Goal: Task Accomplishment & Management: Manage account settings

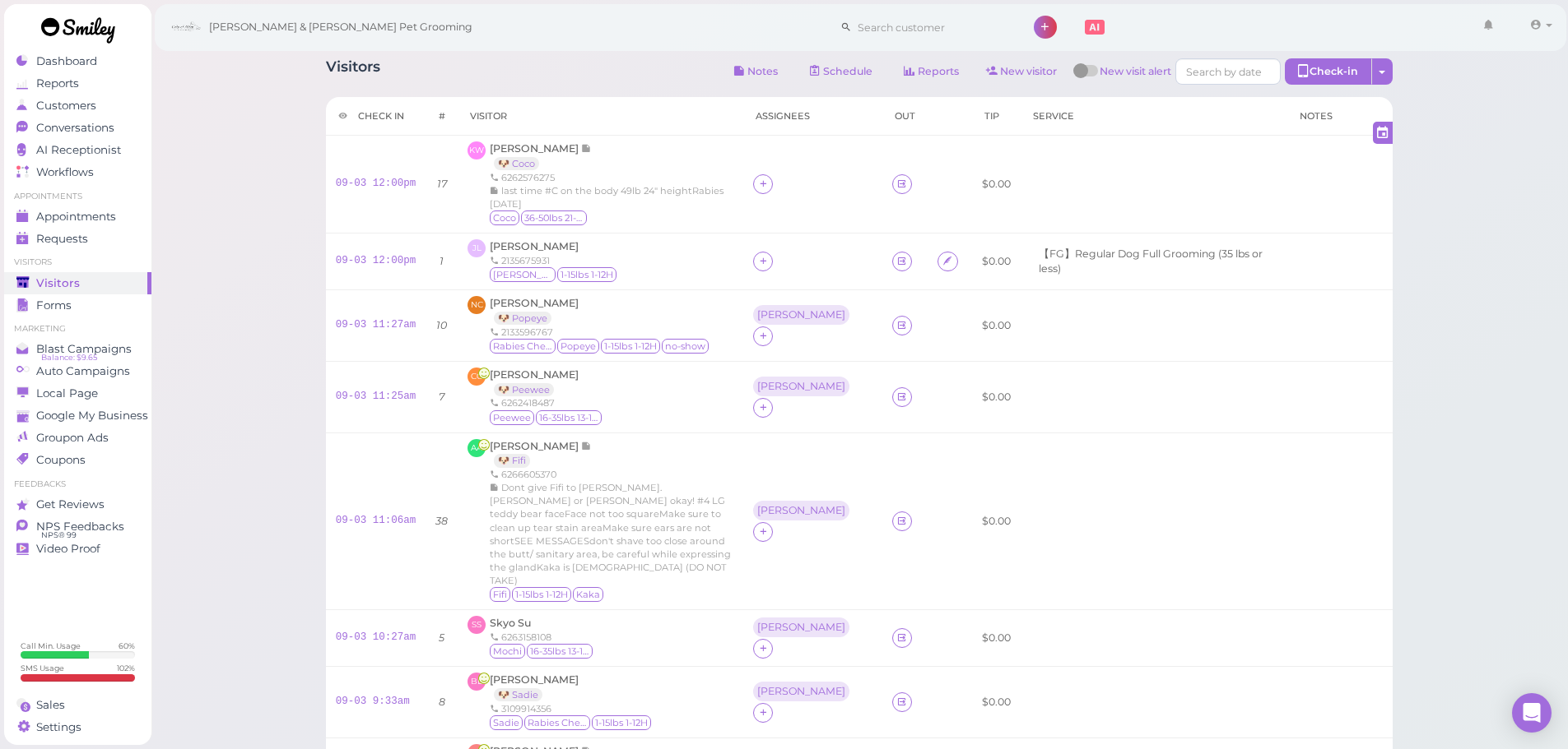
scroll to position [447, 0]
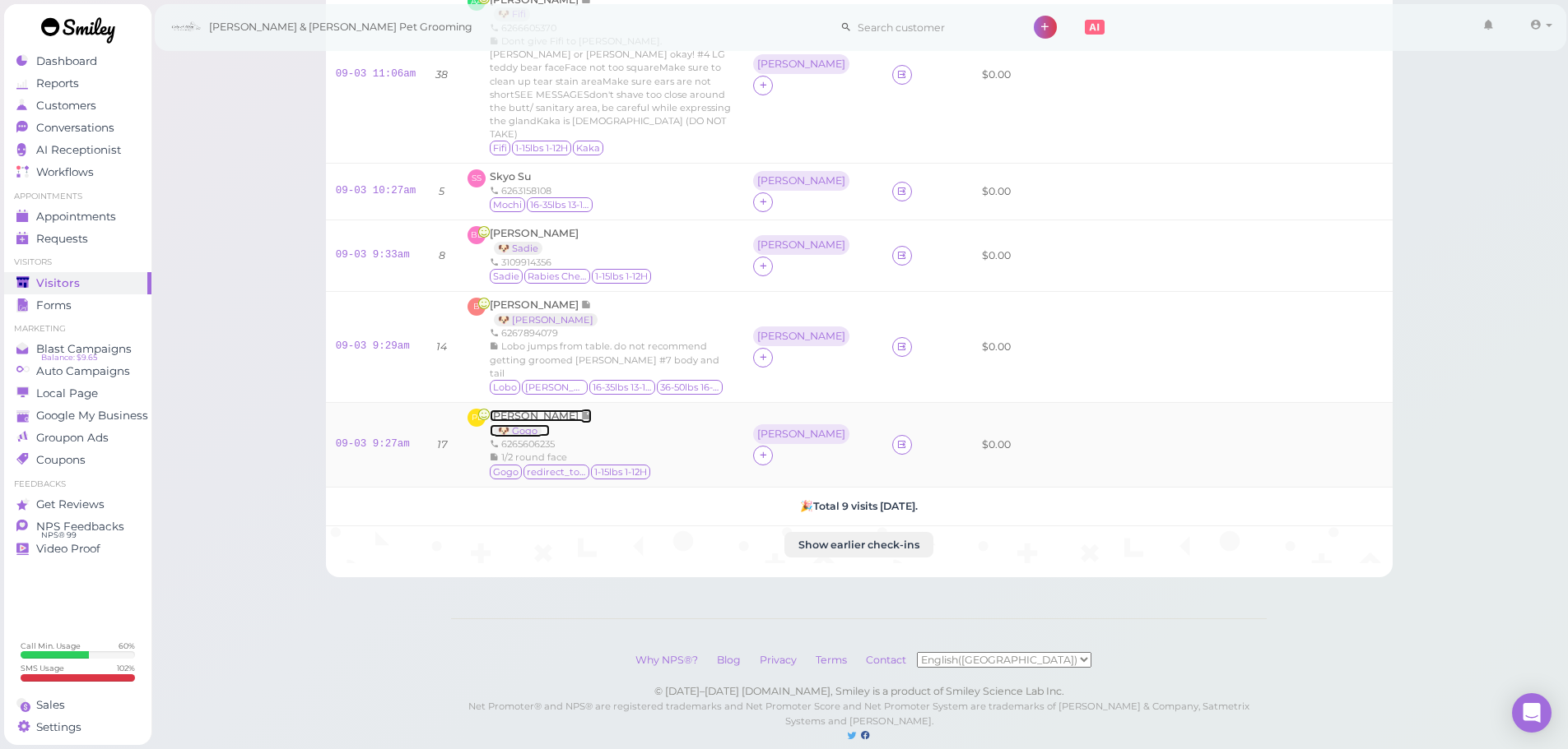
click at [511, 410] on span "[PERSON_NAME]" at bounding box center [535, 416] width 91 height 12
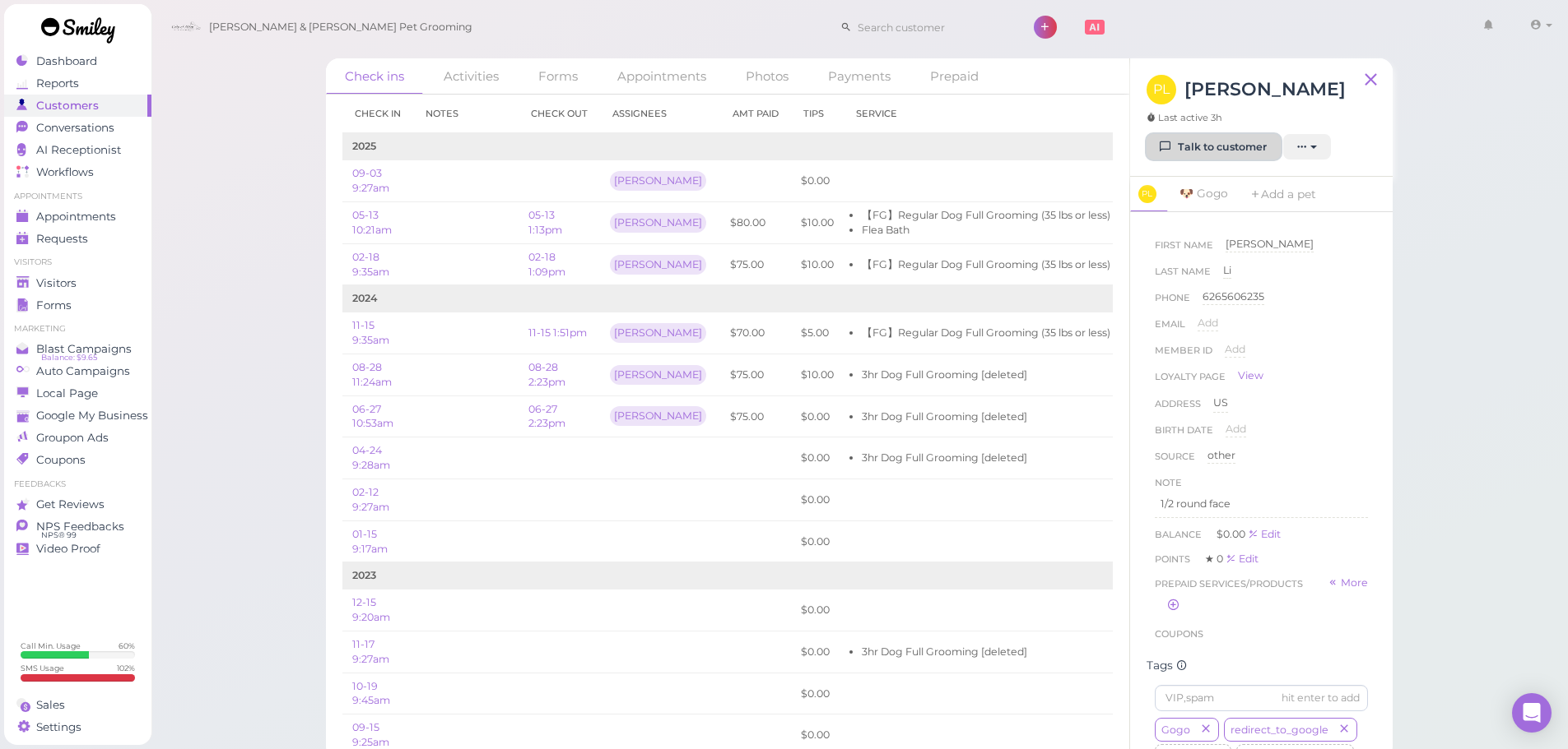
click at [1199, 144] on link "Talk to customer" at bounding box center [1213, 147] width 135 height 26
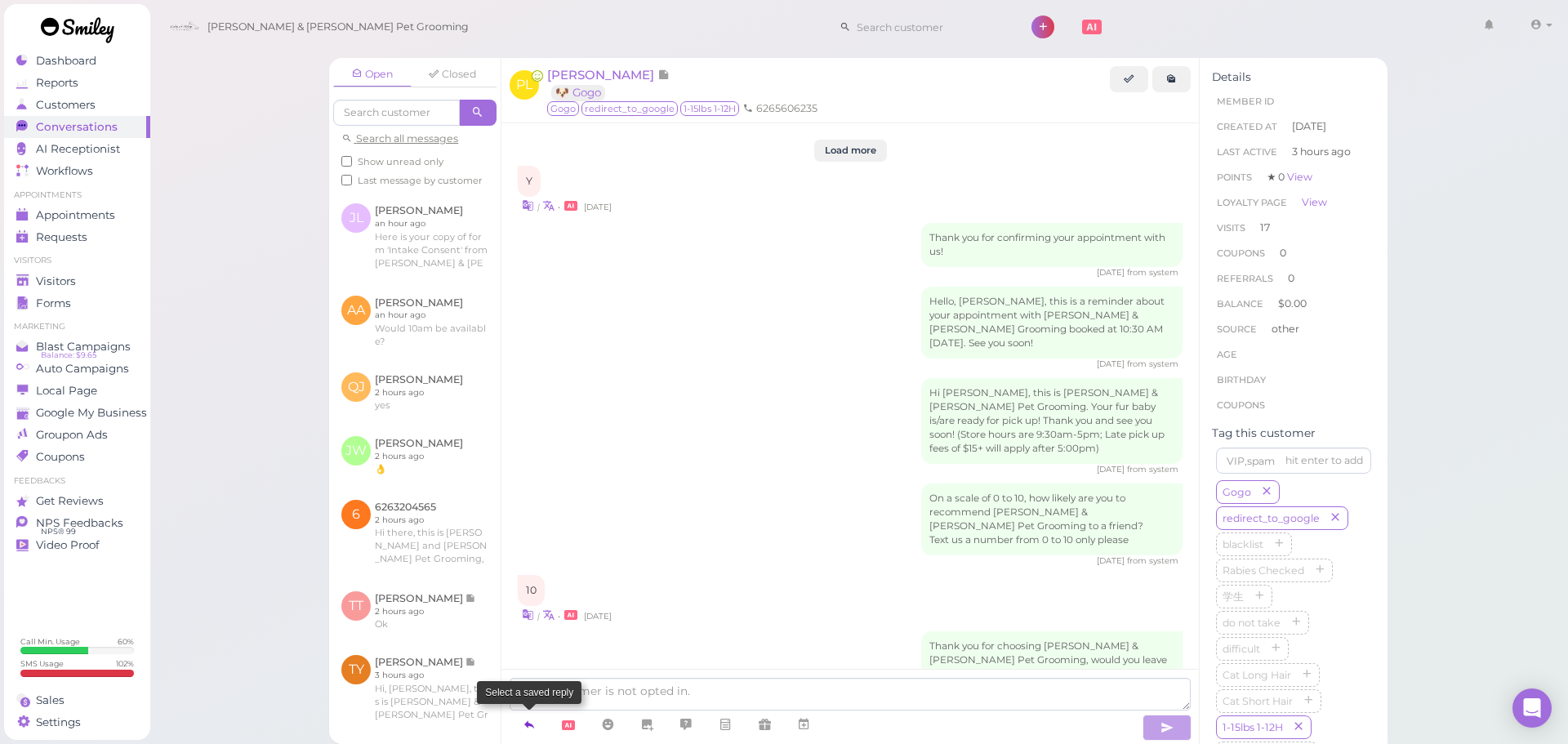
scroll to position [1738, 0]
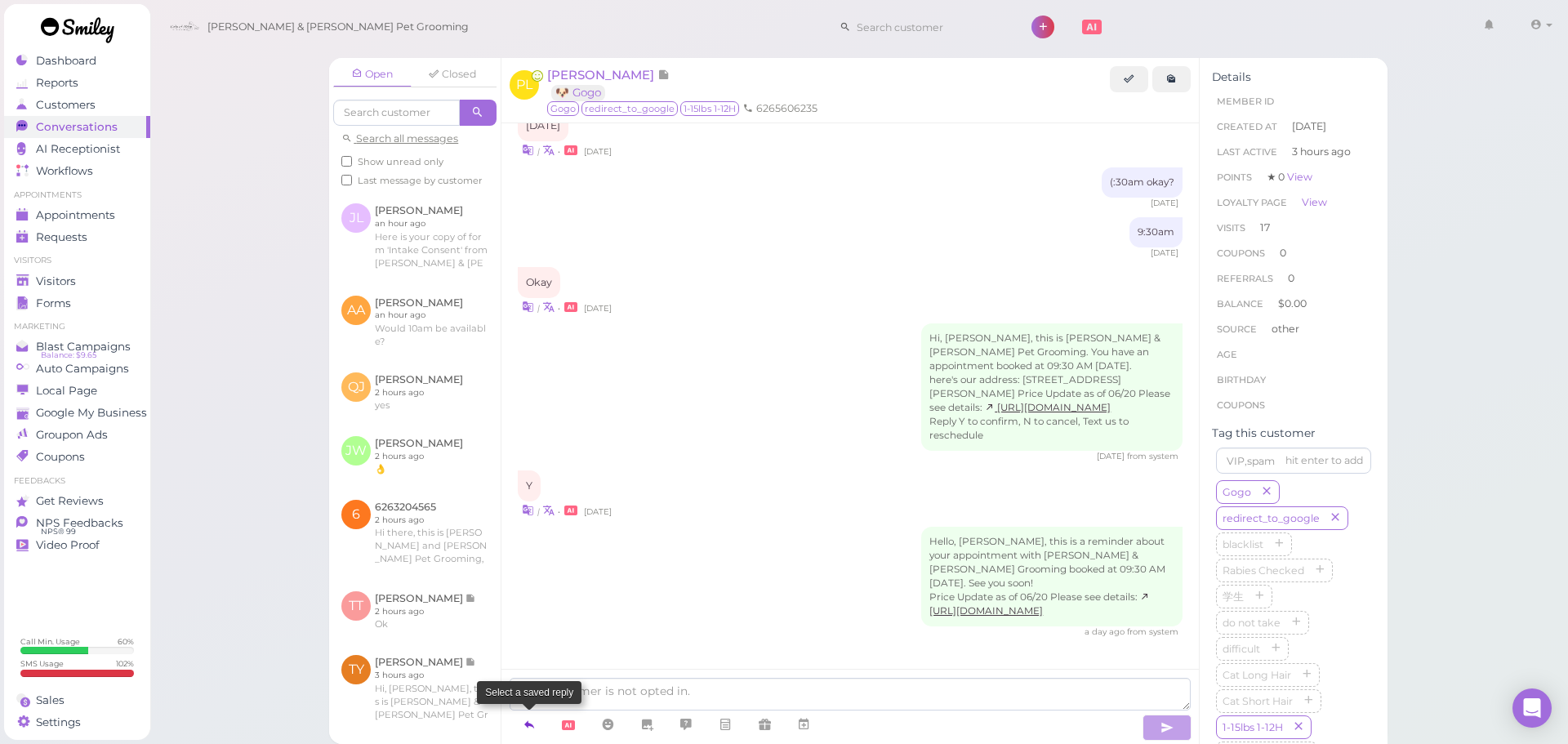
click at [542, 722] on link at bounding box center [528, 725] width 39 height 29
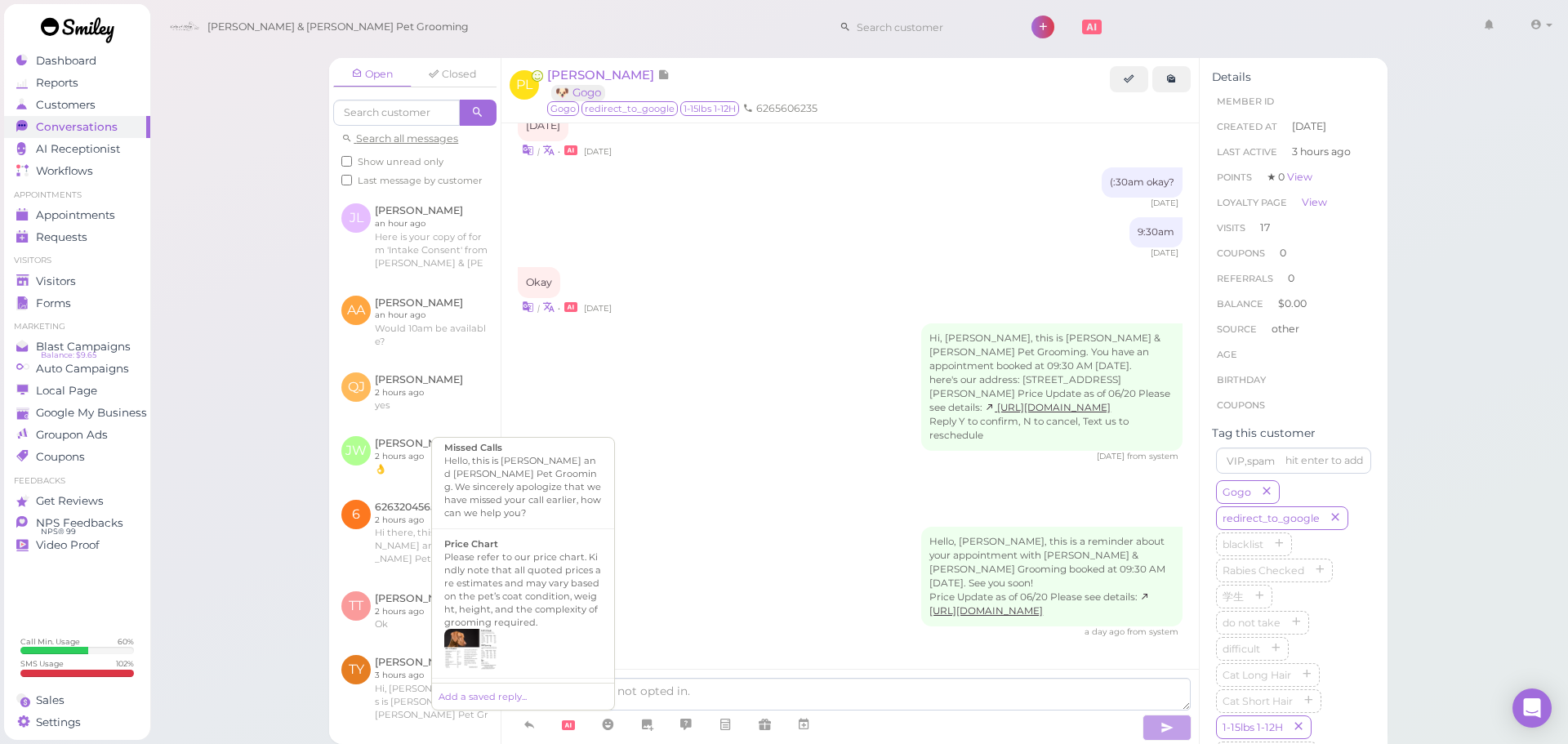
scroll to position [1133, 0]
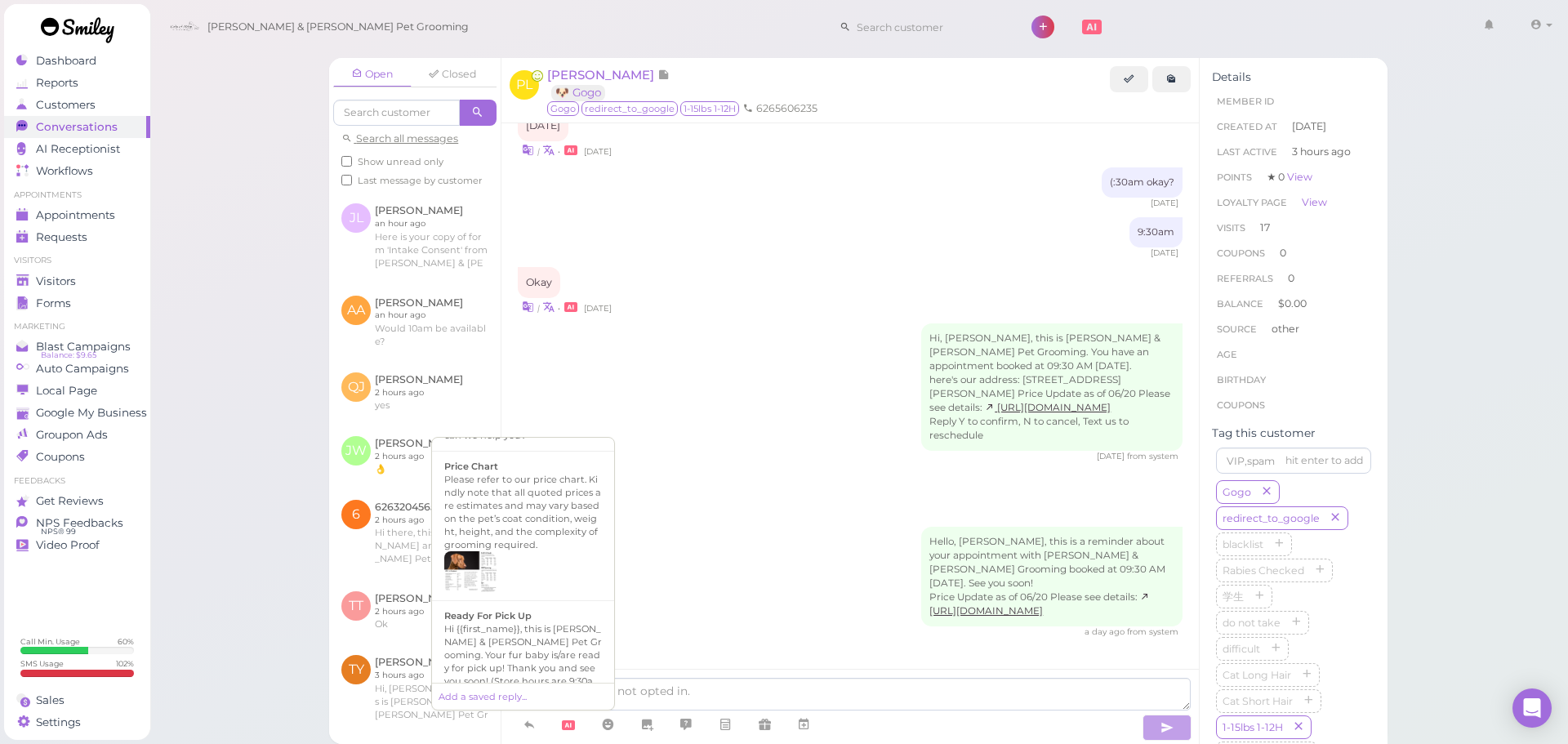
click at [514, 653] on div "Hi {{first_name}}, this is [PERSON_NAME] & [PERSON_NAME] Pet Grooming. Your fur…" at bounding box center [523, 669] width 157 height 92
type textarea "Hi {{first_name}}, this is [PERSON_NAME] & [PERSON_NAME] Pet Grooming. Your fur…"
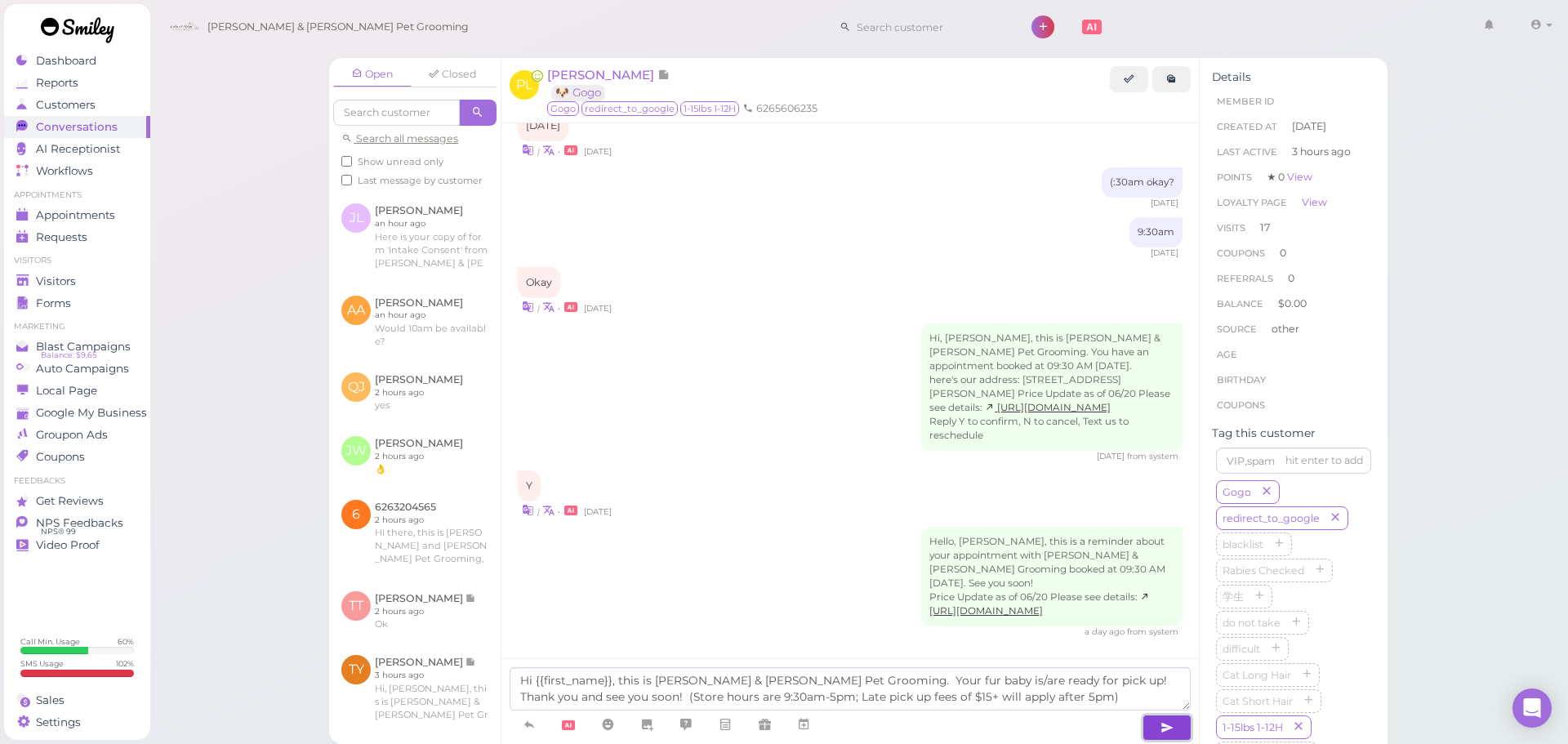
click at [1160, 727] on button "button" at bounding box center [1166, 727] width 49 height 26
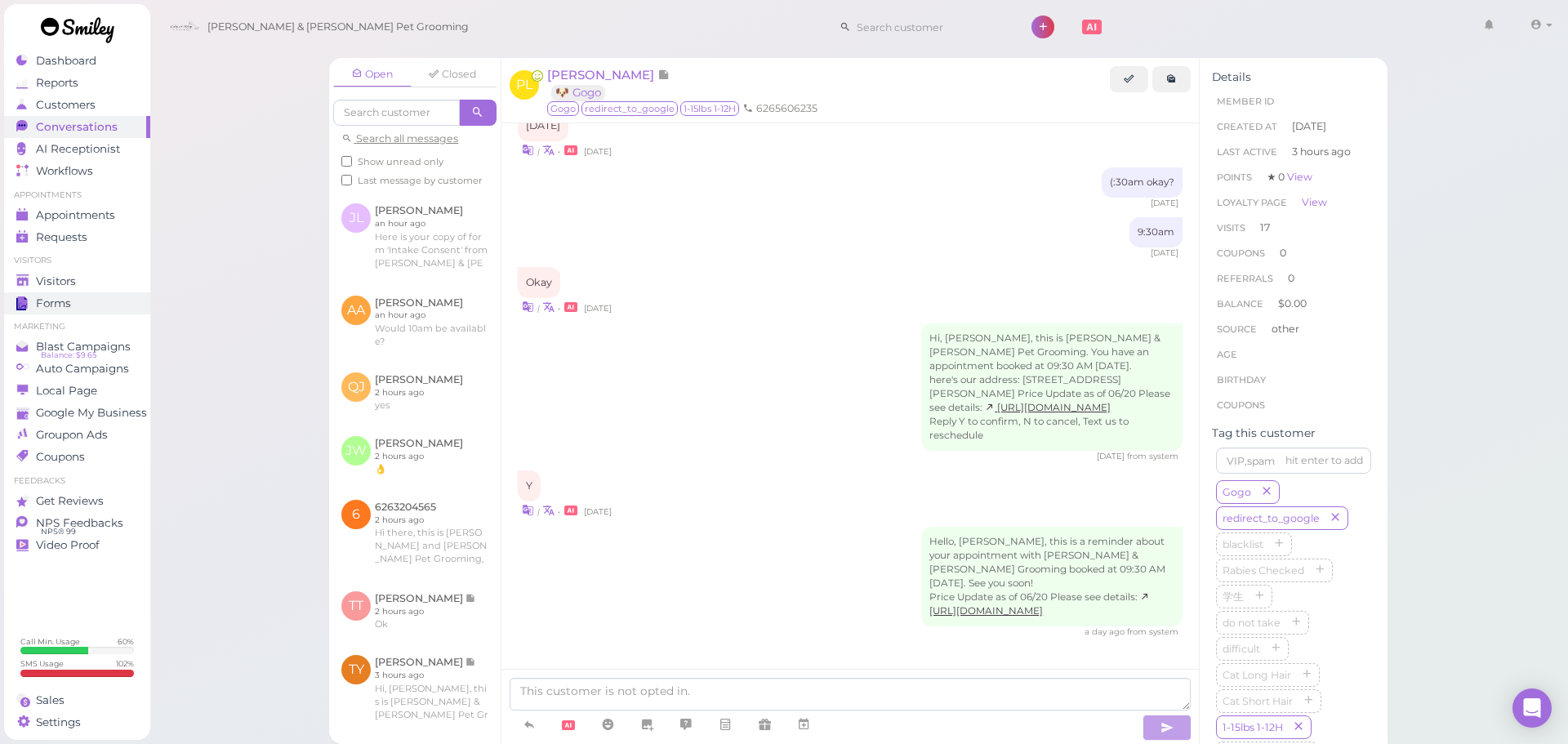
scroll to position [1818, 0]
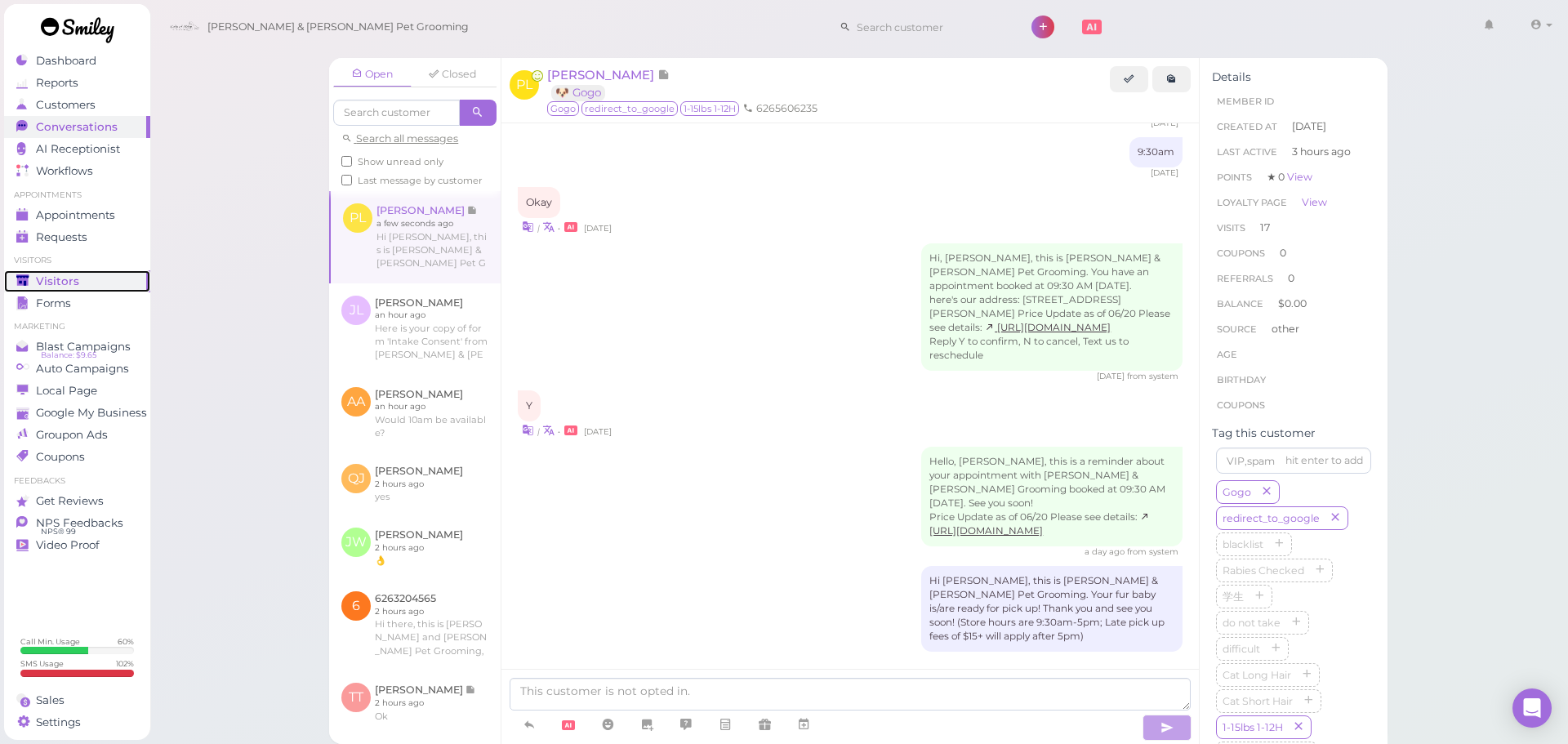
click at [97, 285] on div "Visitors" at bounding box center [74, 281] width 117 height 14
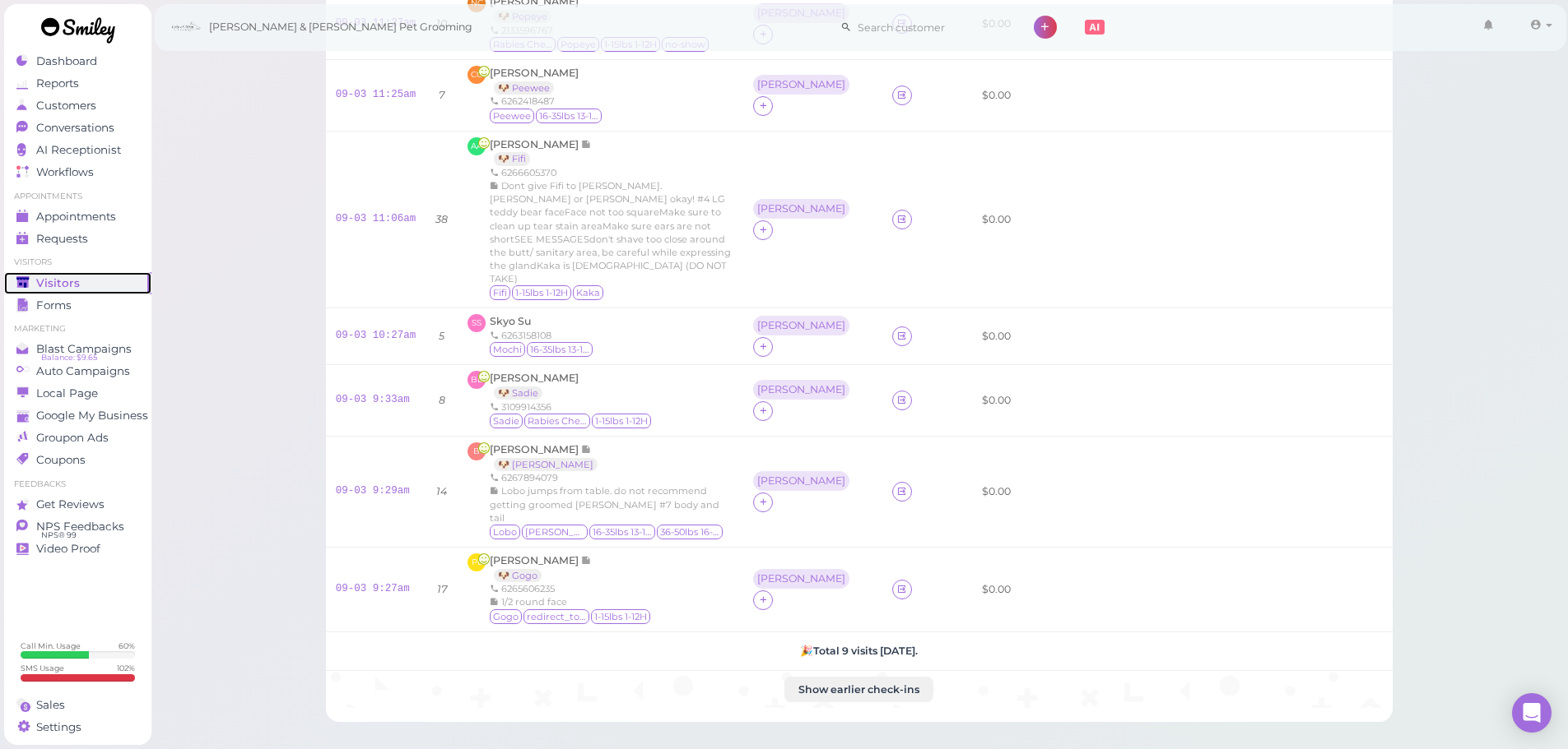
scroll to position [447, 0]
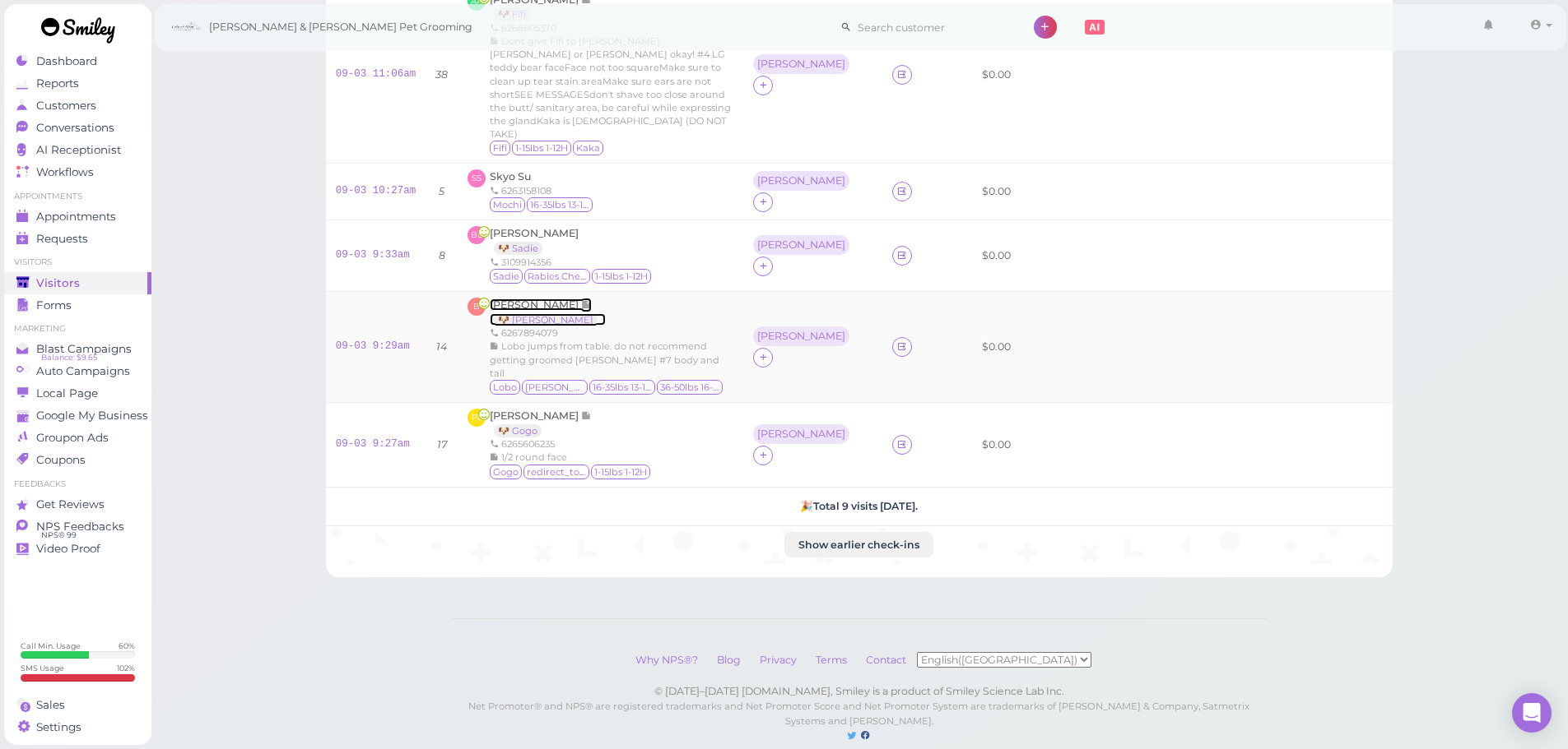
click at [527, 299] on span "[PERSON_NAME]" at bounding box center [535, 304] width 91 height 12
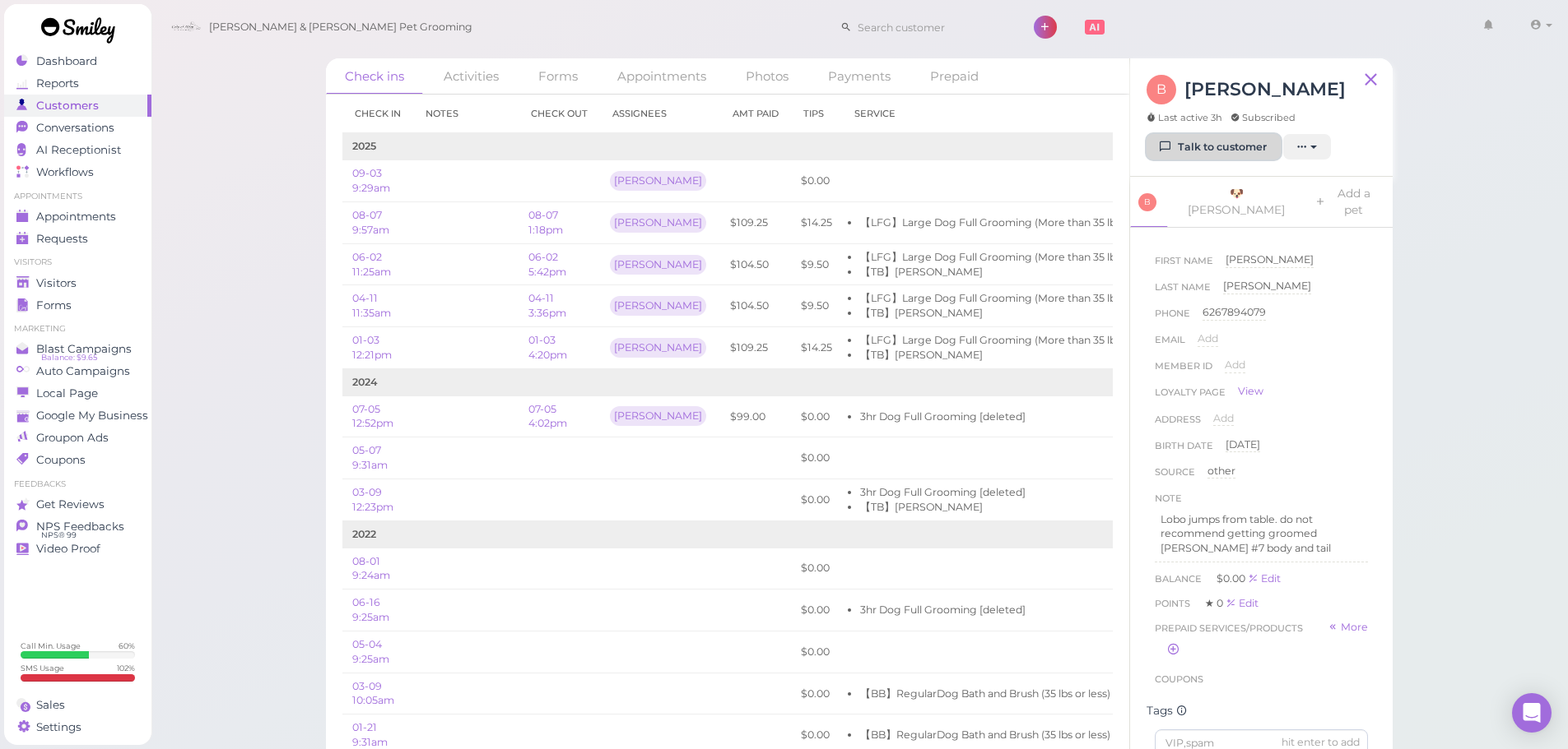
click at [1204, 141] on link "Talk to customer" at bounding box center [1213, 147] width 135 height 26
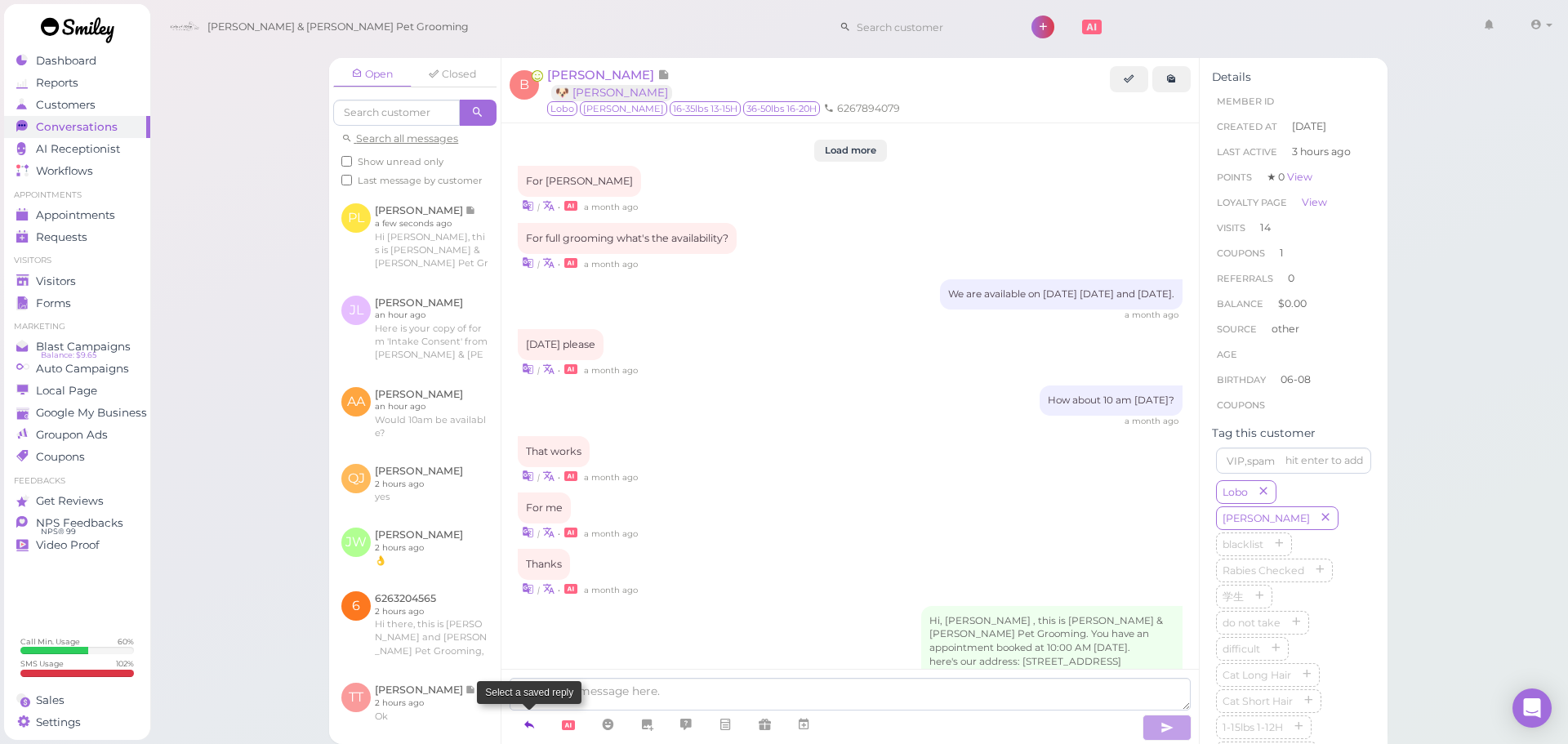
scroll to position [1911, 0]
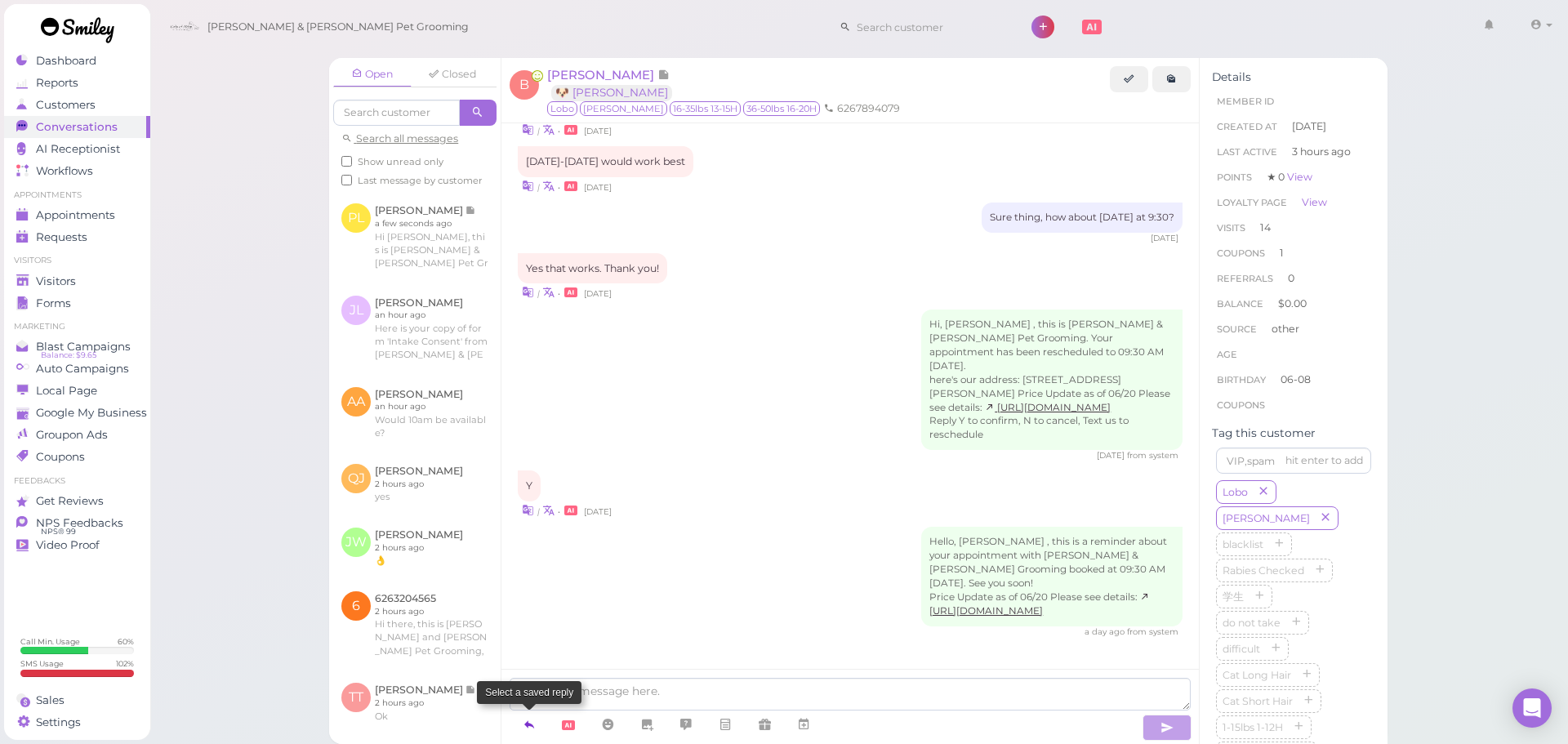
click at [535, 733] on icon at bounding box center [529, 724] width 13 height 16
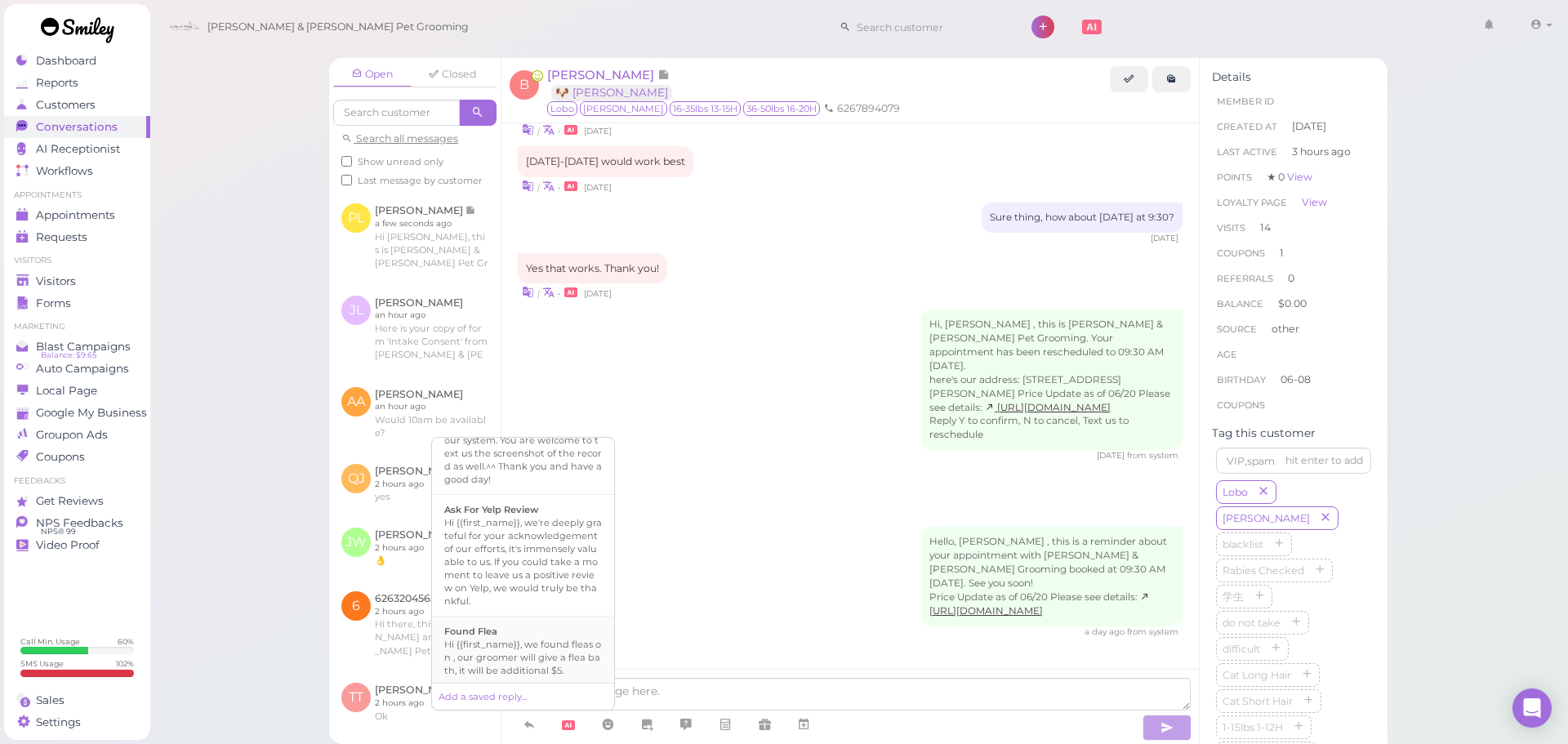
scroll to position [1133, 0]
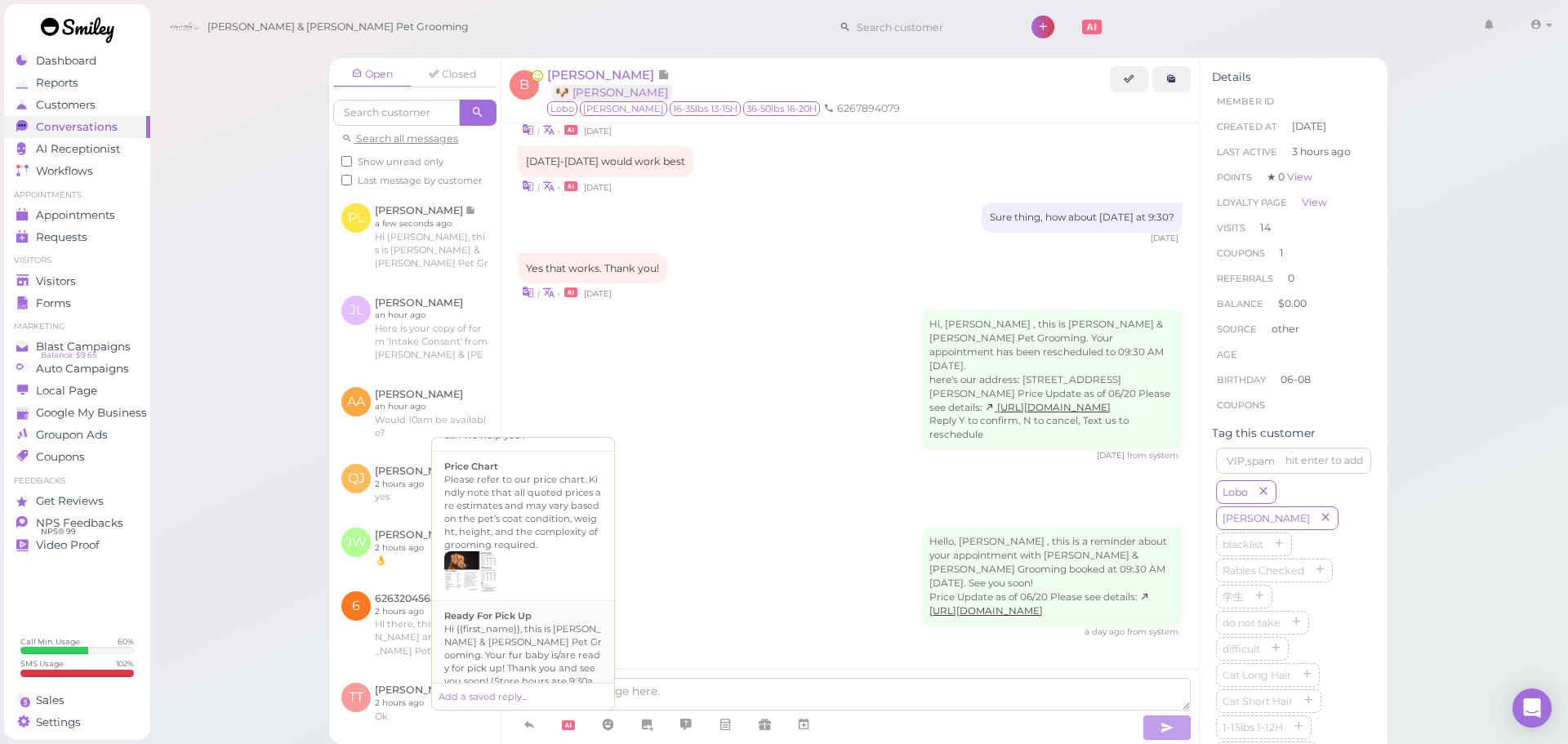
click at [567, 623] on div "Hi {{first_name}}, this is [PERSON_NAME] & [PERSON_NAME] Pet Grooming. Your fur…" at bounding box center [523, 669] width 157 height 92
type textarea "Hi {{first_name}}, this is [PERSON_NAME] & [PERSON_NAME] Pet Grooming. Your fur…"
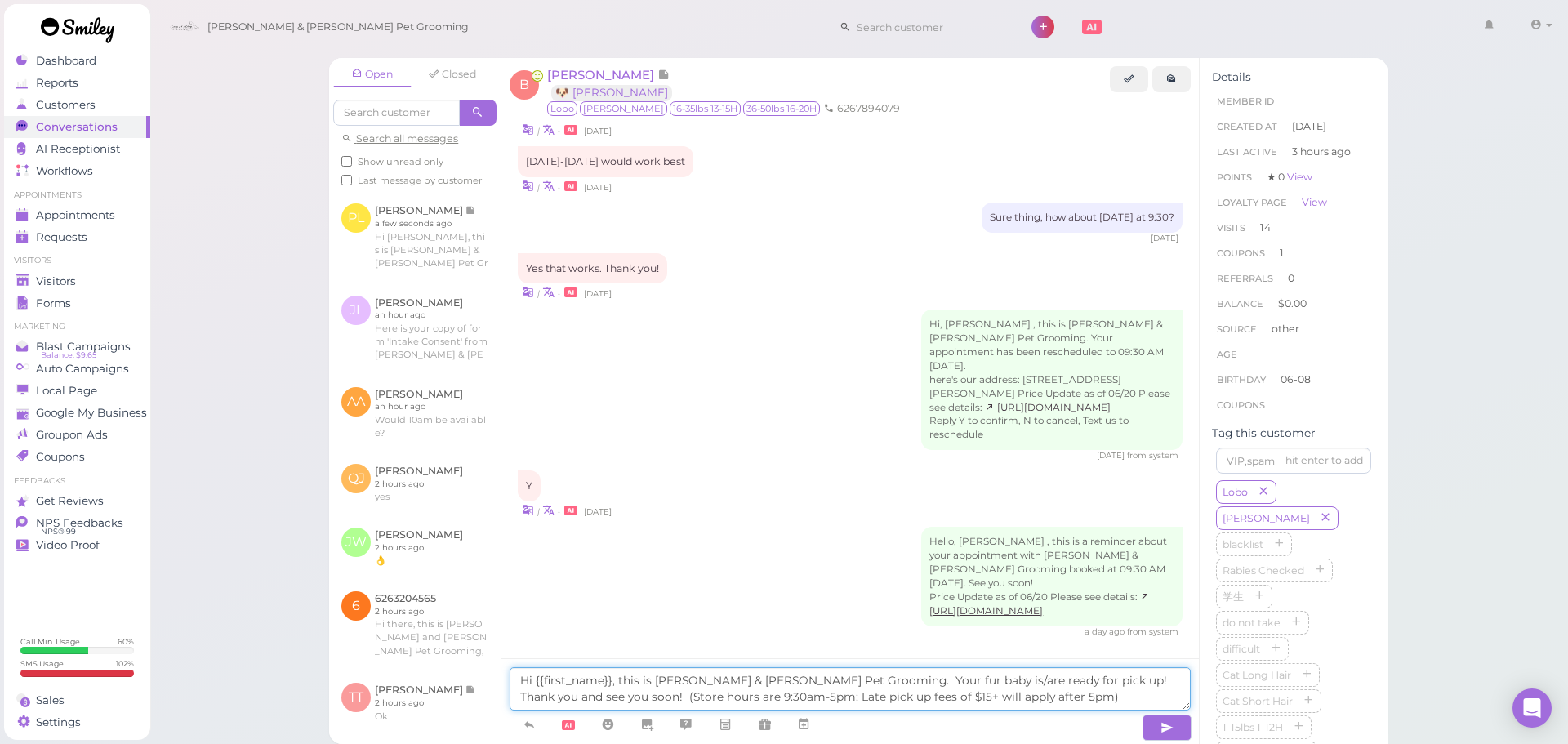
click at [1083, 694] on textarea "Hi {{first_name}}, this is [PERSON_NAME] & [PERSON_NAME] Pet Grooming. Your fur…" at bounding box center [850, 689] width 681 height 43
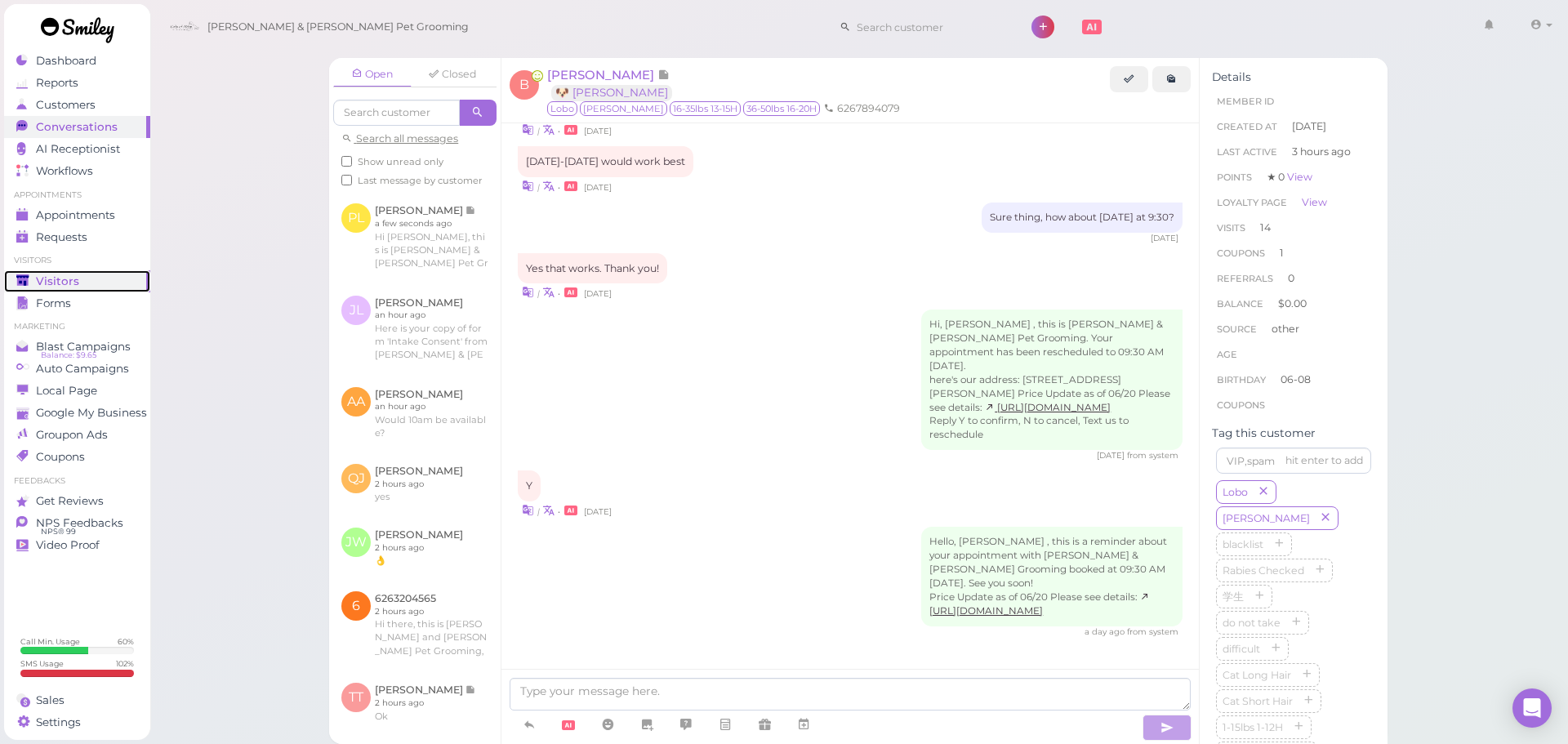
click at [33, 276] on div "Visitors" at bounding box center [74, 281] width 117 height 14
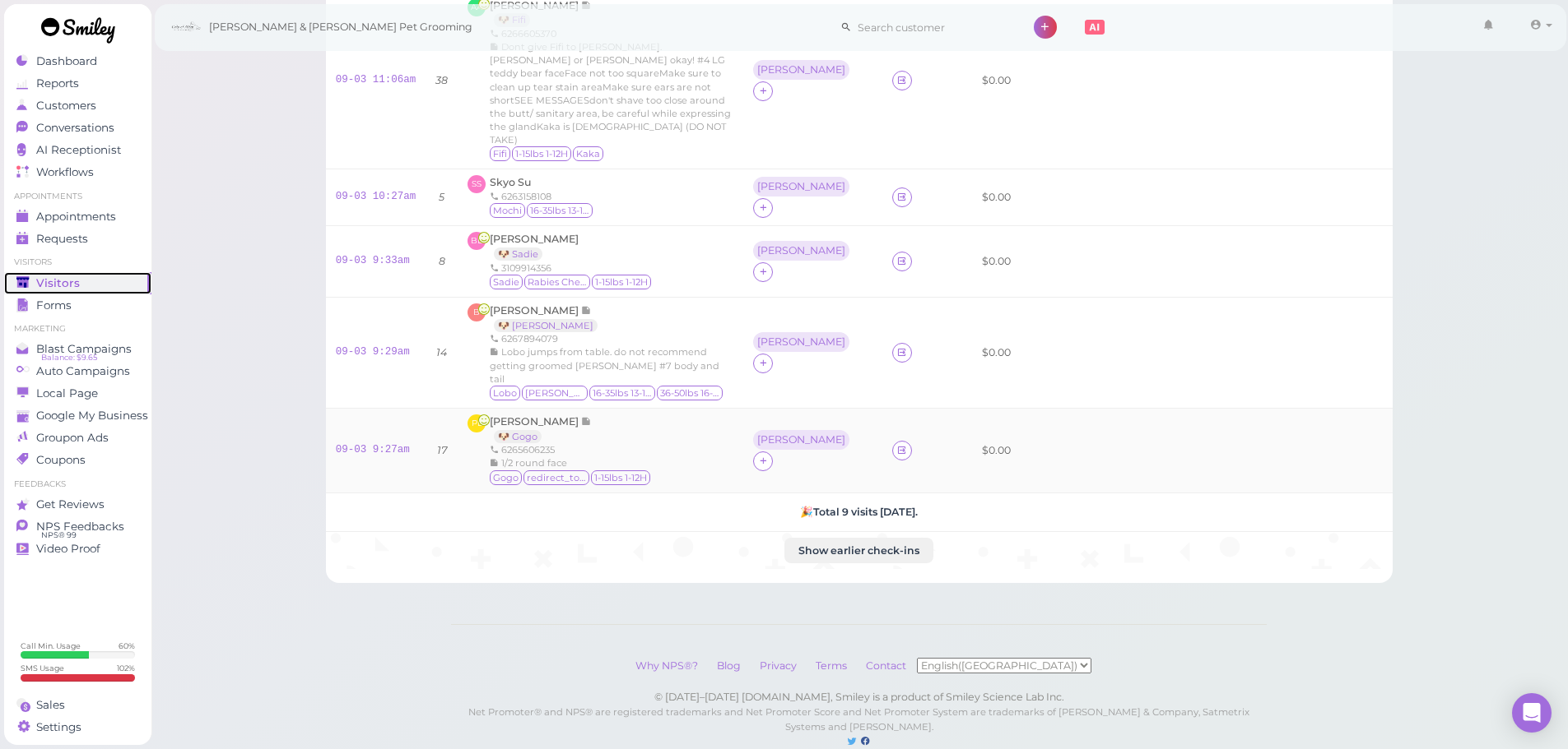
scroll to position [447, 0]
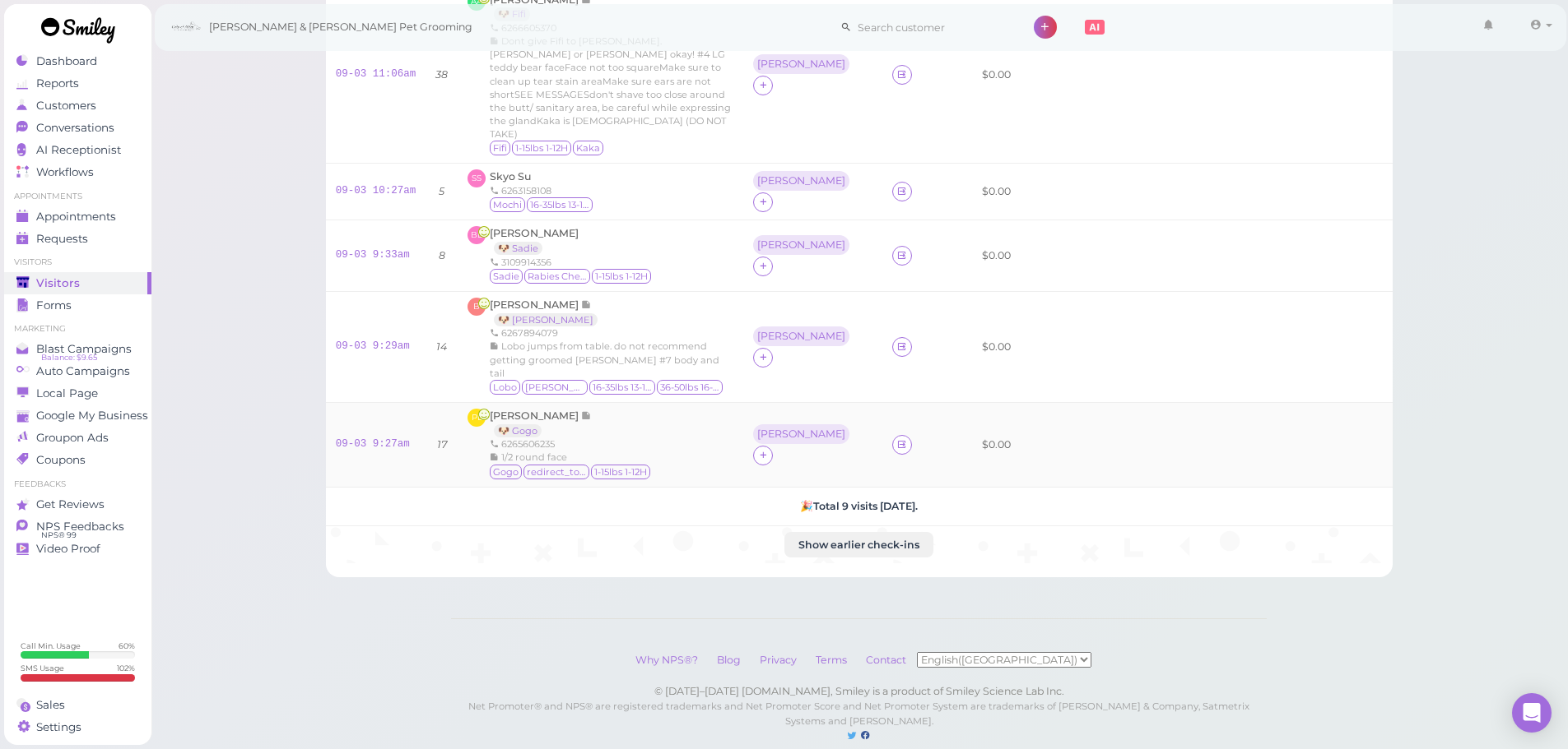
click at [795, 402] on td "[PERSON_NAME]" at bounding box center [812, 445] width 138 height 85
click at [790, 424] on div "[PERSON_NAME]" at bounding box center [801, 434] width 96 height 20
click at [801, 478] on span "Select pets" at bounding box center [813, 476] width 57 height 18
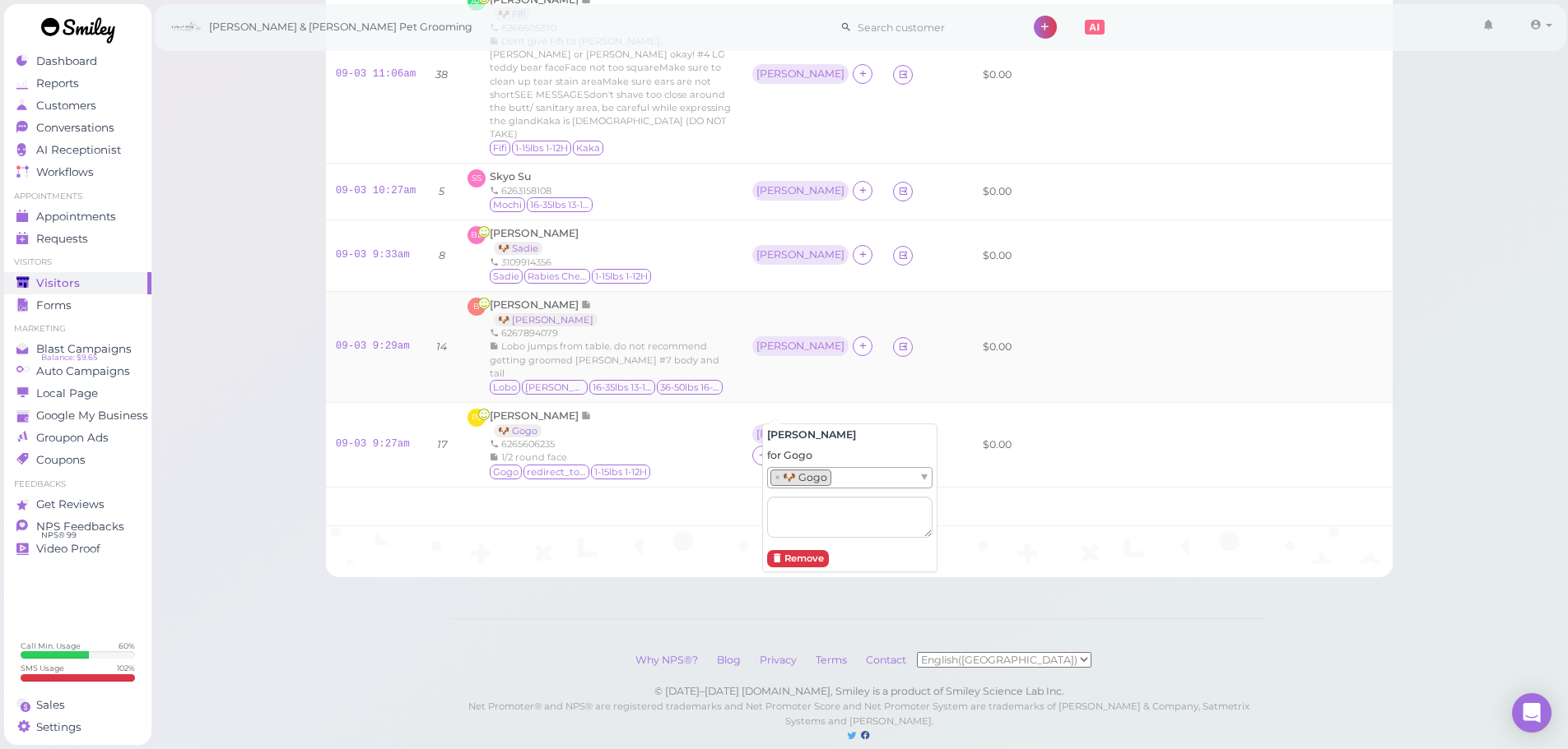
click at [786, 336] on td "[PERSON_NAME]" at bounding box center [813, 347] width 140 height 111
click at [774, 301] on td "[PERSON_NAME]" at bounding box center [813, 347] width 140 height 111
click at [774, 341] on div "[PERSON_NAME]" at bounding box center [800, 347] width 88 height 12
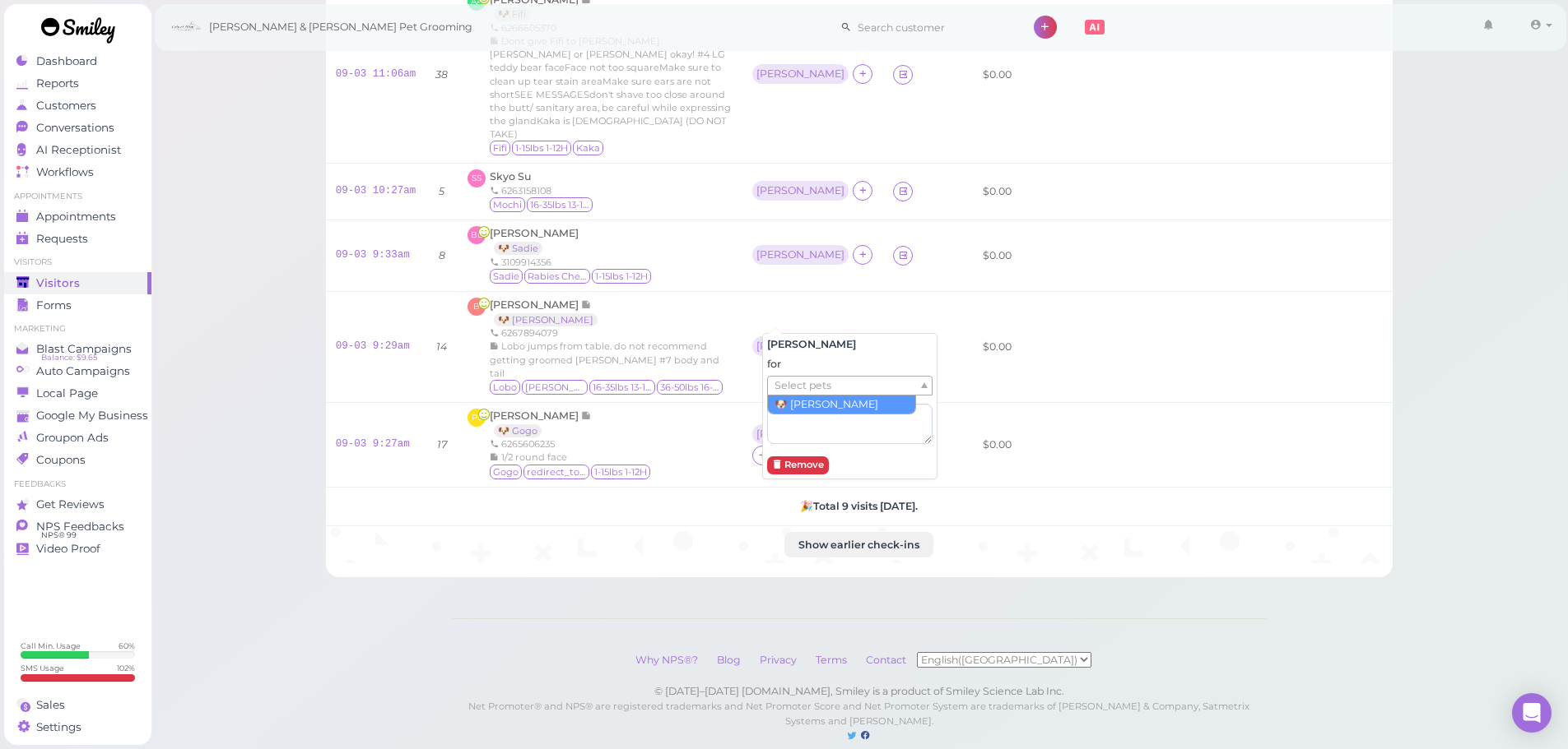
click at [790, 386] on span "Select pets" at bounding box center [802, 385] width 57 height 18
click at [720, 298] on div "[PERSON_NAME] 🐶 [PERSON_NAME] 6267894079 Lobo jumps from table. do not recommen…" at bounding box center [611, 347] width 243 height 99
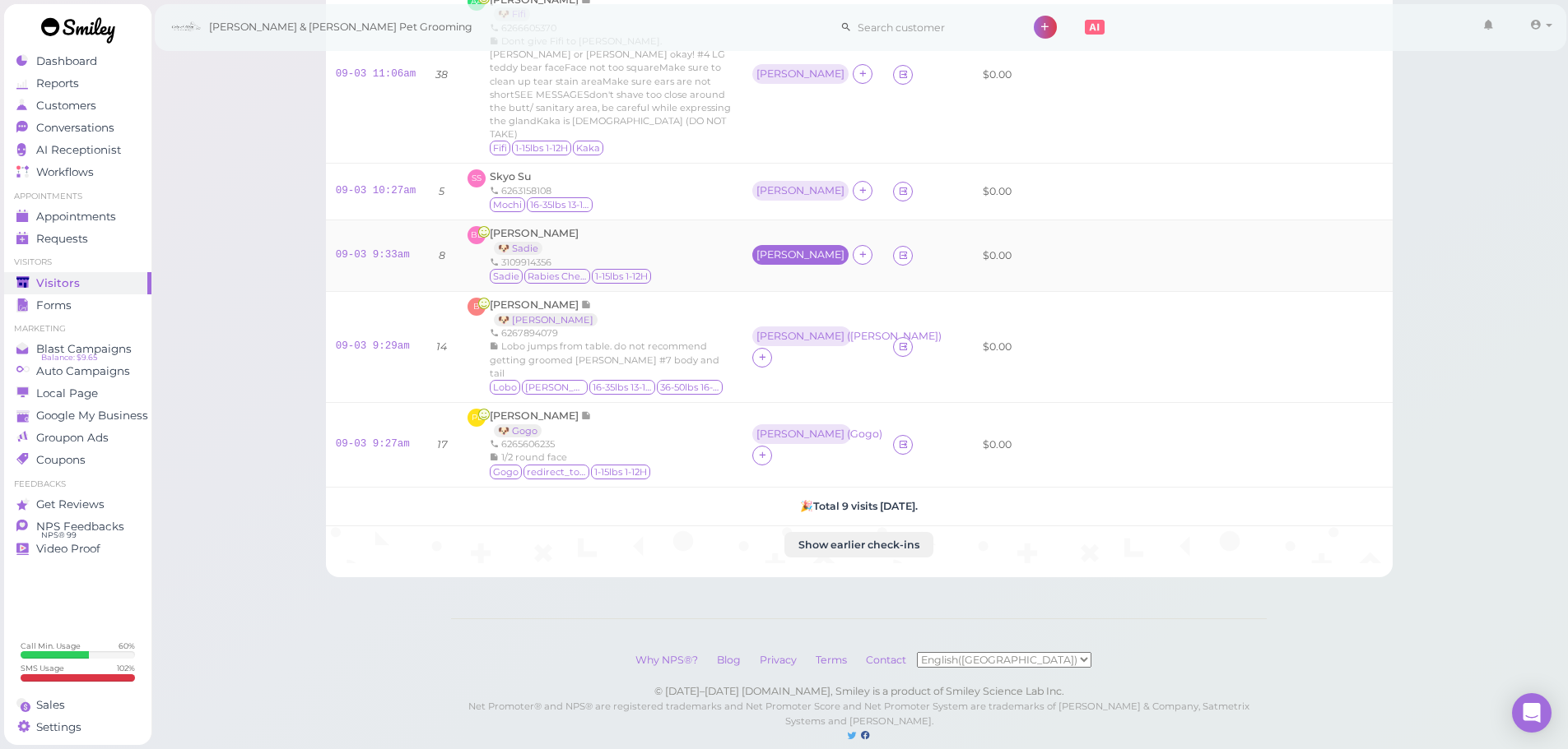
click at [776, 250] on div "[PERSON_NAME]" at bounding box center [800, 255] width 88 height 12
click at [786, 304] on span "Select pets" at bounding box center [800, 301] width 57 height 18
click at [500, 170] on span "Skyo Su" at bounding box center [510, 176] width 41 height 12
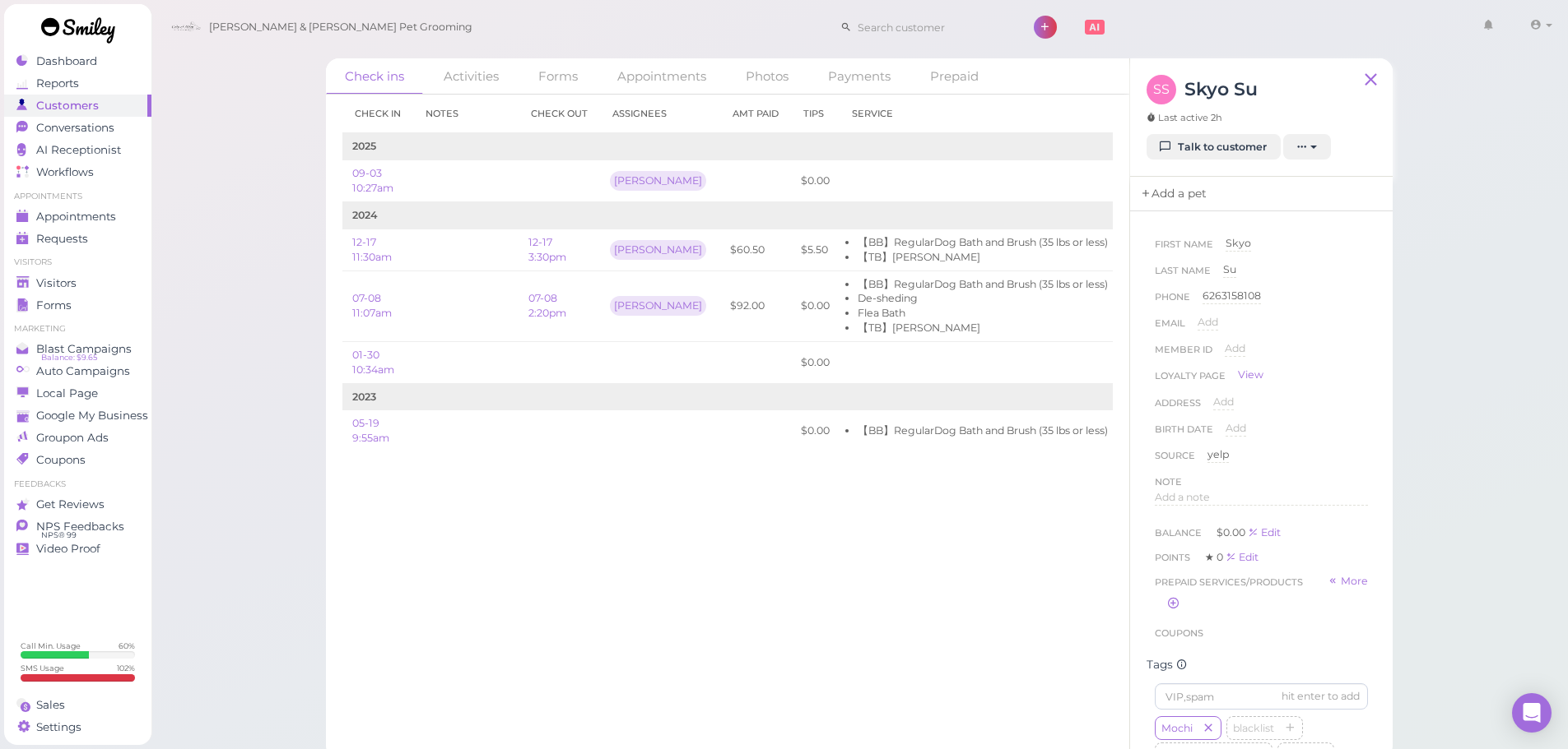
click at [1173, 205] on link "Add a pet" at bounding box center [1173, 194] width 86 height 35
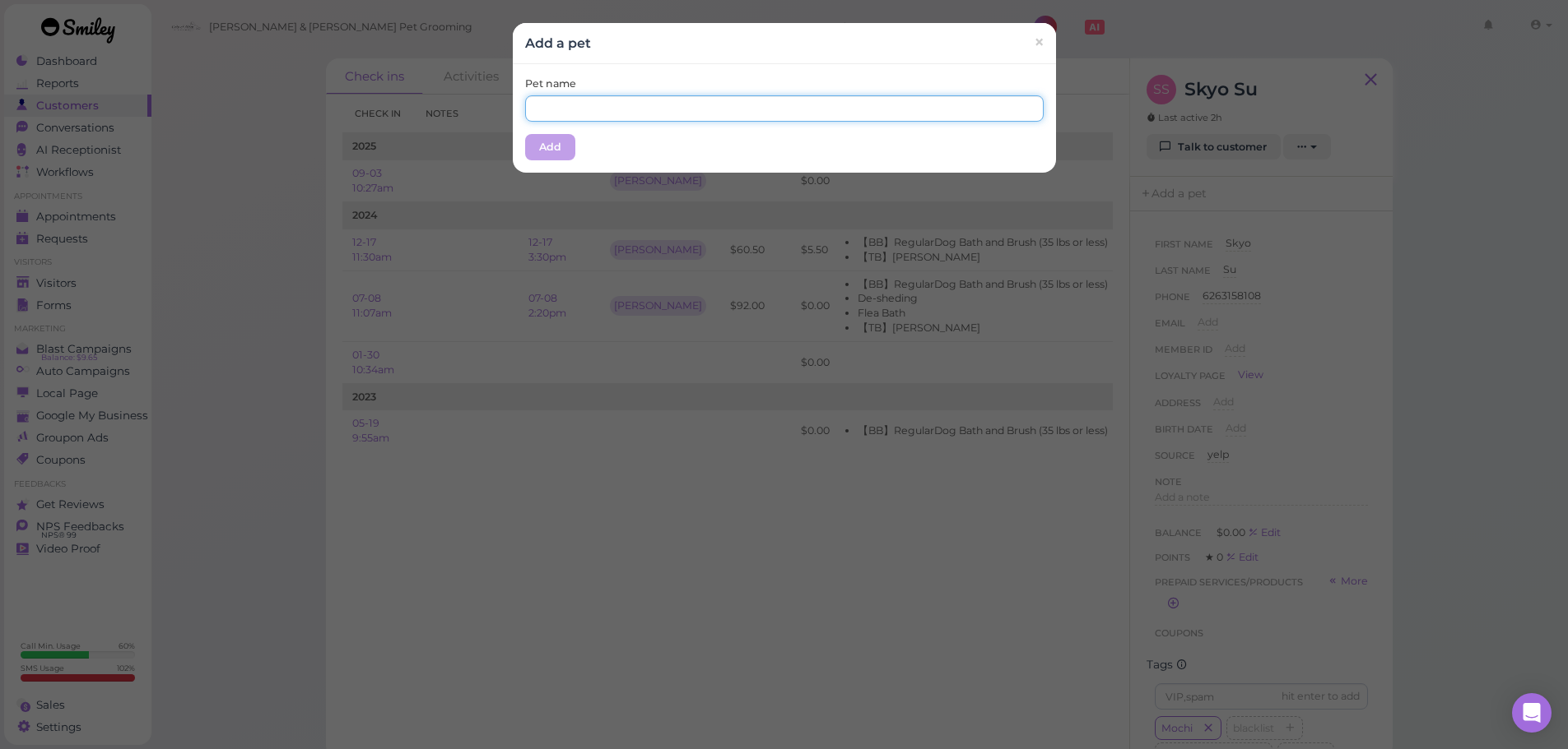
click at [811, 98] on input "text" at bounding box center [784, 108] width 519 height 26
type input "Mochi"
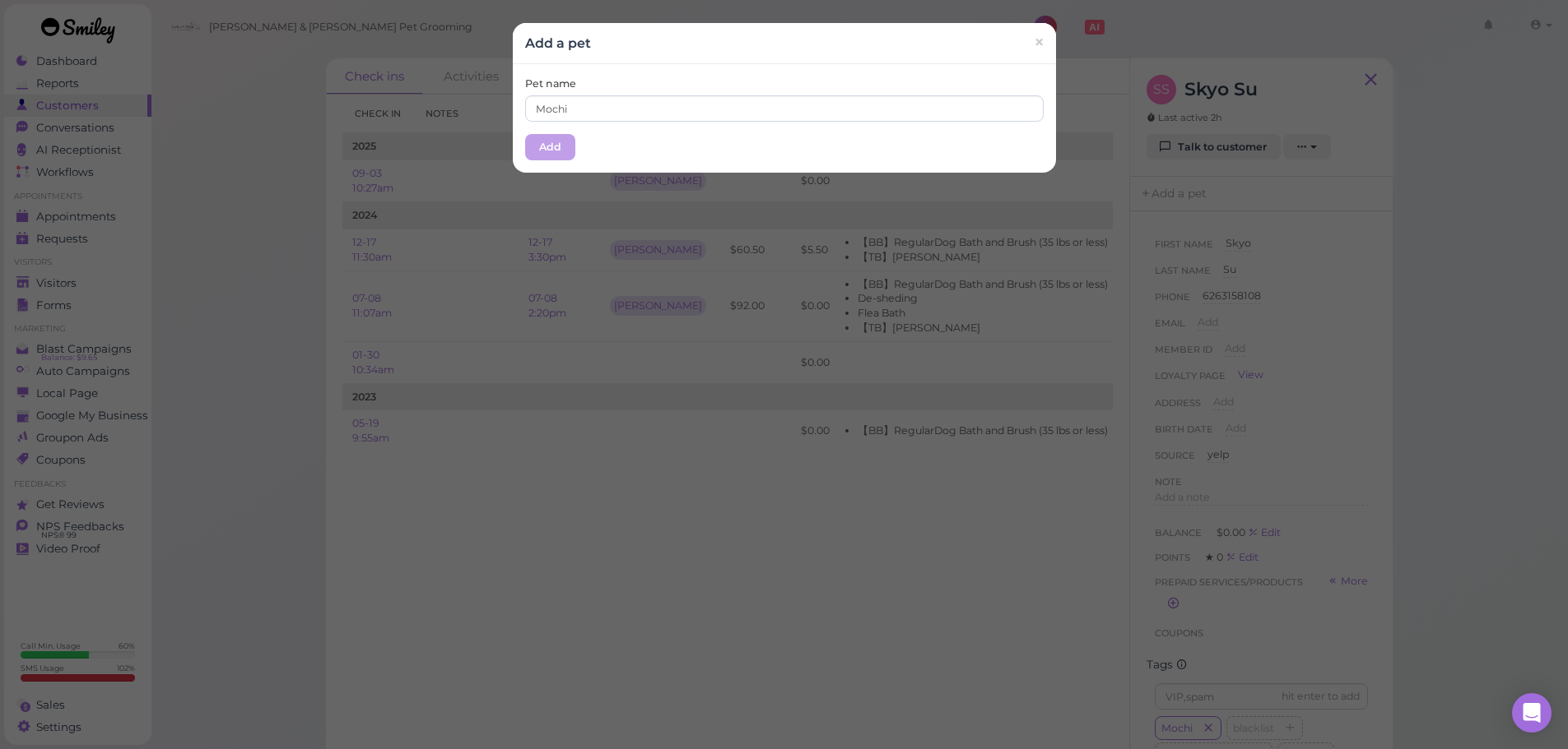
click at [741, 60] on div "Add a pet ×" at bounding box center [784, 43] width 543 height 41
click at [551, 149] on button "Add" at bounding box center [550, 147] width 50 height 26
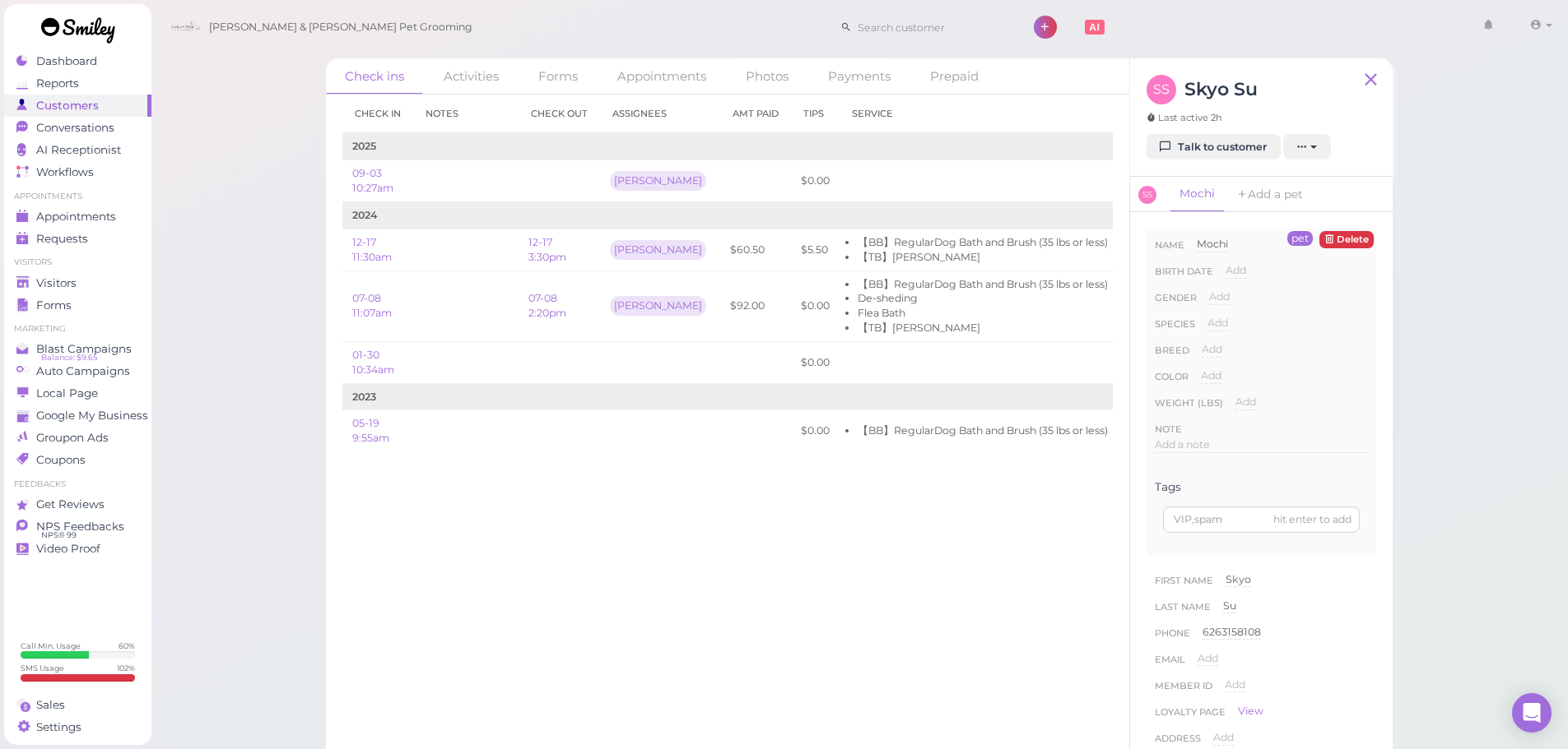
click at [1222, 324] on span "Add" at bounding box center [1216, 323] width 20 height 12
click at [1233, 327] on select "Dog Cat Bird Other" at bounding box center [1286, 328] width 160 height 25
select select "Dog"
click at [1207, 316] on select "Dog Cat Bird Other" at bounding box center [1286, 328] width 160 height 25
click at [1224, 355] on button "Done" at bounding box center [1227, 352] width 37 height 17
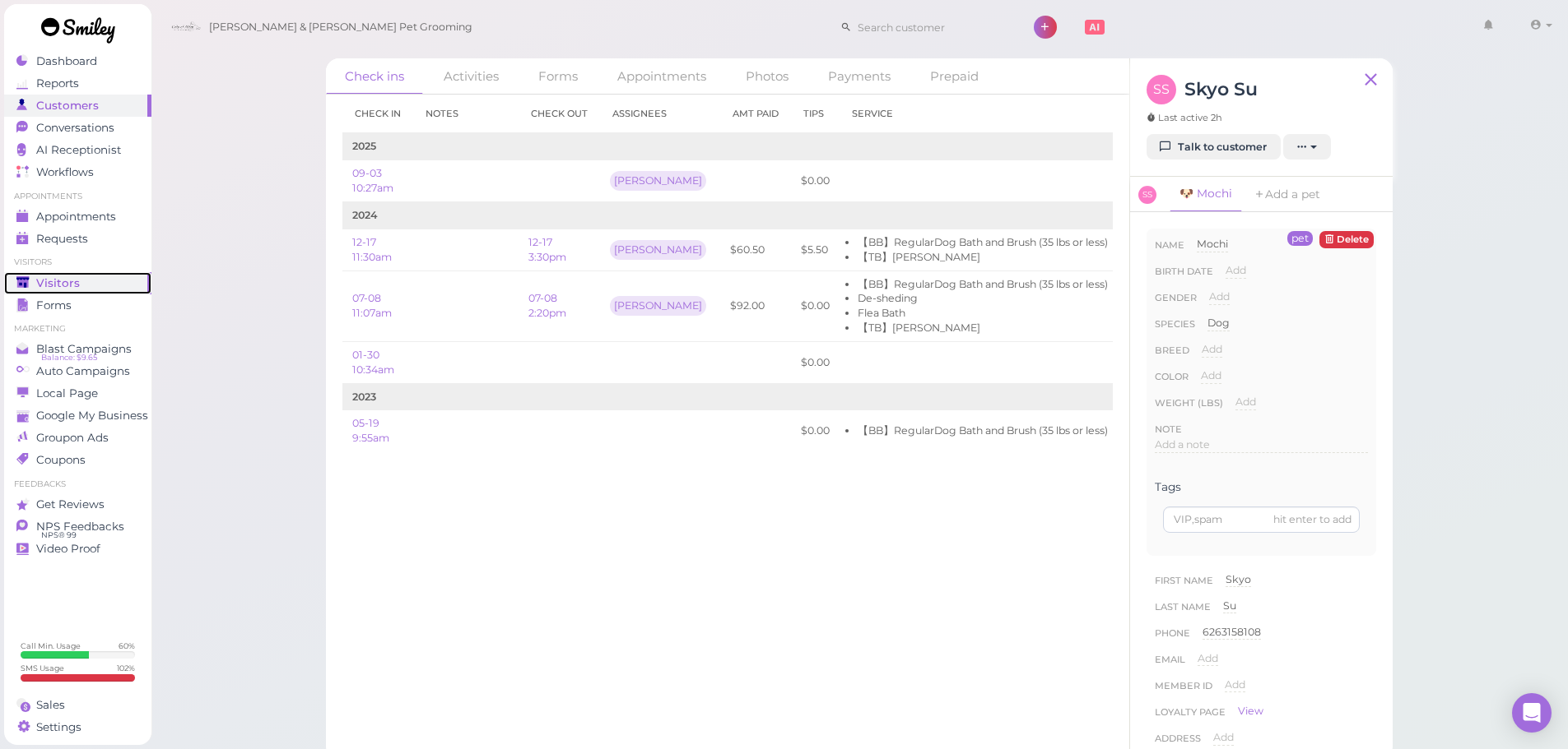
click at [94, 278] on div "Visitors" at bounding box center [75, 283] width 118 height 14
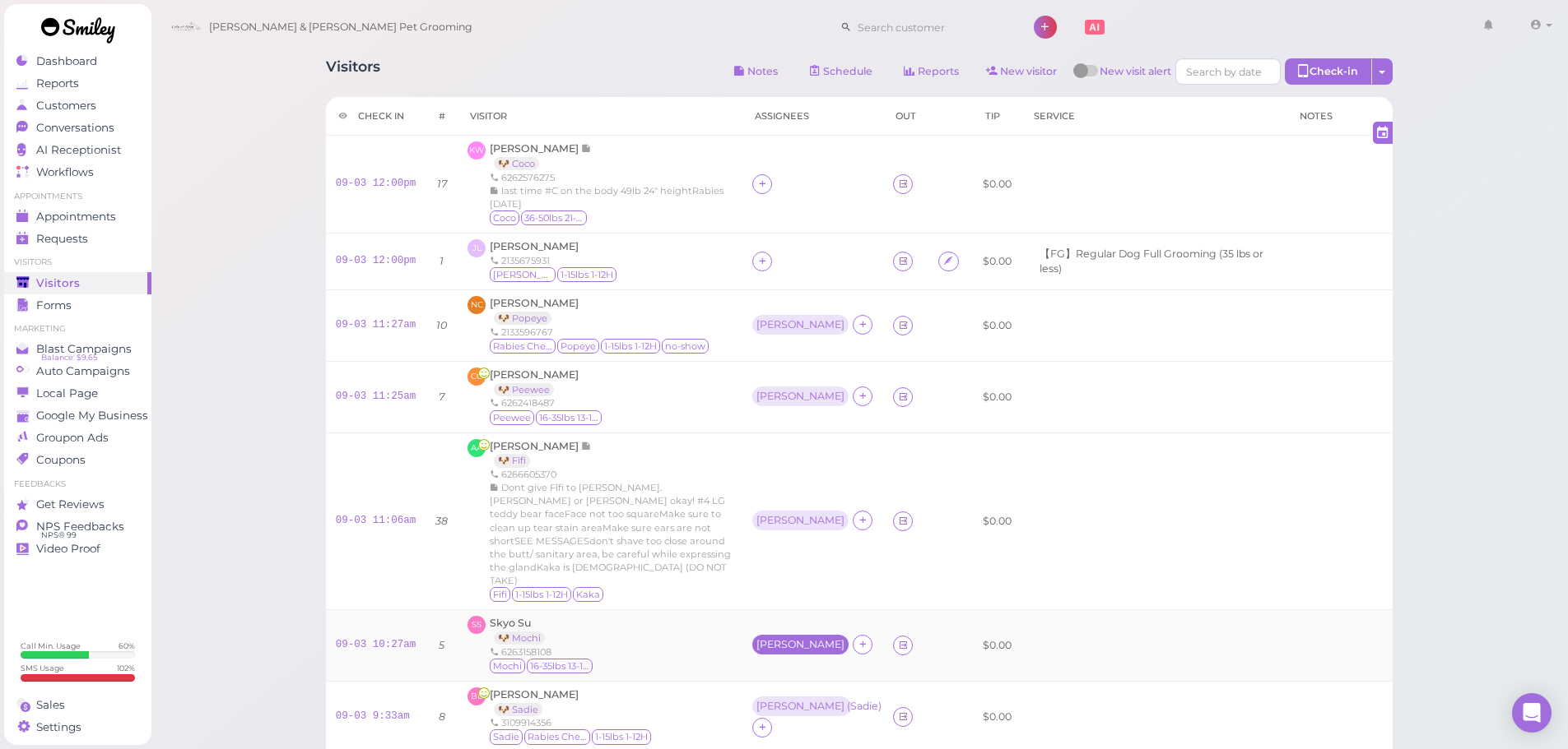
click at [771, 639] on div "[PERSON_NAME]" at bounding box center [800, 644] width 88 height 12
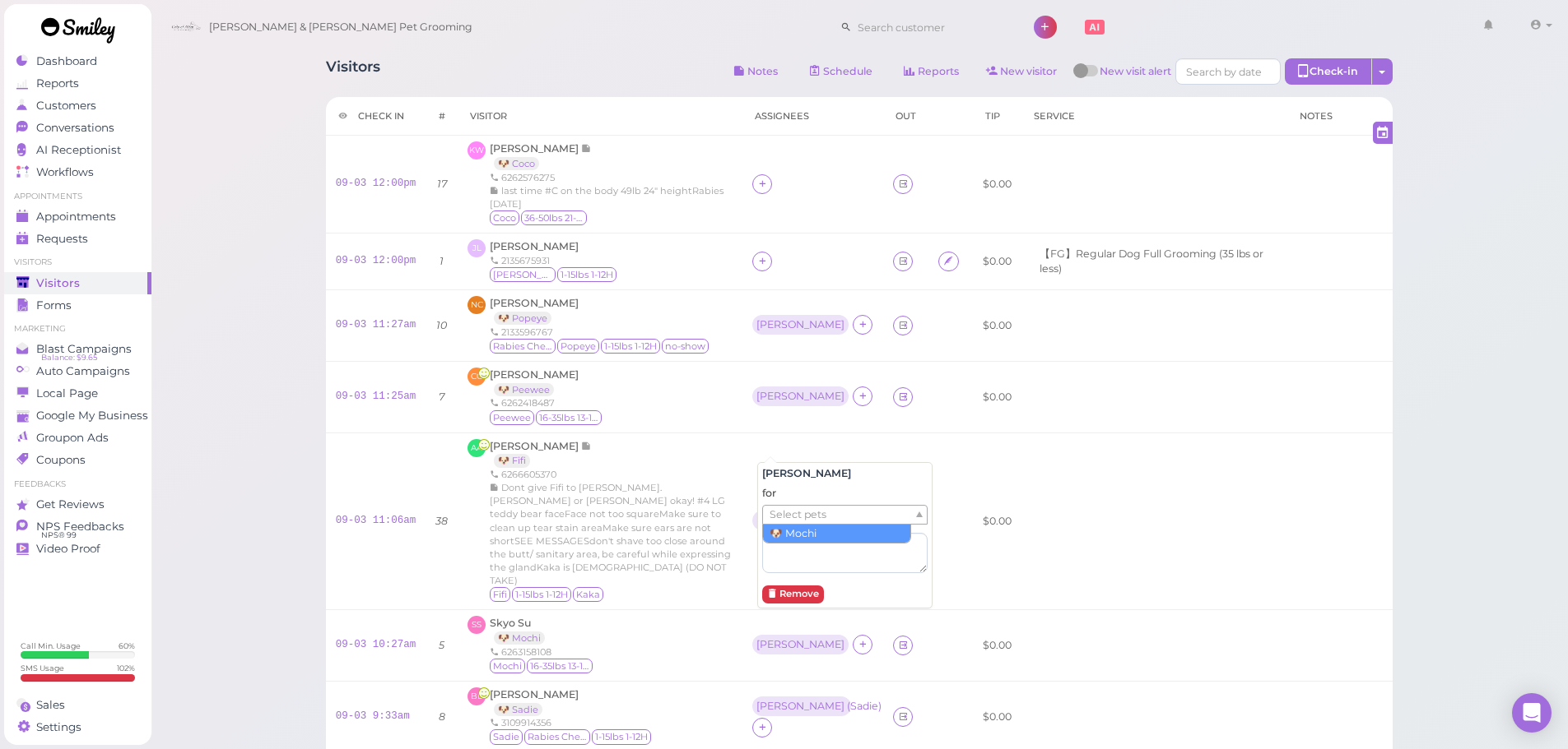
click at [794, 518] on span "Select pets" at bounding box center [797, 515] width 57 height 18
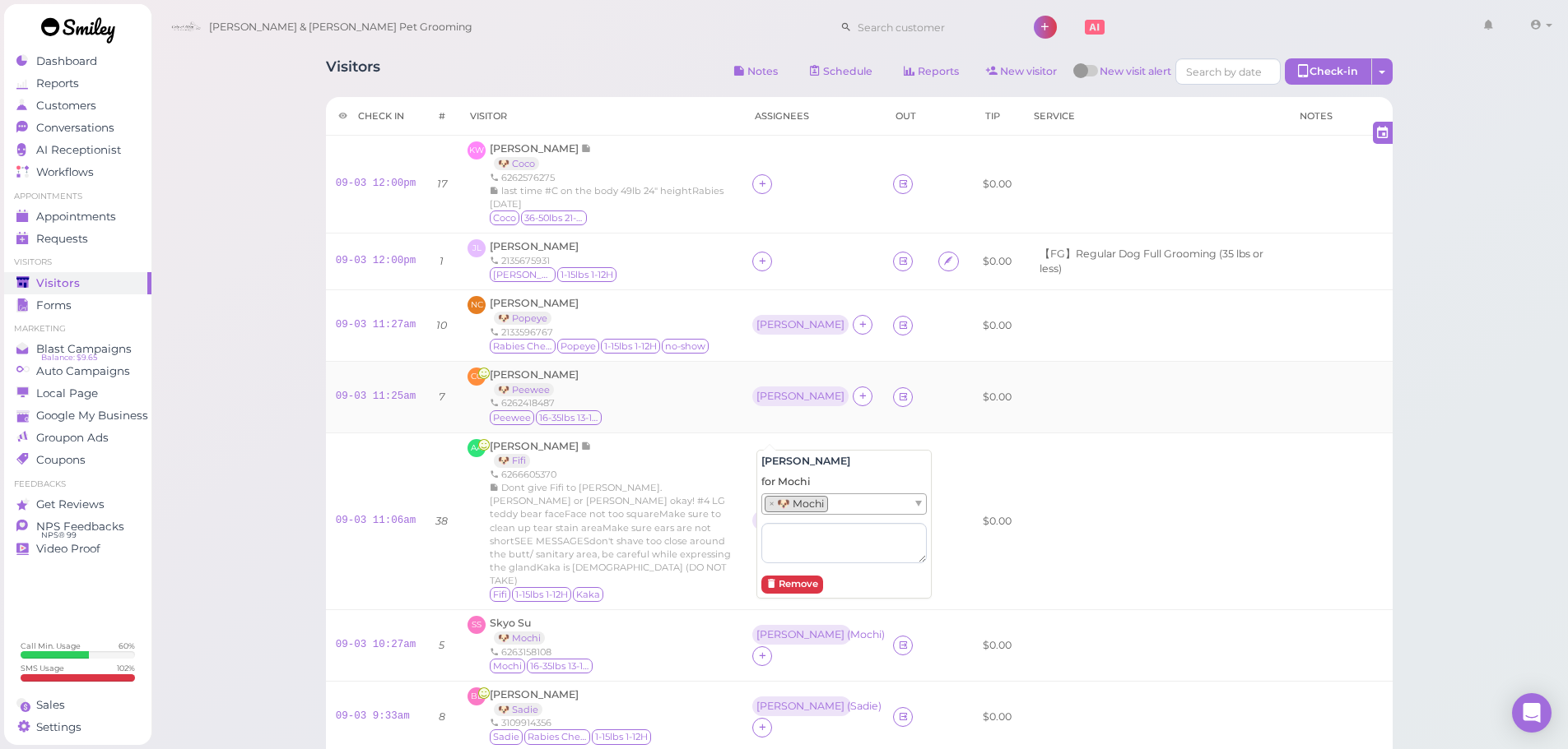
click at [621, 414] on div "CC [PERSON_NAME] 🐶 Peewee 6262418487 [GEOGRAPHIC_DATA] 16-35lbs 13-15H" at bounding box center [600, 398] width 265 height 60
click at [771, 515] on div "[PERSON_NAME]" at bounding box center [800, 520] width 96 height 20
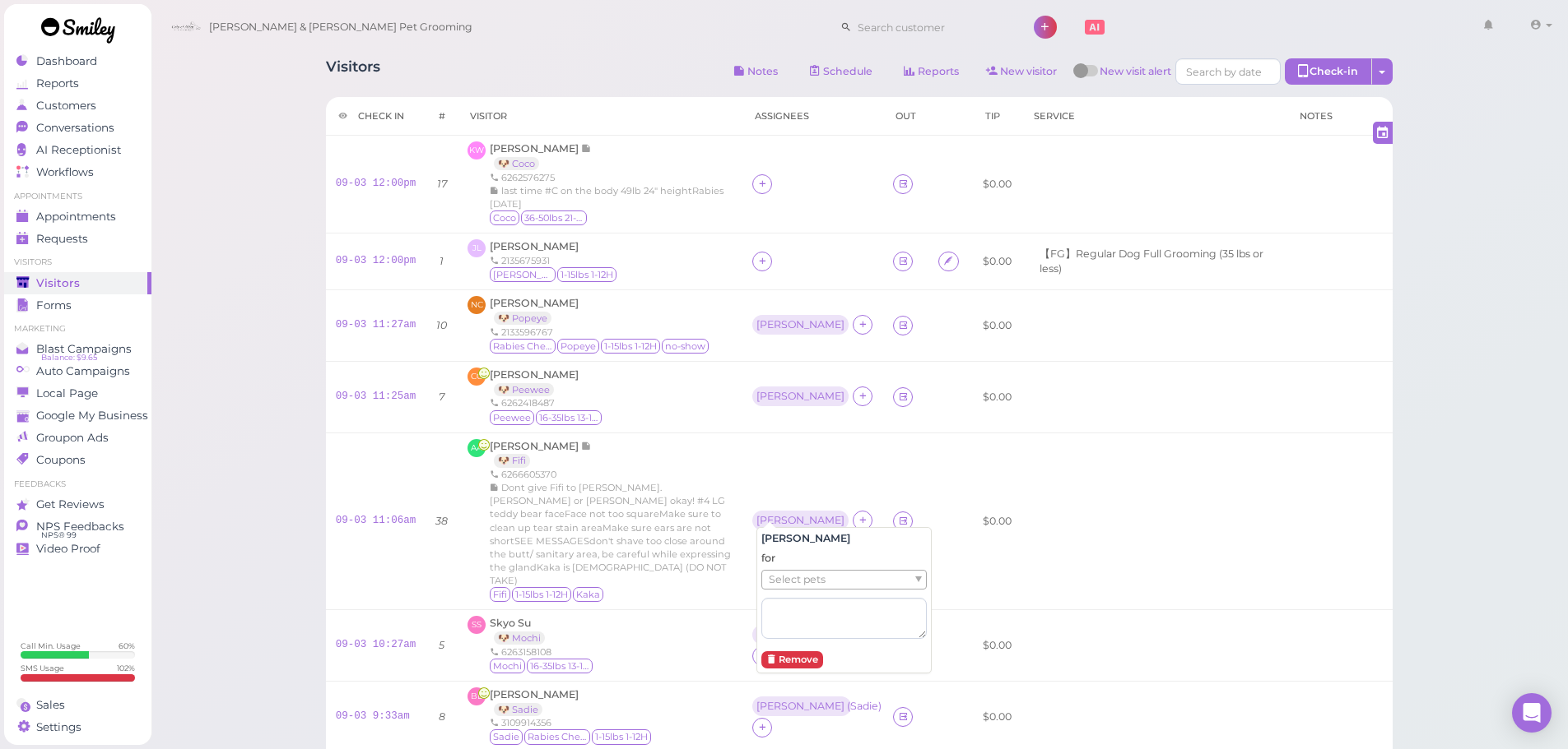
click at [792, 555] on div "for Select pets" at bounding box center [844, 594] width 165 height 87
click at [793, 578] on span "Select pets" at bounding box center [796, 579] width 57 height 18
click at [756, 401] on div "[PERSON_NAME]" at bounding box center [802, 397] width 100 height 20
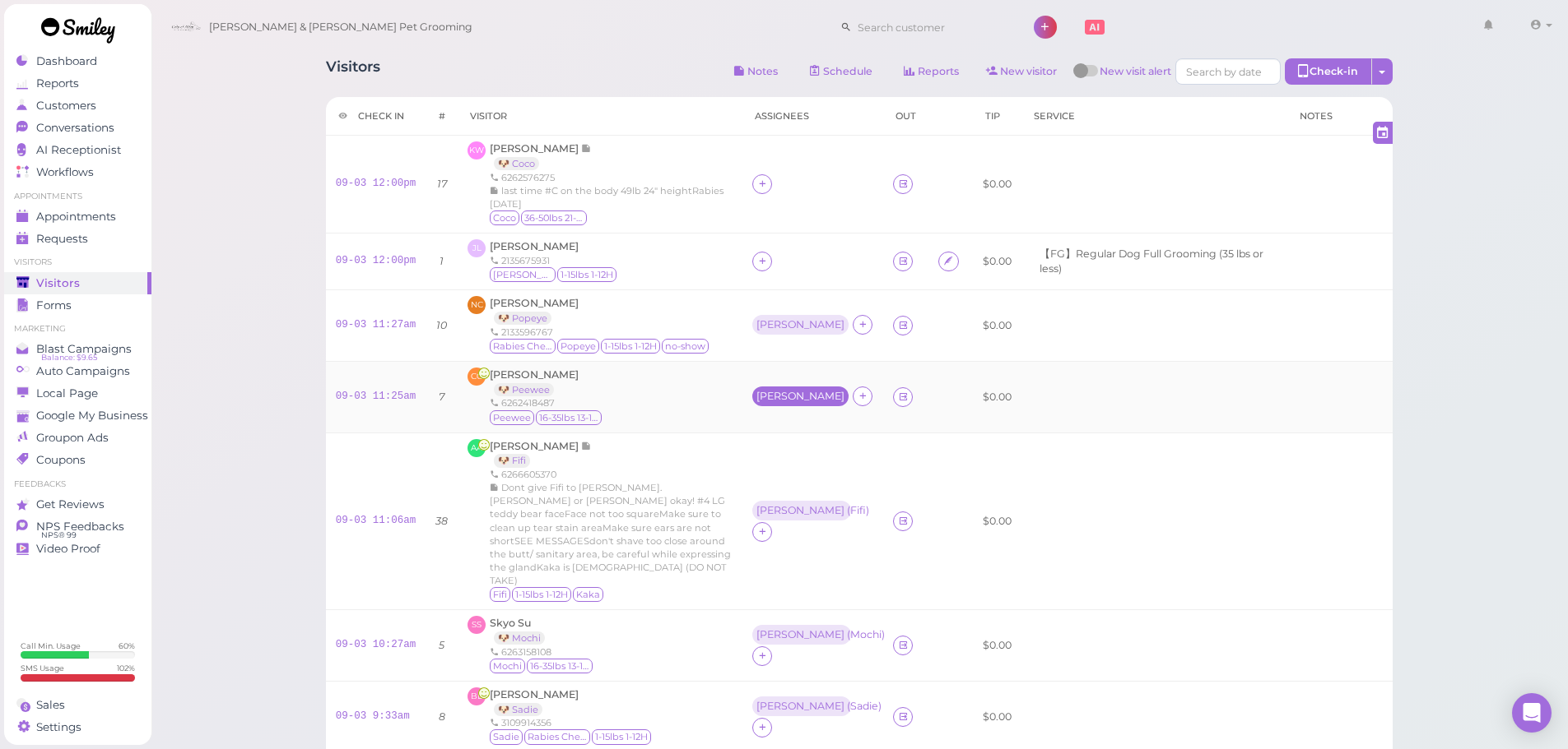
click at [767, 402] on div "[PERSON_NAME]" at bounding box center [800, 397] width 96 height 20
click at [759, 410] on td "[PERSON_NAME]" at bounding box center [813, 397] width 140 height 72
click at [766, 400] on div "[PERSON_NAME]" at bounding box center [800, 397] width 88 height 12
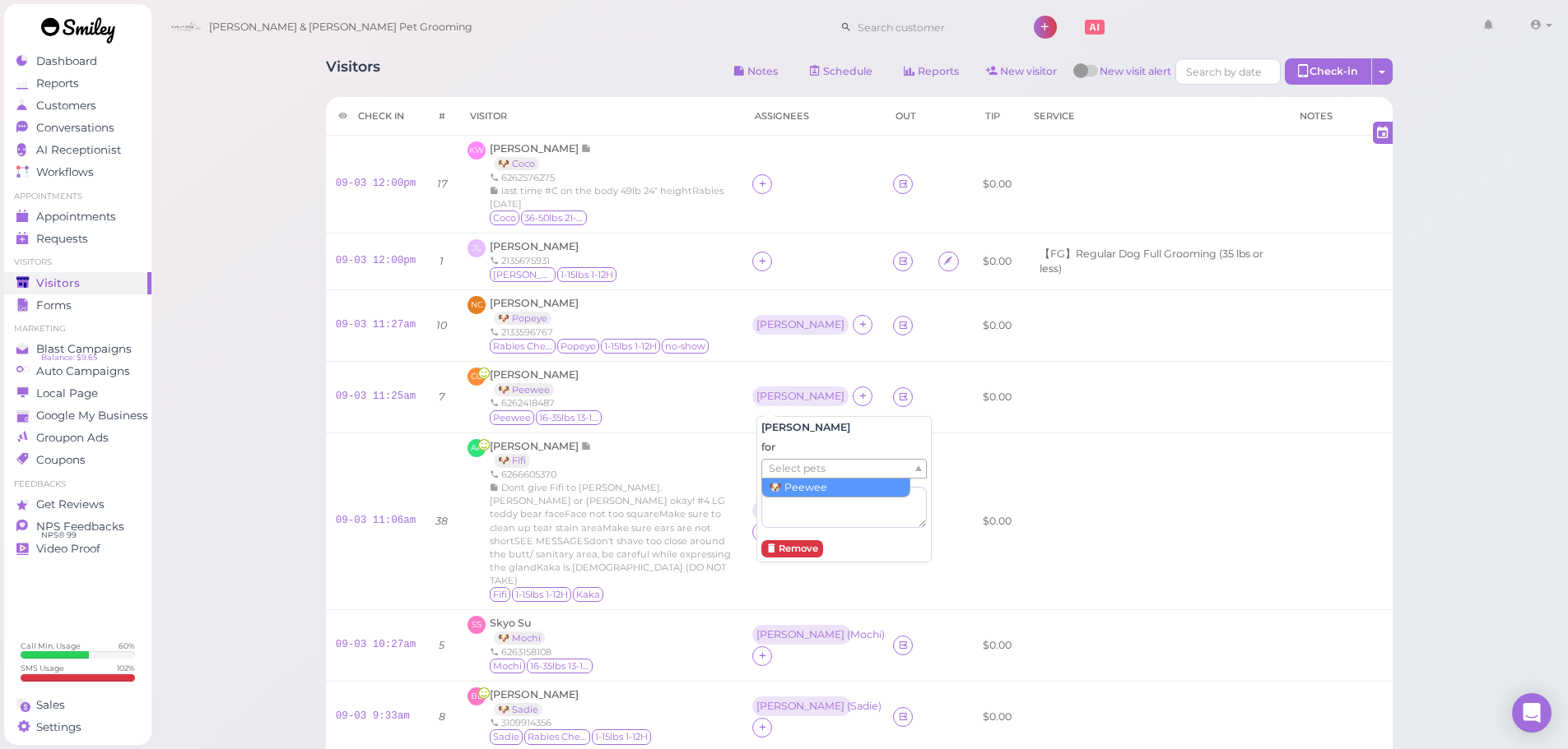
click at [776, 467] on span "Select pets" at bounding box center [796, 469] width 57 height 18
click at [709, 293] on td "NC [PERSON_NAME] 🐶 Popeye 2133596767 Rabies Checked [GEOGRAPHIC_DATA] 1-15lbs 1…" at bounding box center [600, 325] width 284 height 72
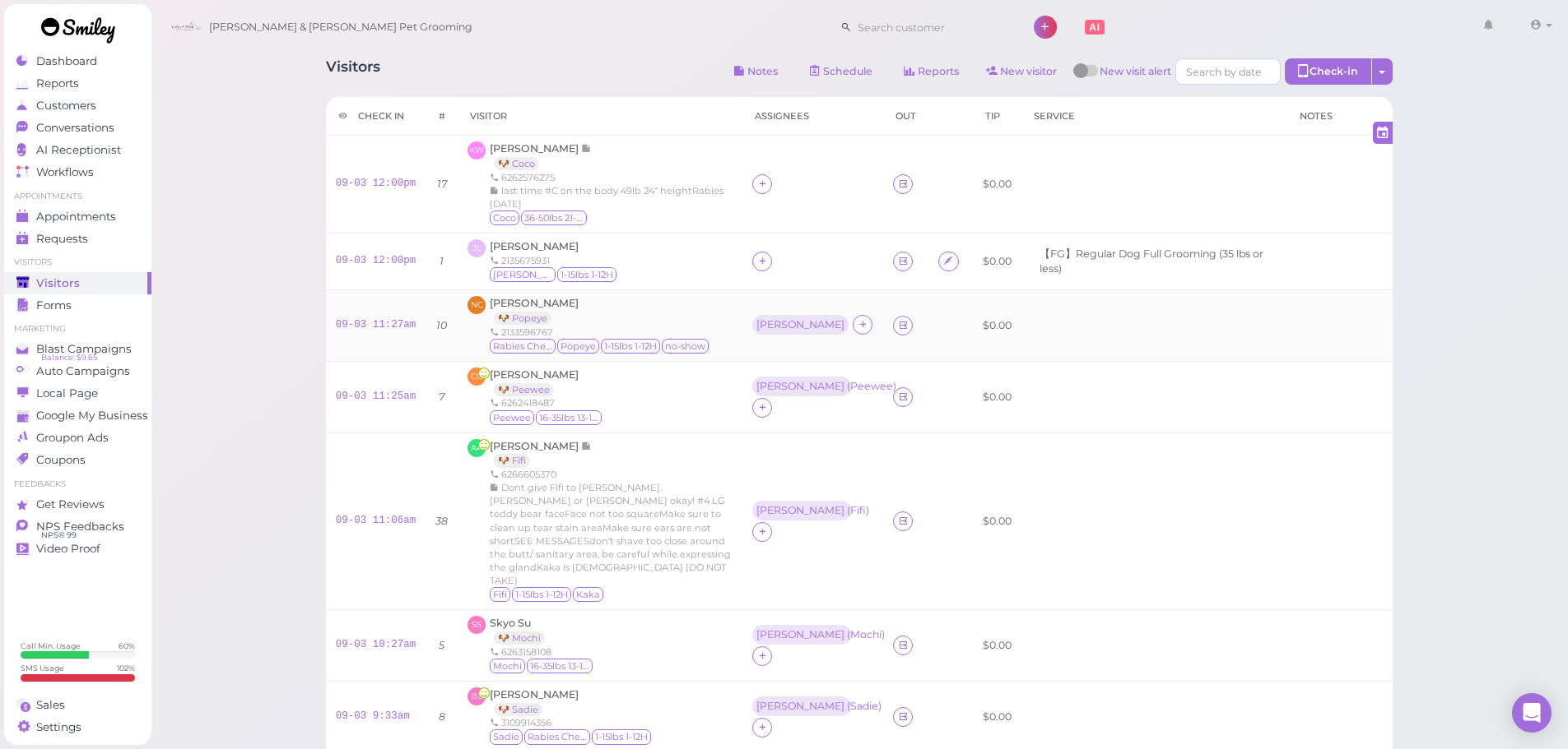
click at [766, 341] on td "[PERSON_NAME]" at bounding box center [813, 325] width 140 height 72
click at [769, 328] on div "[PERSON_NAME]" at bounding box center [800, 325] width 88 height 12
click at [779, 404] on span "Select pets" at bounding box center [796, 397] width 57 height 18
click at [710, 428] on td "CC [PERSON_NAME] 🐶 Peewee 6262418487 [GEOGRAPHIC_DATA] 16-35lbs 13-15H" at bounding box center [600, 397] width 284 height 72
click at [108, 118] on link "Conversations 0" at bounding box center [77, 128] width 147 height 22
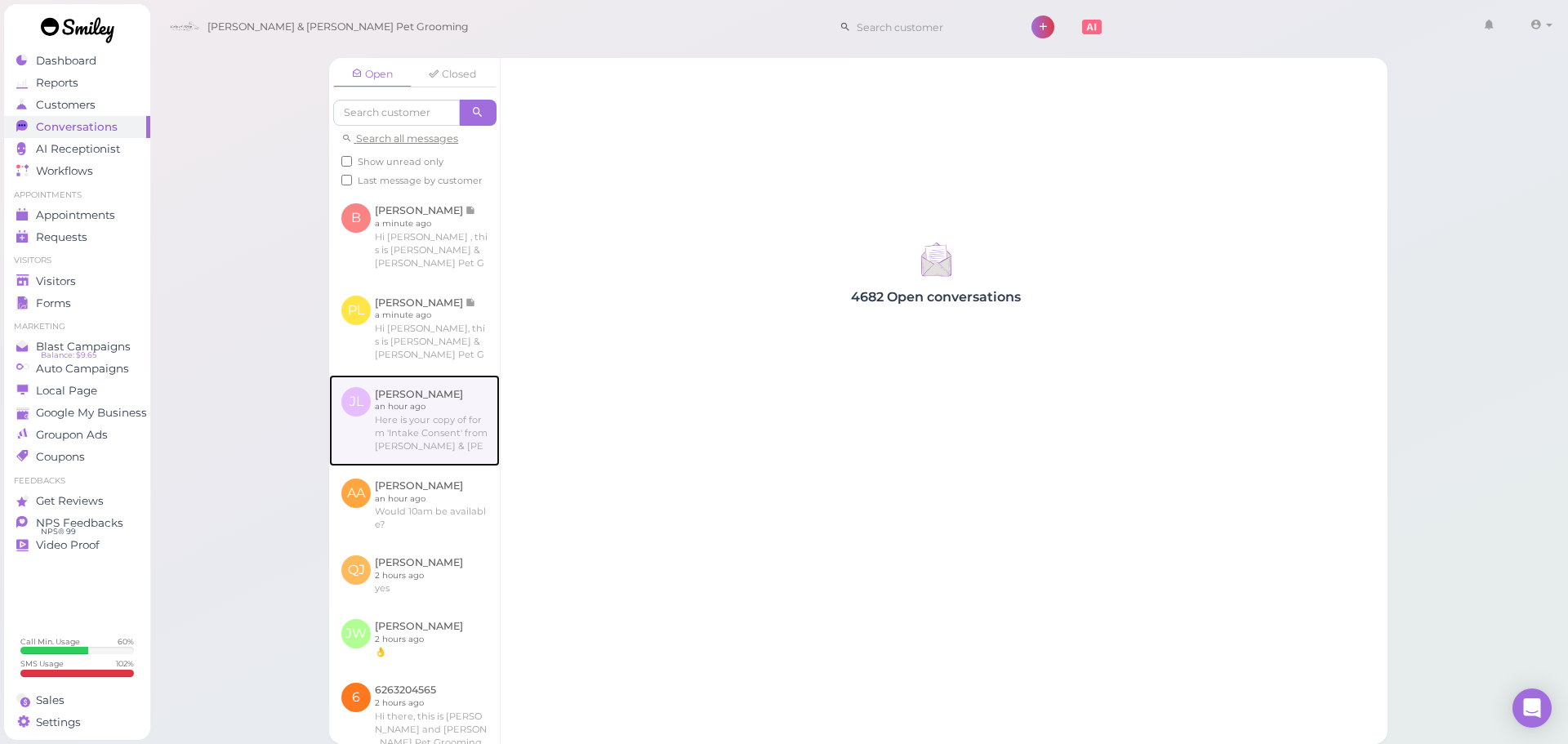
click at [446, 460] on link at bounding box center [414, 421] width 171 height 92
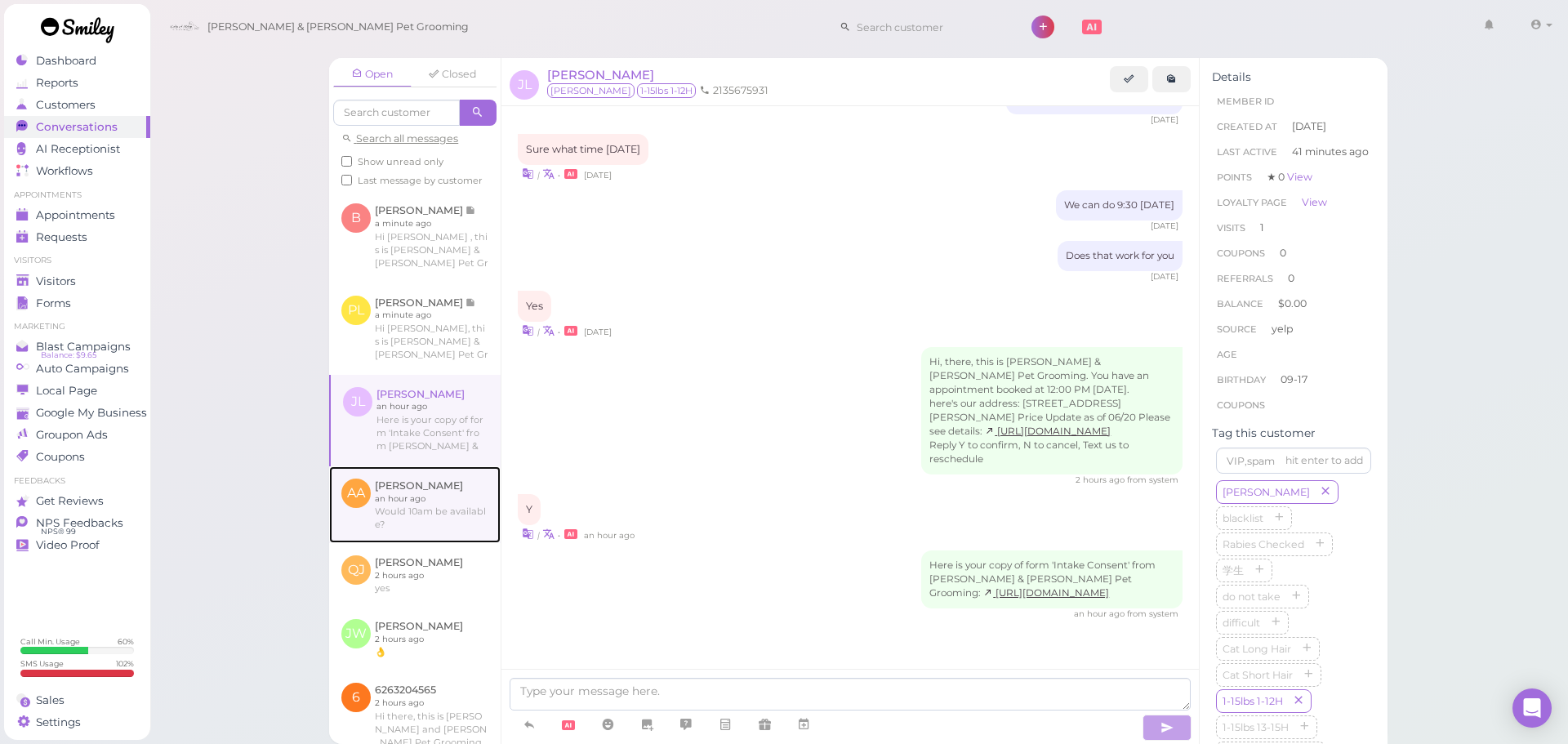
click at [444, 515] on link at bounding box center [415, 505] width 172 height 77
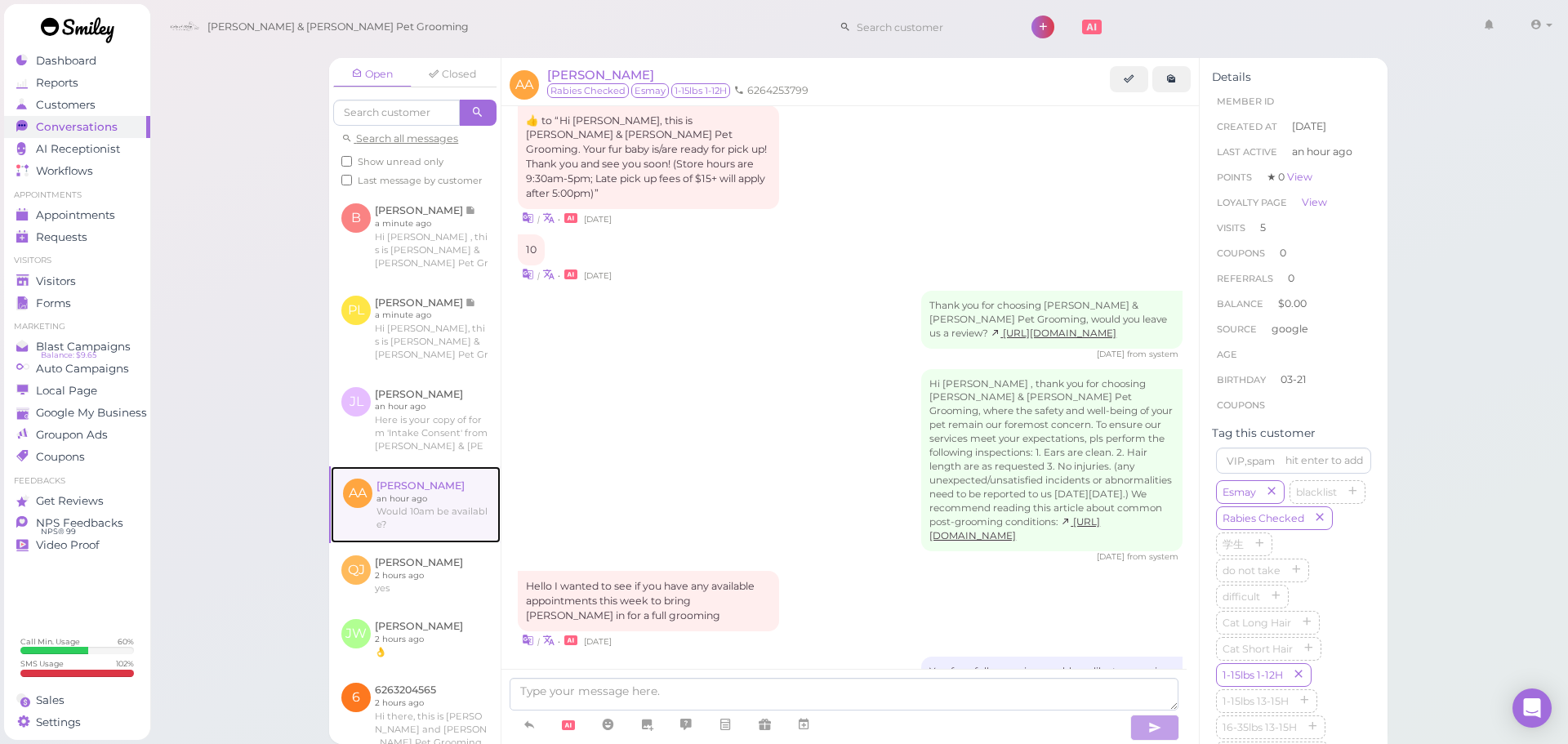
scroll to position [2054, 0]
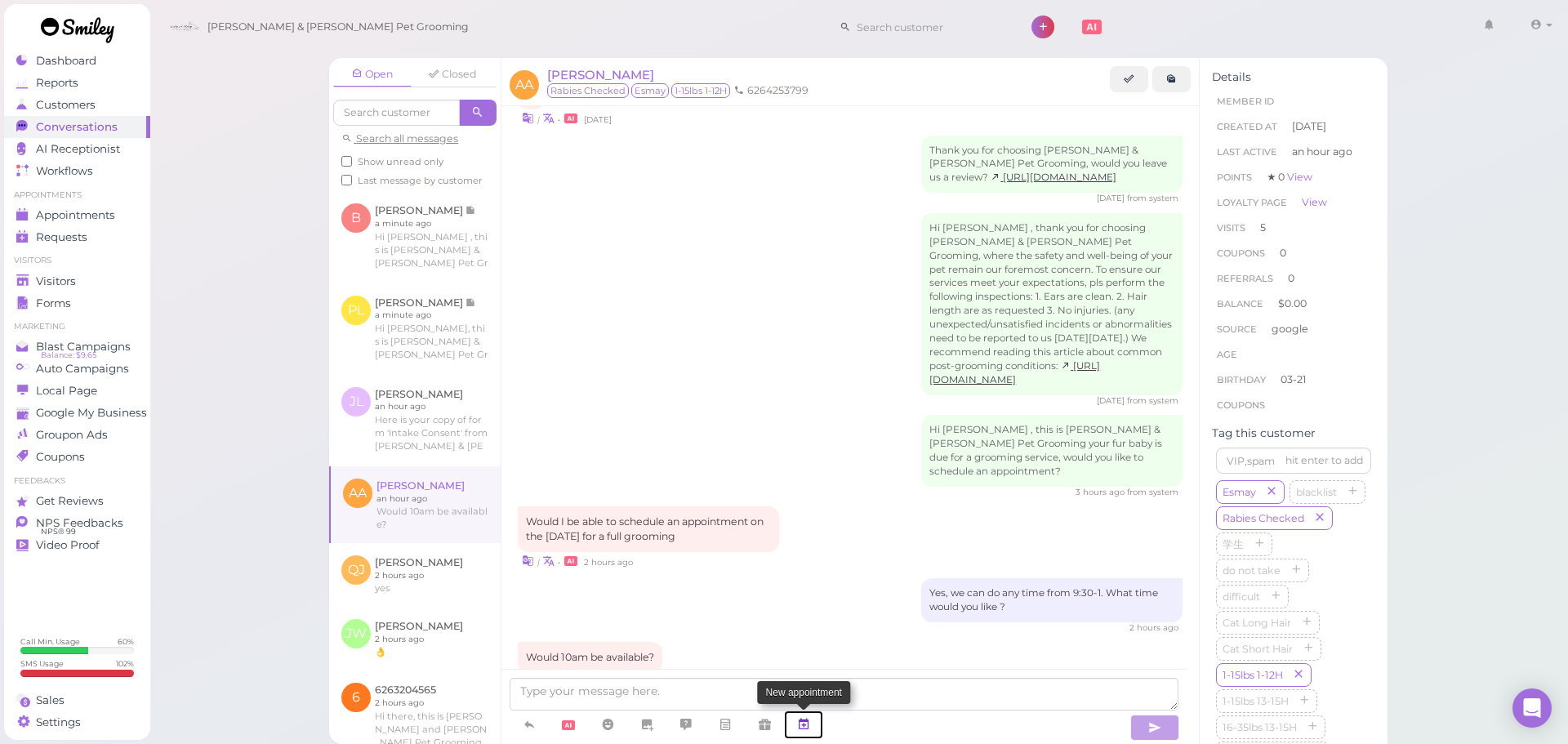
click at [823, 717] on link at bounding box center [803, 725] width 39 height 29
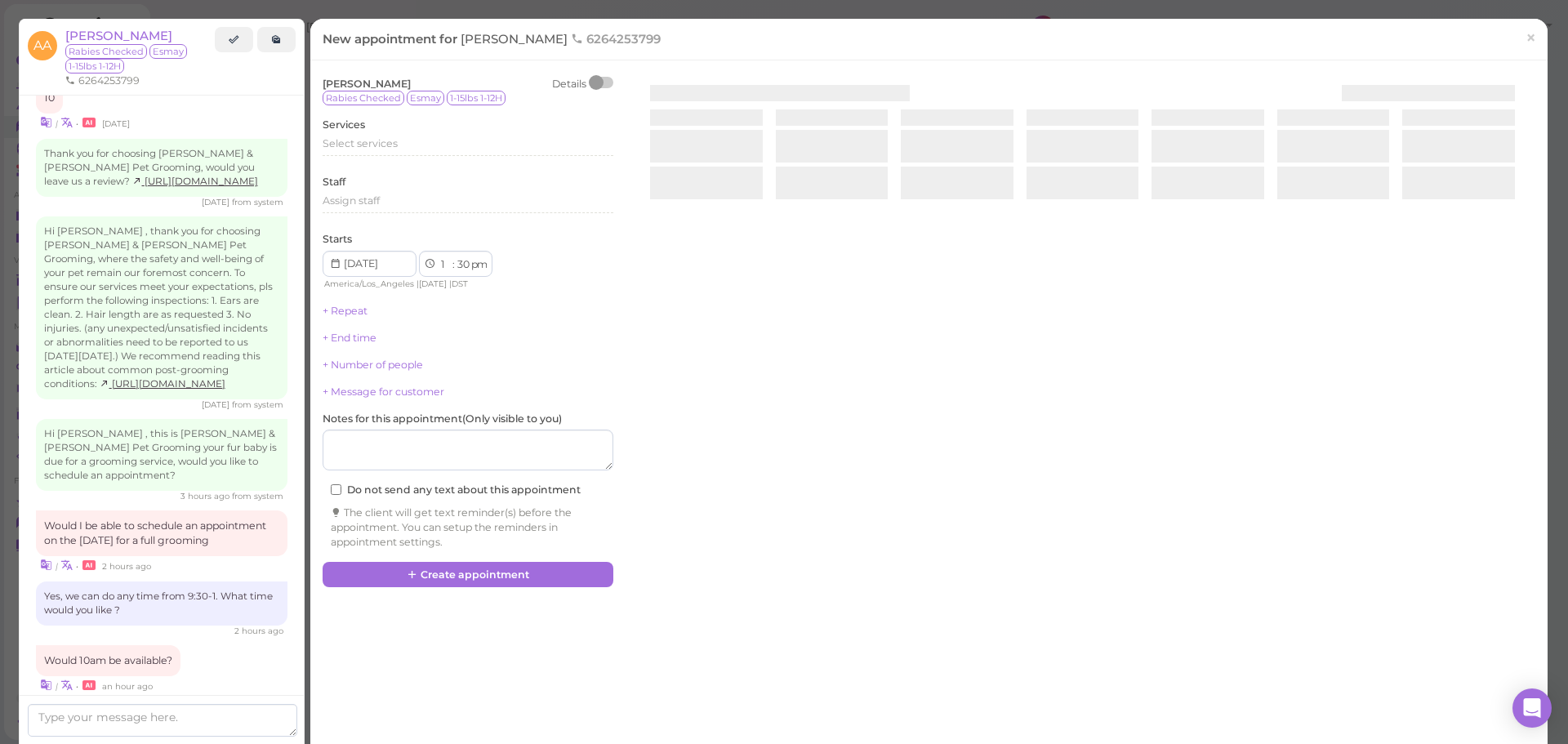
scroll to position [2137, 0]
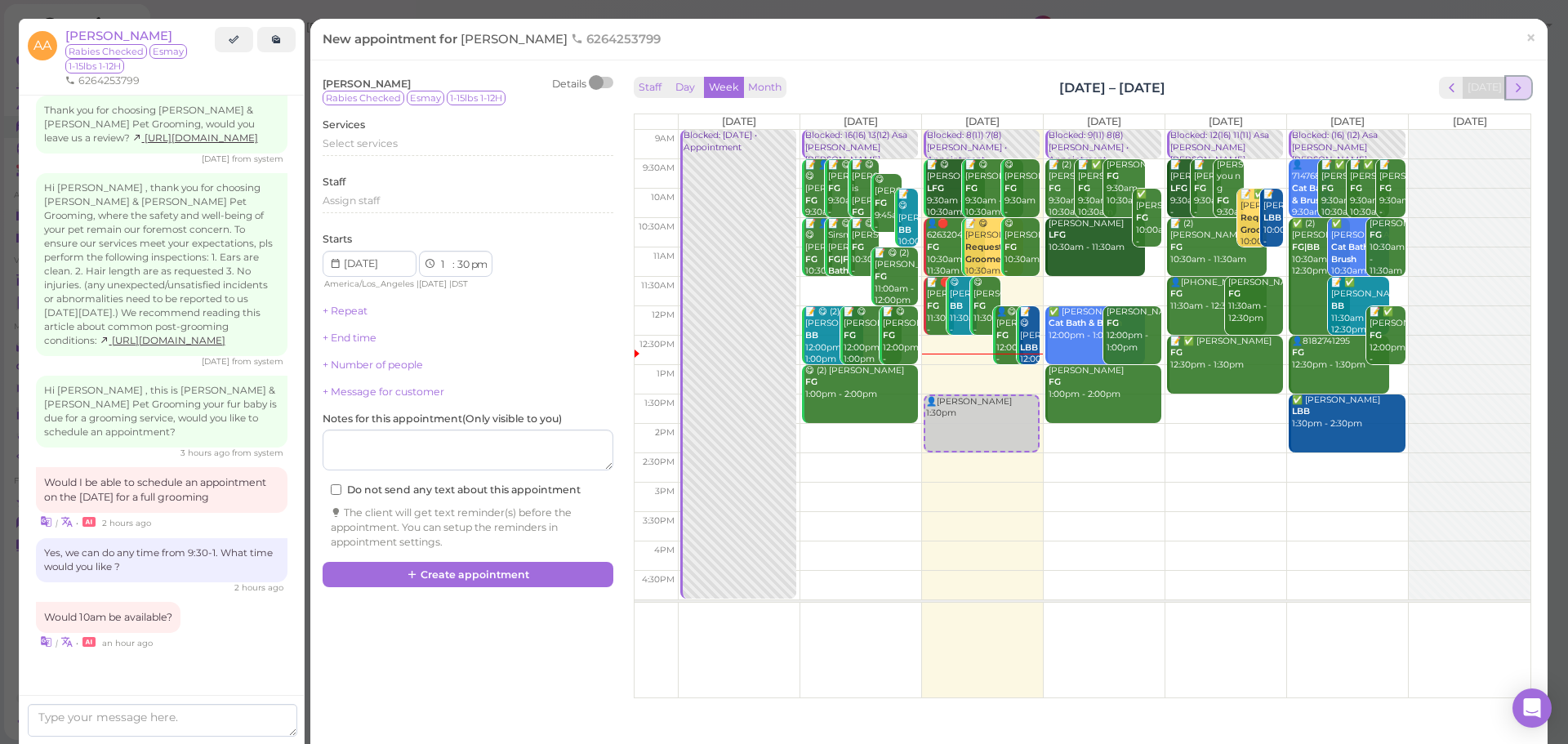
click at [1511, 86] on span "next" at bounding box center [1518, 88] width 15 height 15
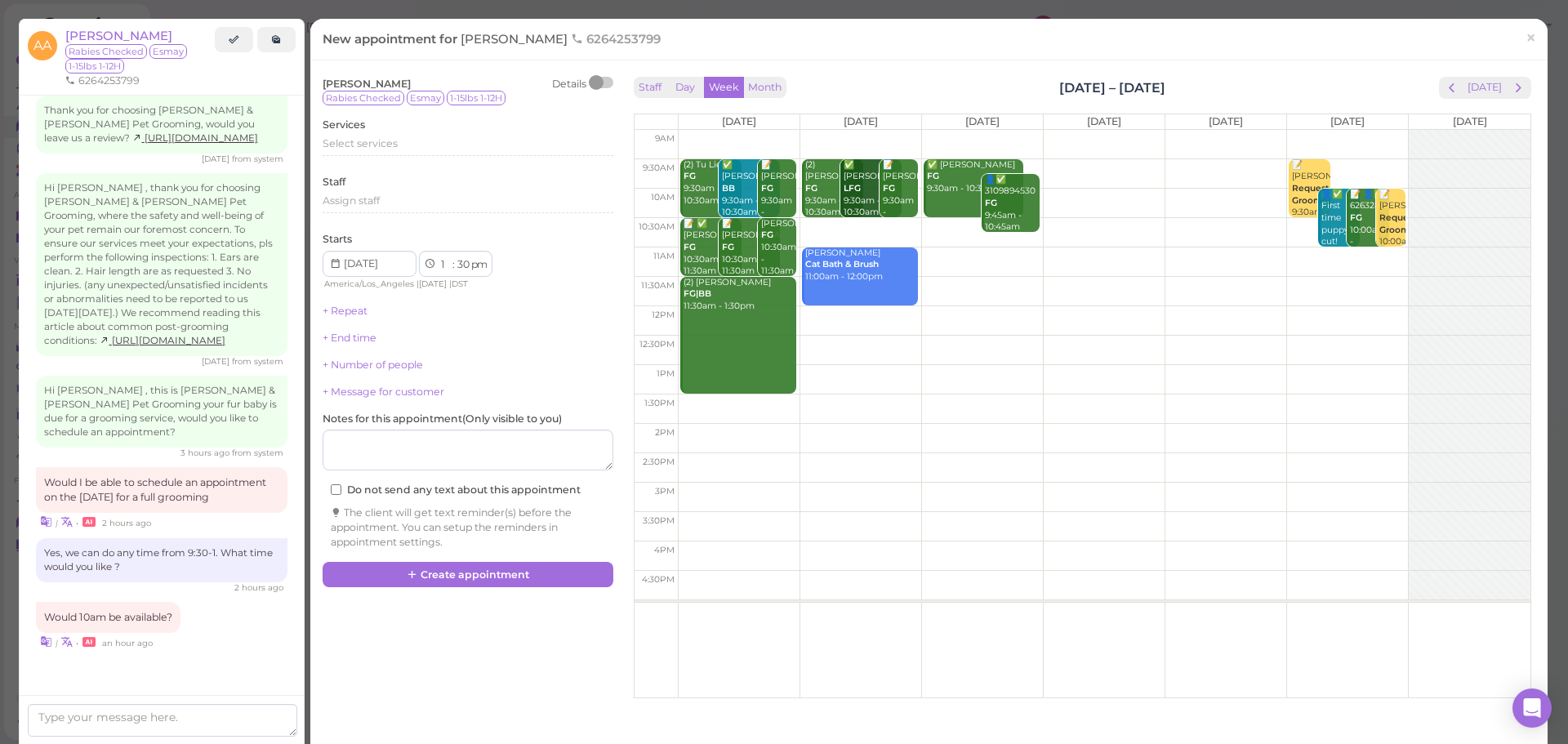
click at [1213, 197] on td at bounding box center [1104, 203] width 853 height 30
type input "[DATE]"
select select "10"
select select "00"
select select "am"
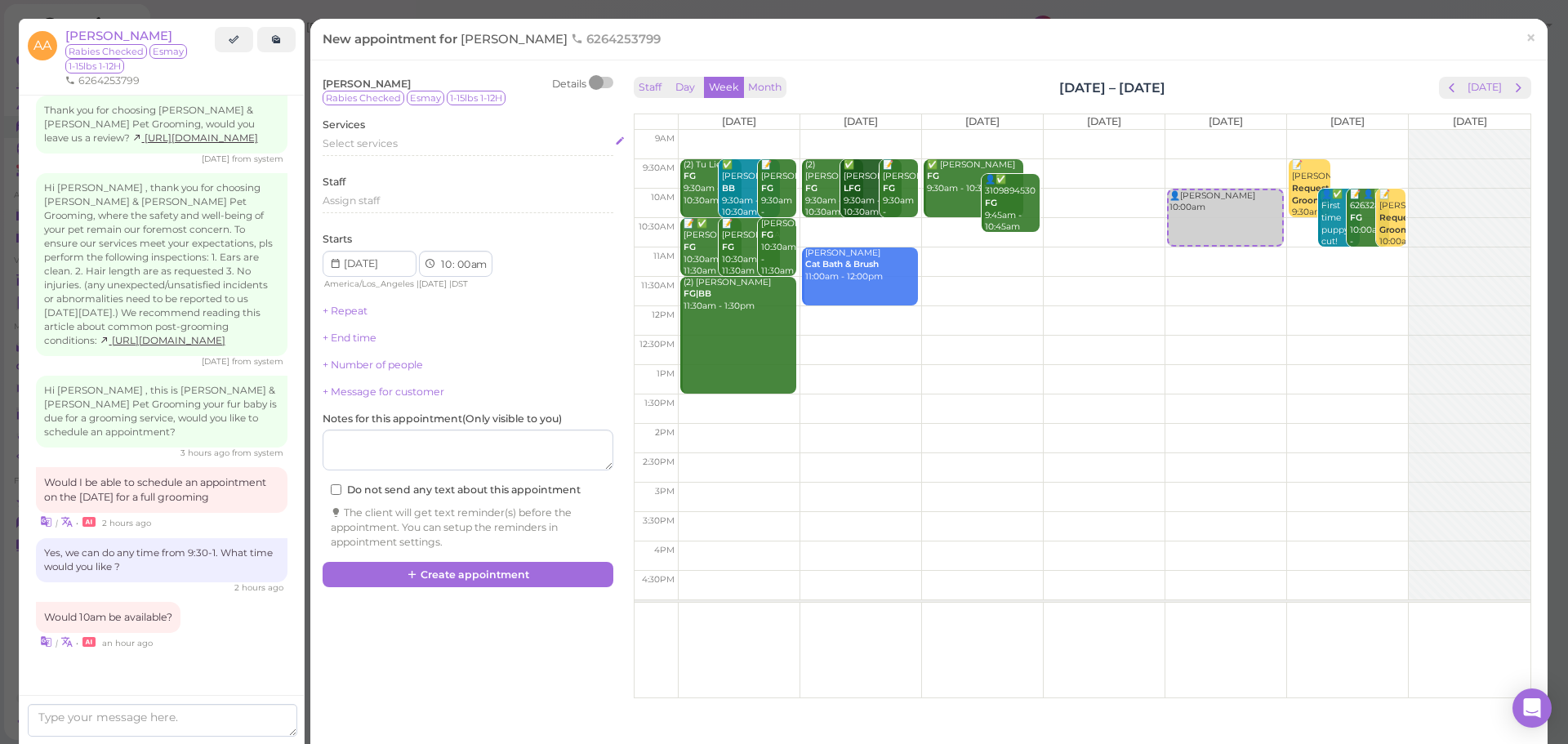
click at [418, 149] on div "Select services" at bounding box center [467, 143] width 291 height 14
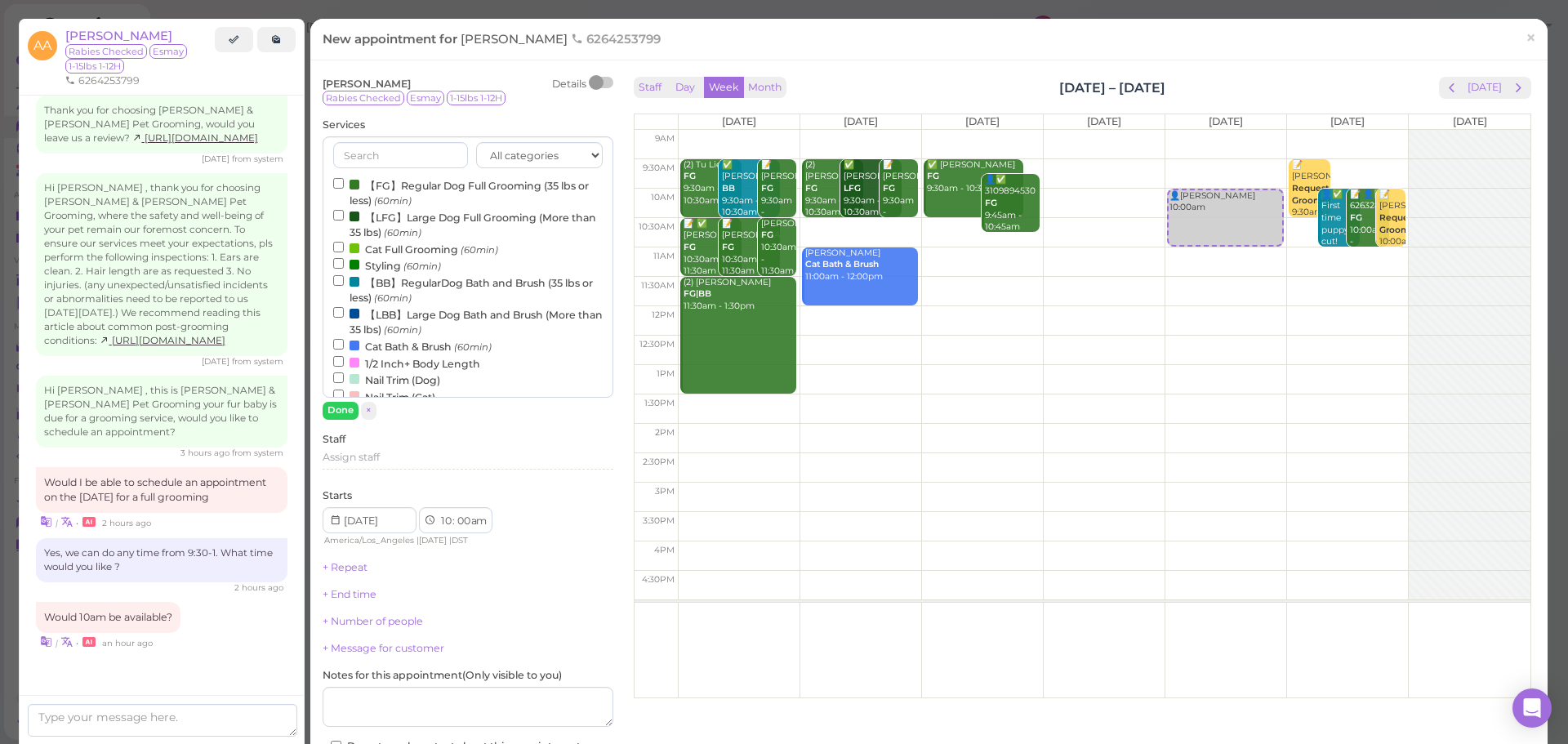
click at [400, 191] on label "【FG】Regular Dog Full Grooming (35 lbs or less) (60min)" at bounding box center [467, 192] width 270 height 31
click at [344, 189] on input "【FG】Regular Dog Full Grooming (35 lbs or less) (60min)" at bounding box center [338, 183] width 10 height 10
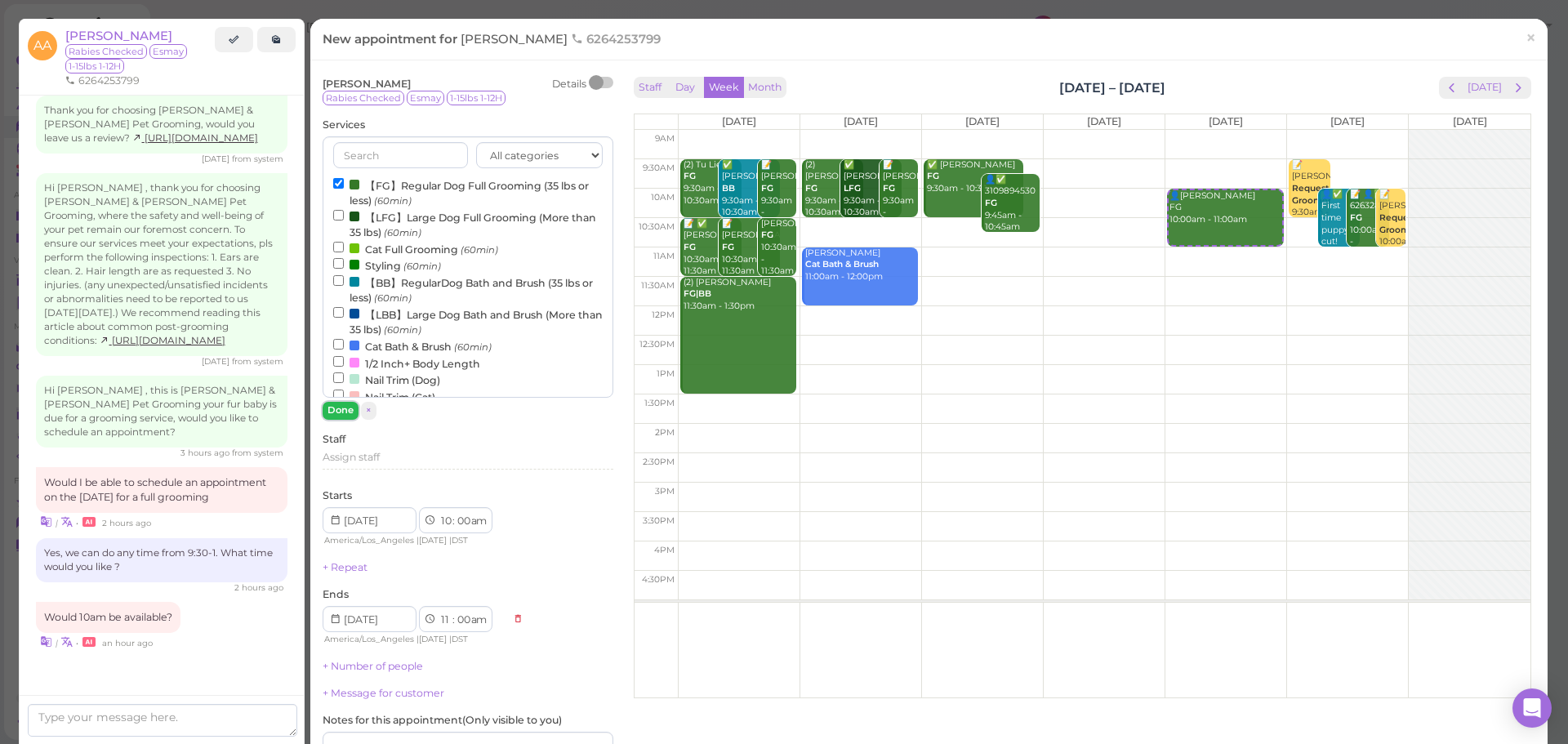
click at [344, 413] on button "Done" at bounding box center [340, 410] width 36 height 17
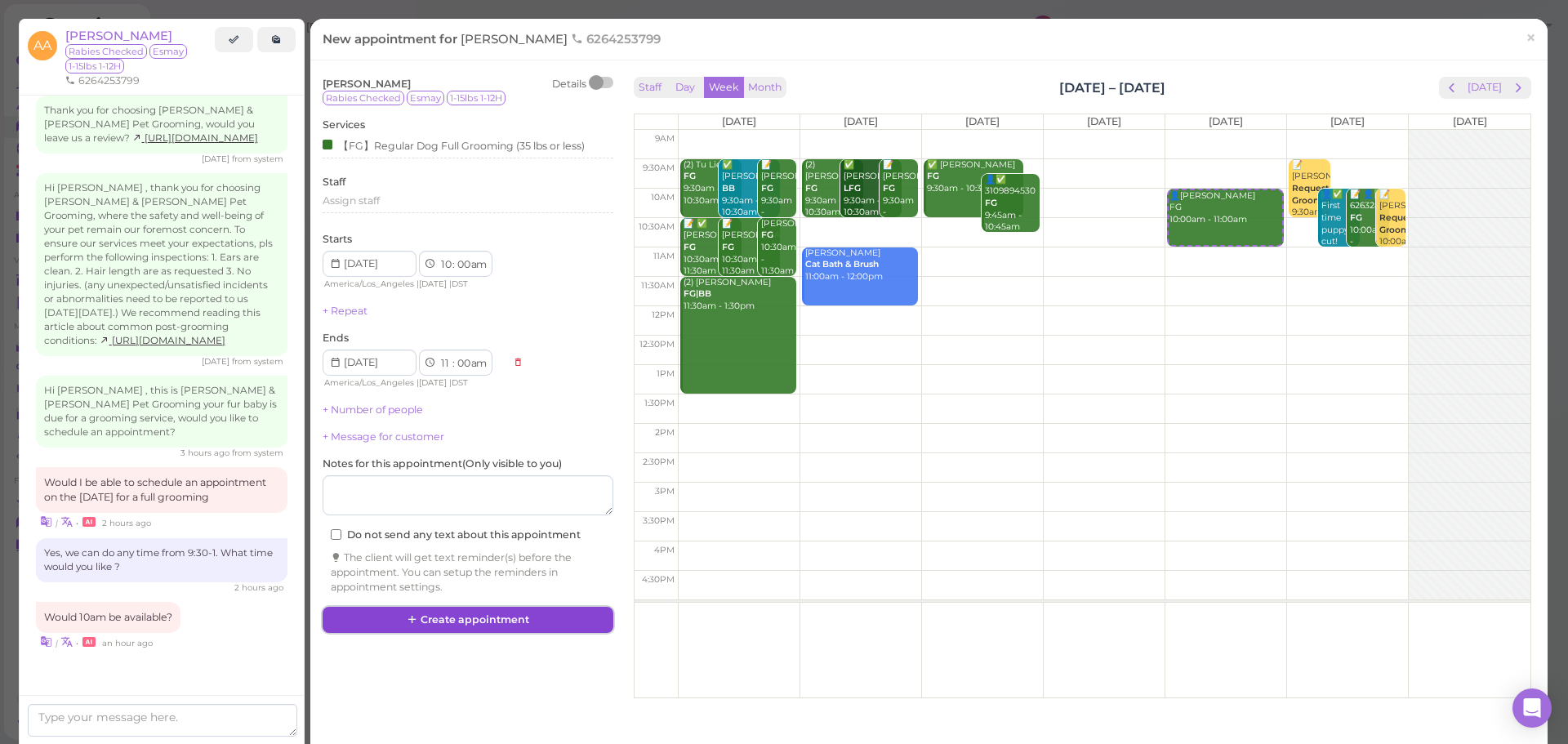
click at [505, 623] on button "Create appointment" at bounding box center [467, 619] width 291 height 26
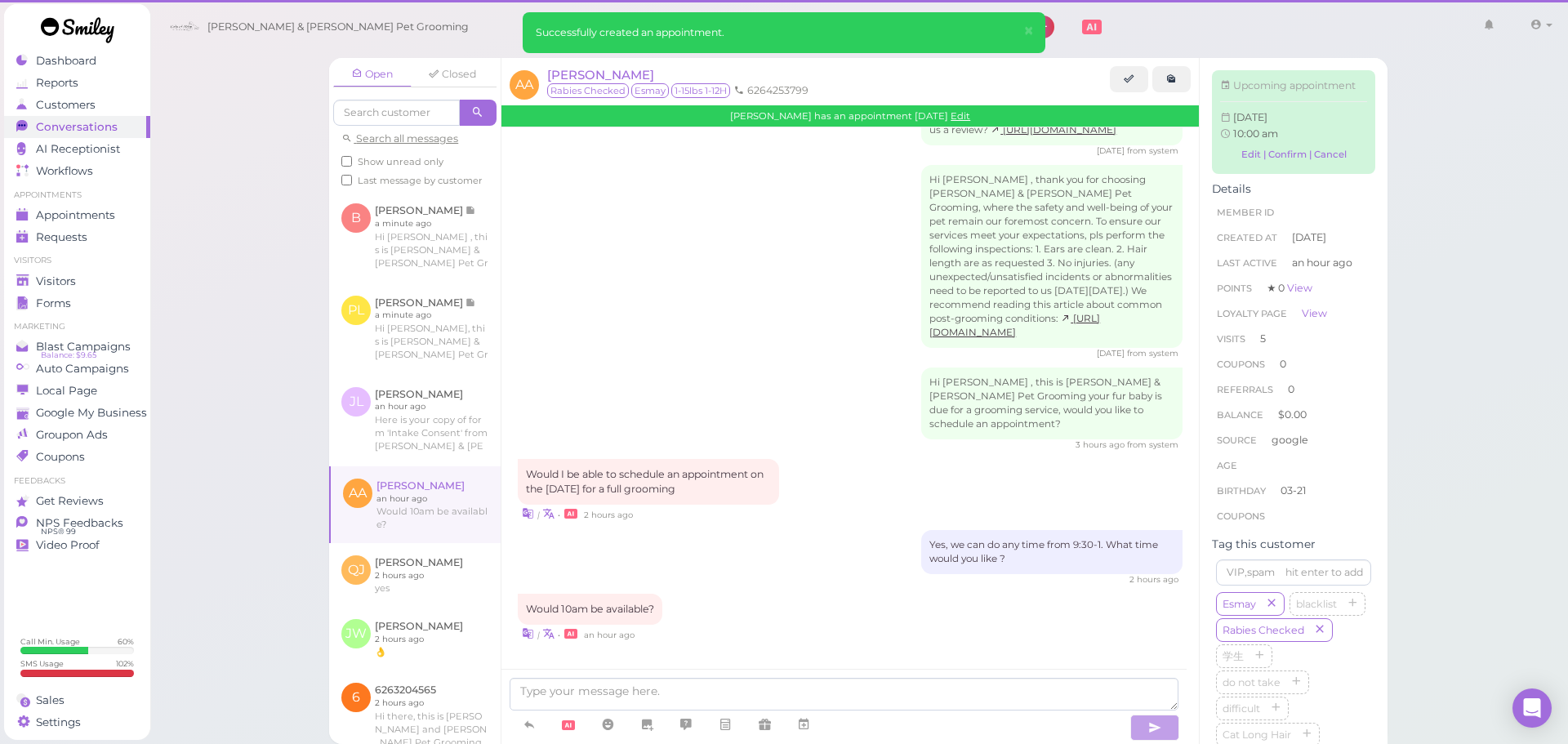
scroll to position [2054, 0]
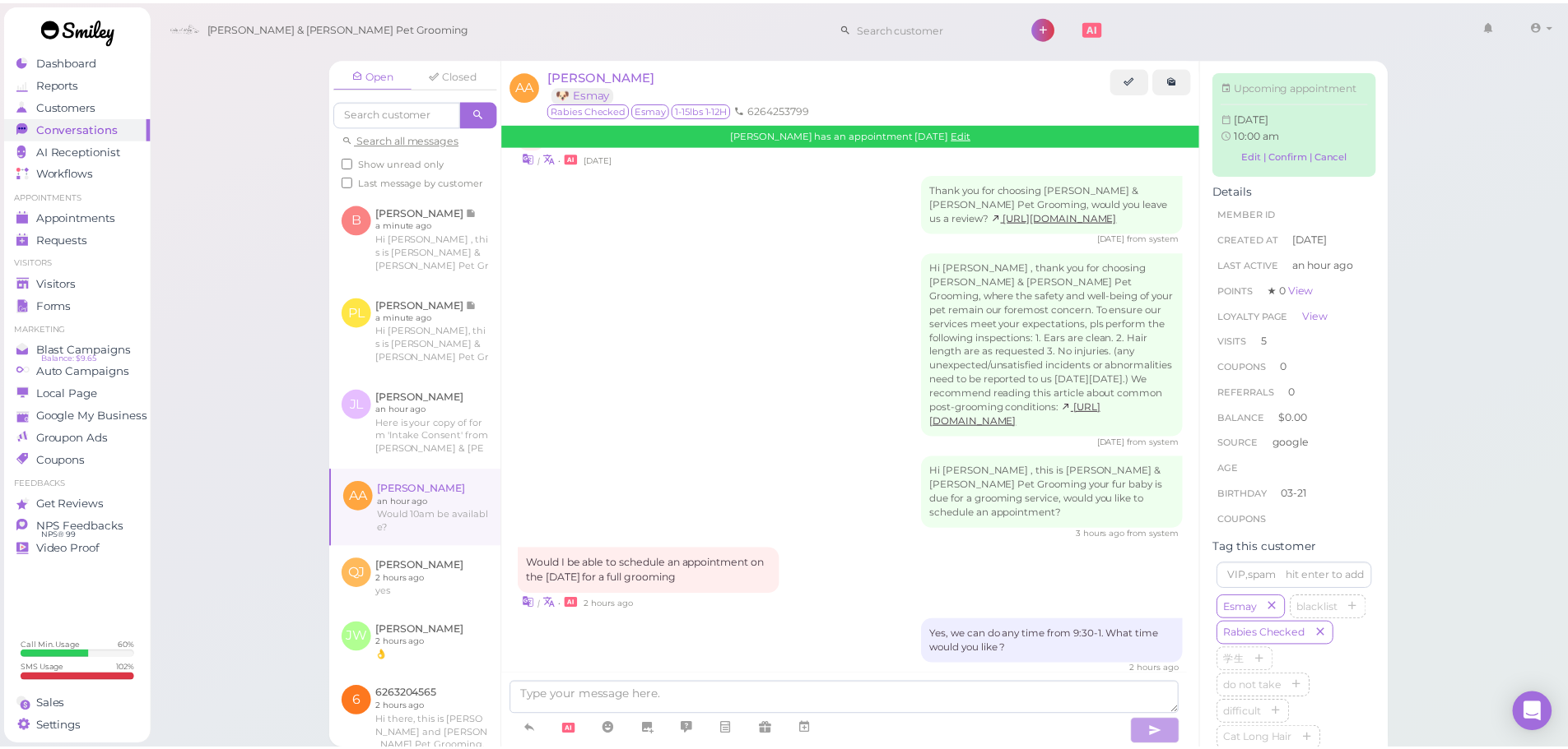
scroll to position [2237, 0]
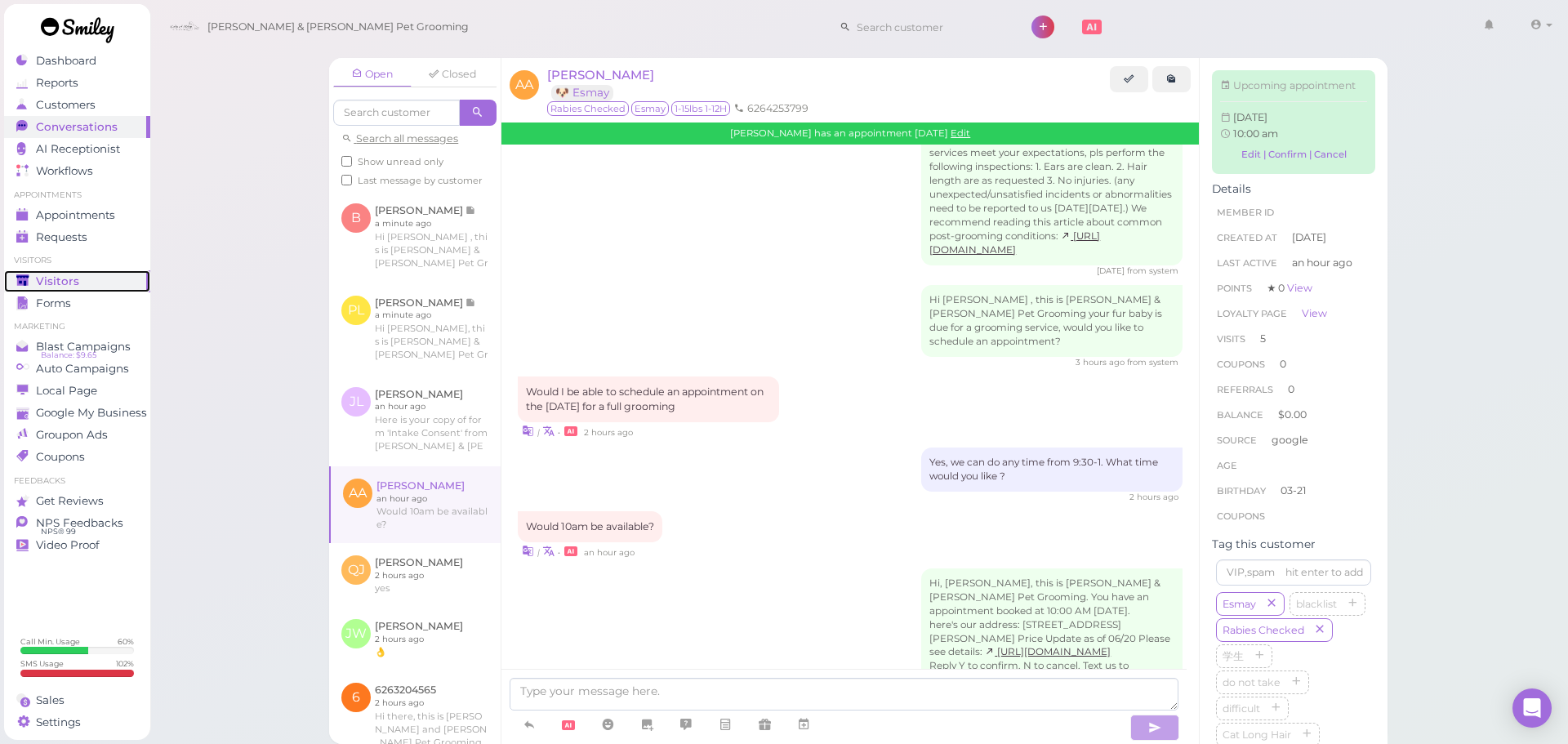
drag, startPoint x: 10, startPoint y: 283, endPoint x: 370, endPoint y: 26, distance: 442.3
click at [10, 283] on link "Visitors" at bounding box center [76, 280] width 146 height 22
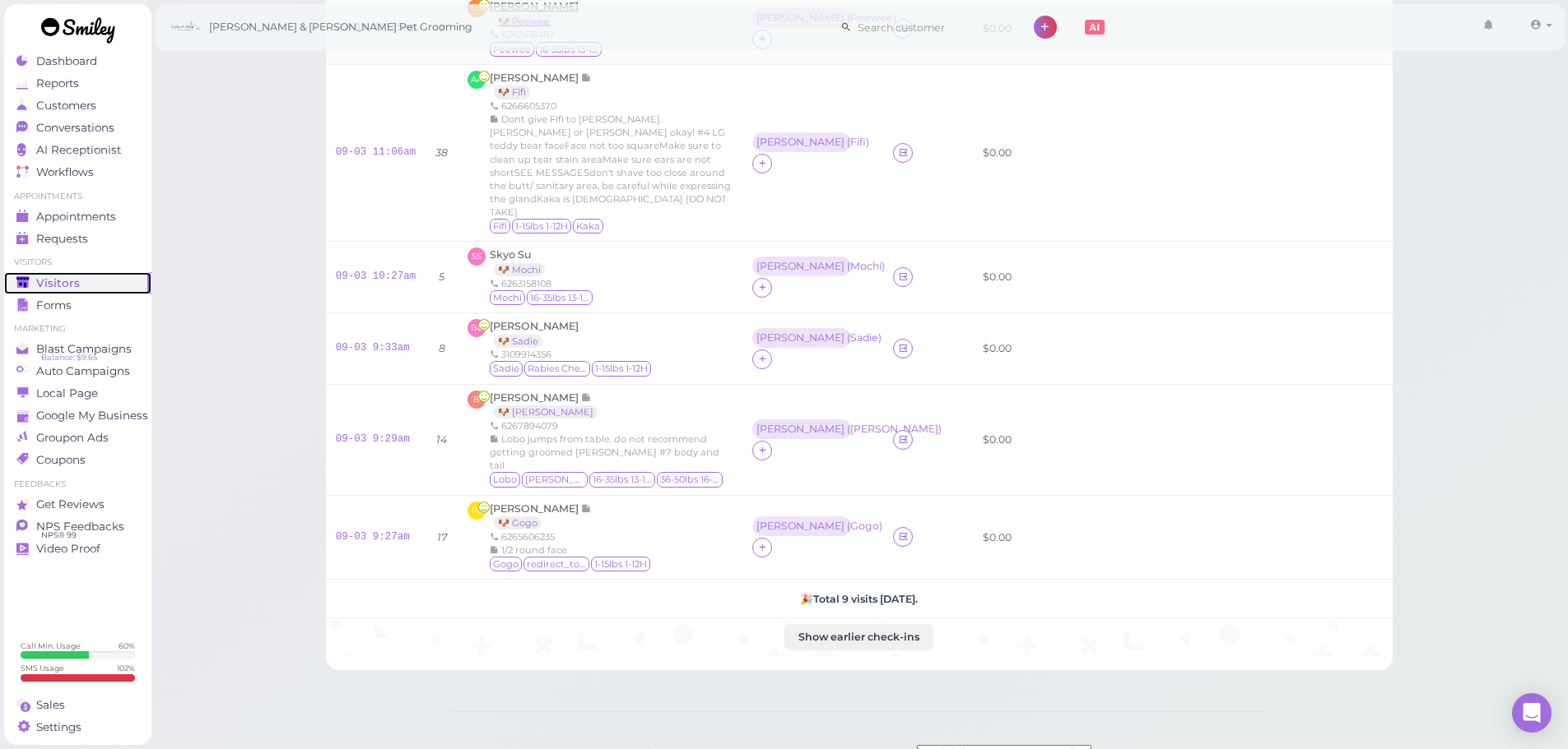
scroll to position [461, 0]
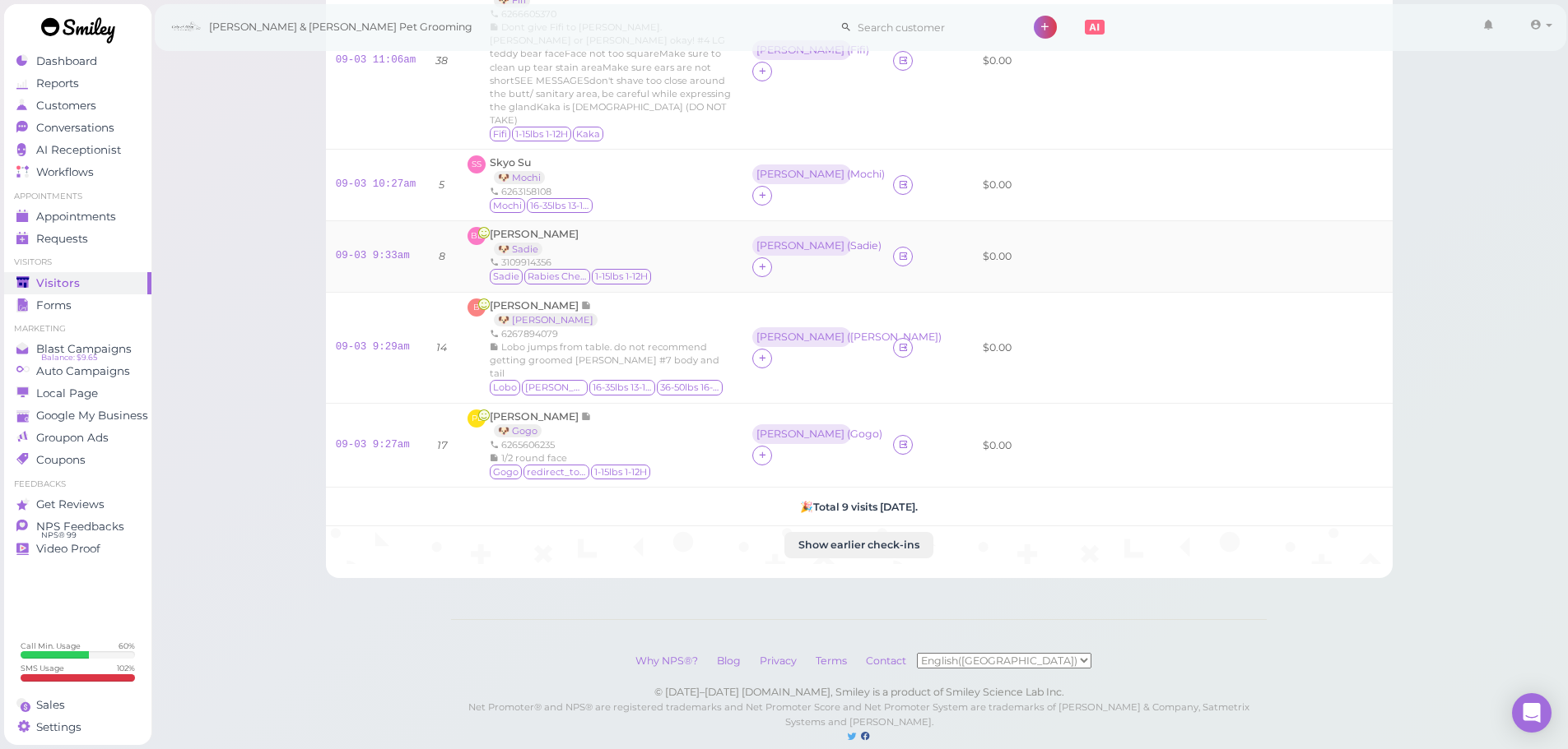
click at [649, 231] on div "[PERSON_NAME] 🐶 [PERSON_NAME] 3109914356 [PERSON_NAME] Rabies Checked 1-15lbs 1…" at bounding box center [600, 256] width 265 height 60
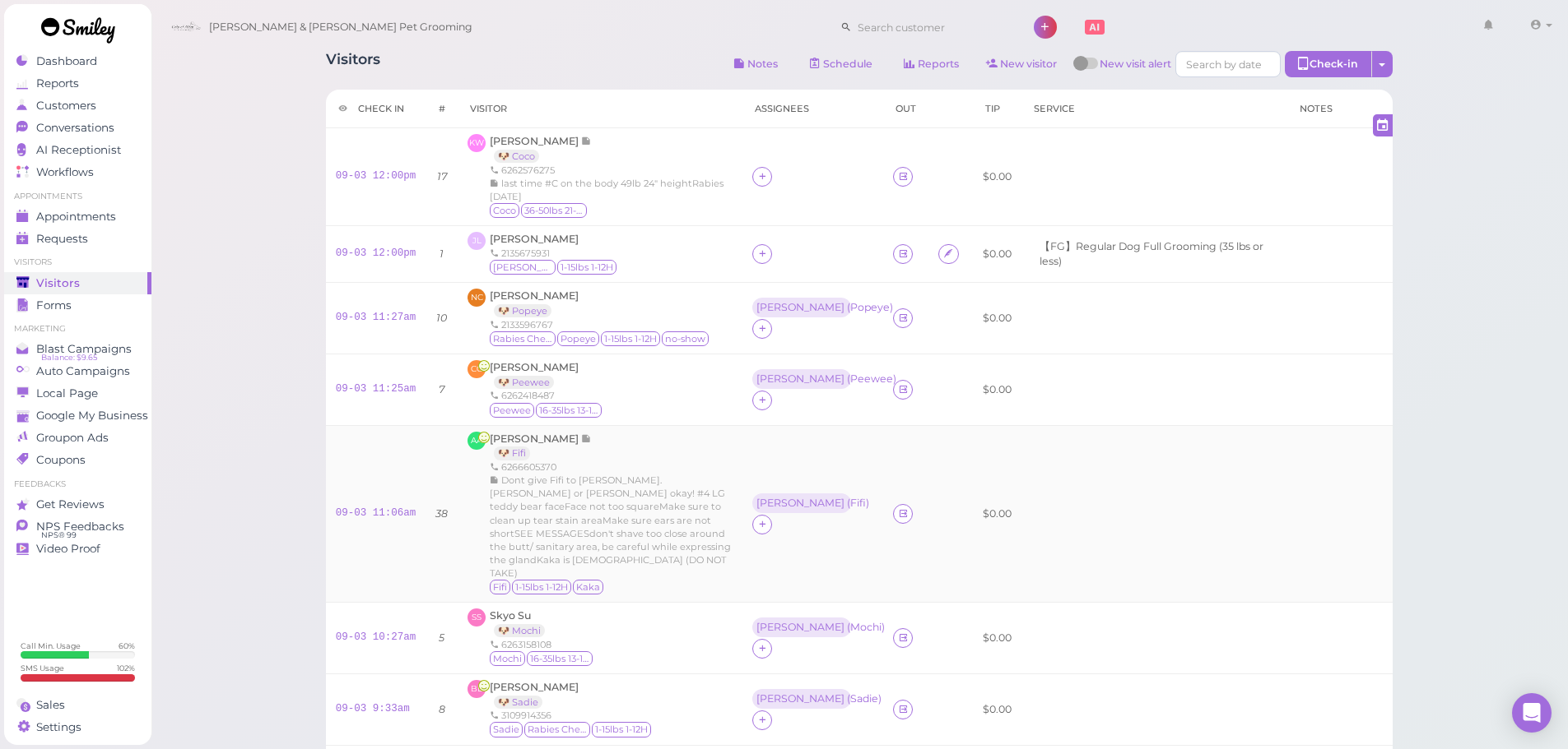
scroll to position [0, 0]
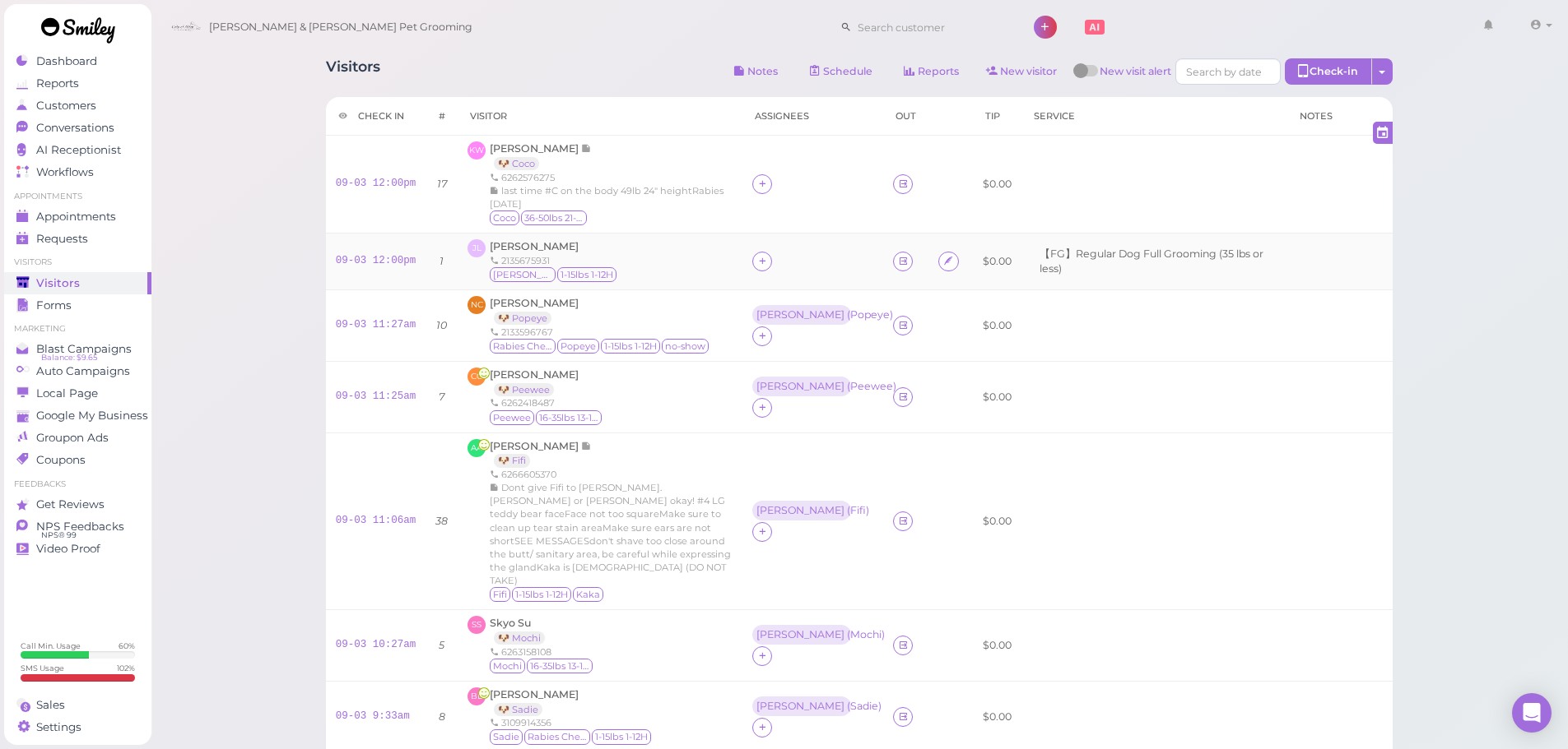
click at [508, 254] on div "2135675931" at bounding box center [554, 261] width 129 height 13
click at [508, 249] on span "[PERSON_NAME]" at bounding box center [534, 246] width 88 height 12
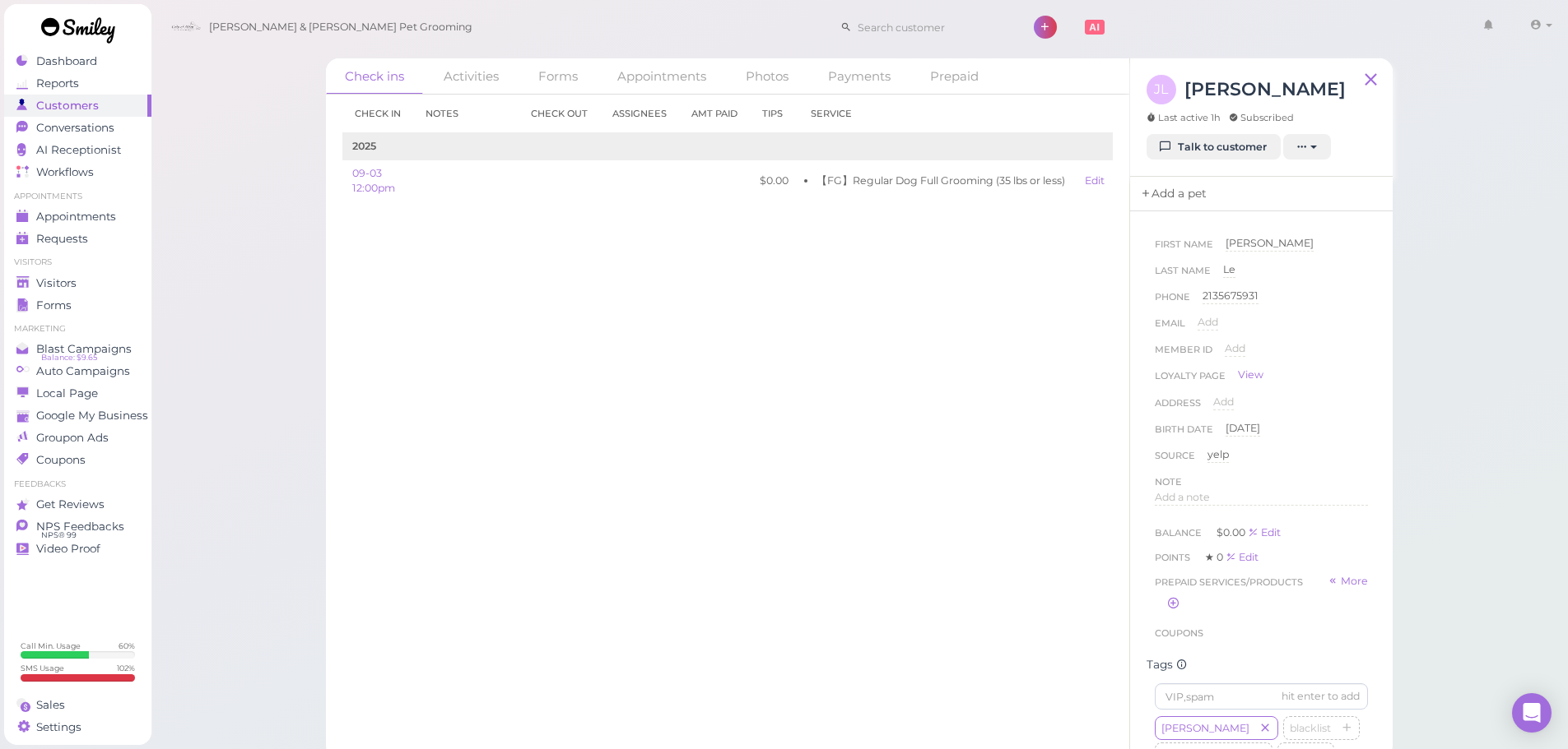
click at [1184, 207] on link "Add a pet" at bounding box center [1173, 194] width 86 height 35
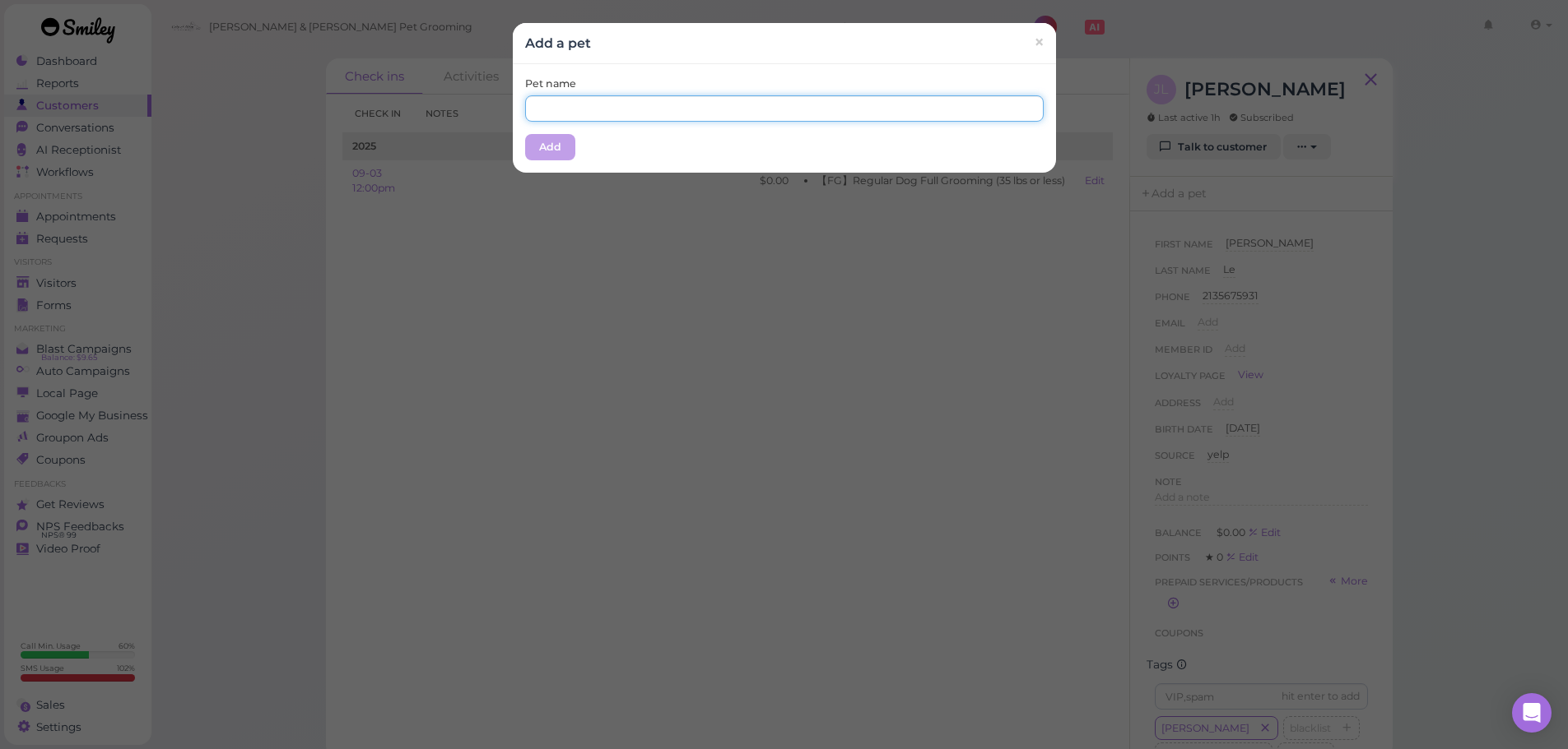
click at [705, 115] on input "text" at bounding box center [784, 108] width 519 height 26
click at [648, 95] on input "[PERSON_NAME]" at bounding box center [784, 108] width 519 height 26
type input "[PERSON_NAME]"
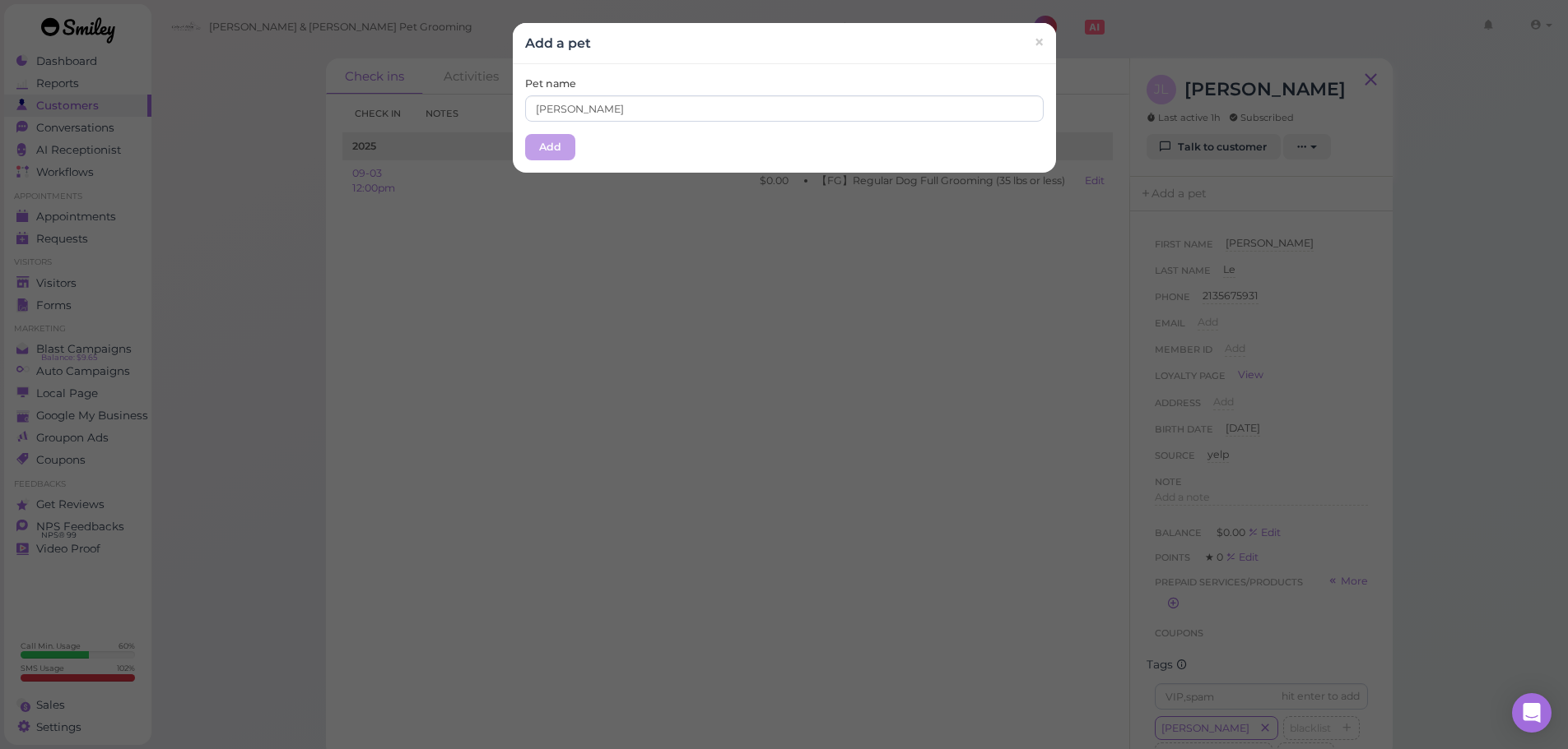
click at [571, 144] on div "Pet name [PERSON_NAME] Add" at bounding box center [784, 118] width 543 height 109
click at [548, 148] on button "Add" at bounding box center [550, 147] width 50 height 26
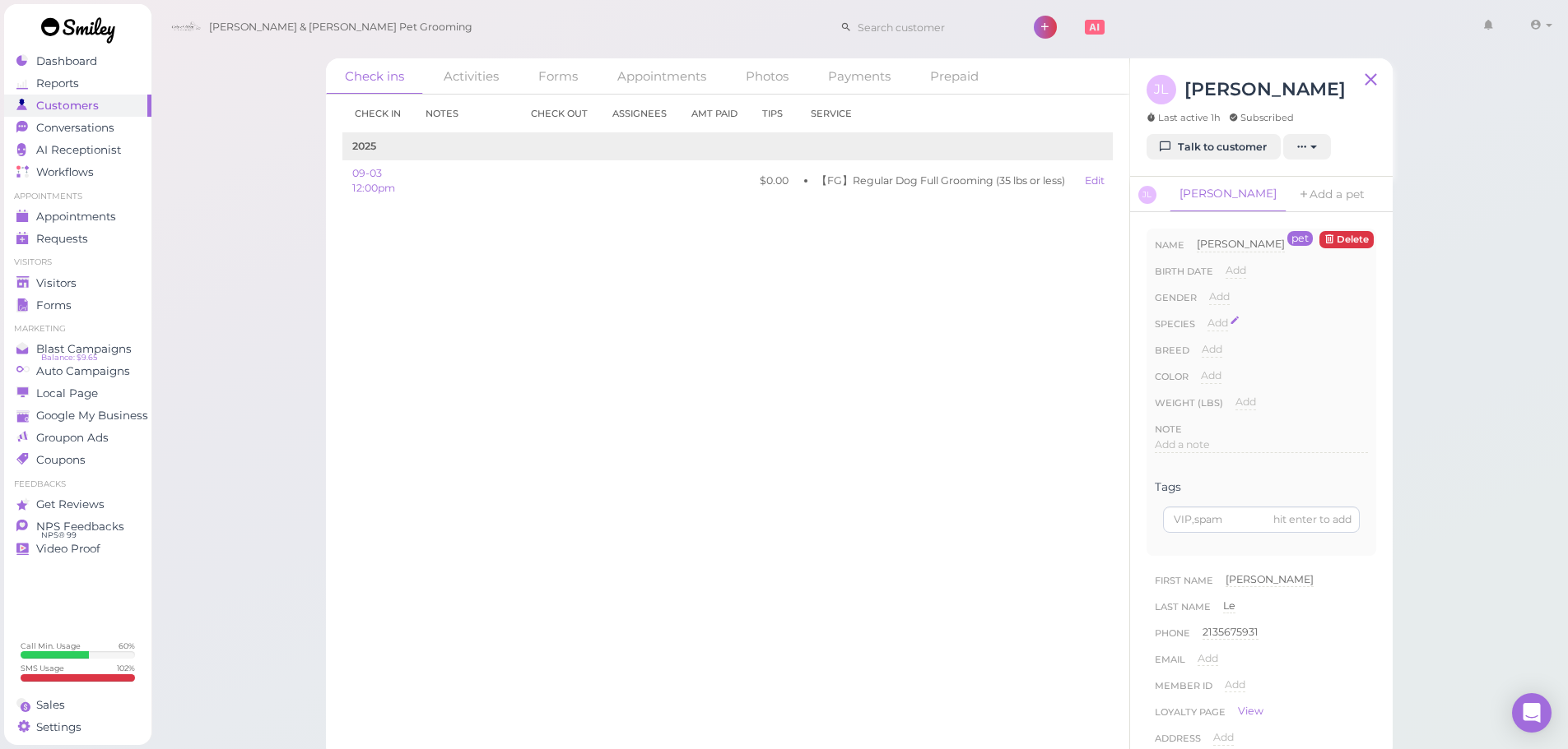
click at [1213, 324] on span "Add" at bounding box center [1216, 323] width 20 height 12
drag, startPoint x: 1224, startPoint y: 324, endPoint x: 1224, endPoint y: 336, distance: 12.0
click at [1224, 324] on select "Dog Cat Bird Other" at bounding box center [1286, 328] width 160 height 25
select select "Dog"
click at [1207, 316] on select "Dog Cat Bird Other" at bounding box center [1286, 328] width 160 height 25
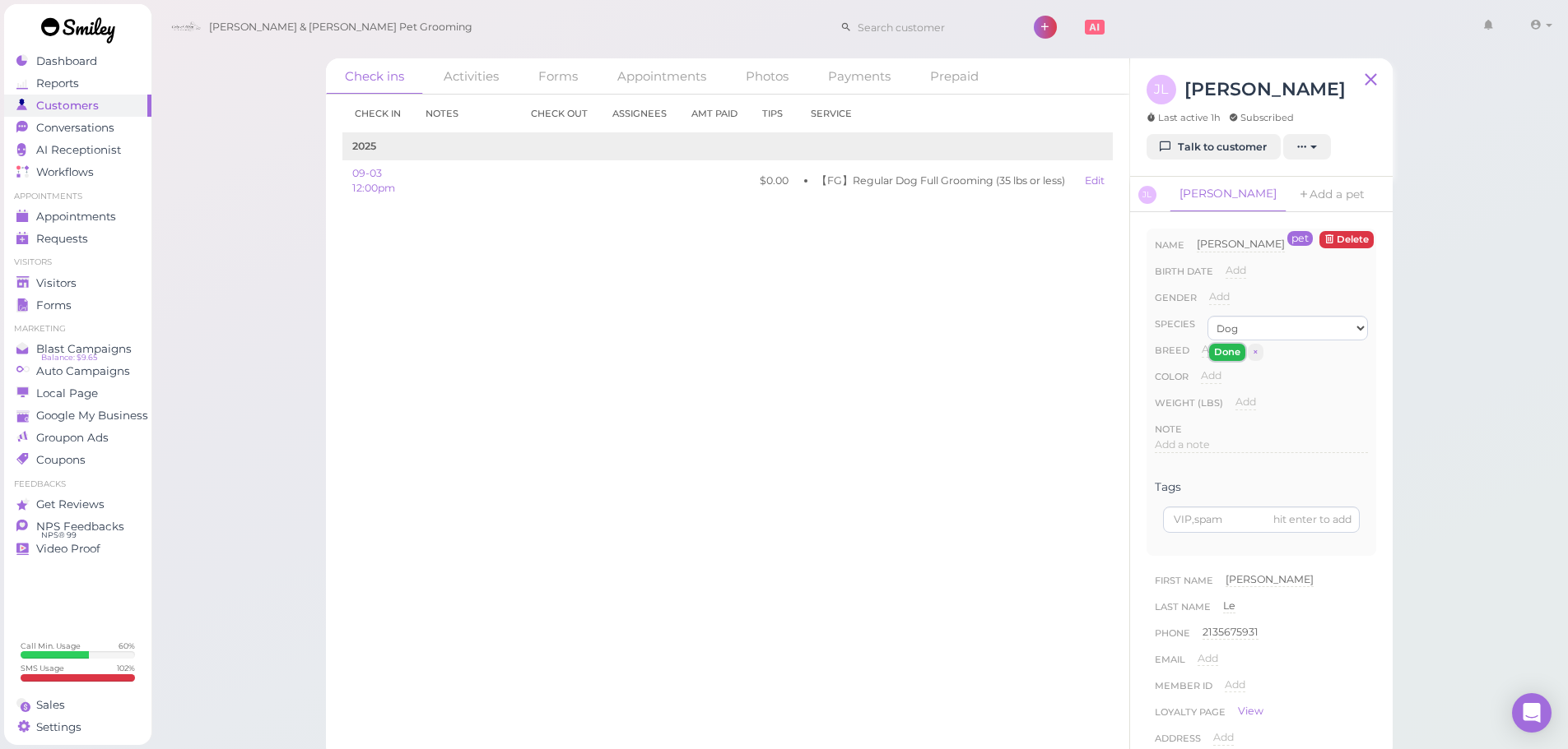
click at [1216, 352] on button "Done" at bounding box center [1227, 352] width 37 height 17
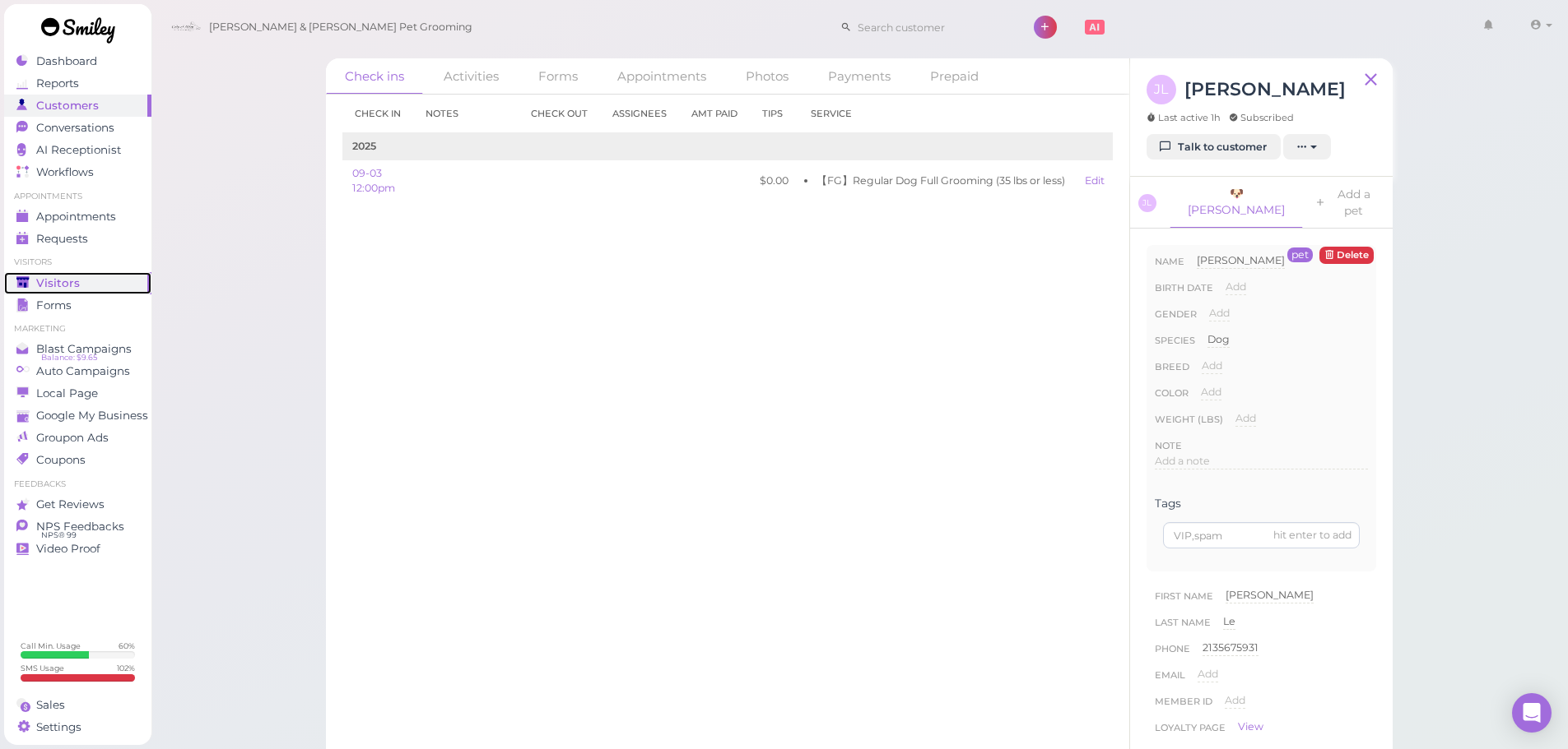
click at [143, 278] on link "Visitors" at bounding box center [77, 282] width 147 height 22
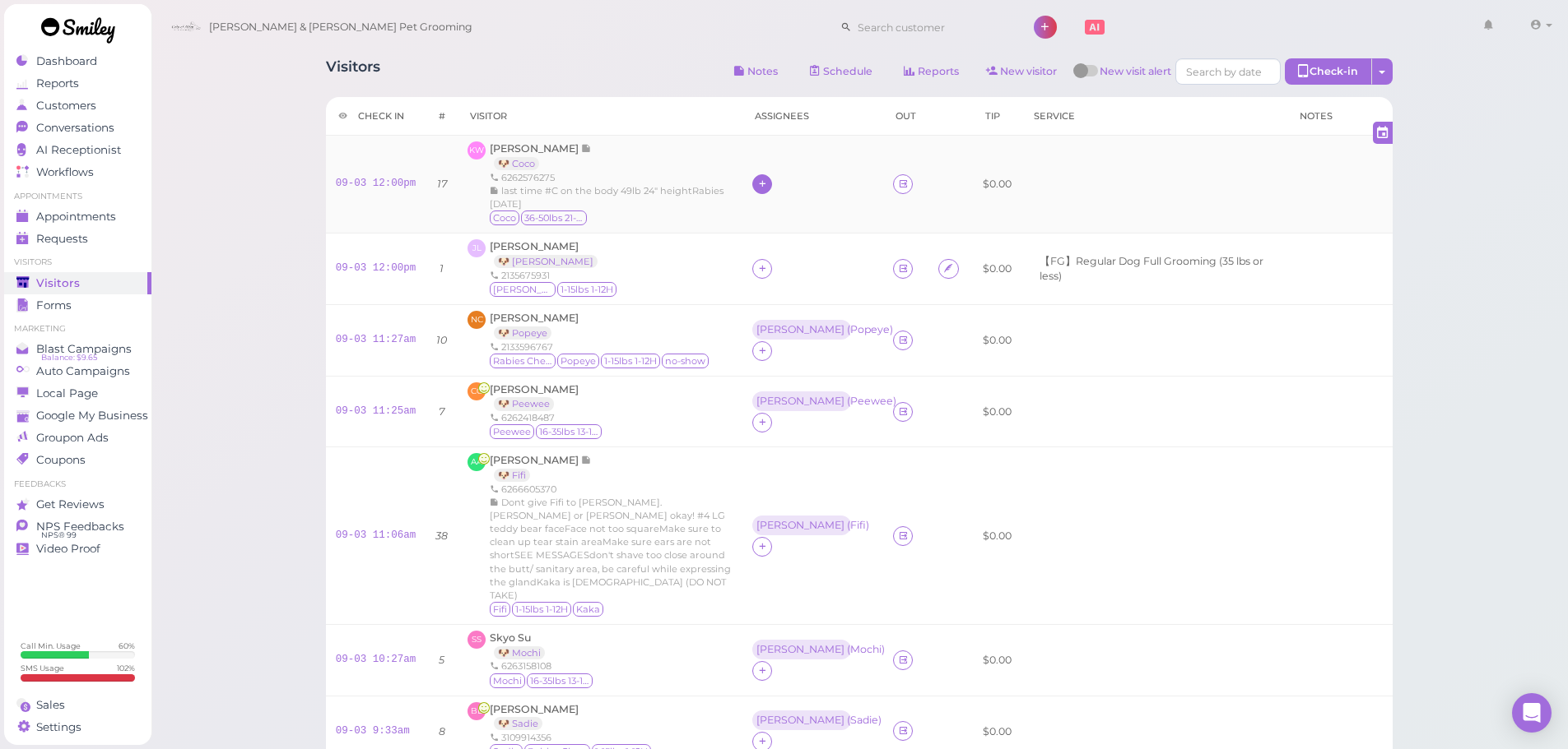
click at [754, 181] on div at bounding box center [762, 184] width 20 height 20
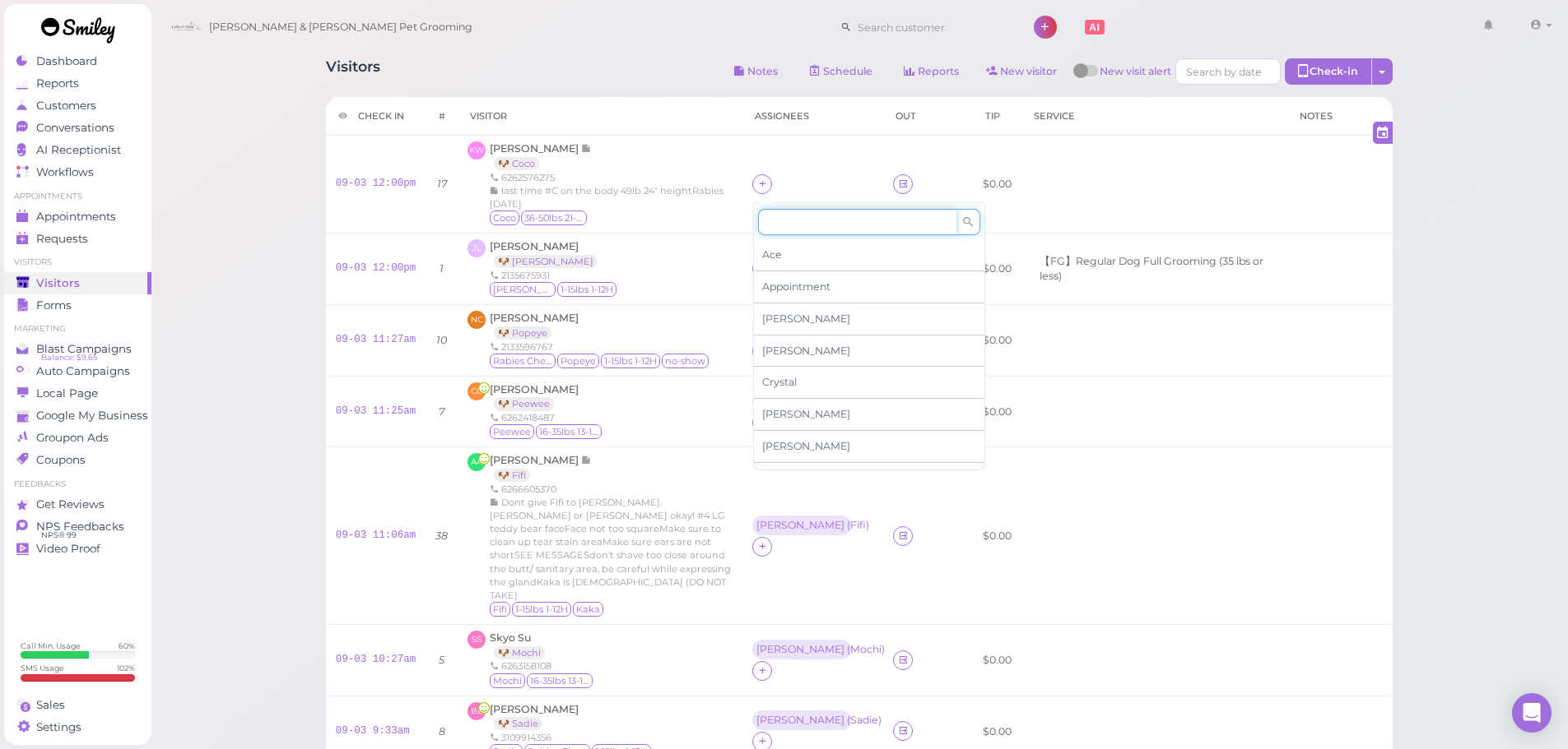
click at [799, 217] on input at bounding box center [857, 222] width 198 height 26
type input "he"
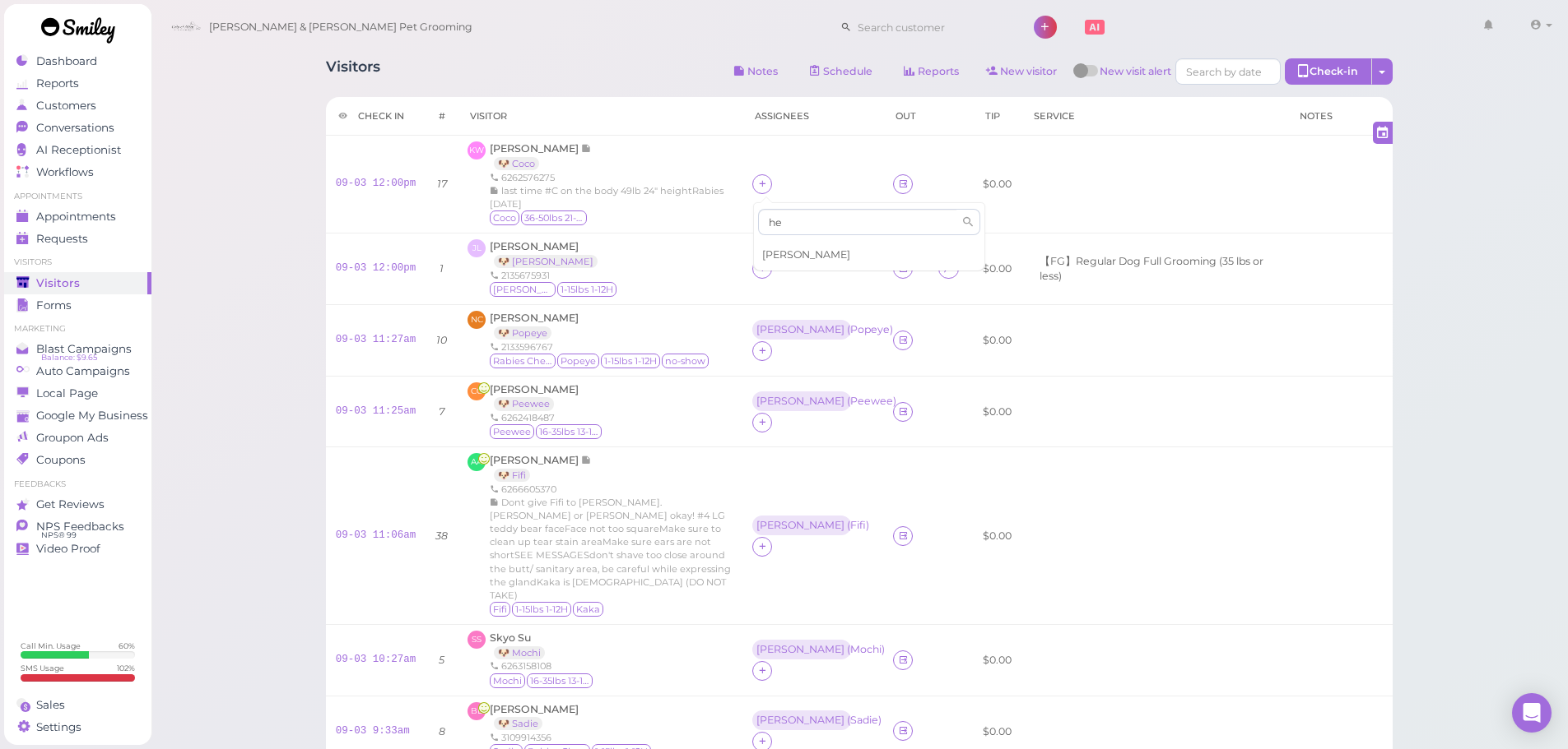
click at [794, 247] on div "[PERSON_NAME]" at bounding box center [870, 254] width 231 height 32
click at [771, 267] on div at bounding box center [762, 269] width 20 height 20
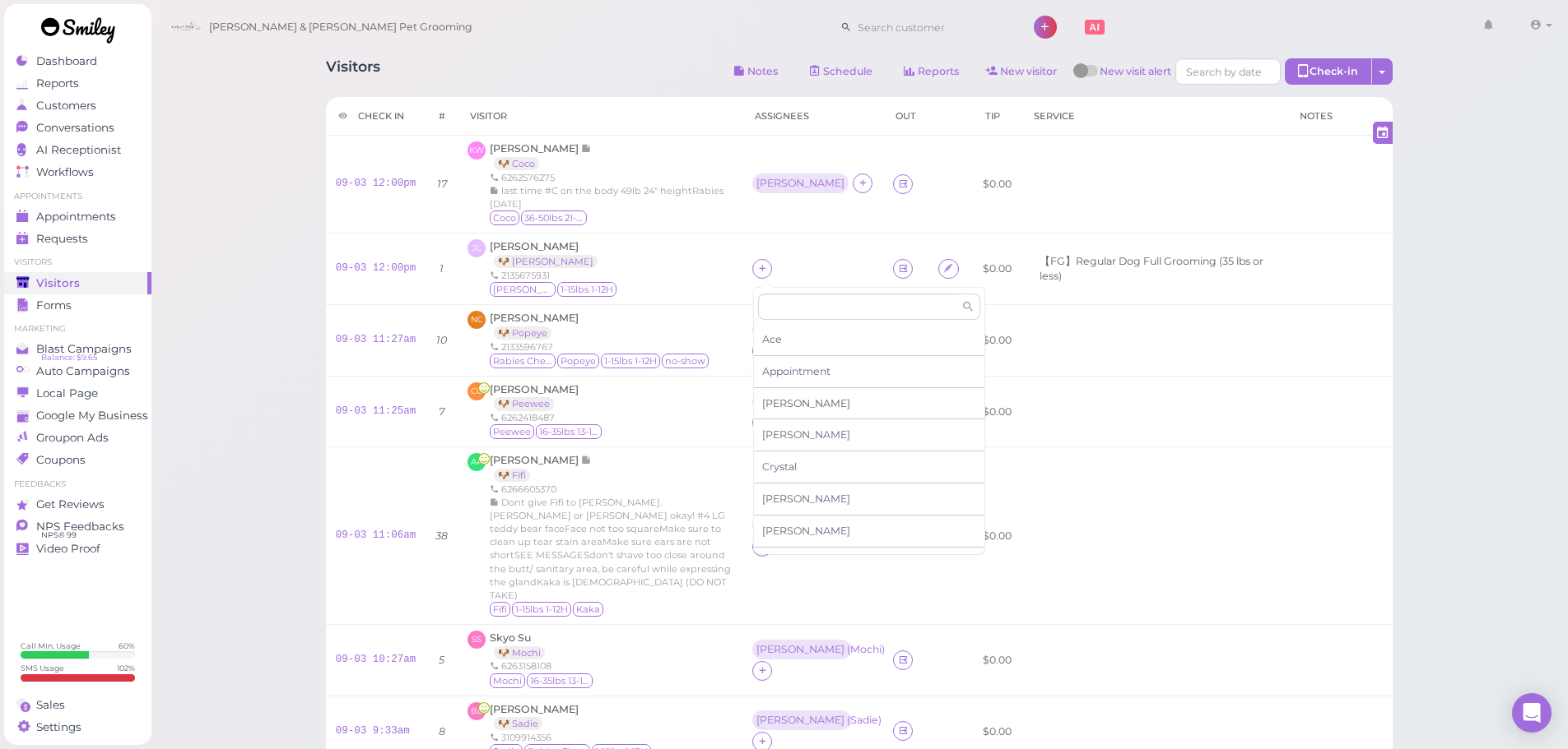
click at [796, 402] on div "[PERSON_NAME]" at bounding box center [870, 403] width 231 height 32
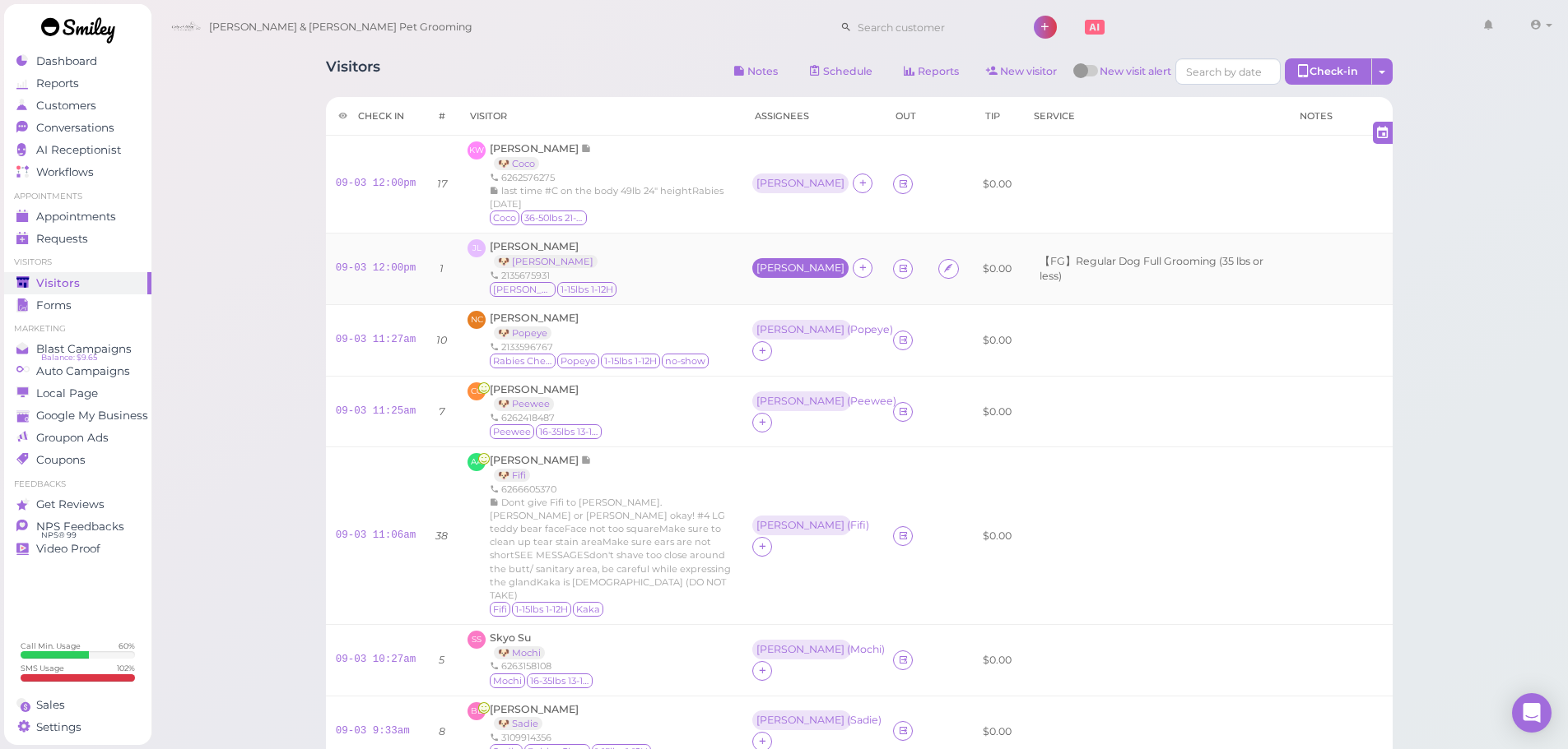
click at [771, 269] on div "[PERSON_NAME]" at bounding box center [800, 268] width 88 height 12
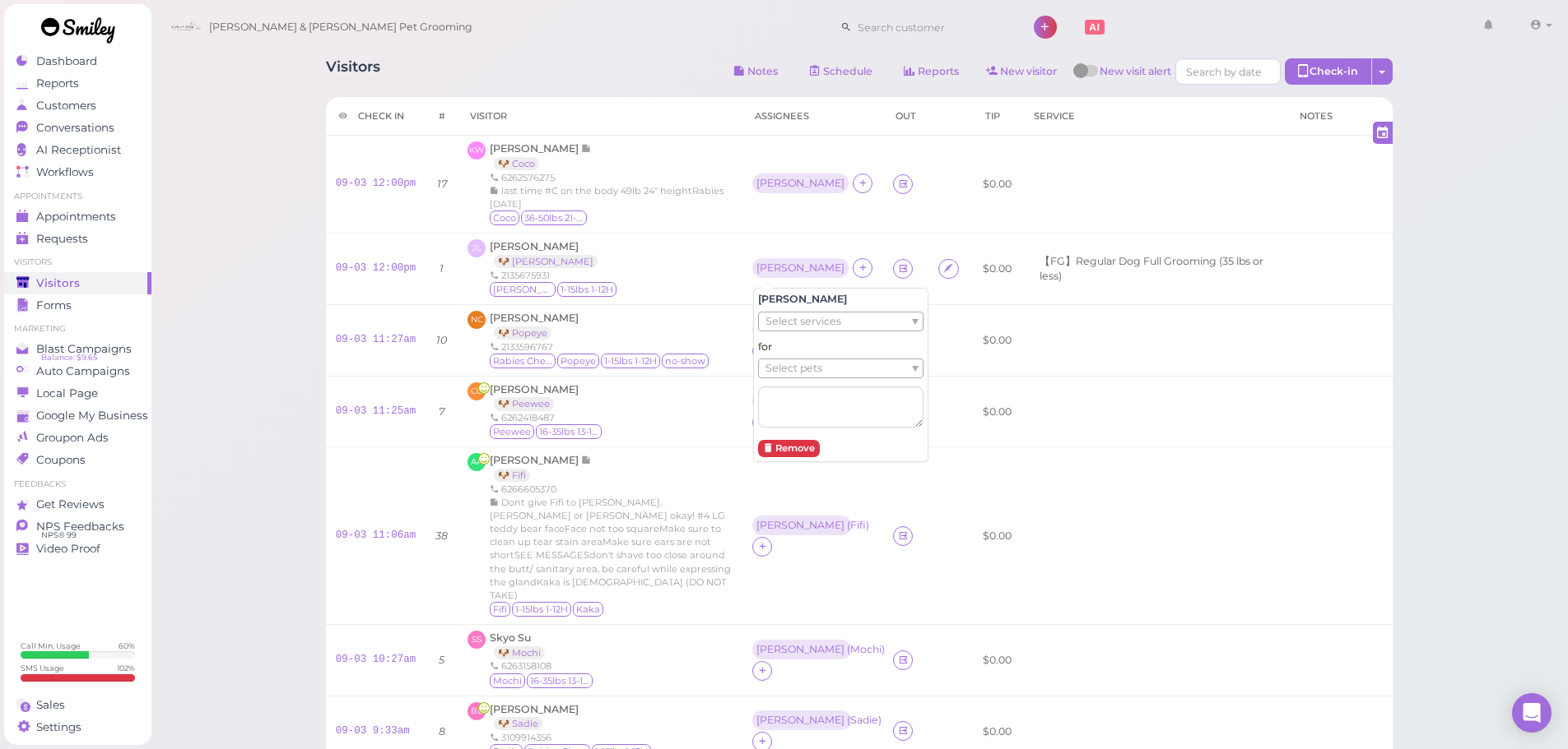
click at [776, 369] on span "Select pets" at bounding box center [793, 368] width 57 height 18
click at [775, 377] on div "Select pets" at bounding box center [841, 368] width 165 height 20
click at [781, 370] on span "Select pets" at bounding box center [793, 368] width 57 height 18
click at [710, 233] on td "JL [PERSON_NAME] 🐶 [PERSON_NAME] 2135675931 [PERSON_NAME] 1-15lbs 1-12H" at bounding box center [600, 269] width 284 height 72
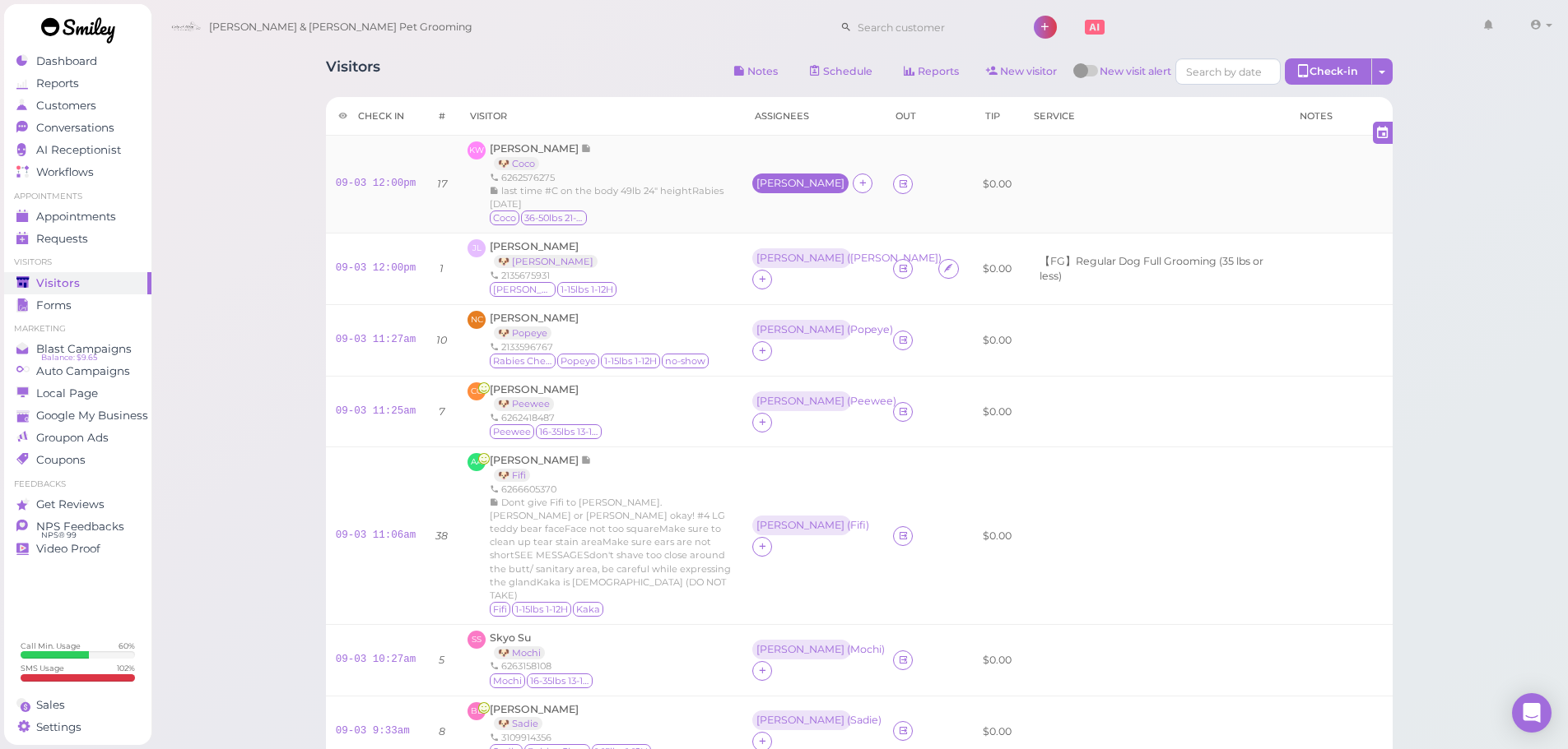
click at [769, 181] on div "[PERSON_NAME]" at bounding box center [800, 183] width 88 height 12
click at [788, 260] on span "Select pets" at bounding box center [793, 255] width 57 height 18
click at [729, 287] on div "JL [PERSON_NAME] 🐶 [PERSON_NAME] 2135675931 [PERSON_NAME] 1-15lbs 1-12H" at bounding box center [600, 269] width 265 height 60
drag, startPoint x: 885, startPoint y: 351, endPoint x: 953, endPoint y: 348, distance: 68.1
click at [897, 350] on tr "09-03 11:27am 10 [GEOGRAPHIC_DATA] [PERSON_NAME] 🐶 Popeye 2133596767 Rabies Che…" at bounding box center [859, 340] width 1066 height 72
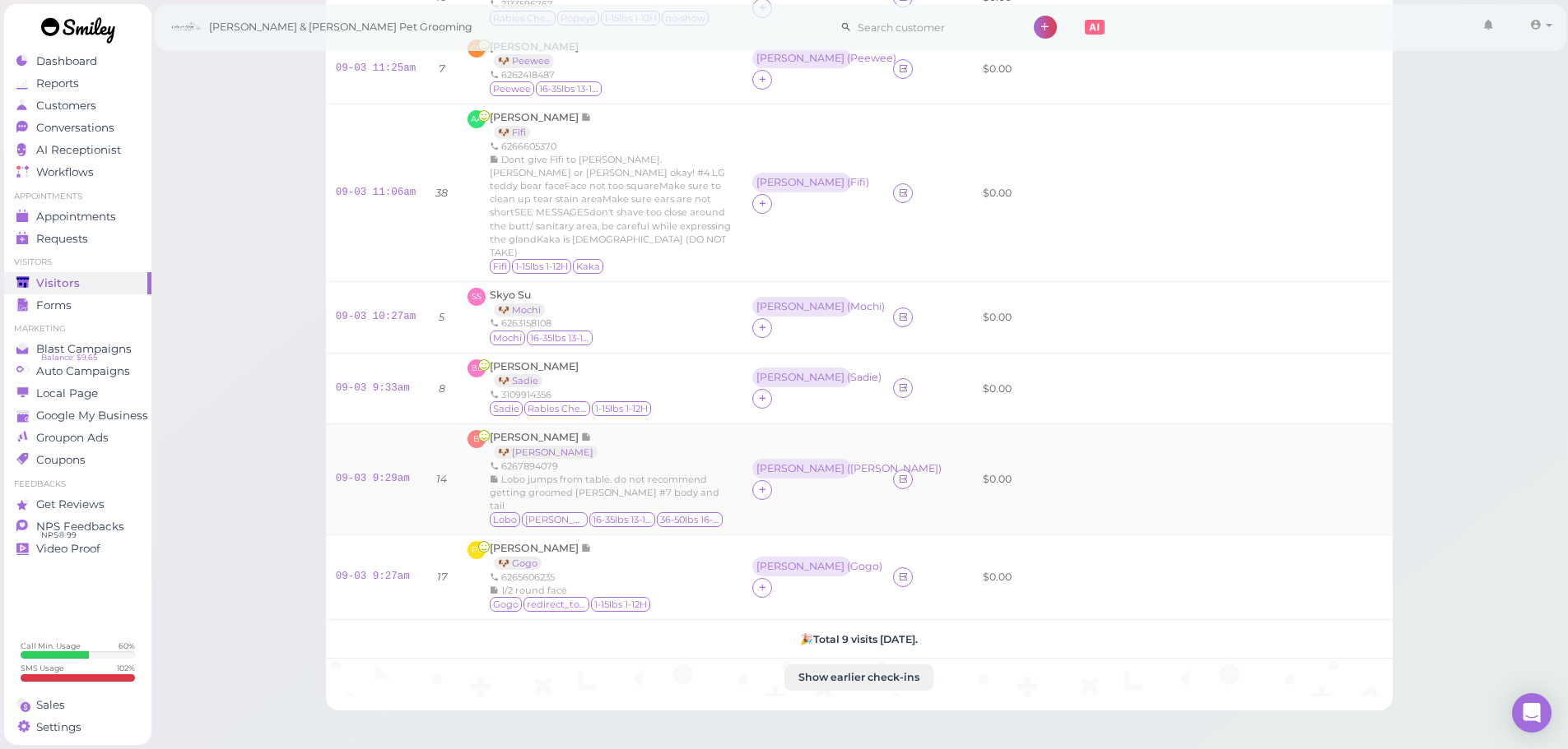
scroll to position [475, 0]
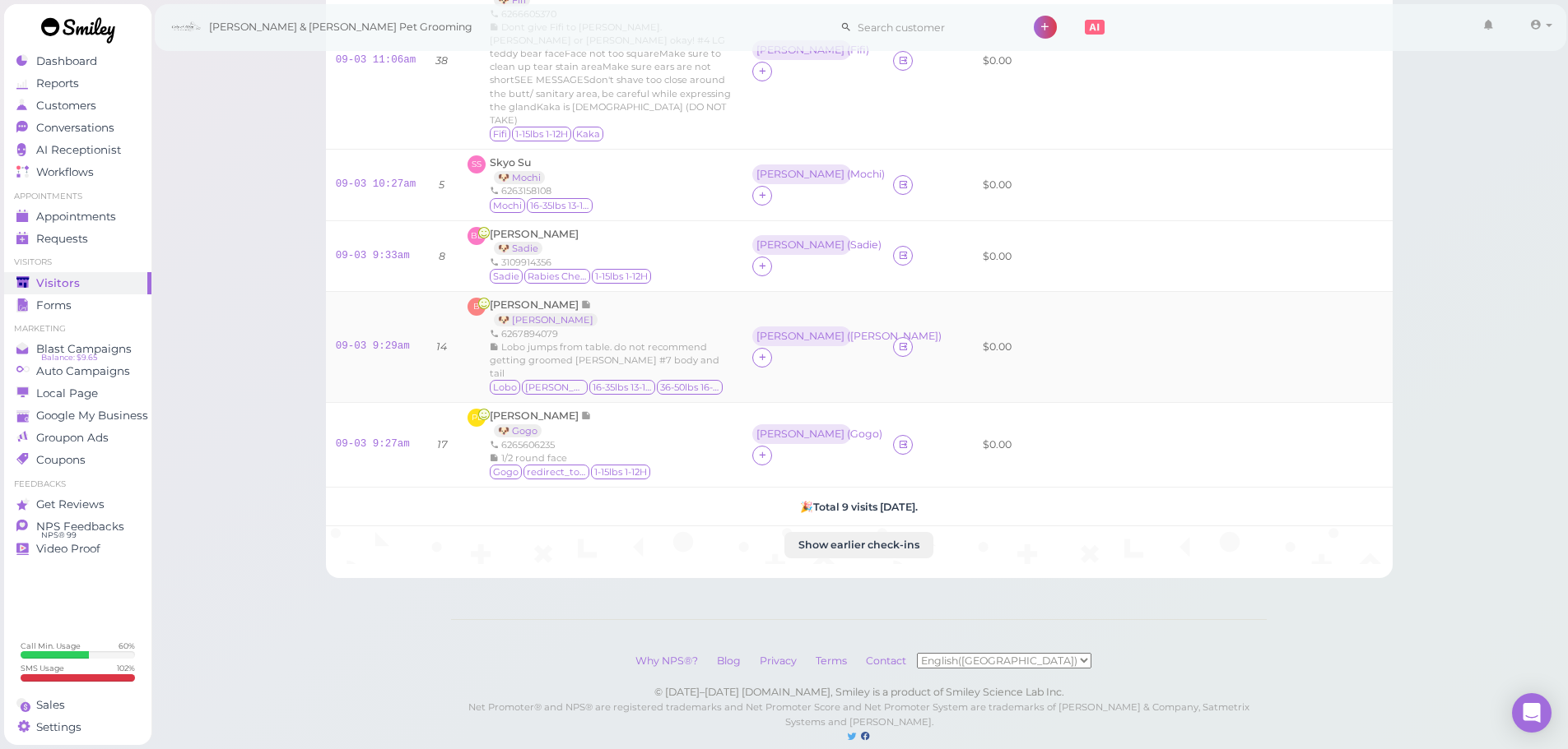
click at [1127, 326] on td at bounding box center [1154, 348] width 266 height 111
click at [526, 299] on span "[PERSON_NAME]" at bounding box center [535, 304] width 91 height 12
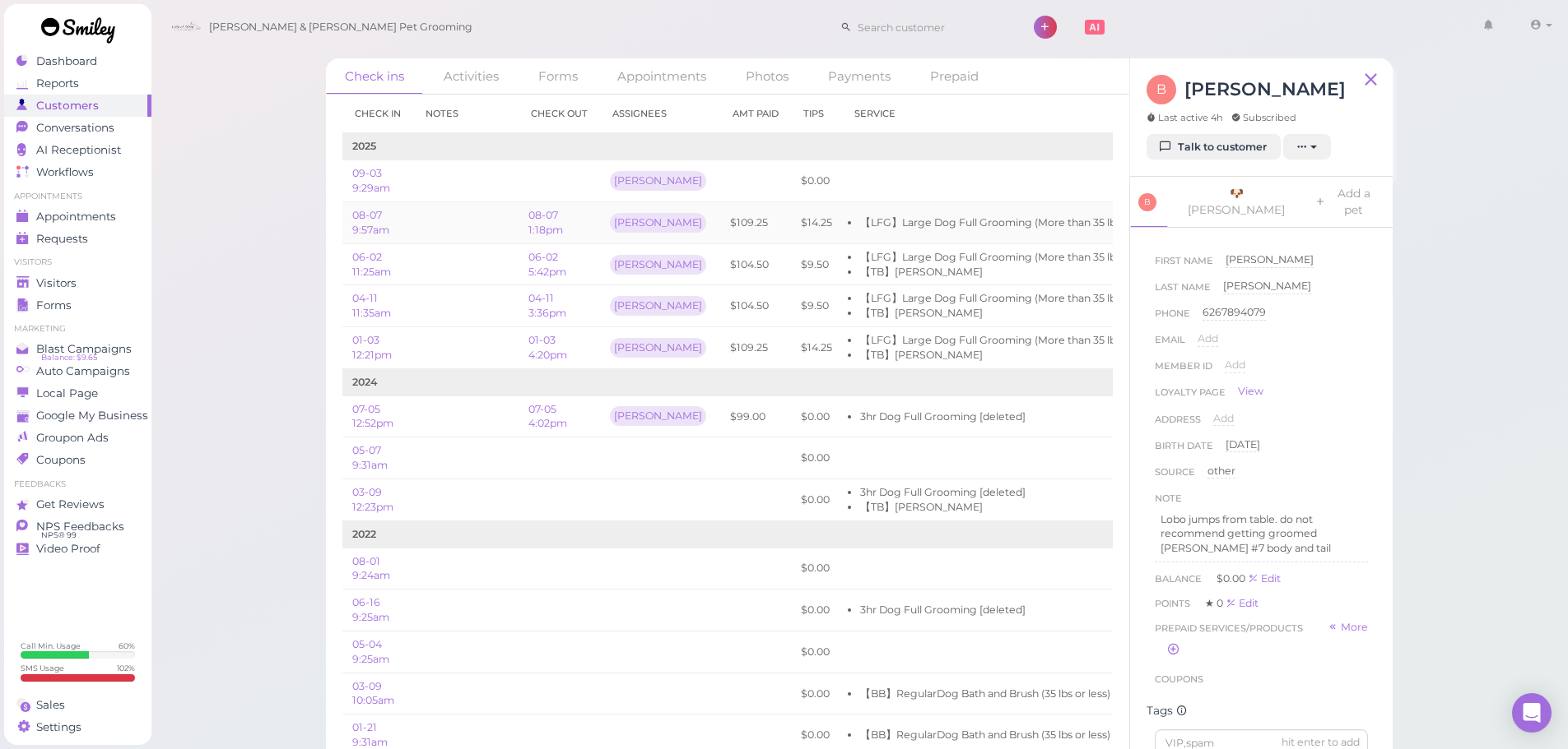
click at [720, 226] on td "$109.25" at bounding box center [755, 224] width 71 height 42
click at [915, 228] on li "【LFG】Large Dog Full Grooming (More than 35 lbs)" at bounding box center [992, 222] width 264 height 14
click at [39, 290] on link "Visitors" at bounding box center [77, 282] width 147 height 22
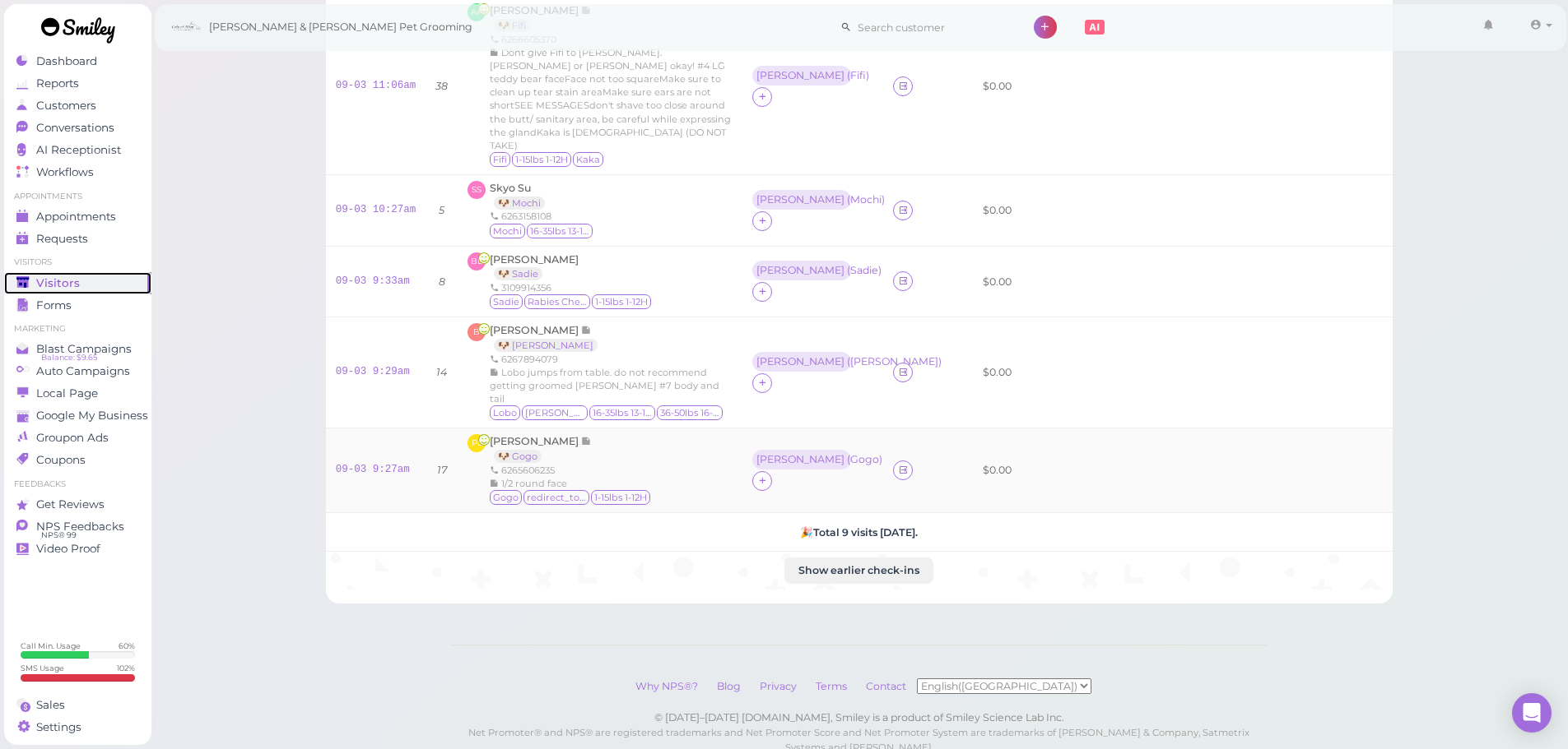
scroll to position [475, 0]
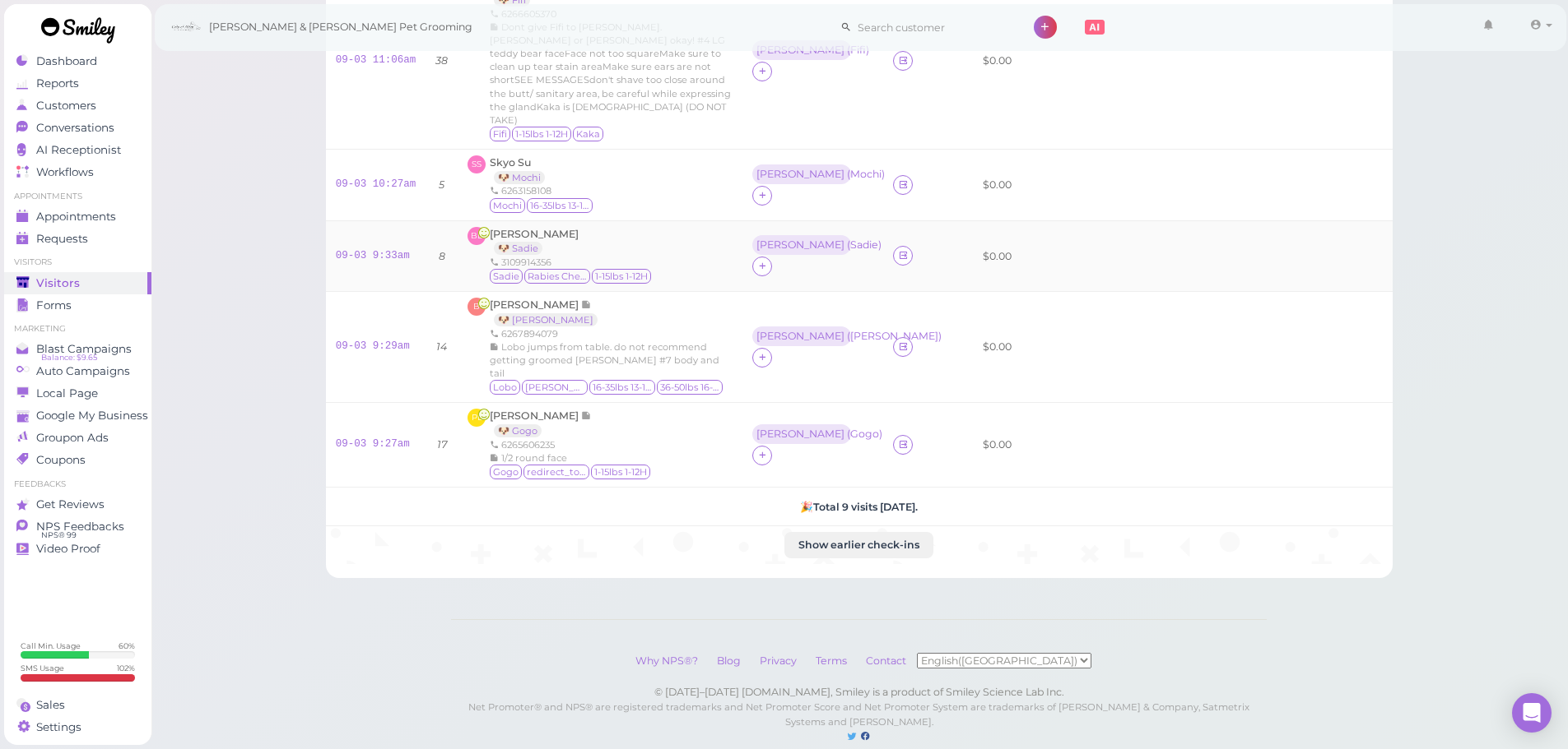
click at [697, 244] on div "[PERSON_NAME] 🐶 [PERSON_NAME] 3109914356 [PERSON_NAME] Rabies Checked 1-15lbs 1…" at bounding box center [600, 256] width 265 height 60
click at [376, 340] on div "09-03 9:29am" at bounding box center [376, 347] width 81 height 14
click at [388, 341] on link "09-03 9:29am" at bounding box center [372, 347] width 74 height 12
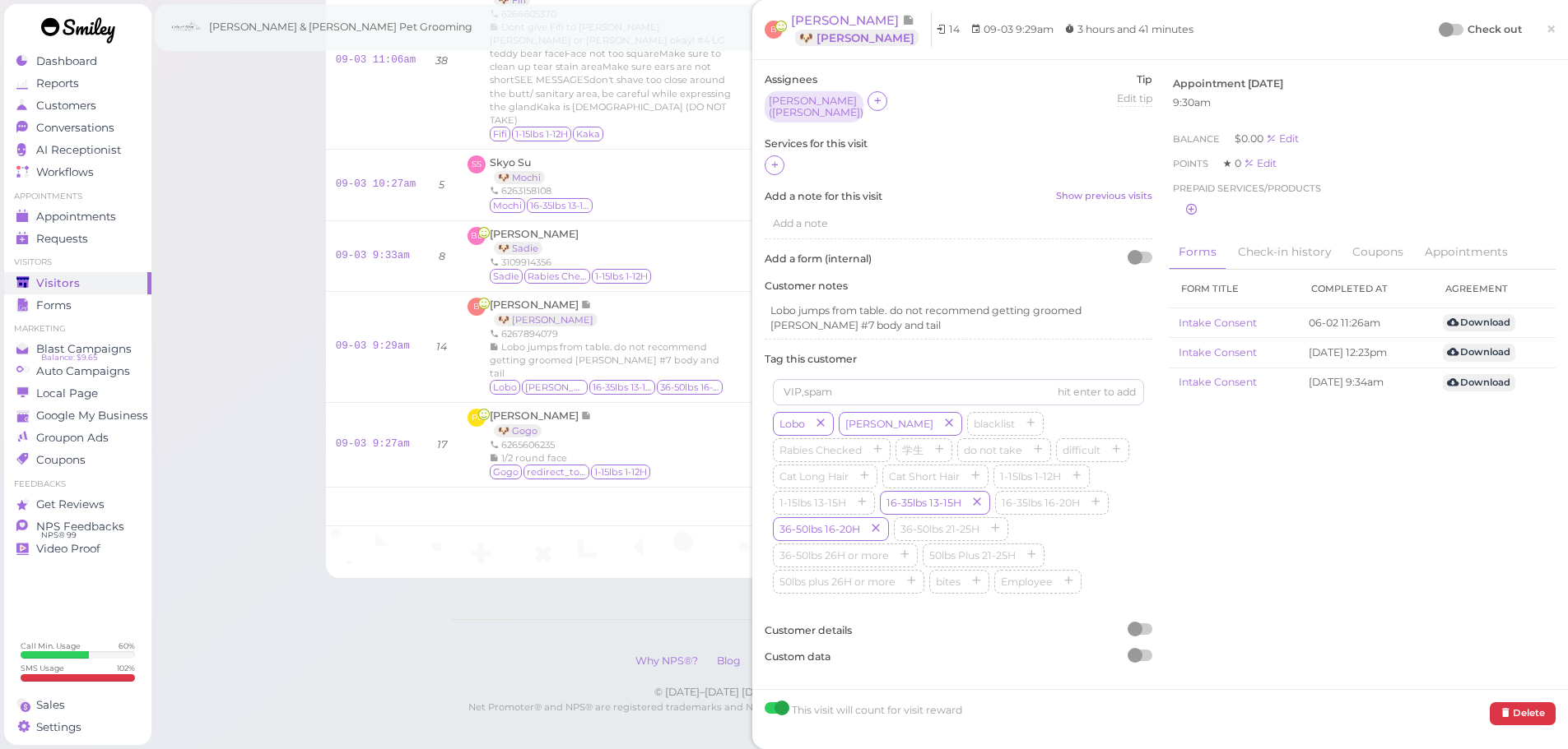
click at [785, 161] on div at bounding box center [958, 166] width 387 height 21
click at [770, 158] on icon at bounding box center [774, 164] width 11 height 12
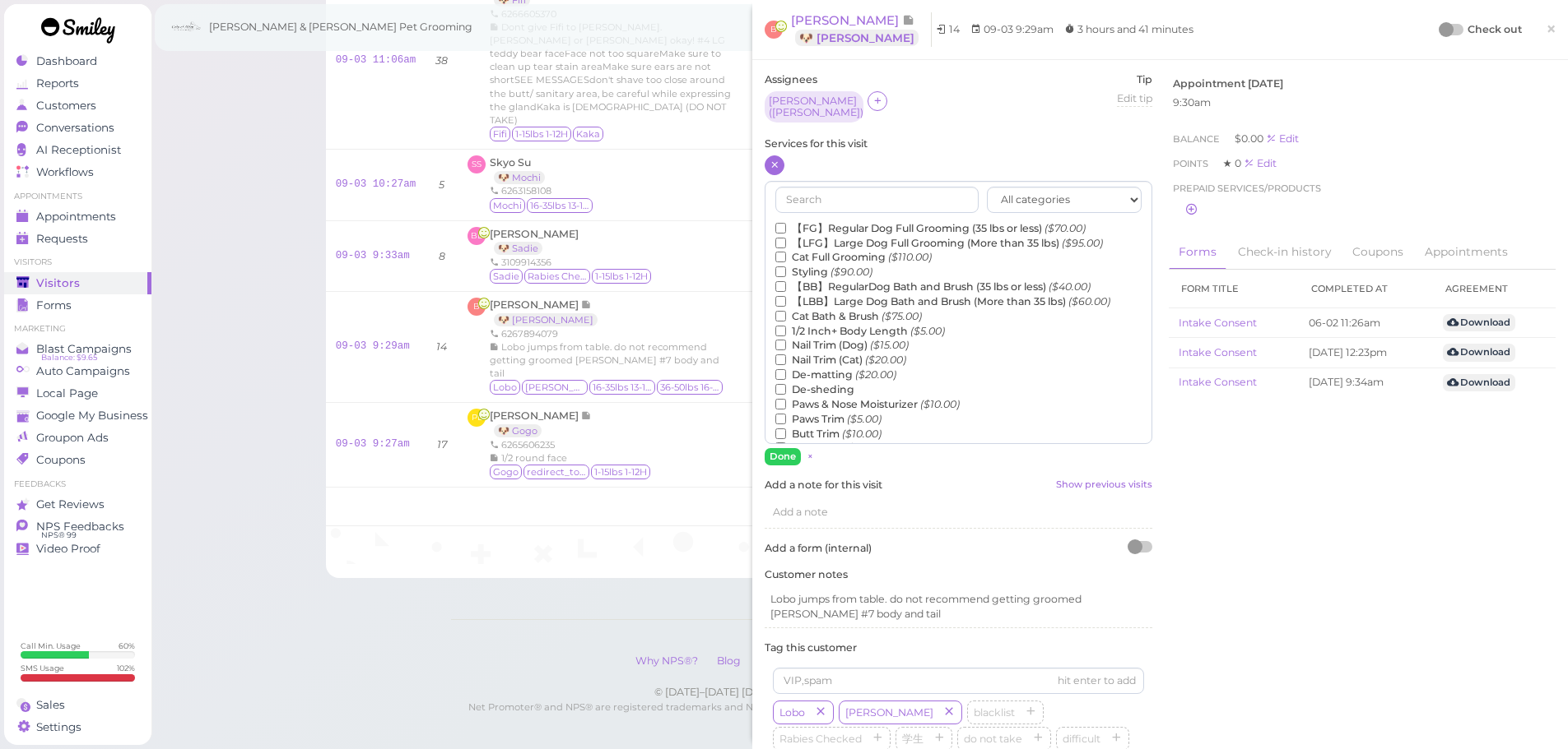
click at [870, 236] on label "【LFG】Large Dog Full Grooming (More than 35 lbs) ($95.00)" at bounding box center [939, 243] width 328 height 14
click at [786, 238] on input "【LFG】Large Dog Full Grooming (More than 35 lbs) ($95.00)" at bounding box center [780, 243] width 11 height 11
click at [781, 448] on button "Done" at bounding box center [783, 457] width 37 height 17
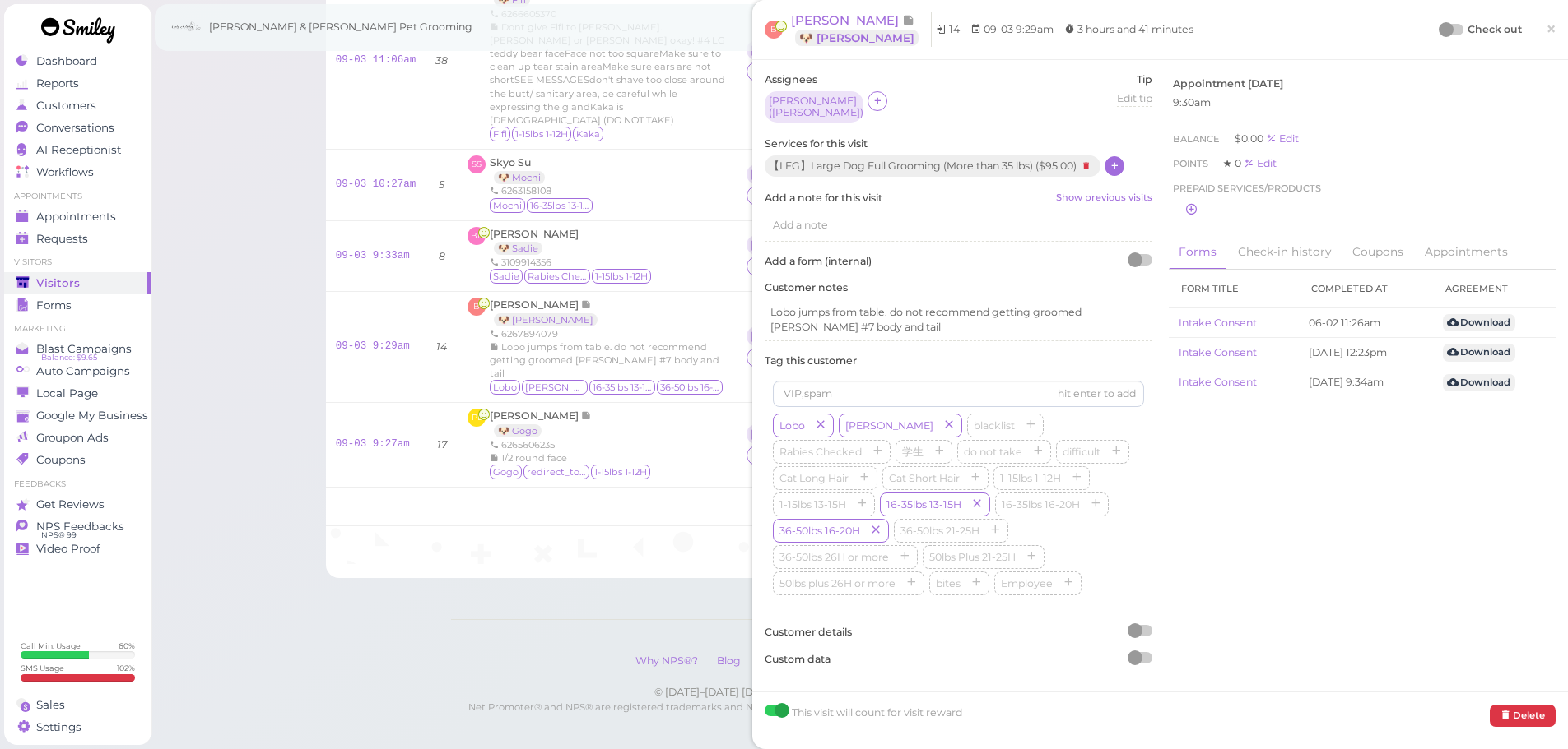
click at [1438, 32] on div at bounding box center [1445, 29] width 14 height 14
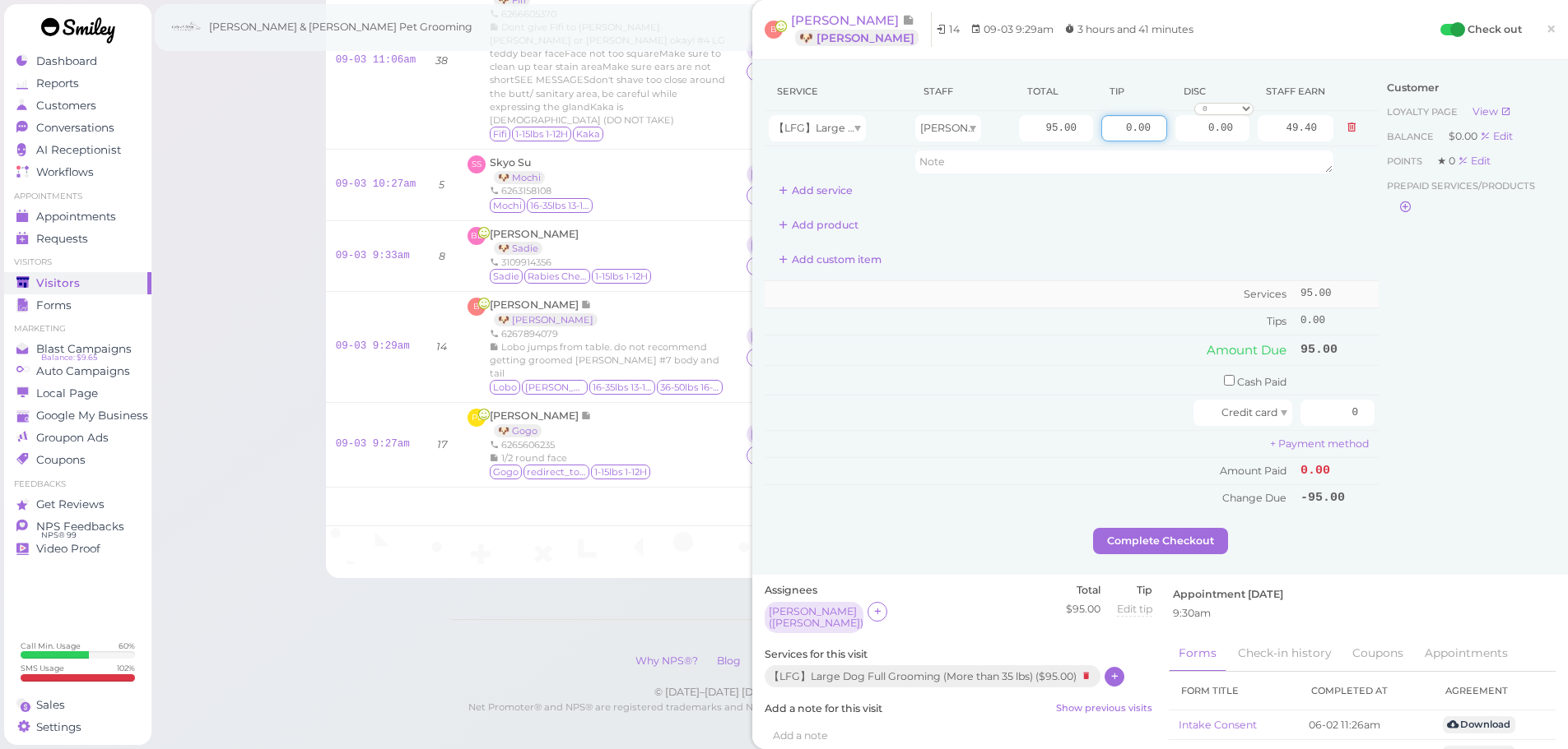
drag, startPoint x: 1097, startPoint y: 127, endPoint x: 1164, endPoint y: 289, distance: 175.3
click at [1347, 159] on tbody "【LFG】Large Dog Full Grooming (More than 35 lbs) Asa 95.00 0.00 0.00 0 10% off 1…" at bounding box center [1071, 144] width 614 height 66
type input "14.25"
click at [994, 364] on td "Amount Due" at bounding box center [1030, 350] width 531 height 30
drag, startPoint x: 1299, startPoint y: 413, endPoint x: 1535, endPoint y: 419, distance: 236.1
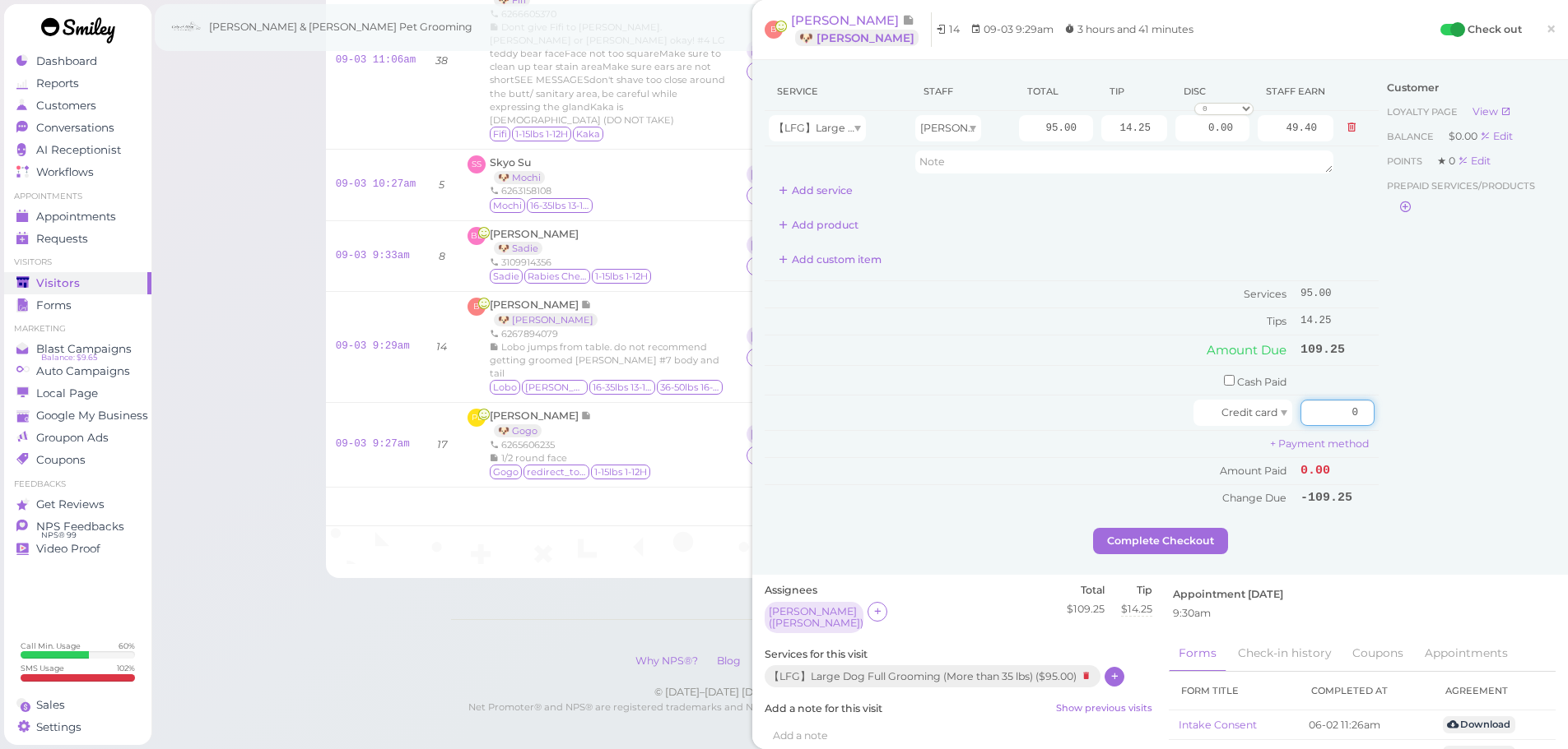
click at [1535, 419] on div "Service Staff Total Tip Disc Staff earn 【LFG】Large Dog Full Grooming (More than…" at bounding box center [1160, 300] width 791 height 455
click at [1453, 421] on div "Customer Loyalty page View Balance $0.00 Edit Points ★ 0 Edit Prepaid services/…" at bounding box center [1467, 300] width 177 height 455
drag, startPoint x: 1288, startPoint y: 410, endPoint x: 1482, endPoint y: 410, distance: 194.0
click at [1482, 410] on div "Service Staff Total Tip Disc Staff earn 【LFG】Large Dog Full Grooming (More than…" at bounding box center [1160, 300] width 791 height 455
type input "104.5"
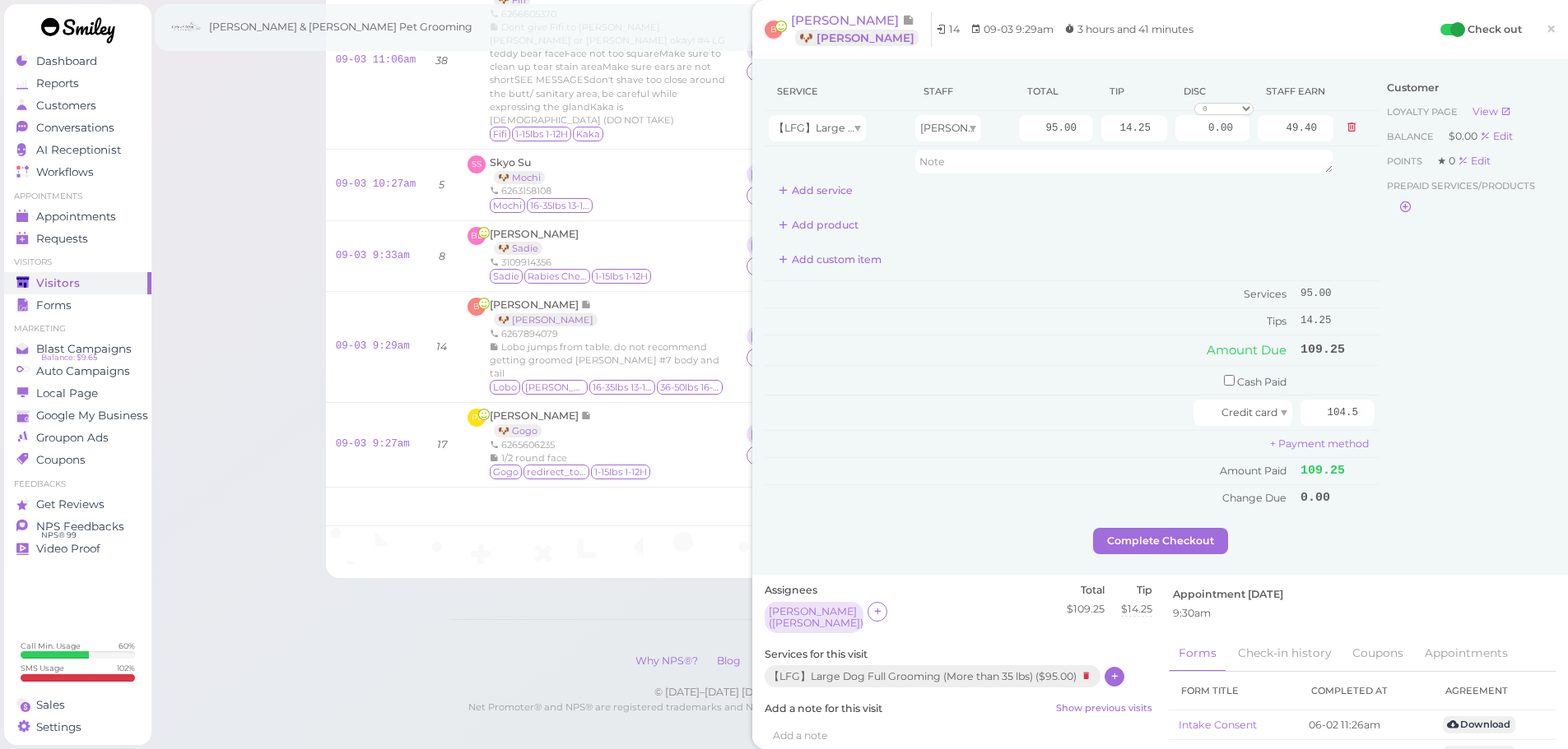
click at [1444, 404] on div "Customer Loyalty page View Balance $0.00 Edit Points ★ 0 Edit Prepaid services/…" at bounding box center [1467, 300] width 177 height 455
drag, startPoint x: 1088, startPoint y: 128, endPoint x: 1286, endPoint y: 133, distance: 198.1
click at [1286, 133] on tr "【LFG】Large Dog Full Grooming (More than 35 lbs) Asa 95.00 14.25 0.00 0 10% off …" at bounding box center [1071, 129] width 614 height 36
type input "14.25"
click at [1427, 361] on div "Customer Loyalty page View Balance $0.00 Edit Points ★ 0 Edit Prepaid services/…" at bounding box center [1467, 300] width 177 height 455
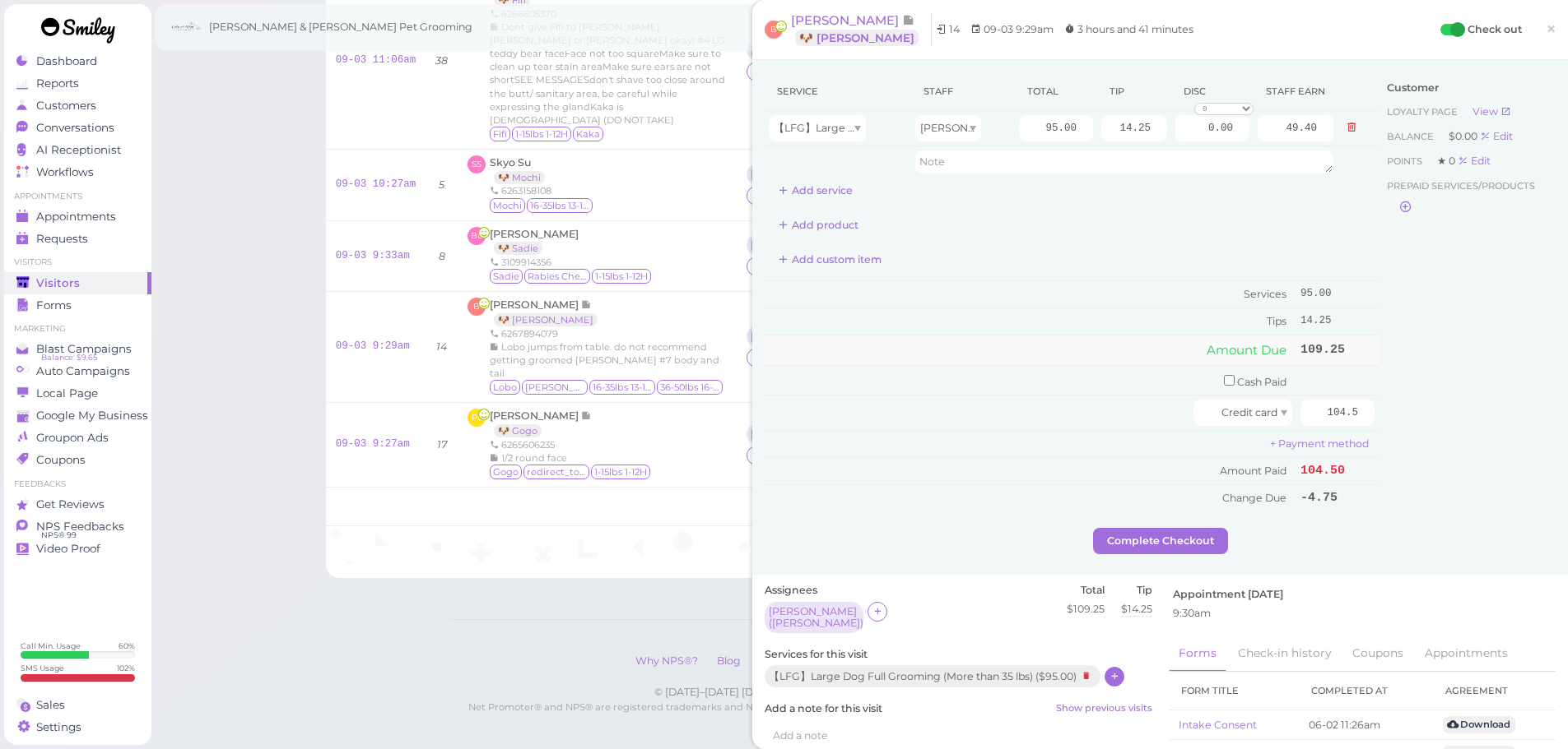
click at [987, 359] on td "Amount Due" at bounding box center [1030, 350] width 531 height 30
drag, startPoint x: 1091, startPoint y: 129, endPoint x: 1425, endPoint y: 161, distance: 335.5
click at [1415, 157] on div "Service Staff Total Tip Disc Staff earn 【LFG】Large Dog Full Grooming (More than…" at bounding box center [1160, 300] width 791 height 455
click at [1415, 335] on div "Customer Loyalty page View Balance $0.00 Edit Points ★ 0 Edit Prepaid services/…" at bounding box center [1467, 300] width 177 height 455
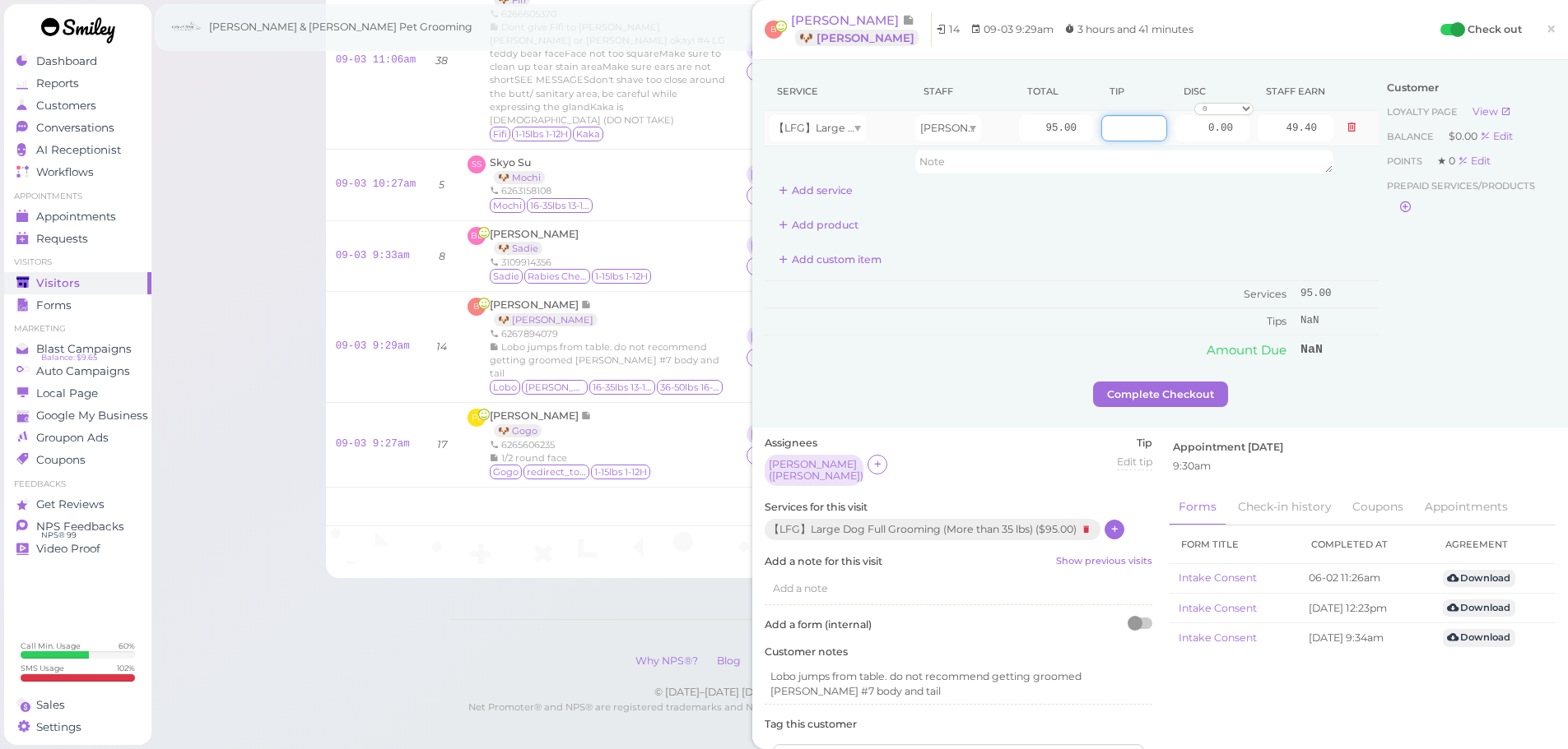
click at [1103, 121] on input "number" at bounding box center [1134, 128] width 66 height 26
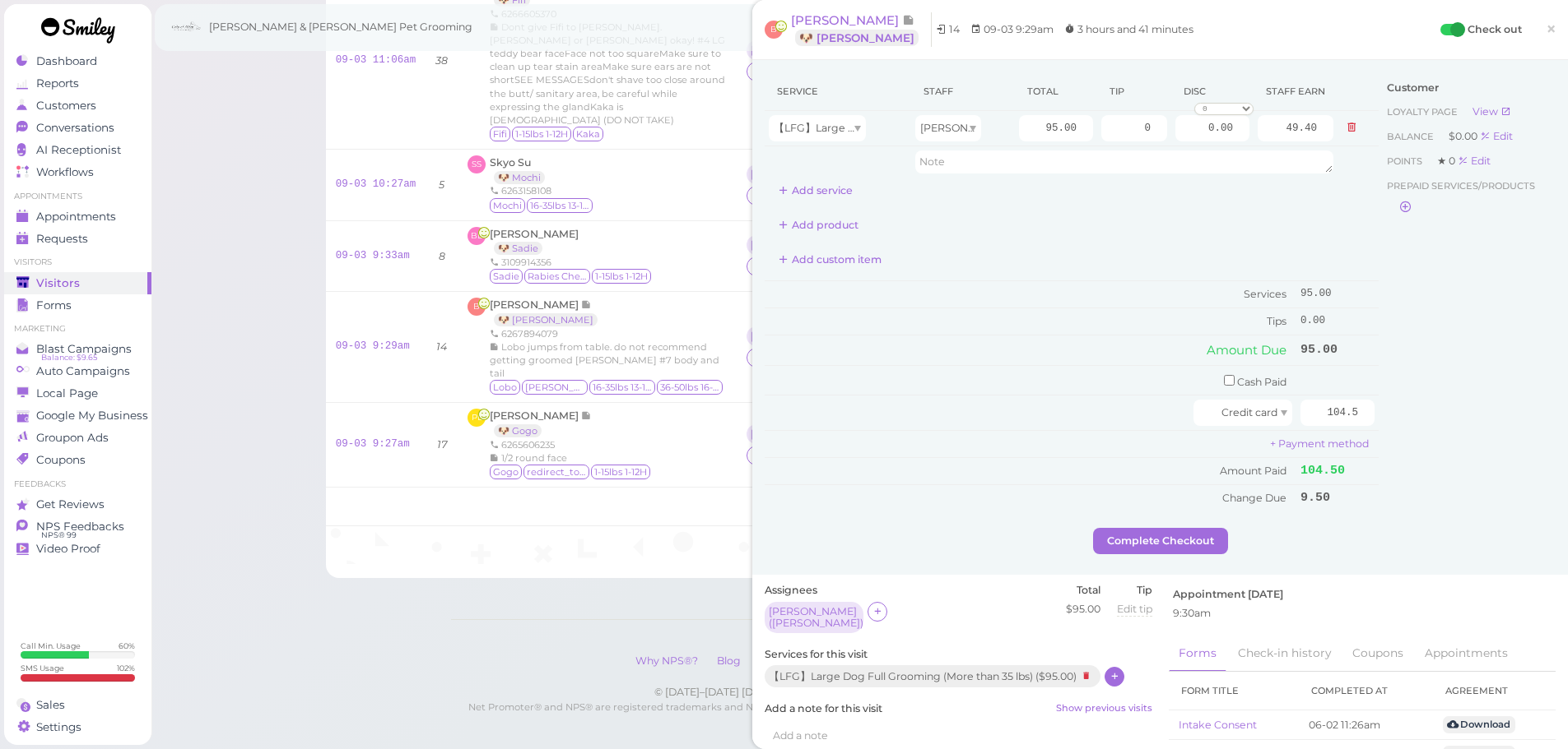
click at [1080, 267] on div "Add custom item" at bounding box center [1071, 259] width 614 height 26
drag, startPoint x: 1101, startPoint y: 124, endPoint x: 1375, endPoint y: 135, distance: 274.2
click at [1387, 123] on div "Service Staff Total Tip Disc Staff earn 【LFG】Large Dog Full Grooming (More than…" at bounding box center [1160, 300] width 791 height 455
type input "9.5"
click at [1184, 344] on td "Amount Due" at bounding box center [1030, 350] width 531 height 30
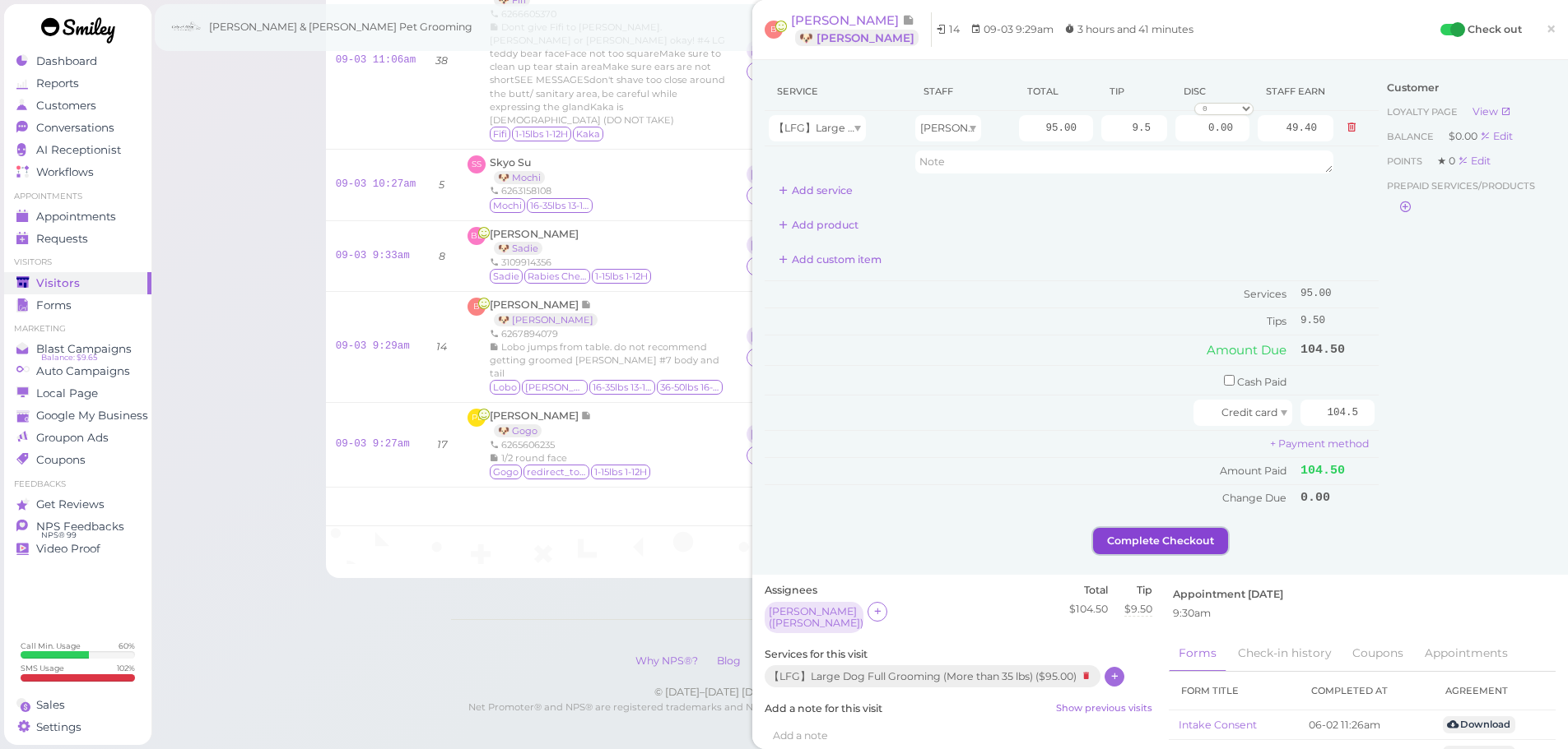
click at [1170, 553] on button "Complete Checkout" at bounding box center [1160, 541] width 135 height 26
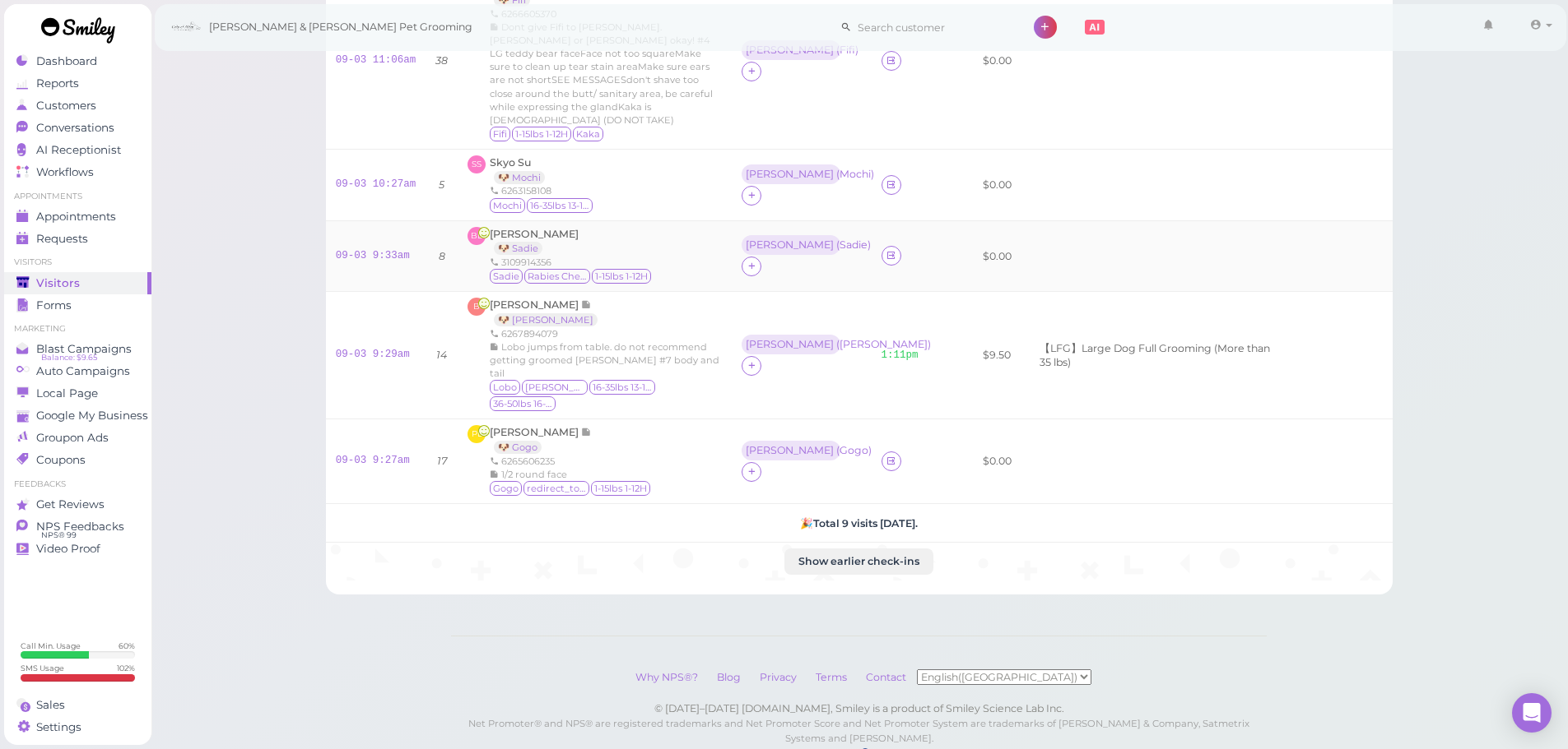
click at [676, 231] on div "[PERSON_NAME] 🐶 [PERSON_NAME] 3109914356 [PERSON_NAME] Rabies Checked 1-15lbs 1…" at bounding box center [594, 256] width 255 height 60
click at [699, 425] on div "PL [PERSON_NAME] 🐶 Gogo 6265606235 1/2 round face Gogo redirect_to_google 1-15l…" at bounding box center [594, 461] width 255 height 72
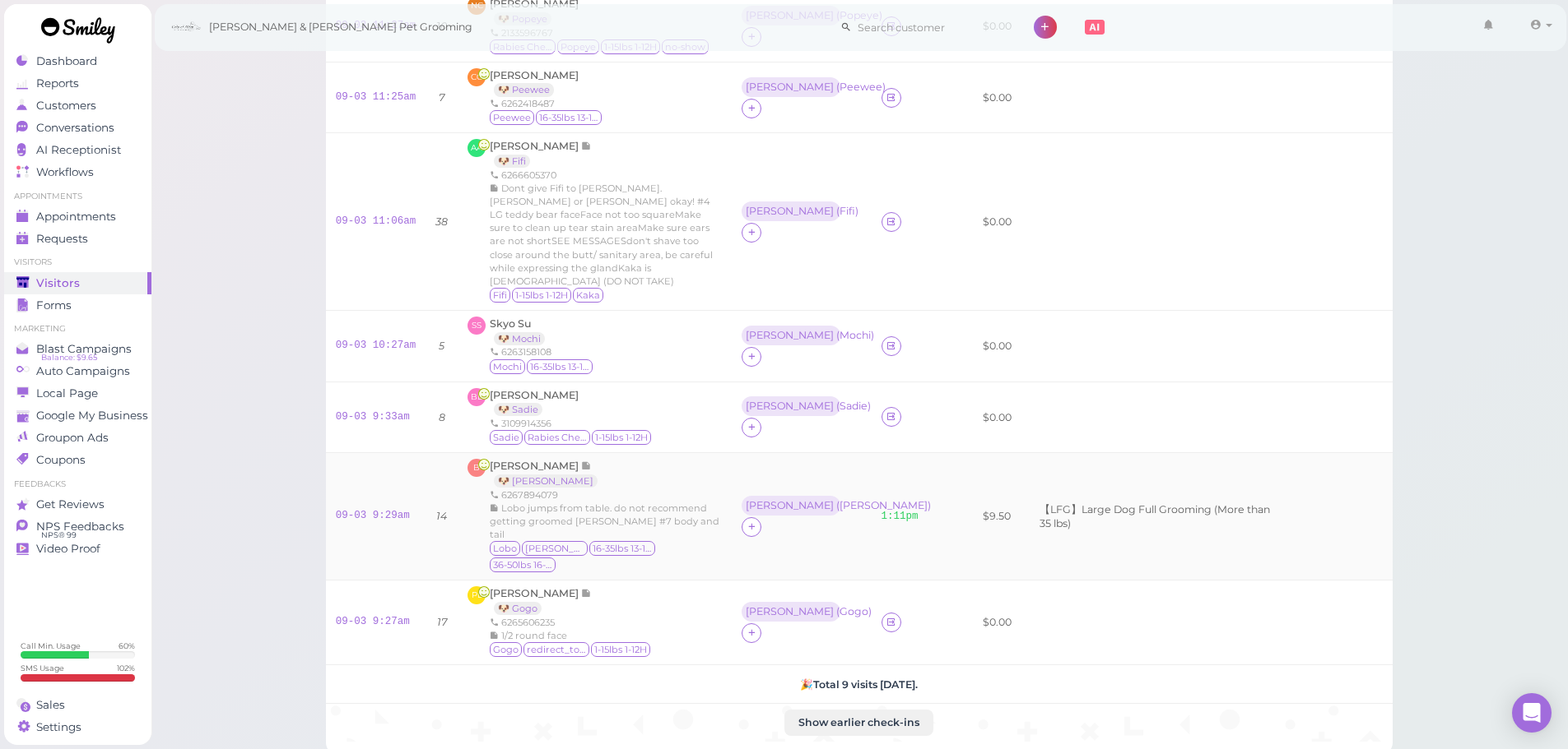
scroll to position [311, 0]
click at [698, 328] on div "SS Skyo Su 🐶 Mochi 6263158108 [GEOGRAPHIC_DATA] 16-35lbs 13-15H" at bounding box center [594, 350] width 255 height 60
click at [366, 343] on link "09-03 10:27am" at bounding box center [376, 349] width 81 height 12
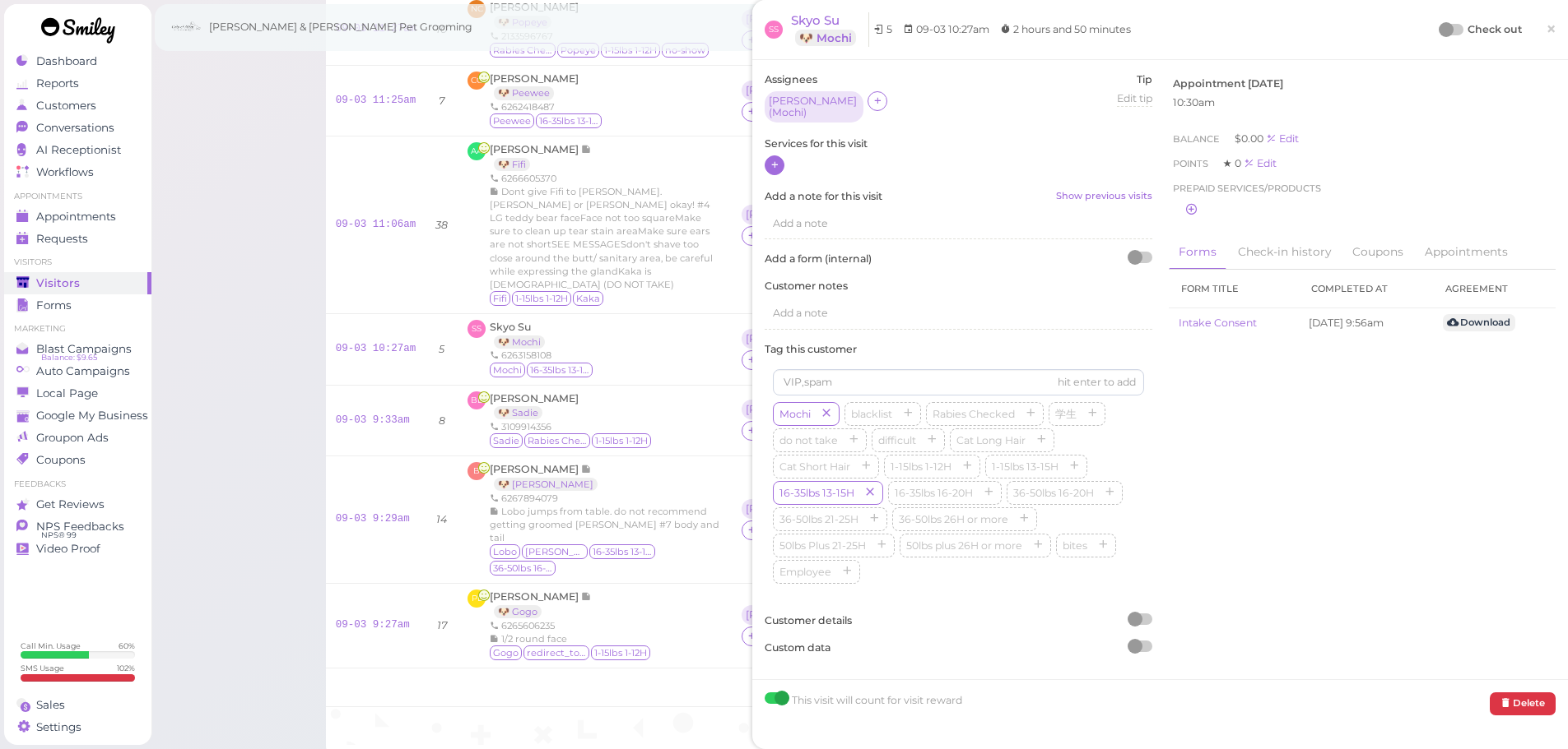
click at [781, 159] on div at bounding box center [774, 165] width 20 height 20
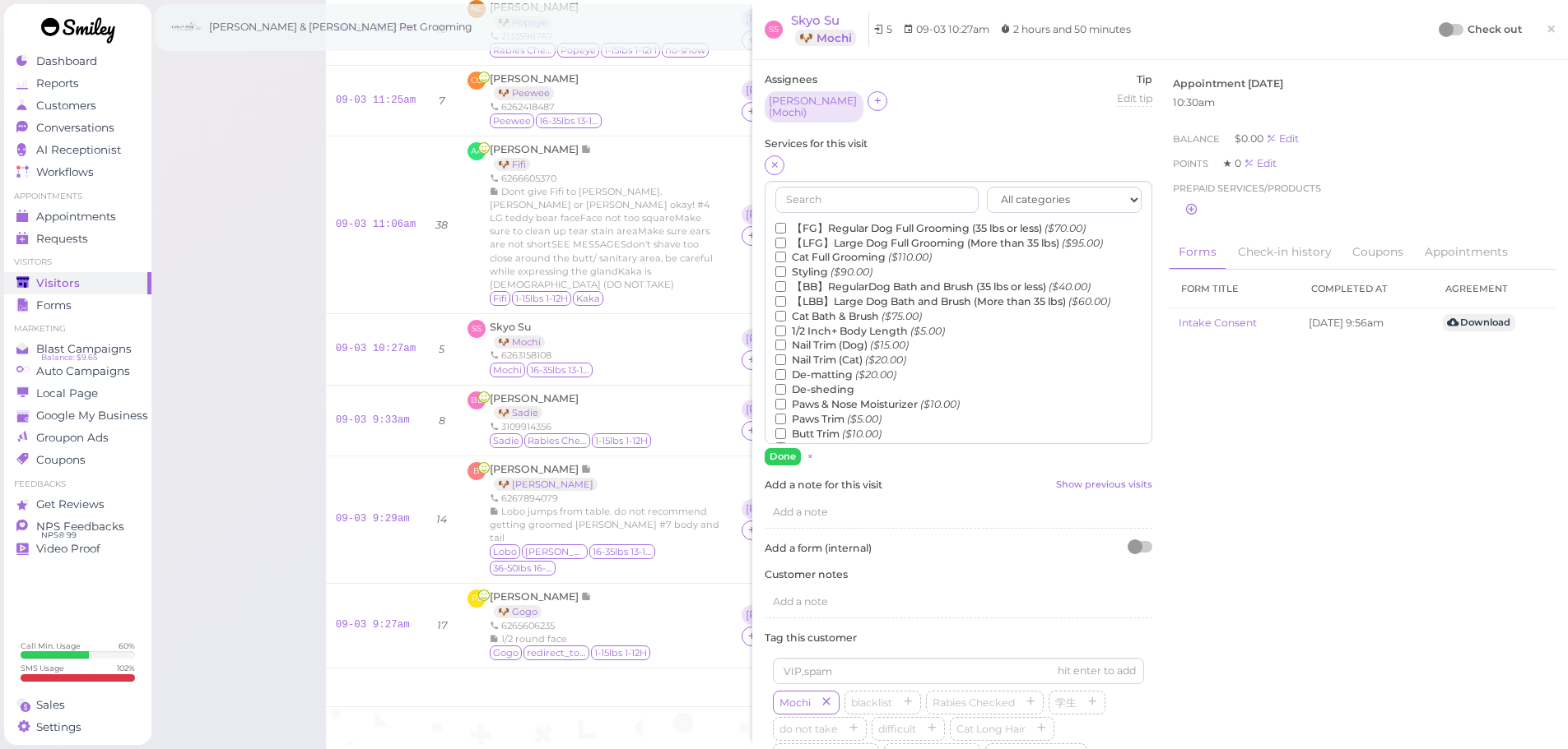
click at [831, 279] on label "【BB】RegularDog Bath and Brush (35 lbs or less) ($40.00)" at bounding box center [933, 286] width 315 height 14
click at [786, 281] on input "【BB】RegularDog Bath and Brush (35 lbs or less) ($40.00)" at bounding box center [780, 286] width 11 height 11
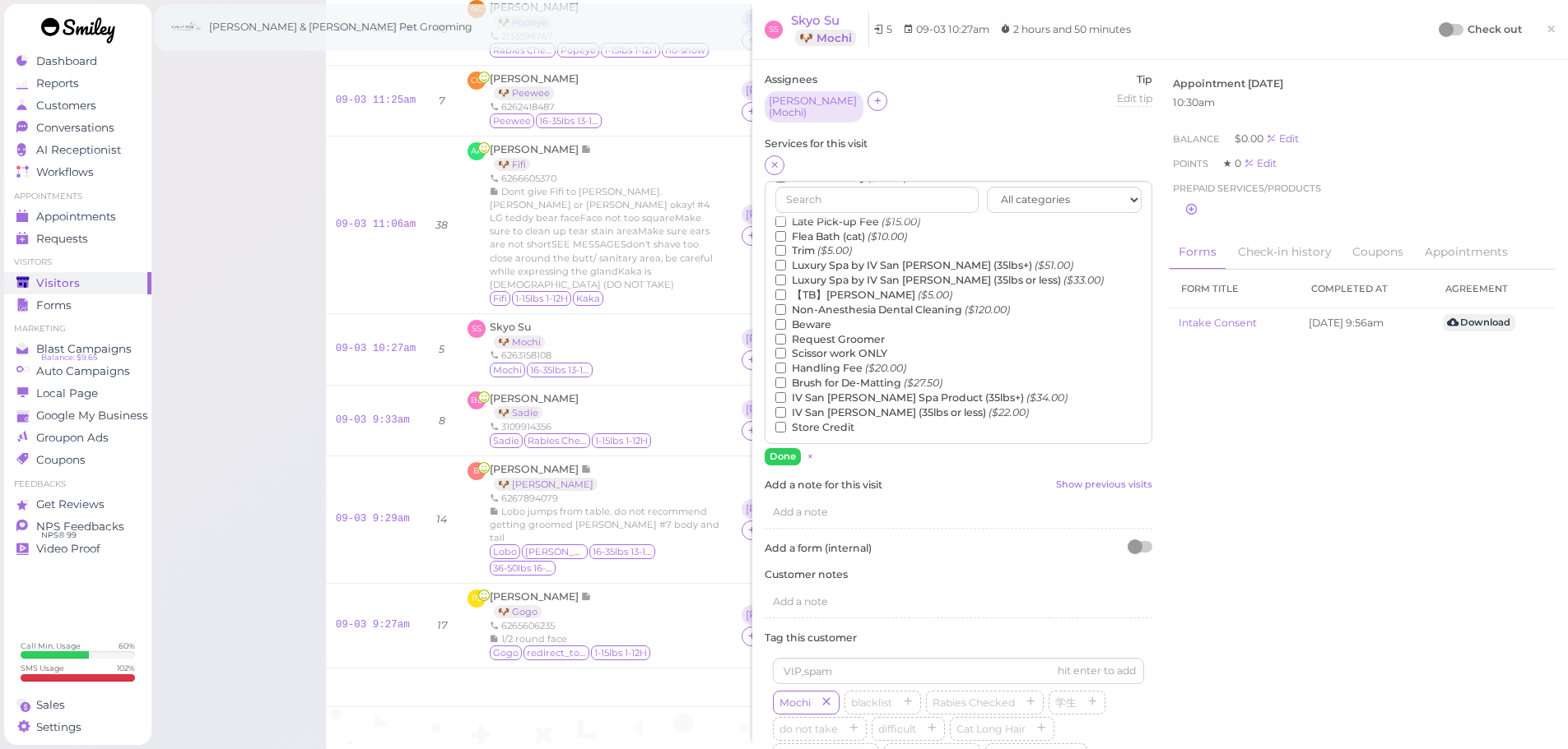
click at [839, 288] on label "【TB】Teeth Brushing ($5.00)" at bounding box center [864, 295] width 177 height 14
click at [786, 289] on input "【TB】Teeth Brushing ($5.00)" at bounding box center [780, 294] width 11 height 11
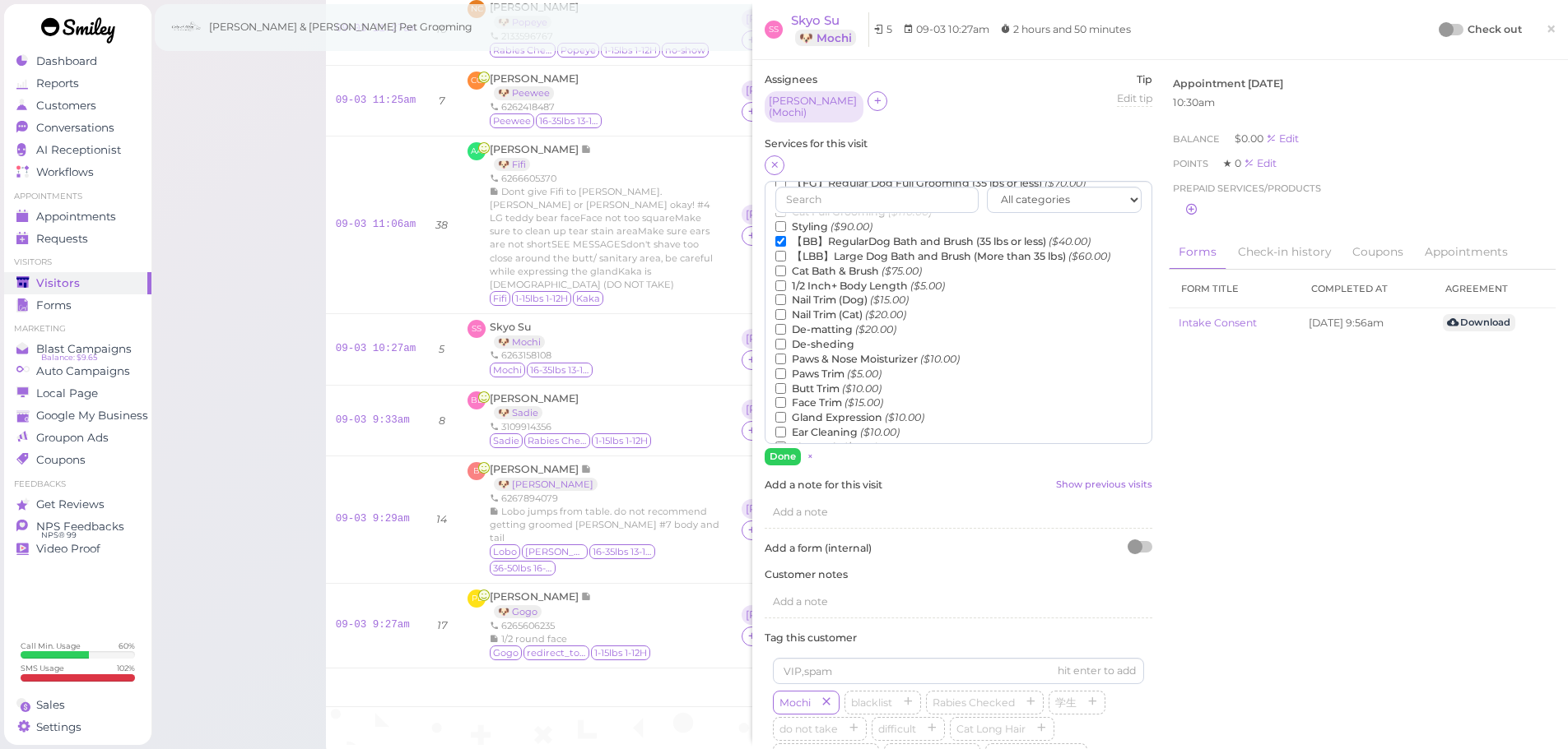
click at [829, 340] on label "De-sheding" at bounding box center [815, 344] width 79 height 14
click at [786, 340] on input "De-sheding" at bounding box center [780, 344] width 11 height 11
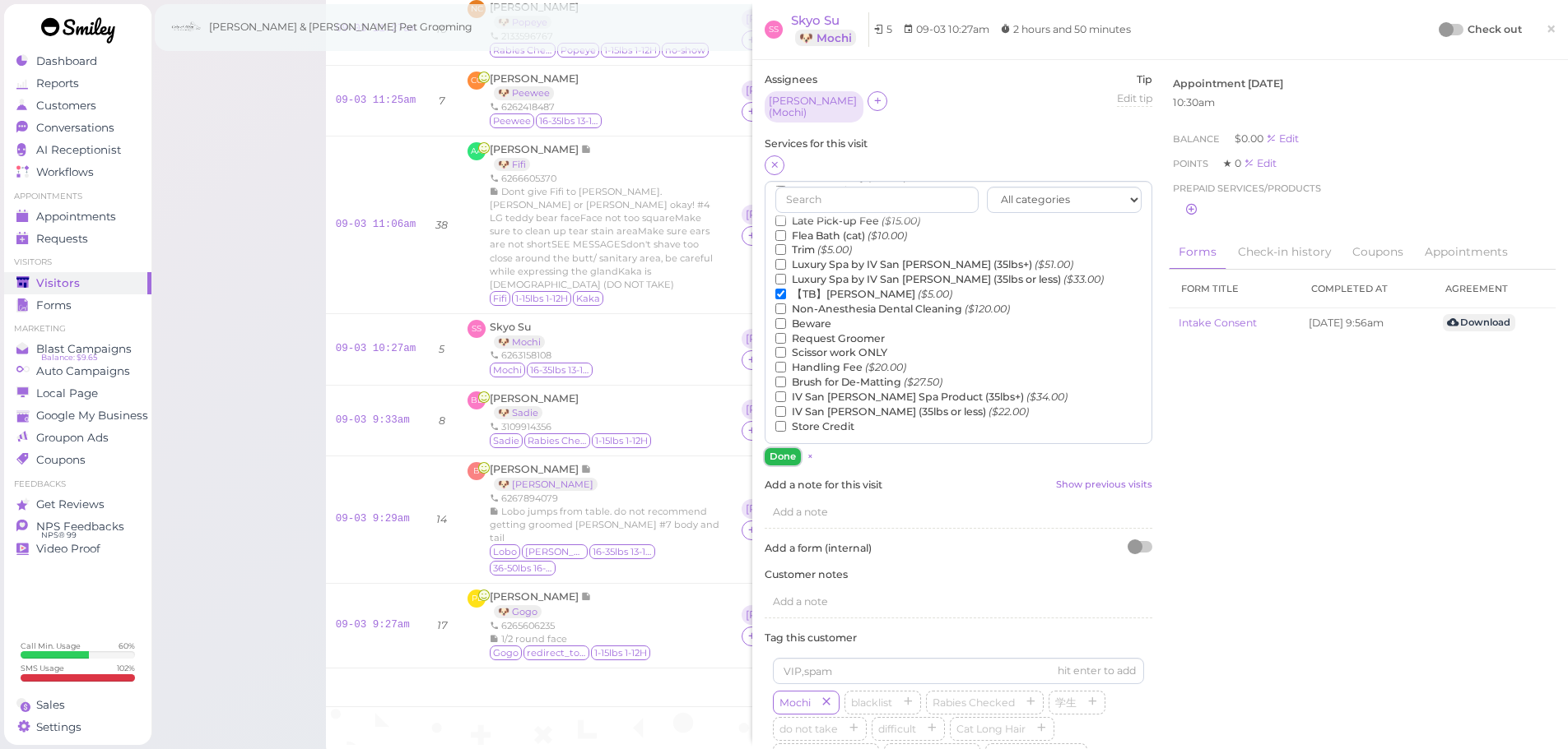
click at [772, 449] on button "Done" at bounding box center [783, 457] width 37 height 17
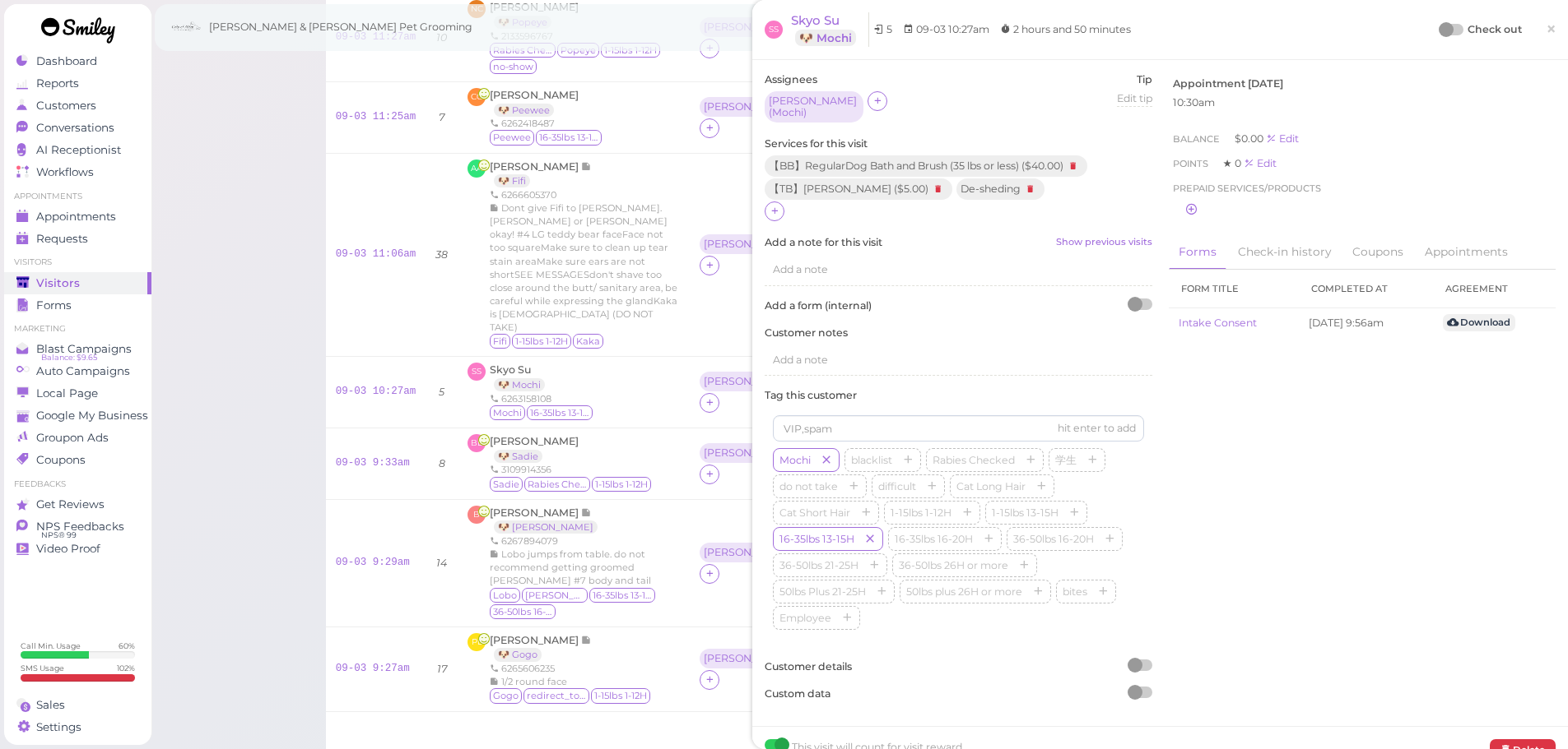
click at [1438, 34] on div at bounding box center [1445, 29] width 14 height 14
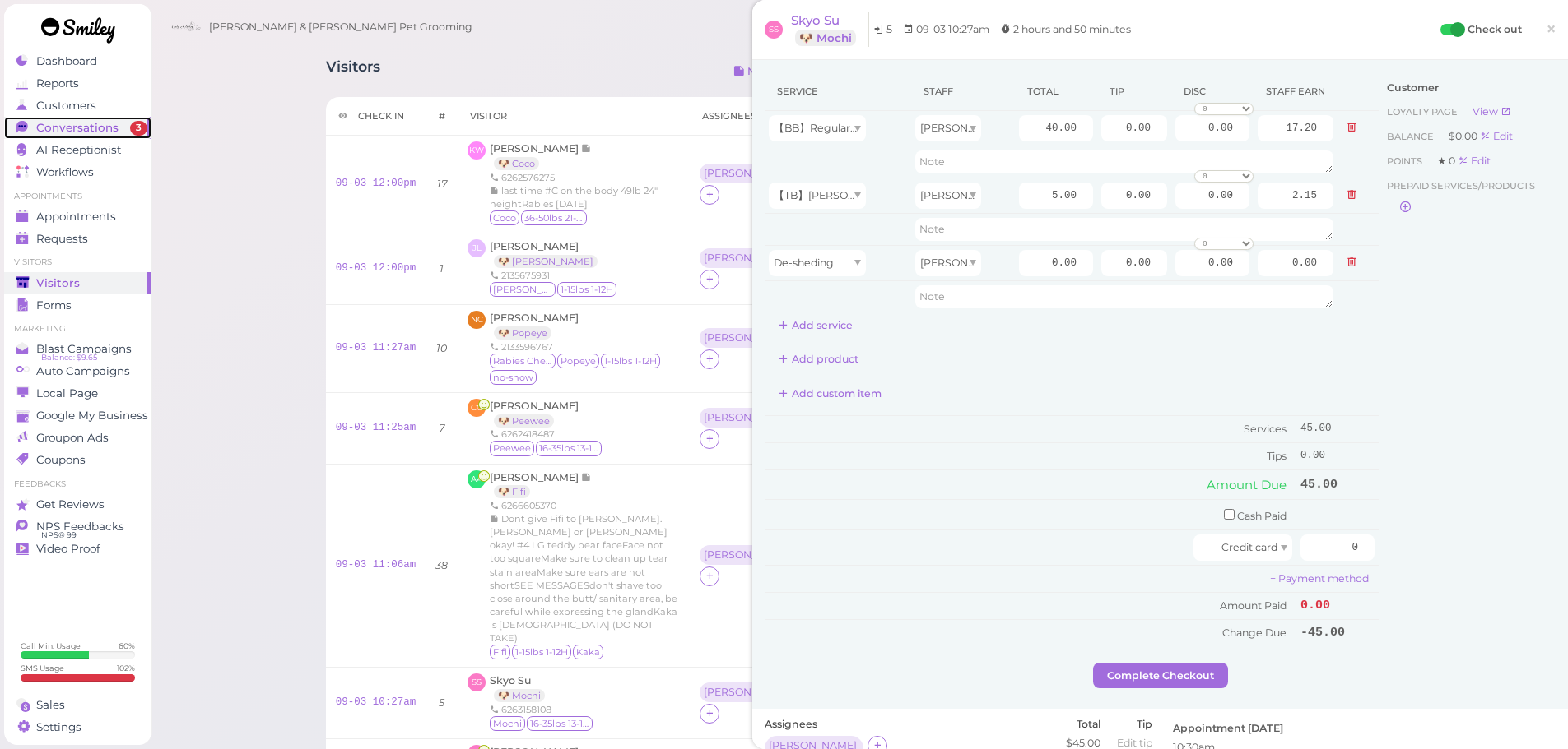
click at [78, 134] on link "Conversations 3" at bounding box center [77, 128] width 147 height 22
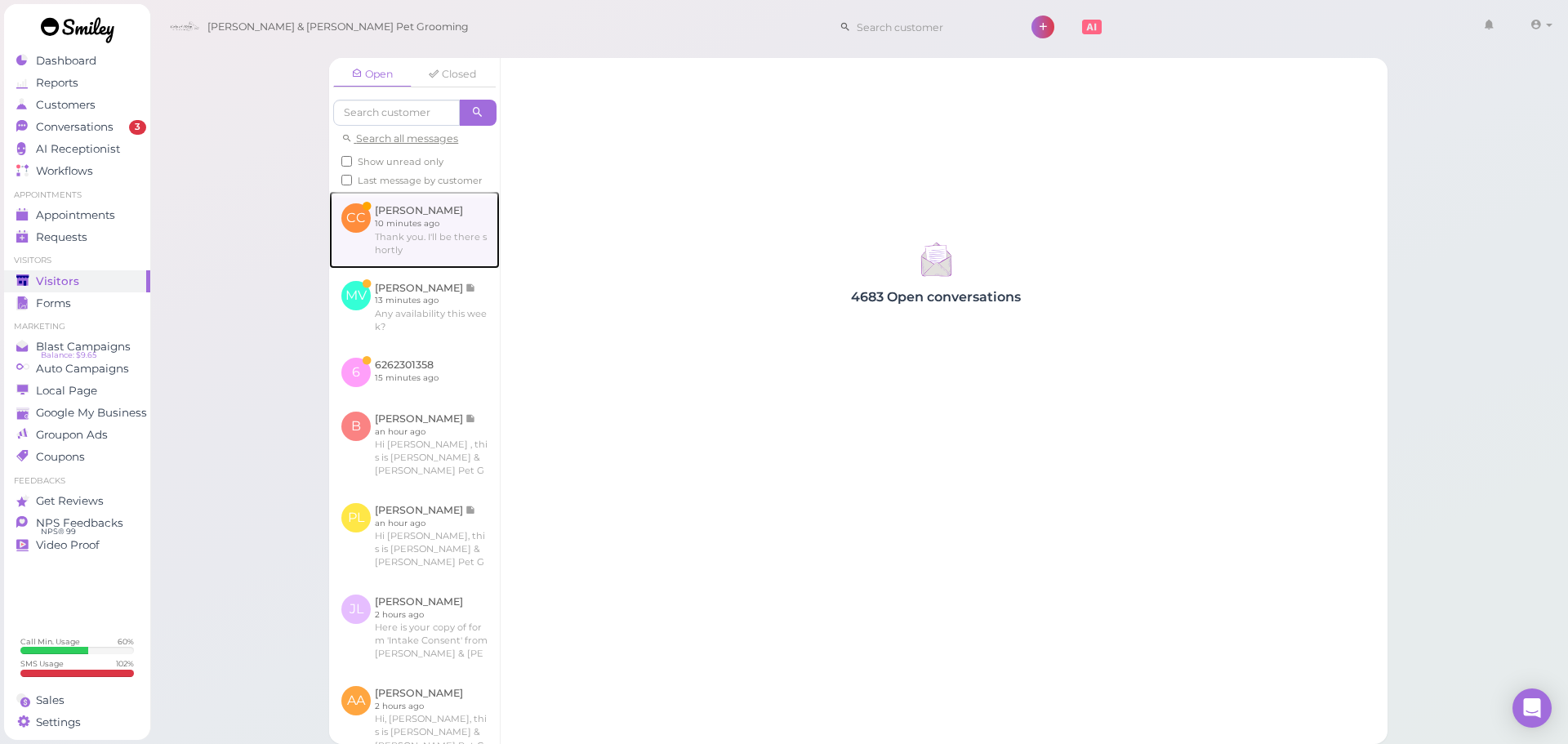
click at [391, 268] on link at bounding box center [414, 229] width 171 height 77
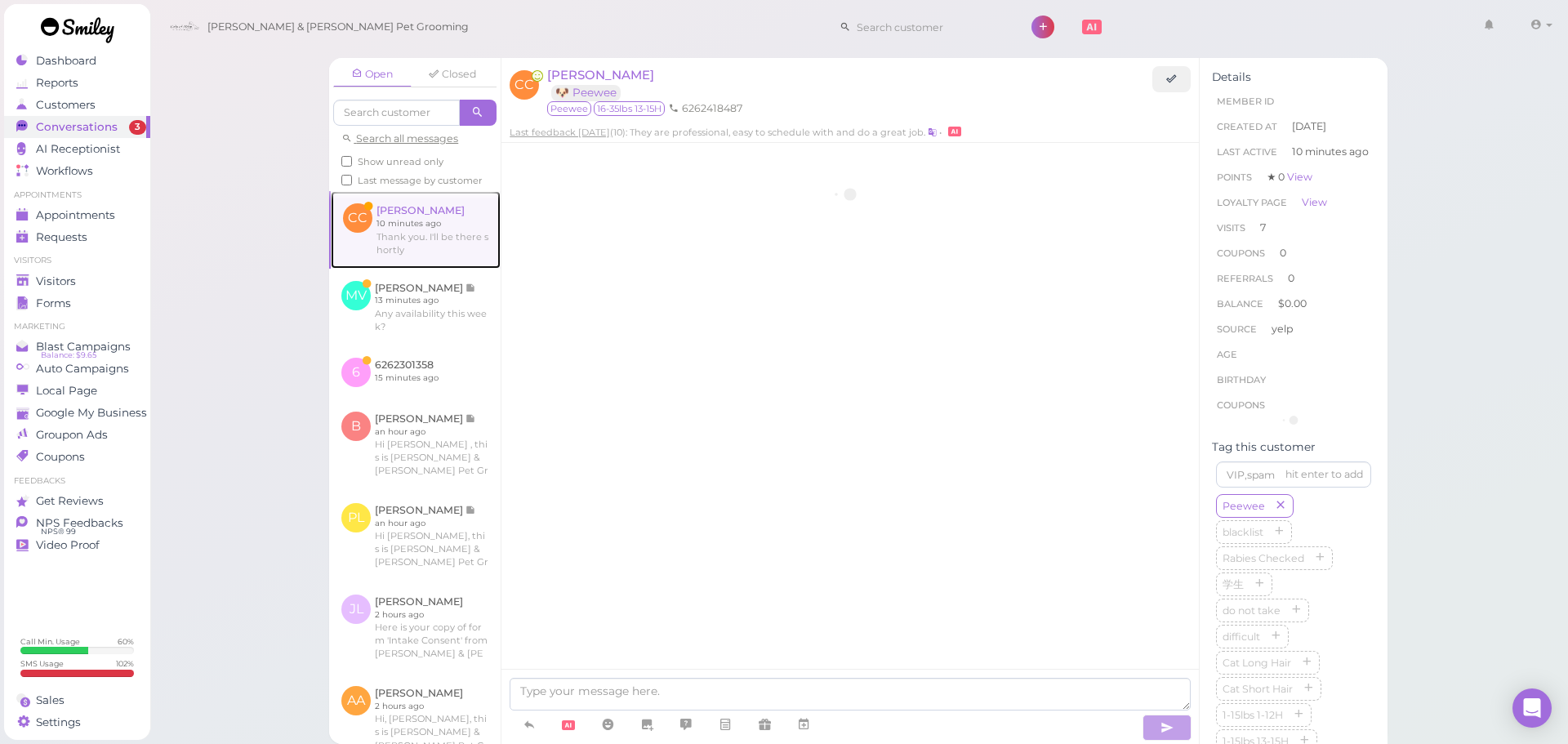
scroll to position [2171, 0]
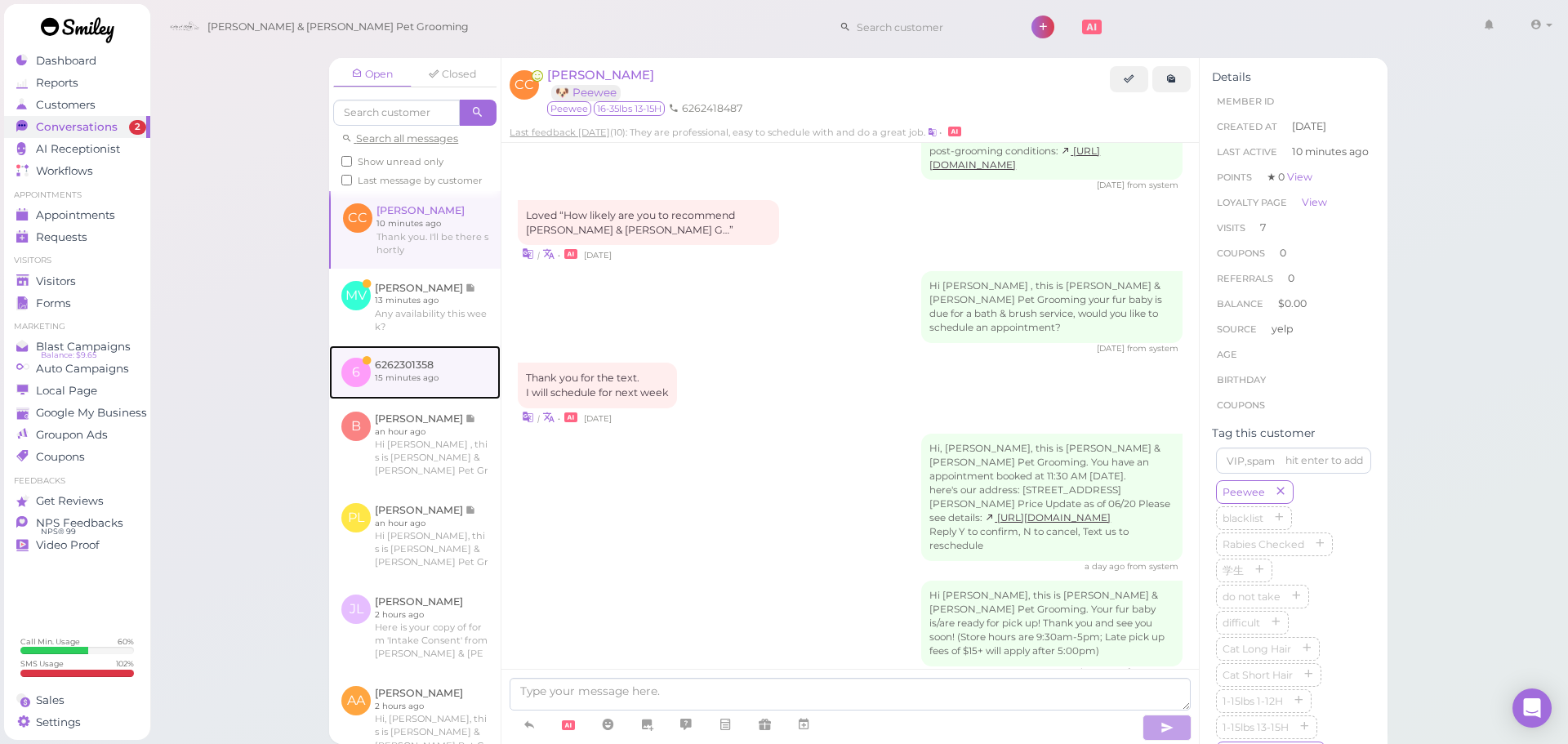
click at [407, 400] on link at bounding box center [415, 372] width 172 height 54
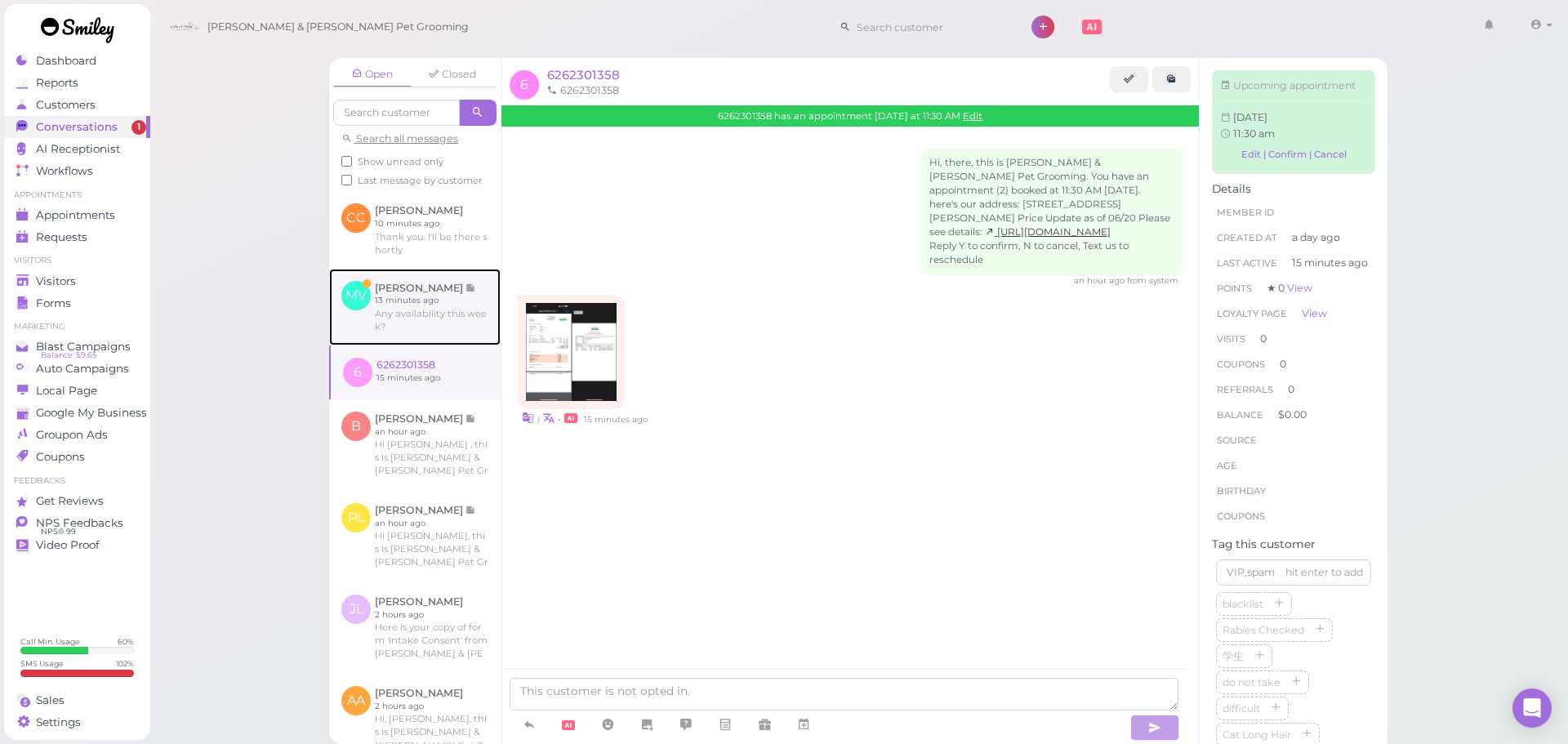
click at [435, 335] on link at bounding box center [415, 307] width 172 height 77
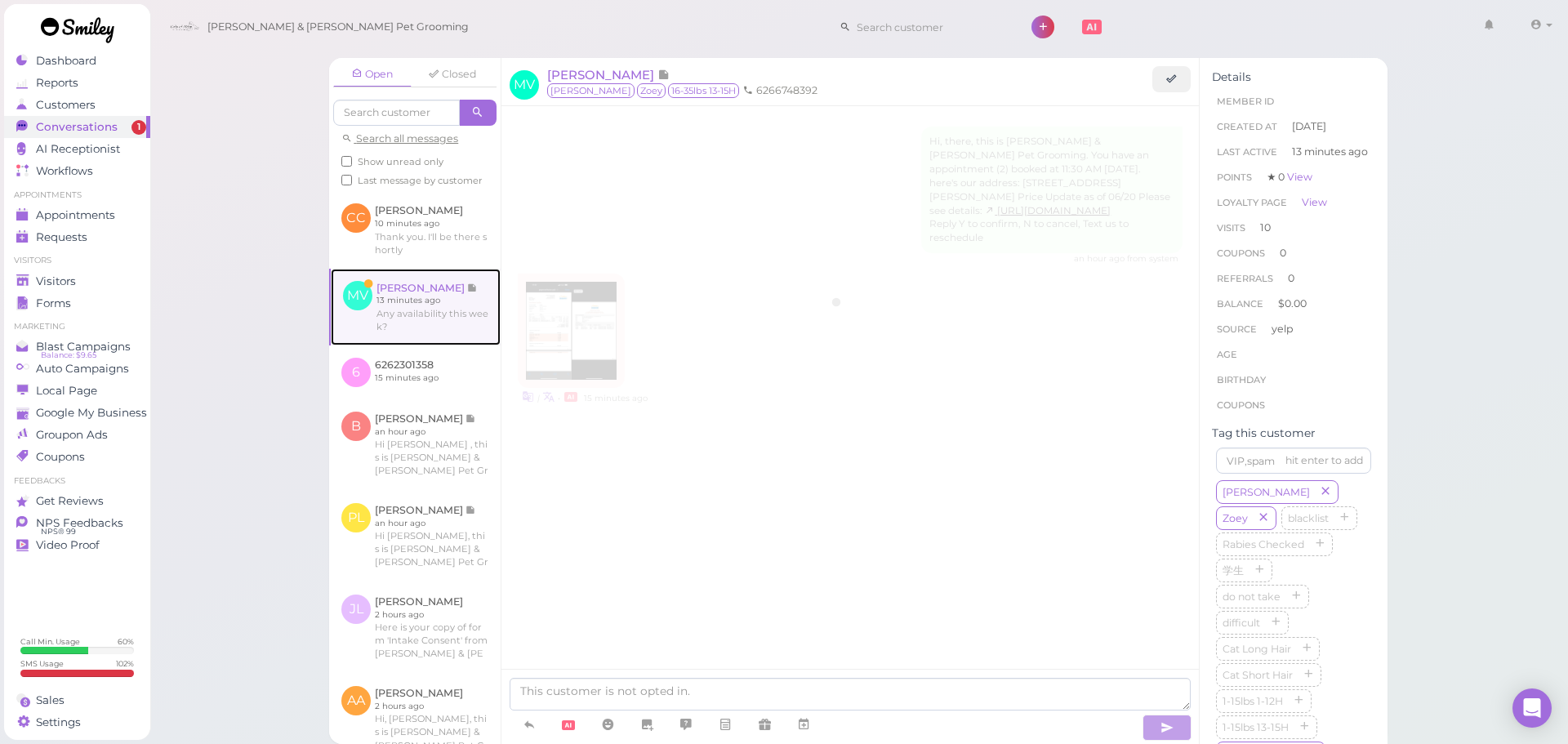
scroll to position [2201, 0]
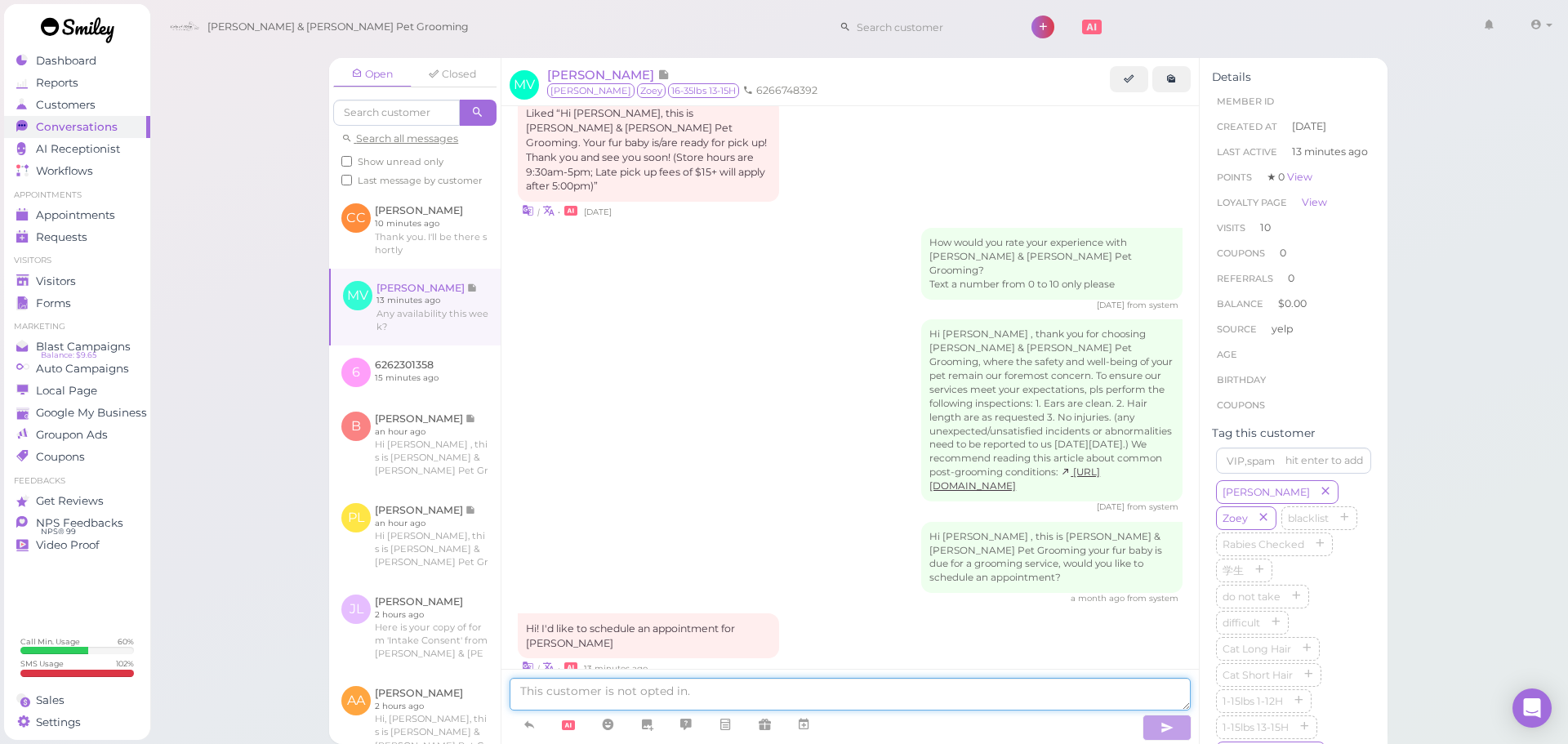
click at [726, 682] on textarea at bounding box center [850, 694] width 681 height 32
type textarea "Yes, would this be for a bath or for a full grooming?"
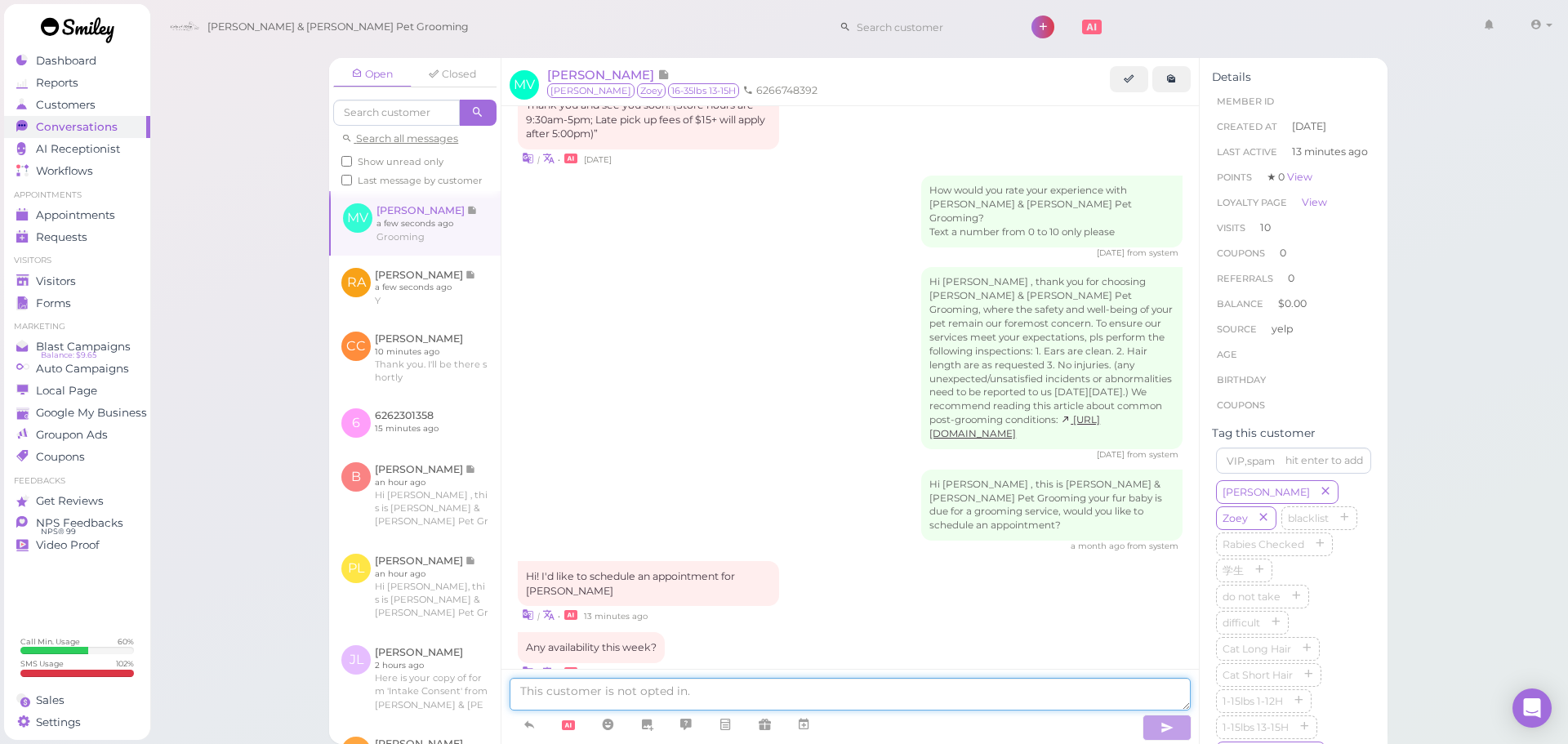
scroll to position [2321, 0]
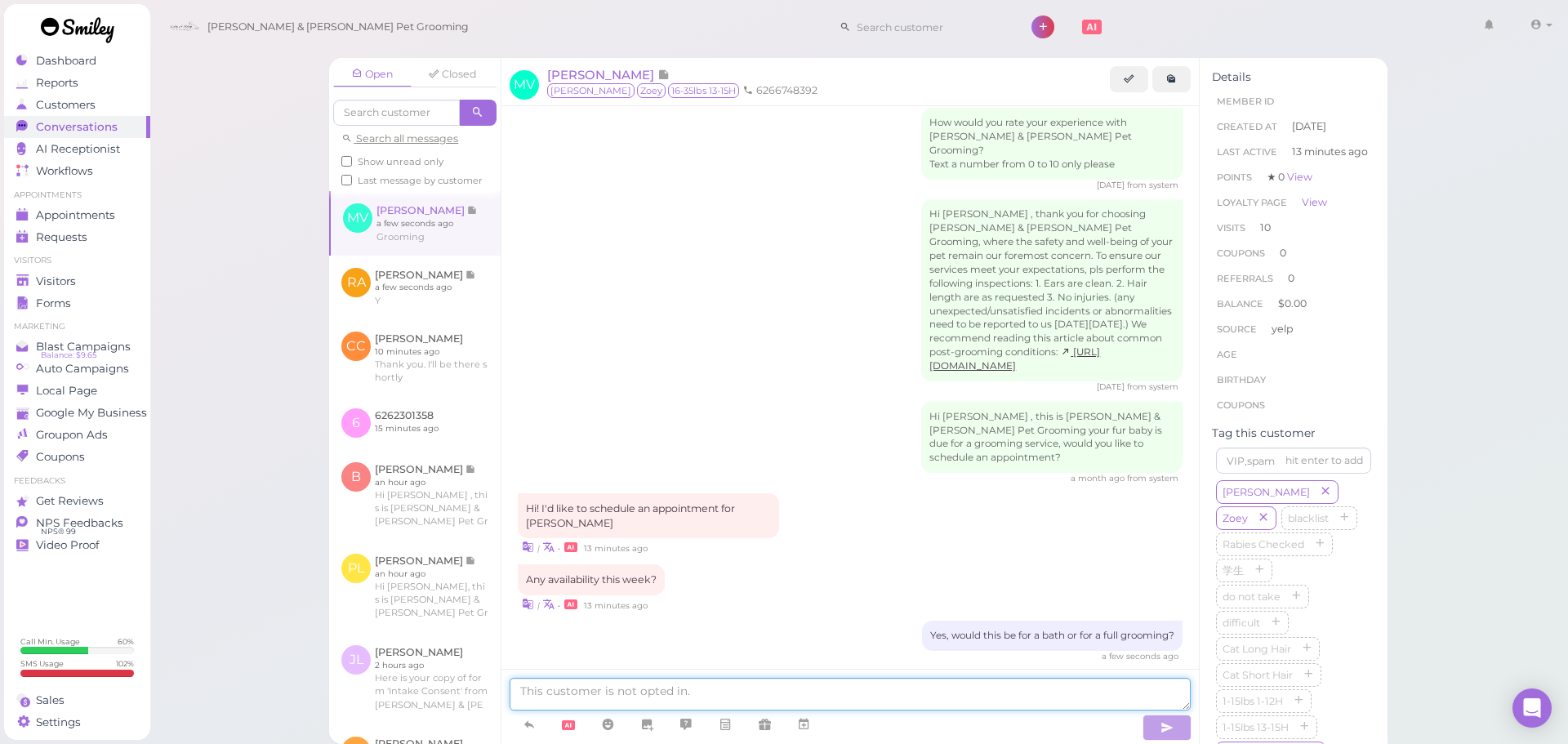
click at [910, 690] on textarea at bounding box center [850, 694] width 681 height 32
type textarea "Yes, could you come in [DATE] at 12:30?"
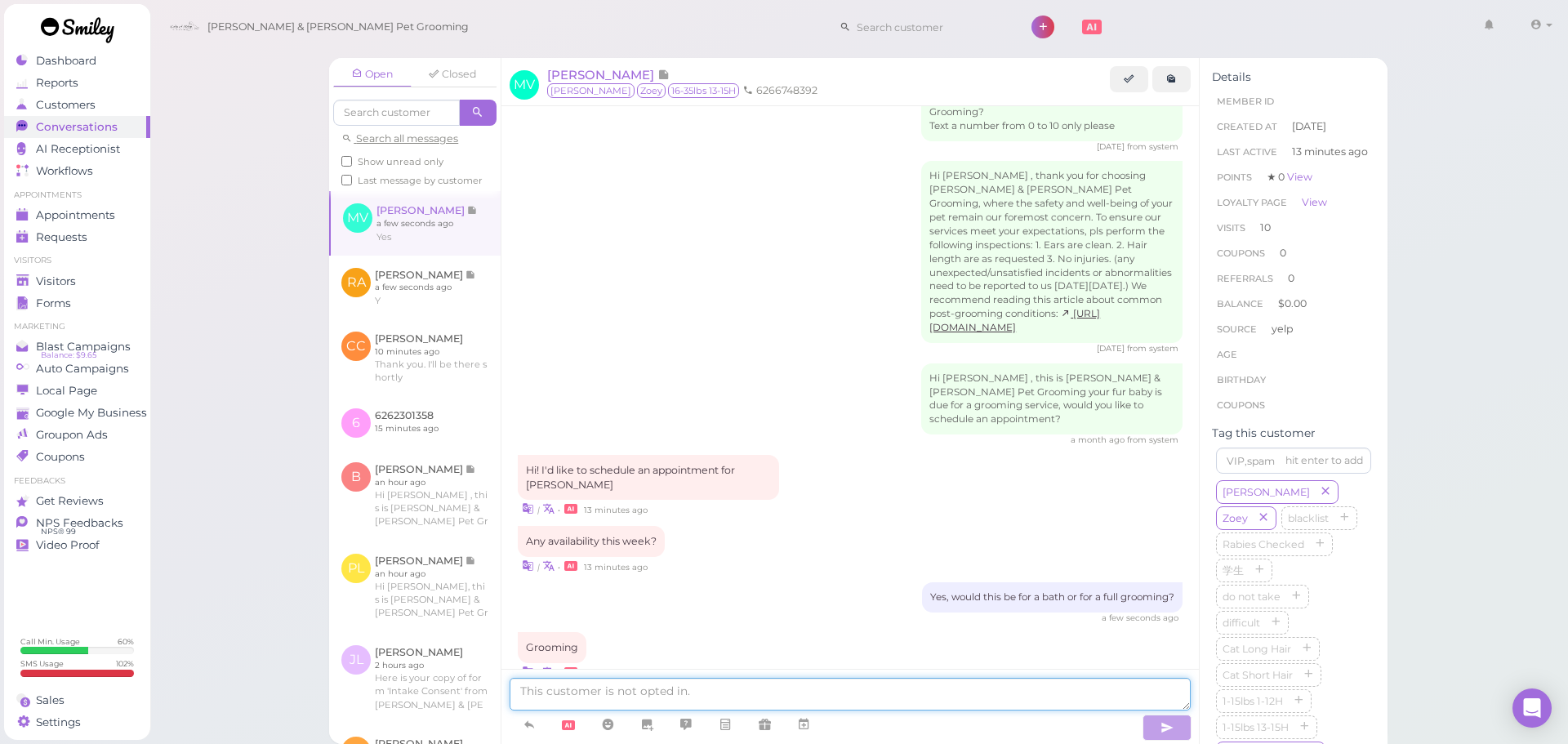
scroll to position [2428, 0]
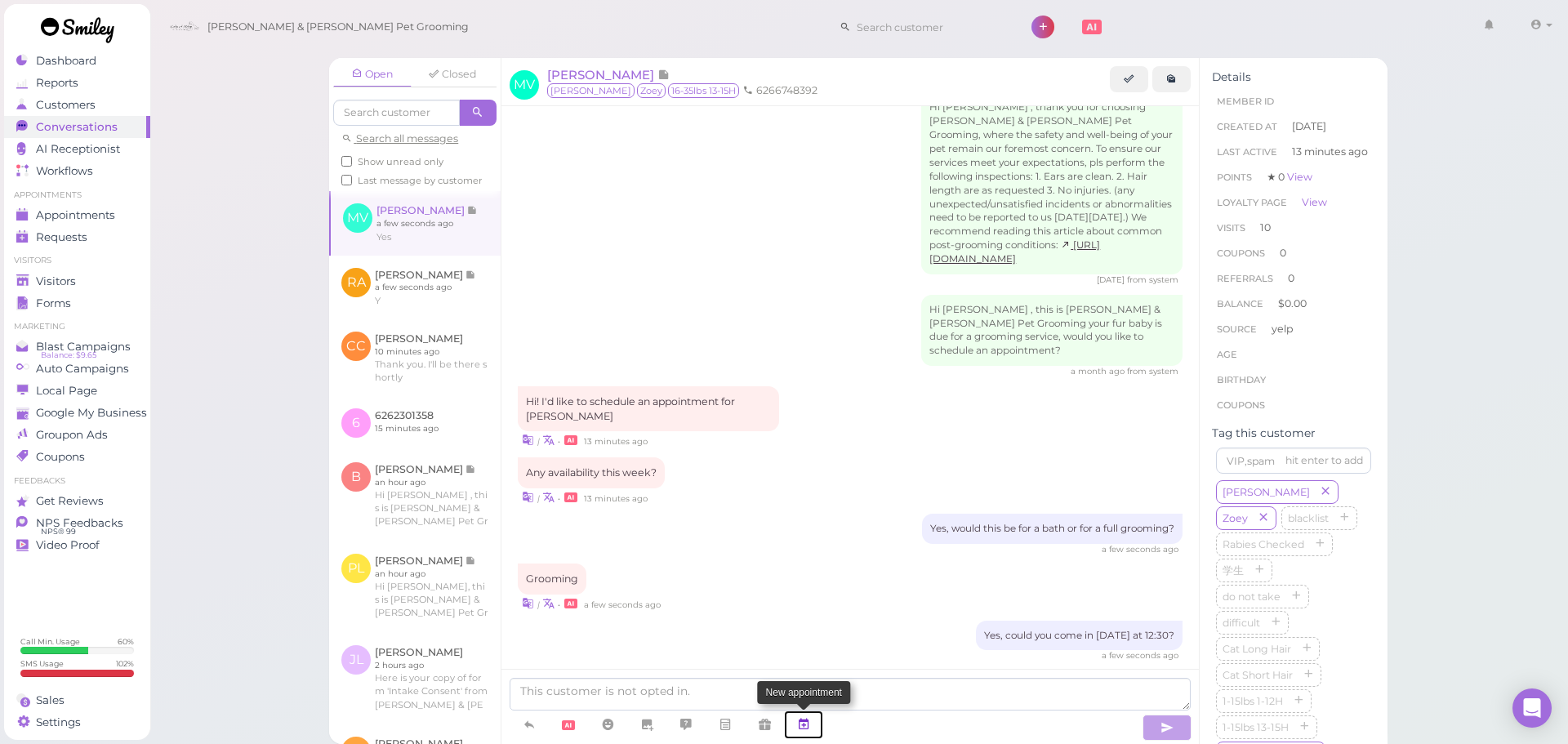
click at [821, 717] on link at bounding box center [803, 725] width 39 height 29
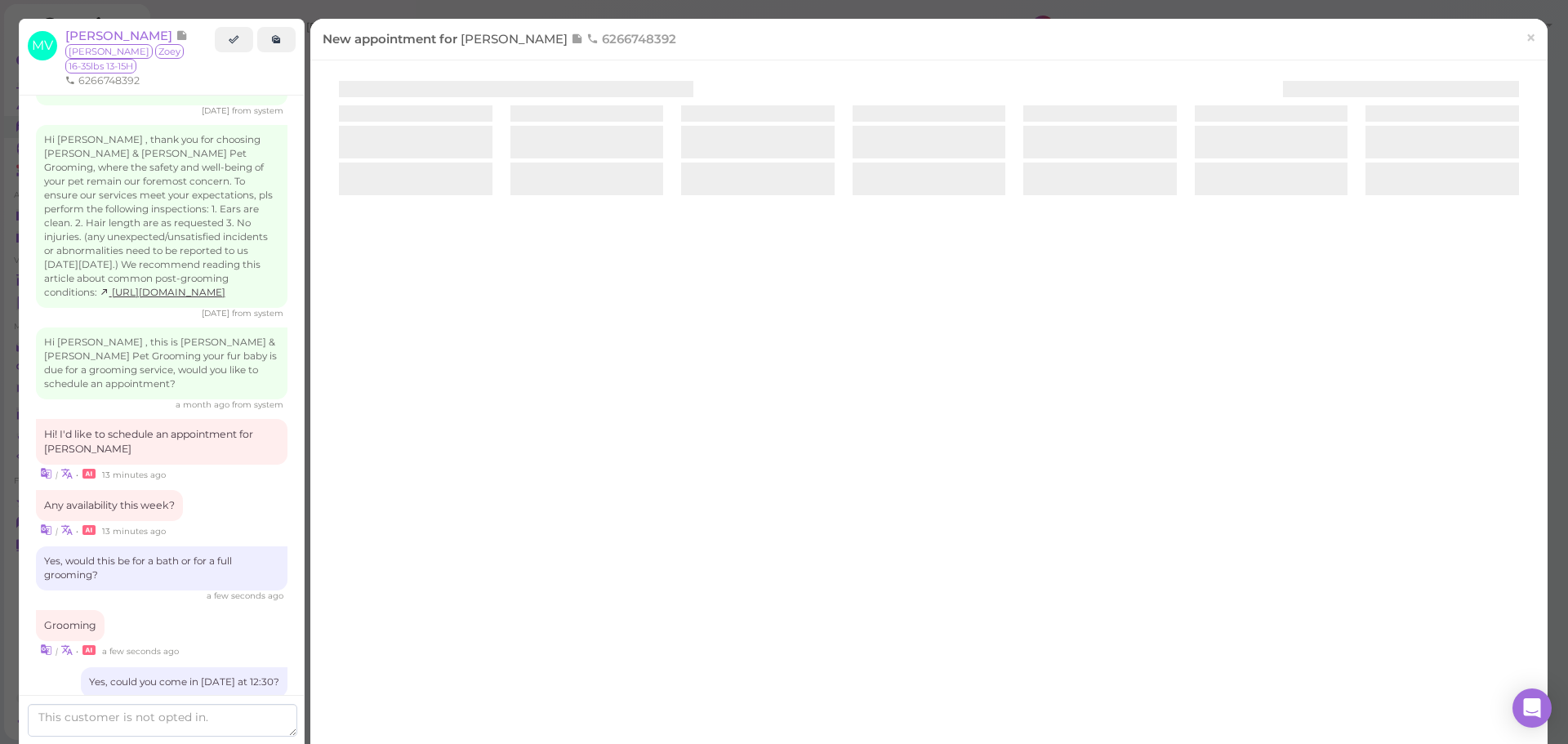
scroll to position [2511, 0]
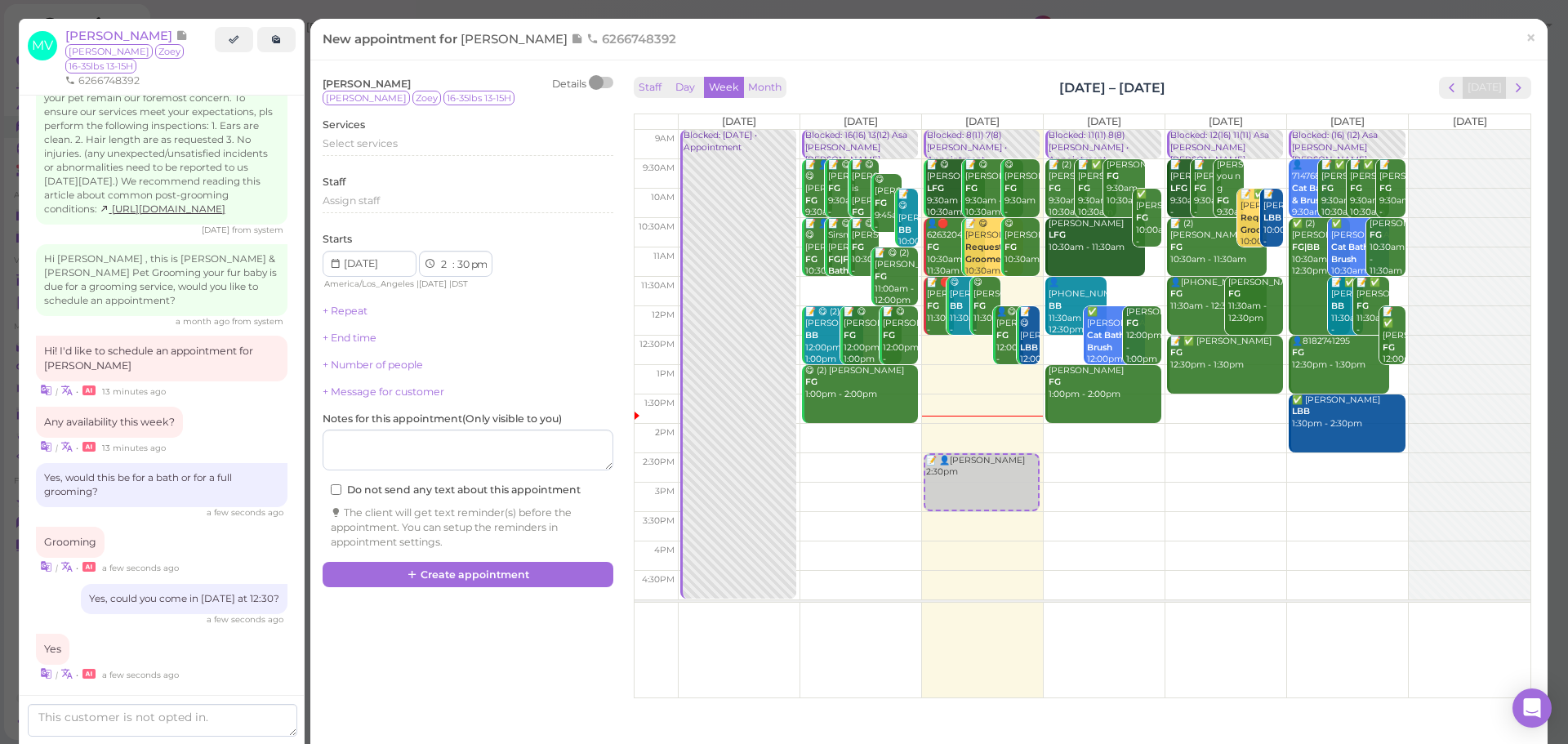
click at [1262, 253] on td at bounding box center [1104, 262] width 853 height 30
type input "[DATE]"
select select "11"
select select "00"
select select "am"
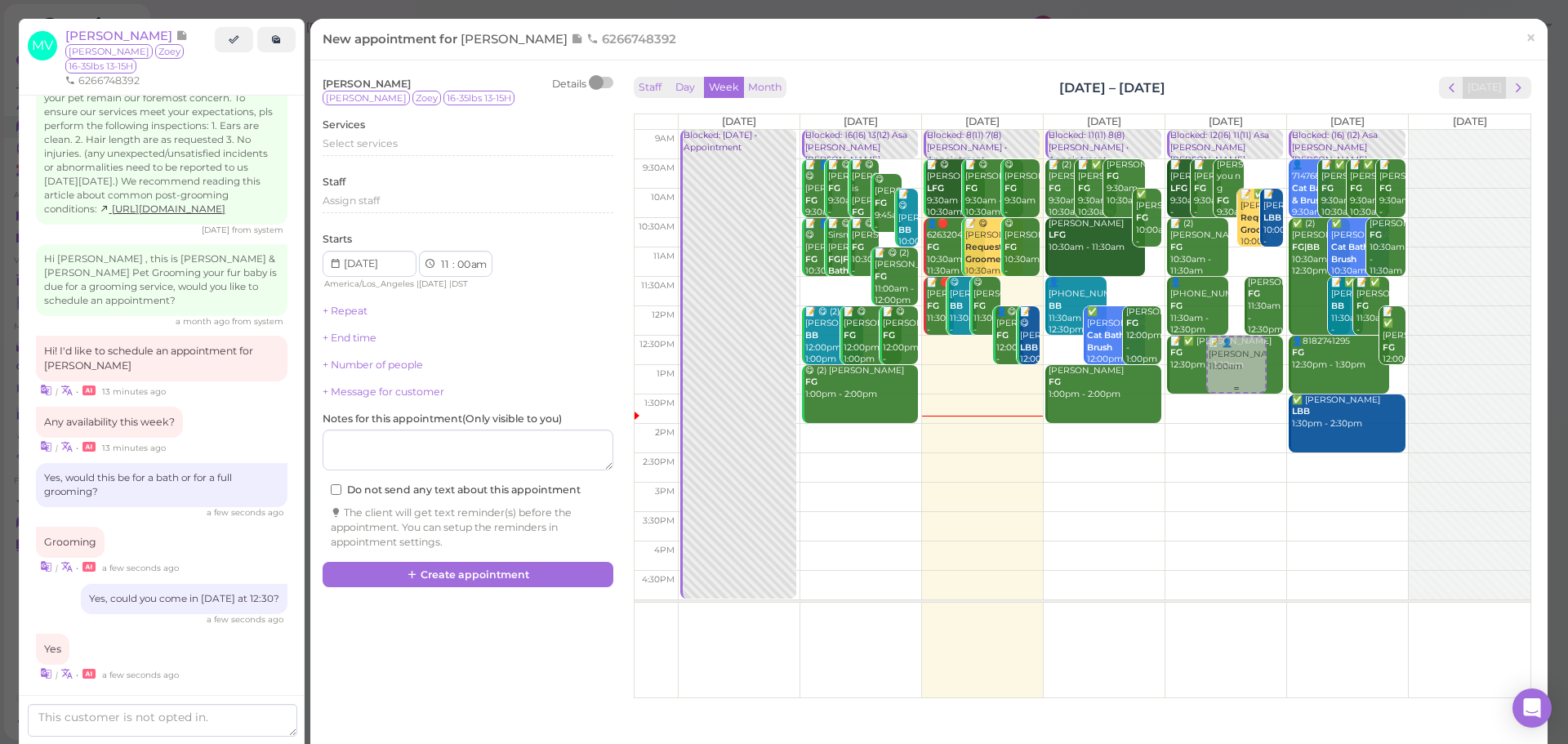
drag, startPoint x: 1227, startPoint y: 271, endPoint x: 1225, endPoint y: 361, distance: 90.0
click at [1225, 130] on div "📝 👤[PERSON_NAME] 11:00am Blocked: 12(16) 11(11) Asa [PERSON_NAME] [PERSON_NAME]…" at bounding box center [1226, 130] width 121 height 0
select select "12"
select select "30"
select select "pm"
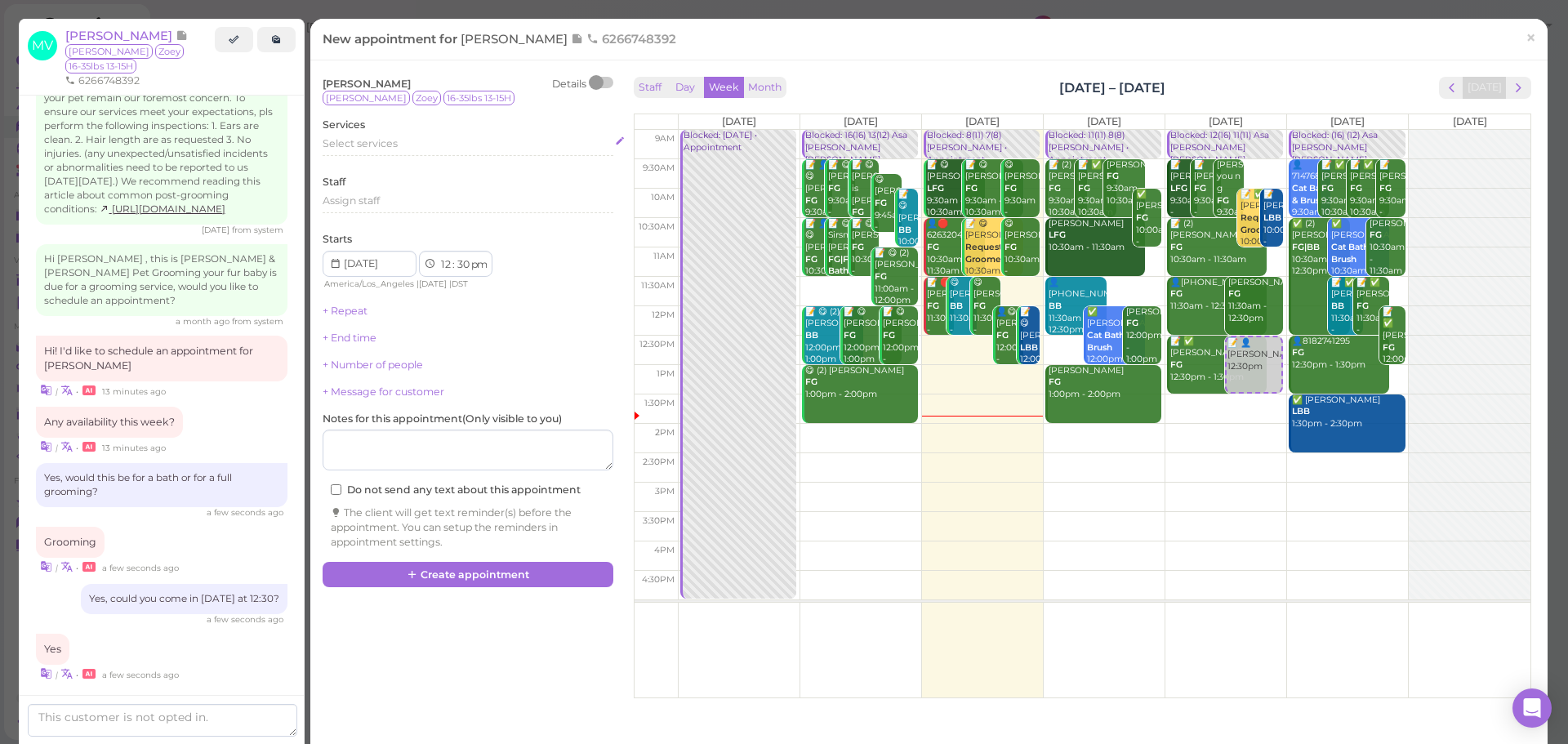
click at [393, 141] on span "Select services" at bounding box center [360, 143] width 75 height 12
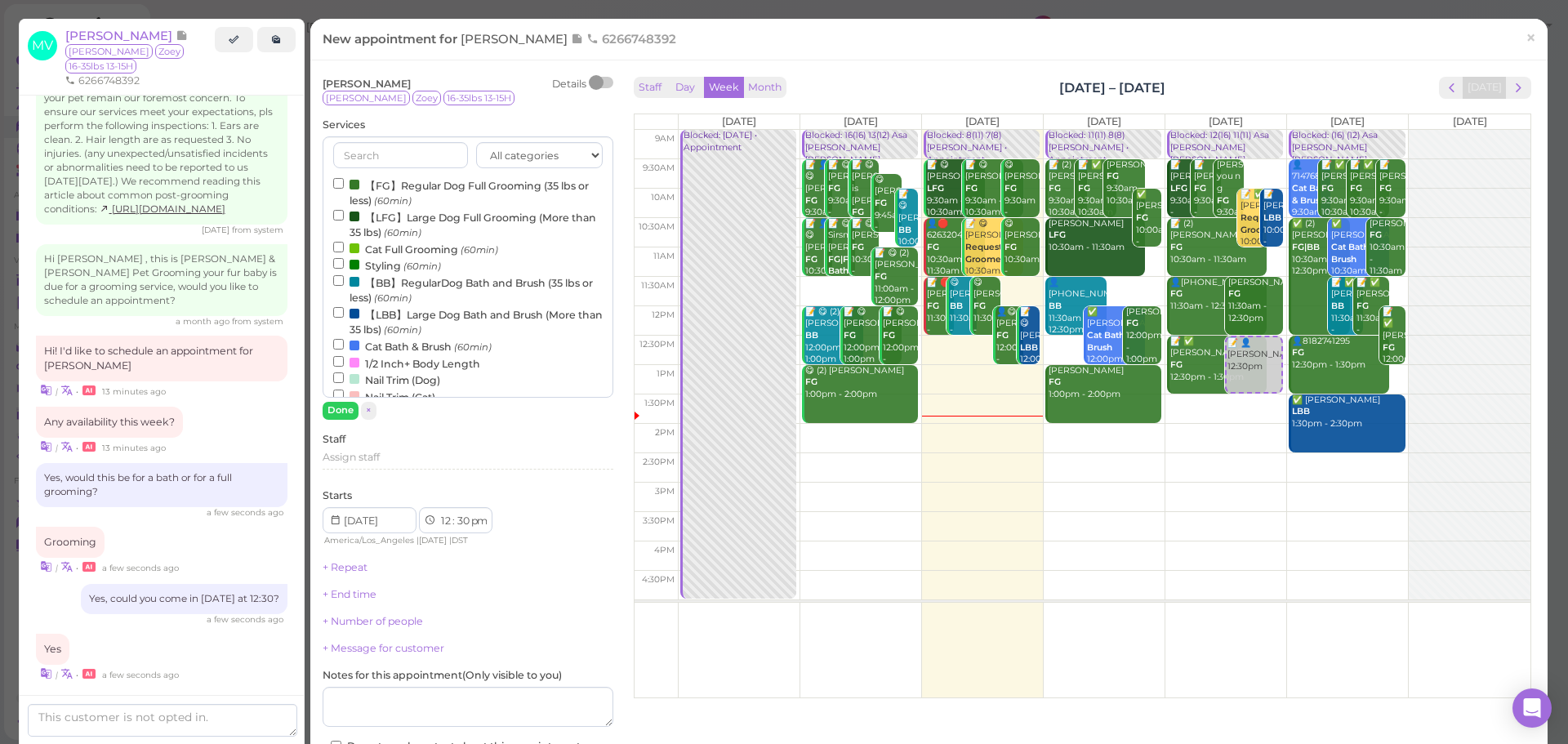
click at [379, 191] on label "【FG】Regular Dog Full Grooming (35 lbs or less) (60min)" at bounding box center [467, 192] width 270 height 31
click at [344, 189] on input "【FG】Regular Dog Full Grooming (35 lbs or less) (60min)" at bounding box center [338, 183] width 10 height 10
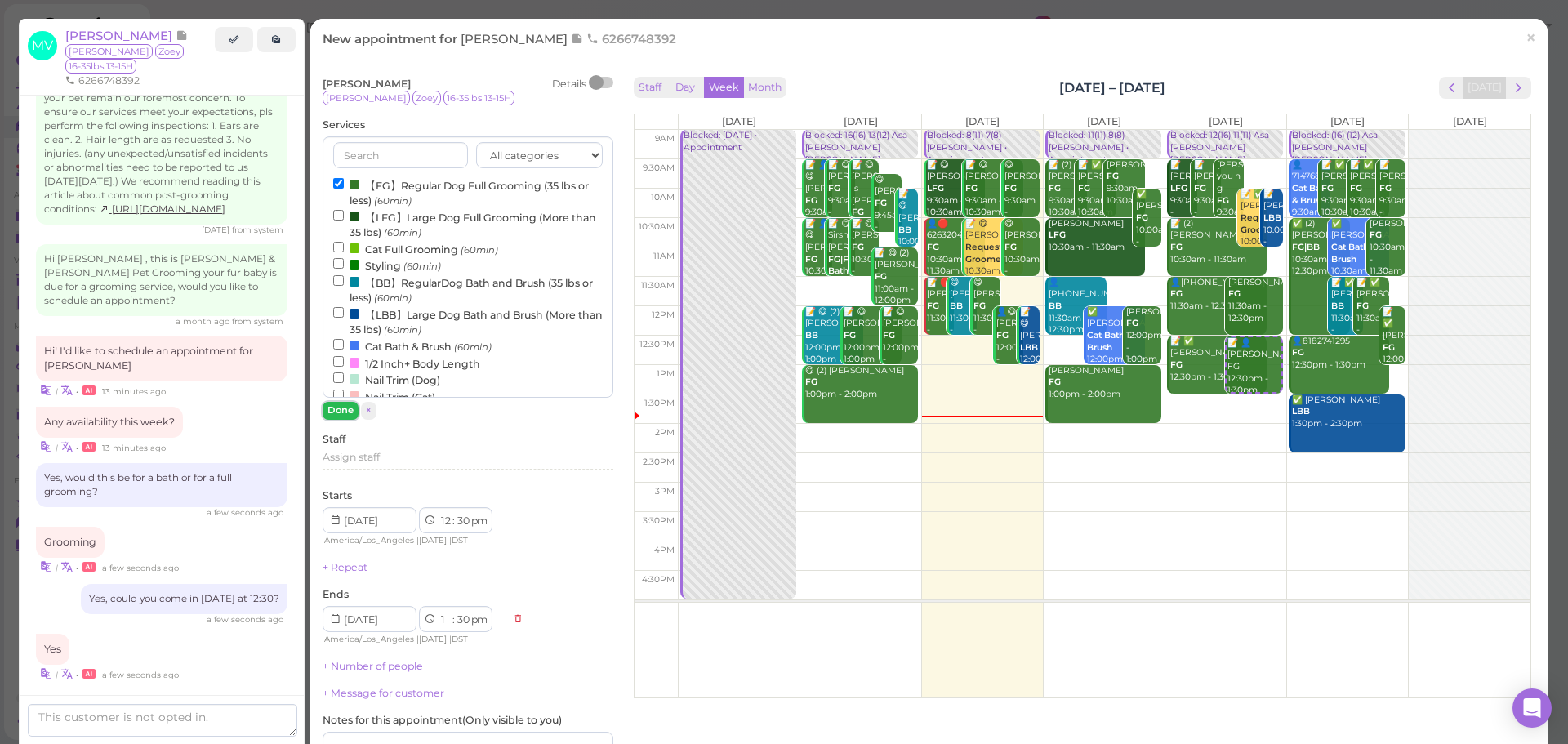
click at [333, 414] on button "Done" at bounding box center [340, 410] width 36 height 17
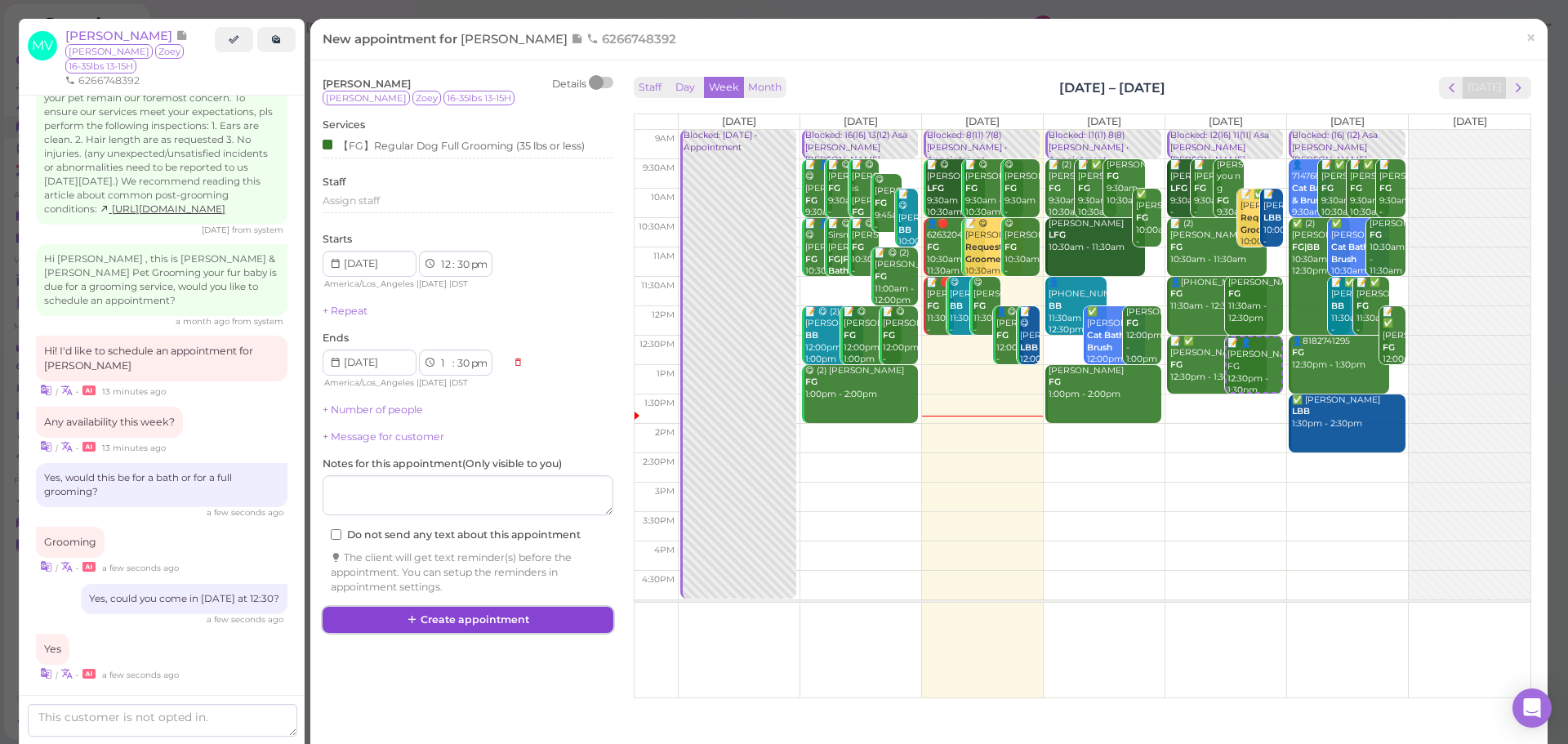
click at [518, 618] on button "Create appointment" at bounding box center [467, 619] width 291 height 26
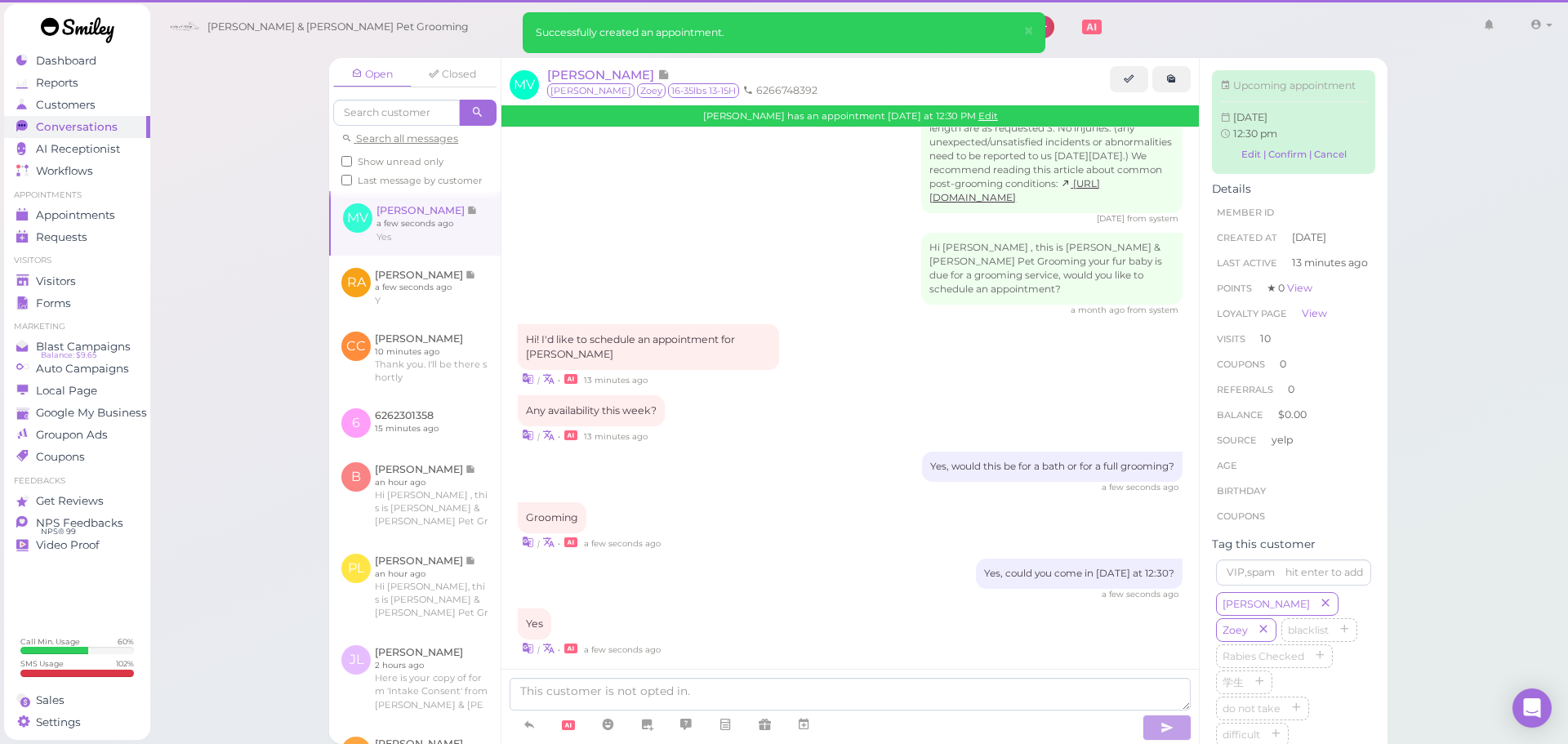
scroll to position [2428, 0]
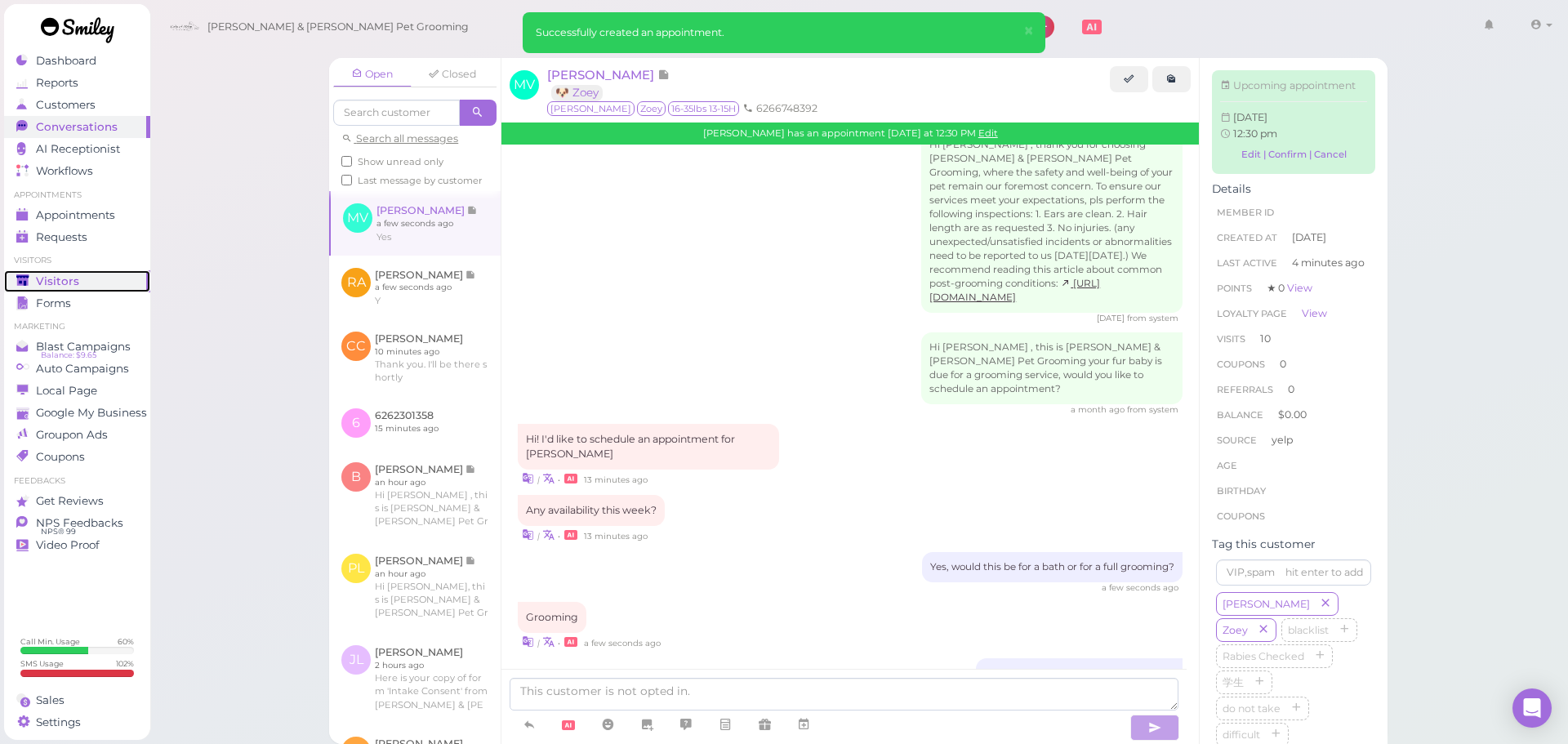
click at [56, 287] on span "Visitors" at bounding box center [57, 281] width 43 height 14
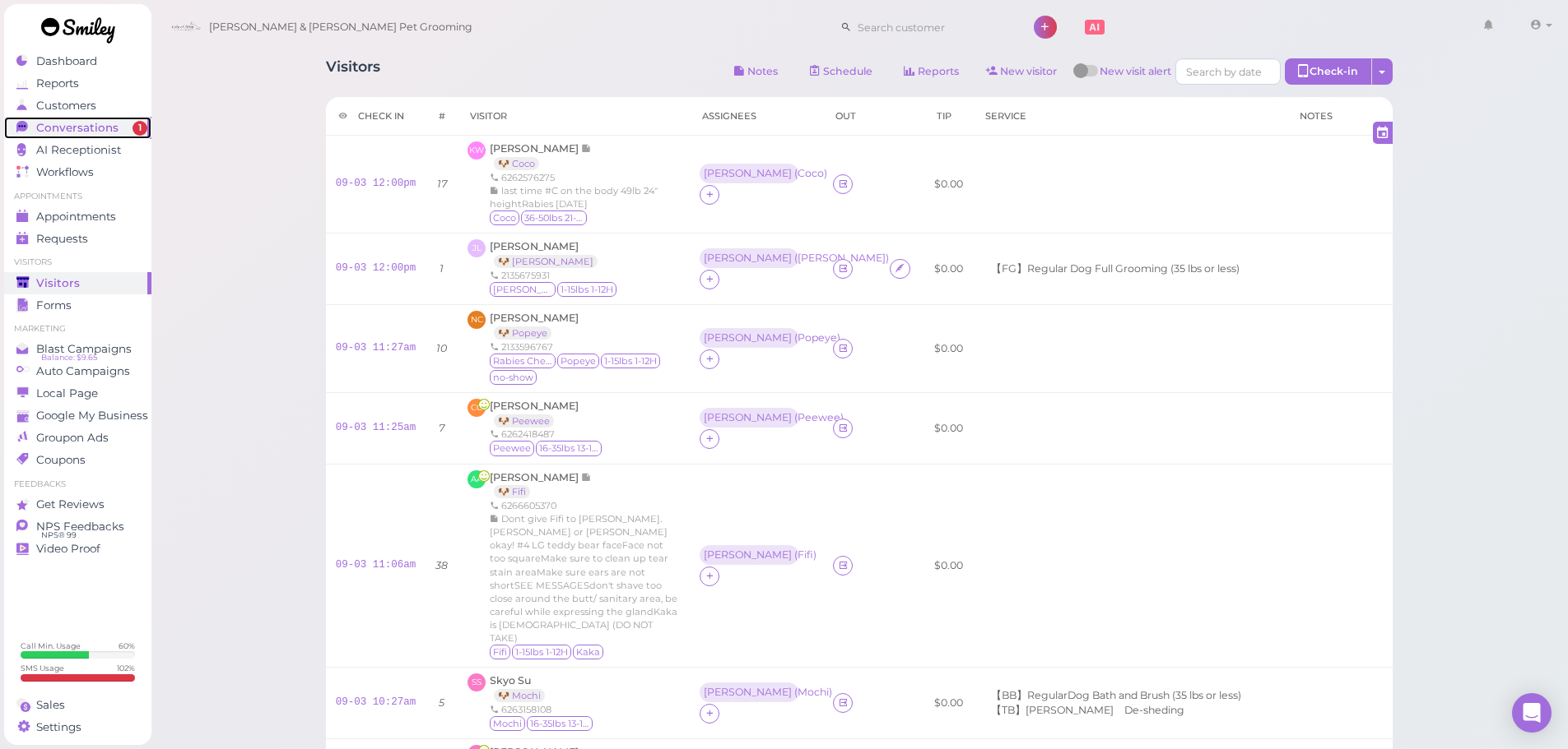
click at [91, 138] on link "Conversations 1" at bounding box center [77, 128] width 147 height 22
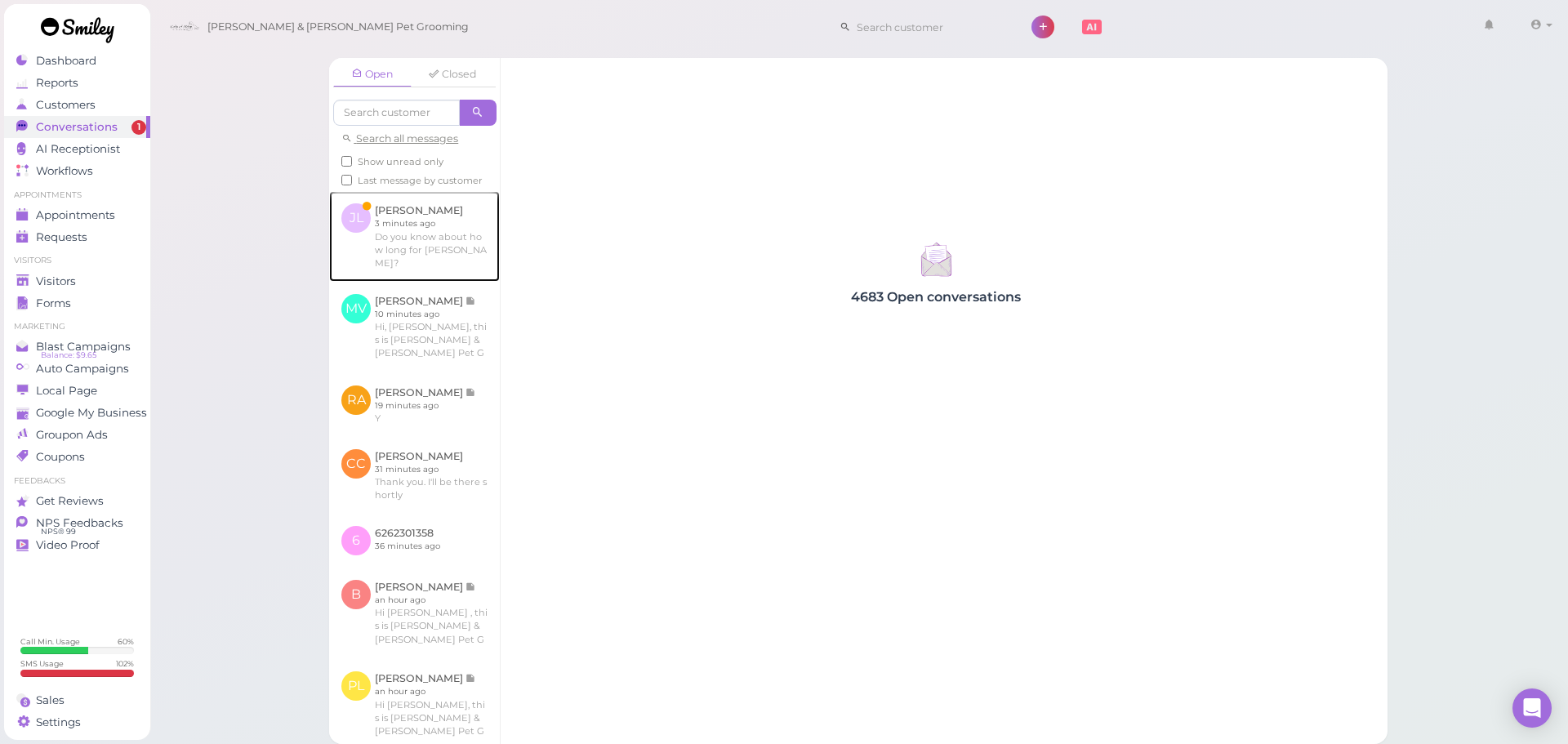
click at [396, 225] on link at bounding box center [414, 236] width 171 height 90
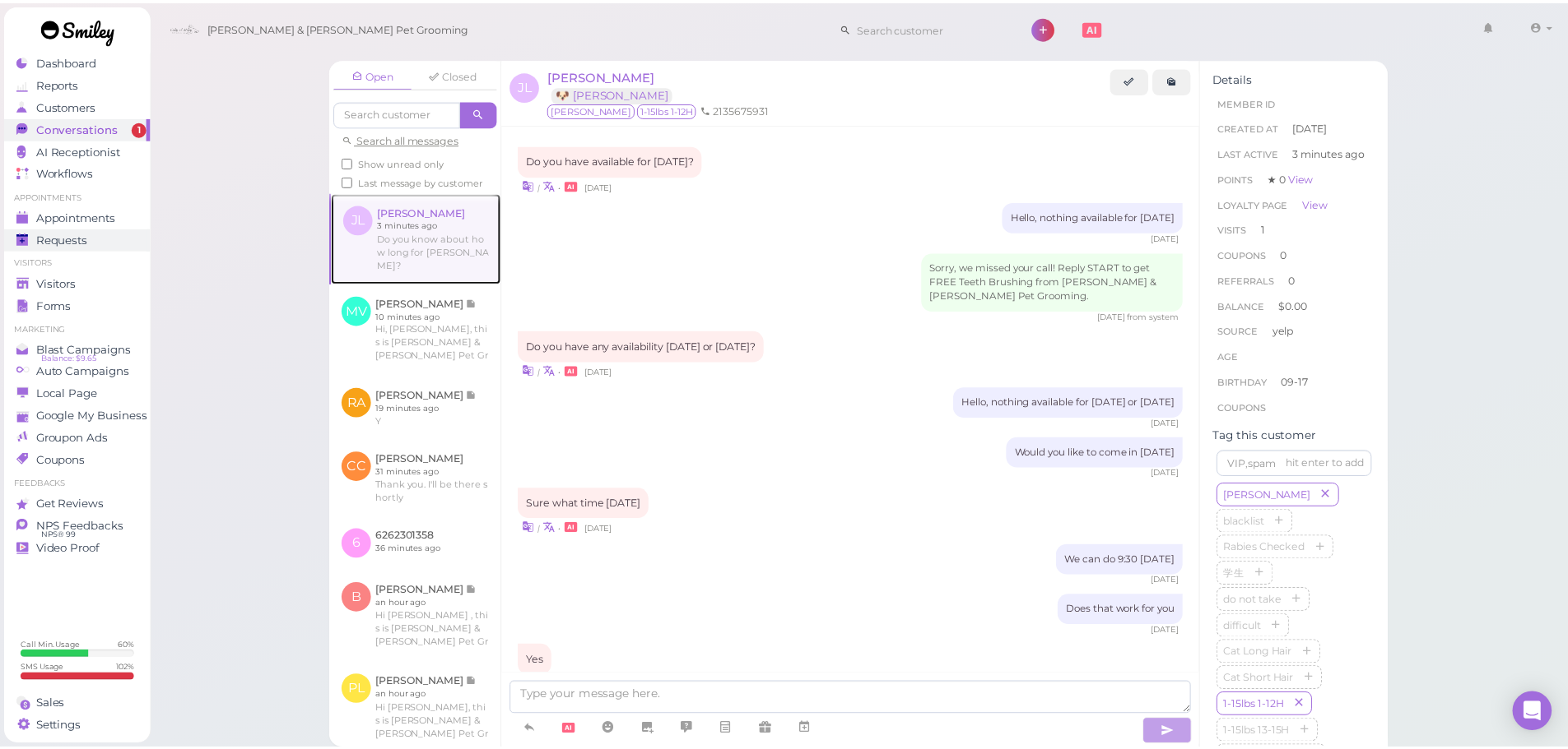
scroll to position [421, 0]
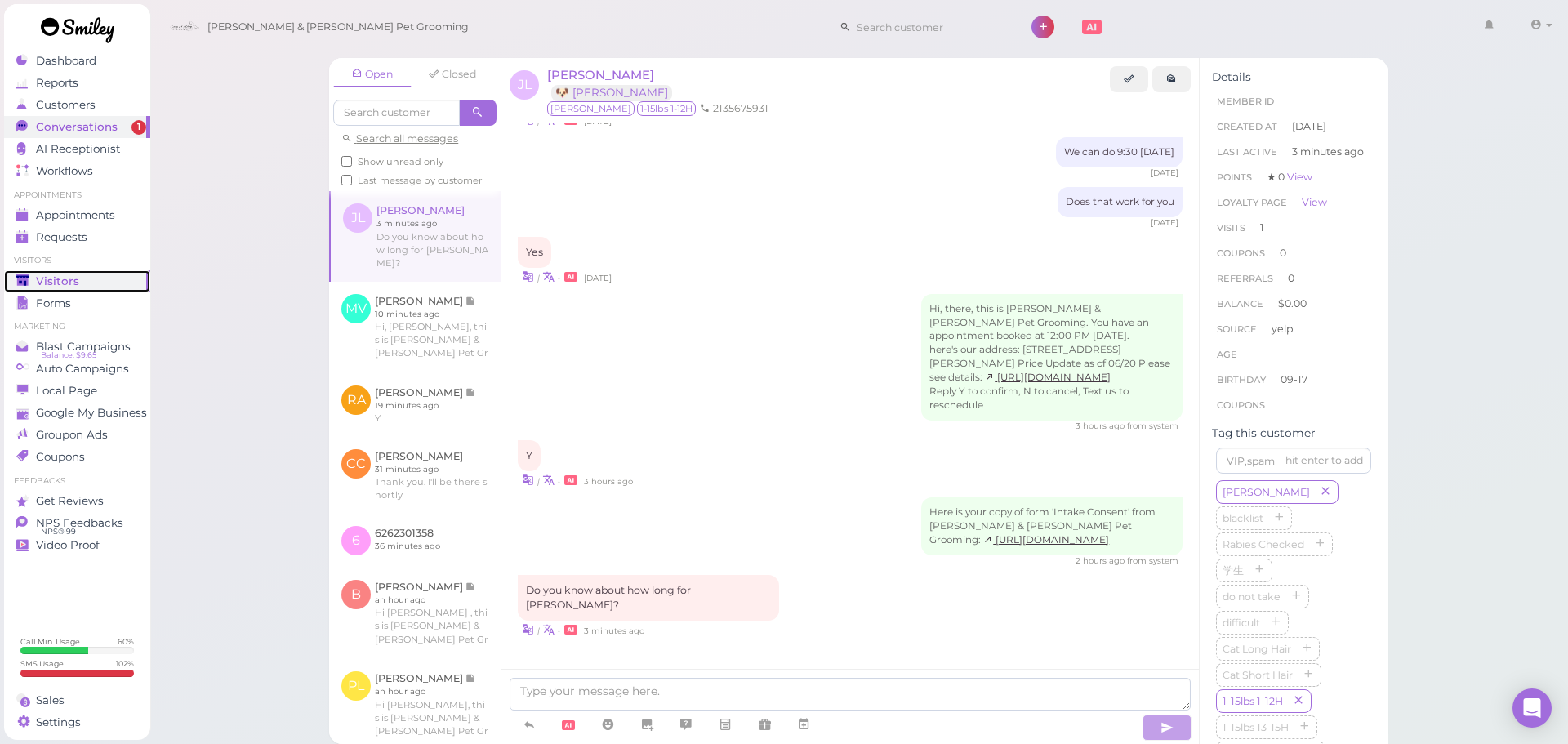
click at [98, 279] on div "Visitors" at bounding box center [74, 281] width 117 height 14
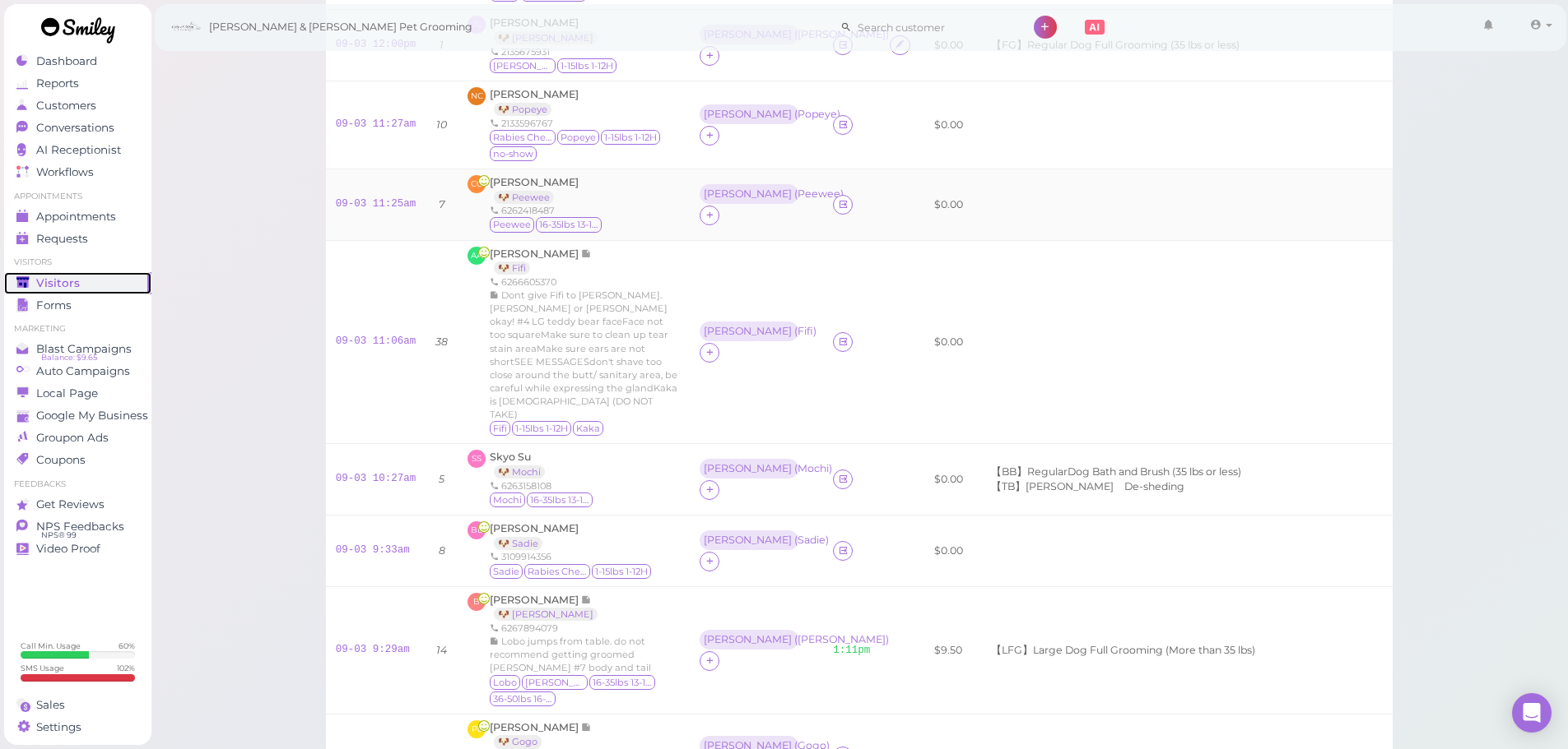
scroll to position [220, 0]
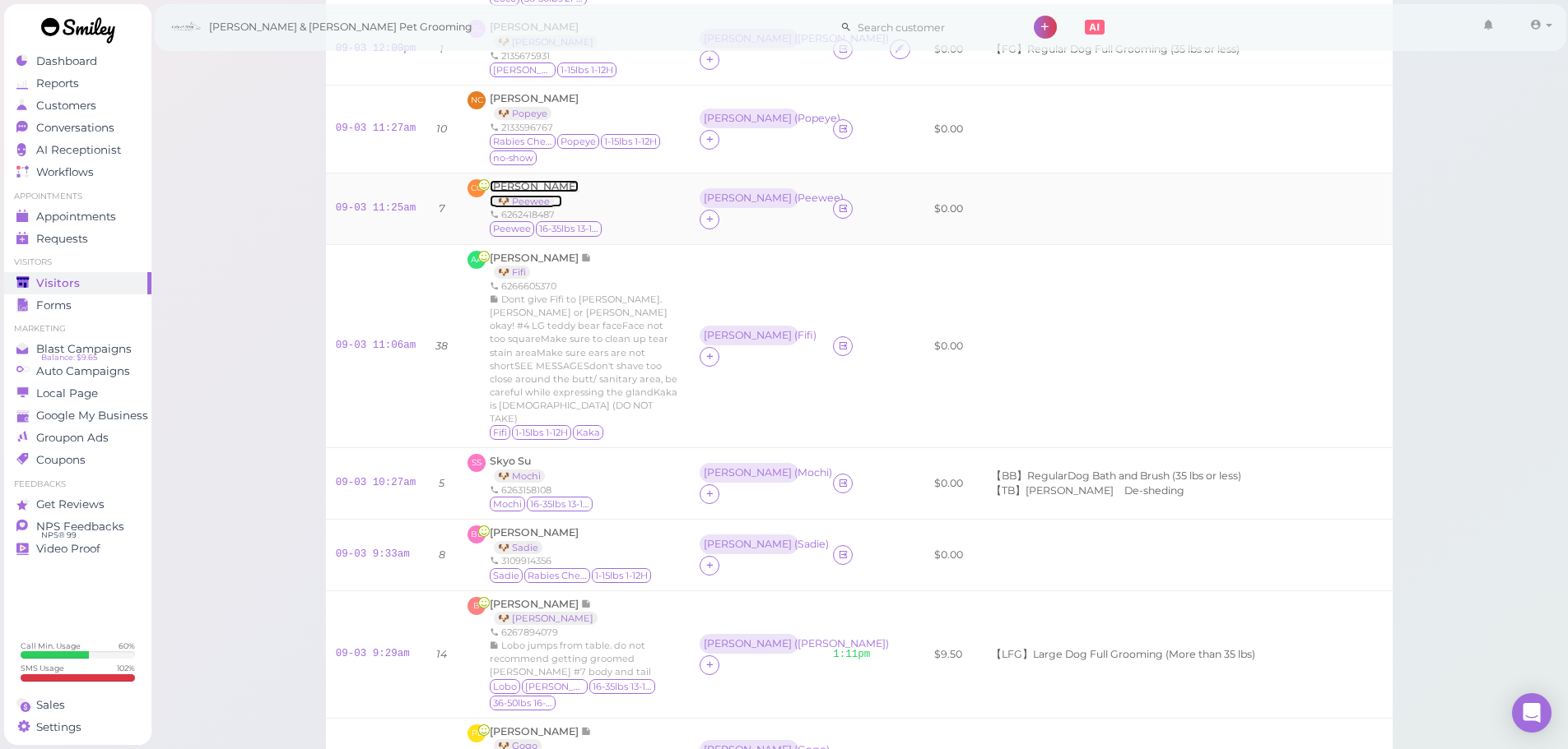
click at [542, 189] on span "[PERSON_NAME]" at bounding box center [534, 186] width 88 height 12
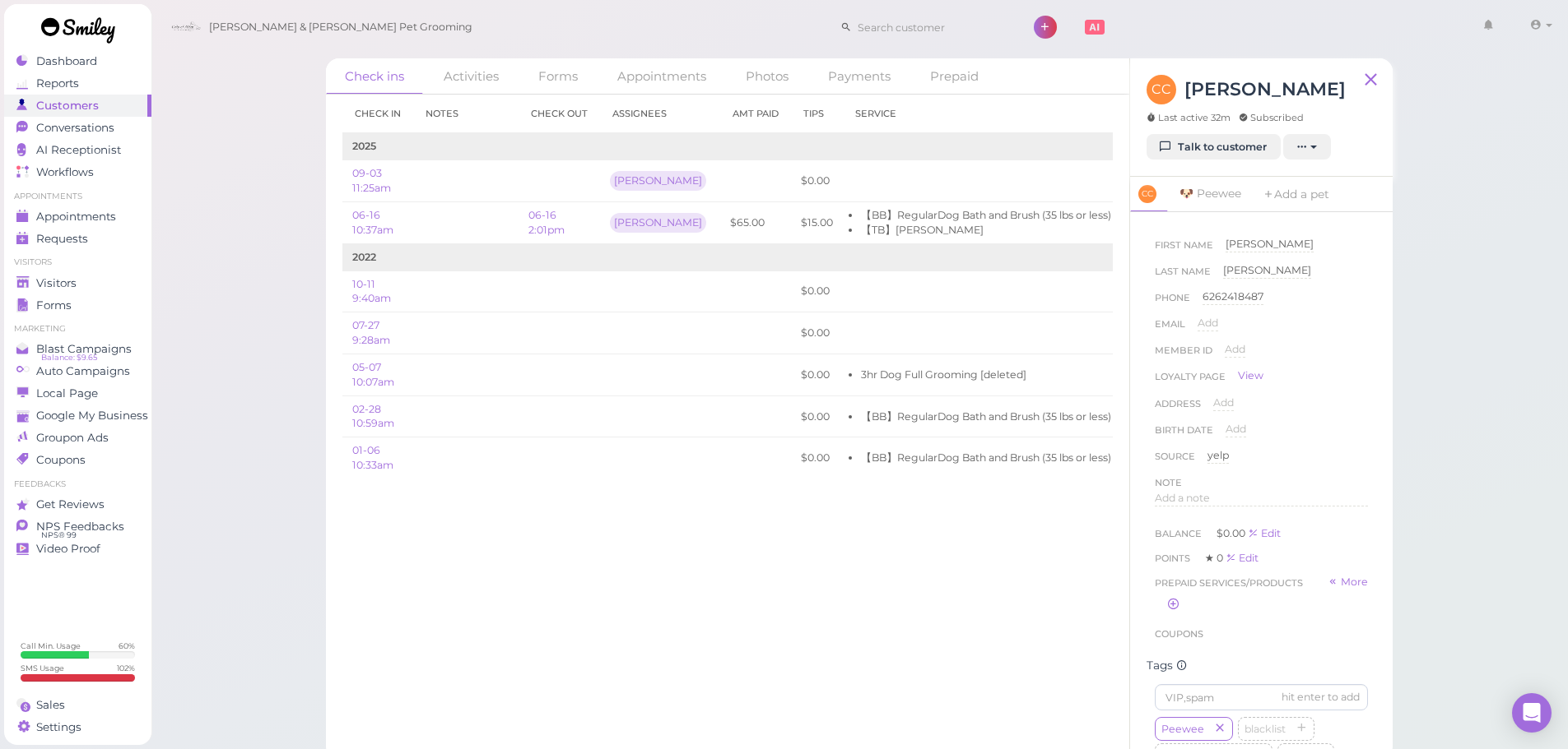
click at [236, 270] on div "Check ins Activities Forms Appointments Photos Payments Prepaid Check in Notes …" at bounding box center [860, 379] width 1418 height 760
click at [722, 215] on td "$65.00" at bounding box center [755, 224] width 71 height 42
click at [79, 287] on div "Visitors" at bounding box center [75, 283] width 118 height 14
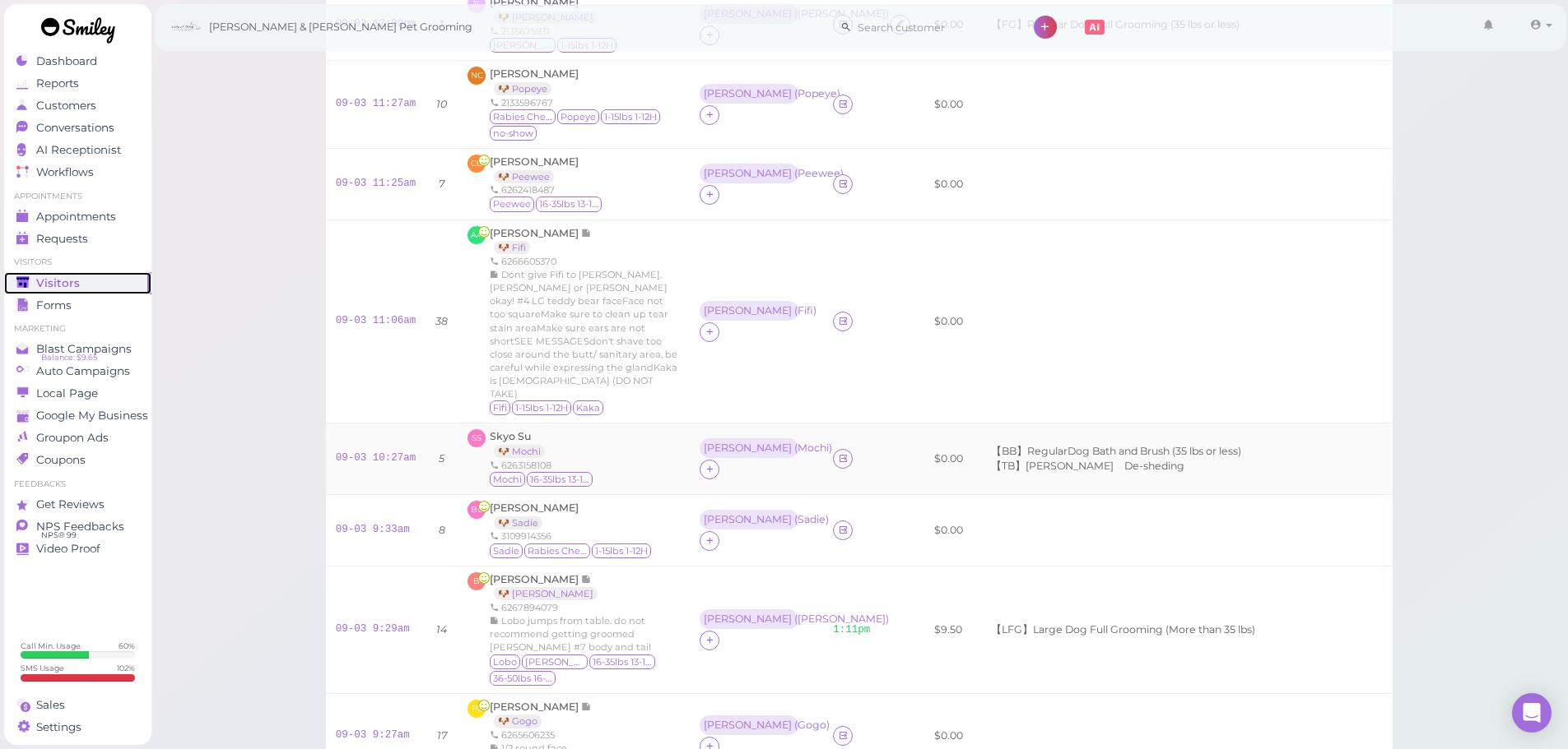
scroll to position [329, 0]
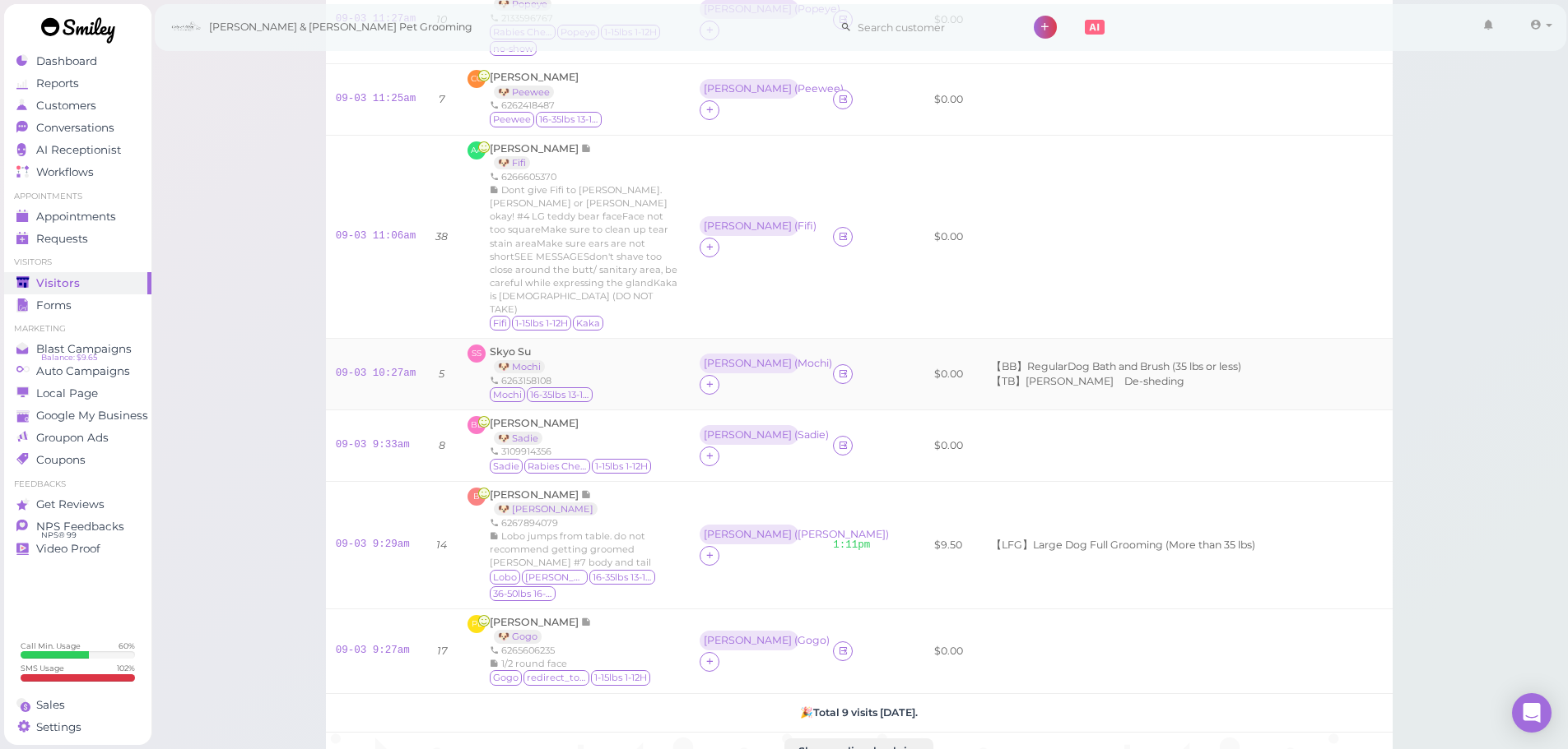
click at [679, 341] on td "SS Skyo Su 🐶 Mochi 6263158108 [GEOGRAPHIC_DATA] 16-35lbs 13-15H" at bounding box center [574, 374] width 233 height 72
click at [633, 616] on div "[PERSON_NAME] 🐶 Gogo 6265606235 1/2 round face Gogo redirect_to_google 1-15lbs …" at bounding box center [571, 651] width 162 height 72
click at [391, 644] on link "09-03 9:27am" at bounding box center [372, 650] width 74 height 12
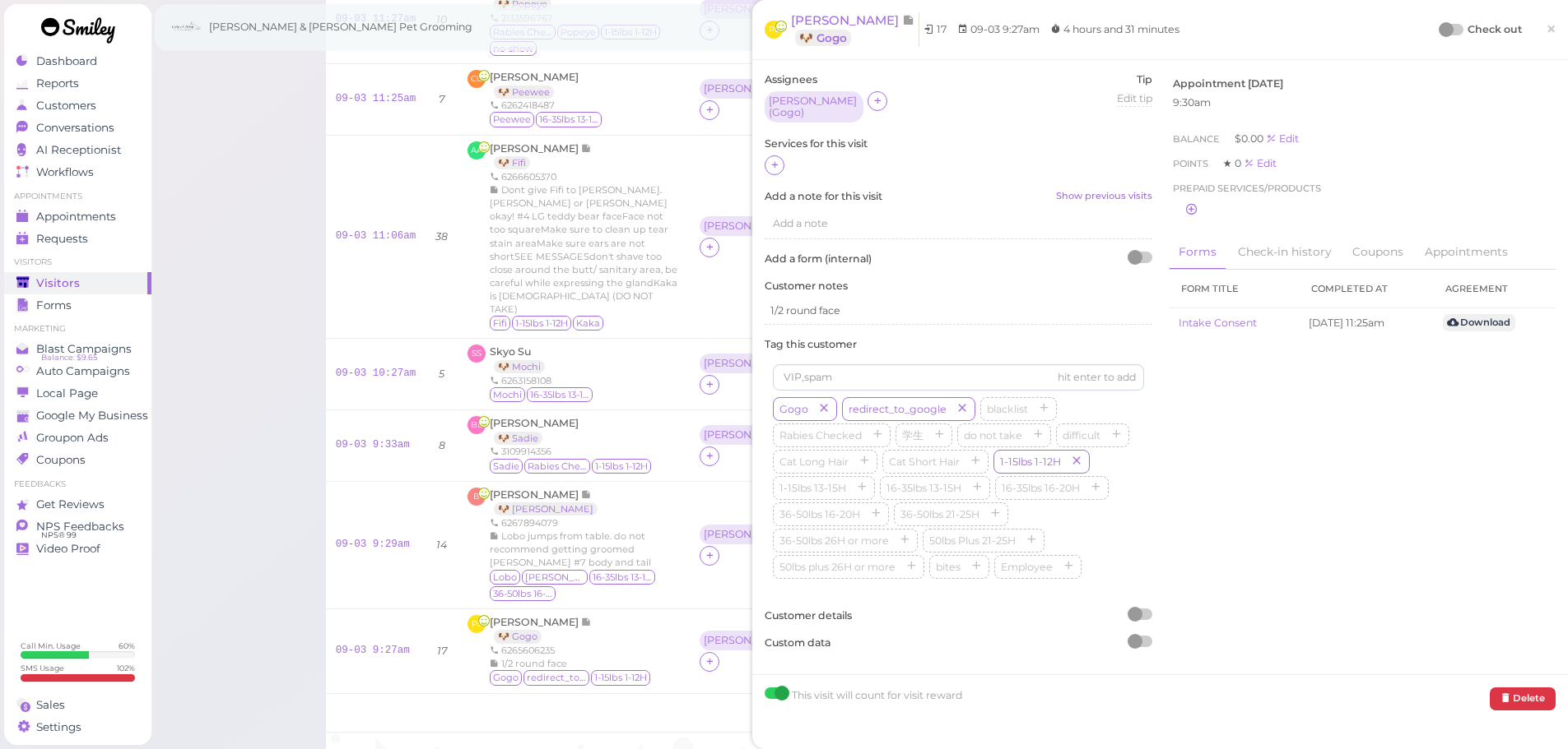
click at [772, 169] on div at bounding box center [958, 166] width 387 height 21
click at [777, 163] on icon at bounding box center [774, 164] width 11 height 12
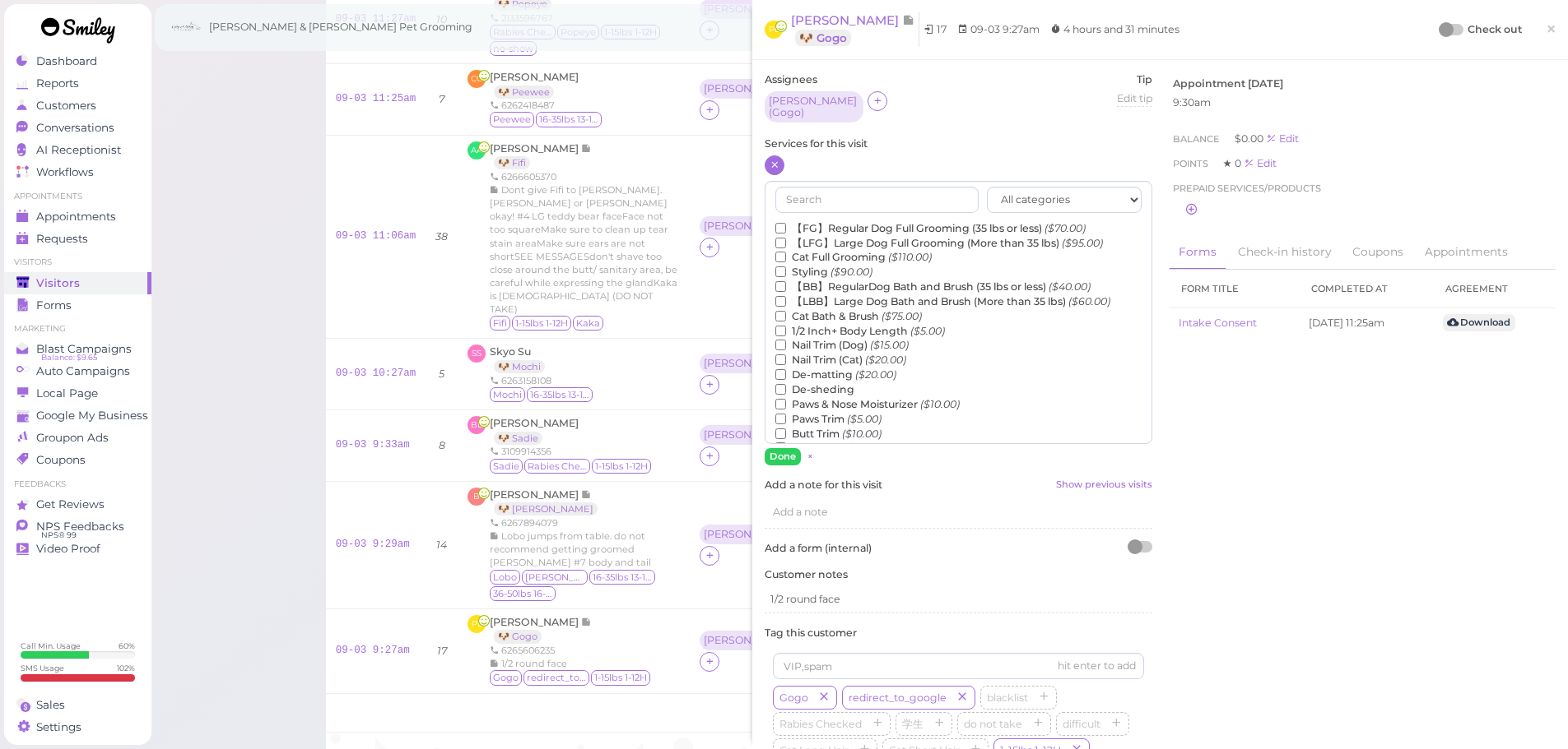
click at [805, 225] on label "【FG】Regular Dog Full Grooming (35 lbs or less) ($70.00)" at bounding box center [930, 228] width 310 height 14
click at [786, 225] on input "【FG】Regular Dog Full Grooming (35 lbs or less) ($70.00)" at bounding box center [780, 228] width 11 height 11
click at [784, 448] on button "Done" at bounding box center [783, 457] width 37 height 17
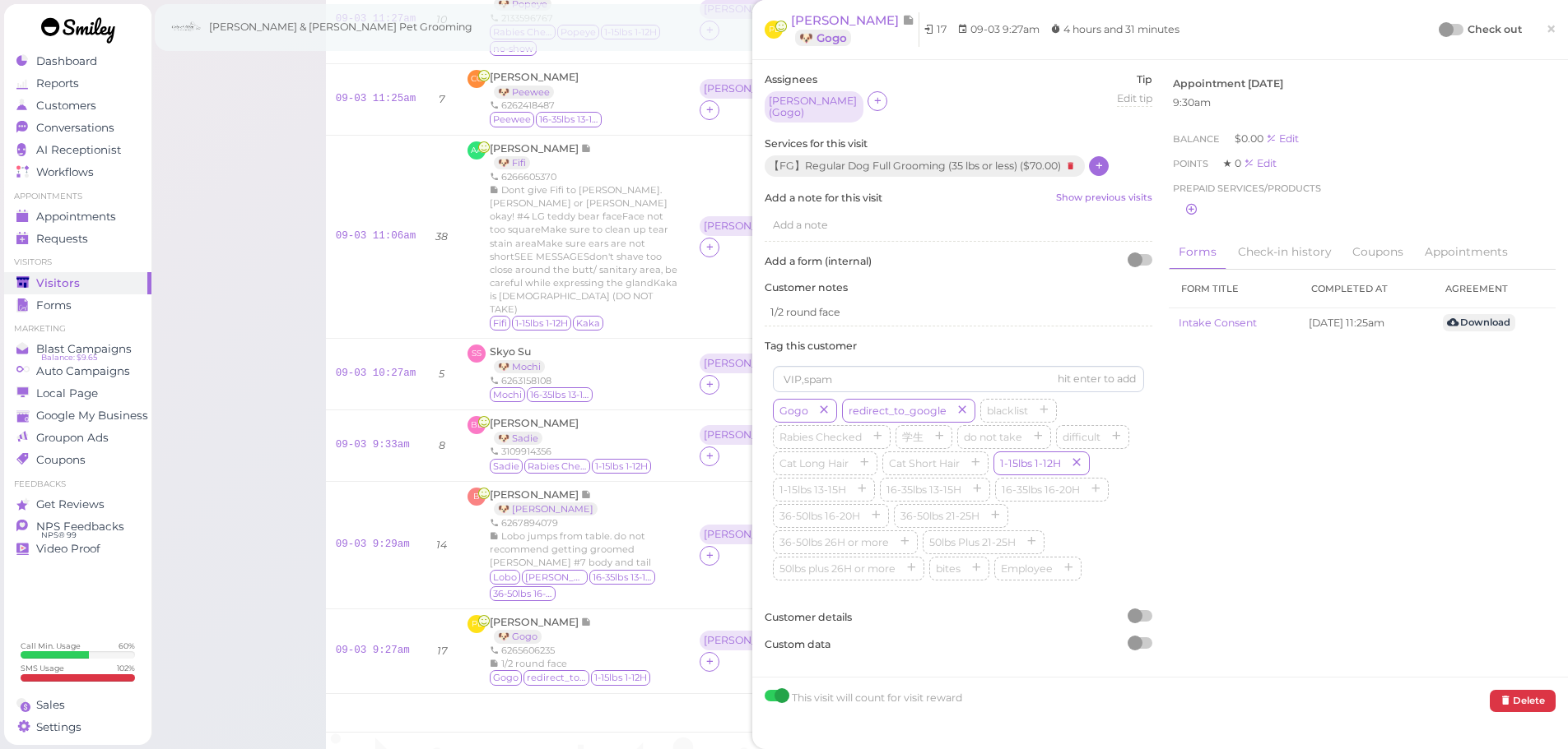
click at [1438, 26] on div at bounding box center [1445, 29] width 14 height 14
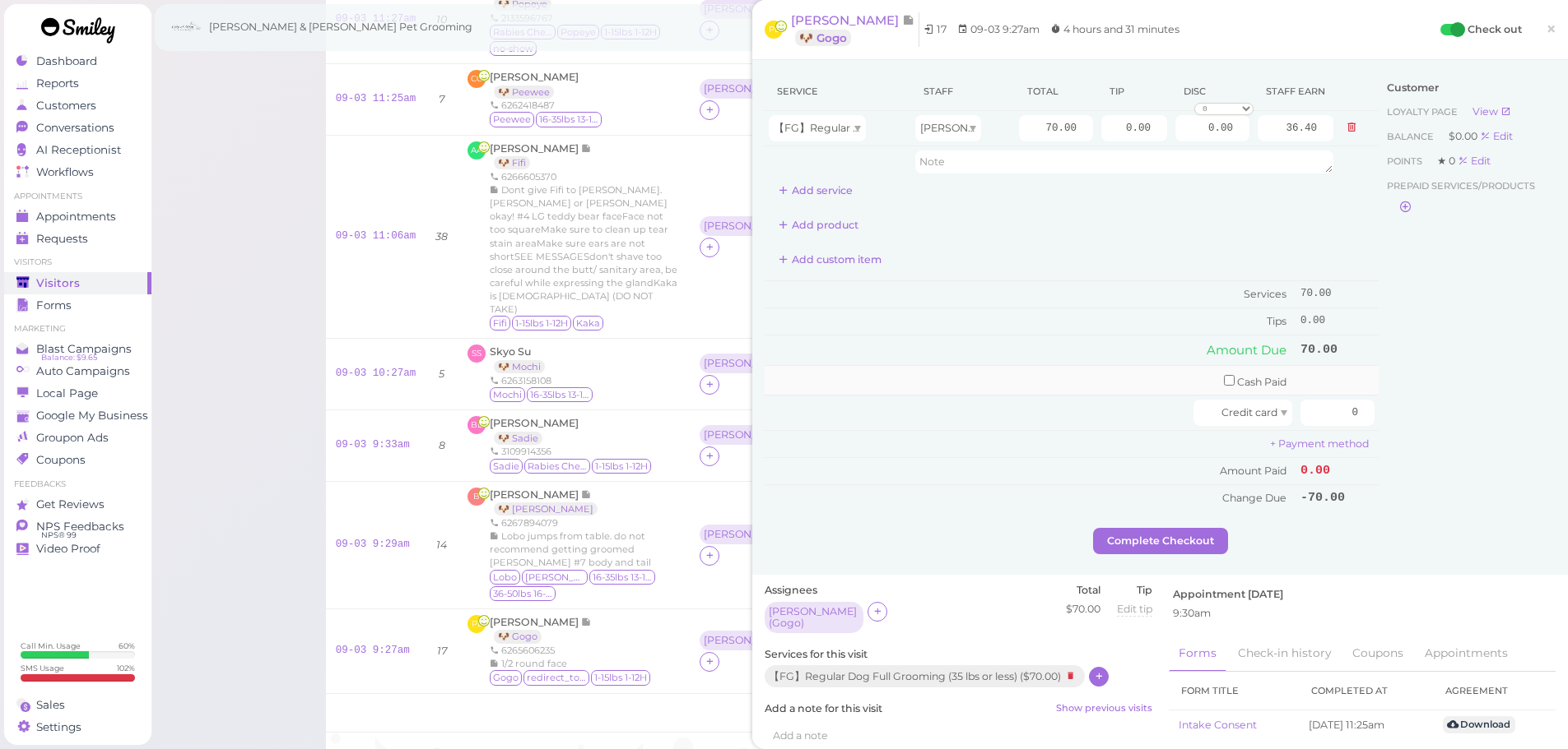
click at [1208, 381] on td "Cash Paid" at bounding box center [1030, 380] width 531 height 31
click at [1224, 381] on input "checkbox" at bounding box center [1229, 380] width 11 height 11
checkbox input "true"
click at [1308, 374] on input "0" at bounding box center [1336, 382] width 74 height 26
type input "90"
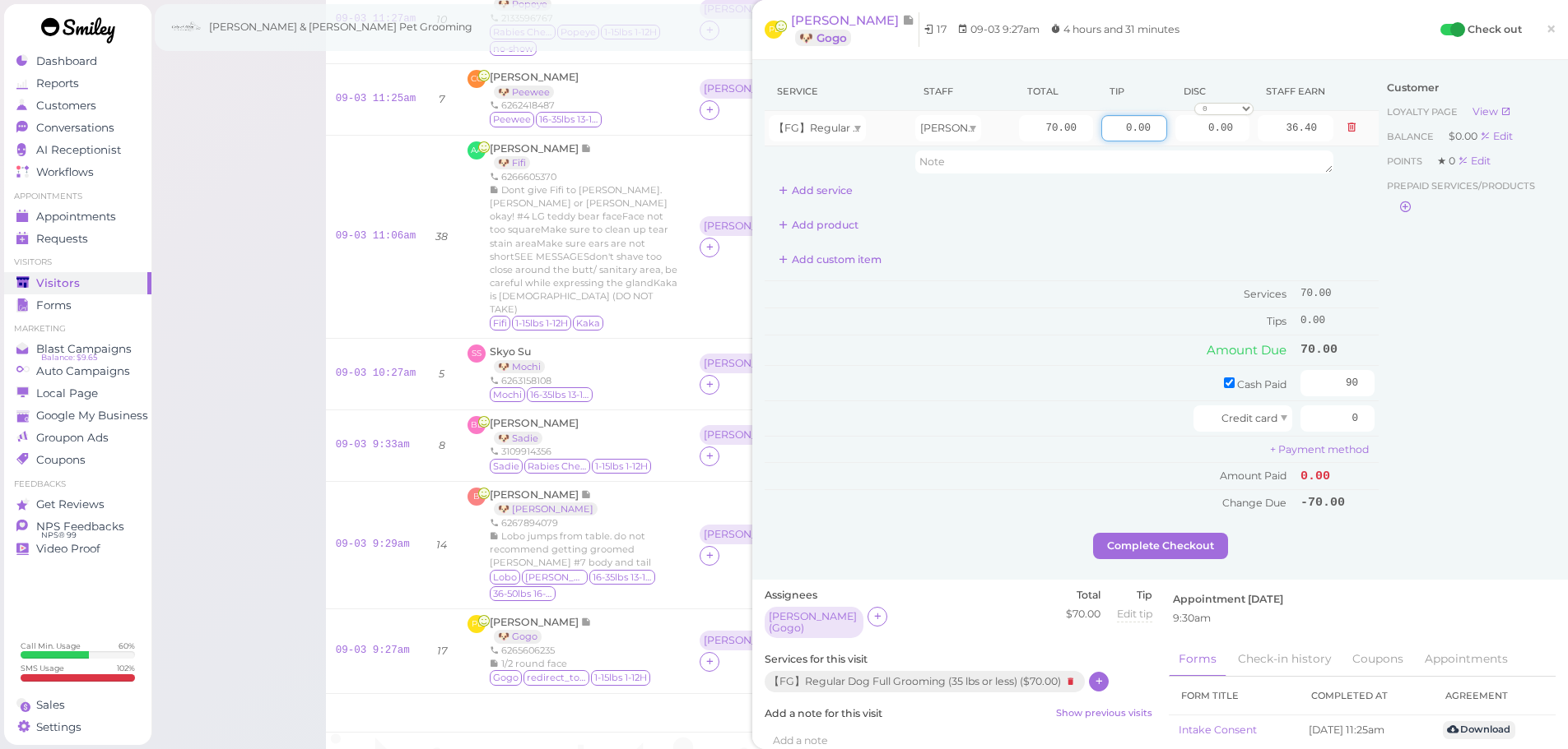
click at [1109, 139] on input "0.00" at bounding box center [1134, 128] width 66 height 26
type input "20.00"
click at [1052, 399] on td "Cash Paid" at bounding box center [1030, 382] width 531 height 36
click at [1139, 549] on button "Complete Checkout" at bounding box center [1160, 545] width 135 height 26
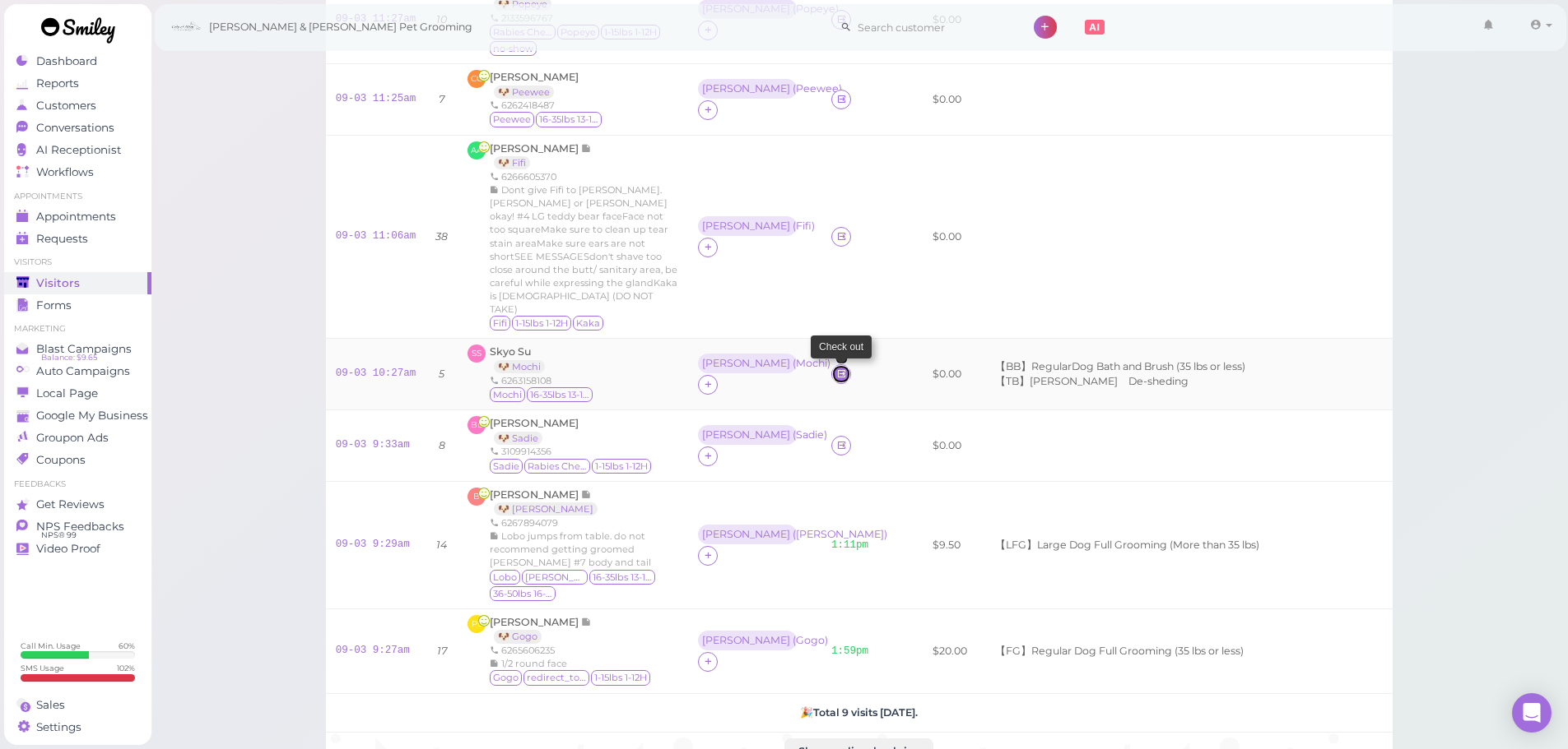
click at [836, 368] on icon at bounding box center [841, 374] width 11 height 12
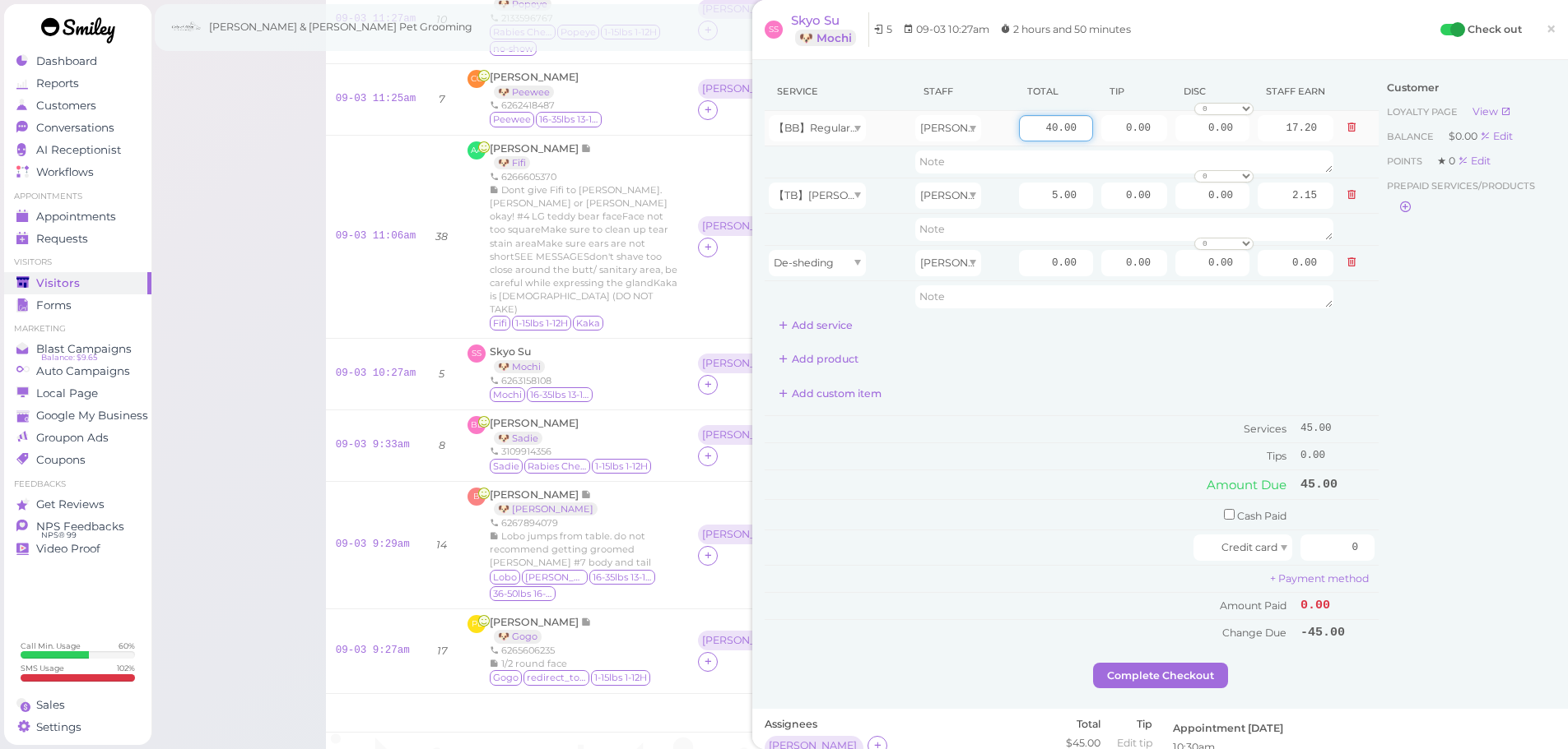
click at [1028, 120] on input "40.00" at bounding box center [1055, 128] width 74 height 26
type input "55.00"
type input "23.65"
click at [1032, 254] on input "0.00" at bounding box center [1055, 262] width 74 height 26
type input "10.00"
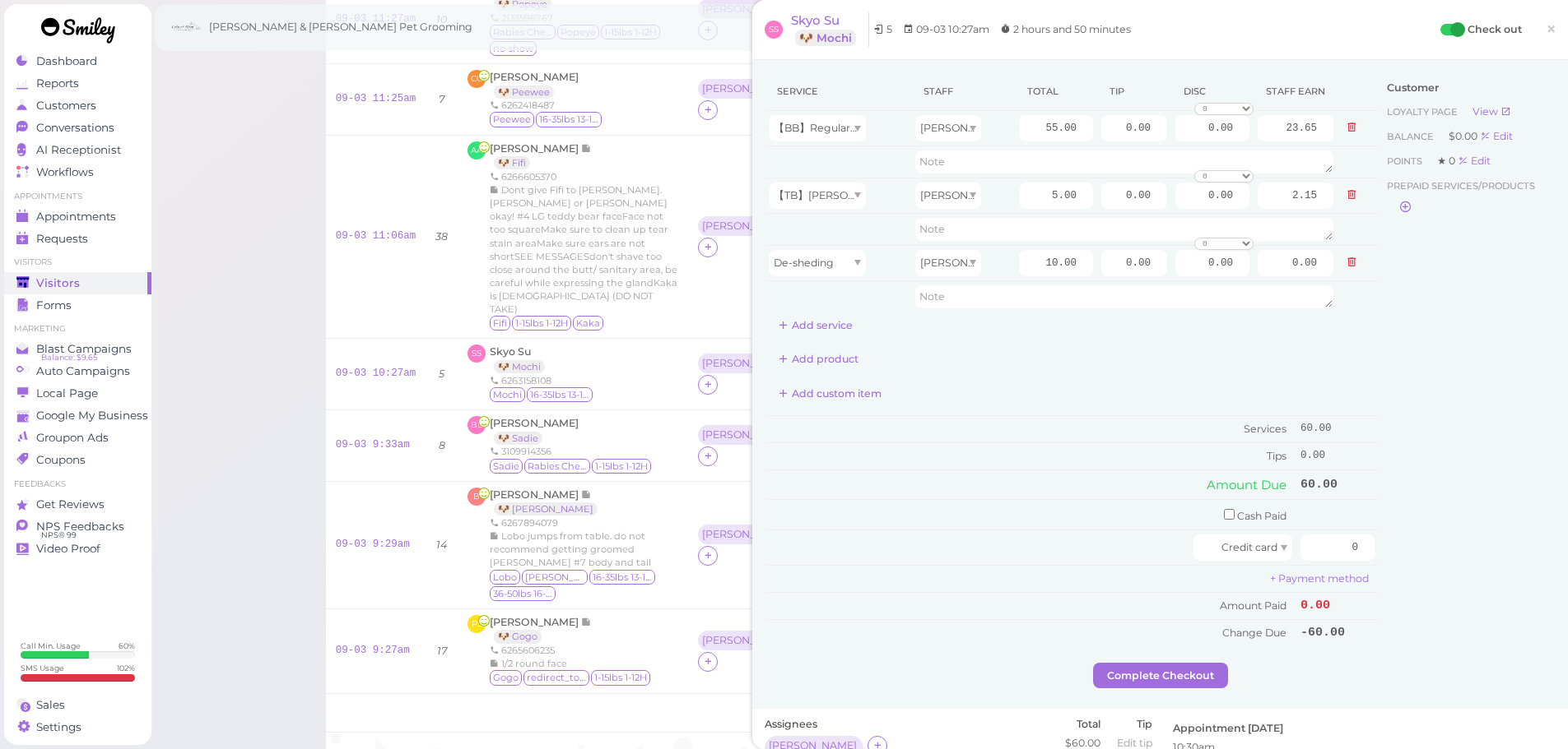
type input "4.30"
click at [1127, 399] on div "Add custom item" at bounding box center [1071, 394] width 614 height 26
drag, startPoint x: 1097, startPoint y: 129, endPoint x: 1580, endPoint y: 150, distance: 483.5
click at [1567, 150] on html "Dashboard Reports Customers Conversations 0" at bounding box center [784, 326] width 1568 height 1312
type input "10.5"
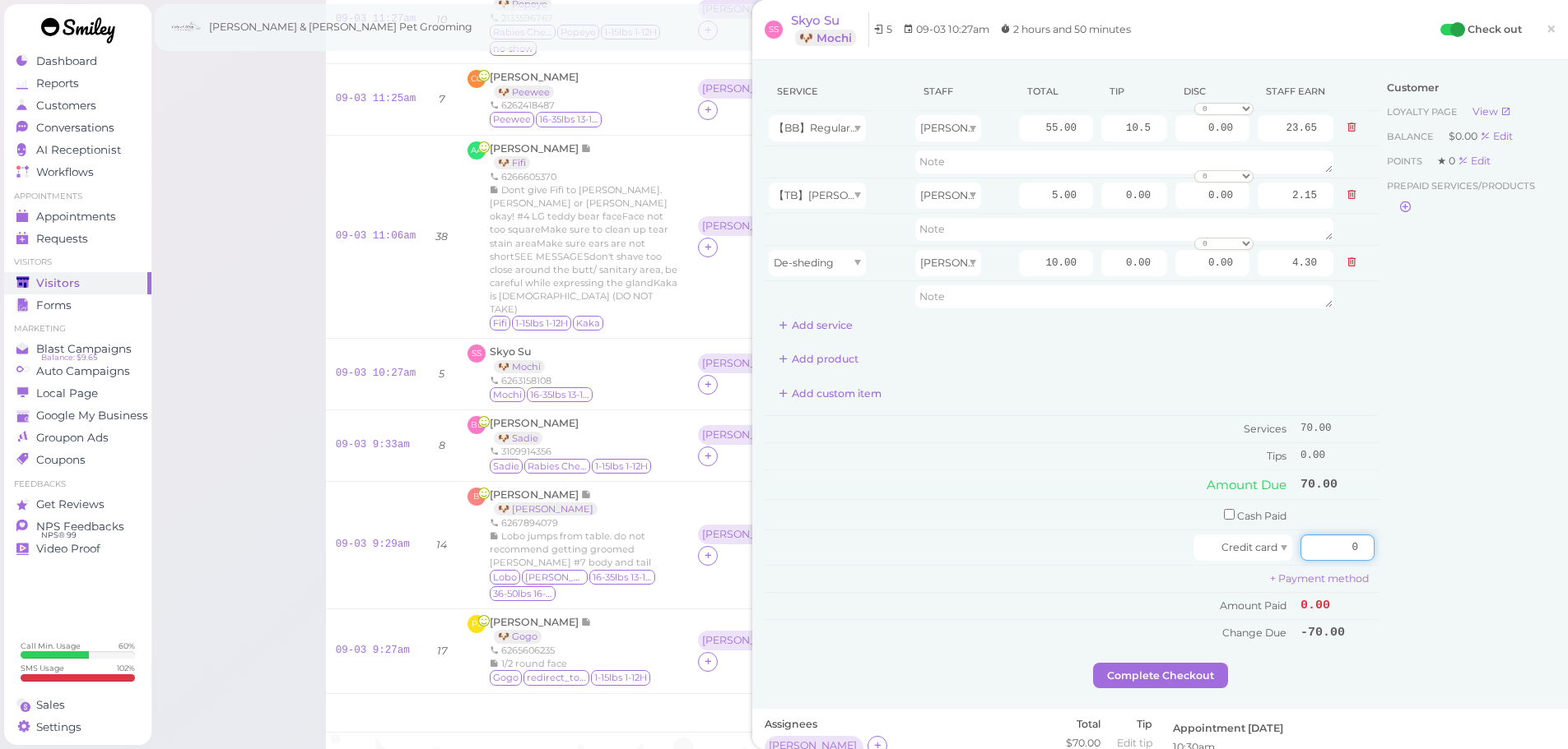
drag, startPoint x: 1302, startPoint y: 547, endPoint x: 1580, endPoint y: 567, distance: 278.7
click at [1567, 560] on html "Dashboard Reports Customers Conversations 0" at bounding box center [784, 326] width 1568 height 1312
type input "80.5"
click at [1495, 583] on div "Customer Loyalty page View Balance $0.00 Edit Points ★ 0 Edit Prepaid services/…" at bounding box center [1467, 367] width 177 height 591
click at [1170, 690] on div "Service Staff Total Tip Disc Staff earn 【BB】RegularDog Bath and Brush (35 lbs o…" at bounding box center [1160, 385] width 816 height 649
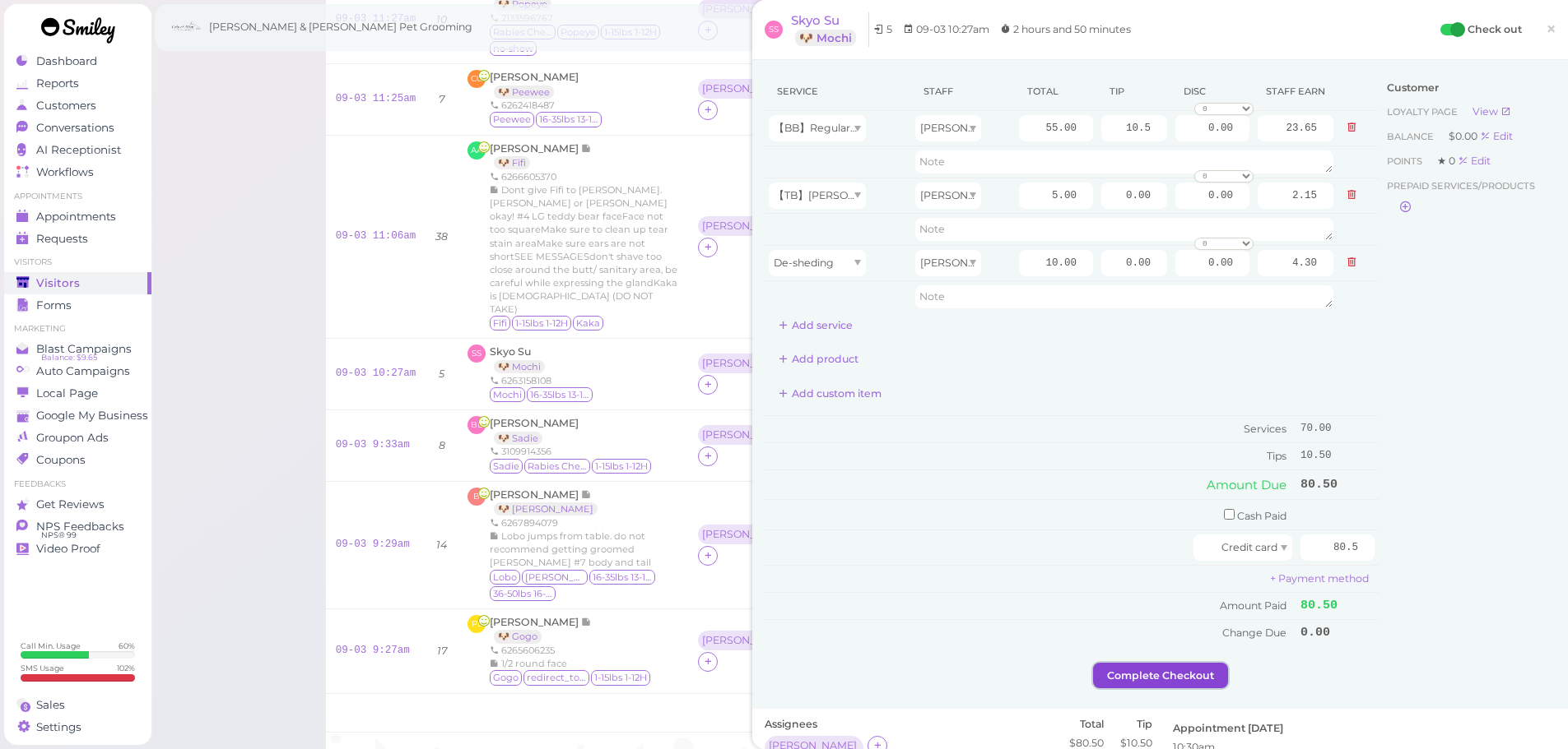
click at [1170, 685] on button "Complete Checkout" at bounding box center [1160, 675] width 135 height 26
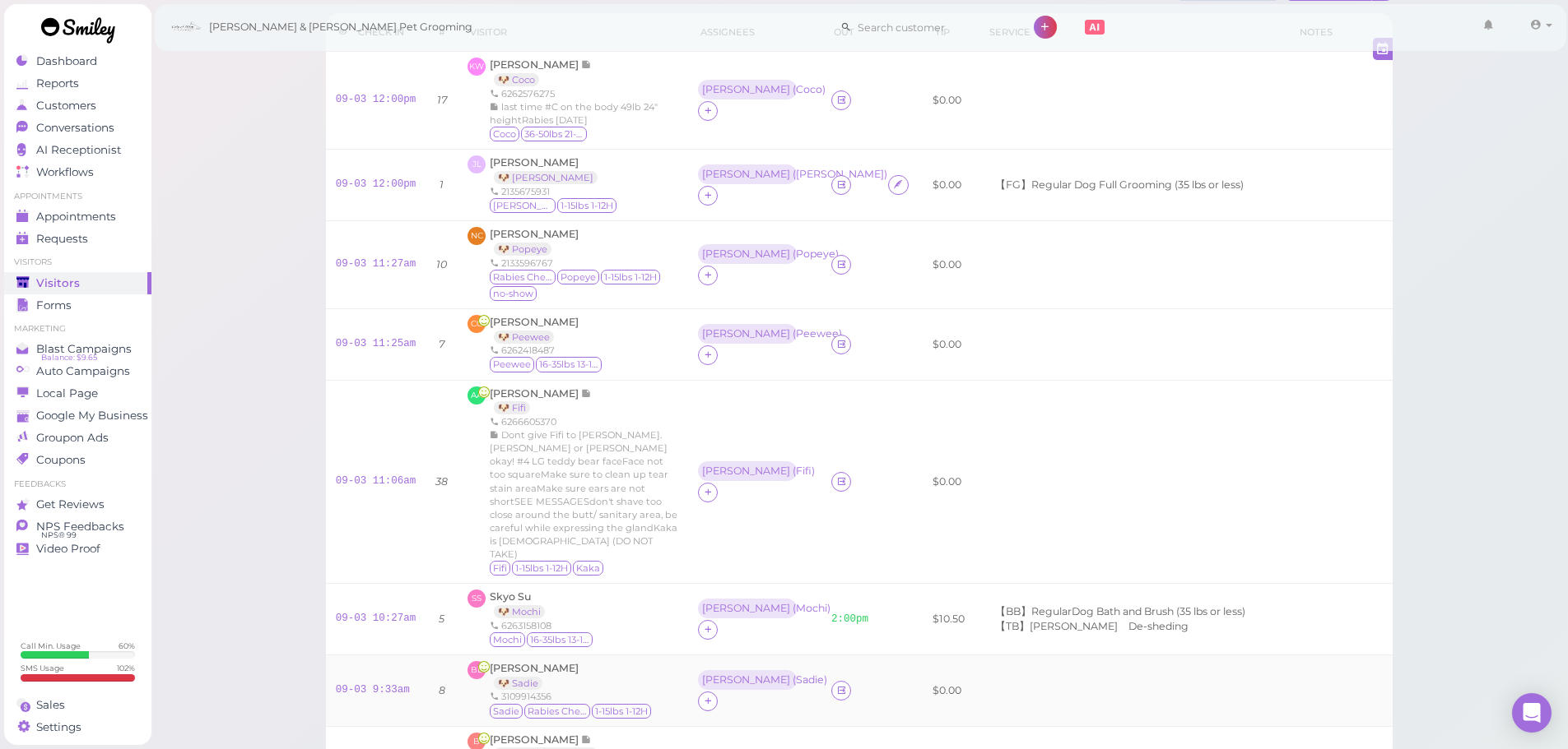
scroll to position [83, 0]
click at [373, 348] on link "09-03 11:25am" at bounding box center [376, 346] width 81 height 12
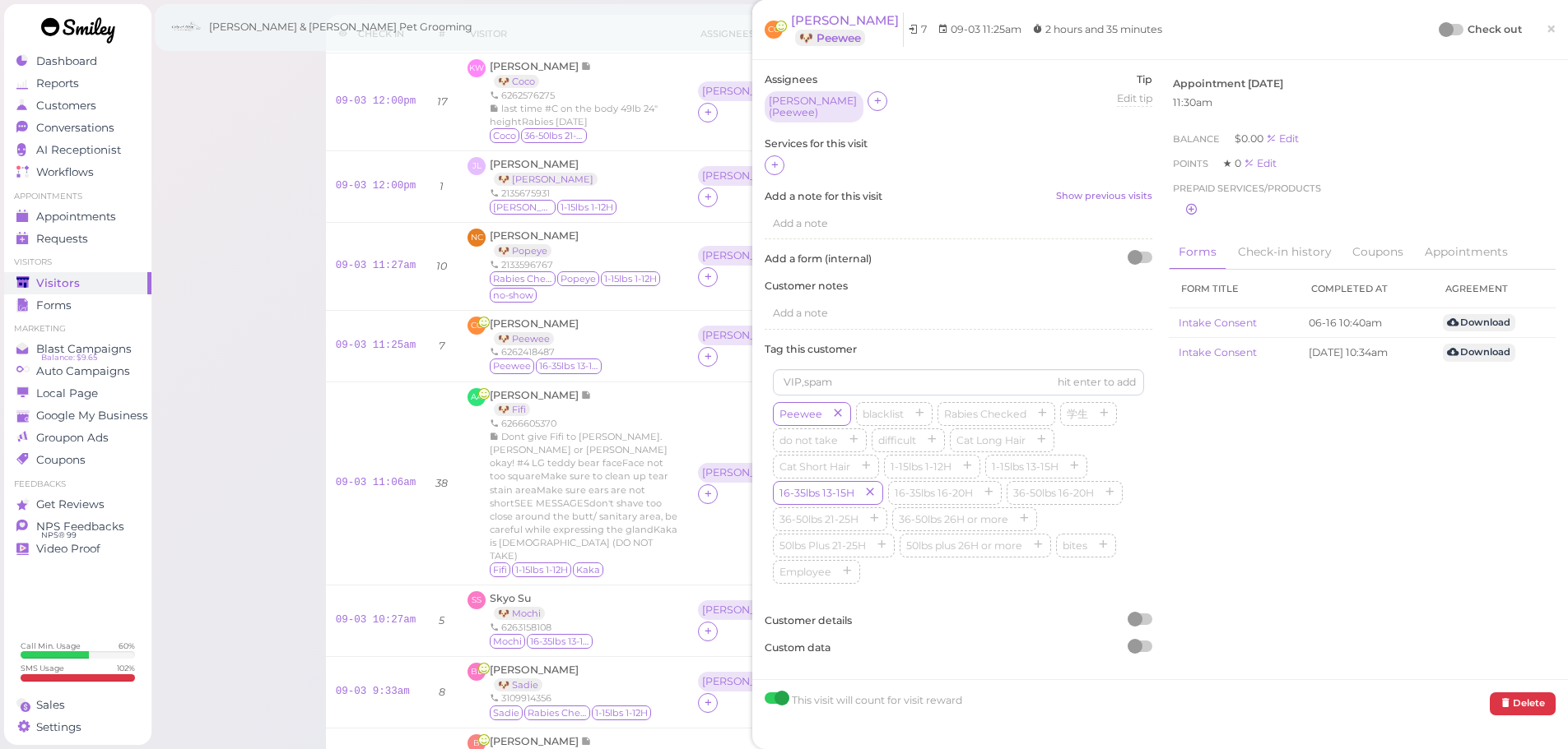
click at [792, 159] on div at bounding box center [958, 166] width 387 height 21
click at [770, 158] on icon at bounding box center [774, 164] width 11 height 12
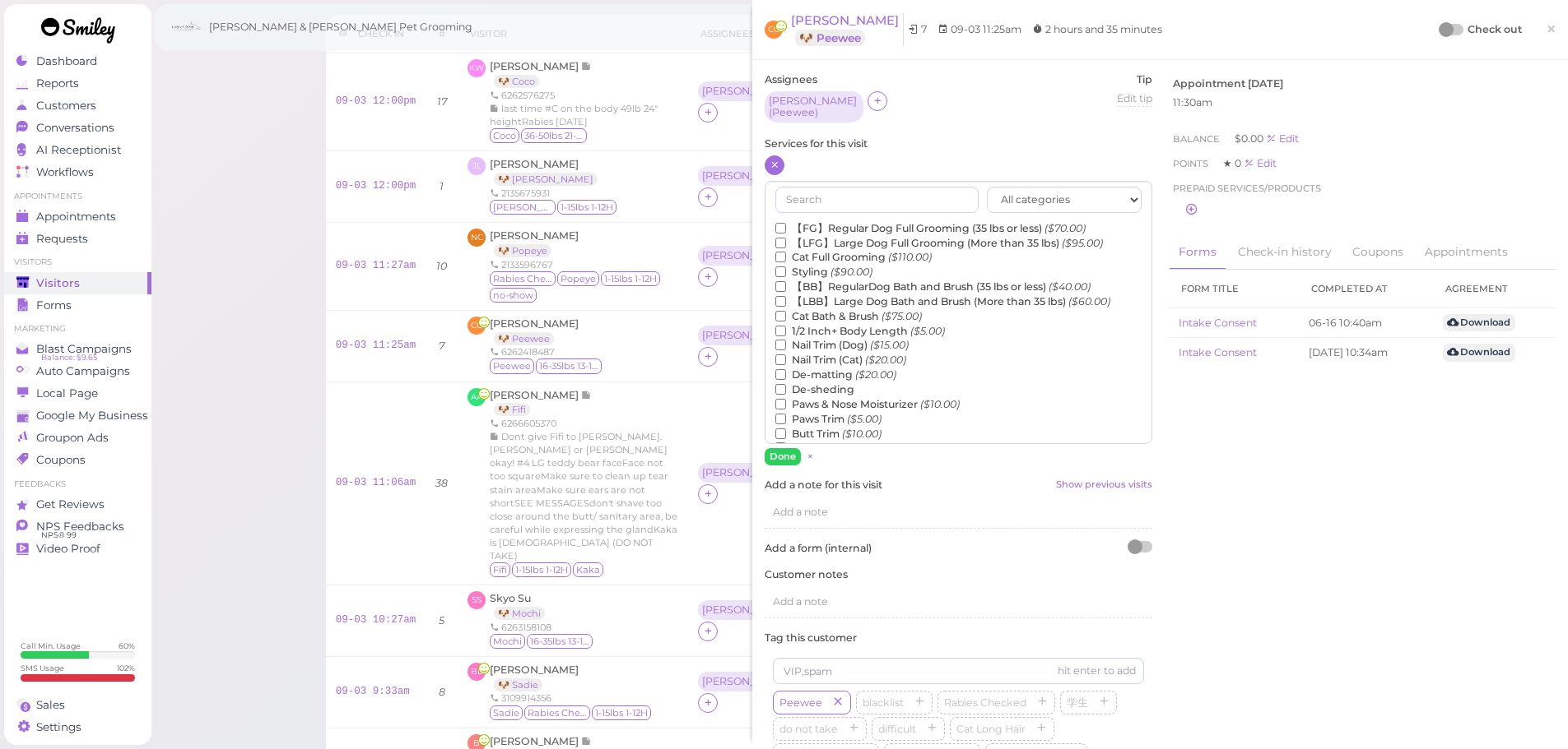
click at [852, 280] on label "【BB】RegularDog Bath and Brush (35 lbs or less) ($40.00)" at bounding box center [933, 286] width 315 height 14
click at [786, 281] on input "【BB】RegularDog Bath and Brush (35 lbs or less) ($40.00)" at bounding box center [780, 286] width 11 height 11
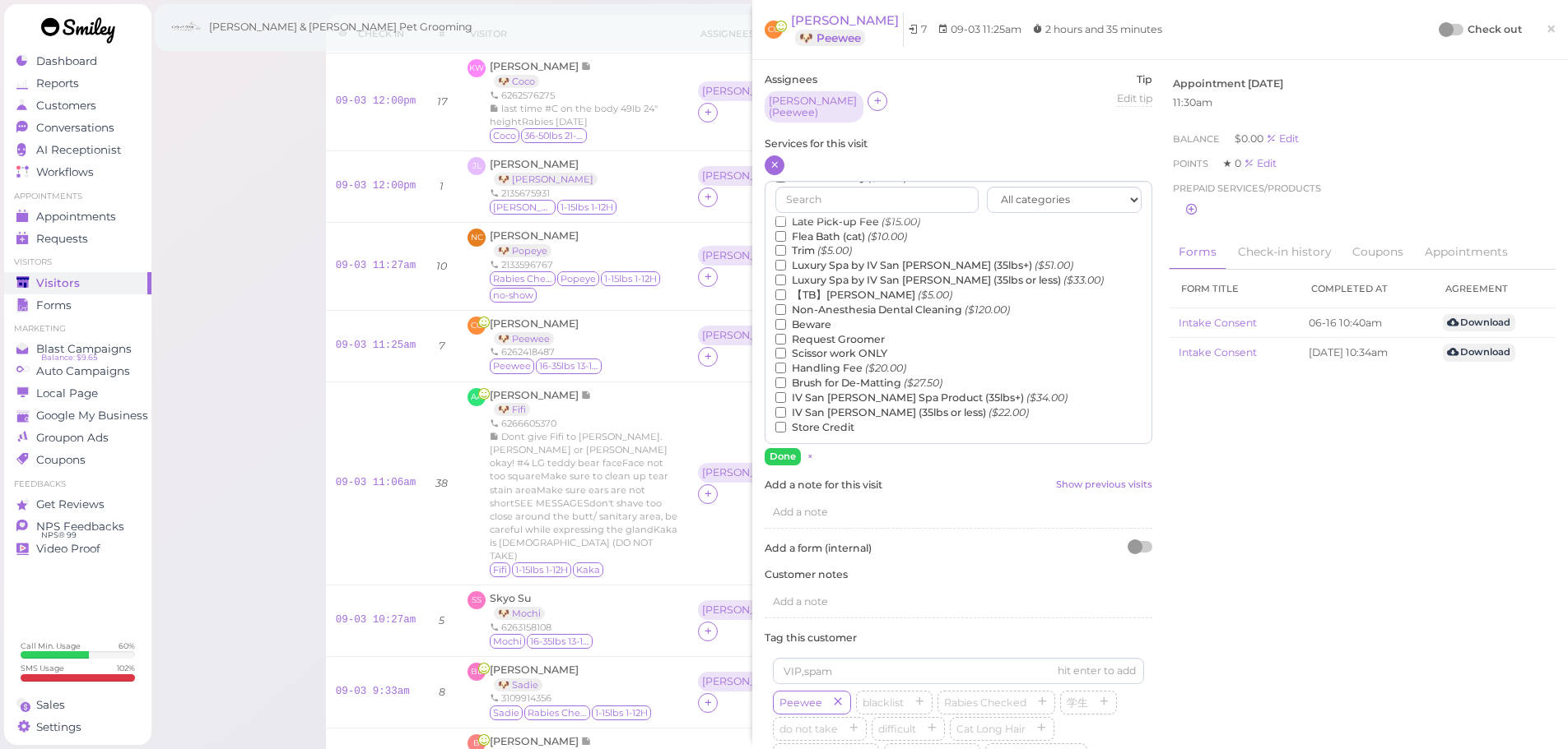
click at [851, 293] on label "【TB】Teeth Brushing ($5.00)" at bounding box center [864, 295] width 177 height 14
click at [786, 293] on input "【TB】Teeth Brushing ($5.00)" at bounding box center [780, 294] width 11 height 11
click at [785, 439] on div "All categories Full Grooming Bath & Brush Add-ons Dental Work Special Request I…" at bounding box center [958, 323] width 387 height 284
click at [782, 450] on button "Done" at bounding box center [783, 457] width 37 height 17
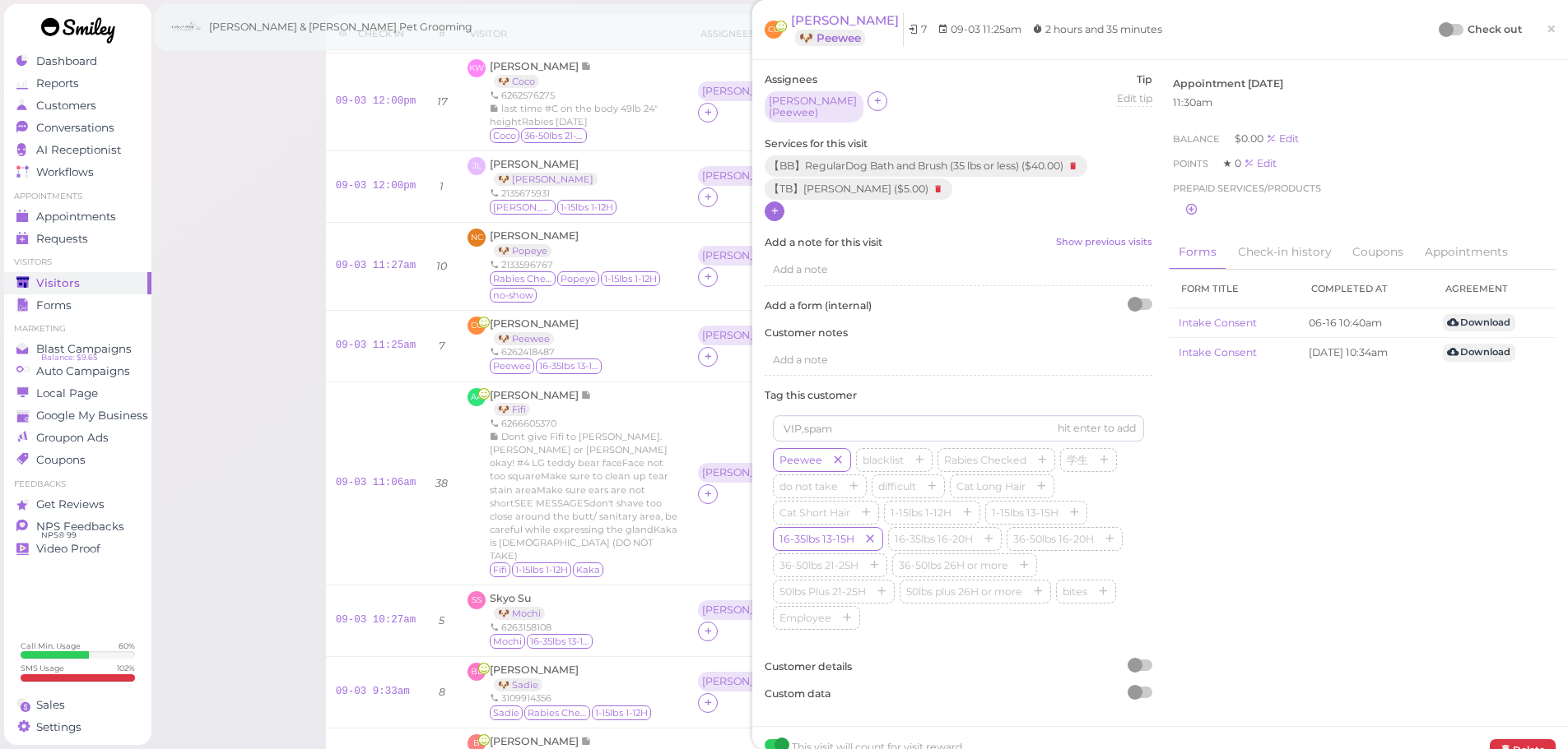
click at [1439, 29] on div at bounding box center [1445, 29] width 14 height 14
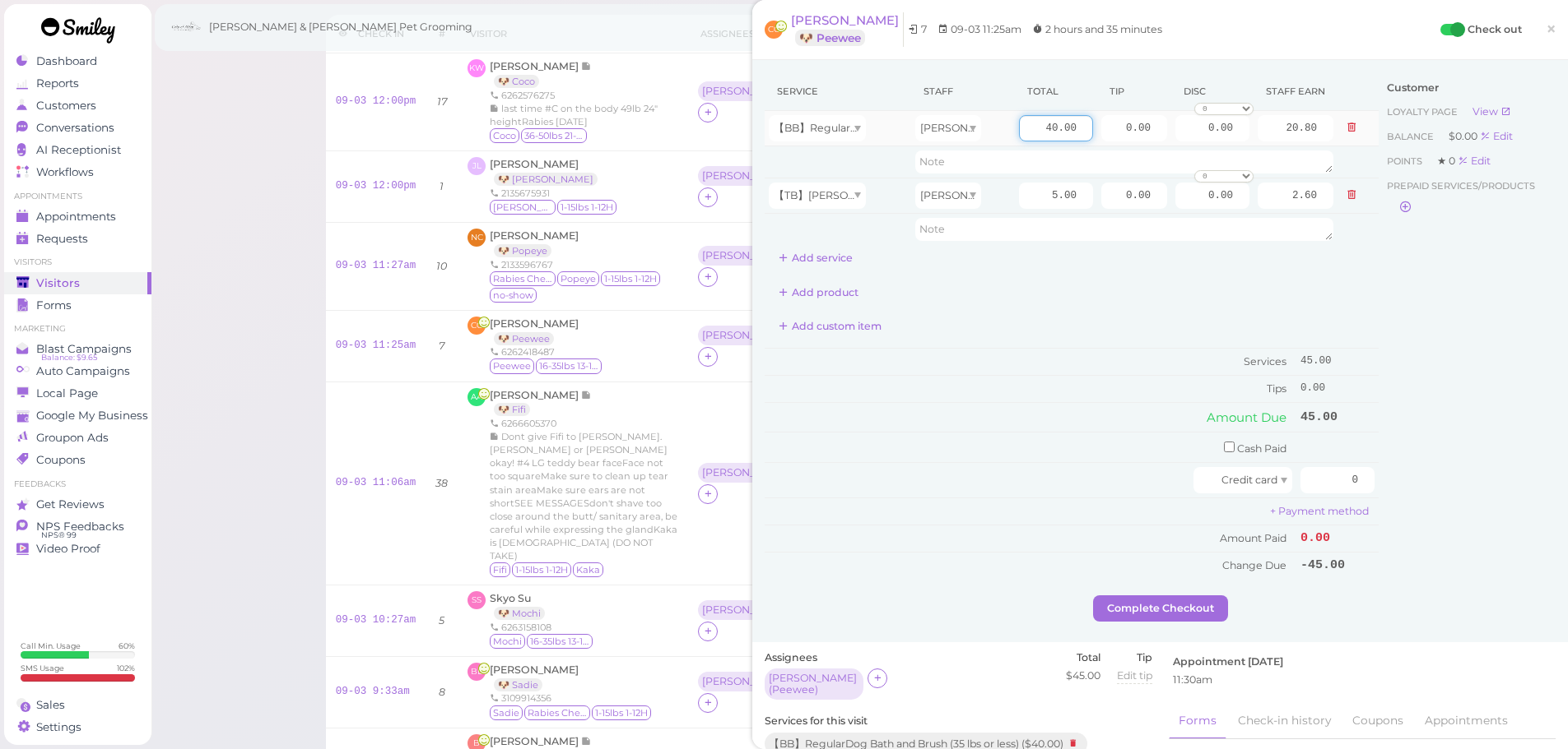
click at [1023, 127] on input "40.00" at bounding box center [1055, 128] width 74 height 26
type input "50.00"
type input "26.00"
drag, startPoint x: 1115, startPoint y: 129, endPoint x: 1580, endPoint y: 232, distance: 476.3
click at [1567, 198] on html "Dashboard Reports Customers Conversations 0" at bounding box center [784, 573] width 1568 height 1312
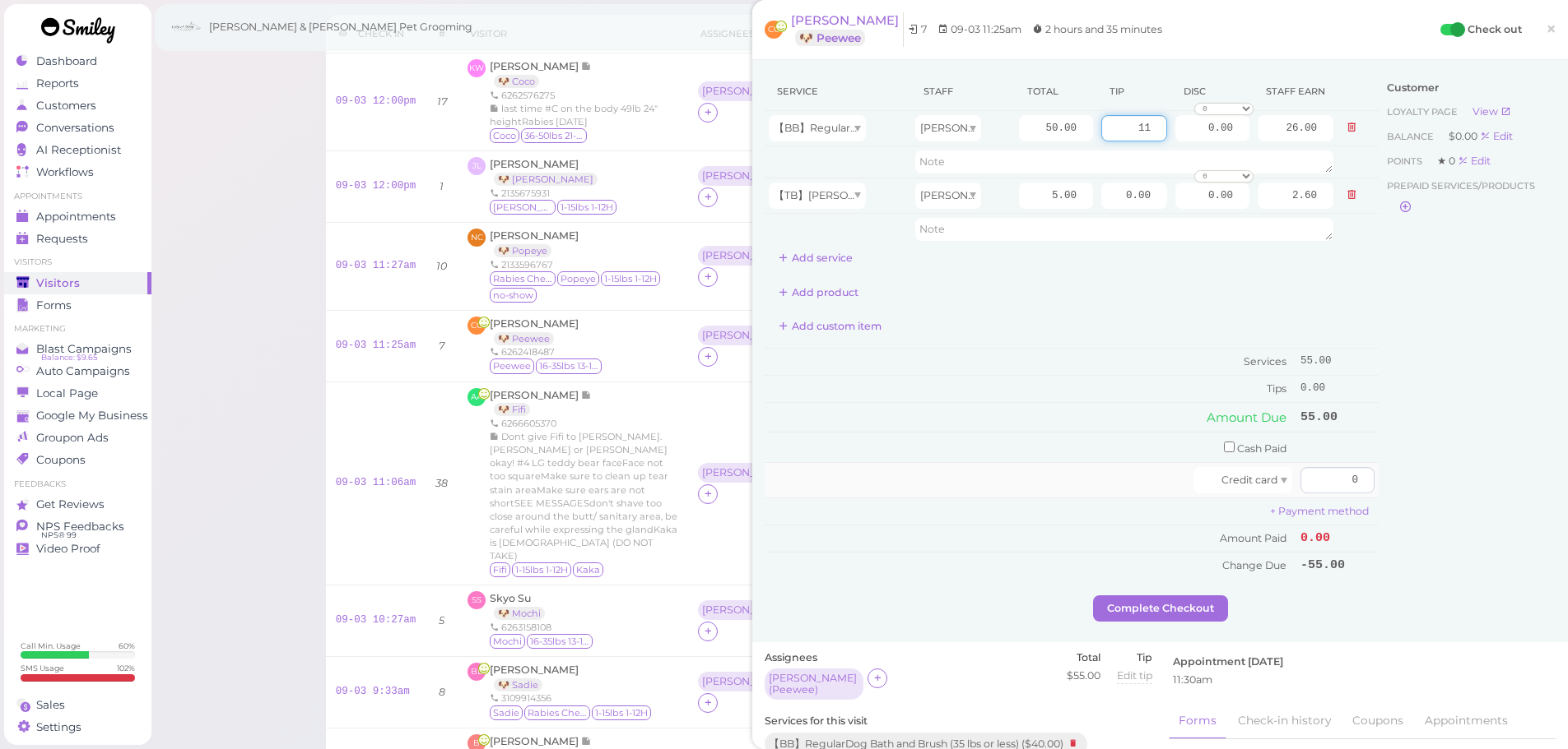
type input "11"
drag, startPoint x: 1335, startPoint y: 488, endPoint x: 1487, endPoint y: 481, distance: 152.2
click at [1470, 481] on div "Service Staff Total Tip Disc Staff earn 【BB】RegularDog Bath and Brush (35 lbs o…" at bounding box center [1160, 333] width 791 height 523
type input "66"
click at [1191, 621] on button "Complete Checkout" at bounding box center [1160, 608] width 135 height 26
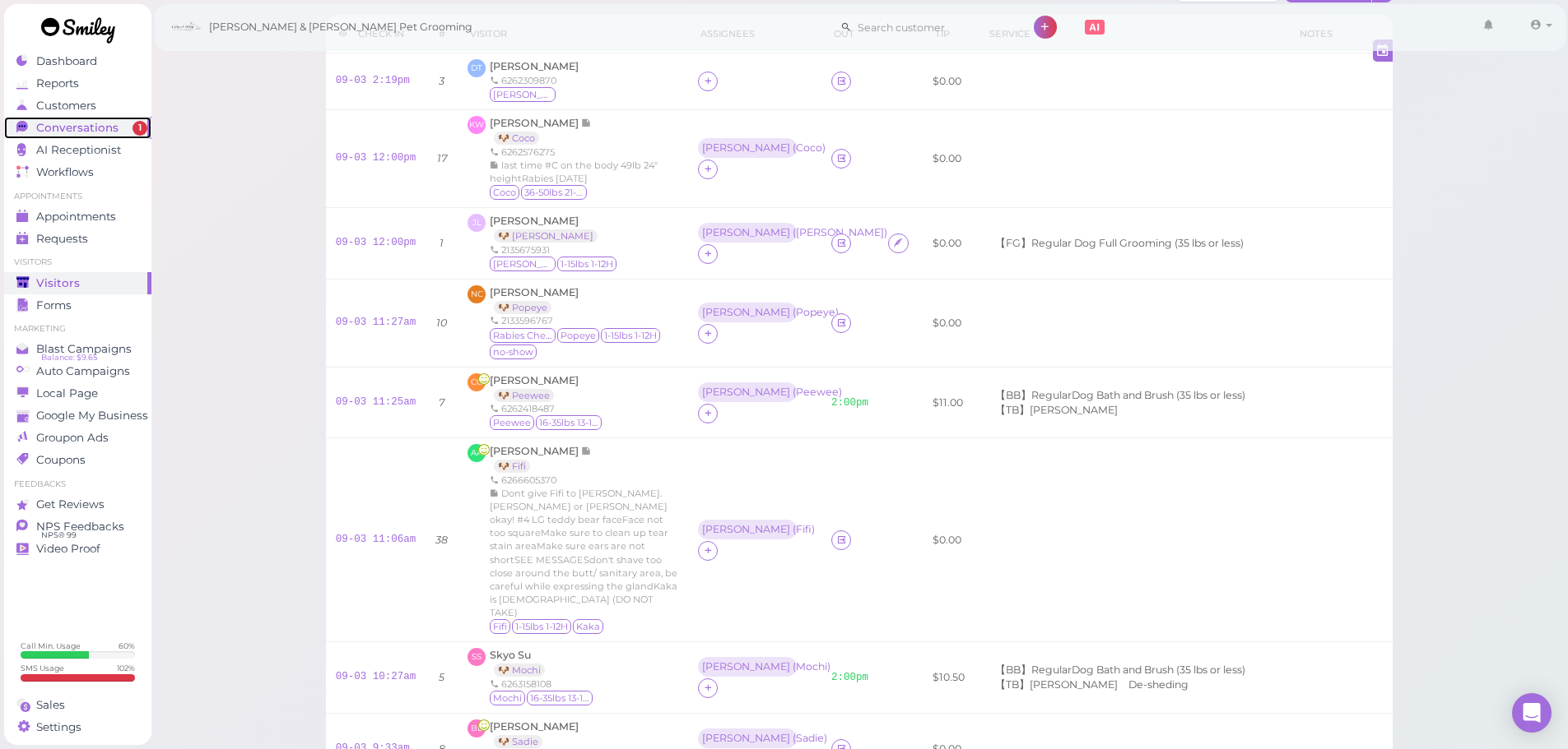
click at [112, 126] on span "Conversations" at bounding box center [78, 128] width 83 height 14
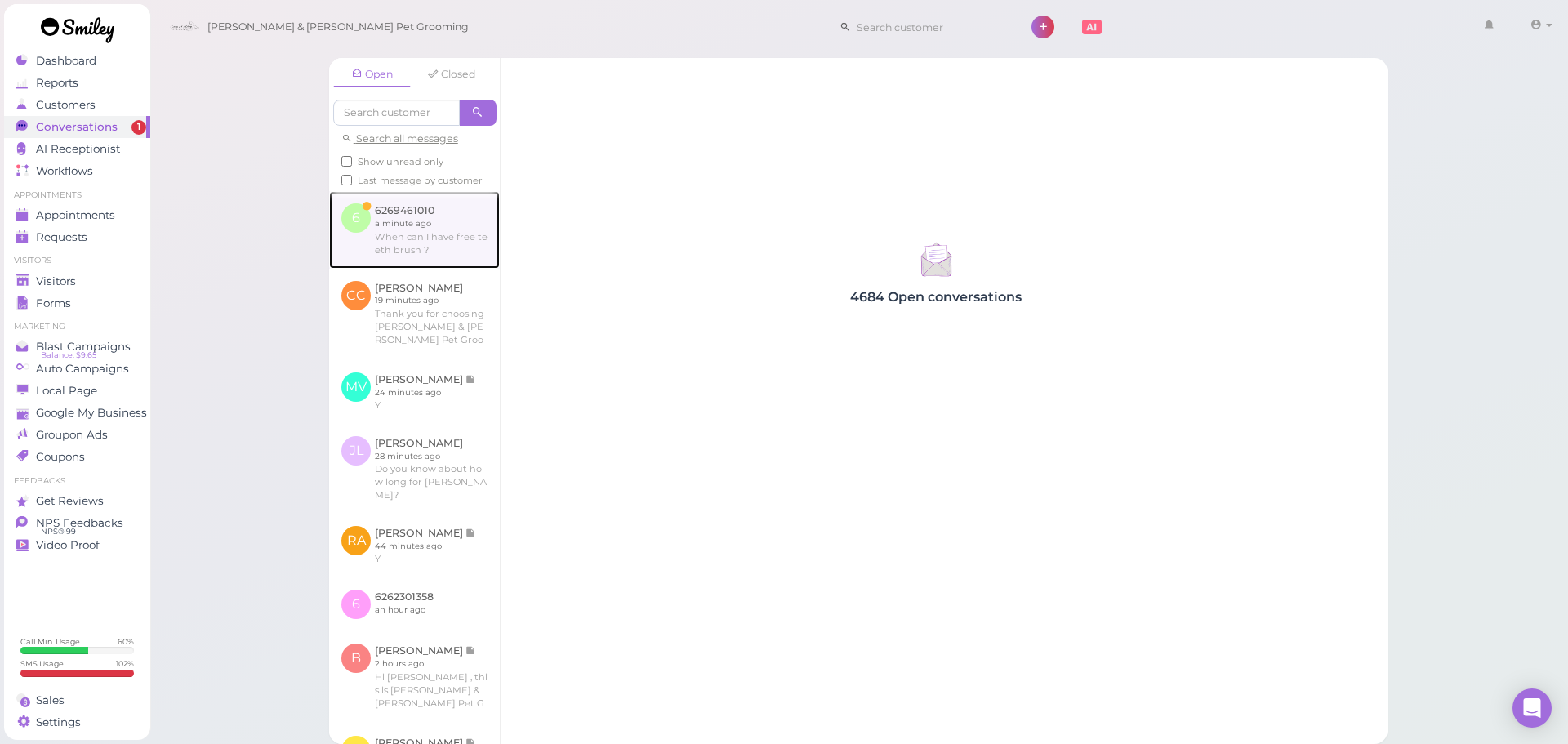
click at [417, 238] on link at bounding box center [414, 229] width 171 height 77
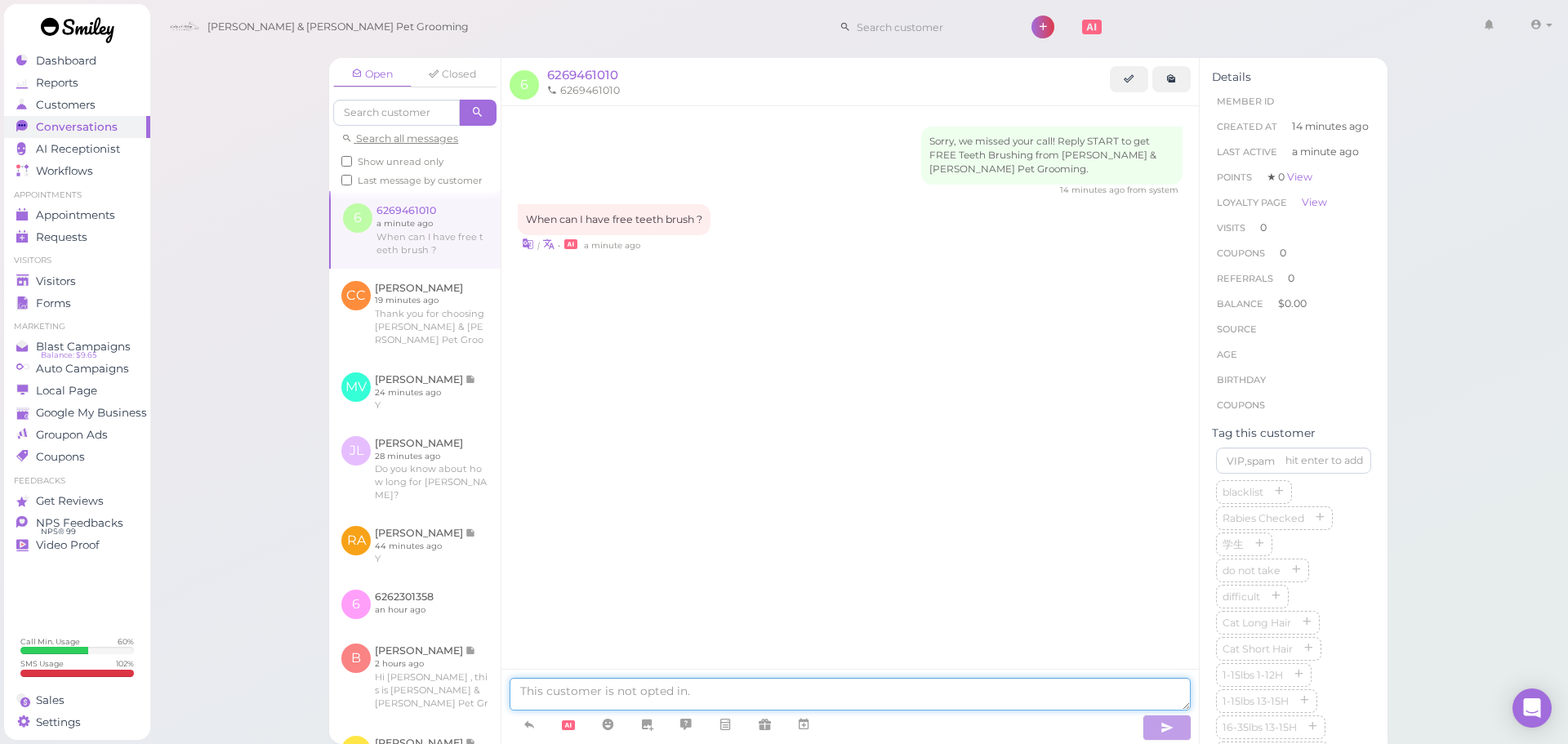
click at [874, 692] on textarea at bounding box center [850, 694] width 681 height 32
drag, startPoint x: 922, startPoint y: 696, endPoint x: 960, endPoint y: 588, distance: 114.5
click at [922, 696] on textarea at bounding box center [850, 694] width 681 height 32
type textarea "You can apply it during a grooming session"
click at [134, 278] on div "Visitors" at bounding box center [74, 281] width 117 height 14
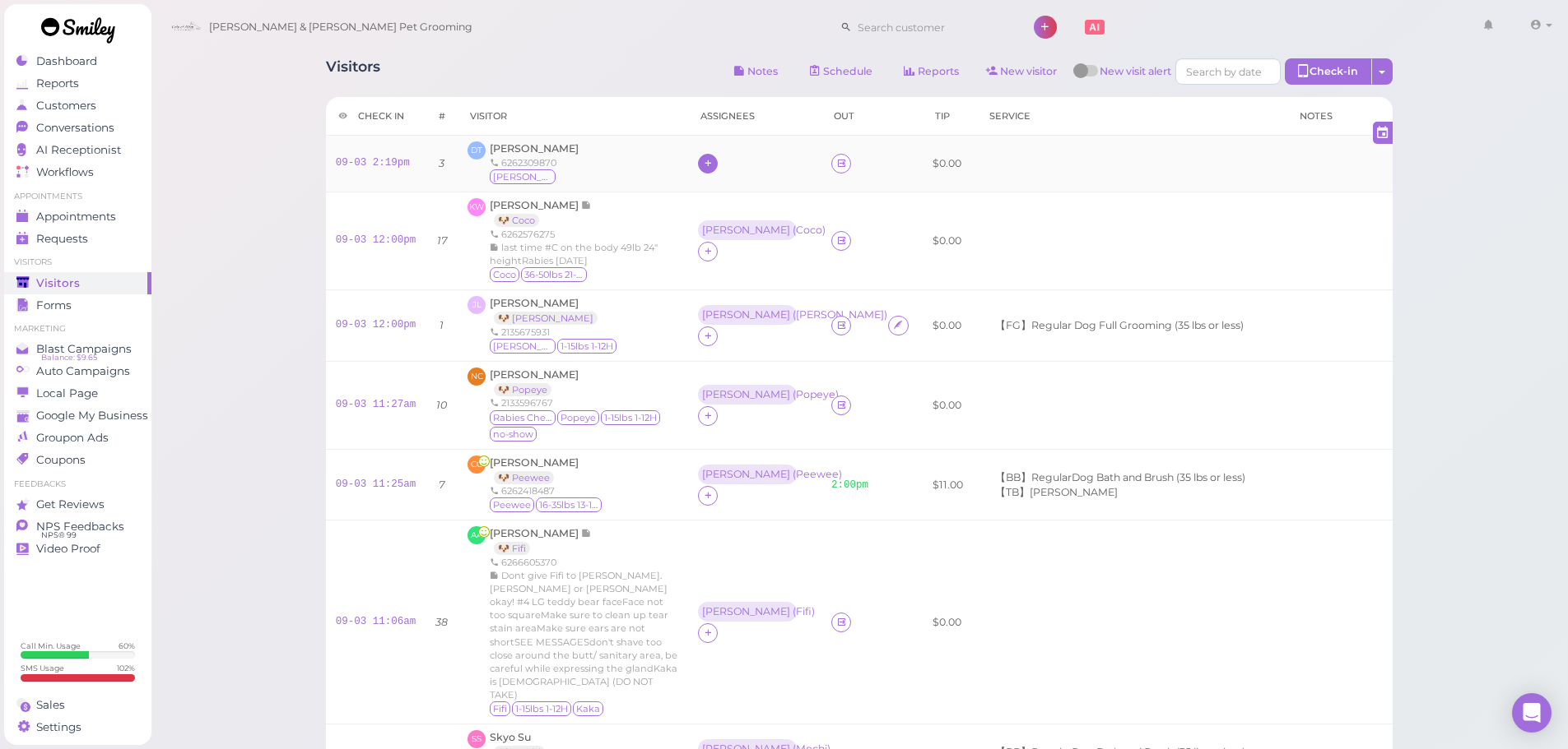
click at [712, 170] on div at bounding box center [707, 163] width 20 height 20
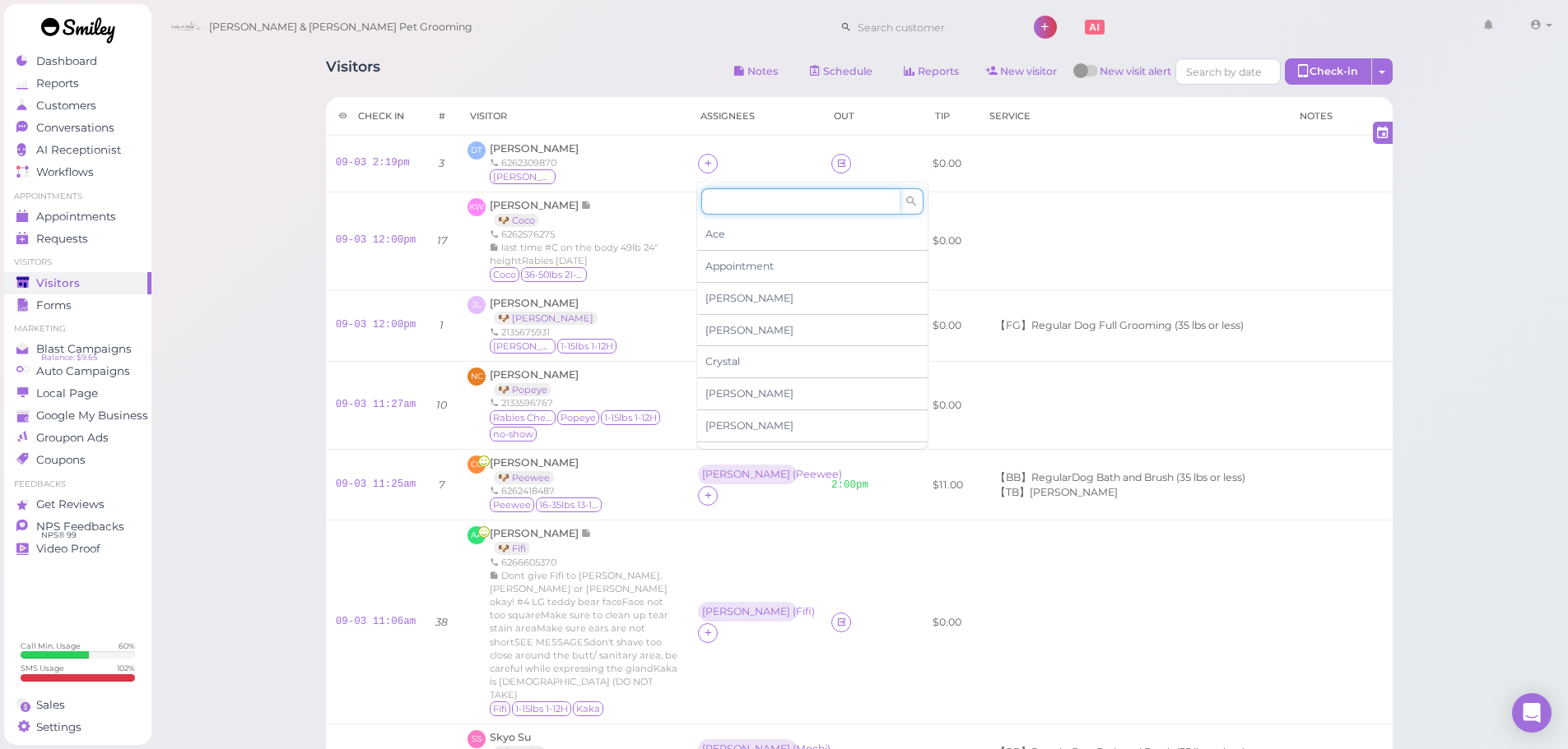
click at [754, 202] on input at bounding box center [800, 201] width 198 height 26
type input "he"
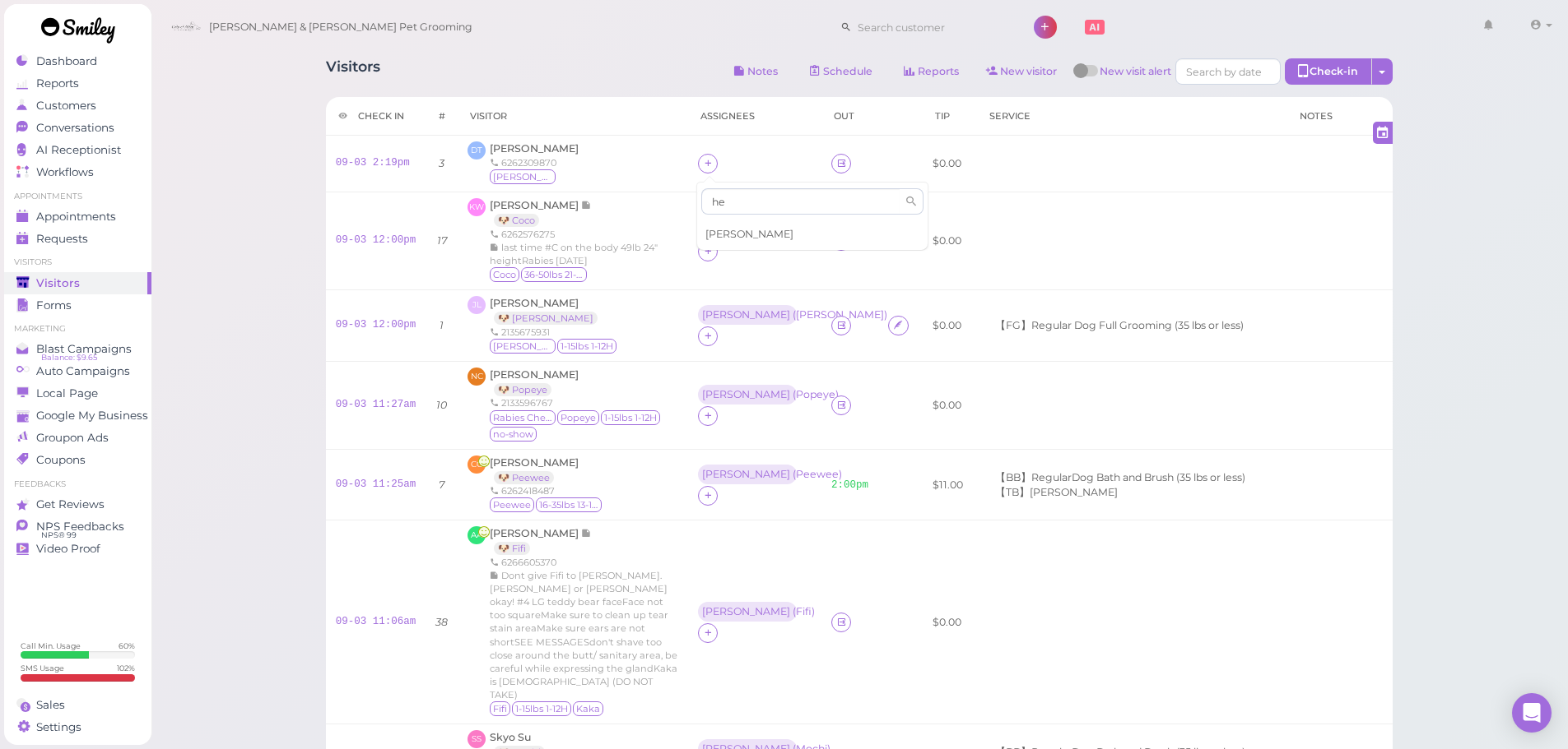
click at [731, 233] on span "[PERSON_NAME]" at bounding box center [749, 233] width 88 height 12
click at [667, 181] on div "DT [PERSON_NAME] 6262309870 [PERSON_NAME]" at bounding box center [572, 163] width 210 height 44
click at [123, 123] on div "Conversations" at bounding box center [75, 128] width 118 height 14
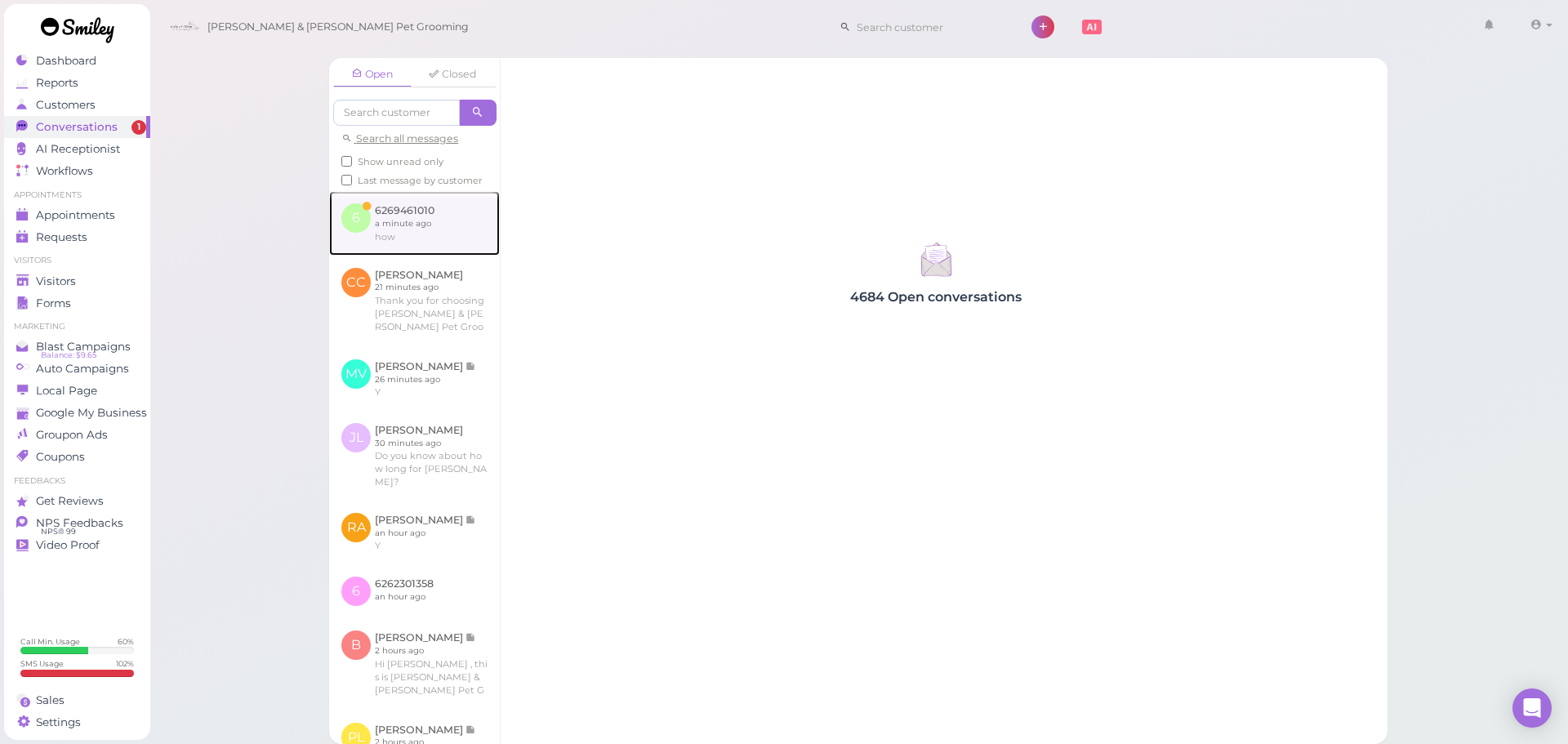
click at [423, 247] on link at bounding box center [414, 222] width 171 height 64
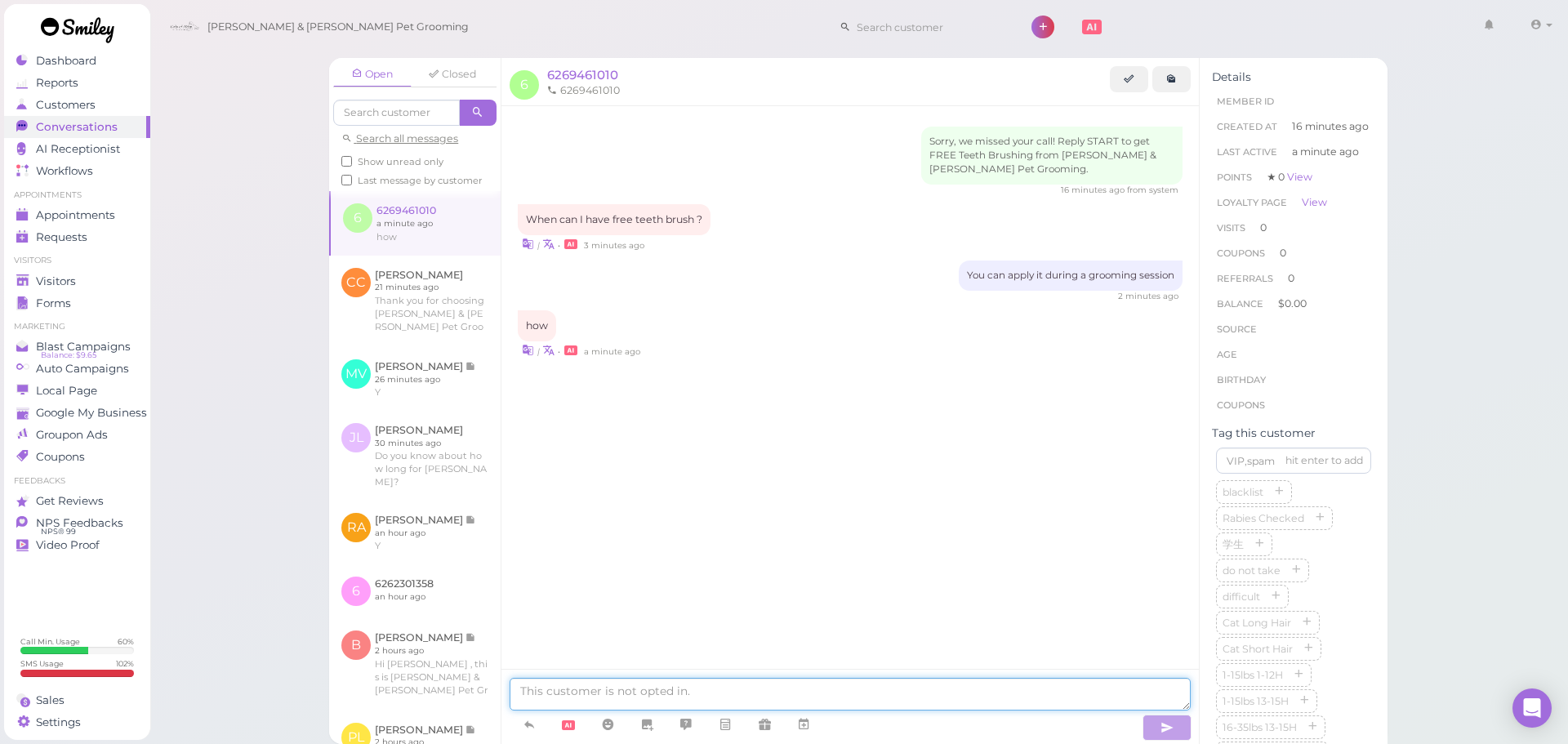
click at [675, 695] on textarea at bounding box center [850, 694] width 681 height 32
type textarea "When you make an appointment to come in for a grooming session"
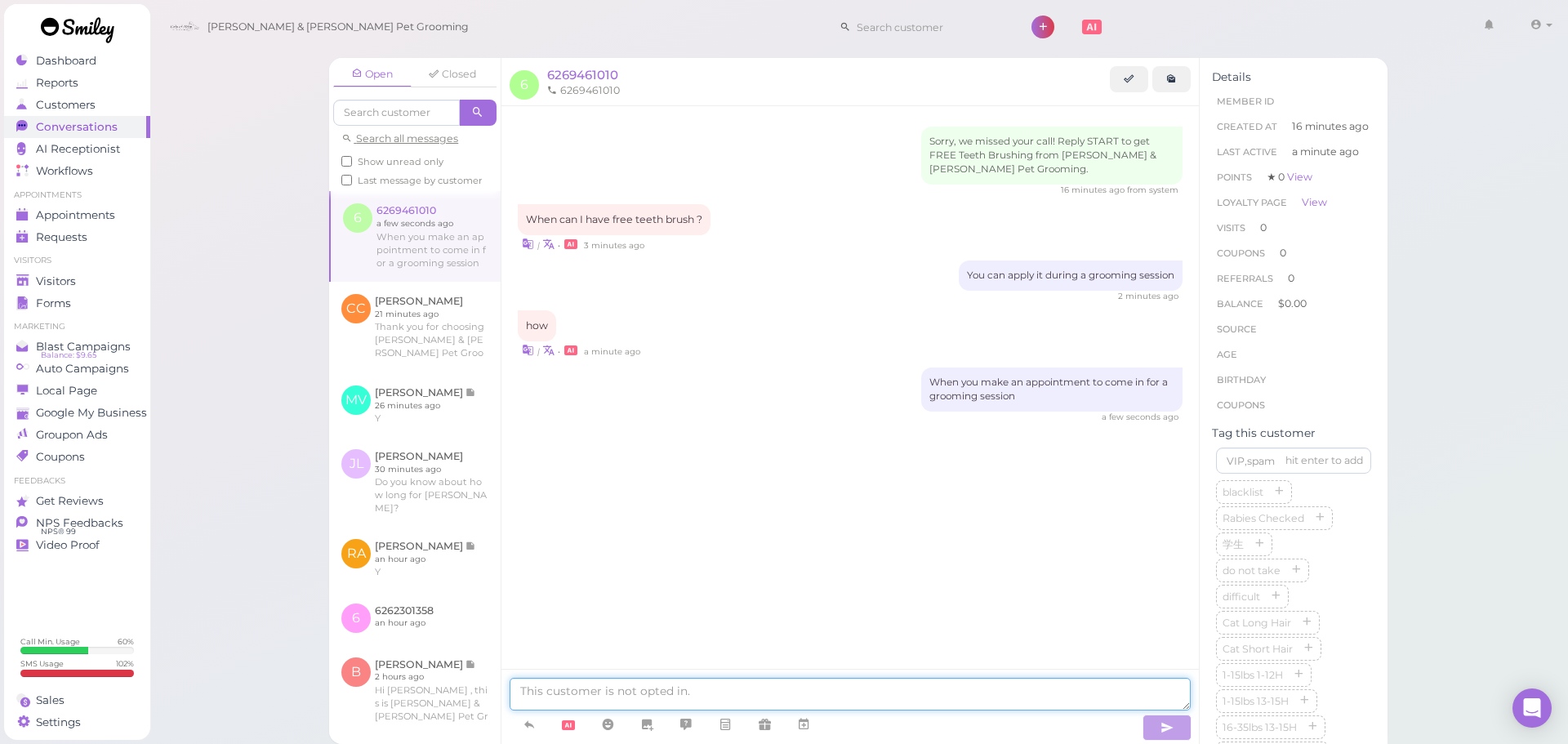
click at [925, 696] on textarea at bounding box center [850, 694] width 681 height 32
type textarea "W"
type textarea "You can use it when you pay"
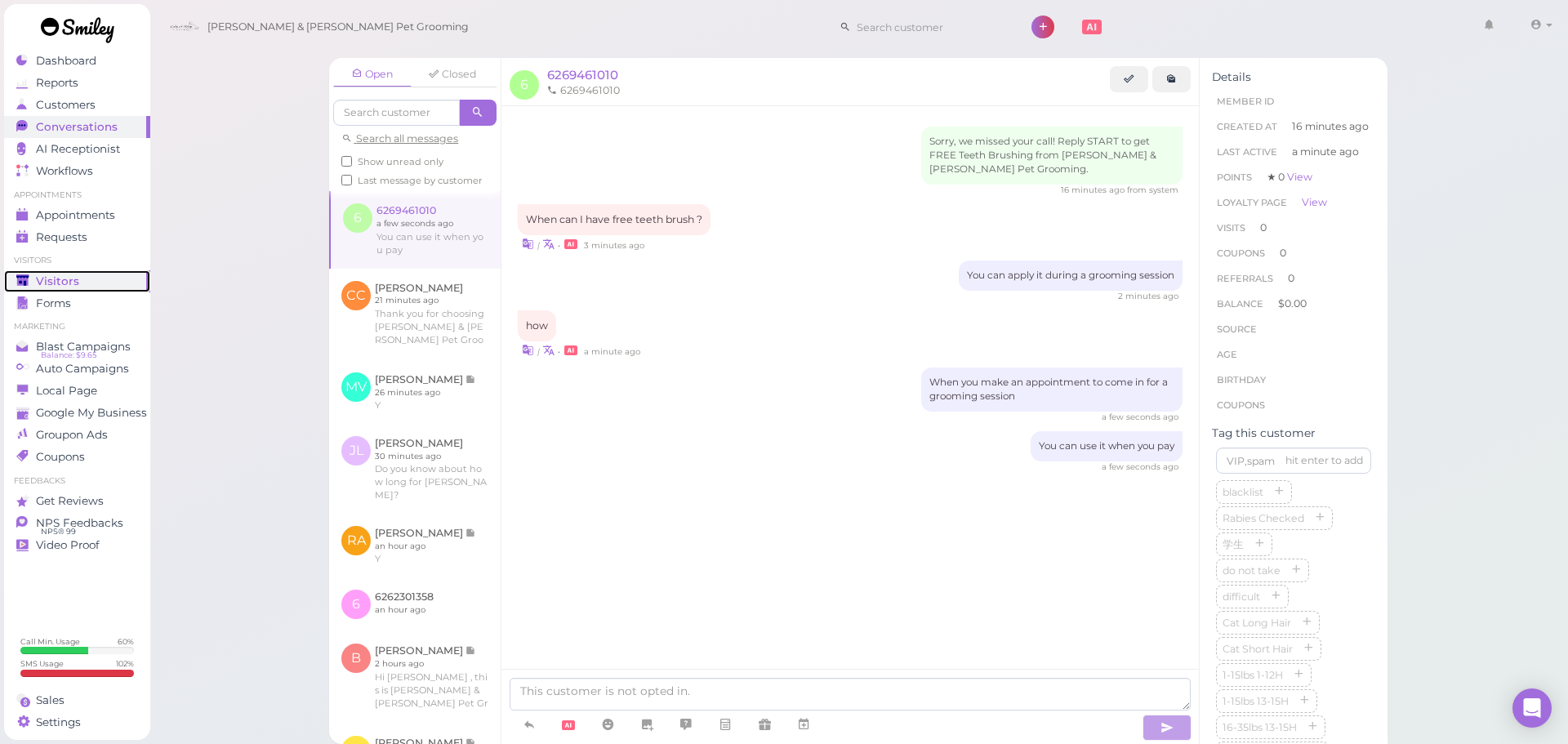
click at [24, 285] on icon at bounding box center [22, 280] width 12 height 10
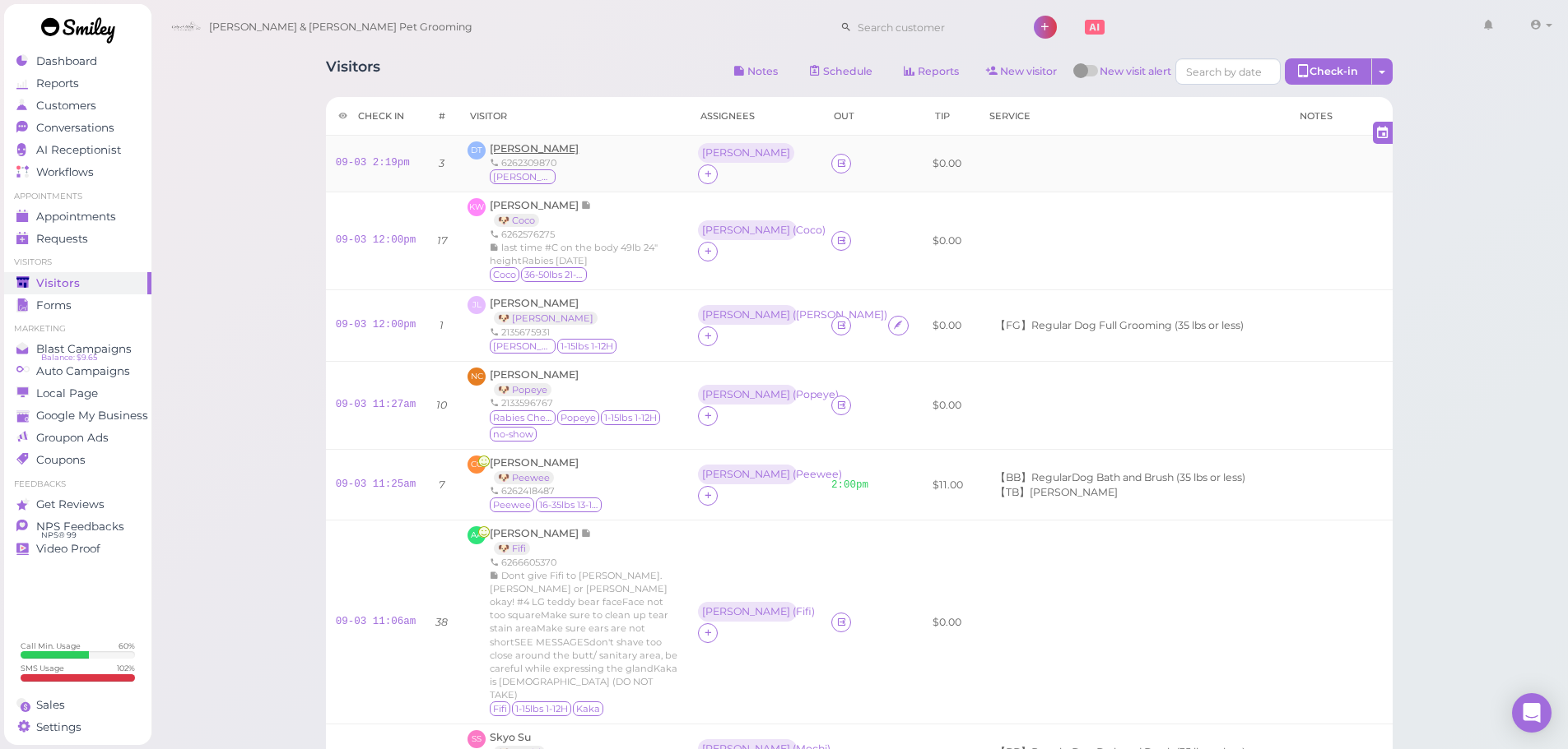
click at [516, 150] on span "[PERSON_NAME]" at bounding box center [534, 148] width 88 height 12
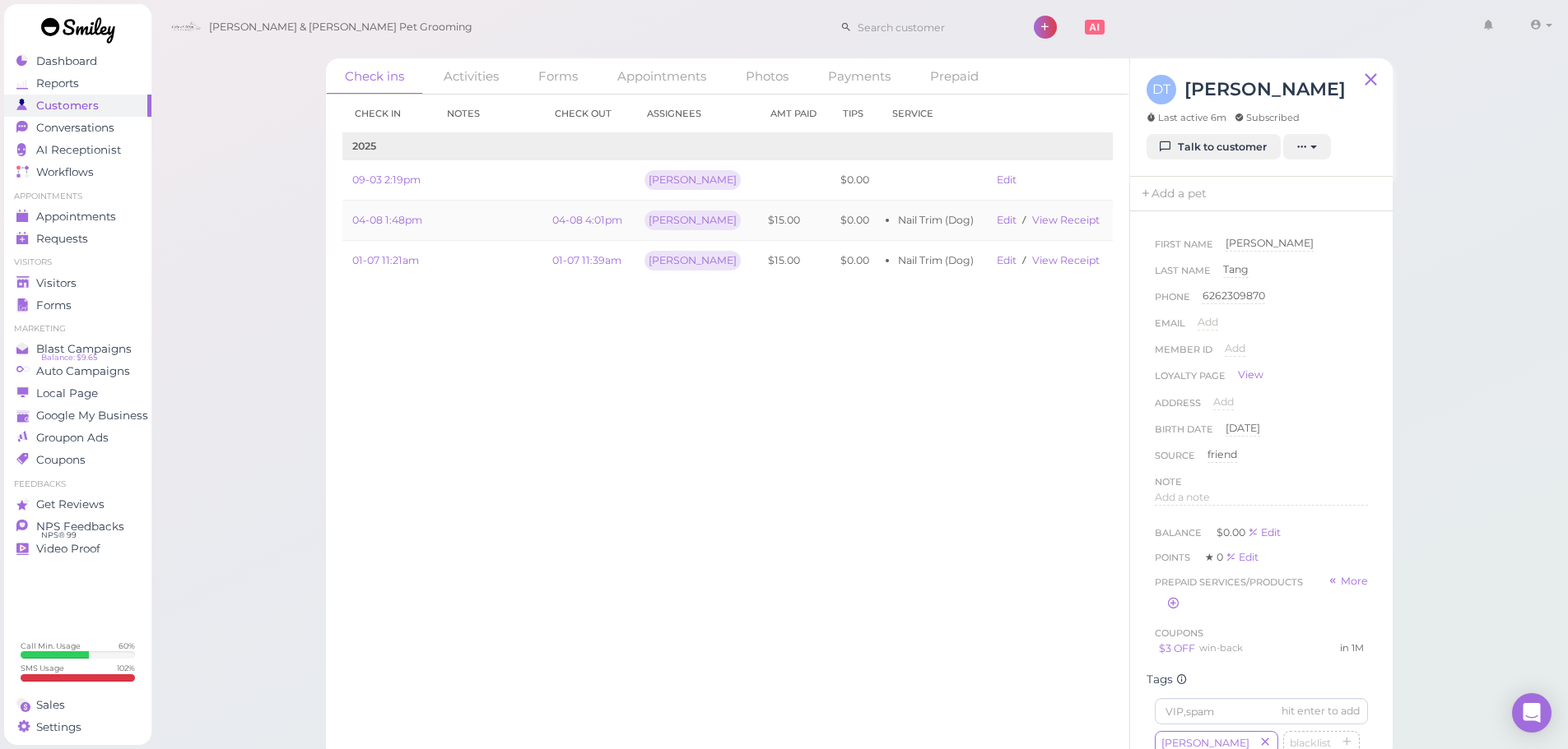
click at [479, 221] on td at bounding box center [488, 221] width 108 height 40
click at [88, 123] on span "Conversations" at bounding box center [78, 128] width 83 height 14
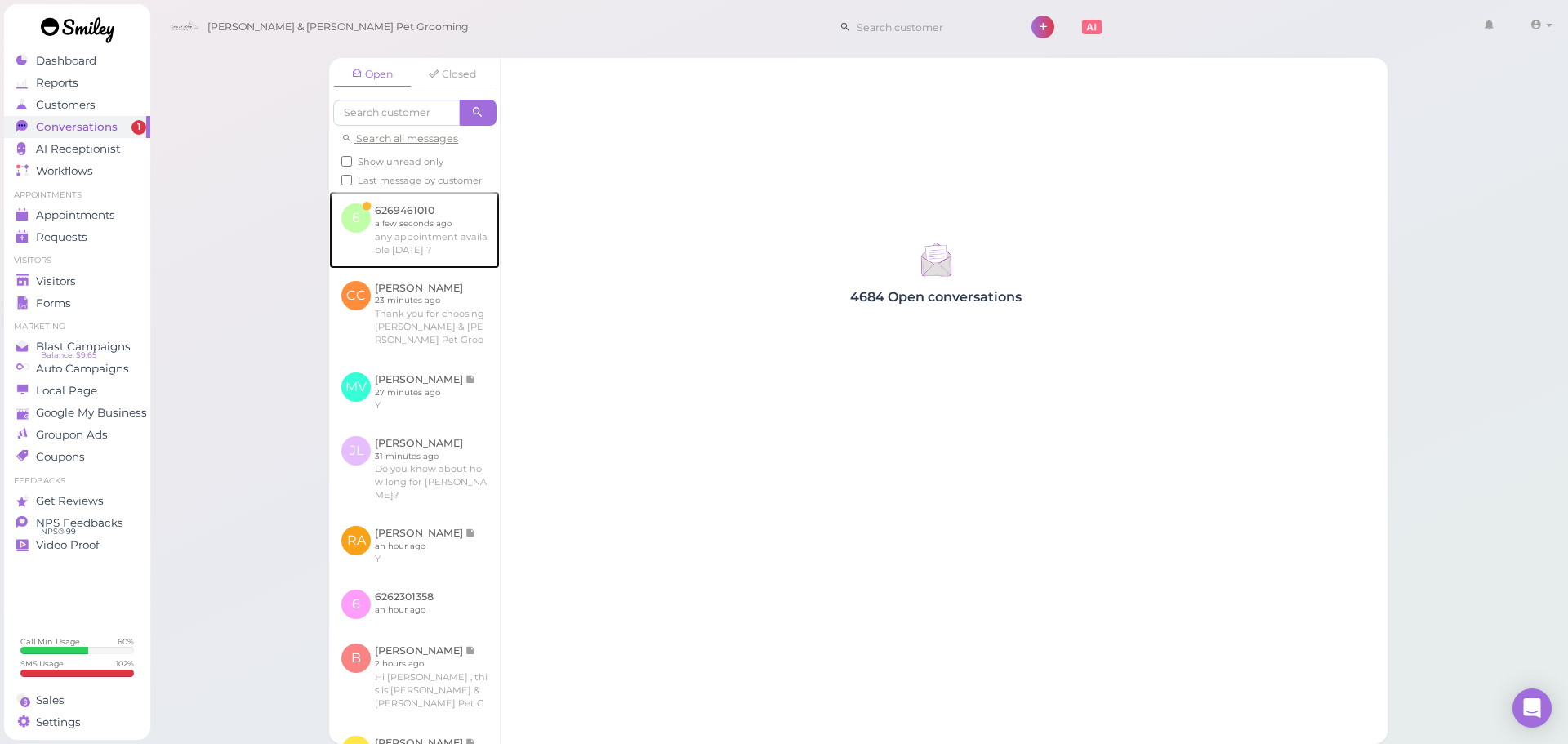
click at [431, 266] on link at bounding box center [414, 229] width 171 height 77
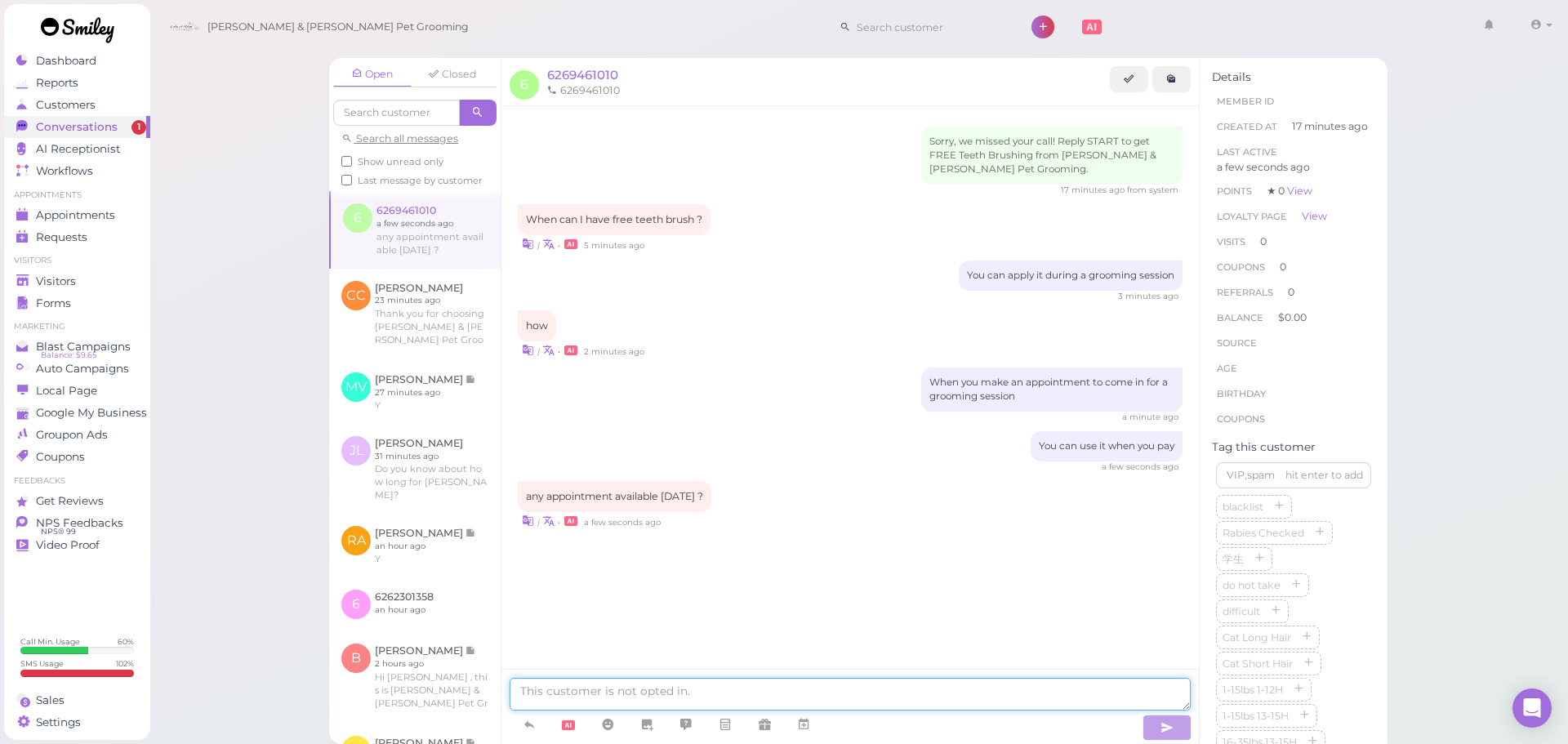
click at [574, 685] on textarea at bounding box center [850, 694] width 681 height 32
type textarea "Nothing for [DATE], we can do [DATE] at 10:30 if you'd like"
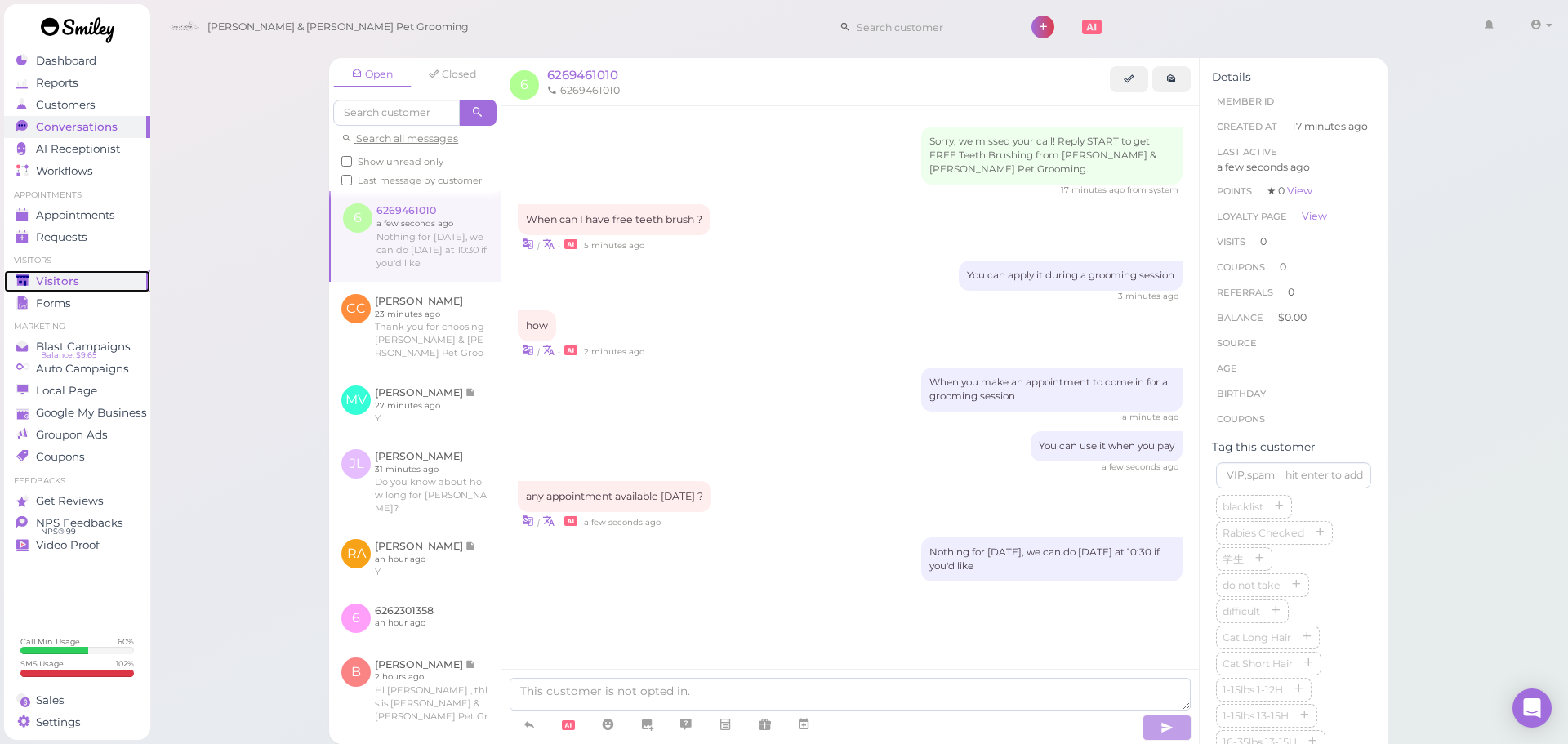
click at [99, 284] on div "Visitors" at bounding box center [74, 281] width 117 height 14
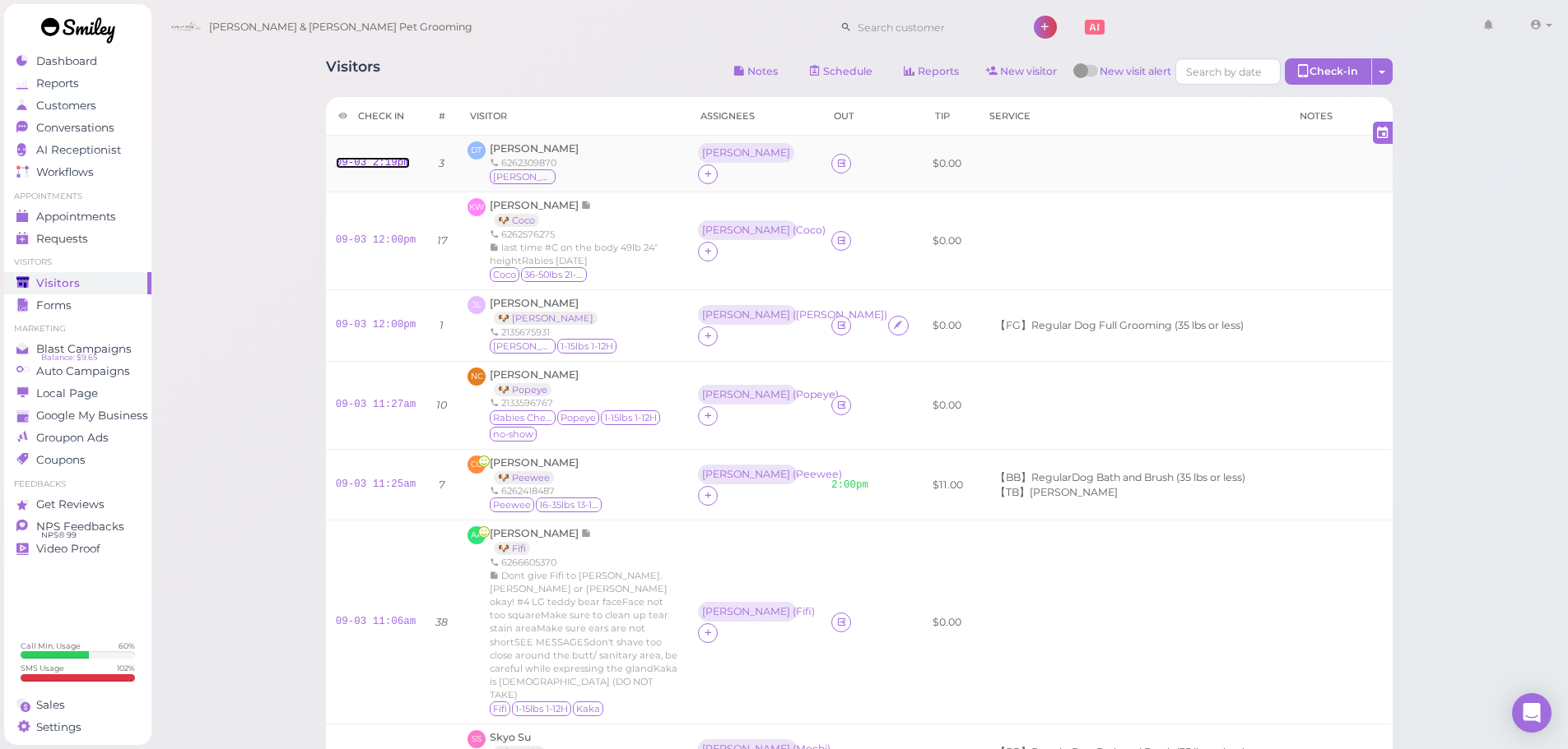
click at [358, 164] on link "09-03 2:19pm" at bounding box center [372, 163] width 74 height 12
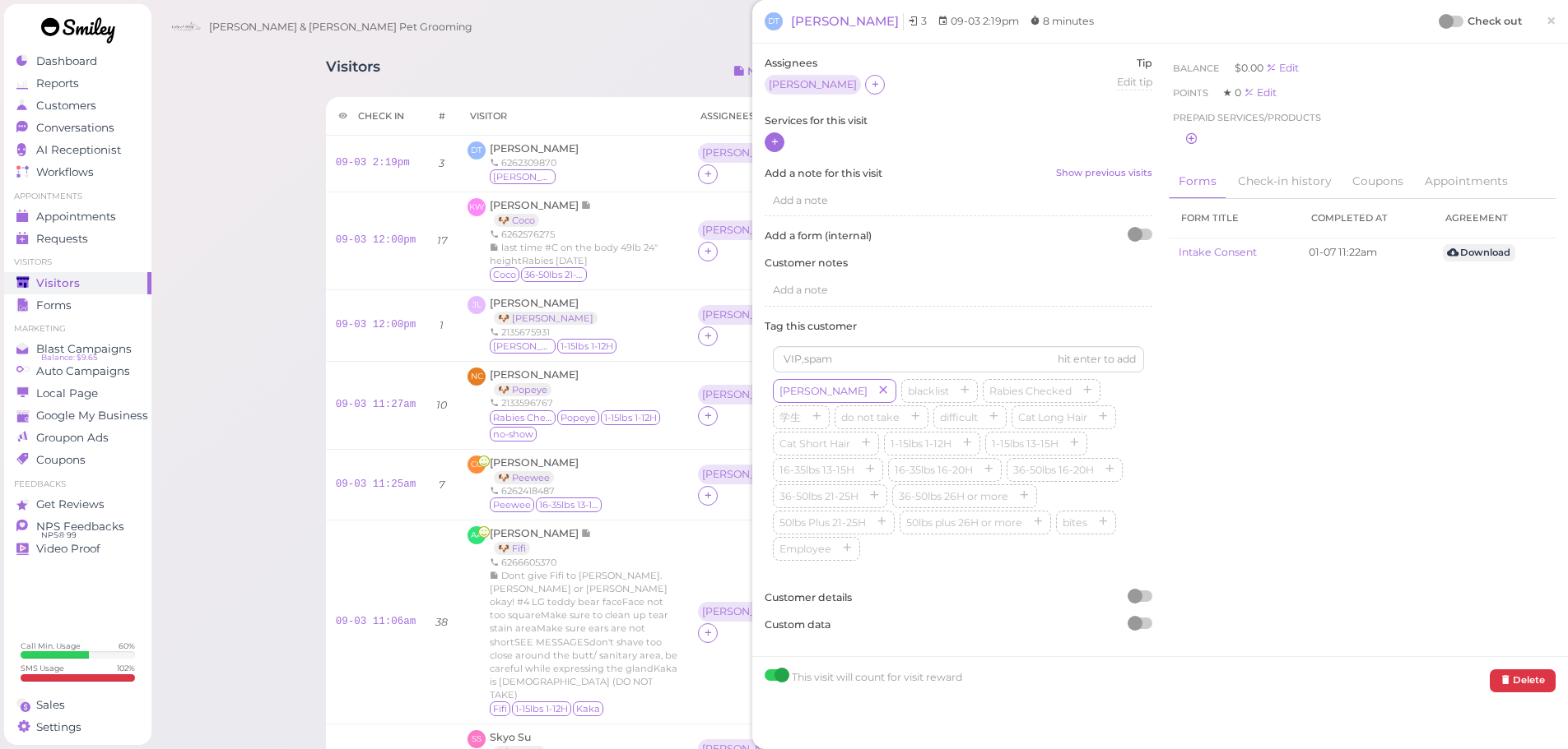
click at [782, 143] on div at bounding box center [774, 142] width 20 height 20
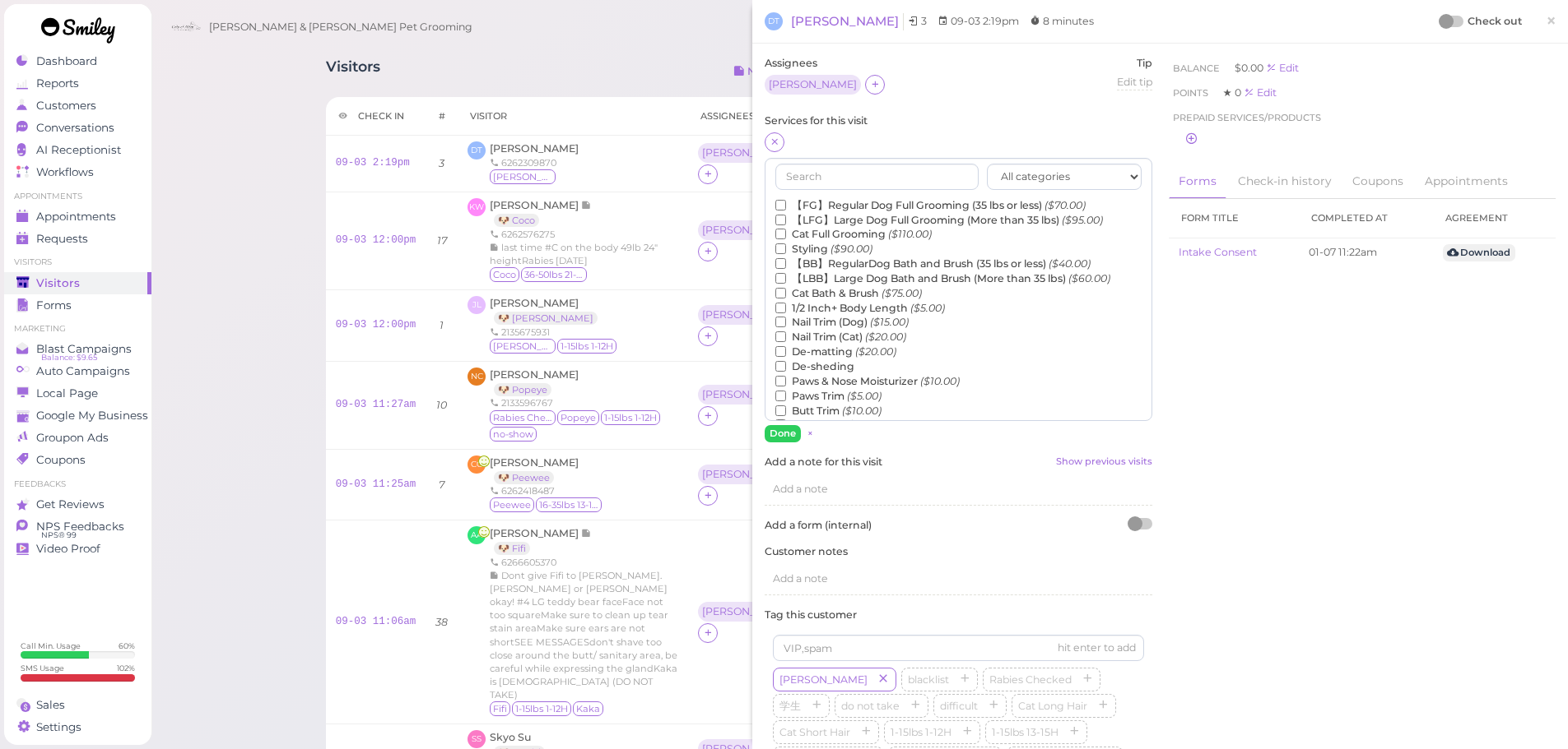
click at [817, 323] on label "Nail Trim (Dog) ($15.00)" at bounding box center [842, 322] width 134 height 14
click at [786, 323] on input "Nail Trim (Dog) ($15.00)" at bounding box center [780, 322] width 11 height 11
click at [780, 436] on button "Done" at bounding box center [783, 434] width 37 height 17
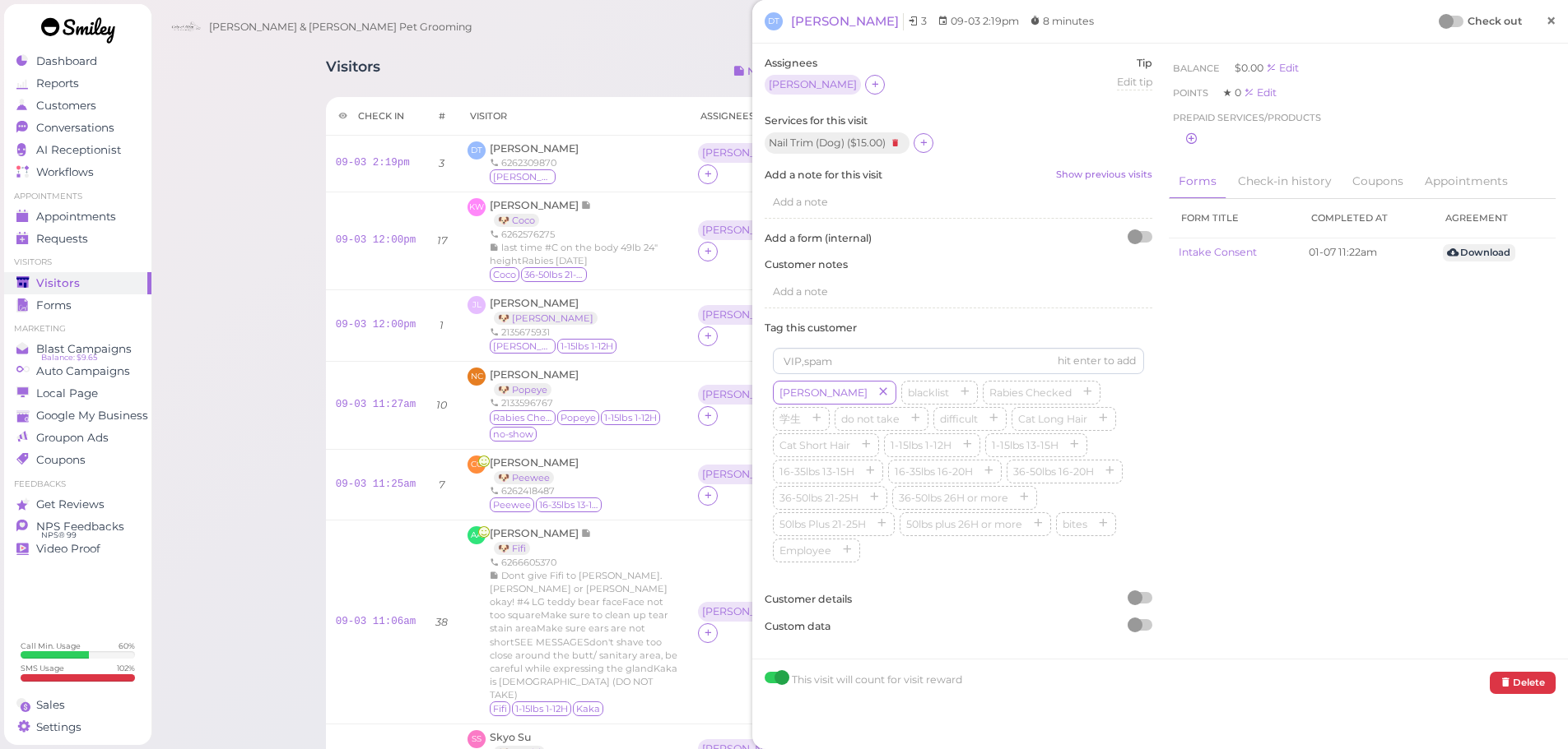
click at [1545, 20] on span "×" at bounding box center [1550, 20] width 11 height 23
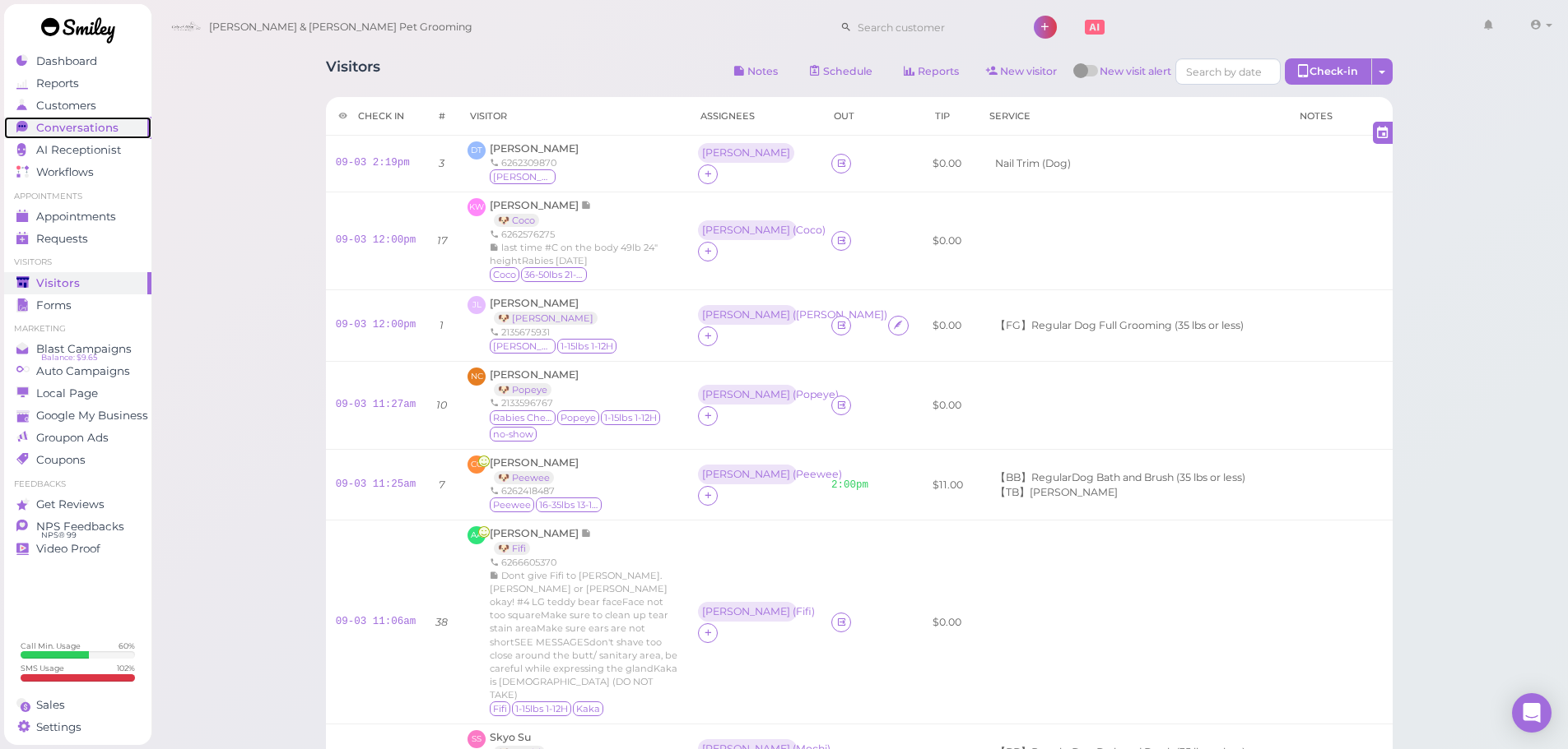
click at [91, 129] on span "Conversations" at bounding box center [78, 128] width 83 height 14
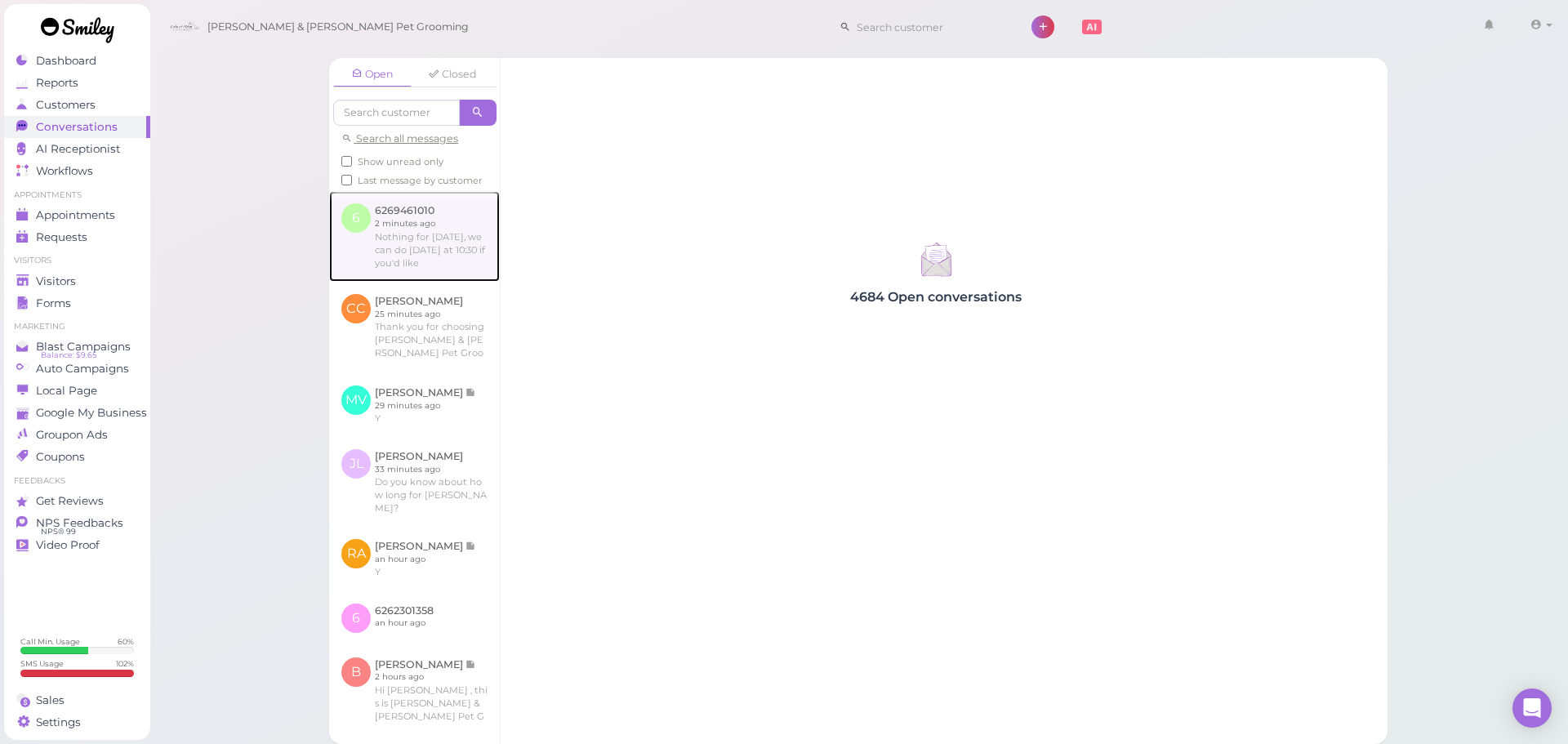
click at [452, 281] on link at bounding box center [414, 236] width 171 height 90
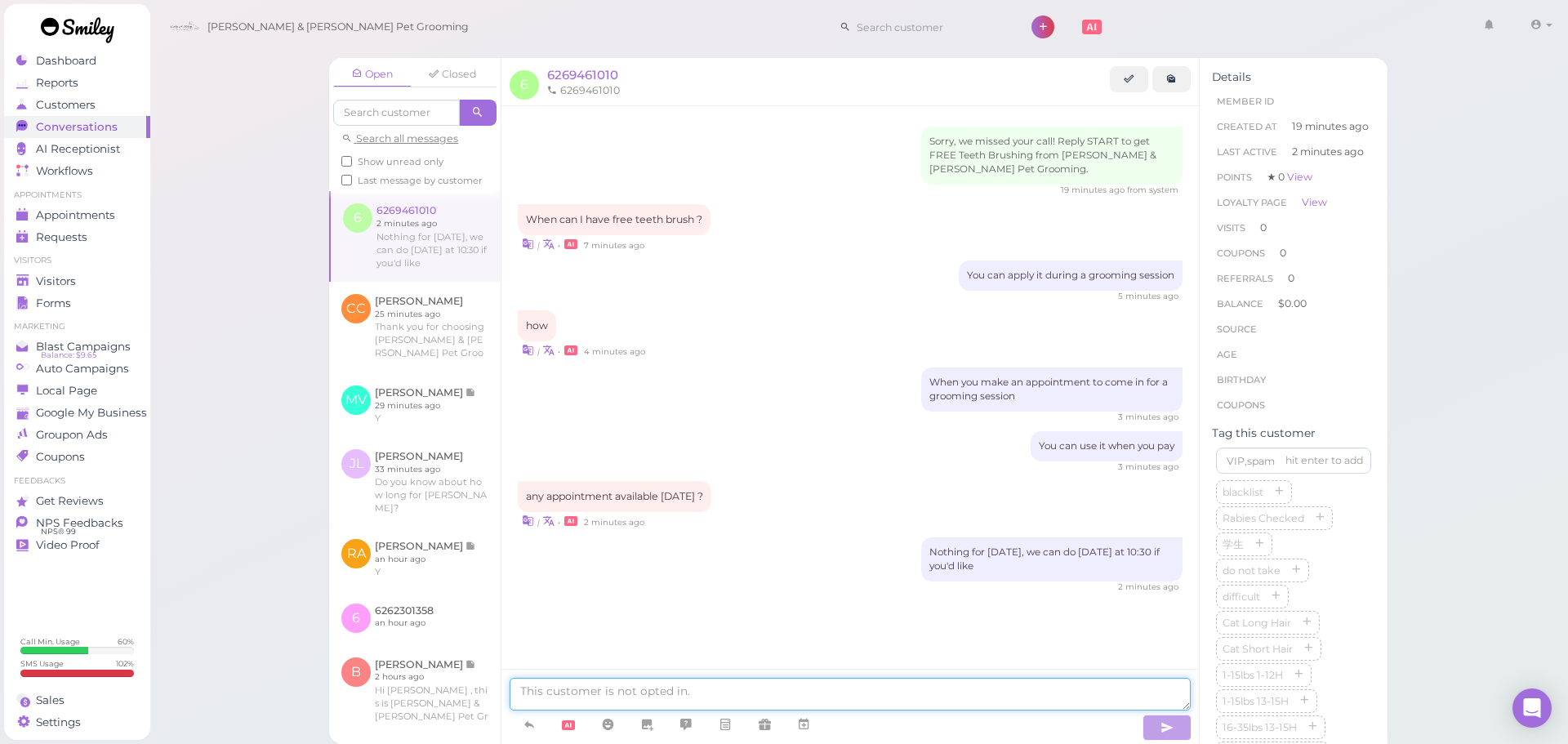
click at [645, 693] on textarea at bounding box center [850, 694] width 681 height 32
click at [698, 508] on div "any appointment available [DATE] ?" at bounding box center [614, 496] width 194 height 31
click at [595, 79] on span "6269461010" at bounding box center [583, 74] width 72 height 15
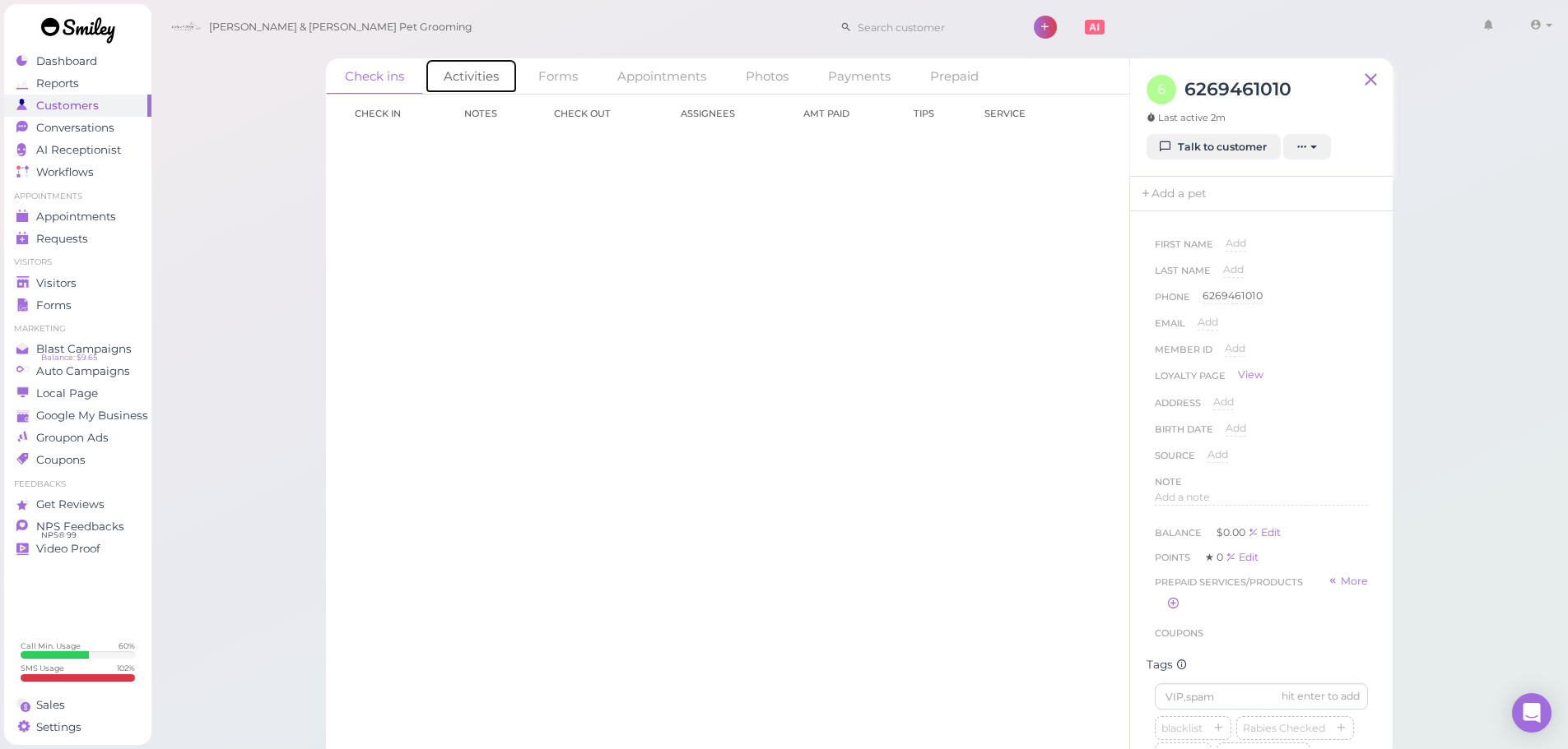
click at [474, 80] on link "Activities" at bounding box center [471, 76] width 93 height 36
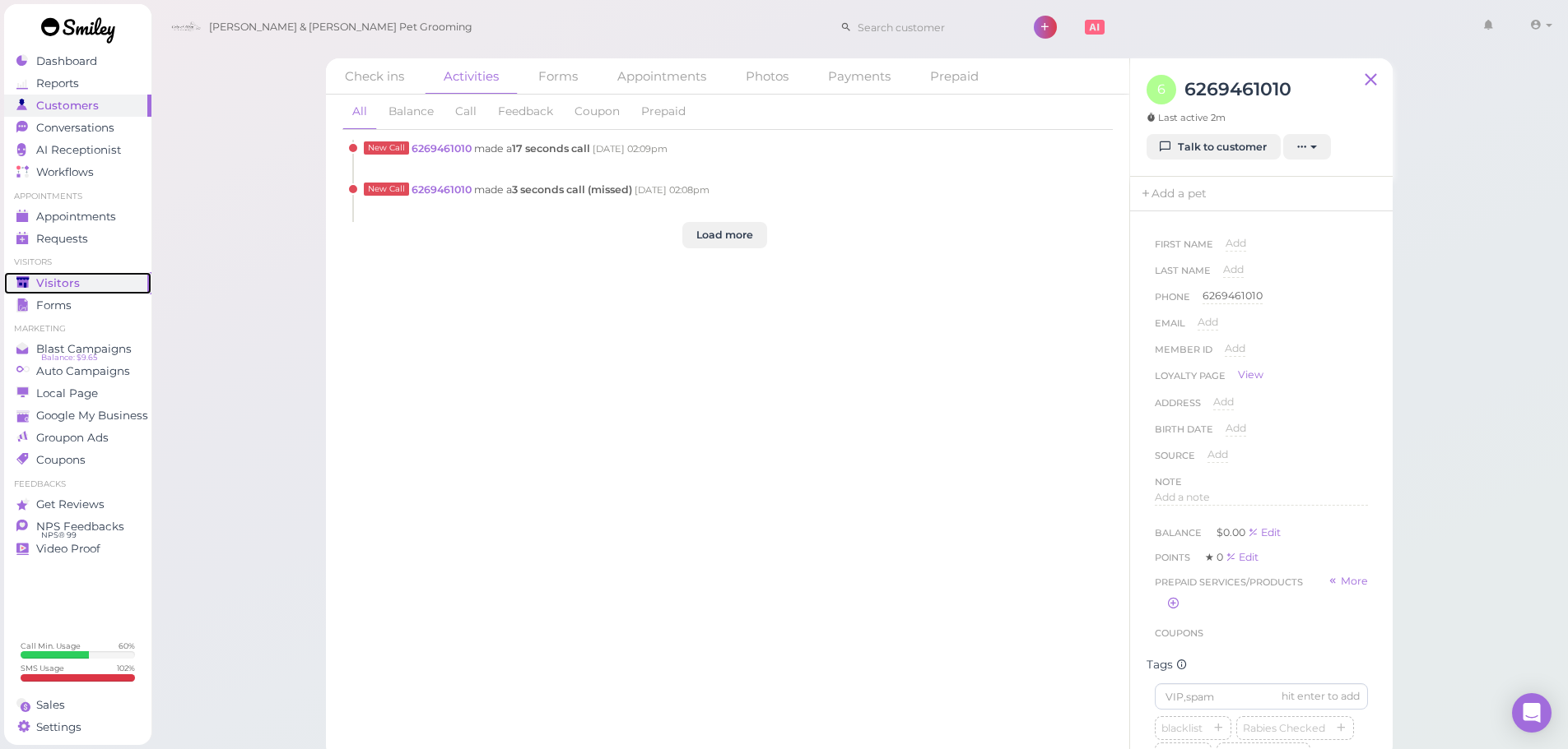
click at [71, 283] on span "Visitors" at bounding box center [58, 283] width 43 height 14
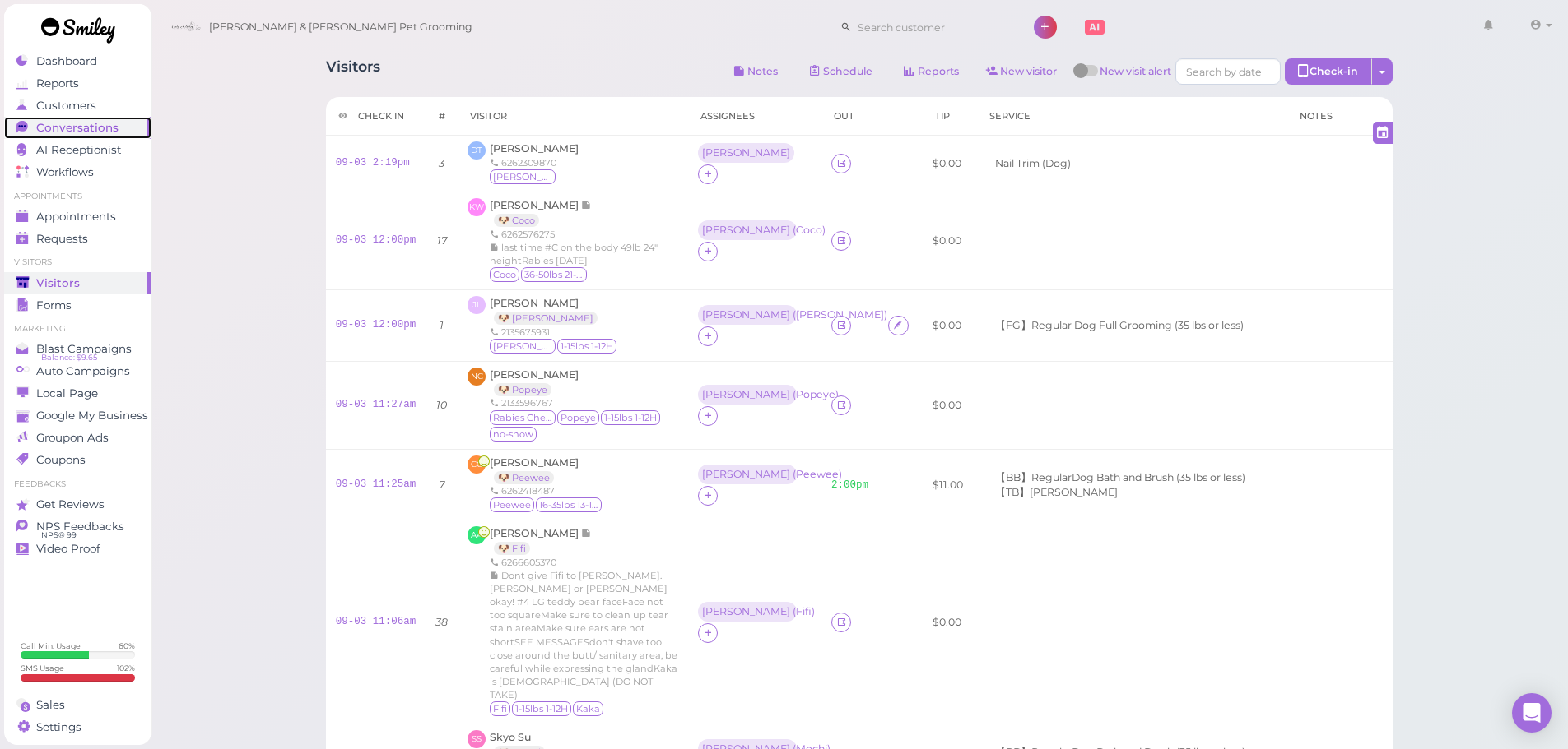
click at [67, 132] on span "Conversations" at bounding box center [78, 128] width 83 height 14
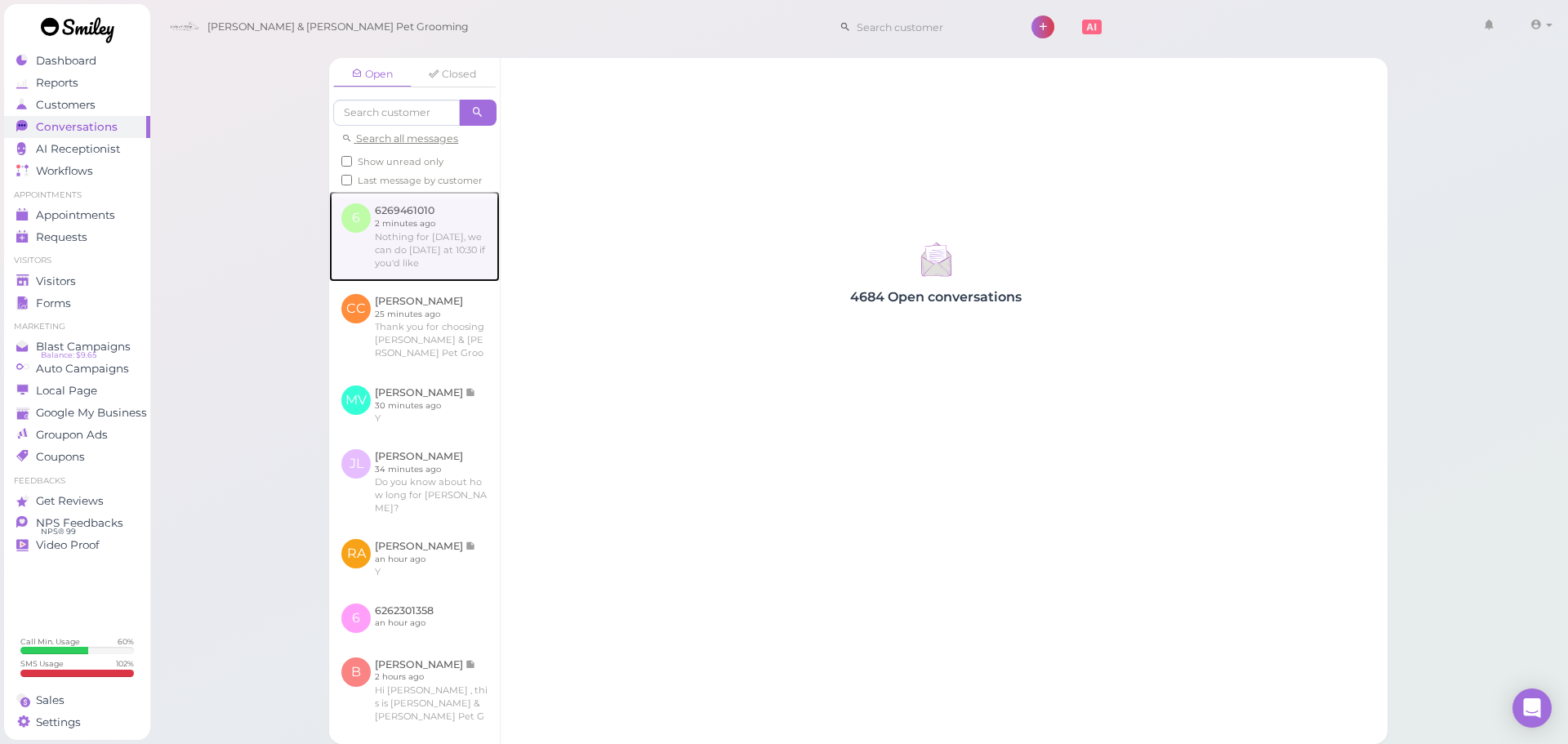
click at [415, 271] on link at bounding box center [414, 236] width 171 height 90
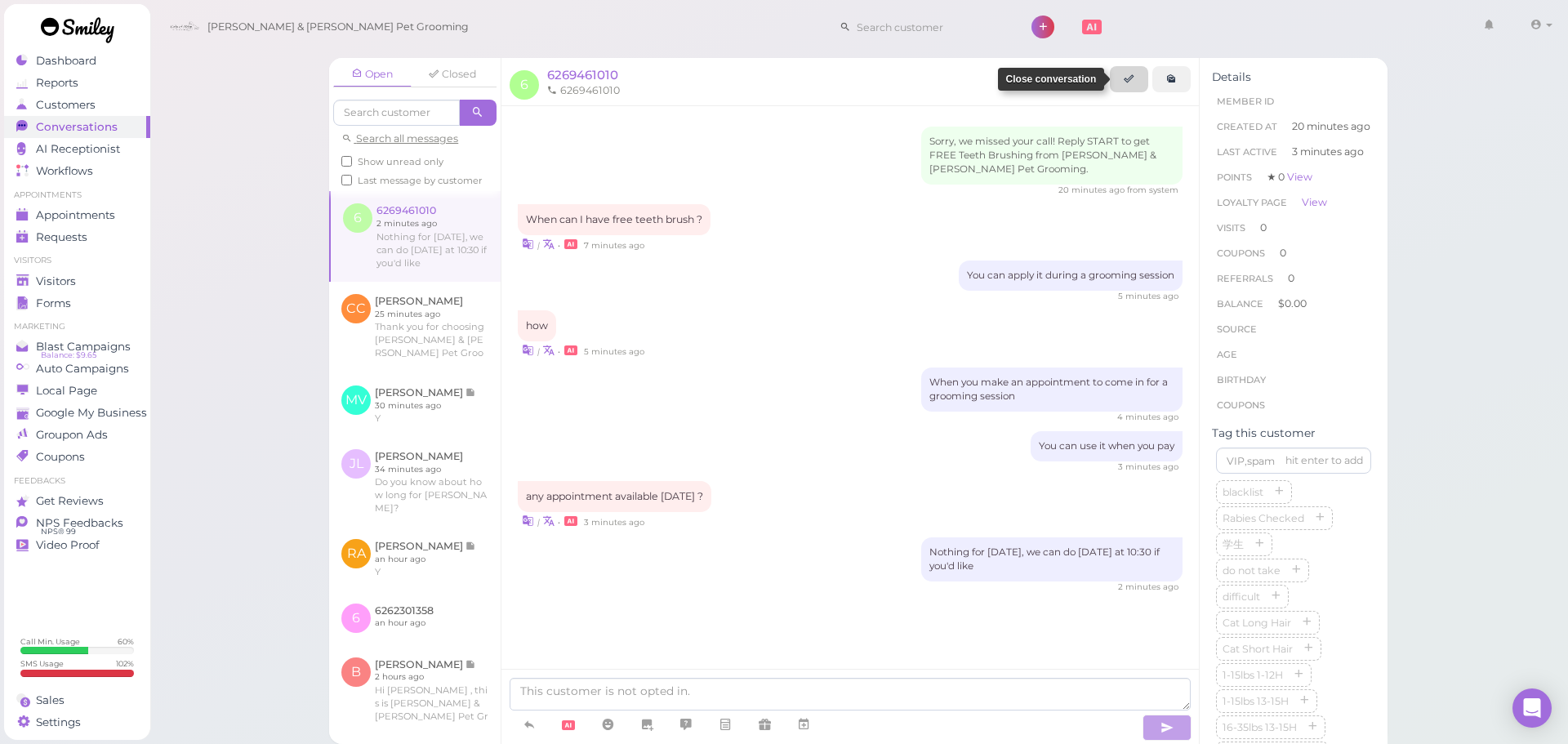
click at [1132, 85] on icon at bounding box center [1128, 78] width 10 height 12
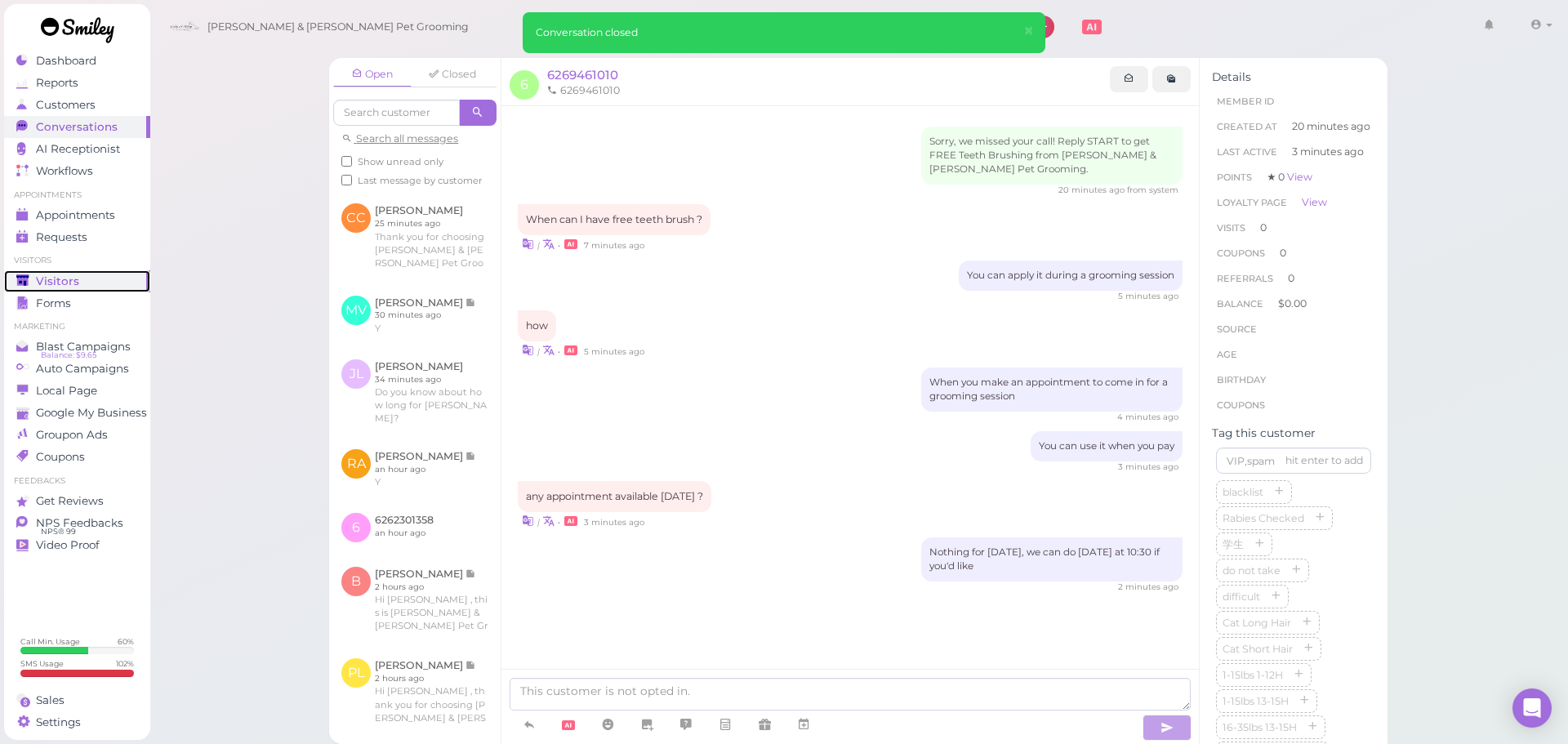
click at [105, 273] on link "Visitors" at bounding box center [76, 280] width 146 height 22
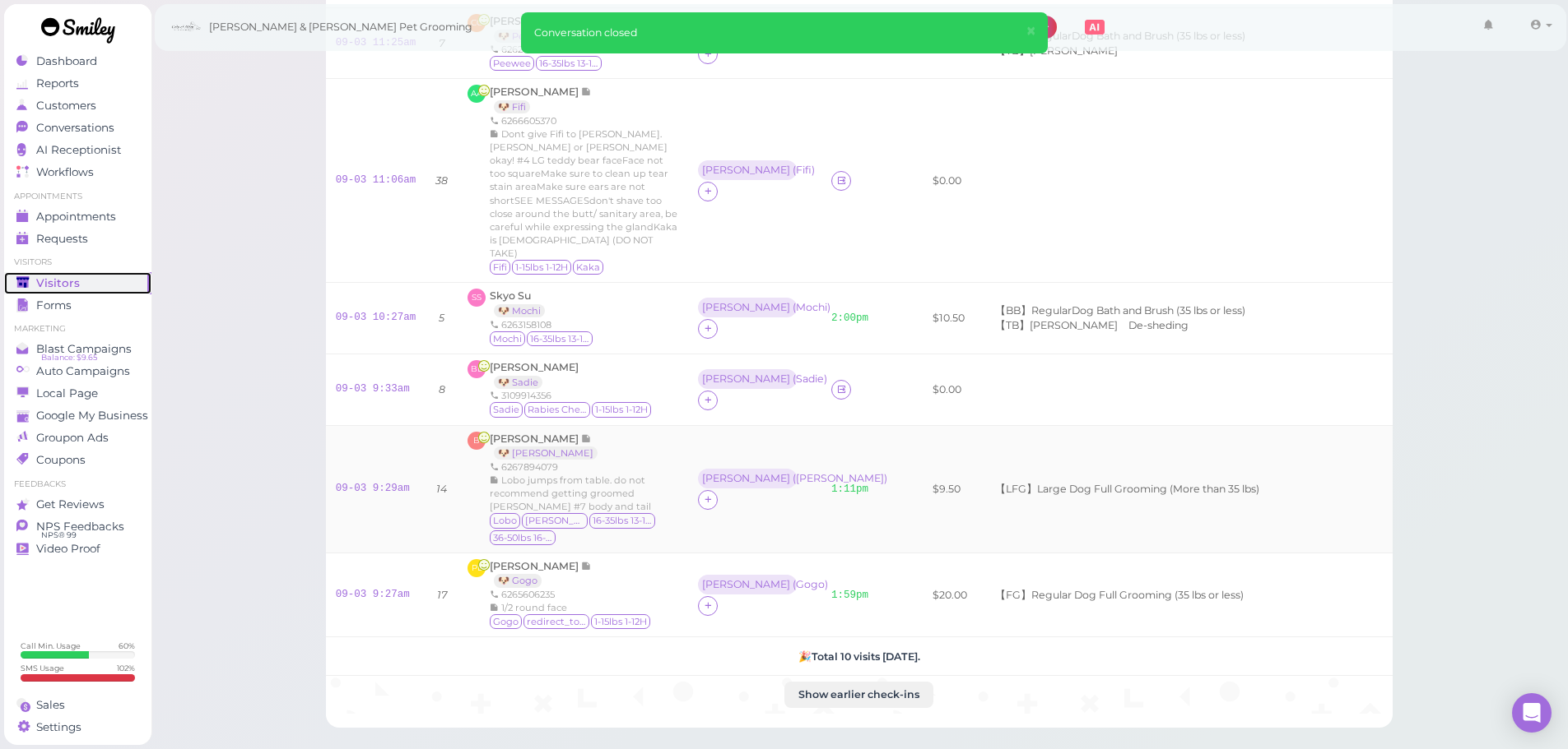
scroll to position [441, 0]
click at [540, 362] on span "[PERSON_NAME]" at bounding box center [534, 368] width 88 height 12
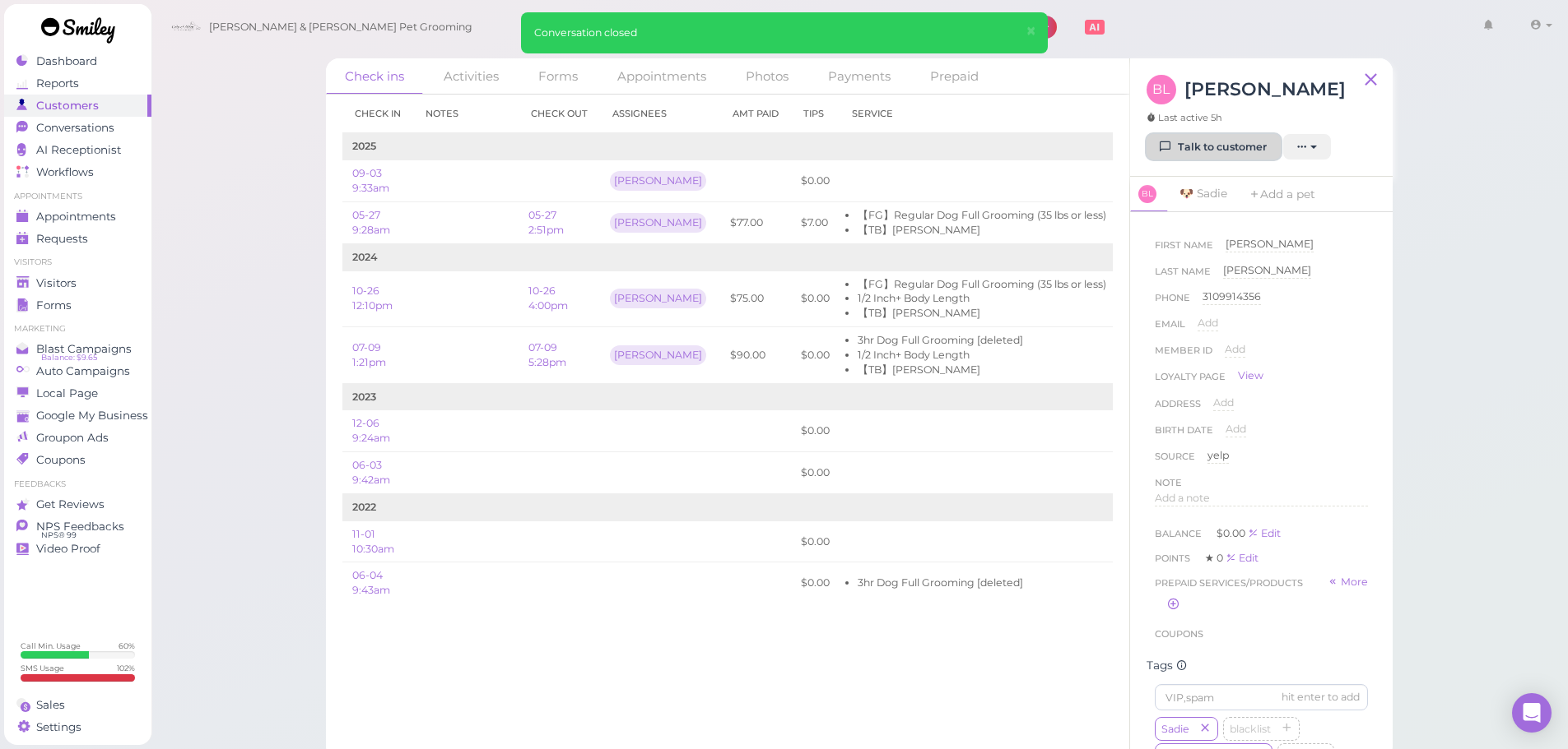
click at [1227, 149] on link "Talk to customer" at bounding box center [1213, 147] width 135 height 26
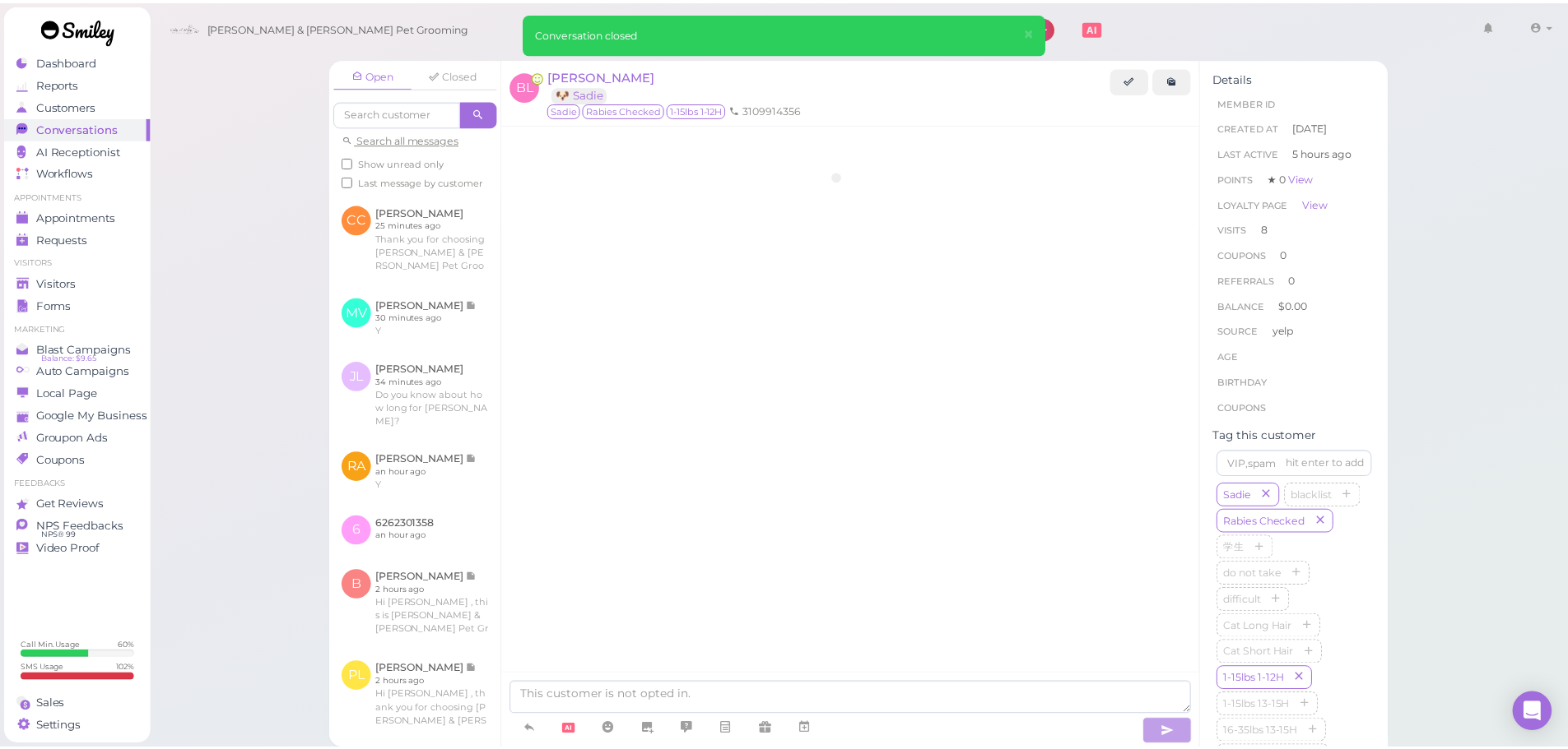
scroll to position [1854, 0]
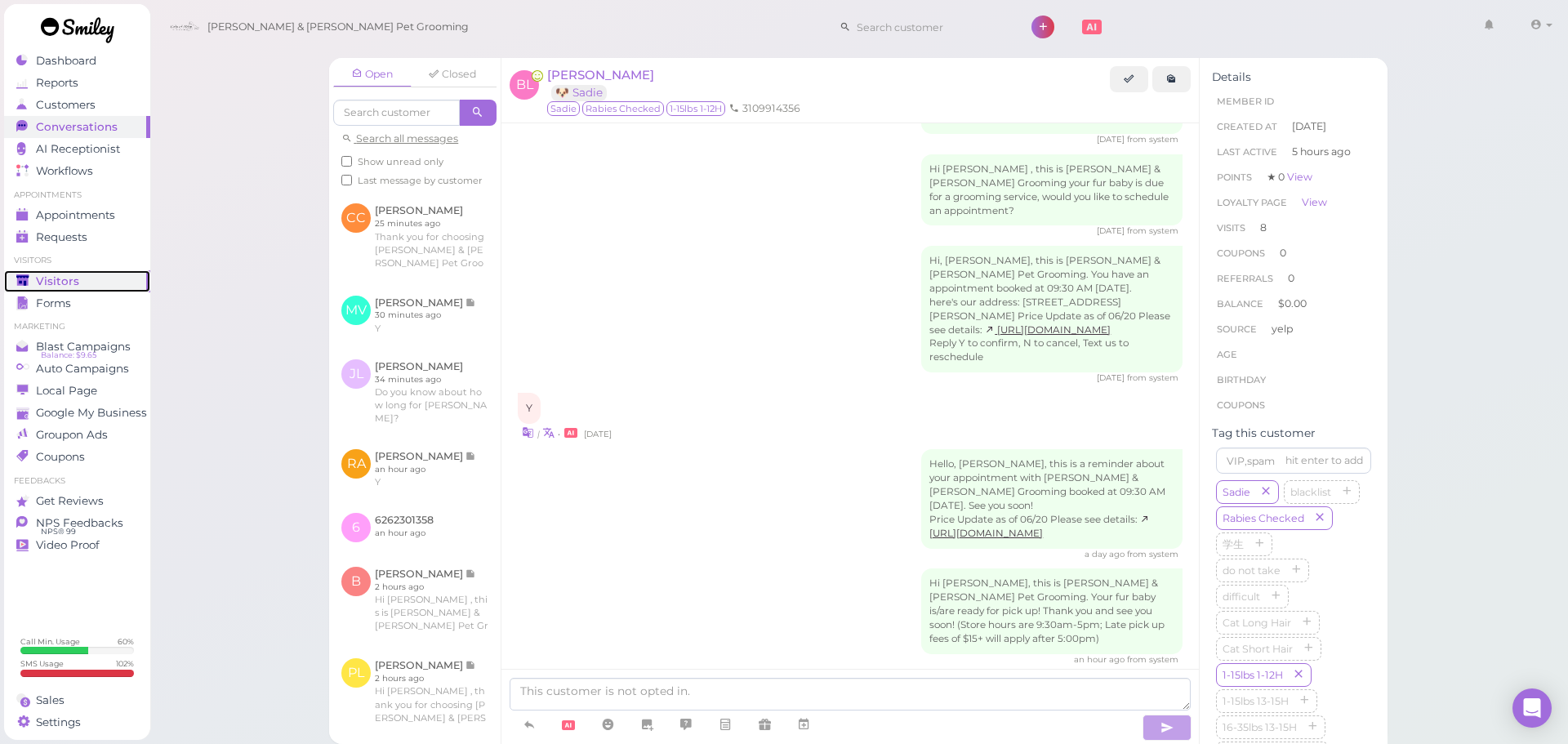
click at [90, 288] on link "Visitors" at bounding box center [76, 280] width 146 height 22
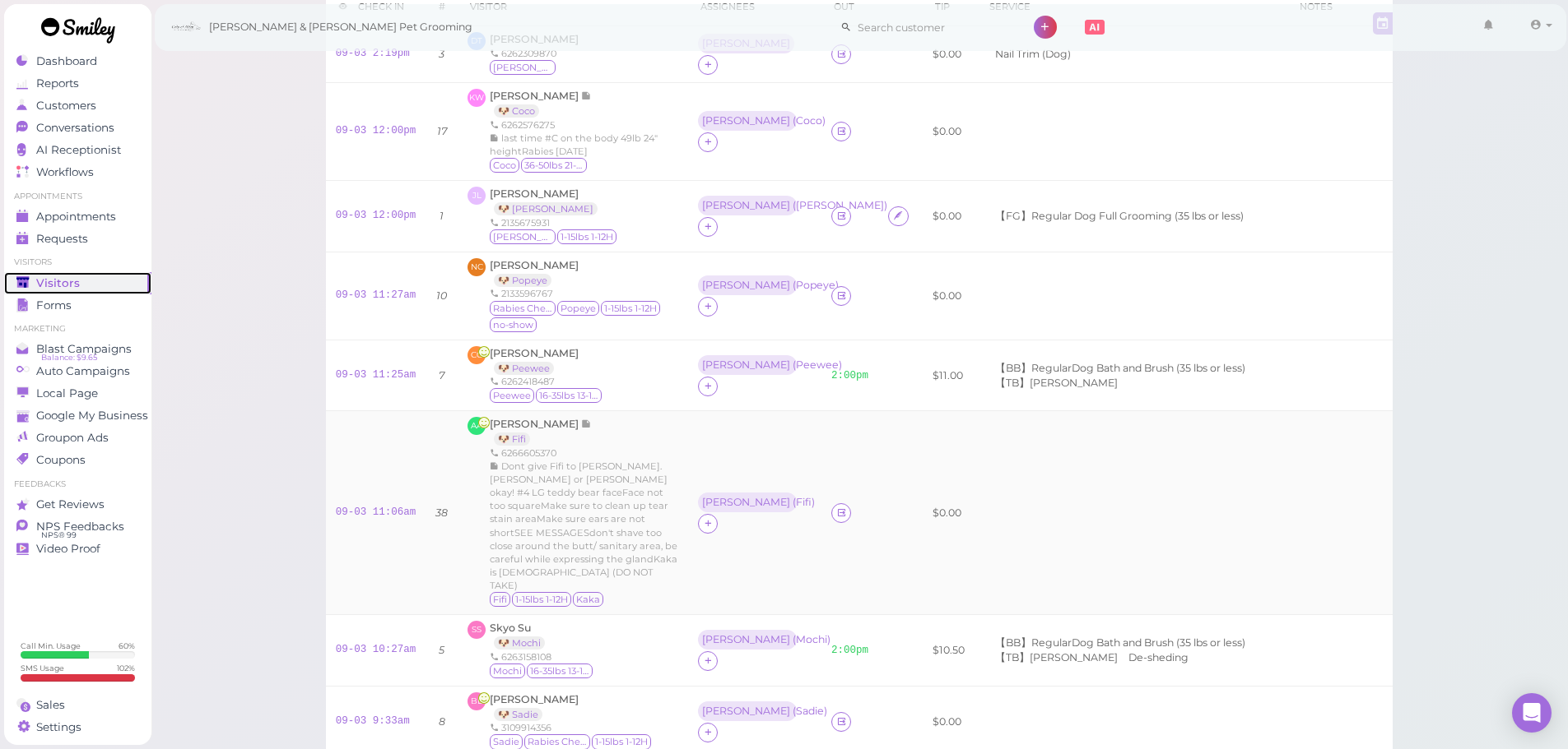
scroll to position [83, 0]
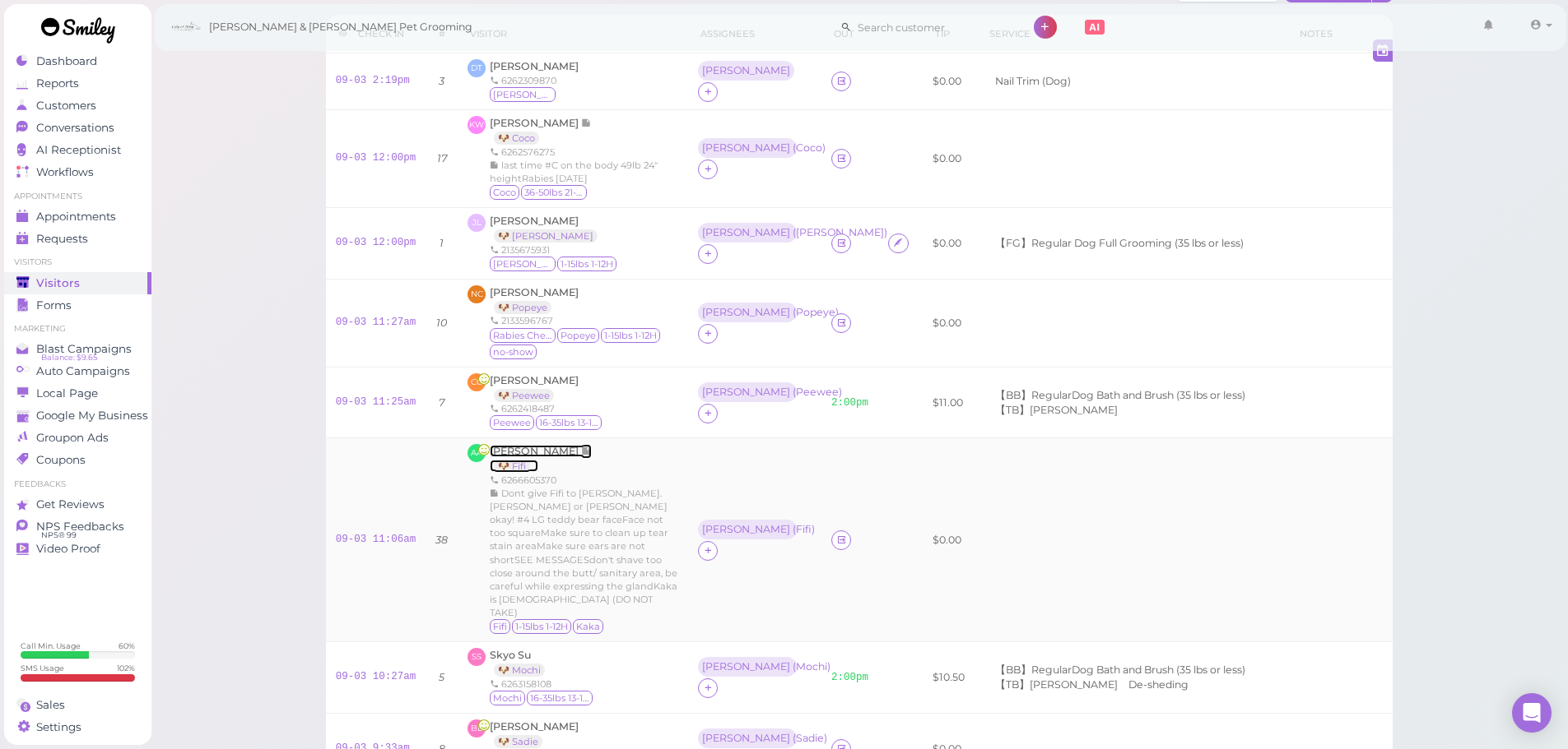
click at [513, 447] on span "[PERSON_NAME]" at bounding box center [535, 450] width 91 height 12
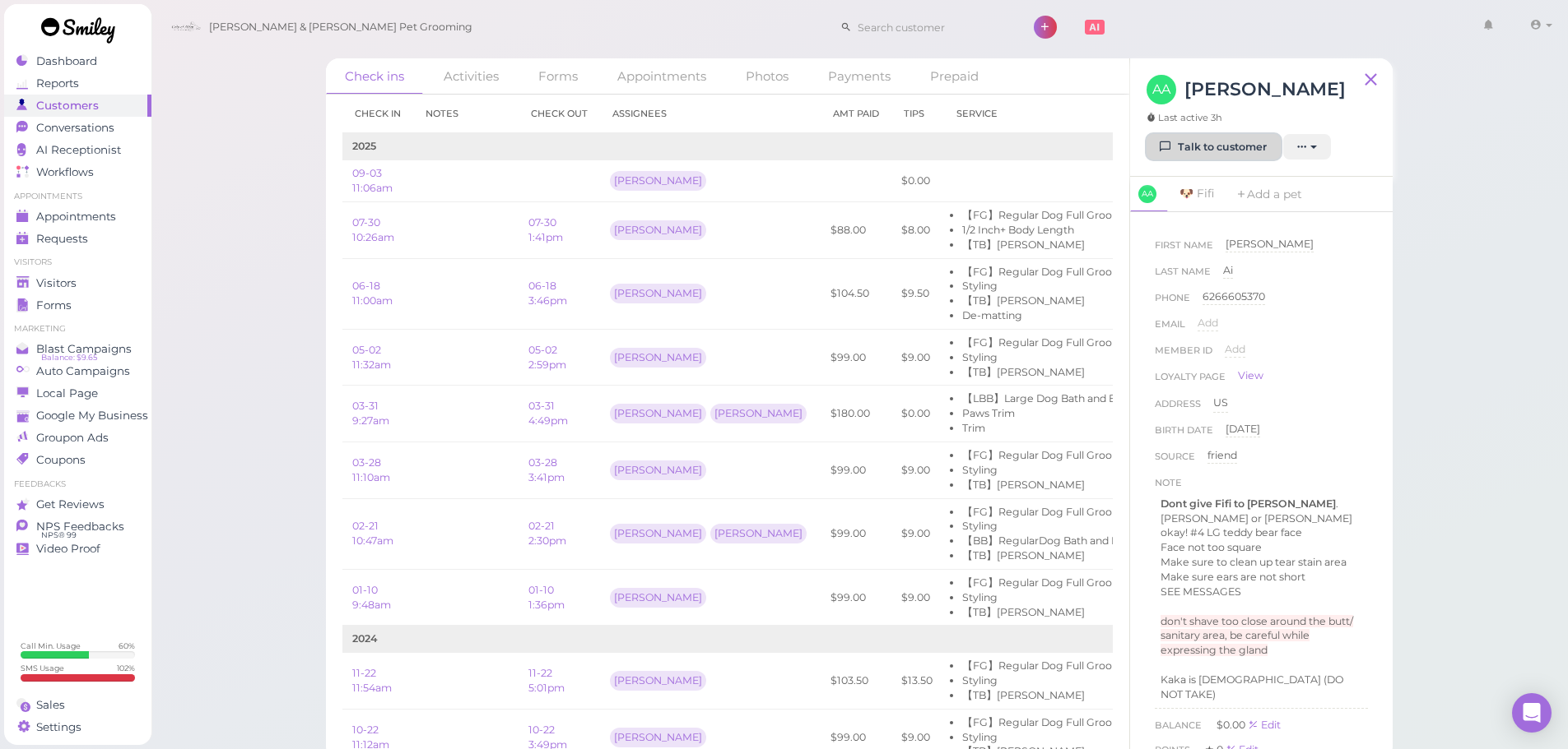
click at [1234, 143] on link "Talk to customer" at bounding box center [1213, 147] width 135 height 26
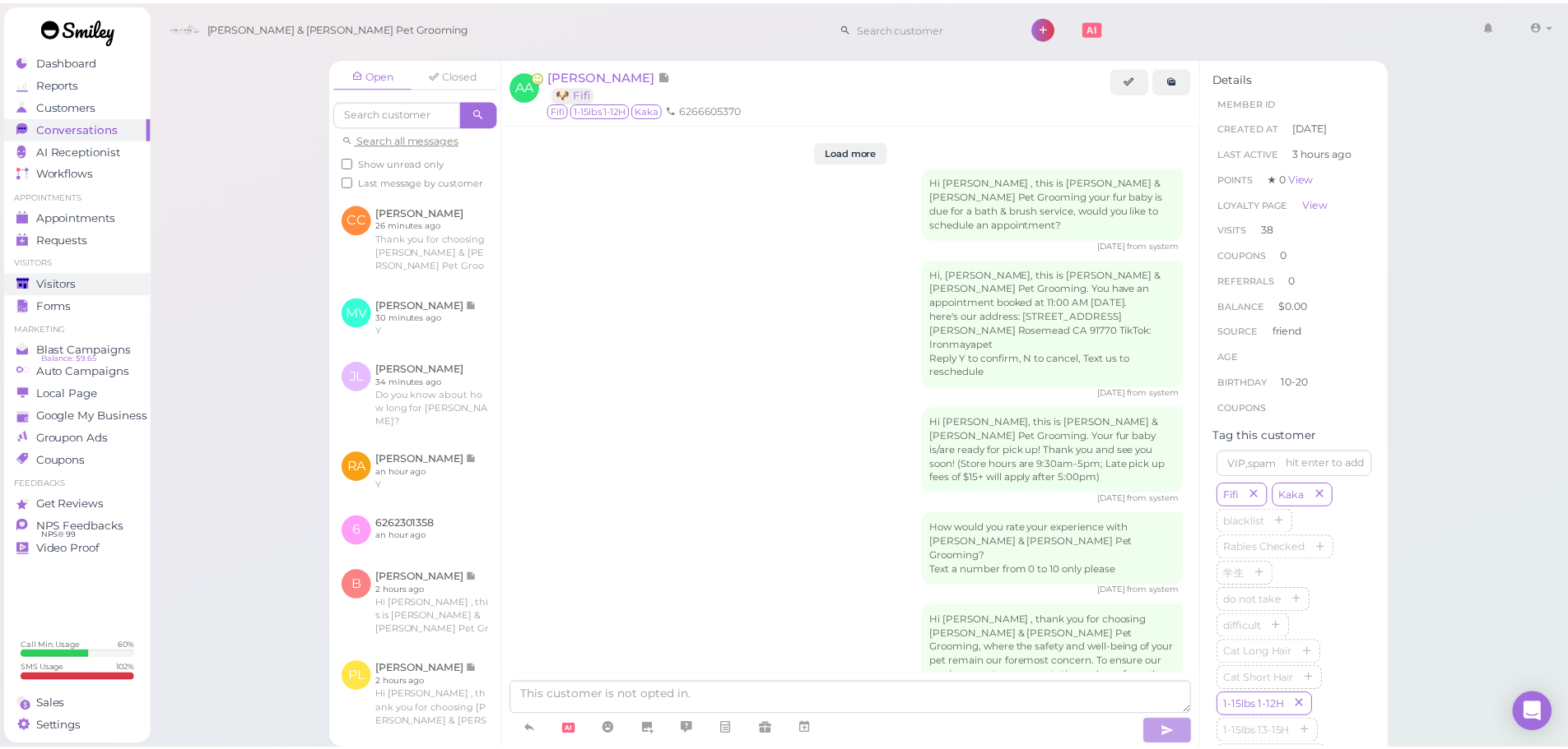
scroll to position [3223, 0]
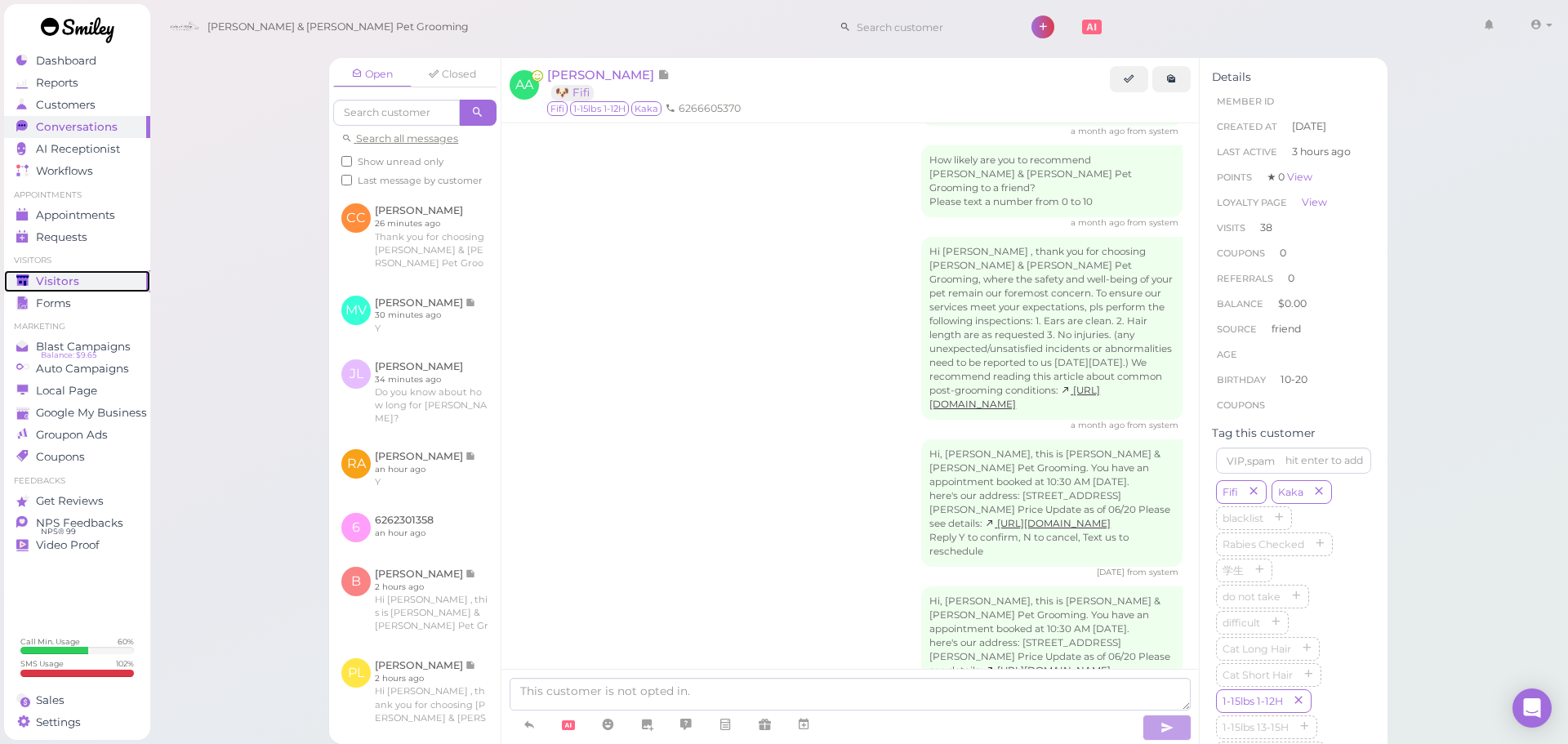
click at [120, 280] on div "Visitors" at bounding box center [74, 281] width 117 height 14
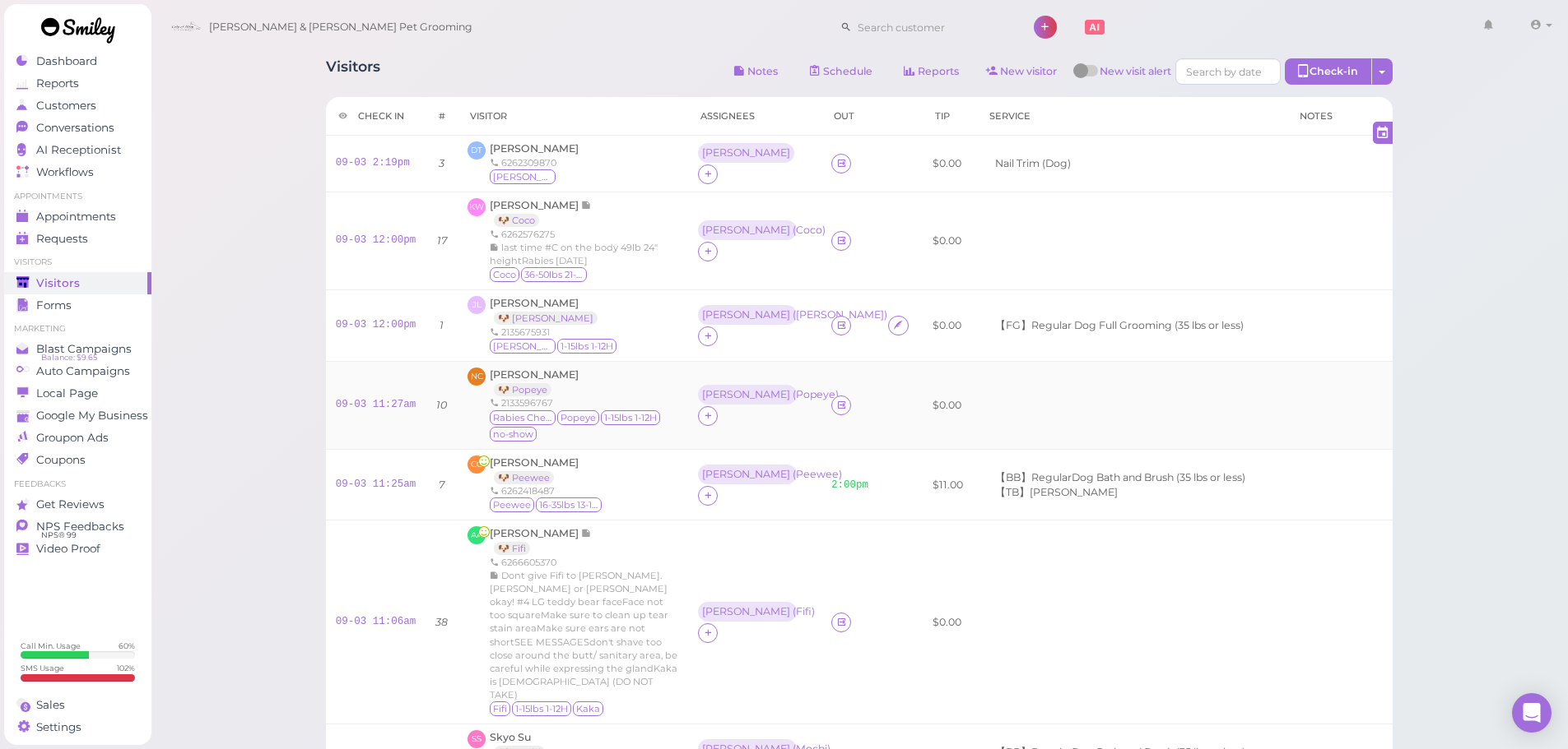
click at [659, 396] on div "[PERSON_NAME] 🐶 Popeye 2133596767 Rabies Checked [GEOGRAPHIC_DATA] 1-15lbs 1-12…" at bounding box center [584, 405] width 188 height 76
click at [404, 410] on div "09-03 11:27am" at bounding box center [376, 405] width 81 height 14
click at [394, 410] on div "09-03 11:27am" at bounding box center [376, 405] width 81 height 14
click at [391, 408] on link "09-03 11:27am" at bounding box center [376, 404] width 81 height 12
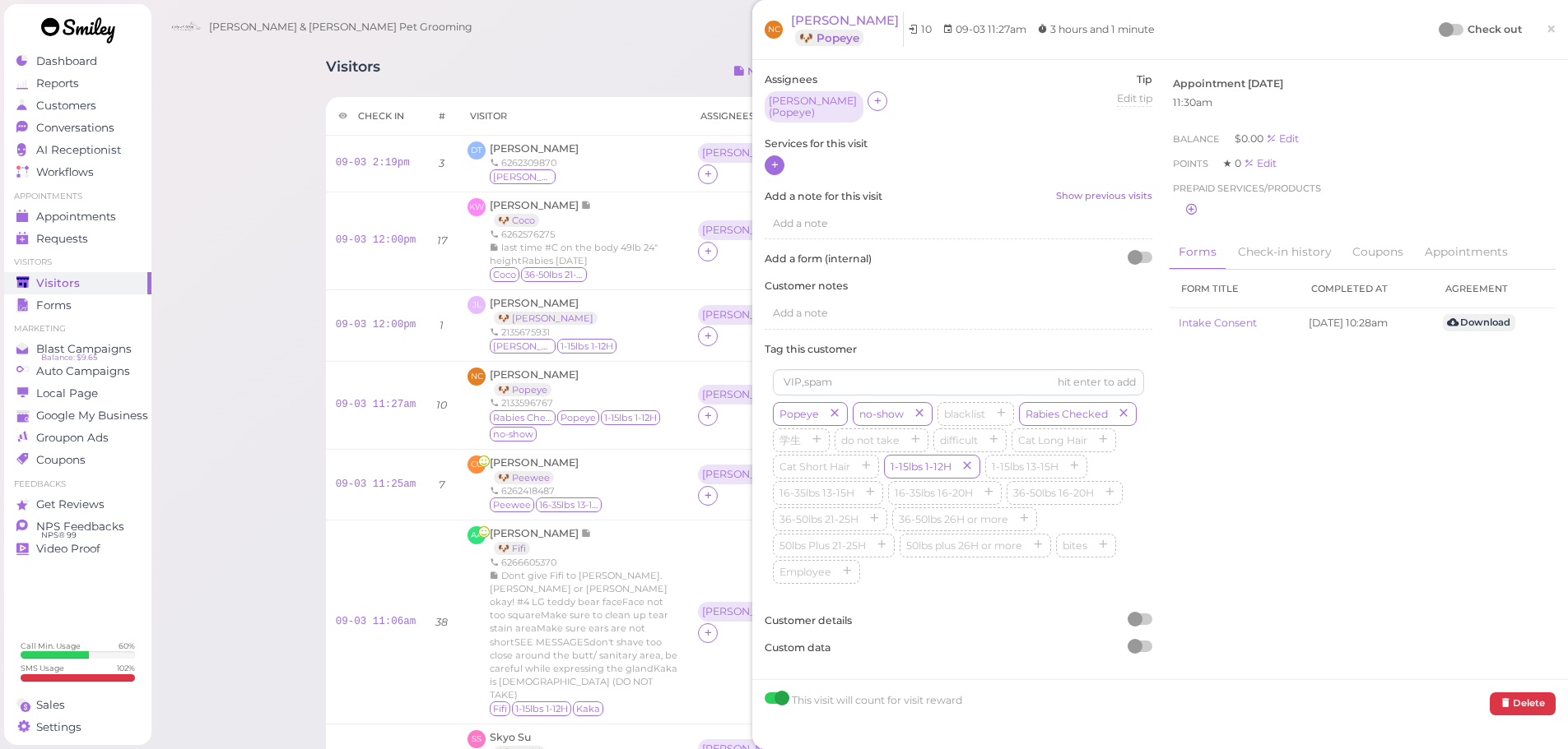
click at [775, 158] on icon at bounding box center [774, 164] width 11 height 12
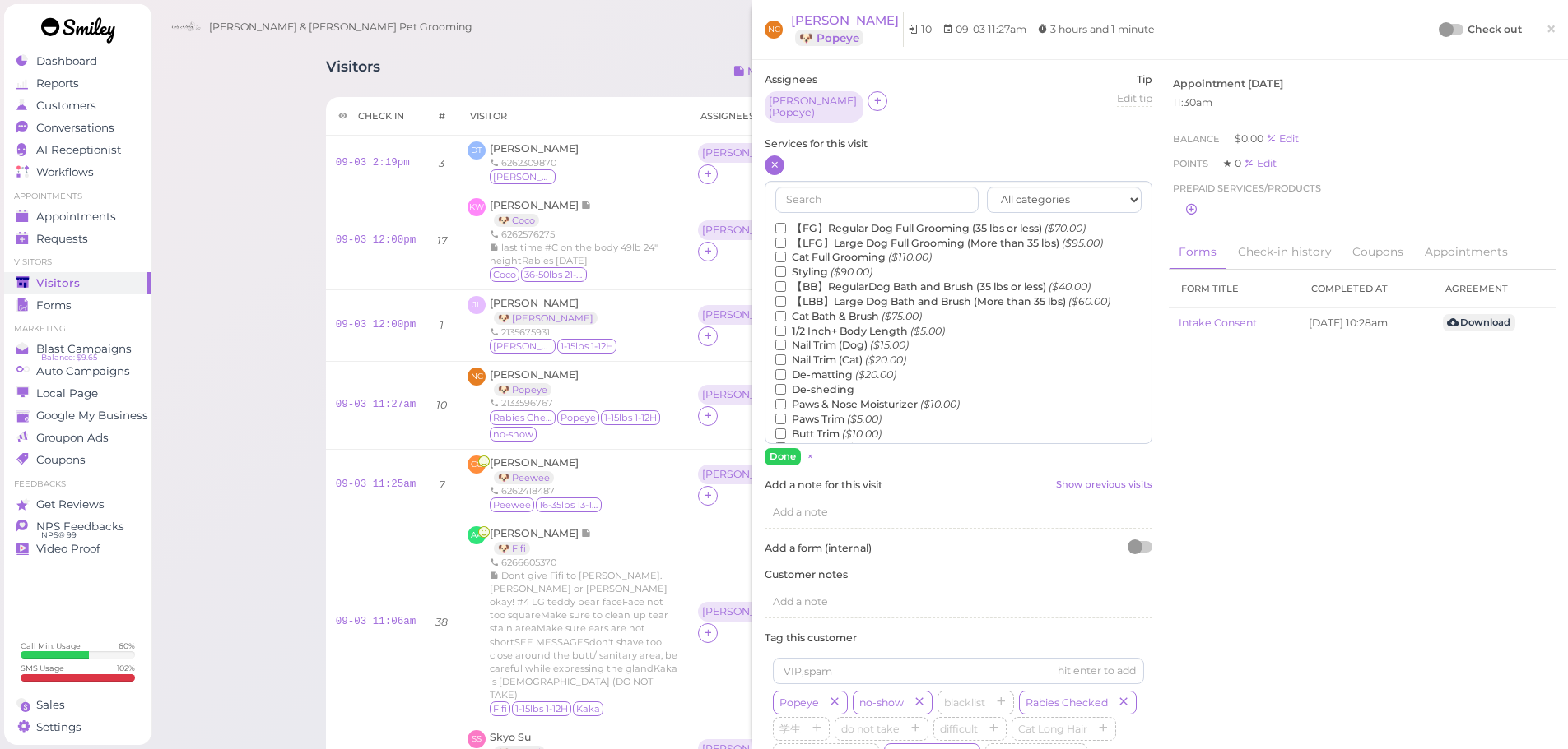
click at [845, 221] on label "【FG】Regular Dog Full Grooming (35 lbs or less) ($70.00)" at bounding box center [930, 228] width 310 height 14
click at [786, 223] on input "【FG】Regular Dog Full Grooming (35 lbs or less) ($70.00)" at bounding box center [780, 228] width 11 height 11
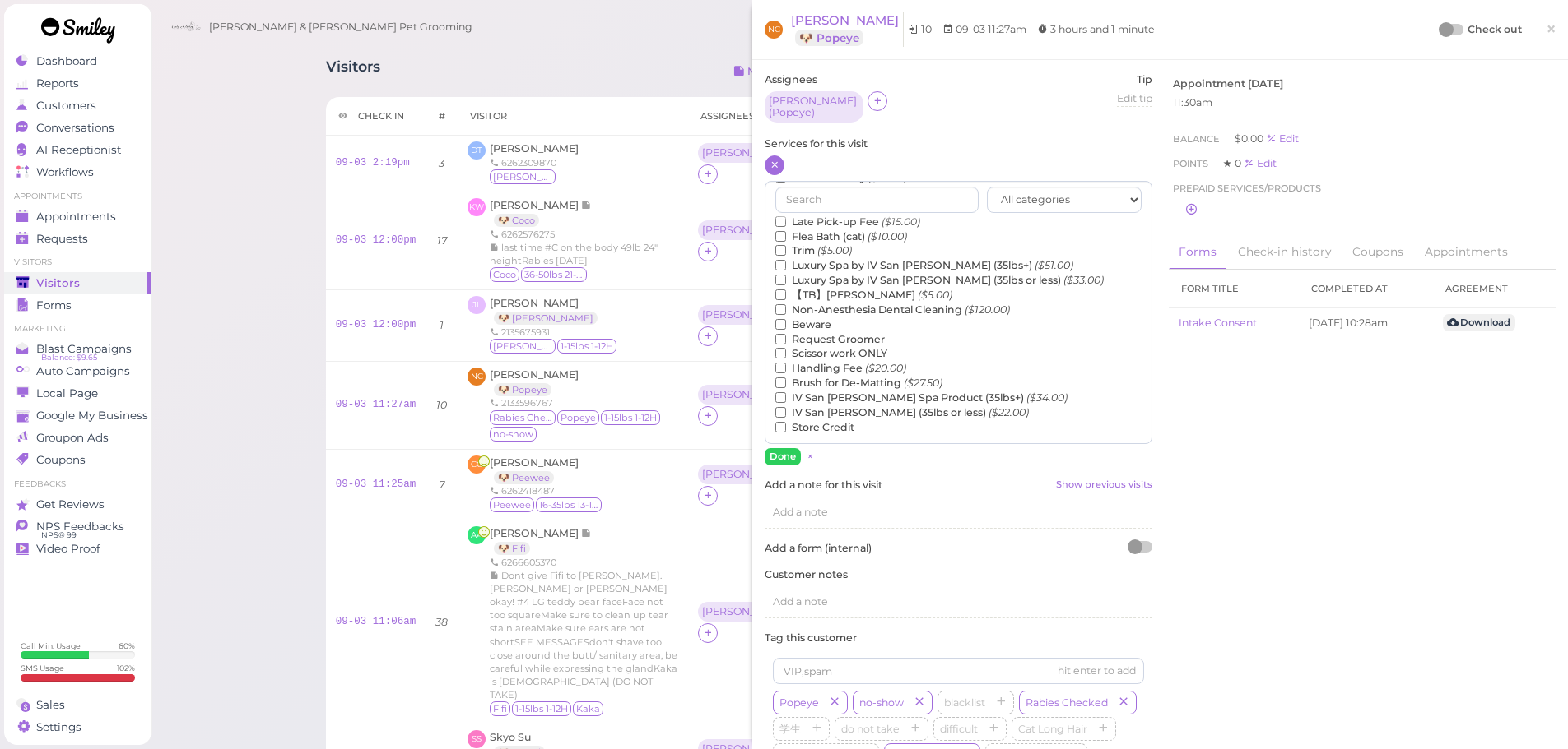
click at [831, 294] on label "【TB】Teeth Brushing ($5.00)" at bounding box center [864, 295] width 177 height 14
click at [786, 294] on input "【TB】Teeth Brushing ($5.00)" at bounding box center [780, 294] width 11 height 11
click at [784, 454] on button "Done" at bounding box center [783, 457] width 37 height 17
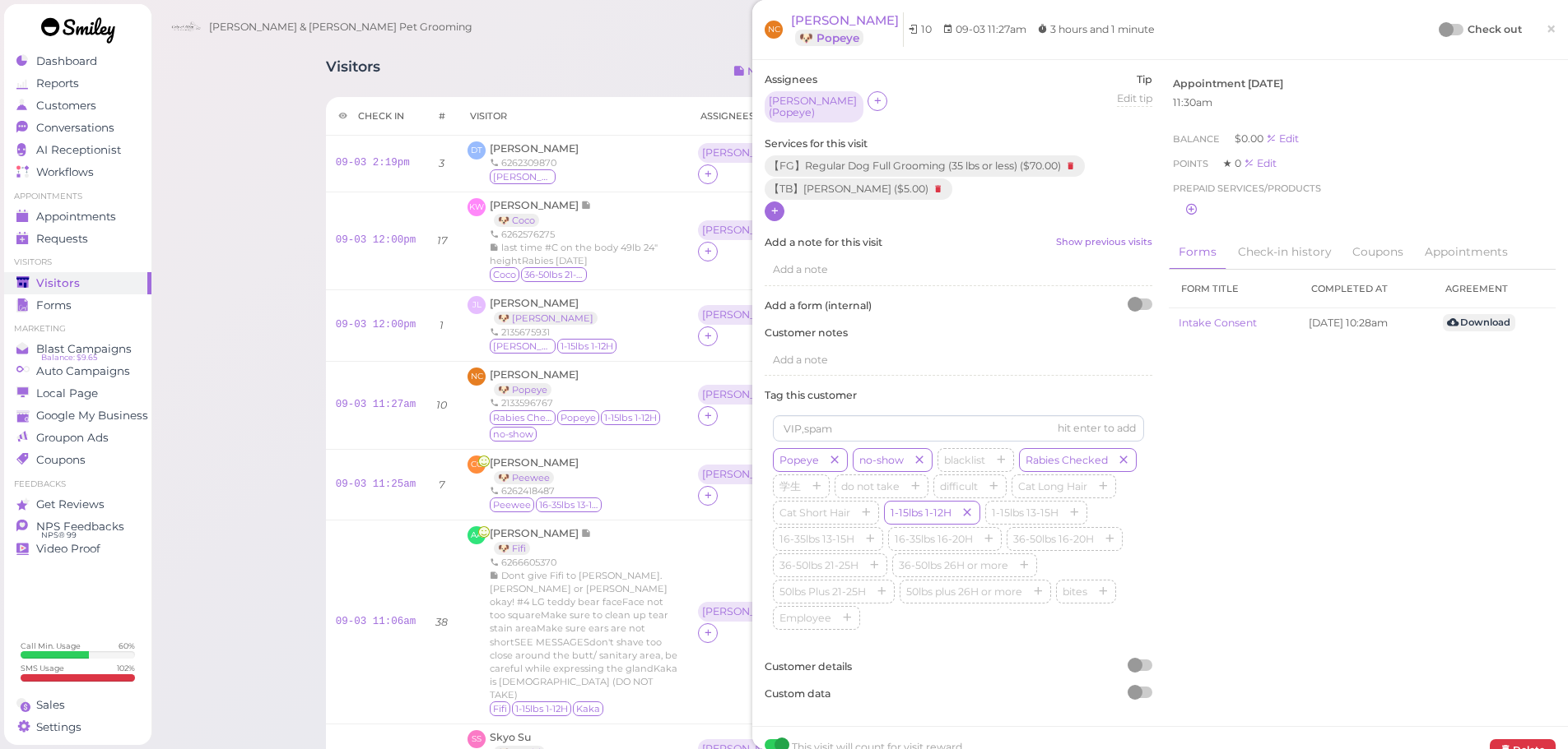
click at [1438, 35] on div at bounding box center [1445, 29] width 14 height 14
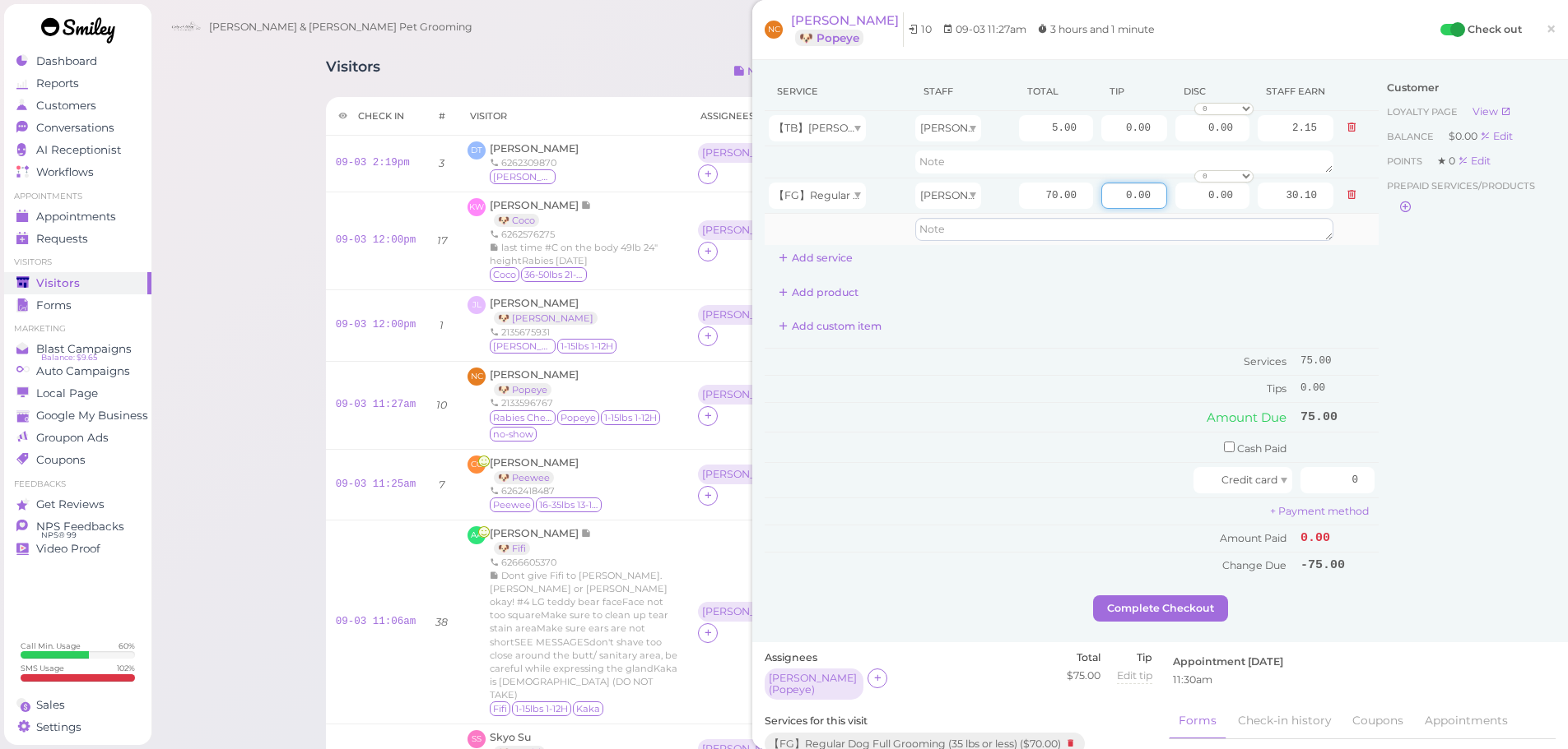
click at [1247, 222] on tbody "【TB】[PERSON_NAME] [PERSON_NAME] 5.00 0.00 0.00 0 10% off 15% off 20% off 25% of…" at bounding box center [1071, 179] width 614 height 134
type input "7.5"
drag, startPoint x: 1299, startPoint y: 485, endPoint x: 1524, endPoint y: 530, distance: 229.5
click at [1524, 530] on div "Service Staff Total Tip Disc Staff earn 【TB】Teeth Brushing [PERSON_NAME] 5.00 0…" at bounding box center [1160, 333] width 791 height 523
type input "82.5"
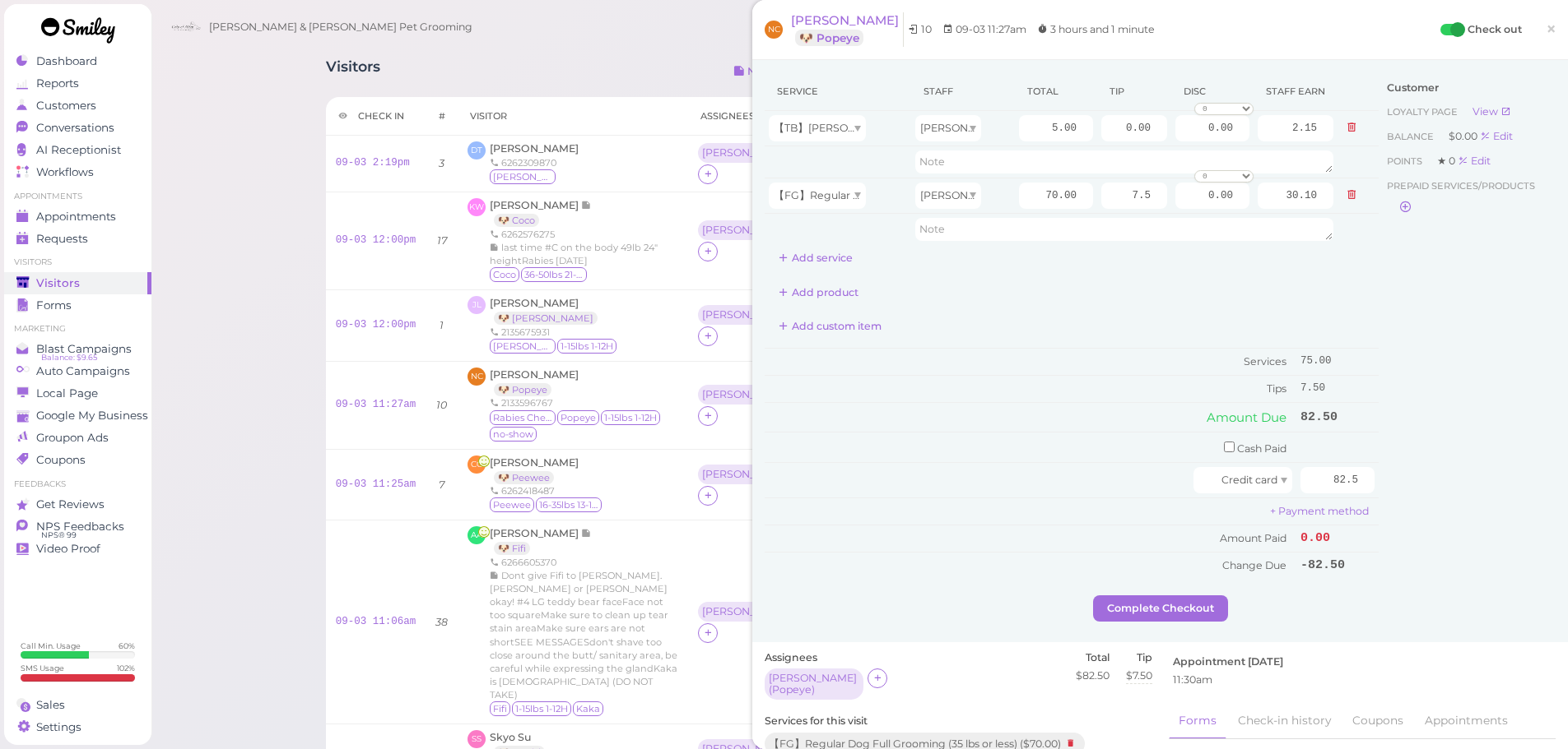
click at [1482, 536] on div "Customer Loyalty page View Balance $0.00 Edit Points ★ 0 Edit Prepaid services/…" at bounding box center [1467, 333] width 177 height 523
click at [1178, 609] on button "Complete Checkout" at bounding box center [1160, 608] width 135 height 26
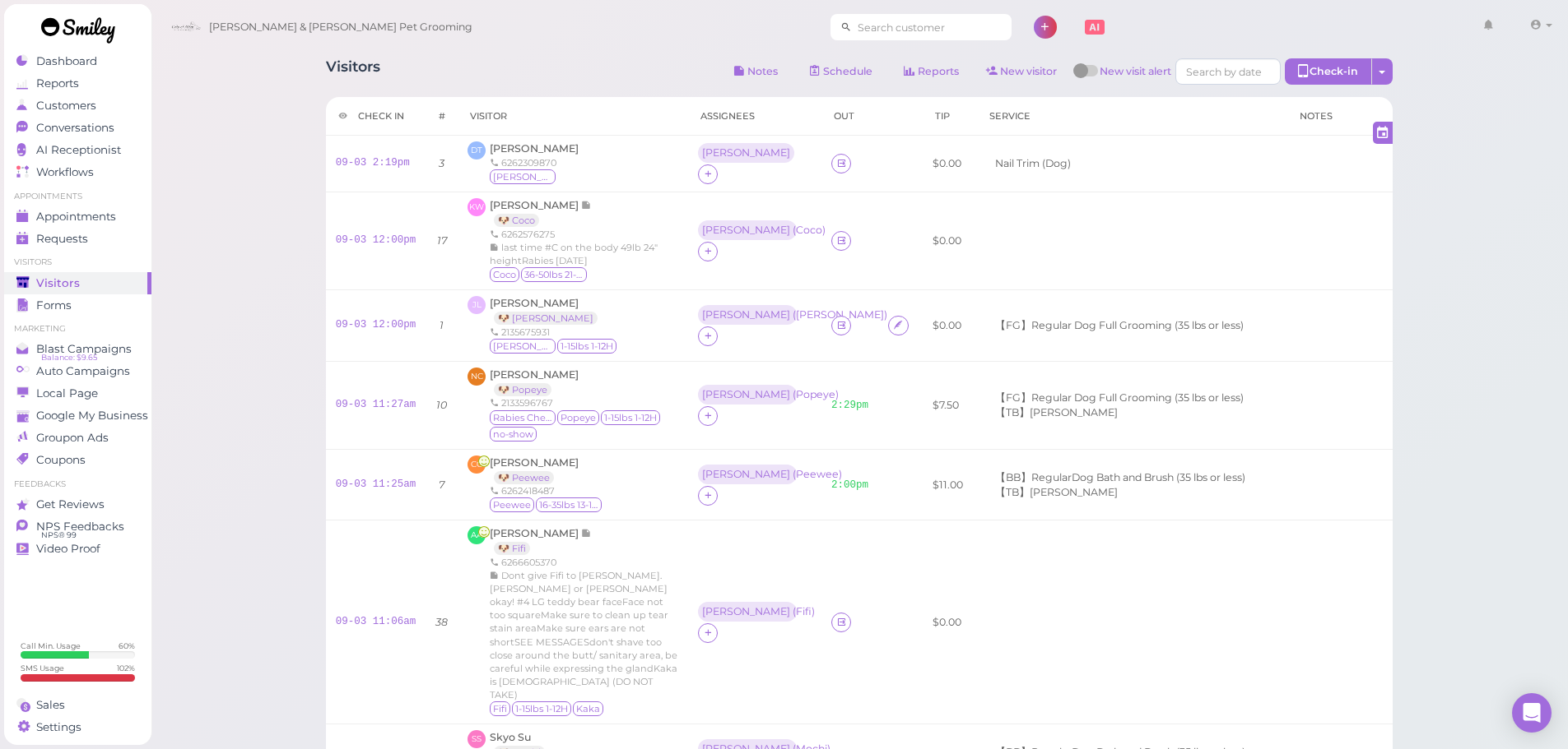
click at [870, 33] on input at bounding box center [931, 27] width 159 height 26
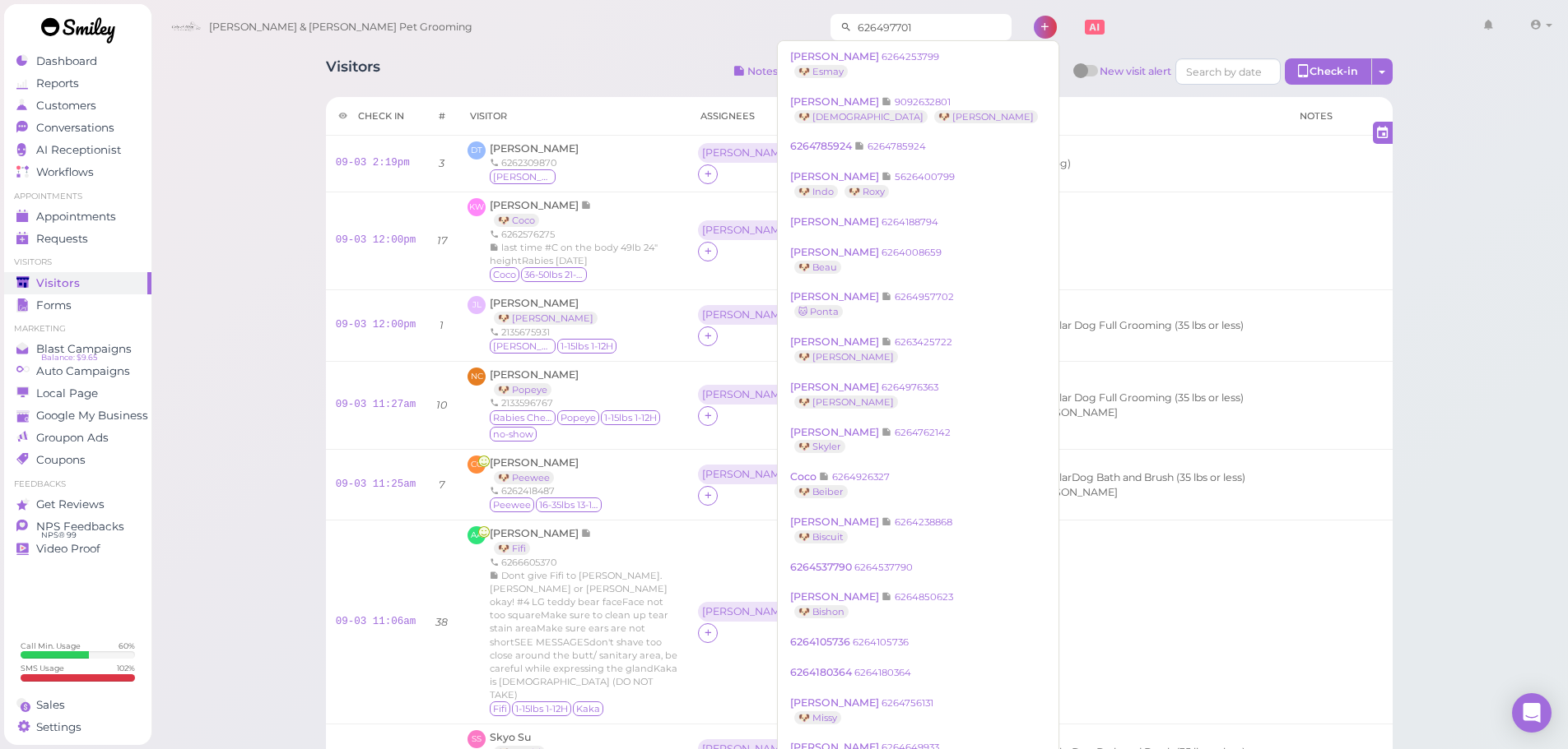
type input "6264977011"
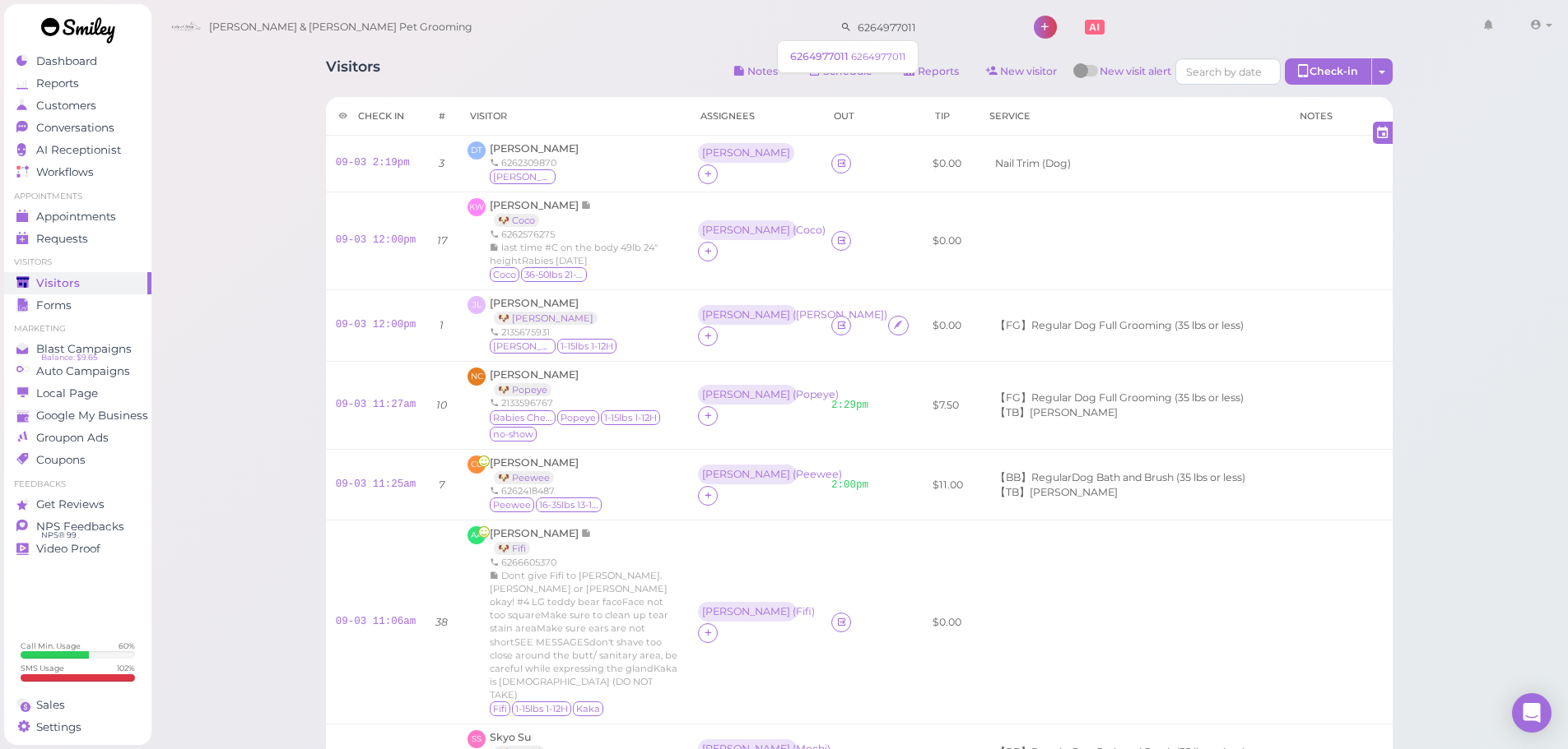
drag, startPoint x: 870, startPoint y: 33, endPoint x: 673, endPoint y: 14, distance: 197.9
click at [673, 14] on div "[PERSON_NAME] & [PERSON_NAME] Pet Grooming 6264977011 1 Account Logout" at bounding box center [861, 27] width 1395 height 47
click at [689, 54] on div "Visitors Notes Schedule Reports New visitor New visit alert Check-in Customer c…" at bounding box center [859, 608] width 1108 height 1124
click at [82, 139] on link "AI Receptionist" at bounding box center [77, 150] width 147 height 22
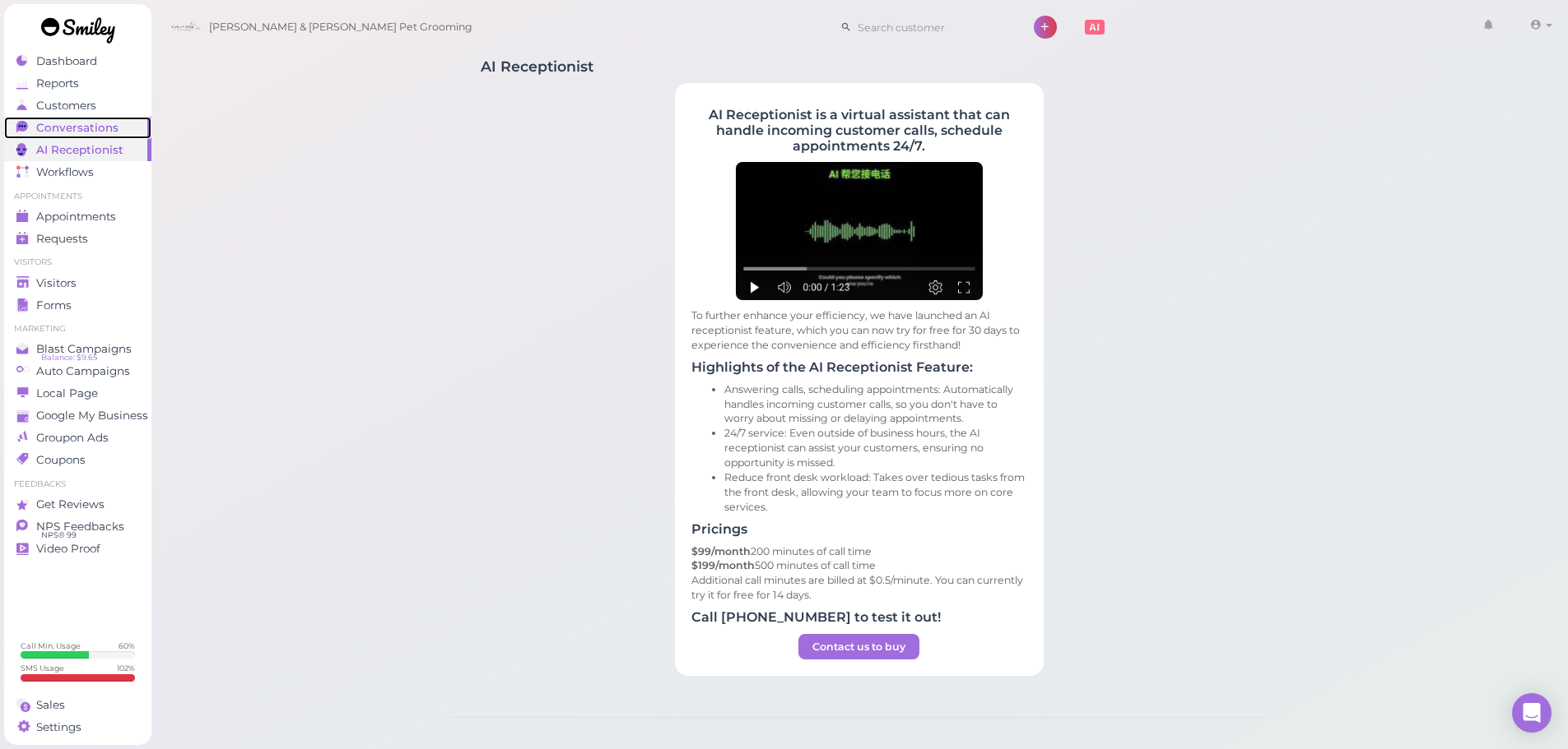
click at [96, 127] on span "Conversations" at bounding box center [78, 128] width 83 height 14
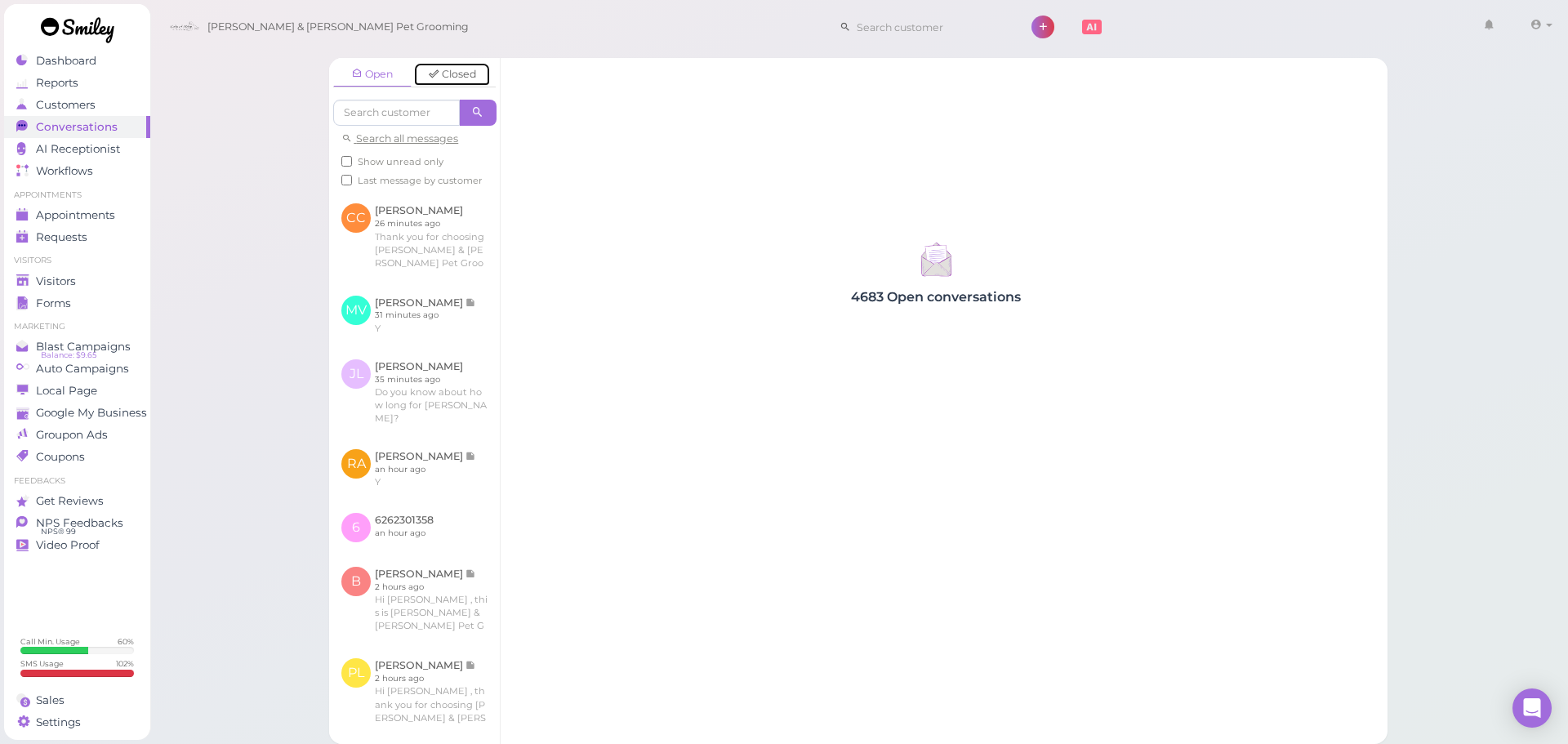
click at [459, 72] on link "Closed" at bounding box center [452, 74] width 78 height 25
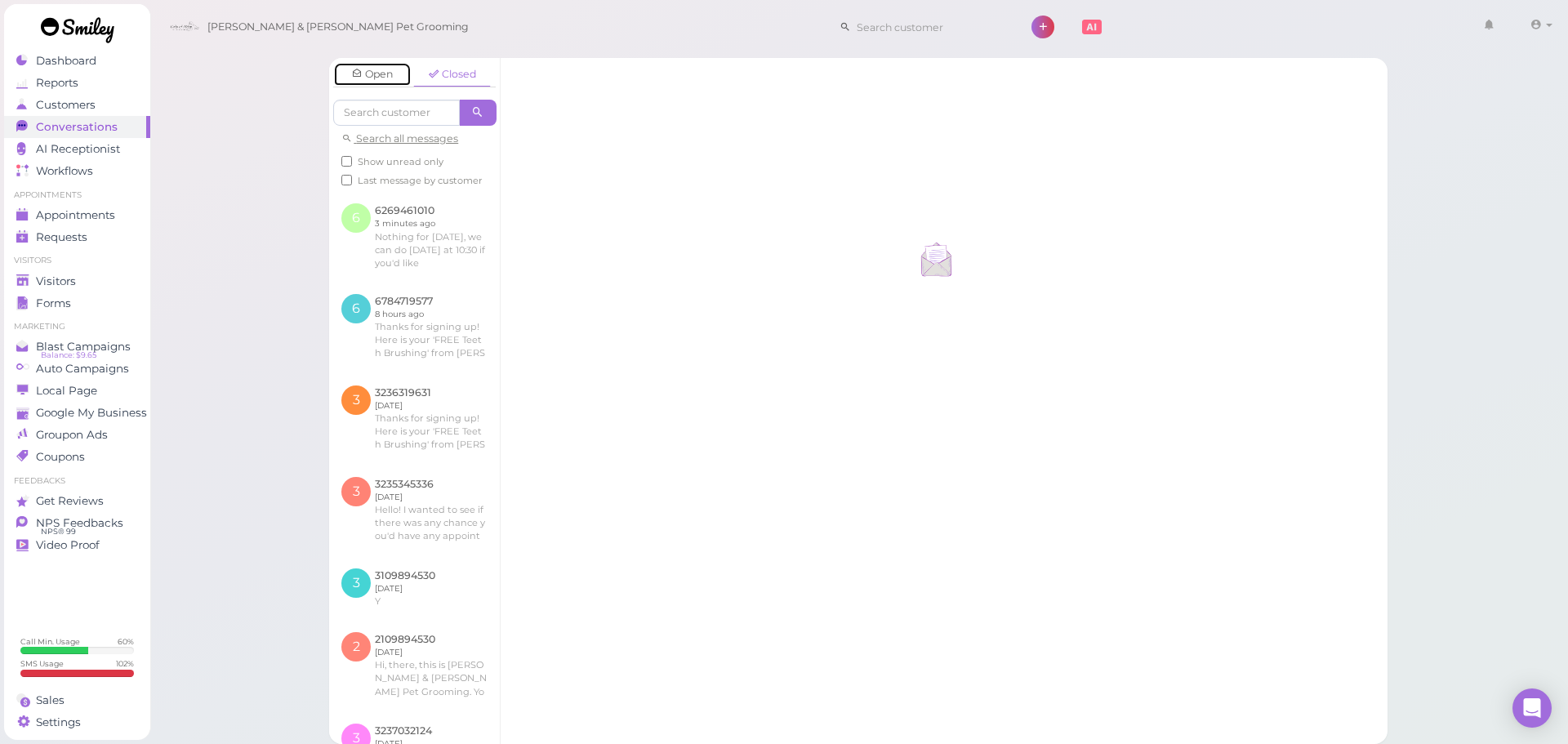
click at [354, 79] on icon at bounding box center [357, 73] width 10 height 12
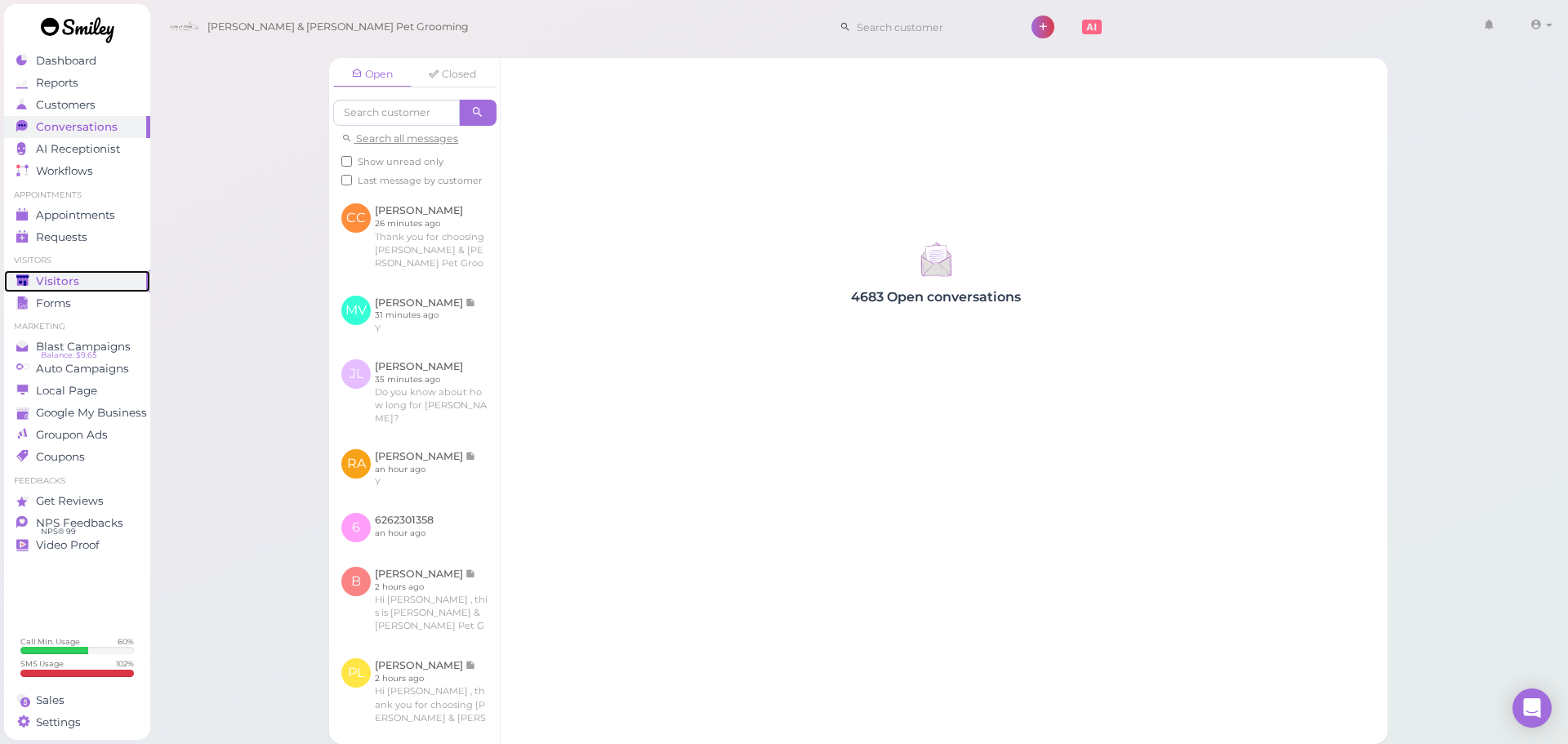
click at [60, 279] on span "Visitors" at bounding box center [57, 281] width 43 height 14
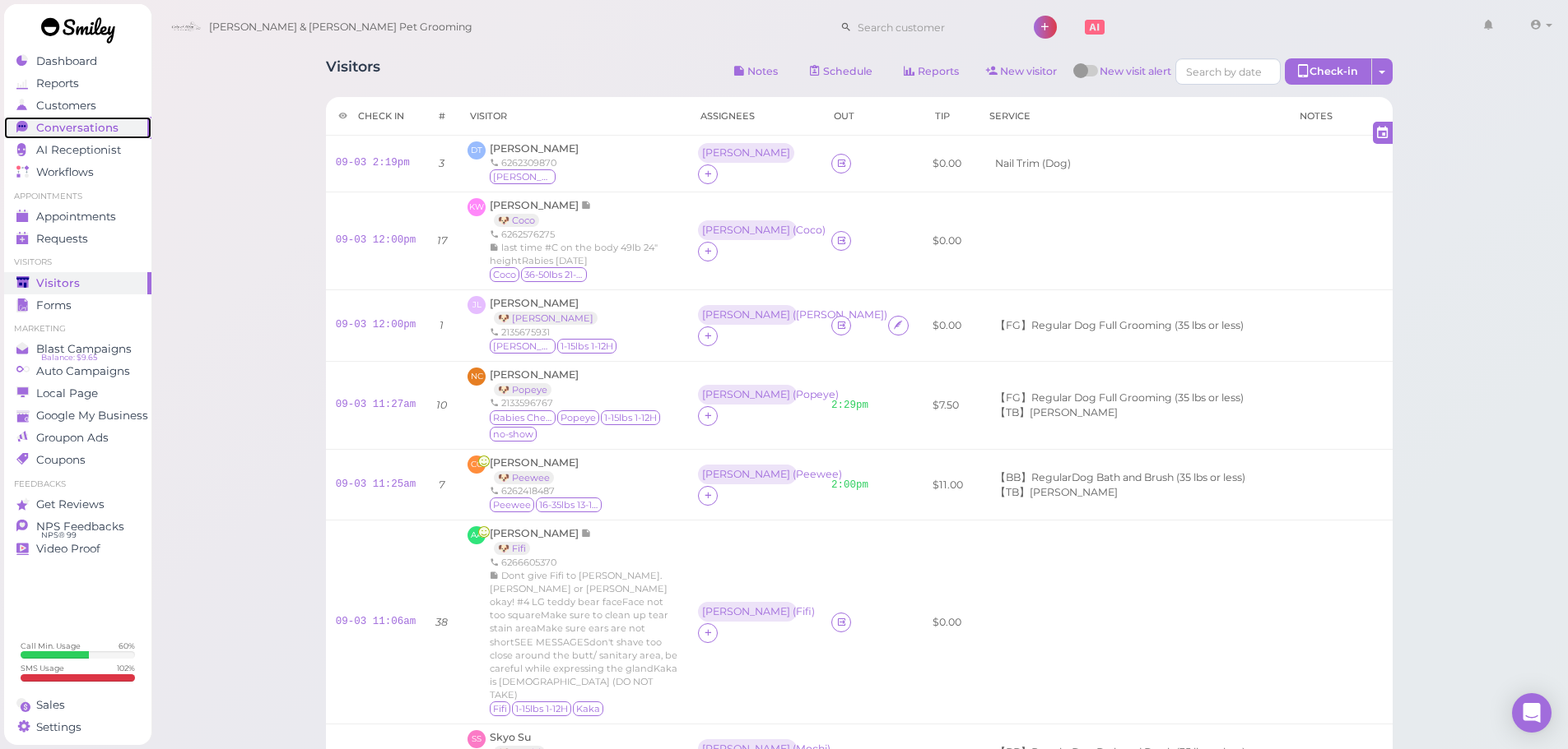
click at [61, 127] on span "Conversations" at bounding box center [78, 128] width 83 height 14
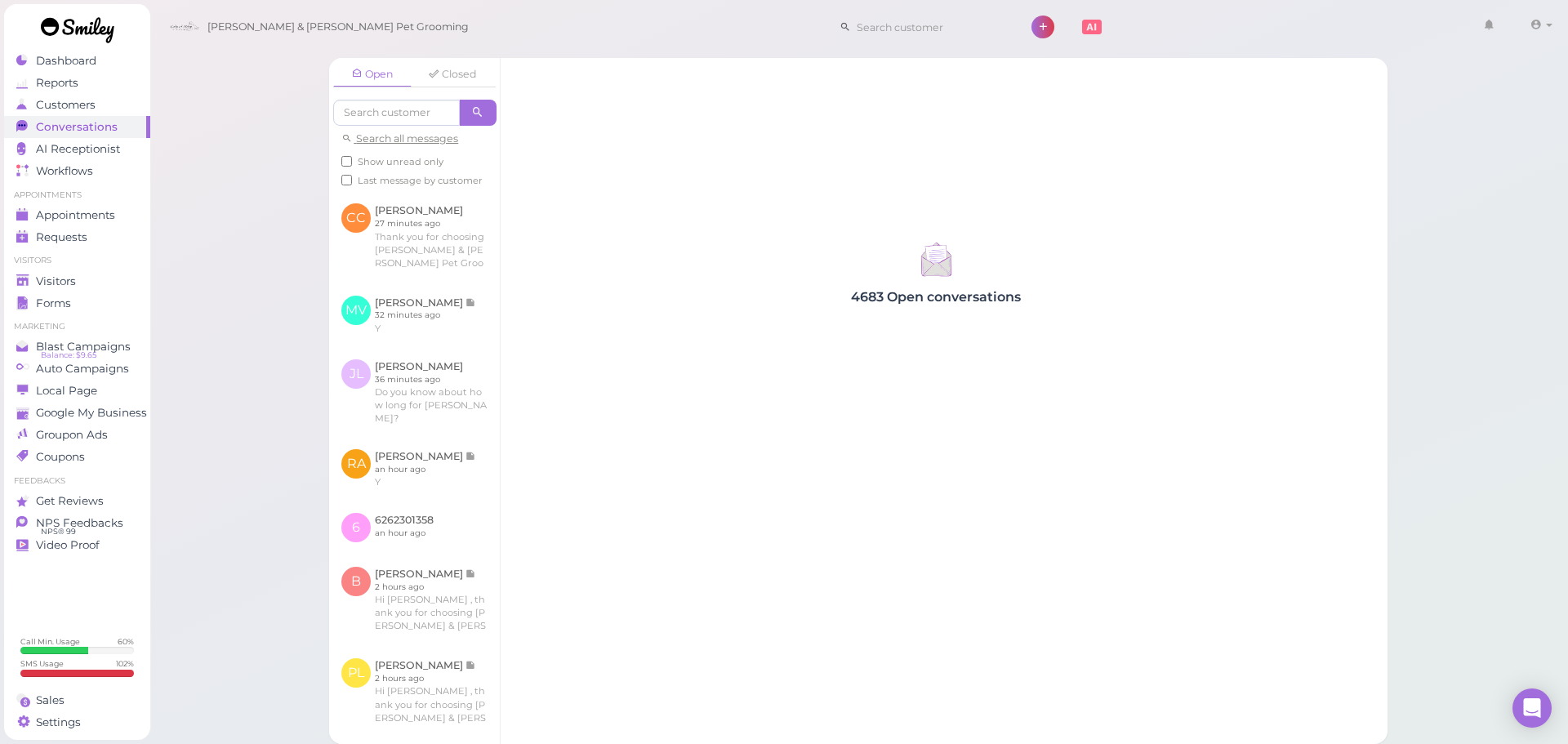
click at [453, 91] on div "Open Closed Search all messages Show unread only Last message by customer" at bounding box center [414, 125] width 171 height 134
click at [453, 77] on link "Closed" at bounding box center [452, 74] width 78 height 25
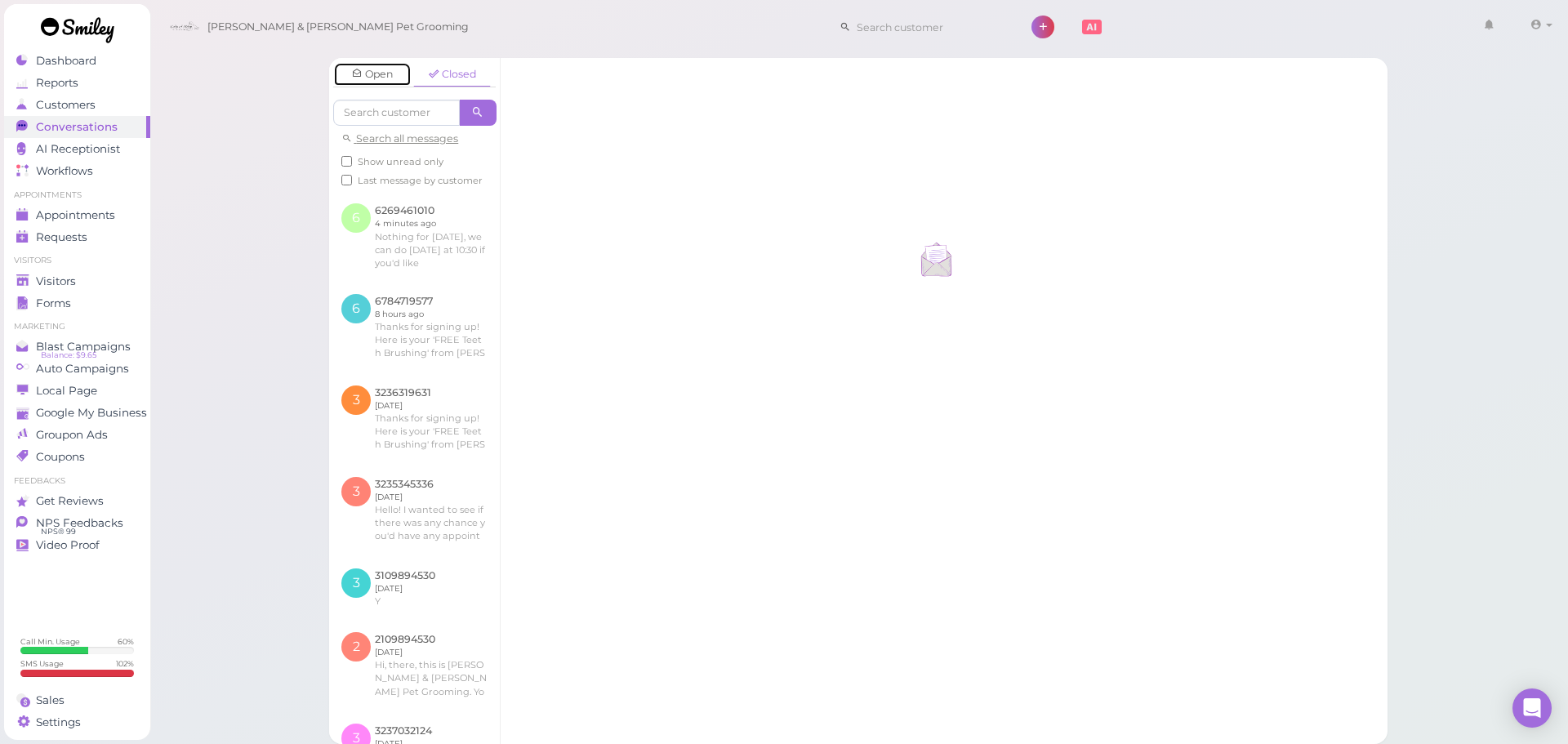
click at [352, 86] on link "Open" at bounding box center [372, 74] width 78 height 25
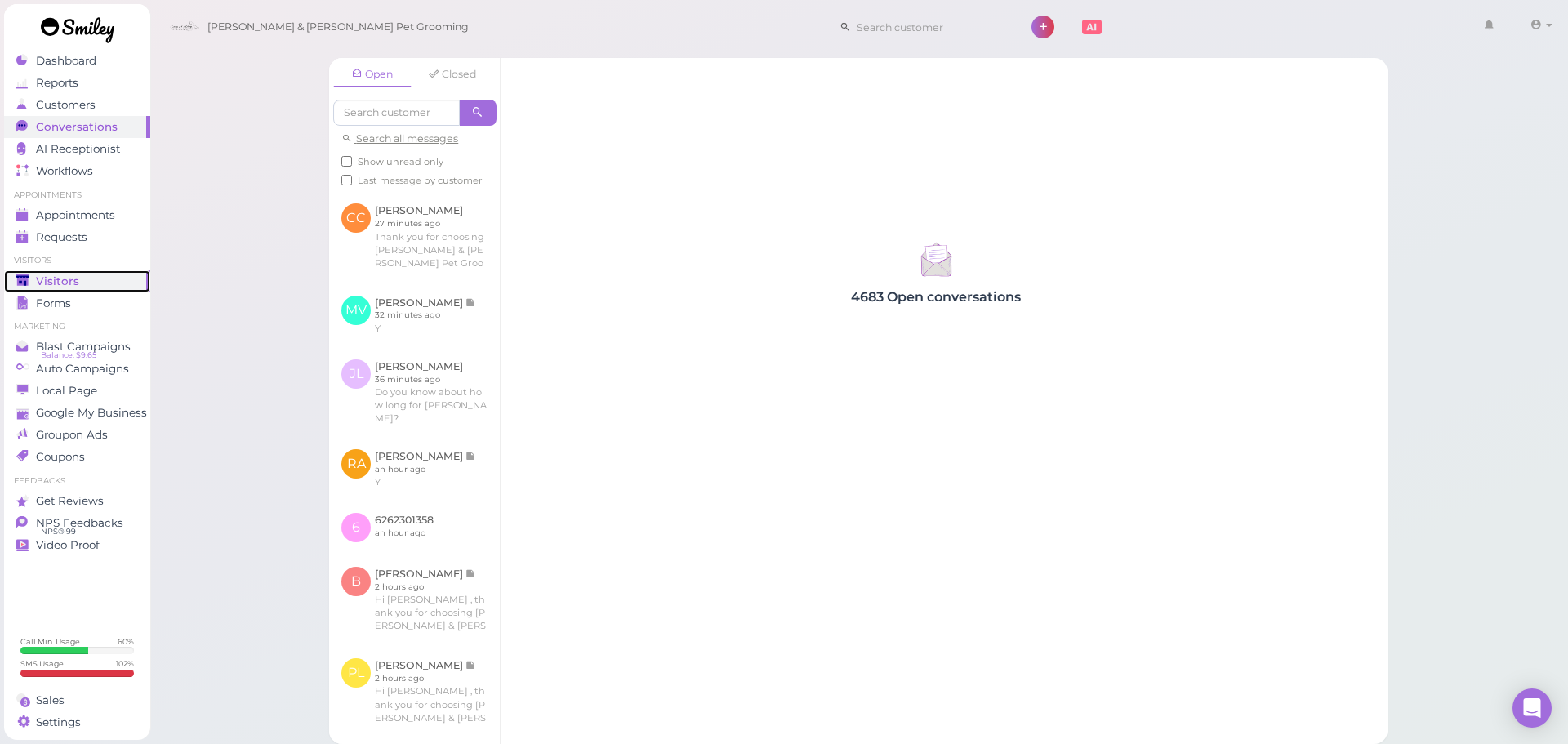
click at [33, 275] on div "Visitors" at bounding box center [74, 281] width 117 height 14
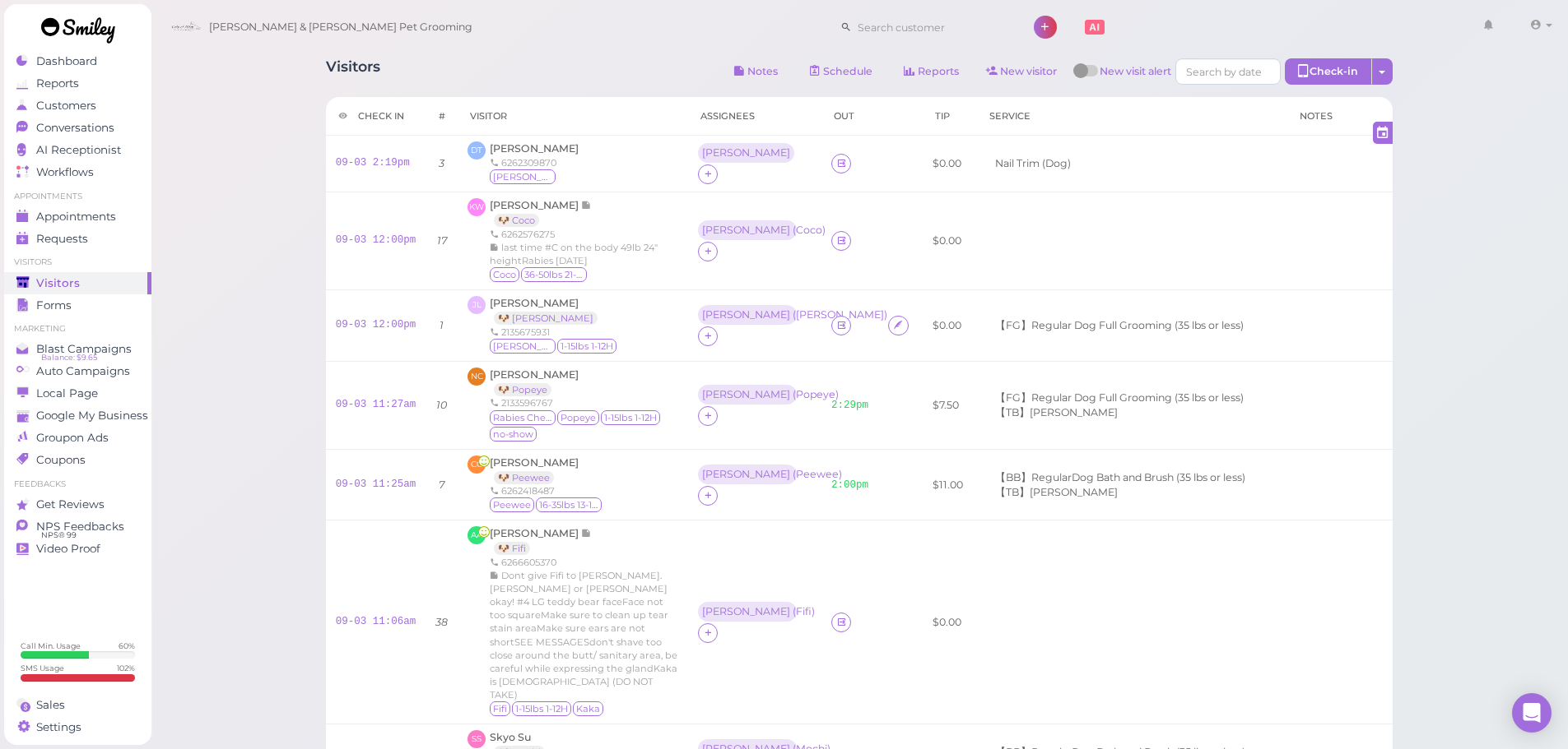
click at [234, 242] on div "Visitors Notes Schedule Reports New visitor New visit alert Check-in Customer c…" at bounding box center [860, 684] width 1418 height 1368
click at [648, 338] on div "JL [PERSON_NAME] 🐶 [PERSON_NAME] 2135675931 [PERSON_NAME] 1-15lbs 1-12H" at bounding box center [572, 326] width 210 height 60
drag, startPoint x: 788, startPoint y: 387, endPoint x: 782, endPoint y: 374, distance: 14.3
click at [788, 387] on div "[PERSON_NAME] ( [PERSON_NAME] )" at bounding box center [754, 405] width 113 height 41
click at [128, 123] on div "Conversations" at bounding box center [75, 128] width 118 height 14
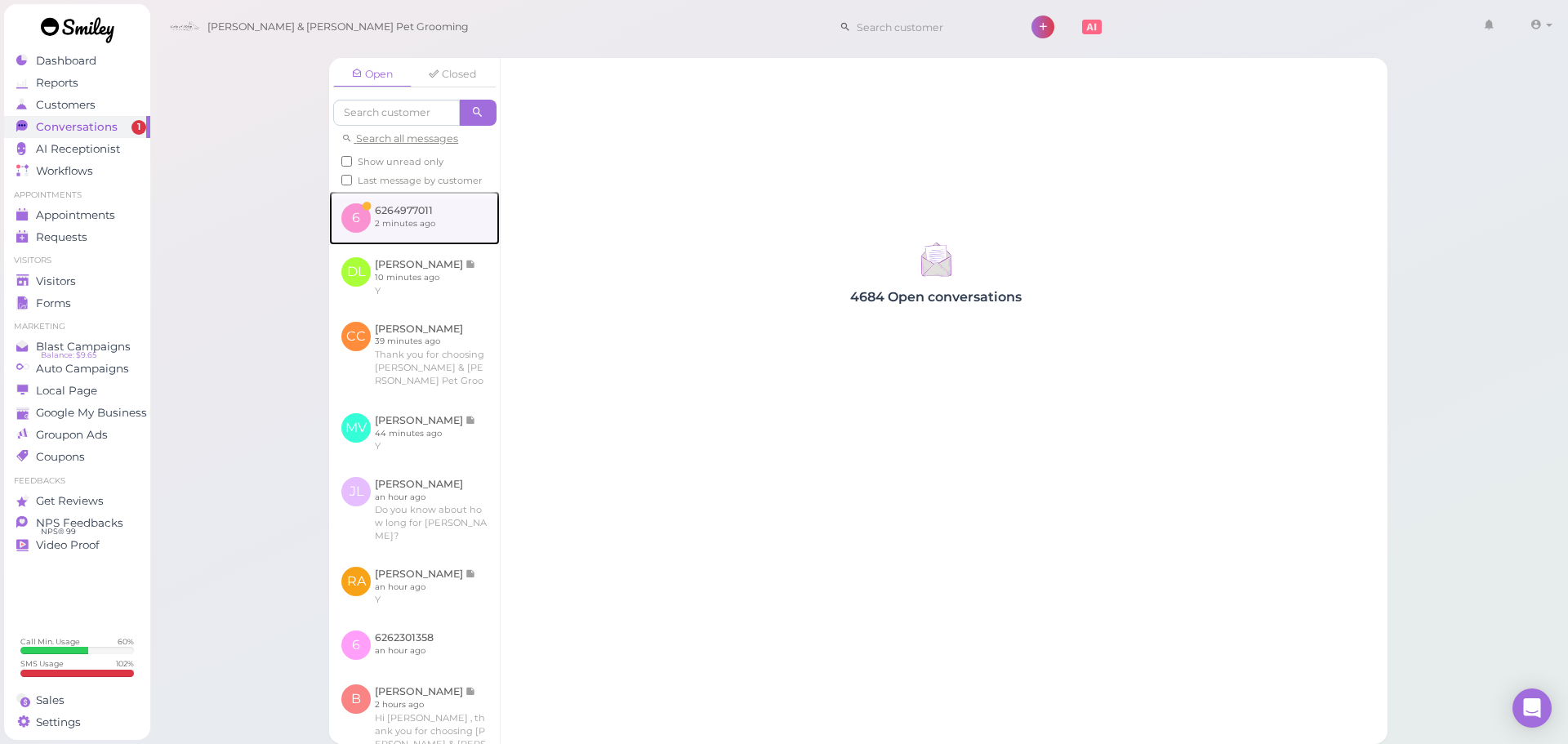
click at [396, 245] on link at bounding box center [414, 217] width 171 height 54
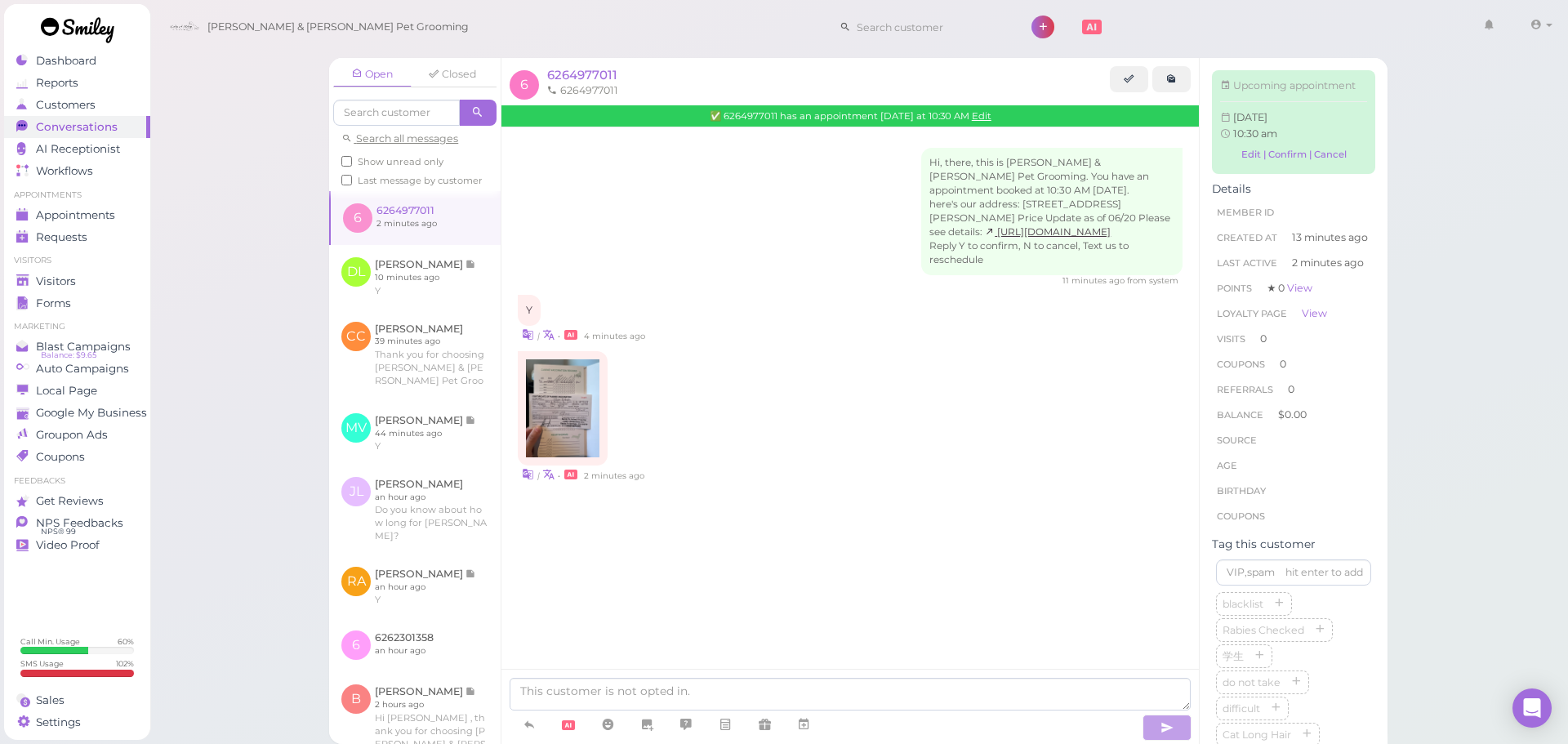
click at [666, 483] on div "| • 2 minutes ago" at bounding box center [850, 474] width 665 height 17
click at [589, 441] on img at bounding box center [563, 408] width 73 height 98
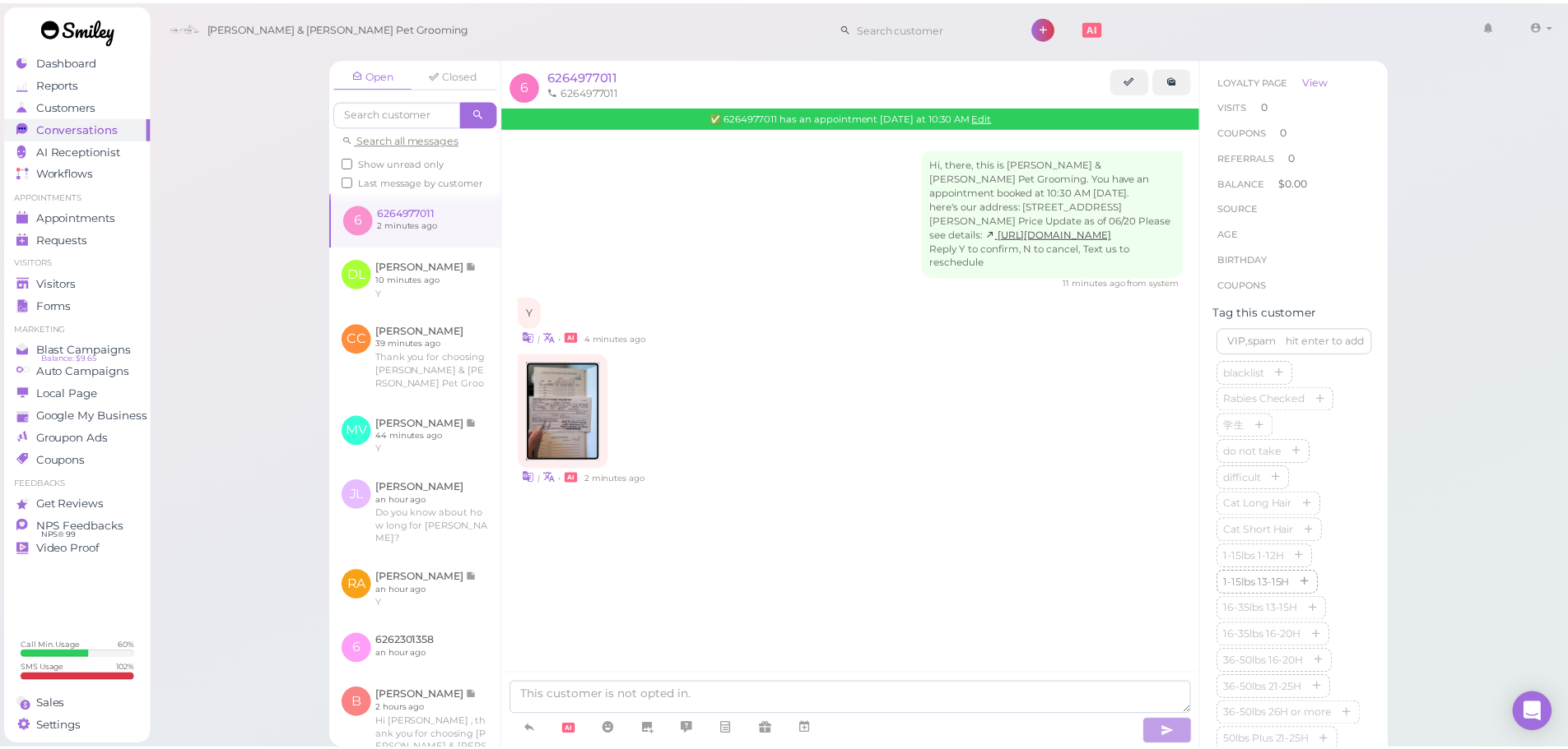
scroll to position [411, 0]
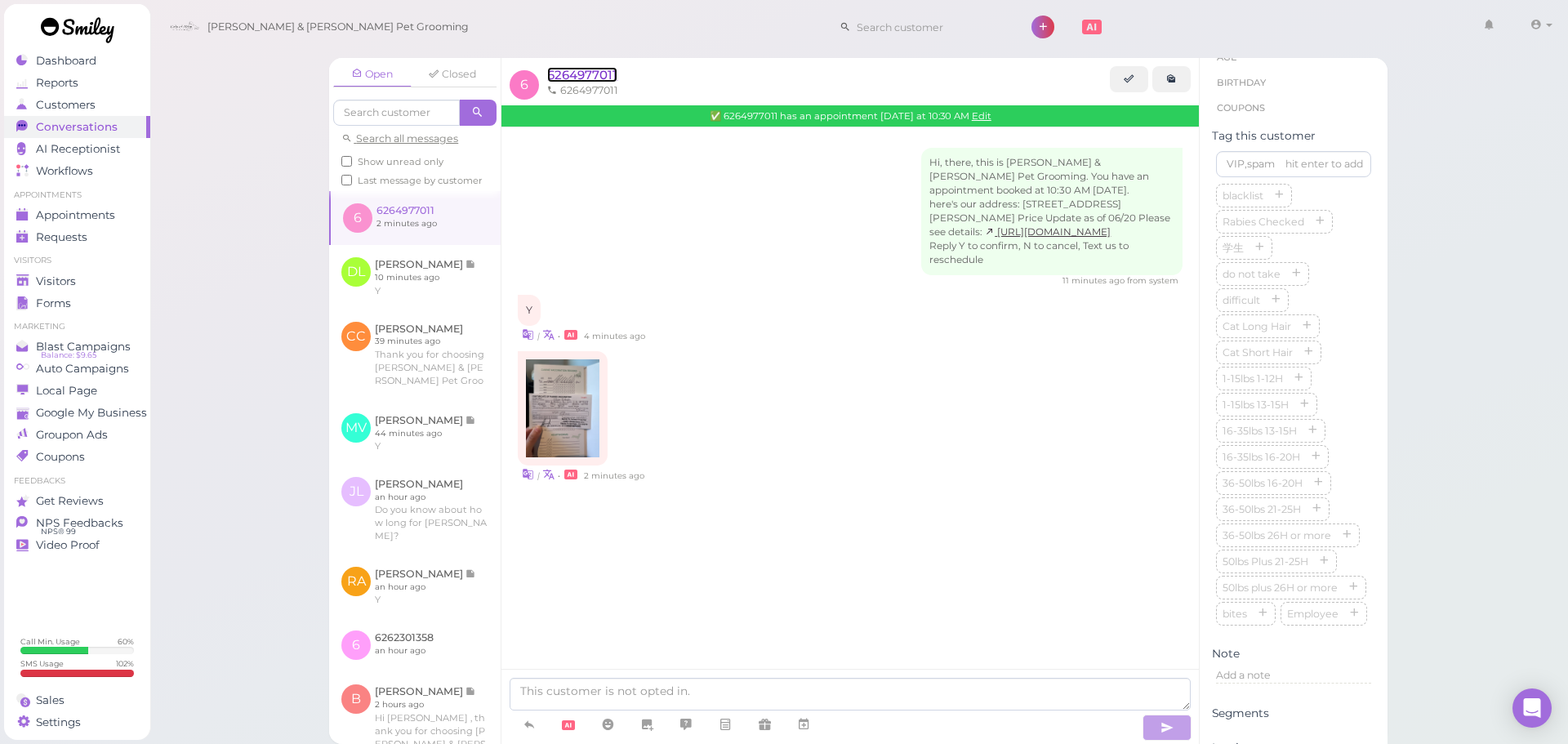
click at [594, 80] on span "6264977011" at bounding box center [583, 74] width 71 height 15
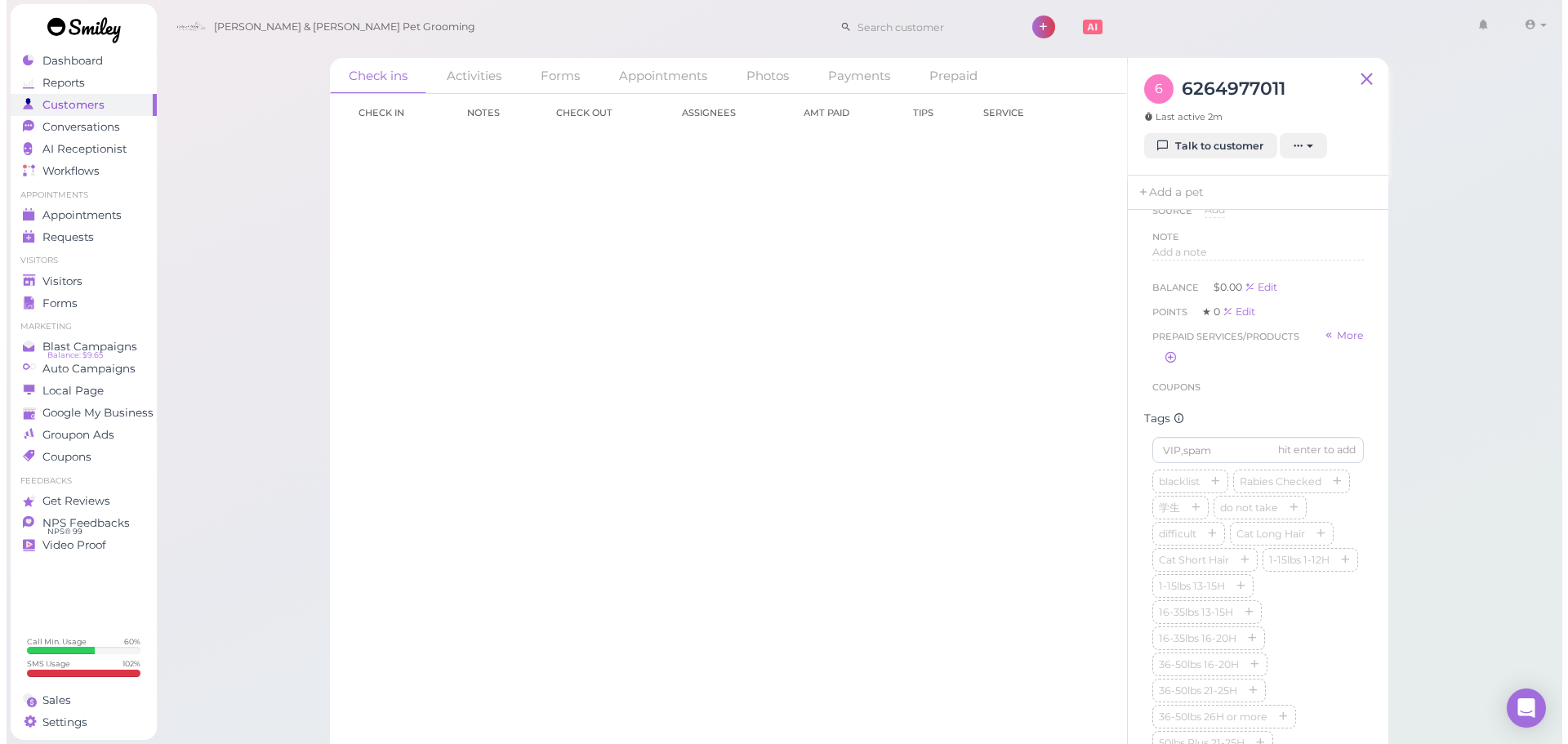
scroll to position [163, 0]
click at [1196, 316] on div "Note" at bounding box center [1252, 315] width 212 height 16
click at [1196, 332] on span "Add a note" at bounding box center [1173, 330] width 54 height 12
click at [1209, 382] on div at bounding box center [1251, 373] width 210 height 98
click at [1155, 481] on button "Done" at bounding box center [1165, 488] width 36 height 17
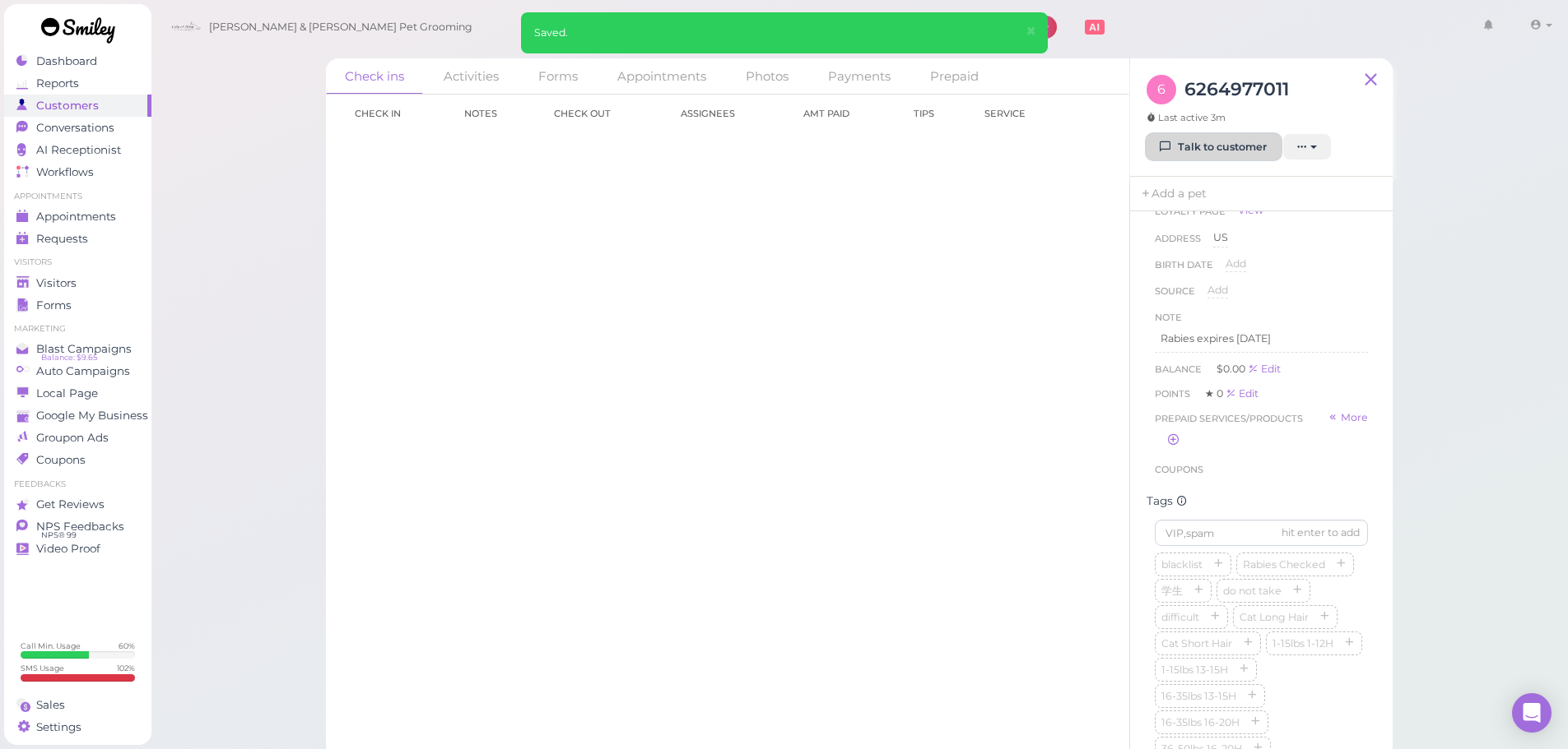
click at [1182, 159] on link "Talk to customer" at bounding box center [1213, 147] width 135 height 26
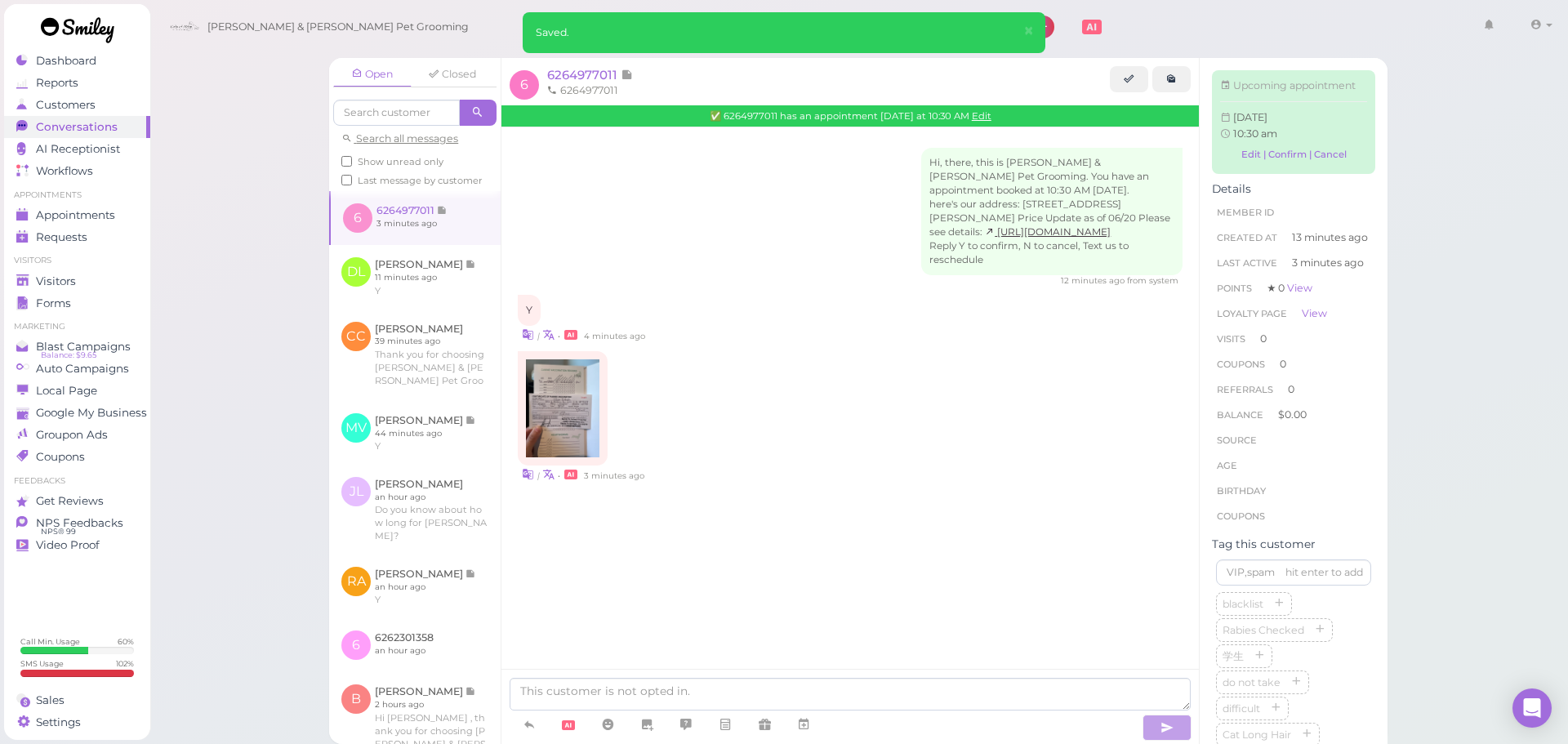
click at [984, 108] on div "✅ 6264977011 has an appointment [DATE] at 10:30 AM Edit" at bounding box center [850, 115] width 697 height 21
click at [983, 111] on link "Edit" at bounding box center [981, 116] width 20 height 11
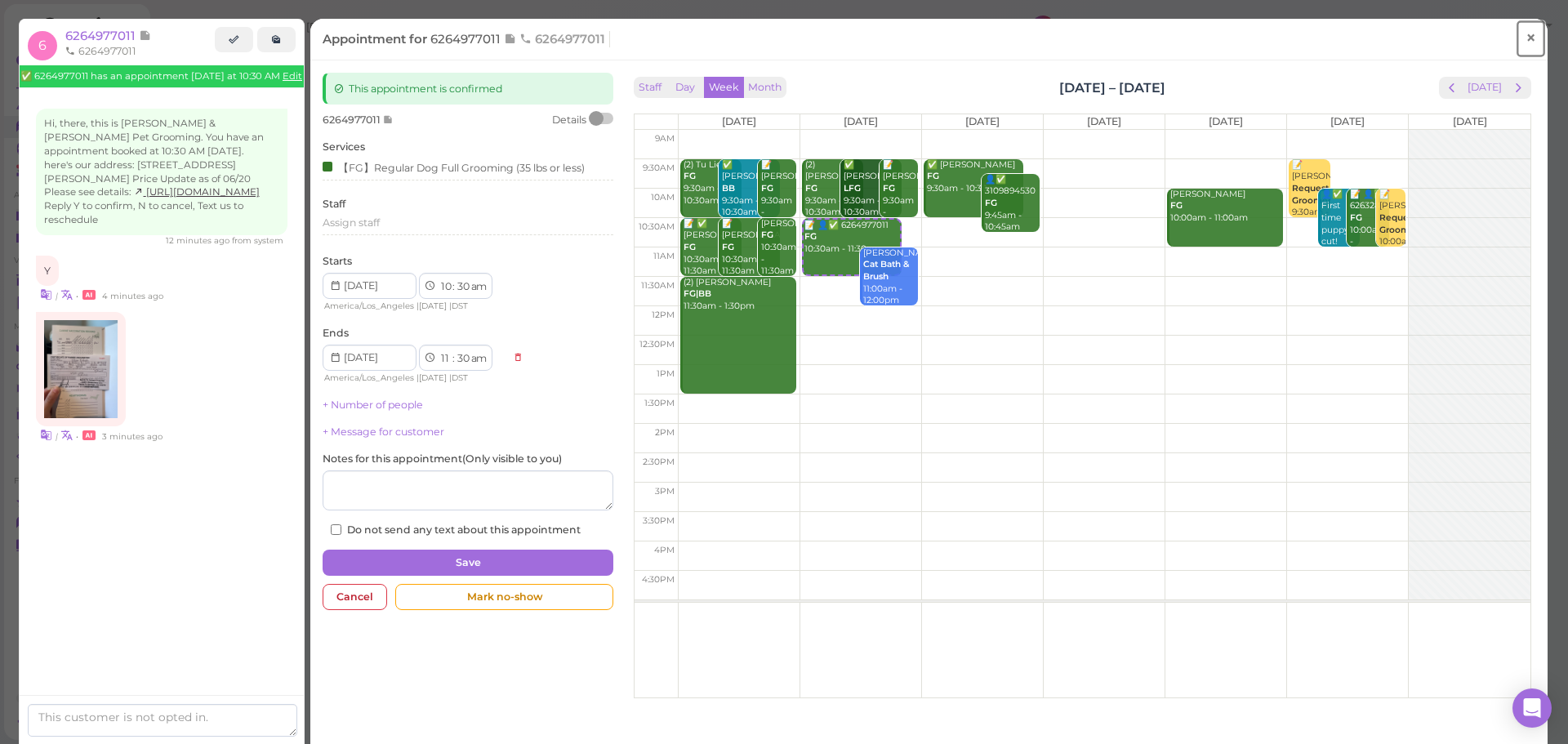
click at [1527, 36] on link "×" at bounding box center [1532, 39] width 31 height 38
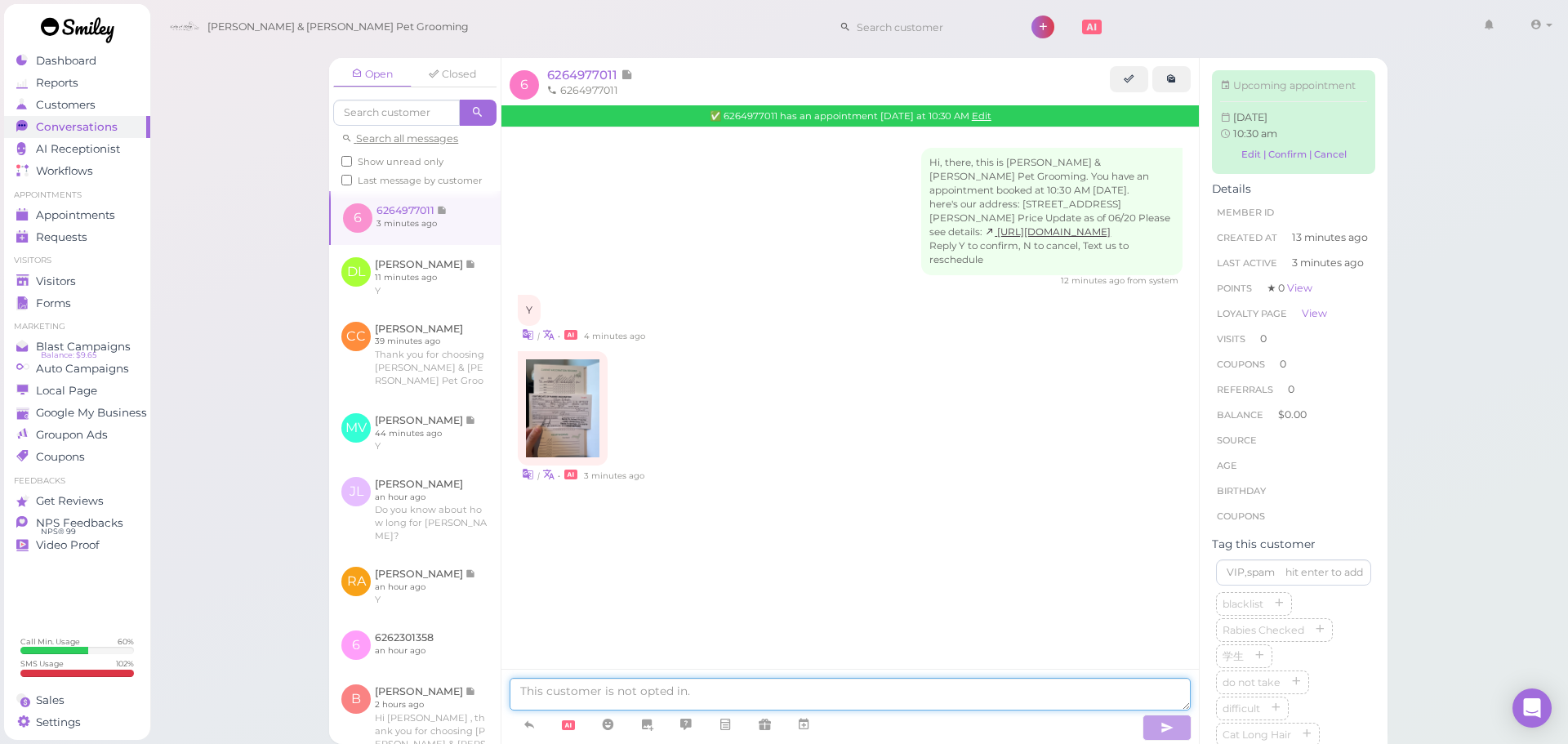
click at [717, 709] on textarea at bounding box center [850, 694] width 681 height 32
type textarea "Thank you!"
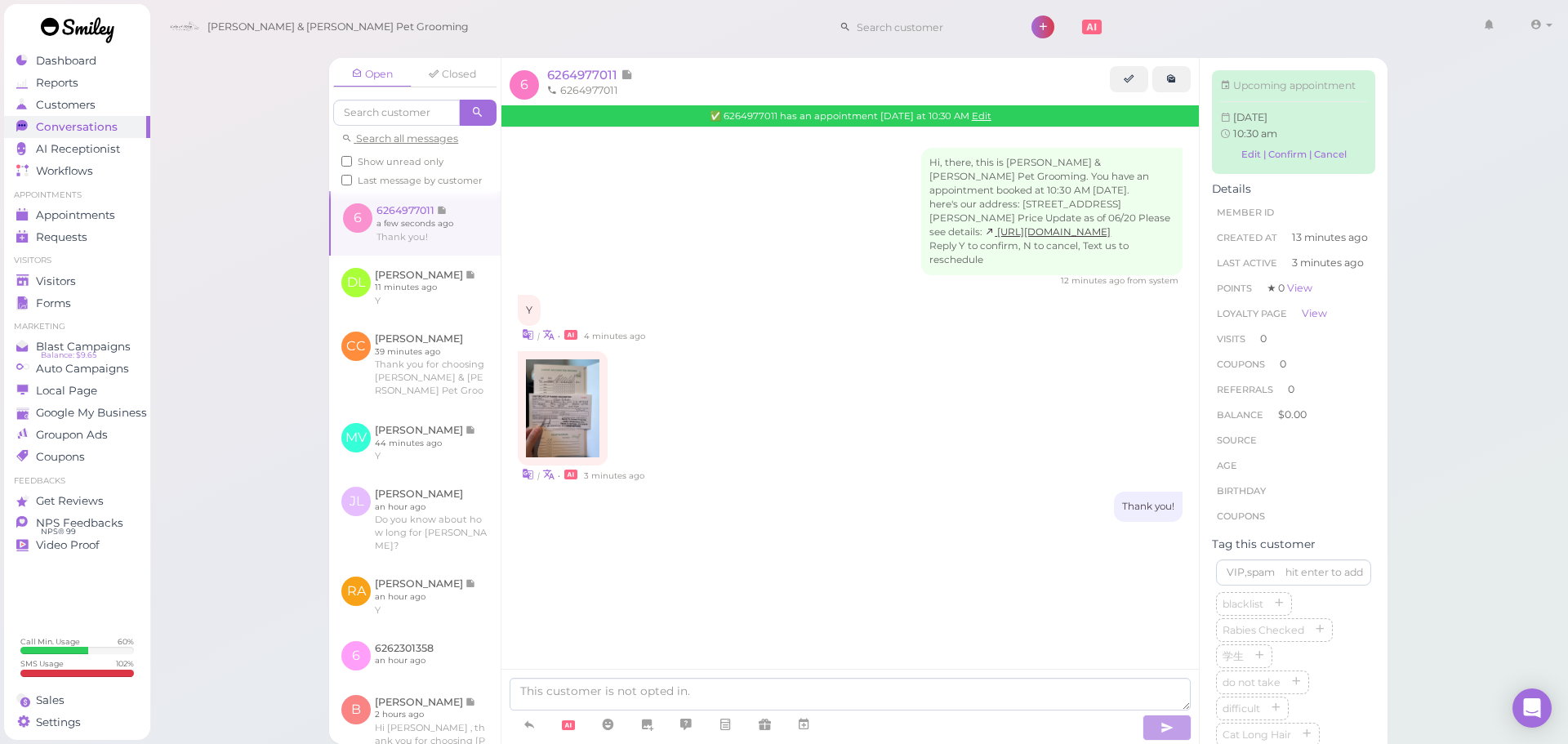
drag, startPoint x: 685, startPoint y: 532, endPoint x: 679, endPoint y: 520, distance: 13.4
click at [687, 522] on div "Thank you!" at bounding box center [850, 507] width 665 height 31
click at [605, 435] on div at bounding box center [563, 408] width 90 height 114
click at [593, 429] on img at bounding box center [563, 408] width 73 height 98
click at [224, 283] on div "Open Closed Search all messages Show unread only Last message by customer 6 626…" at bounding box center [859, 372] width 1419 height 744
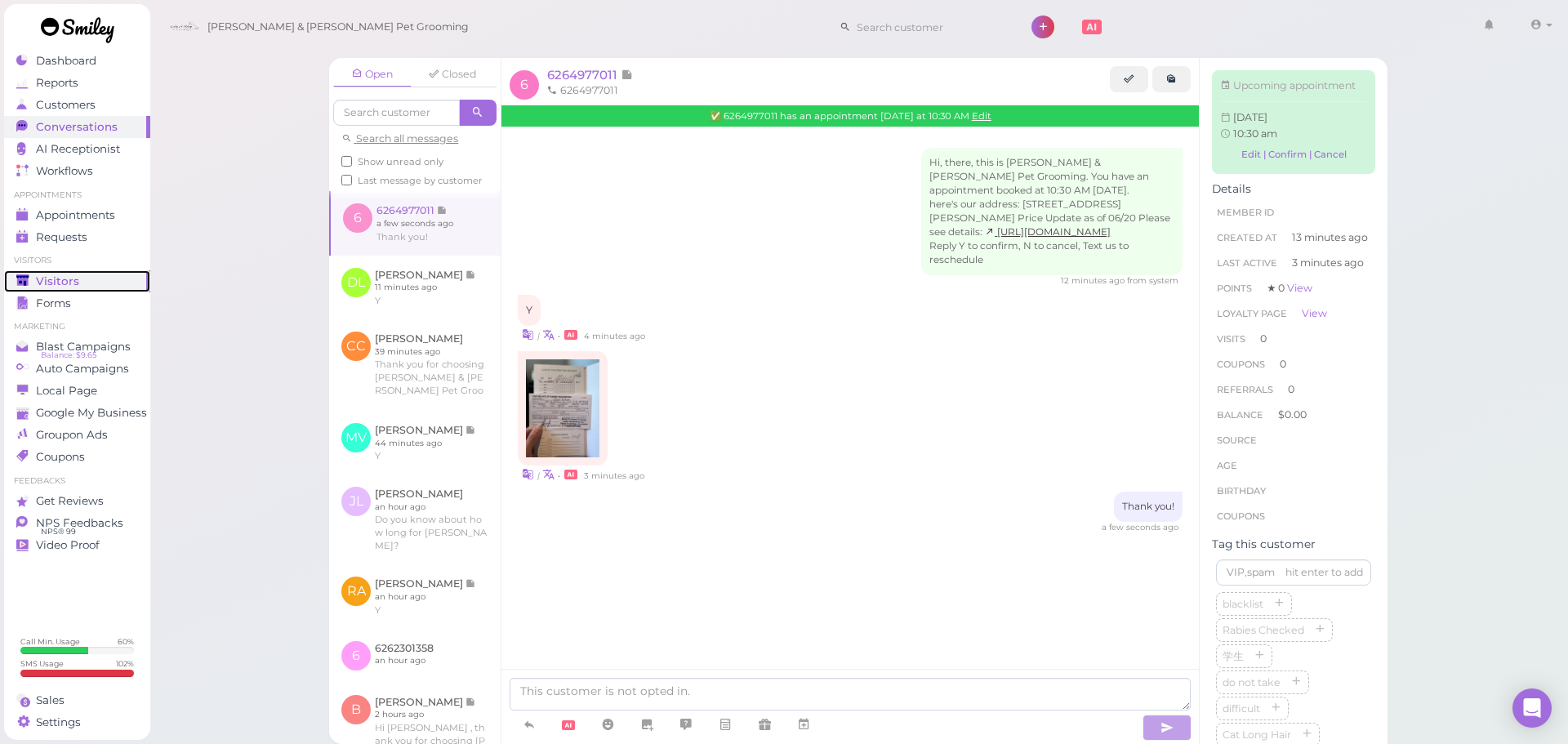
click at [112, 279] on div "Visitors" at bounding box center [74, 281] width 117 height 14
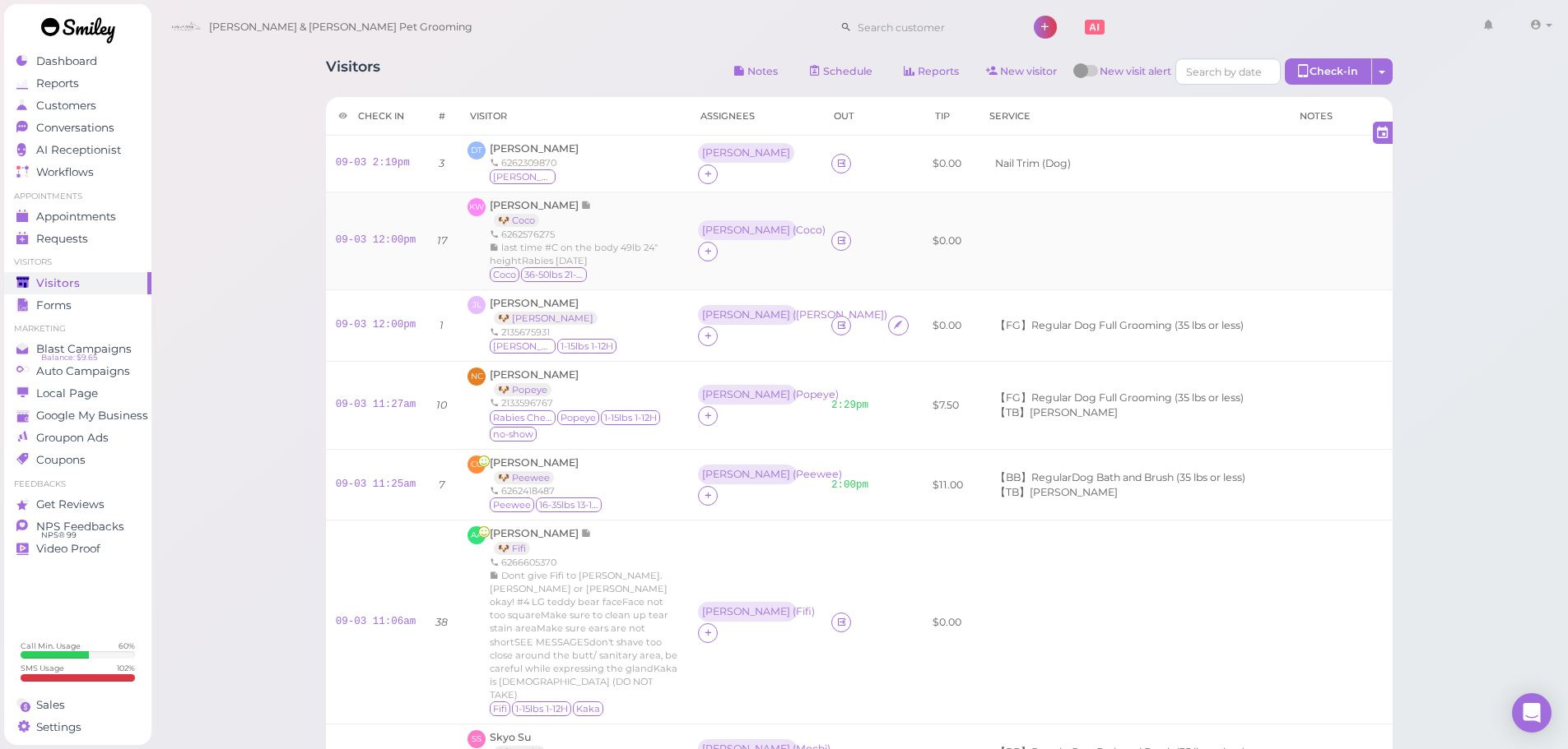
click at [515, 196] on td "KW [PERSON_NAME] 🐶 Coco 6262576275 last time #C on the body 49lb 24" heightRabi…" at bounding box center [573, 241] width 231 height 98
click at [515, 202] on span "[PERSON_NAME]" at bounding box center [535, 205] width 91 height 12
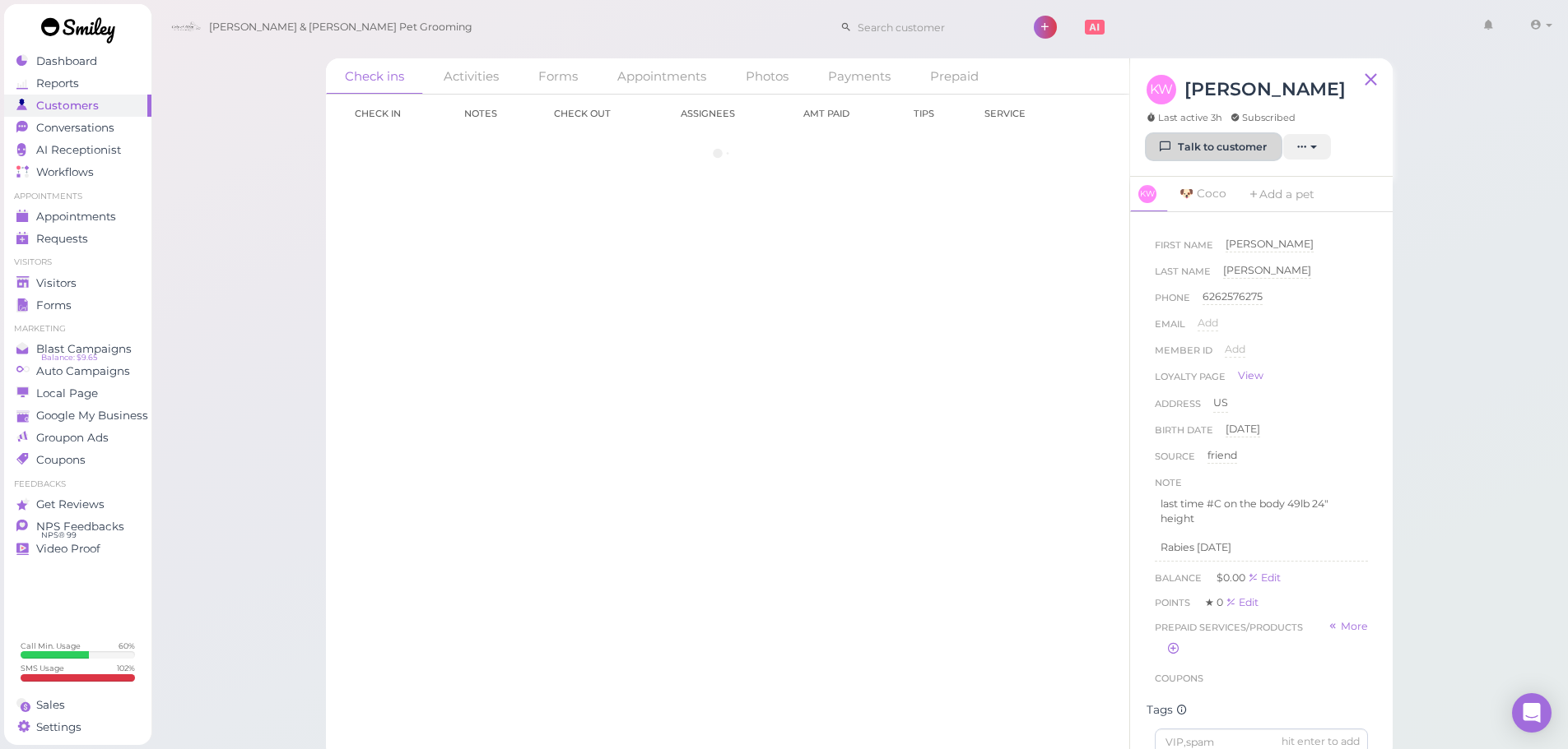
click at [1174, 145] on link "Talk to customer" at bounding box center [1213, 147] width 135 height 26
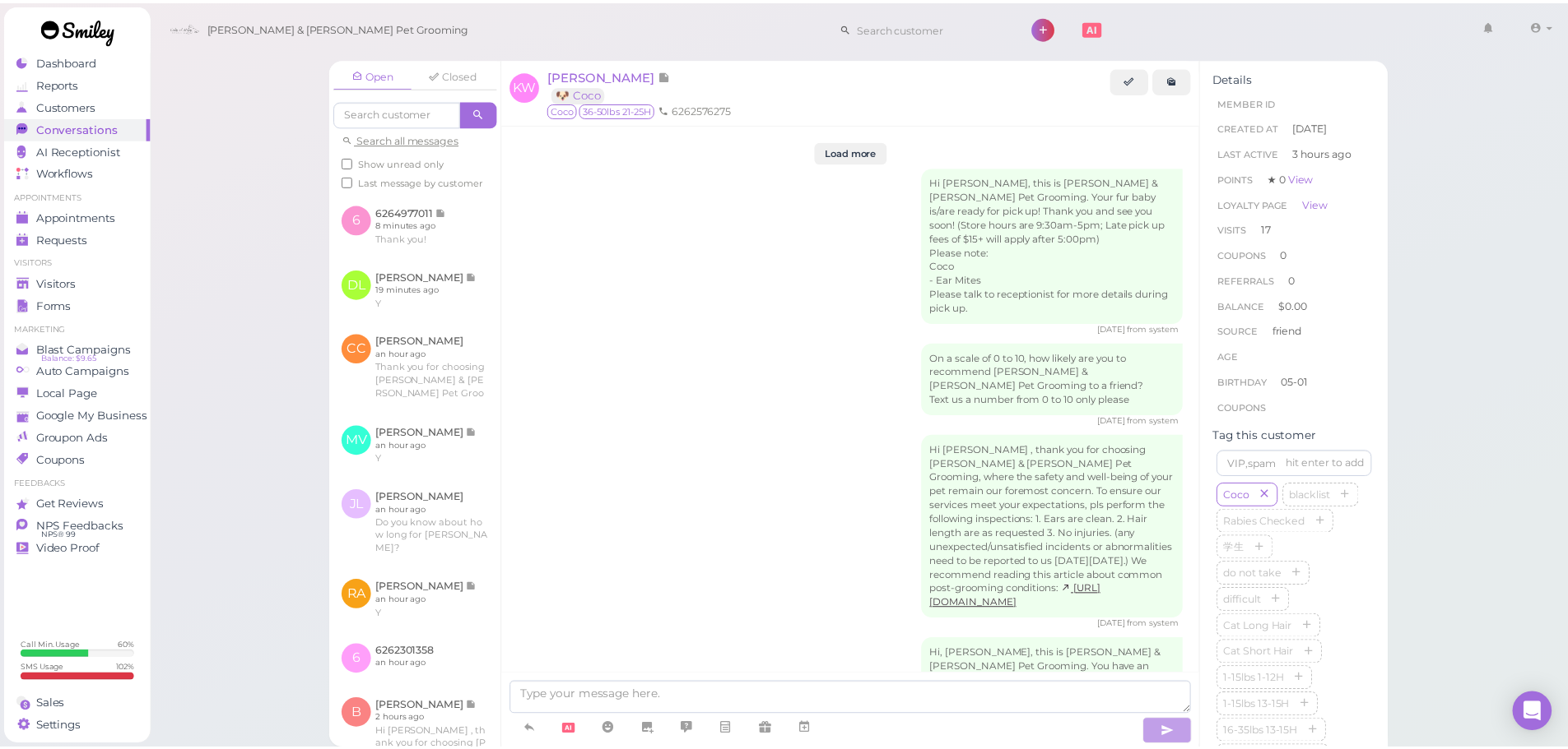
scroll to position [2902, 0]
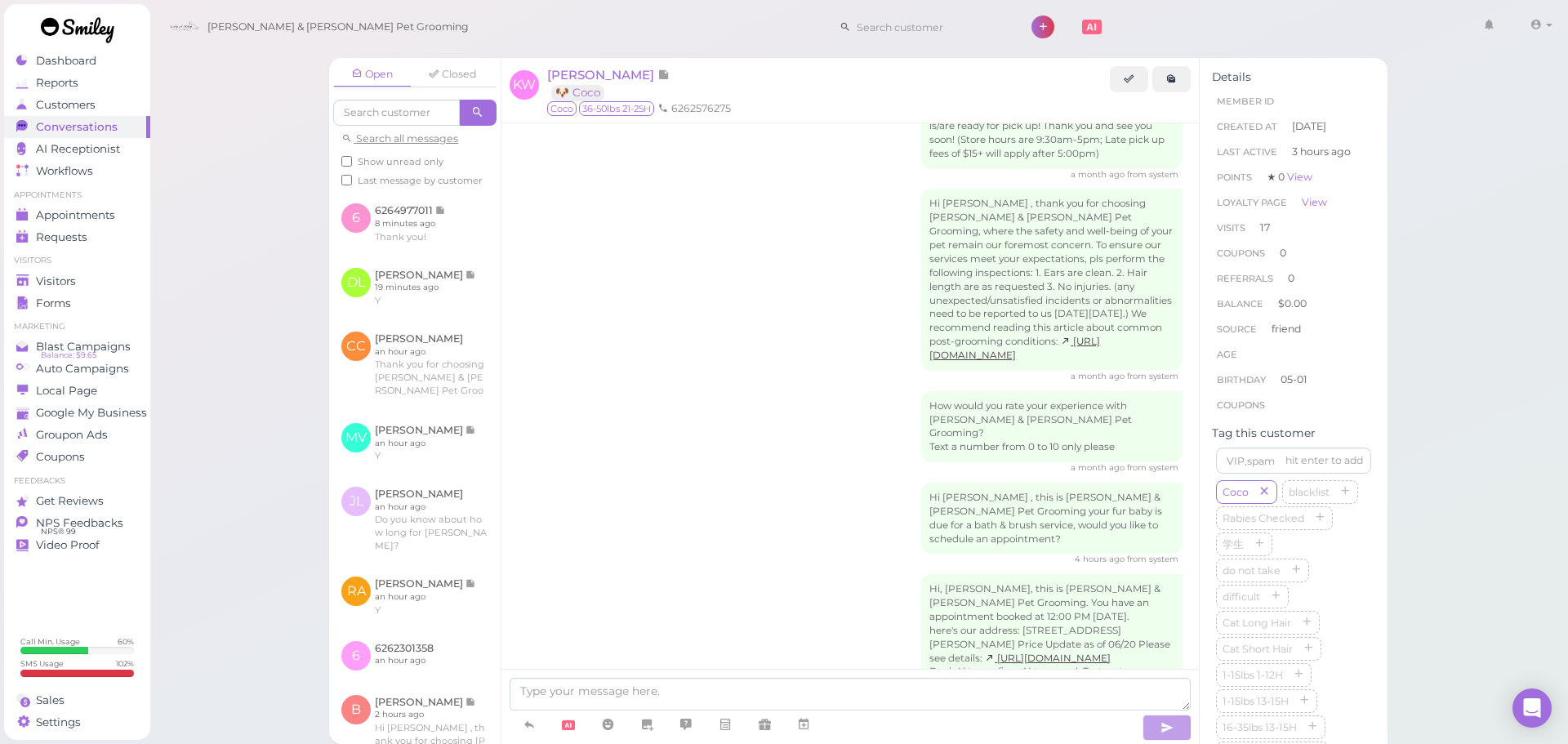
click at [93, 265] on li "Visitors" at bounding box center [76, 260] width 146 height 11
click at [83, 282] on div "Visitors" at bounding box center [74, 281] width 117 height 14
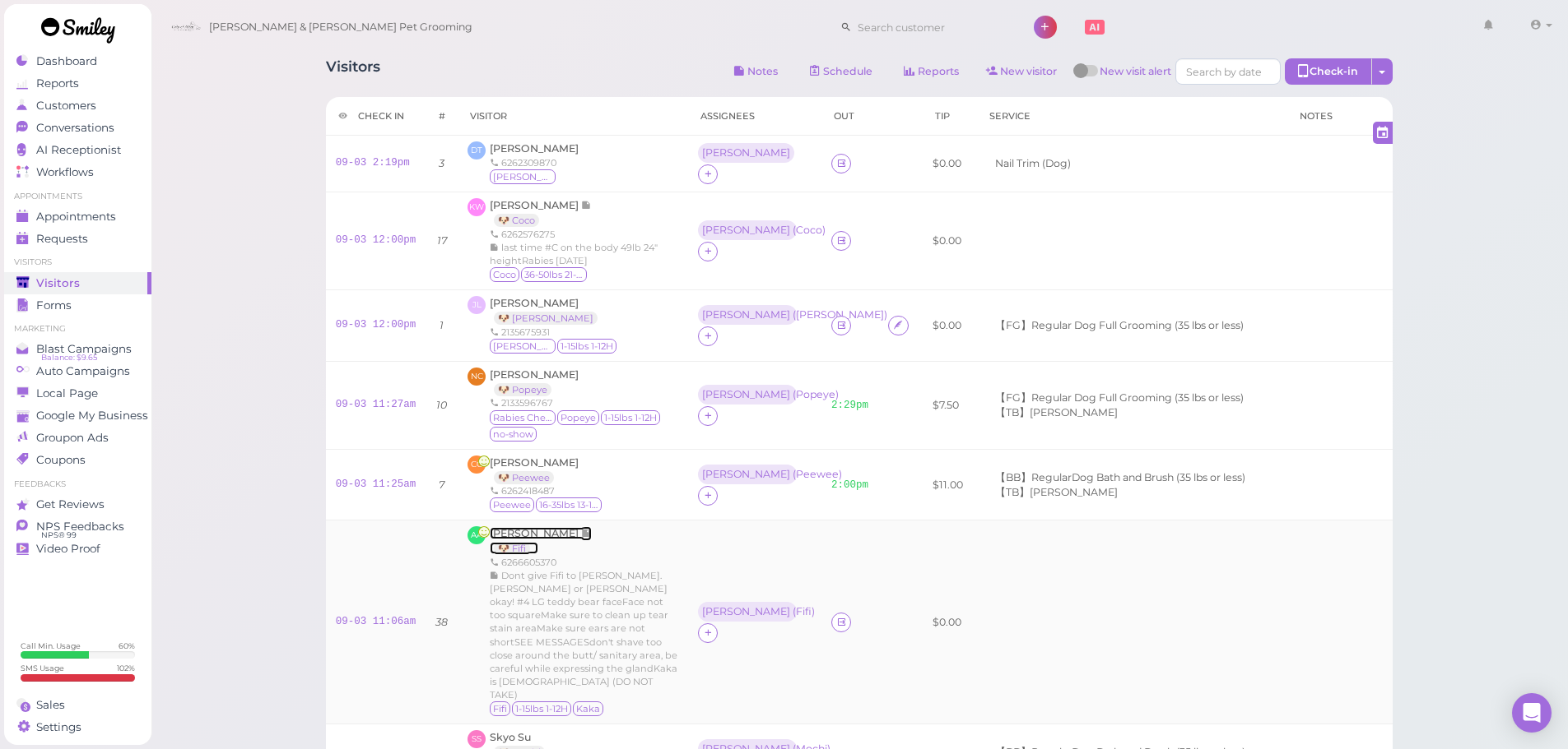
click at [514, 529] on span "[PERSON_NAME]" at bounding box center [535, 533] width 91 height 12
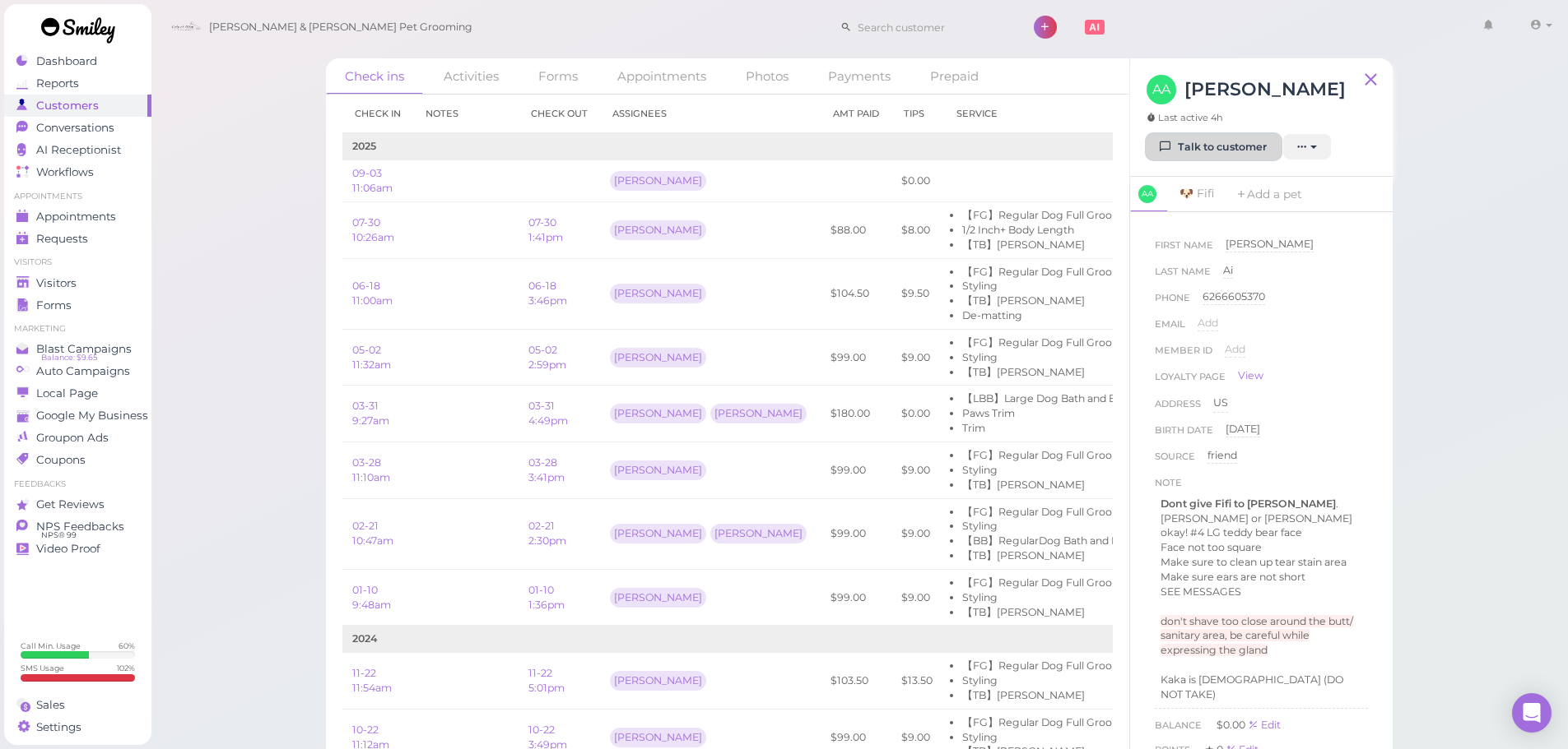
click at [1194, 147] on link "Talk to customer" at bounding box center [1213, 147] width 135 height 26
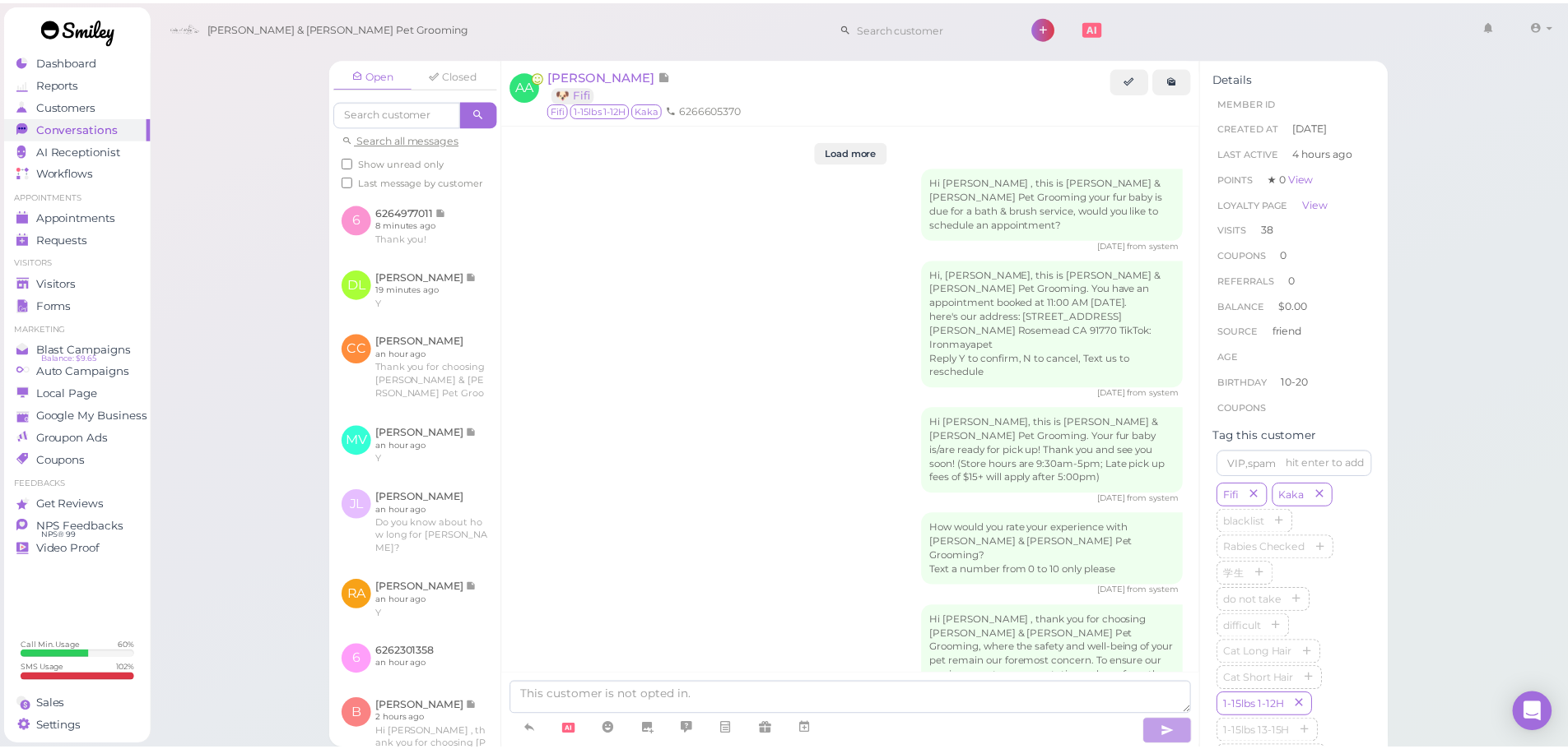
scroll to position [3223, 0]
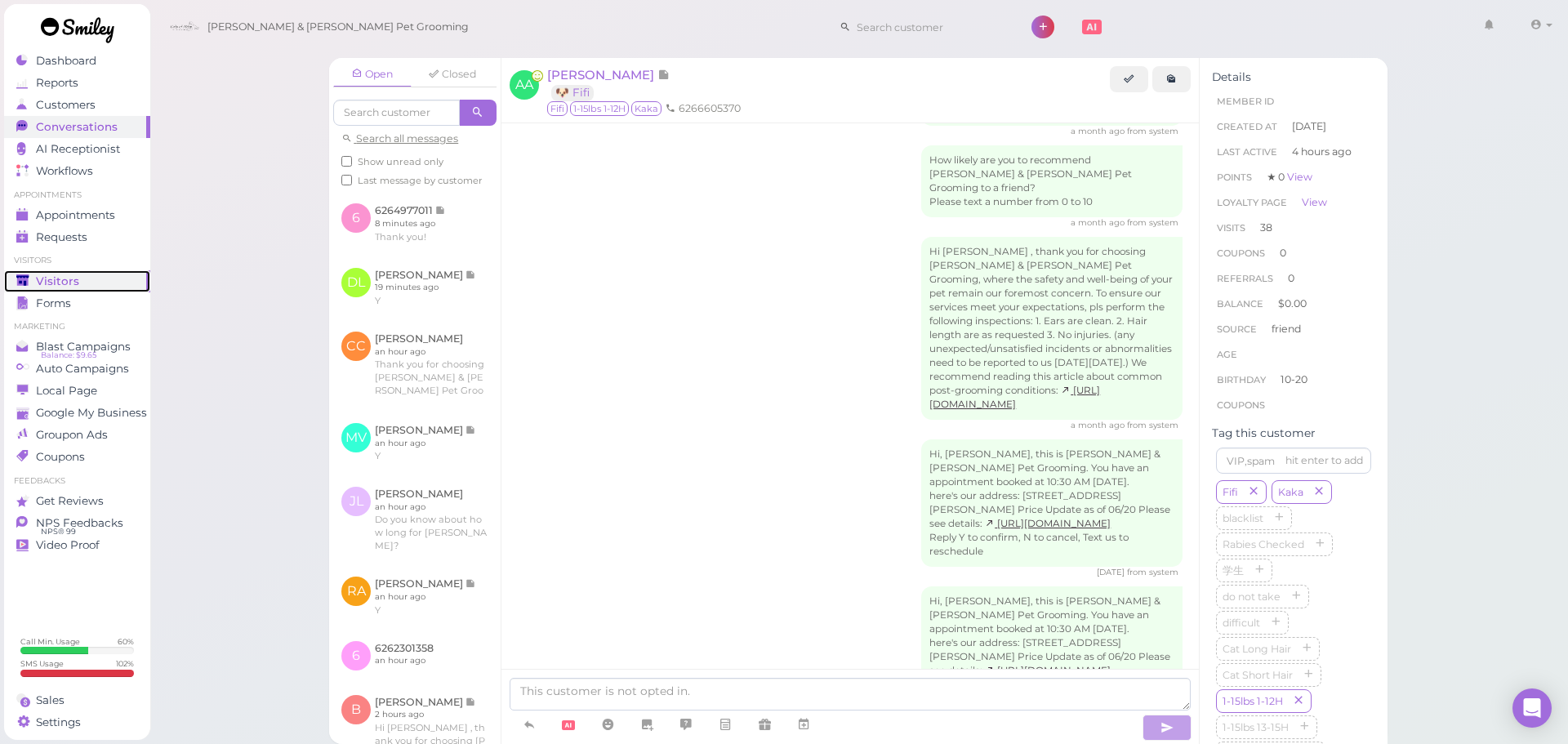
click at [65, 280] on span "Visitors" at bounding box center [57, 281] width 43 height 14
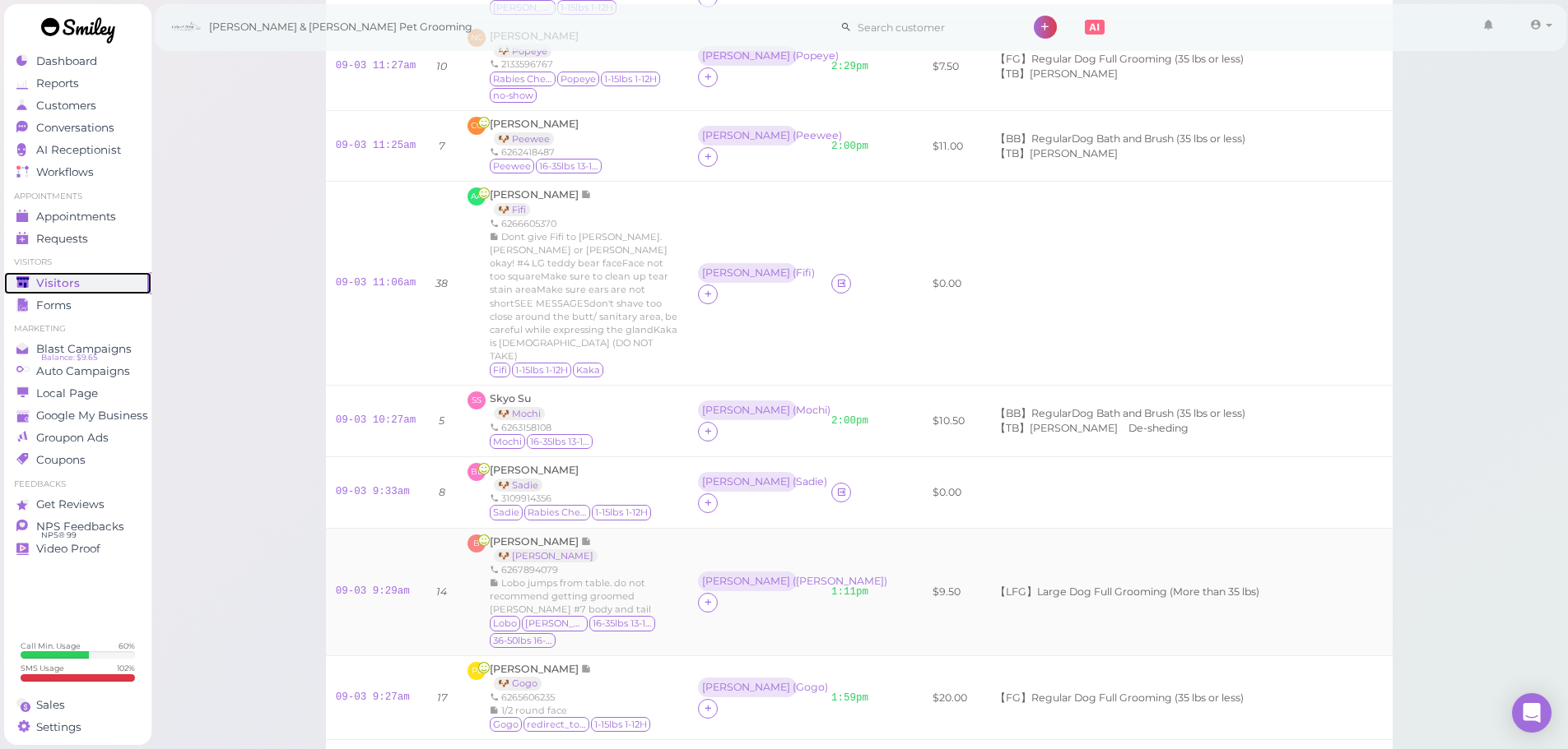
scroll to position [329, 0]
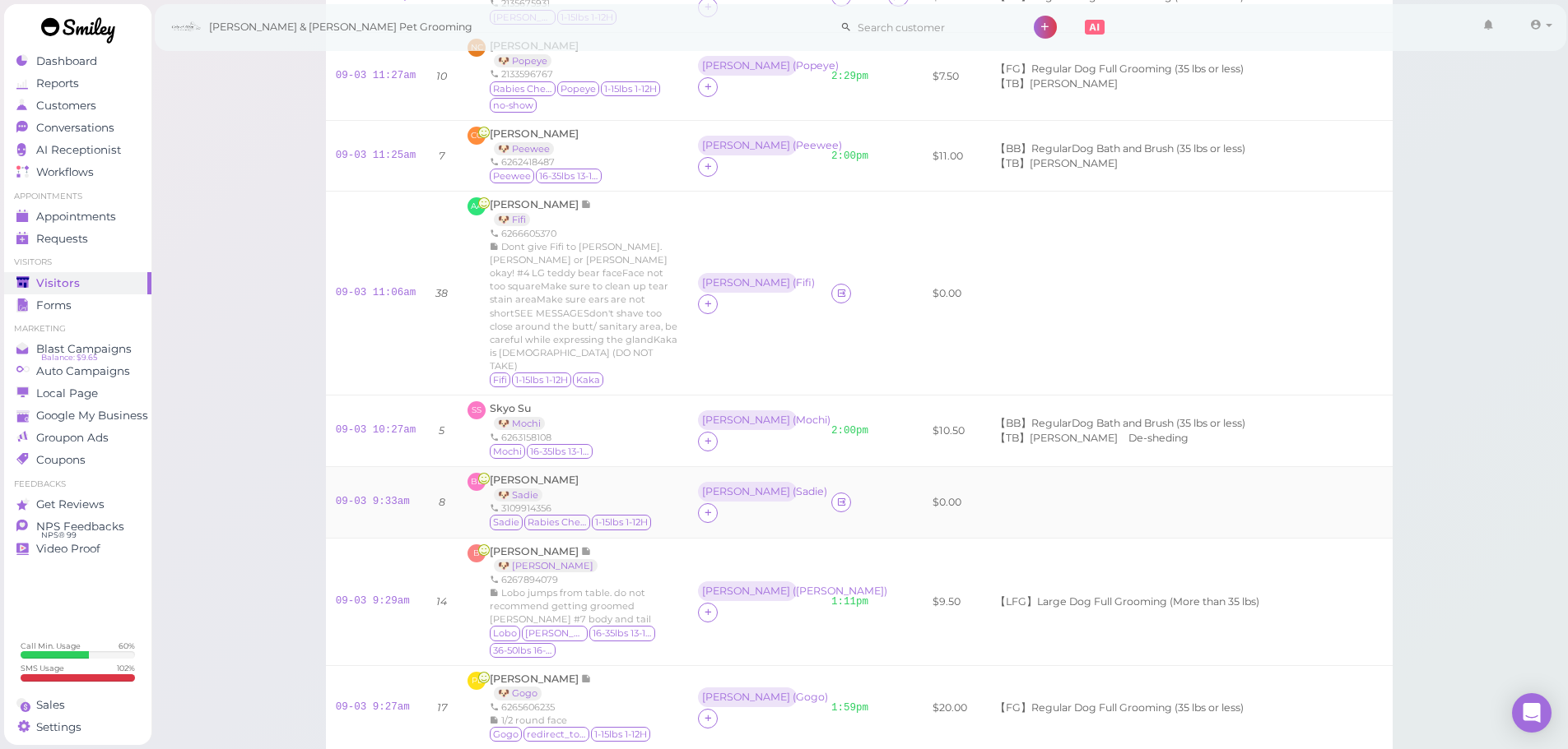
click at [541, 472] on div "[PERSON_NAME] 🐶 [PERSON_NAME] 3109914356 [PERSON_NAME] Rabies Checked 1-15lbs 1…" at bounding box center [572, 502] width 163 height 60
click at [540, 472] on div "[PERSON_NAME] 🐶 [PERSON_NAME] 3109914356 [PERSON_NAME] Rabies Checked 1-15lbs 1…" at bounding box center [572, 502] width 163 height 60
click at [546, 473] on span "[PERSON_NAME]" at bounding box center [534, 479] width 88 height 12
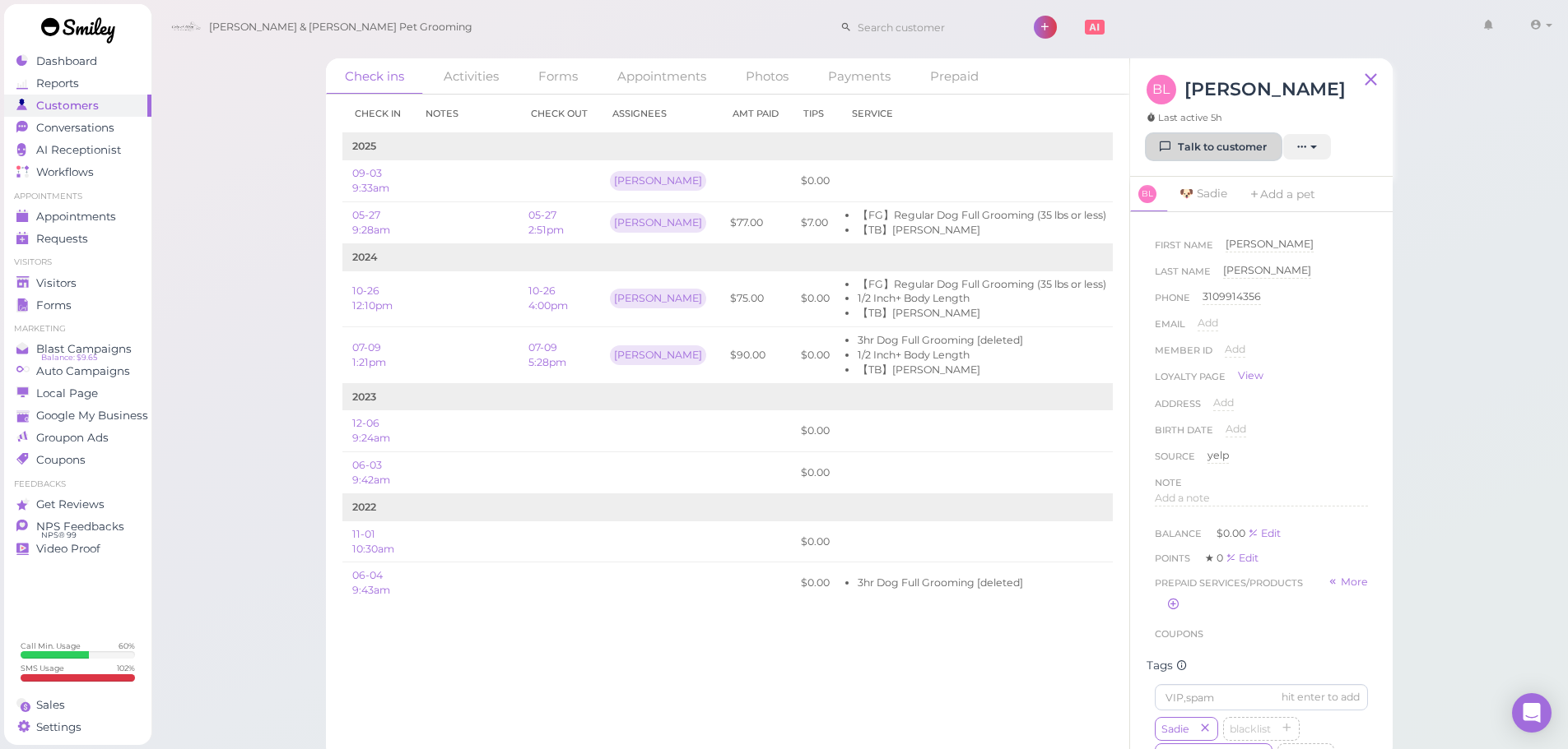
click at [1195, 151] on link "Talk to customer" at bounding box center [1213, 147] width 135 height 26
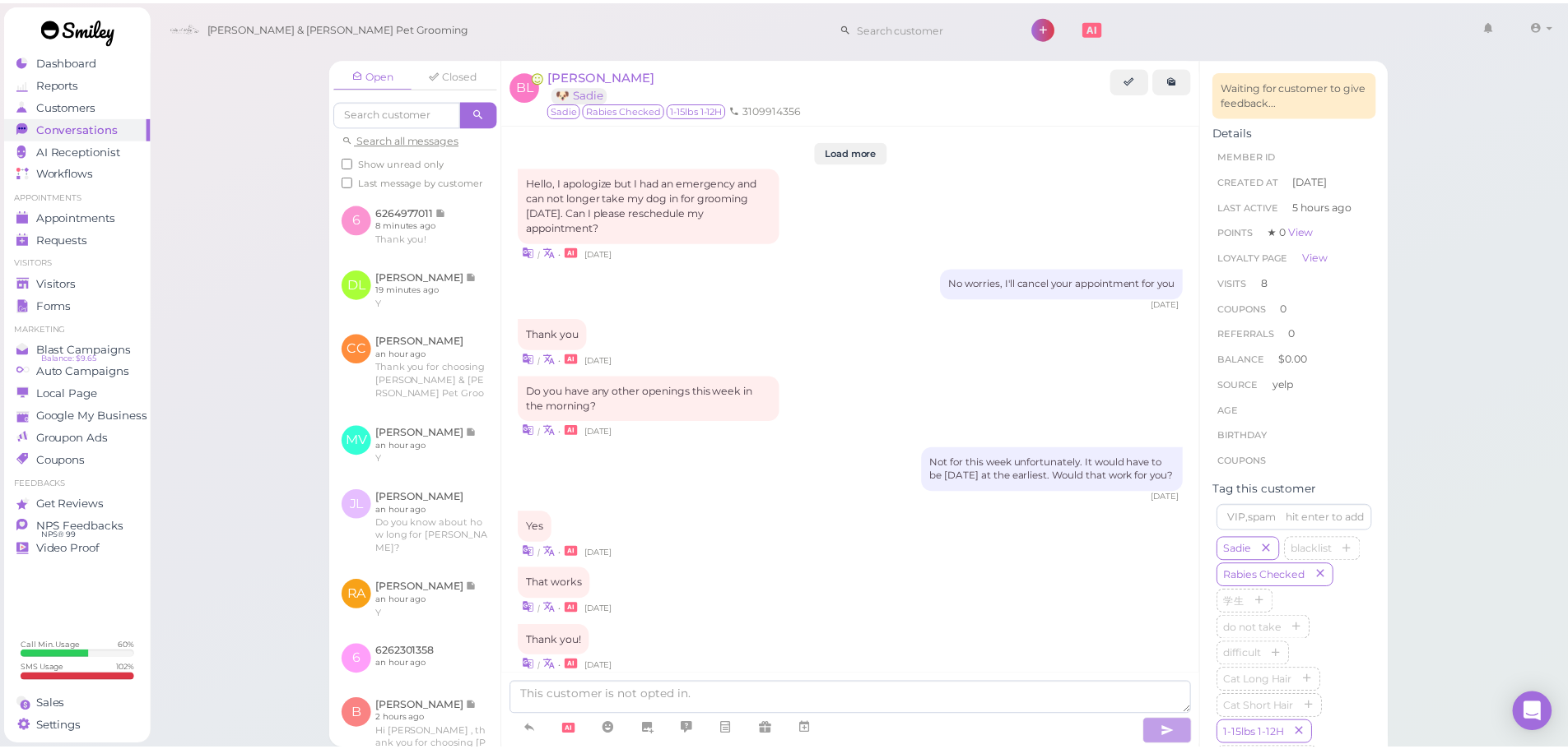
scroll to position [2015, 0]
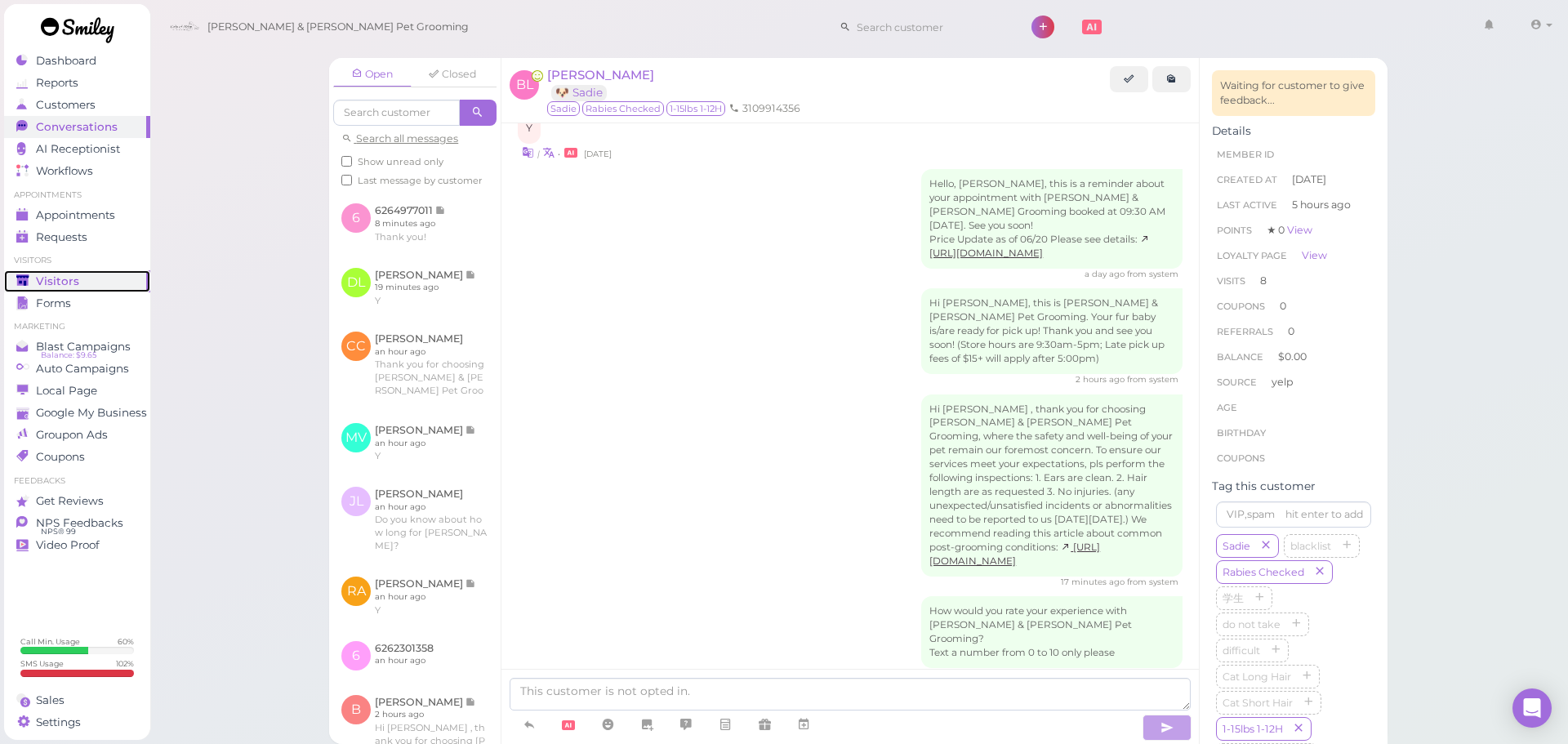
click at [105, 278] on div "Visitors" at bounding box center [74, 281] width 117 height 14
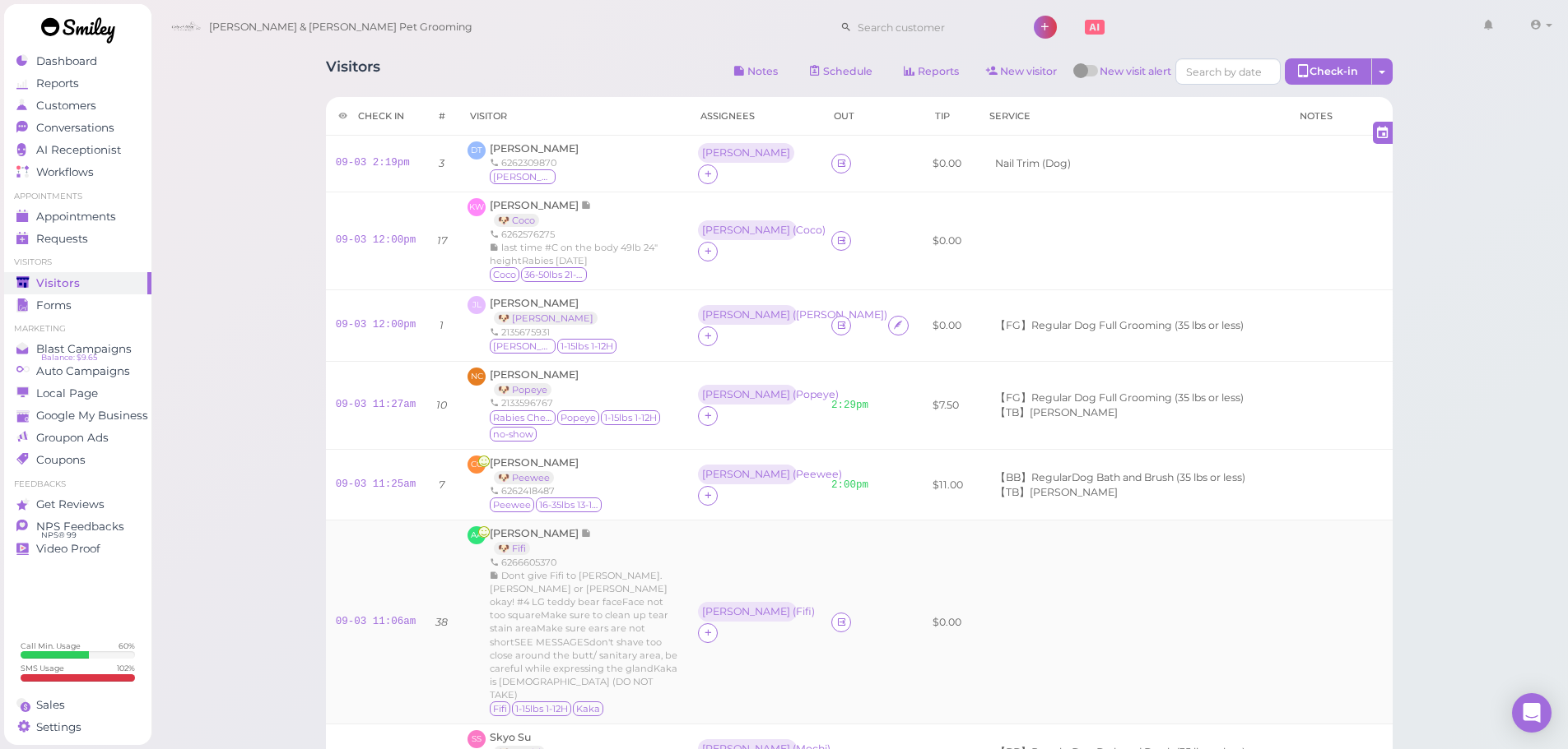
click at [674, 551] on div "[PERSON_NAME] 🐶 Fifi 6266605370 Dont give Fifi to [PERSON_NAME]. [PERSON_NAME] …" at bounding box center [584, 621] width 188 height 191
click at [1021, 232] on td at bounding box center [1132, 241] width 310 height 98
click at [658, 164] on div "DT [PERSON_NAME] 6262309870 [PERSON_NAME]" at bounding box center [572, 163] width 210 height 44
click at [648, 165] on div "DT [PERSON_NAME] 6262309870 [PERSON_NAME]" at bounding box center [572, 163] width 210 height 44
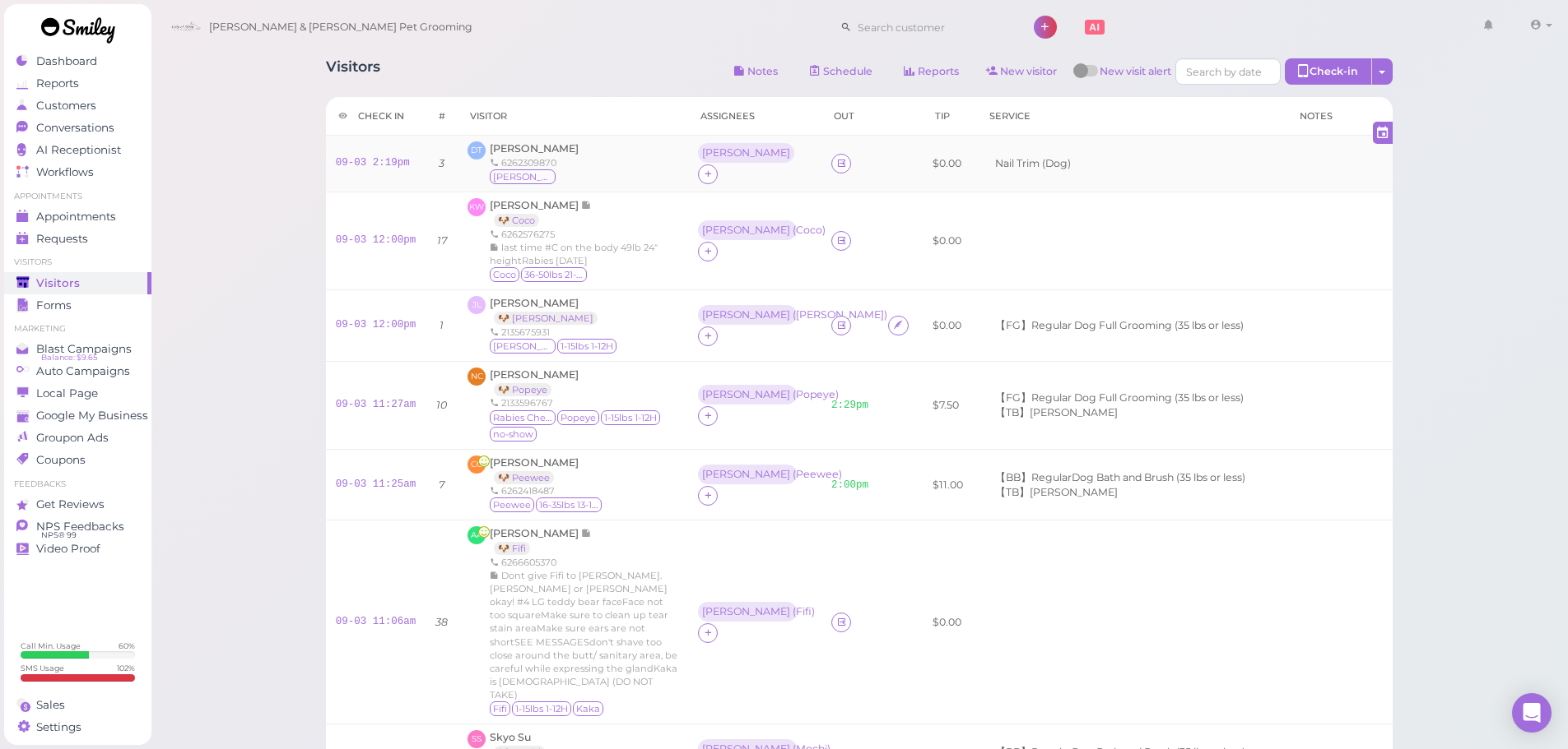
click at [645, 166] on div "DT [PERSON_NAME] 6262309870 [PERSON_NAME]" at bounding box center [572, 163] width 210 height 44
click at [644, 167] on div "DT [PERSON_NAME] 6262309870 [PERSON_NAME]" at bounding box center [572, 163] width 210 height 44
click at [307, 251] on div "Visitors Notes Schedule Reports New visitor New visit alert Check-in Customer c…" at bounding box center [859, 608] width 1108 height 1124
click at [302, 302] on div "Visitors Notes Schedule Reports New visitor New visit alert Check-in Customer c…" at bounding box center [860, 684] width 1418 height 1368
drag, startPoint x: 438, startPoint y: 71, endPoint x: 286, endPoint y: 66, distance: 152.1
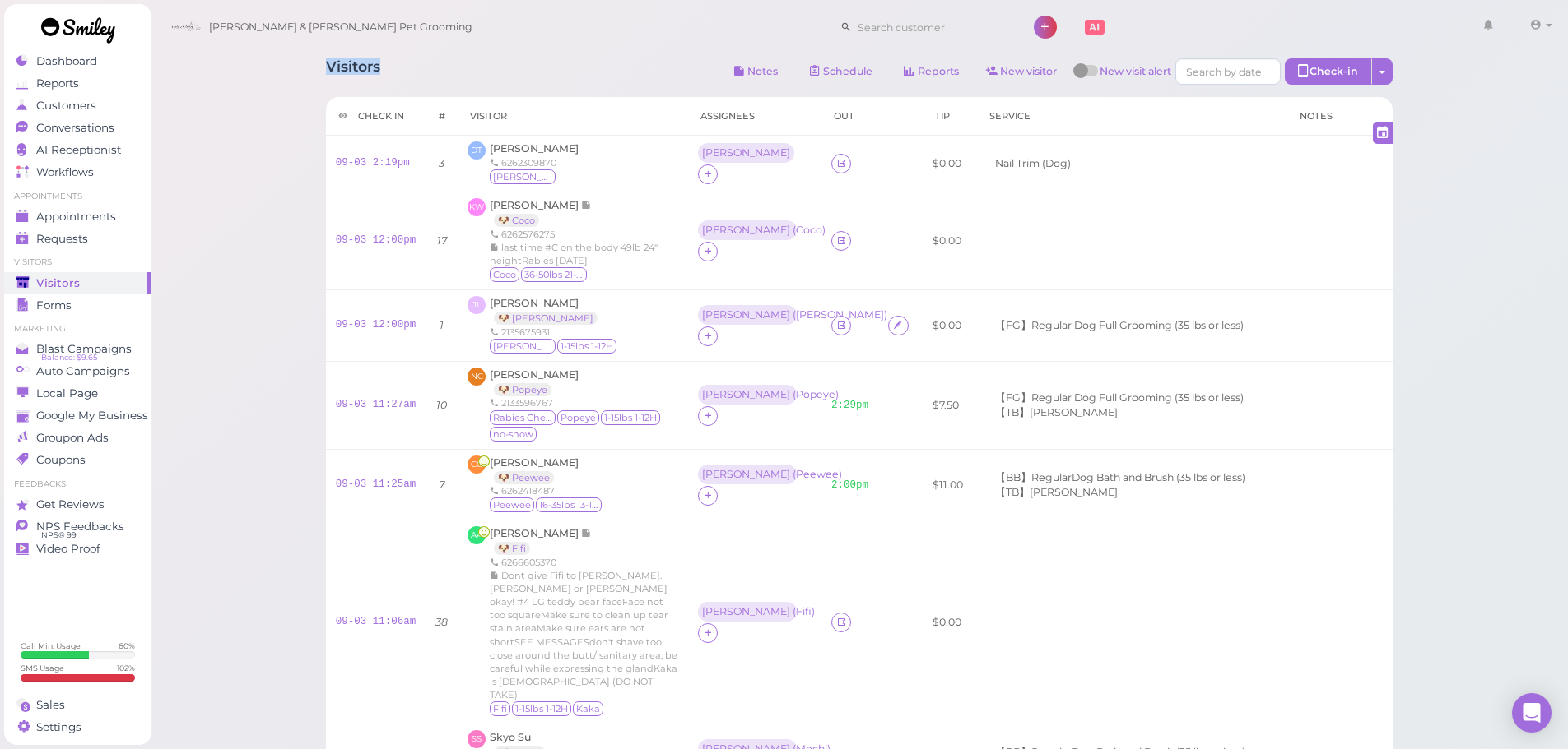
click at [286, 66] on div "Visitors Notes Schedule Reports New visitor New visit alert Check-in Customer c…" at bounding box center [860, 684] width 1418 height 1368
click at [638, 158] on div "DT [PERSON_NAME] 6262309870 [PERSON_NAME]" at bounding box center [572, 163] width 210 height 44
click at [836, 157] on icon at bounding box center [841, 163] width 11 height 12
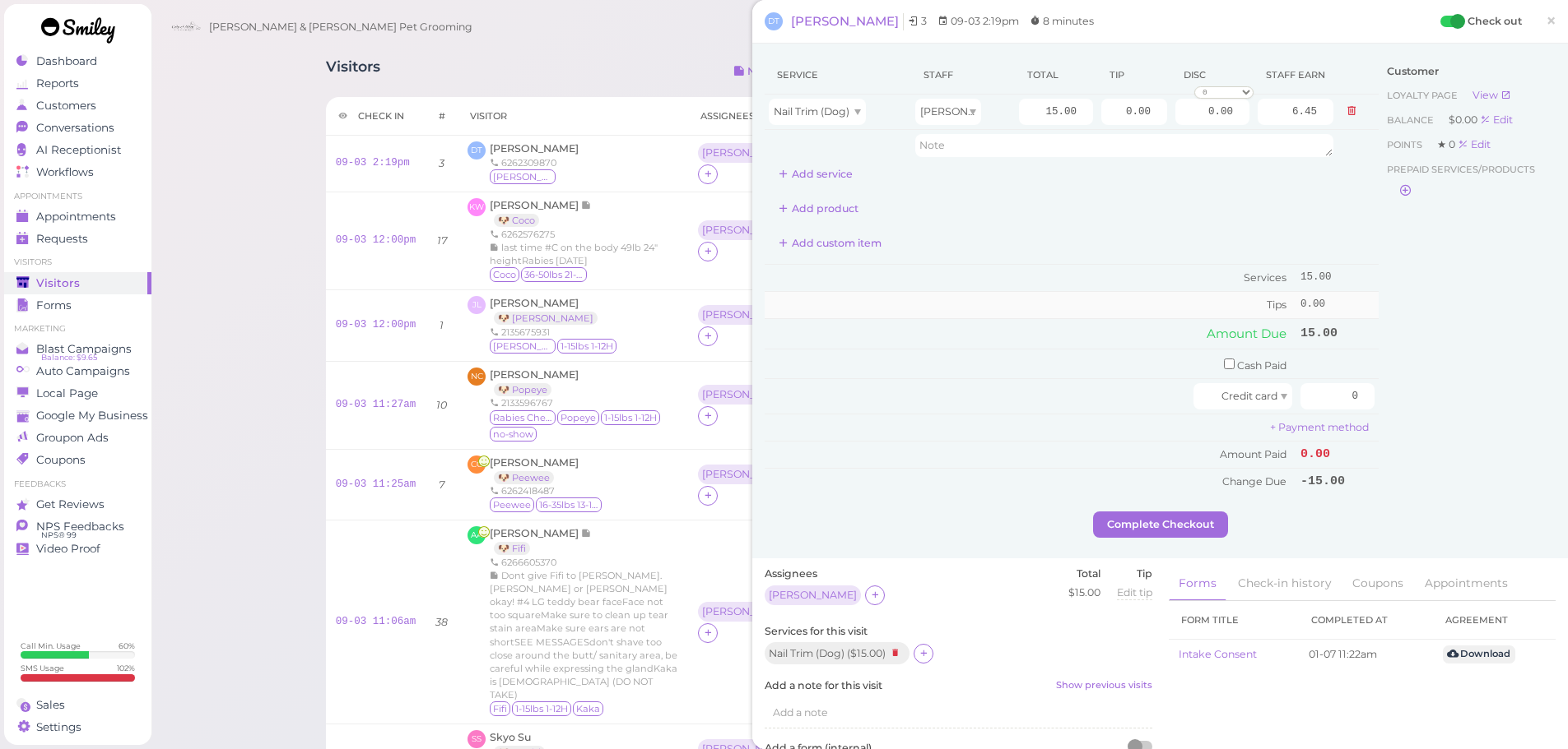
click at [1041, 314] on td "Tips" at bounding box center [1030, 304] width 531 height 26
click at [1224, 363] on input "checkbox" at bounding box center [1229, 363] width 11 height 11
checkbox input "true"
drag, startPoint x: 1316, startPoint y: 373, endPoint x: 1402, endPoint y: 383, distance: 86.6
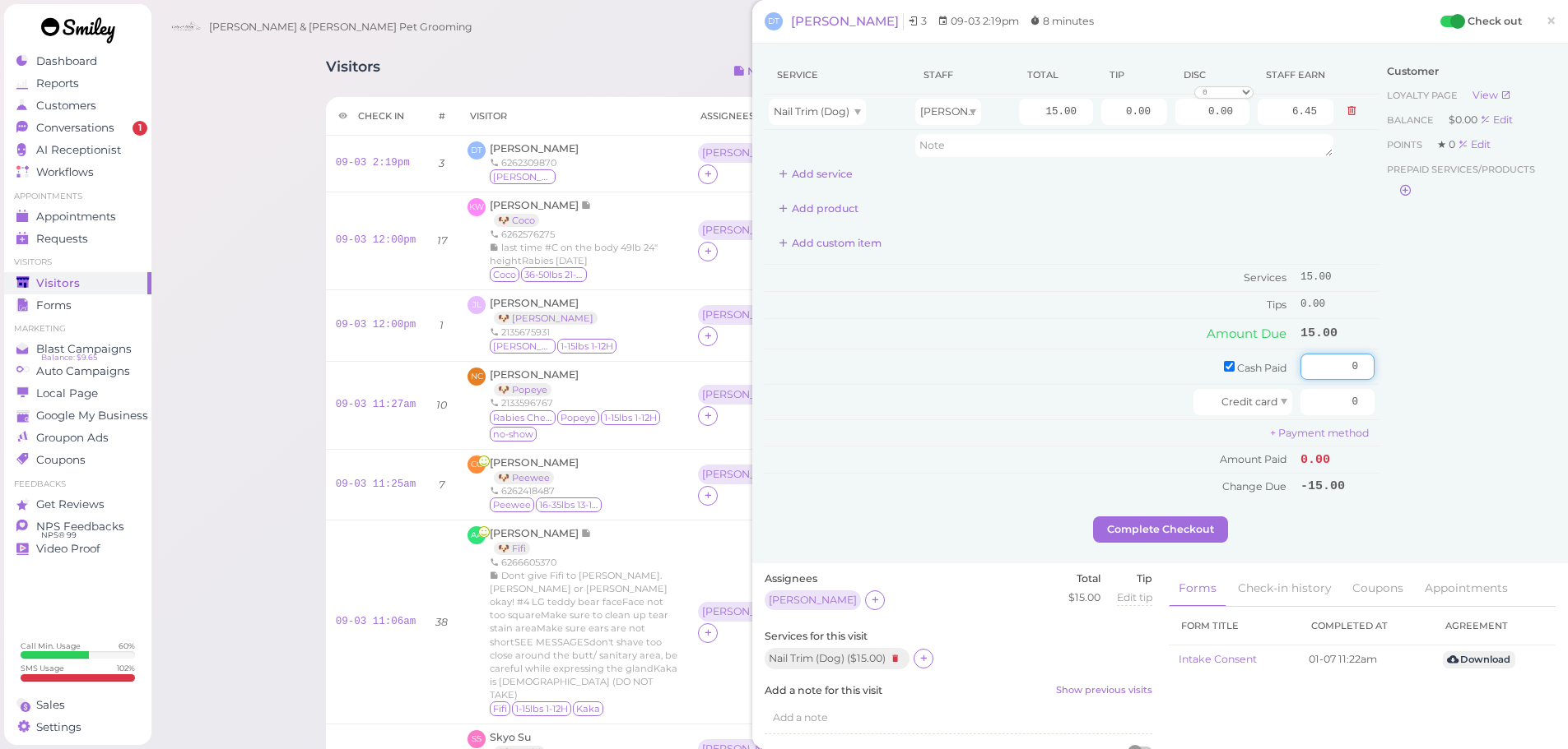
click at [1396, 382] on div "Service Staff Total Tip Disc Staff earn Nail Trim (Dog) [PERSON_NAME] 15.00 0.0…" at bounding box center [1160, 286] width 791 height 461
type input "15"
click at [1416, 445] on div "Customer Loyalty page View Balance $0.00 Edit Points ★ 0 Edit Prepaid services/…" at bounding box center [1467, 286] width 177 height 461
click at [1206, 525] on button "Complete Checkout" at bounding box center [1160, 529] width 135 height 26
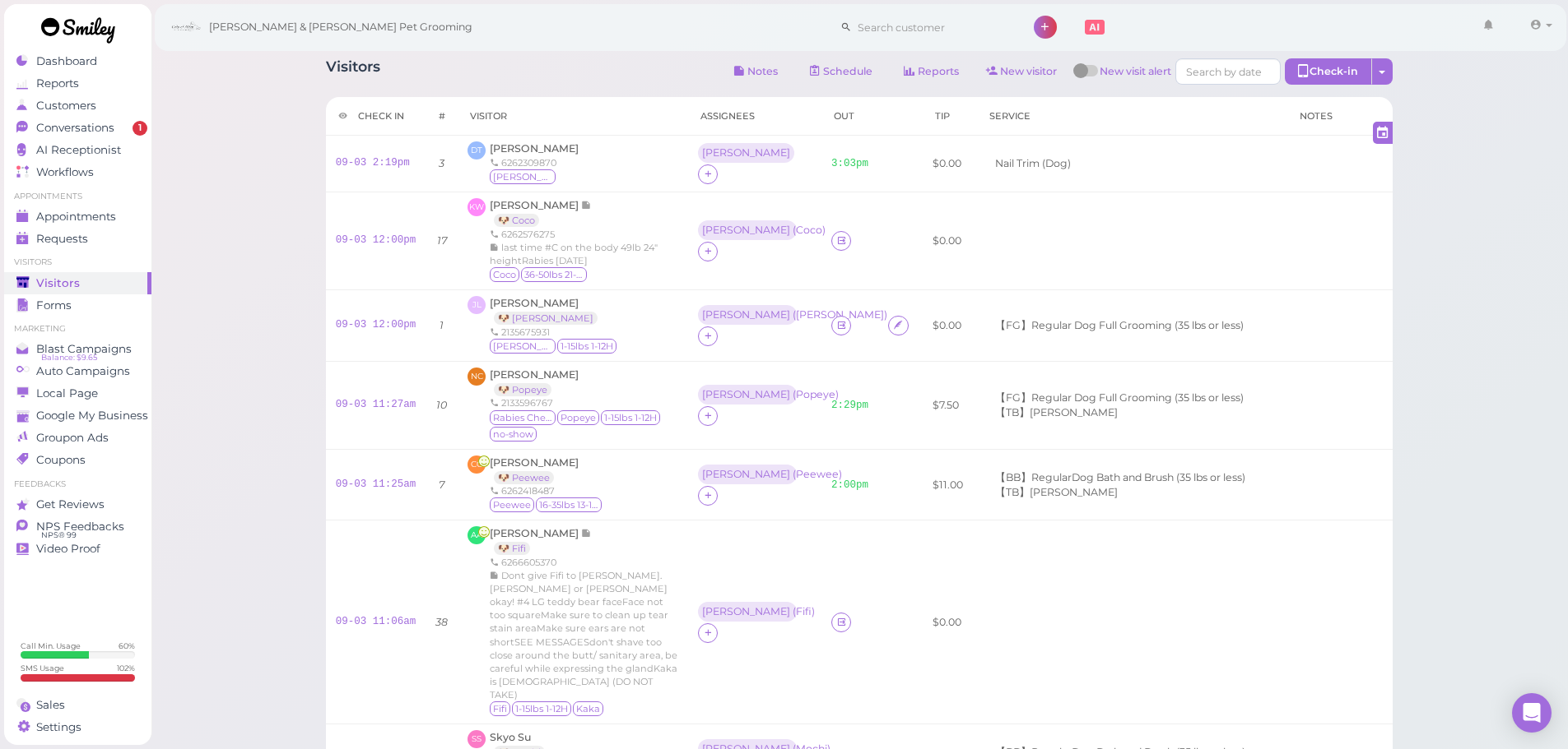
scroll to position [411, 0]
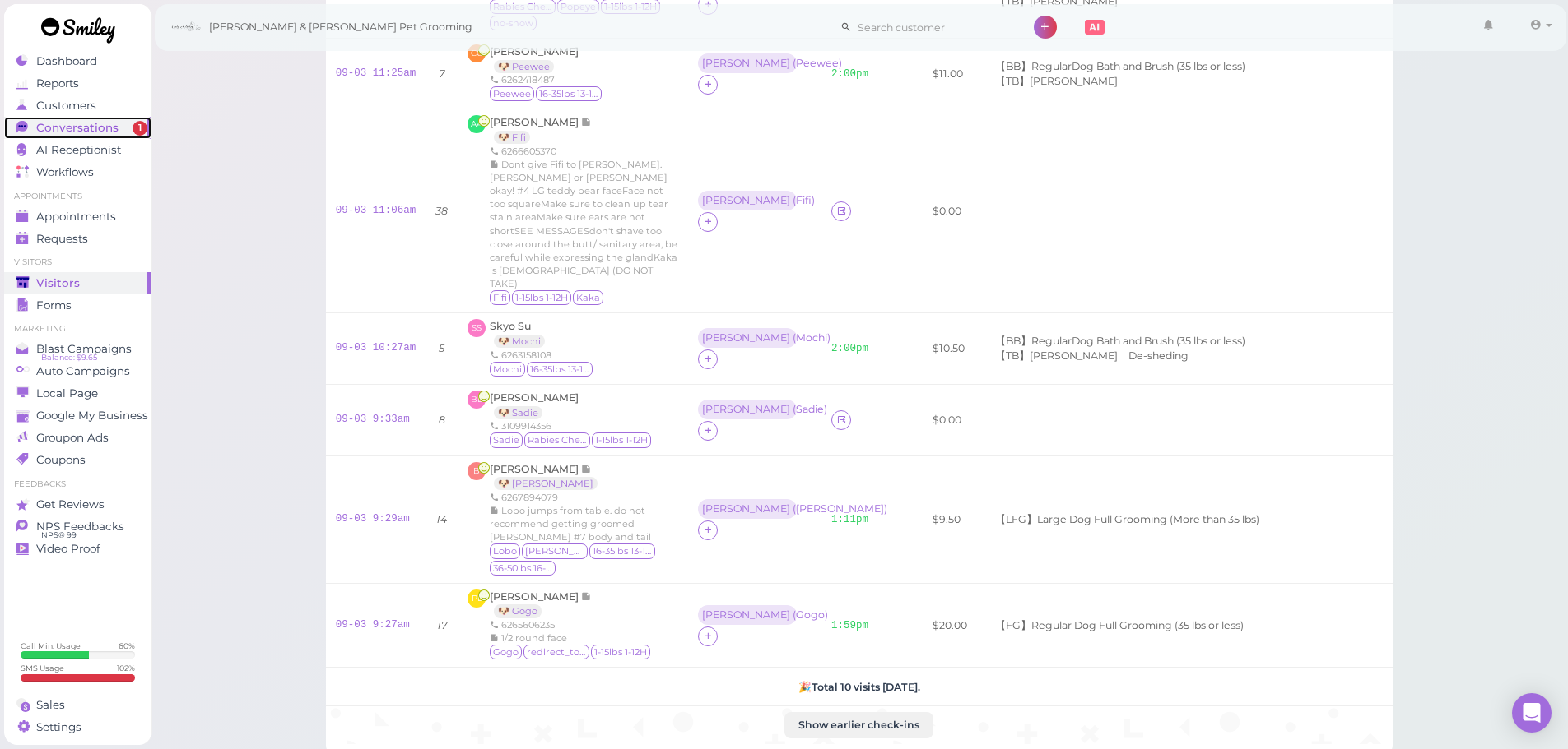
click at [119, 124] on div "Conversations" at bounding box center [75, 128] width 118 height 14
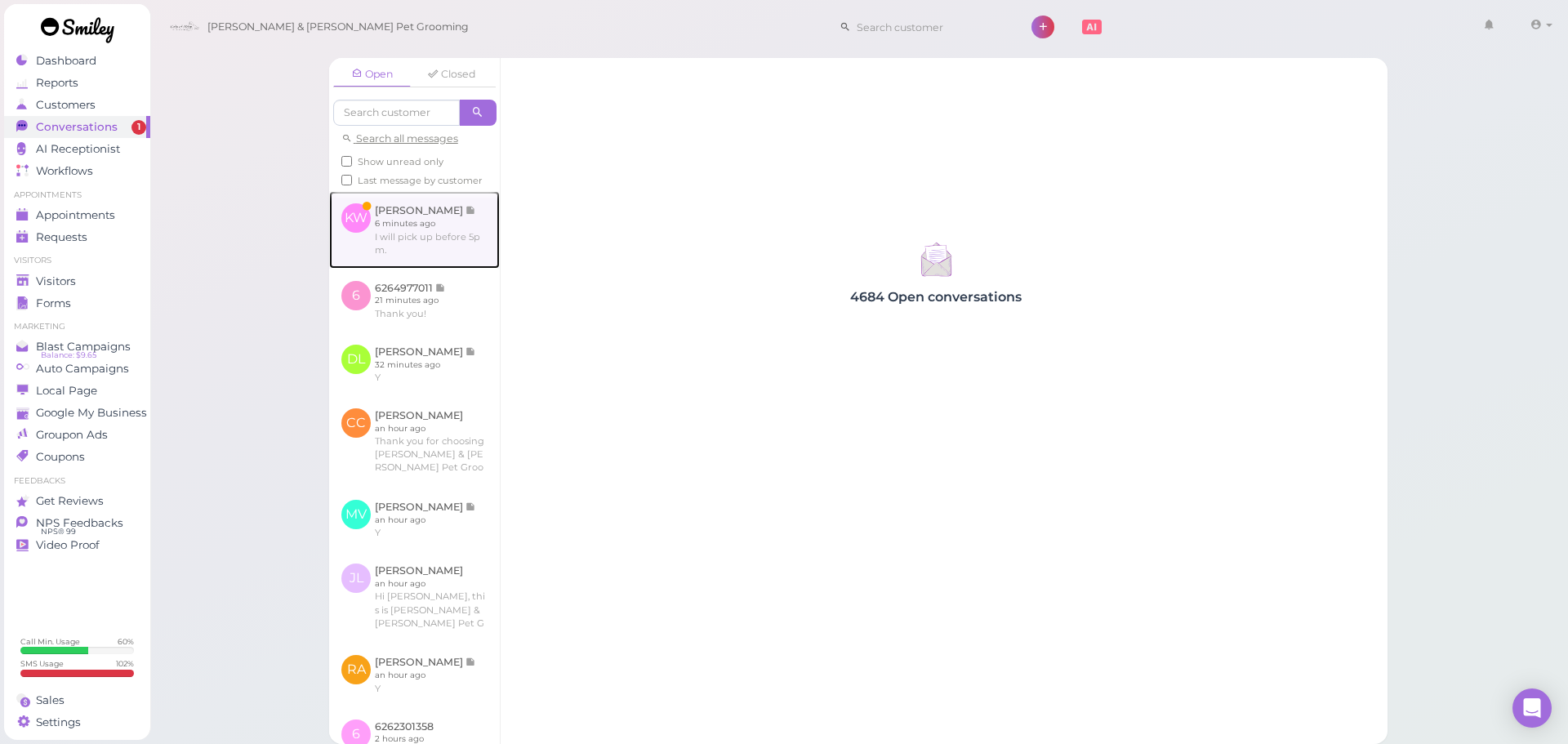
click at [401, 258] on link at bounding box center [414, 229] width 171 height 77
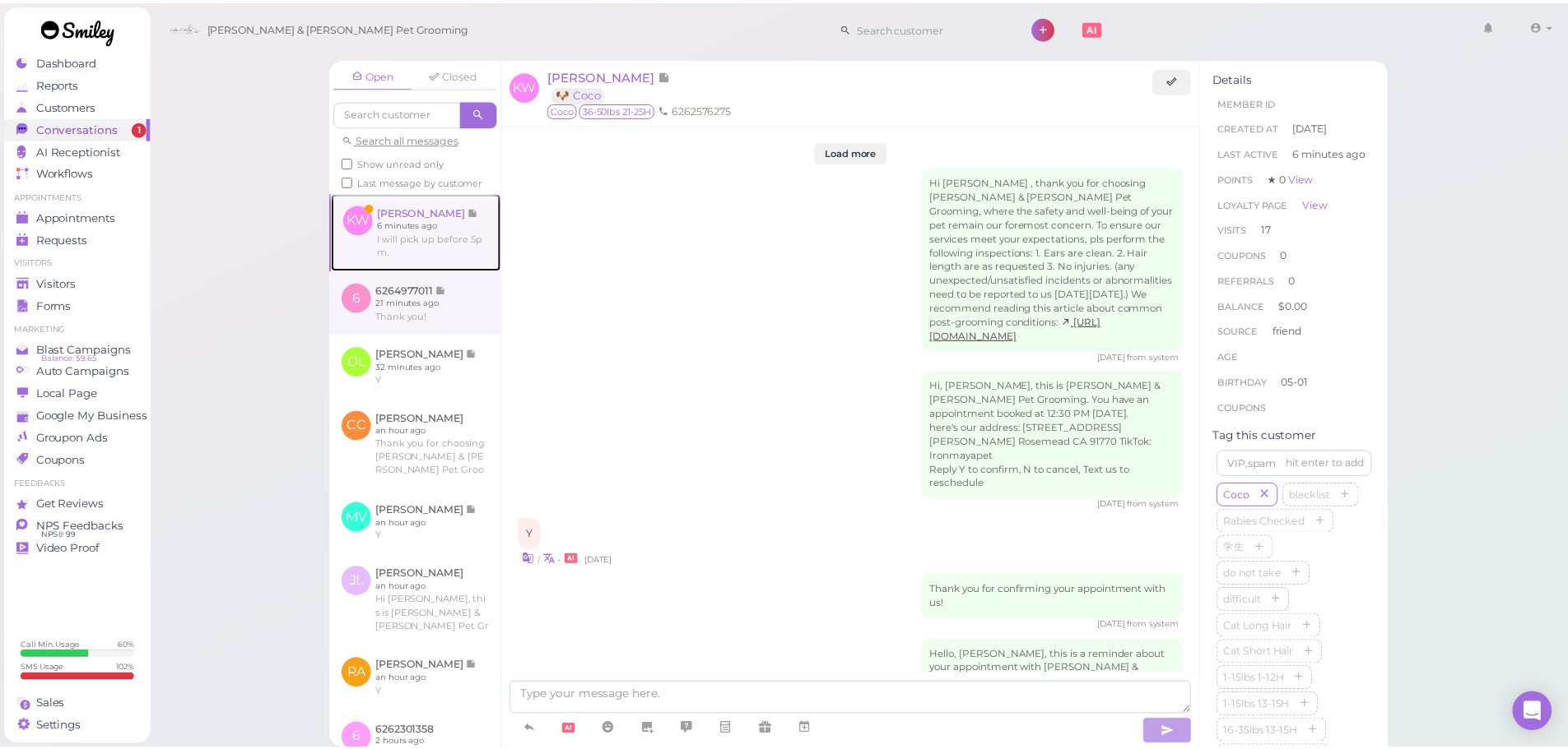
scroll to position [2797, 0]
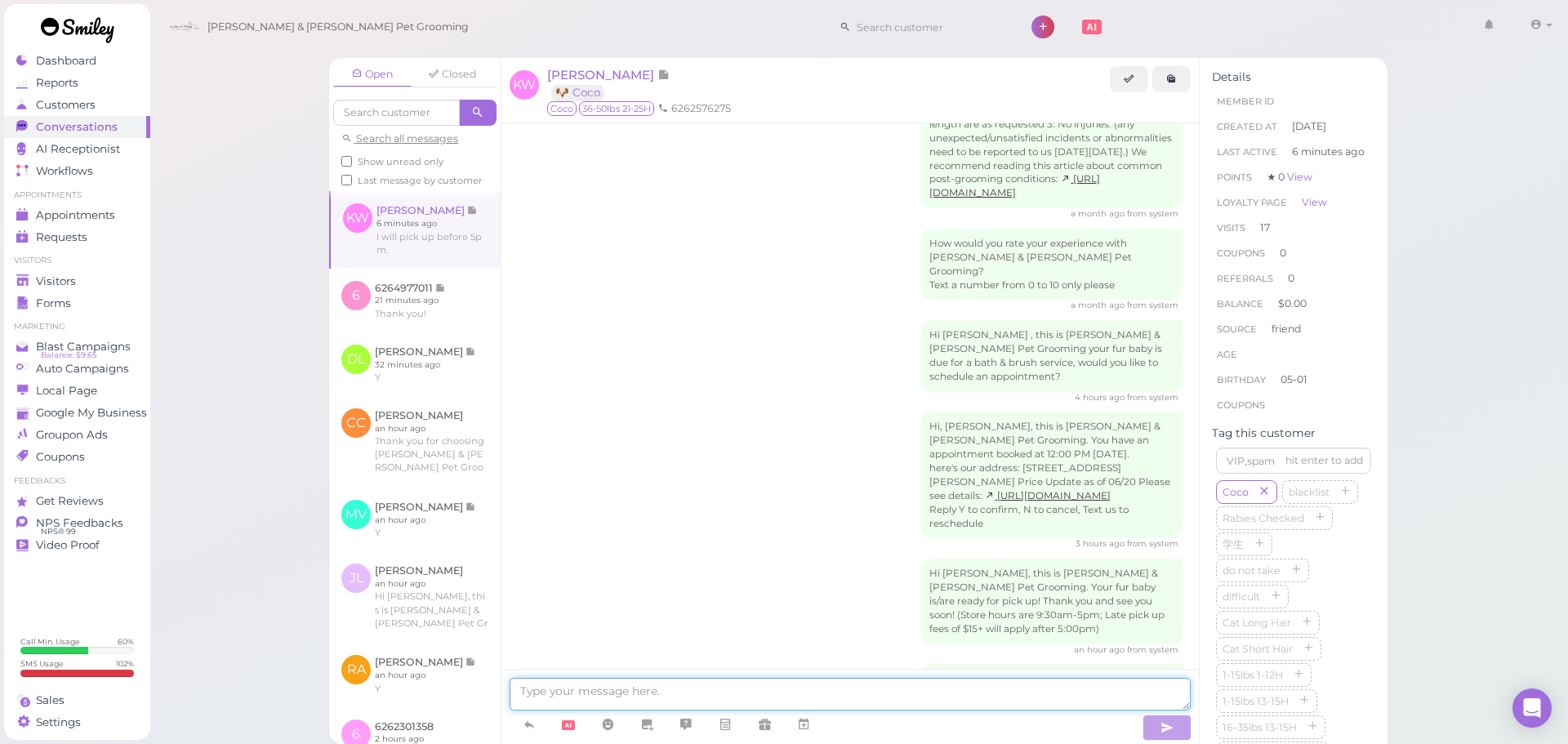
click at [743, 687] on textarea at bounding box center [850, 694] width 681 height 32
click at [738, 645] on div "an hour ago from system" at bounding box center [850, 651] width 665 height 11
click at [49, 293] on link "Forms" at bounding box center [76, 303] width 146 height 22
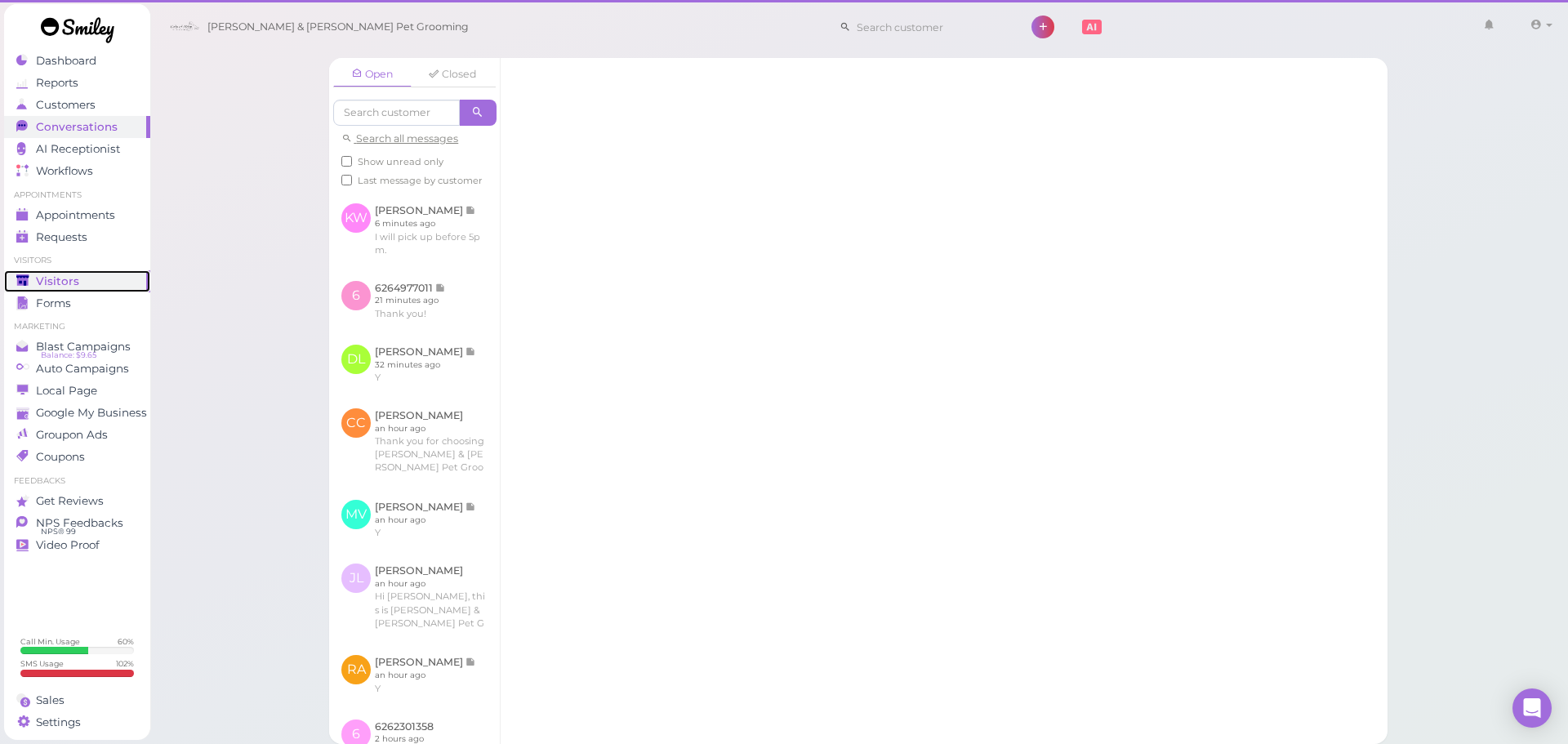
click at [51, 285] on span "Visitors" at bounding box center [57, 281] width 43 height 14
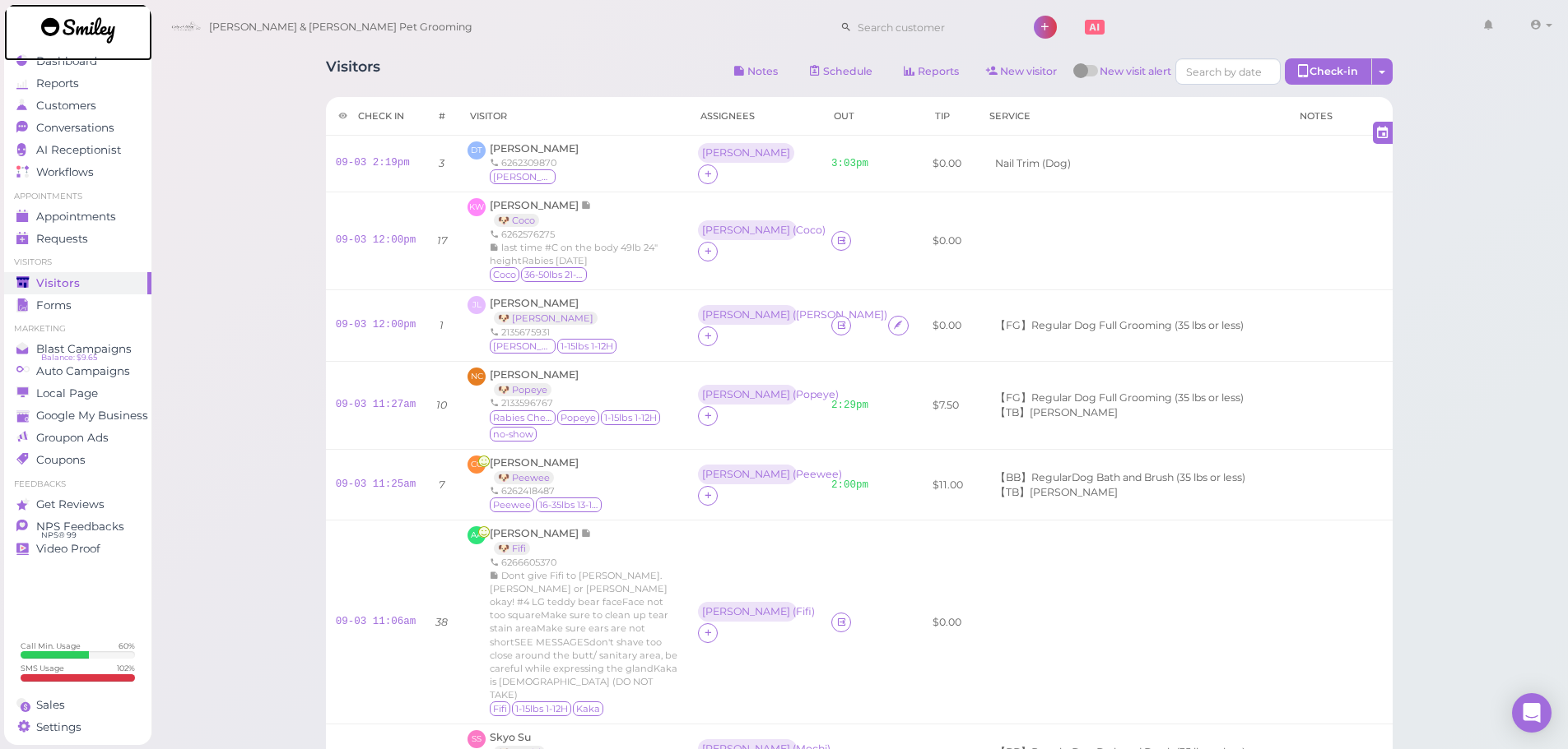
click at [65, 56] on link at bounding box center [78, 32] width 148 height 57
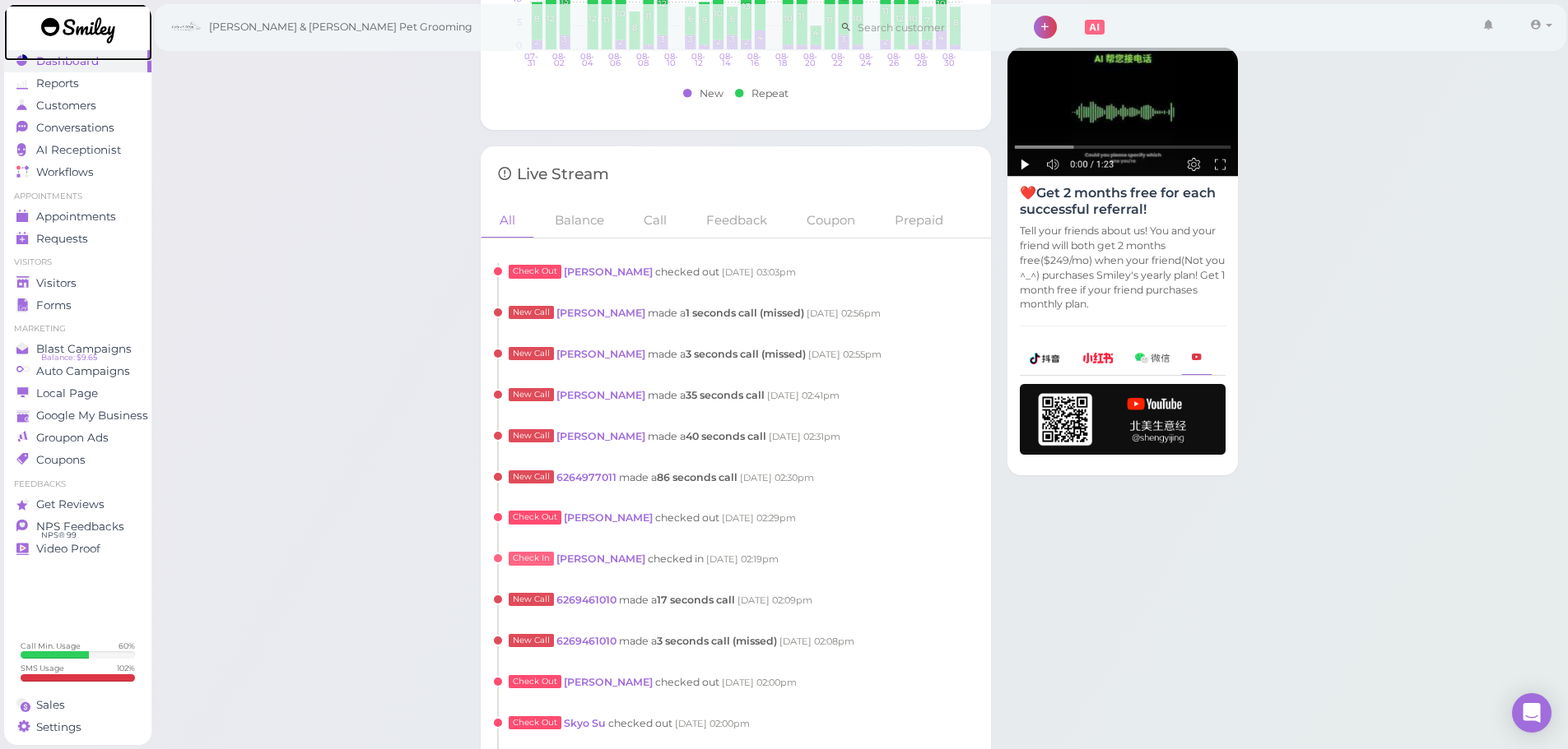
scroll to position [1398, 0]
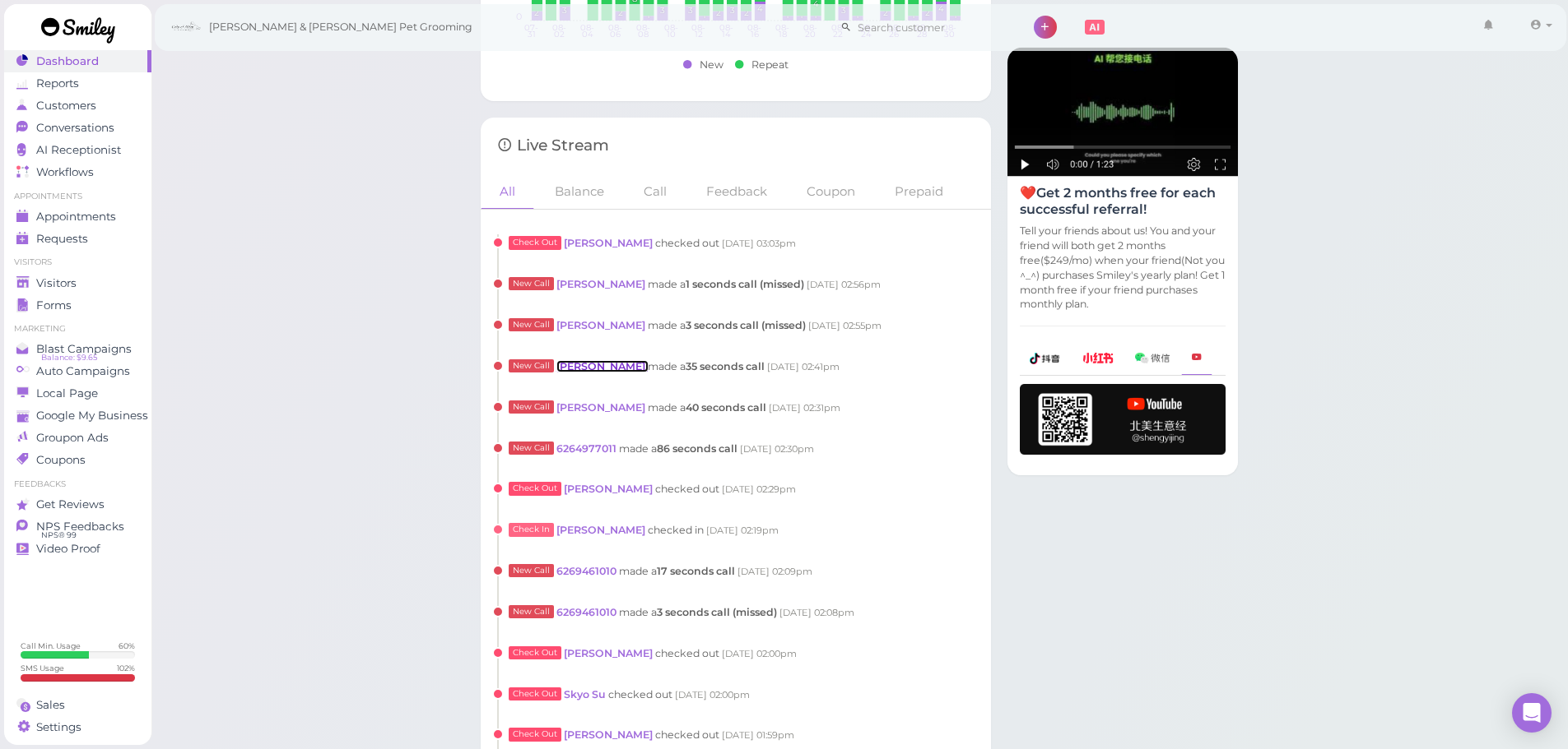
drag, startPoint x: 593, startPoint y: 370, endPoint x: 627, endPoint y: 369, distance: 34.0
click at [593, 370] on link "[PERSON_NAME]" at bounding box center [601, 366] width 91 height 12
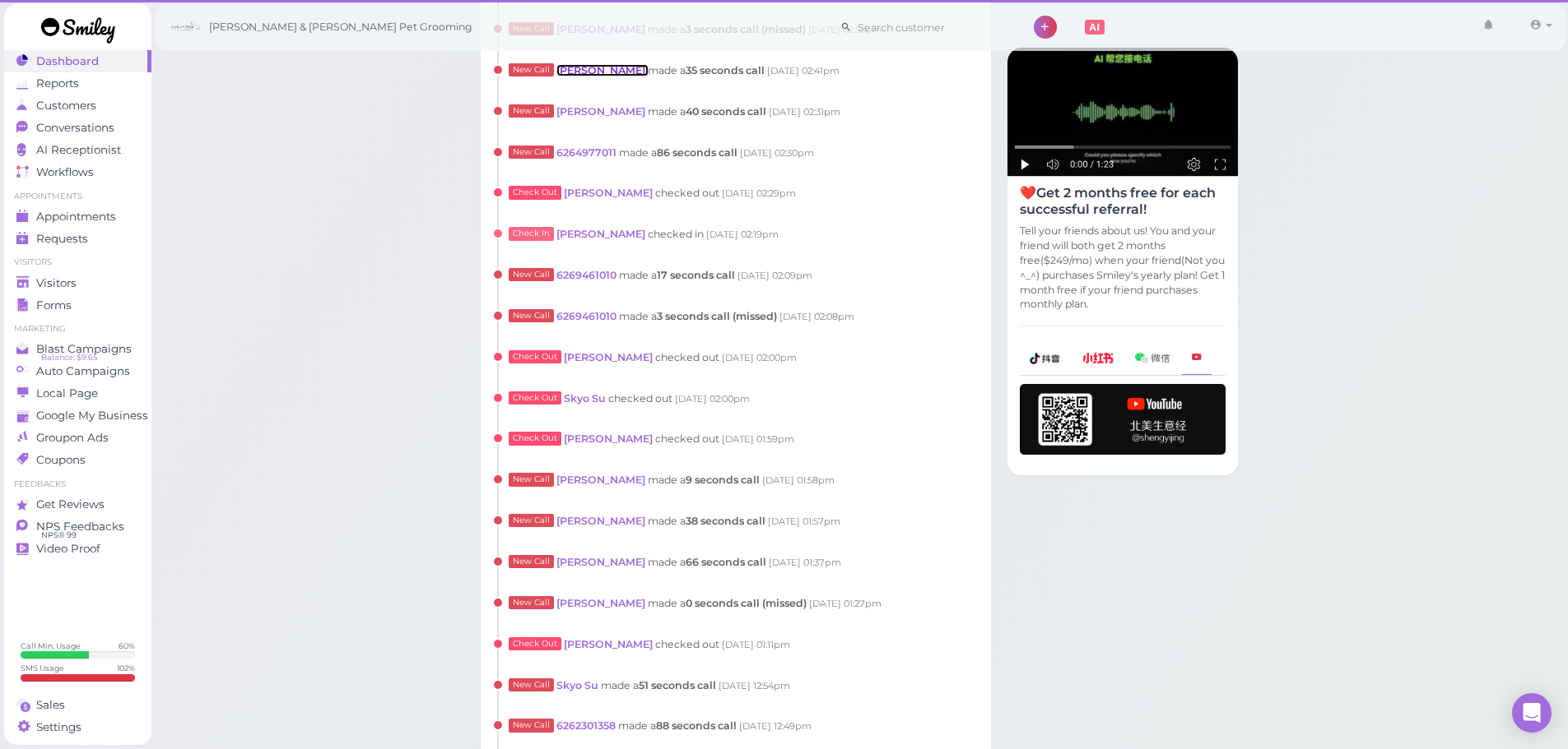
scroll to position [1102, 0]
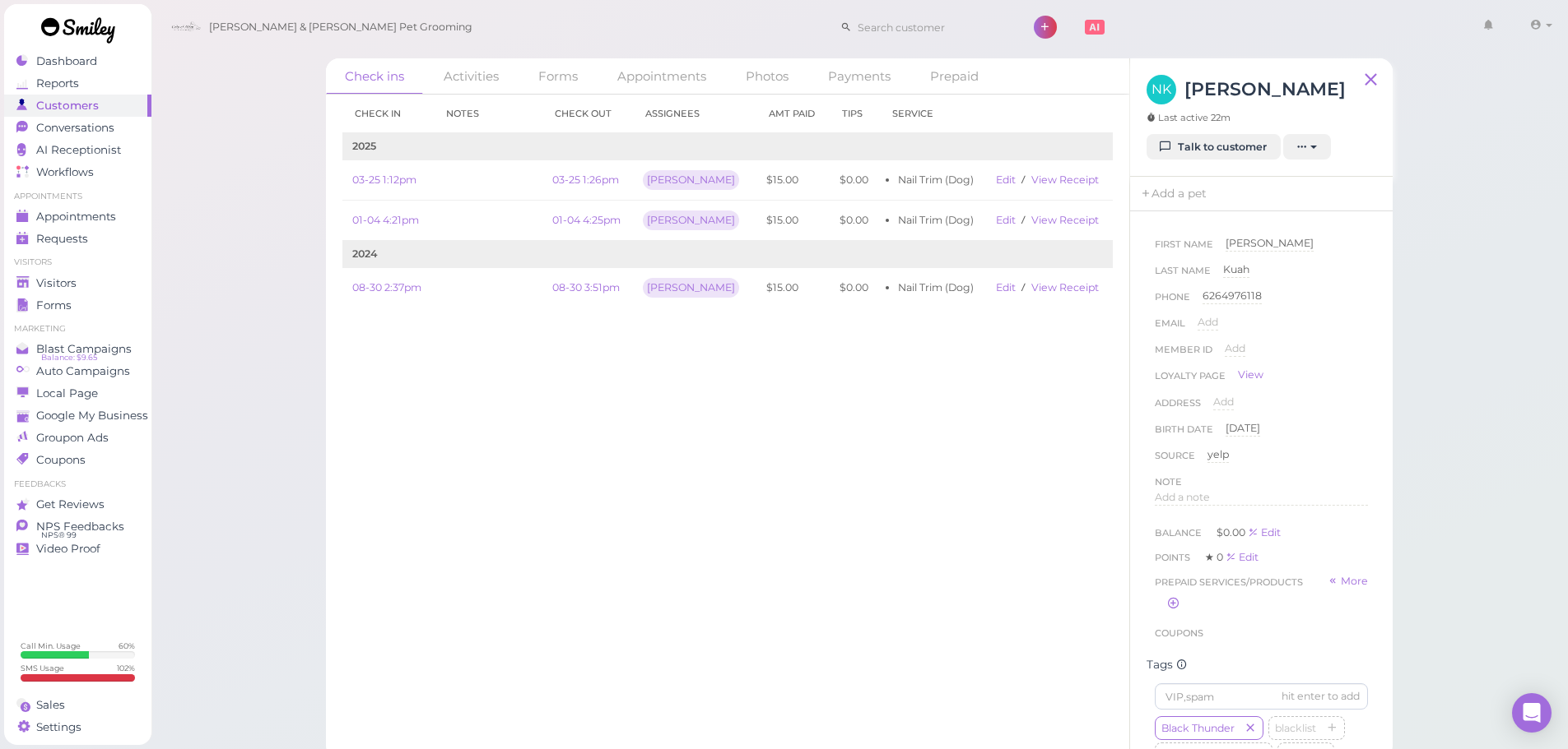
click at [1476, 495] on div "Check ins Activities Forms Appointments Photos Payments Prepaid Check in Notes …" at bounding box center [860, 379] width 1418 height 759
click at [396, 427] on div "Check in Notes Check out Assignees Amt Paid Tips Service 2025 03-25 1:12pm 03-2…" at bounding box center [727, 422] width 803 height 655
click at [90, 295] on link "Forms" at bounding box center [77, 305] width 147 height 22
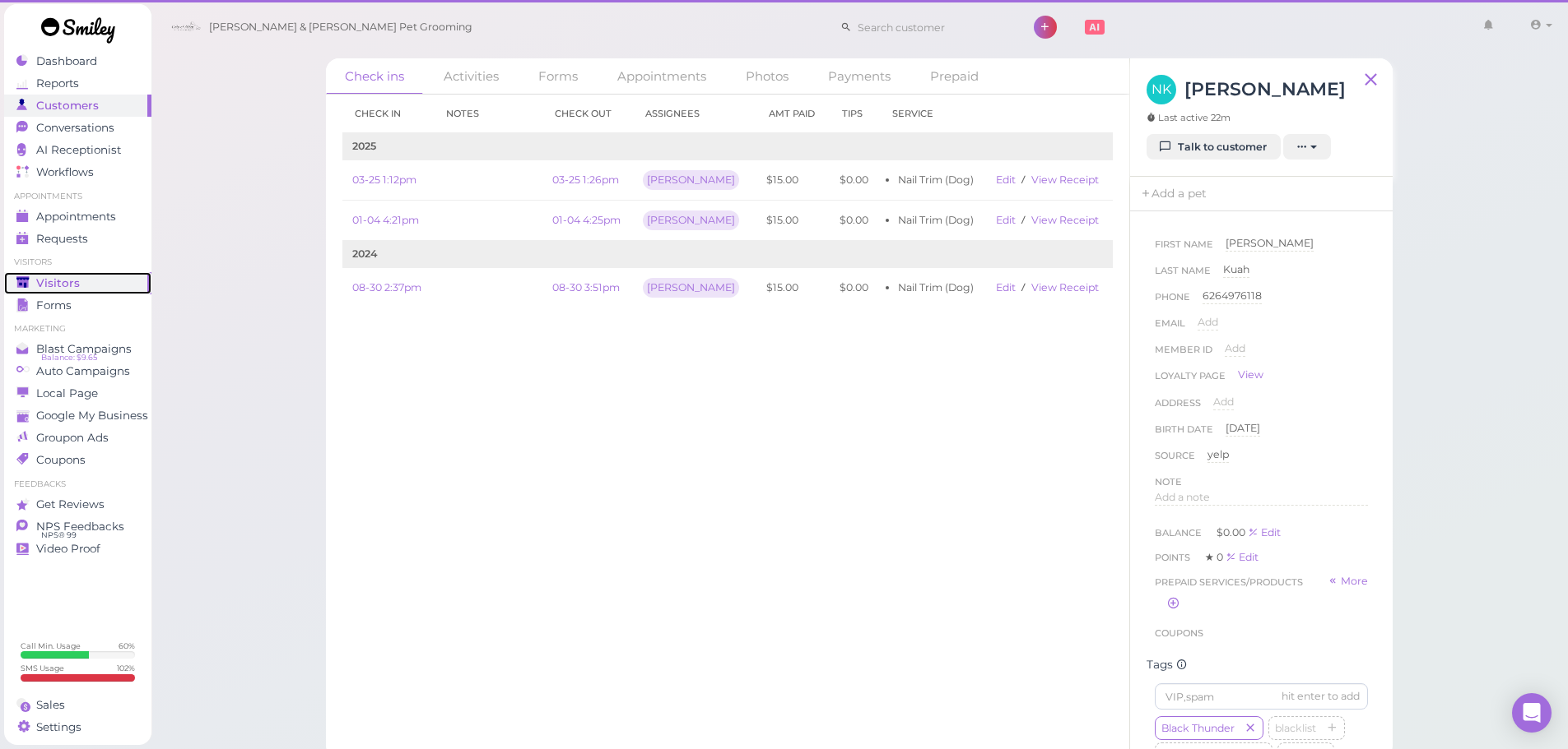
click at [88, 285] on div "Visitors" at bounding box center [75, 283] width 118 height 14
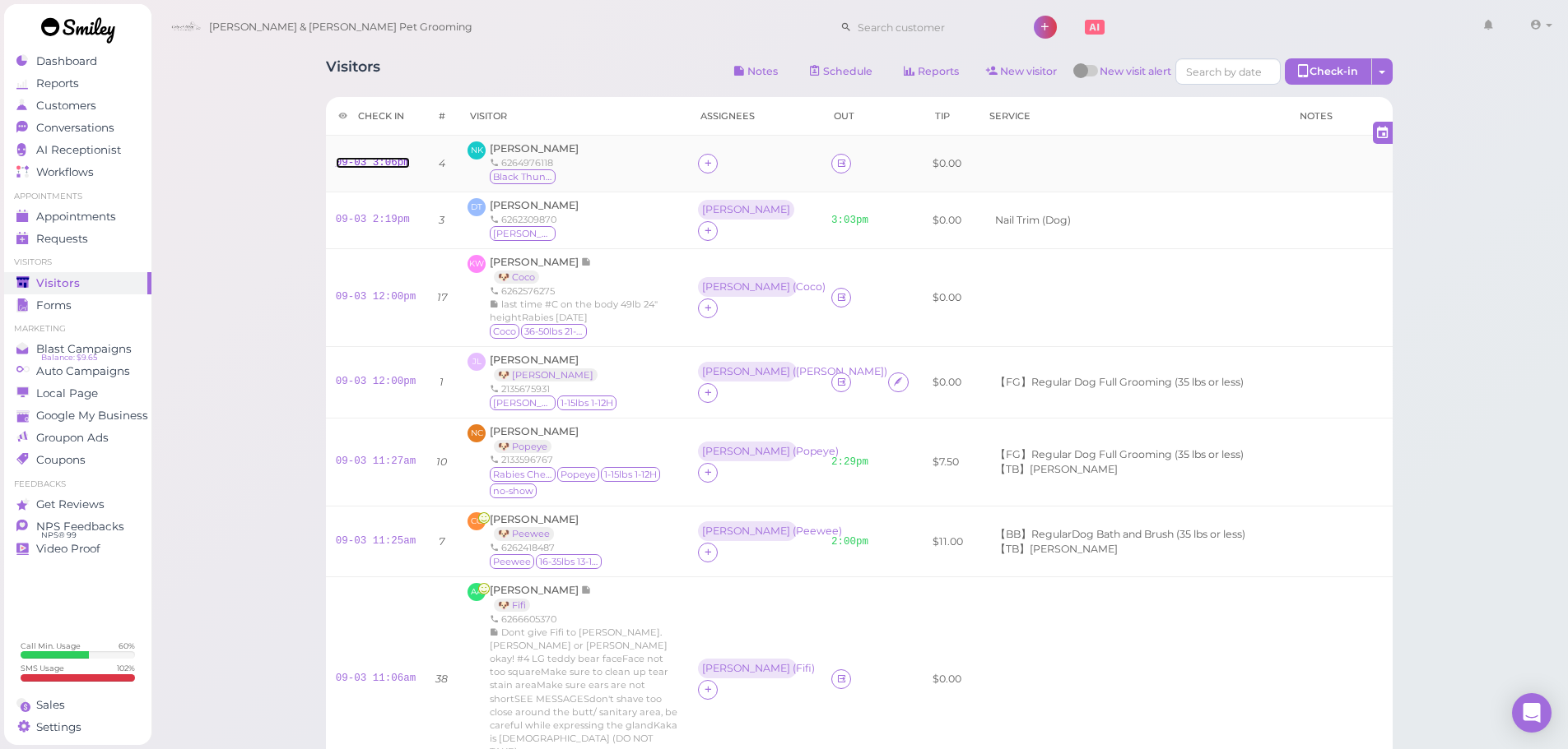
click at [374, 161] on link "09-03 3:06pm" at bounding box center [372, 163] width 74 height 12
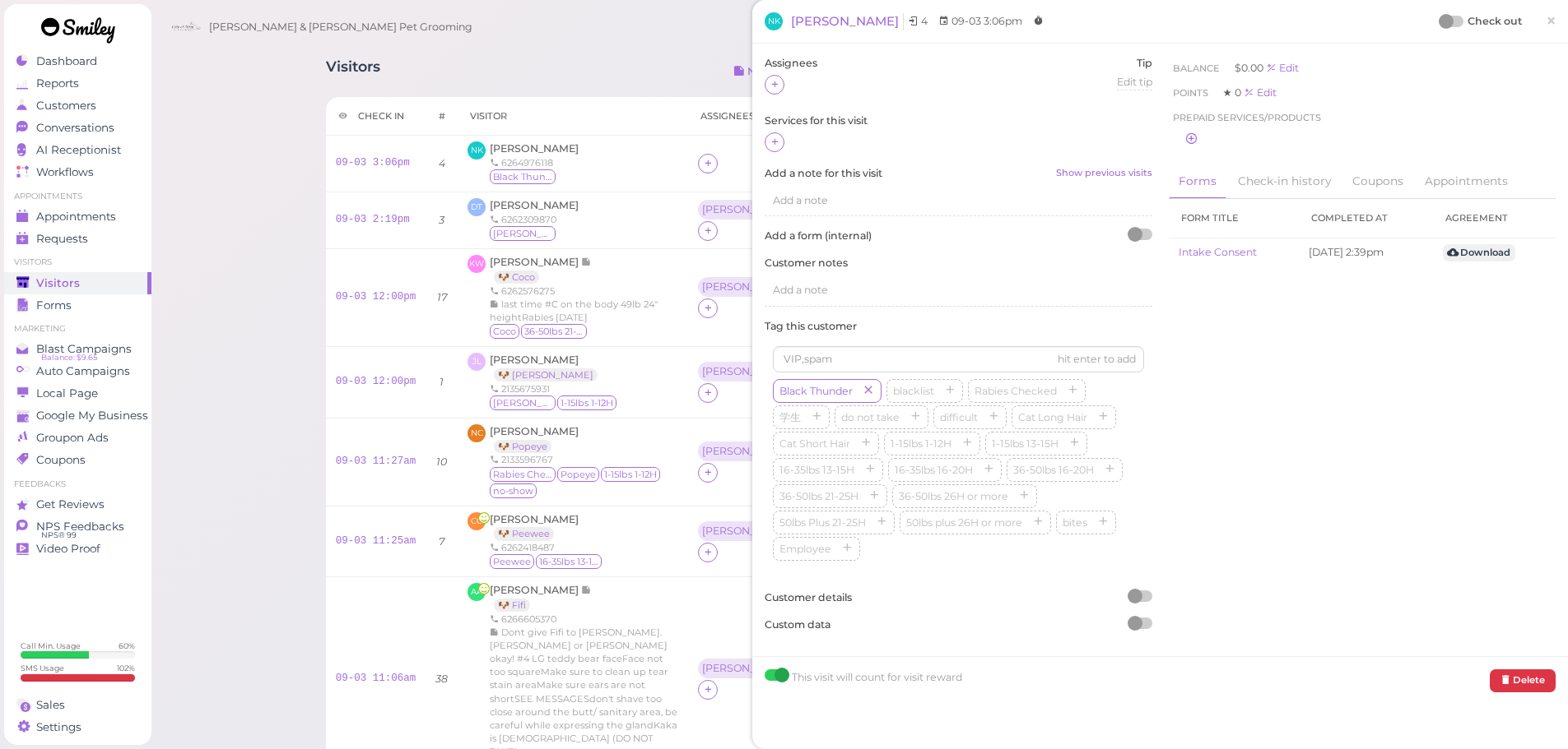
click at [780, 152] on div at bounding box center [958, 143] width 387 height 21
click at [775, 144] on icon at bounding box center [774, 141] width 11 height 12
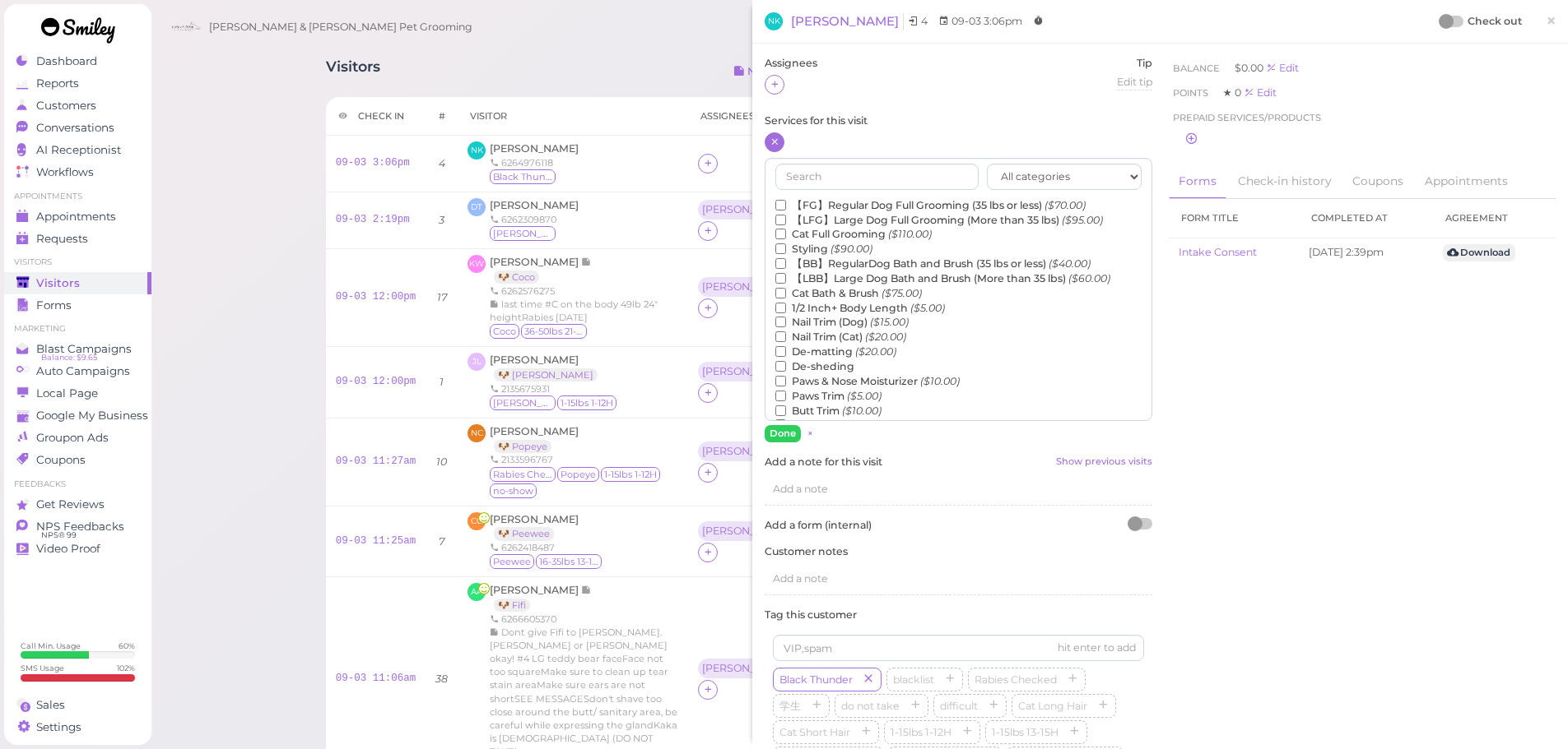
click at [830, 321] on label "Nail Trim (Dog) ($15.00)" at bounding box center [842, 322] width 134 height 14
click at [786, 321] on input "Nail Trim (Dog) ($15.00)" at bounding box center [780, 322] width 11 height 11
click at [797, 434] on button "Done" at bounding box center [783, 434] width 37 height 17
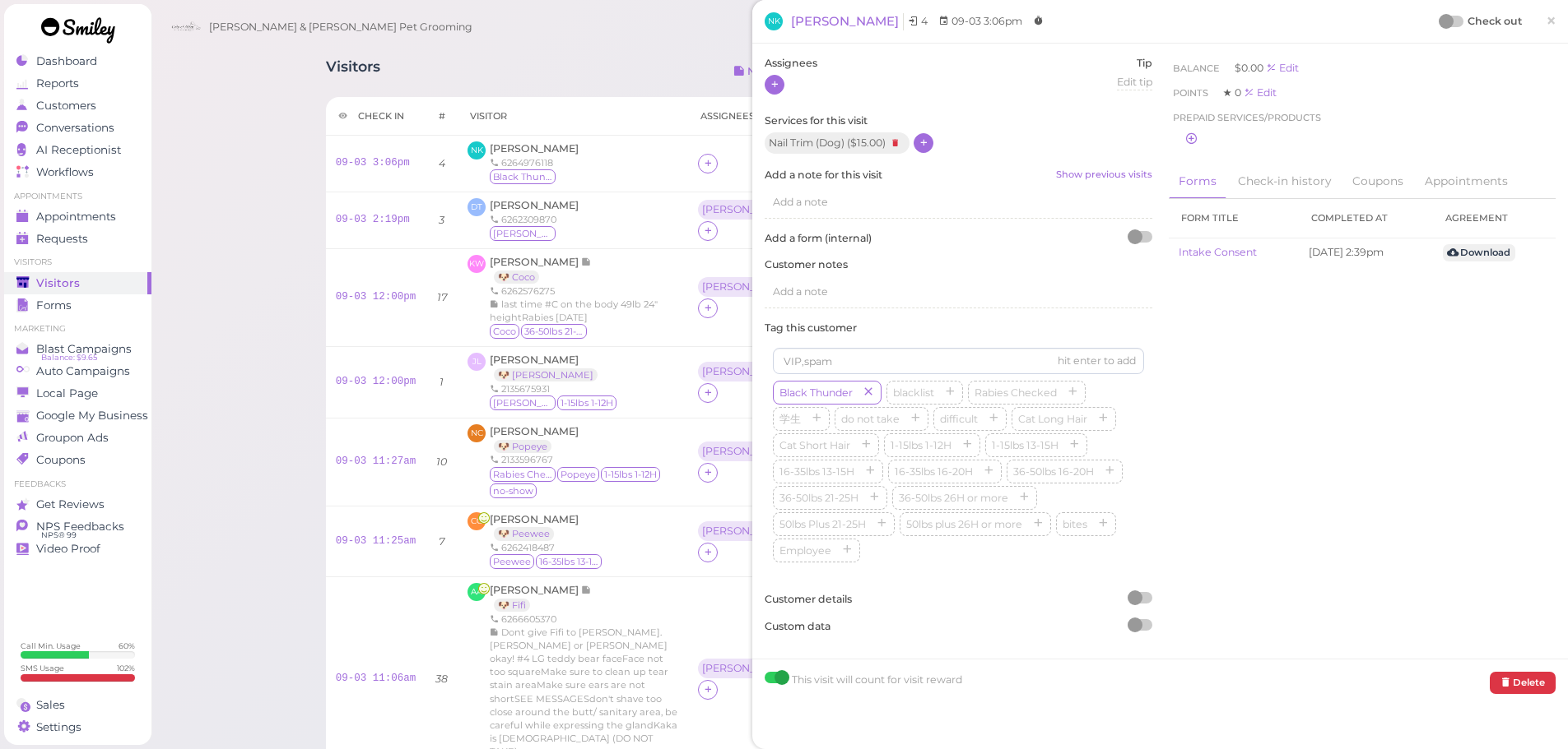
click at [773, 87] on icon at bounding box center [774, 84] width 11 height 12
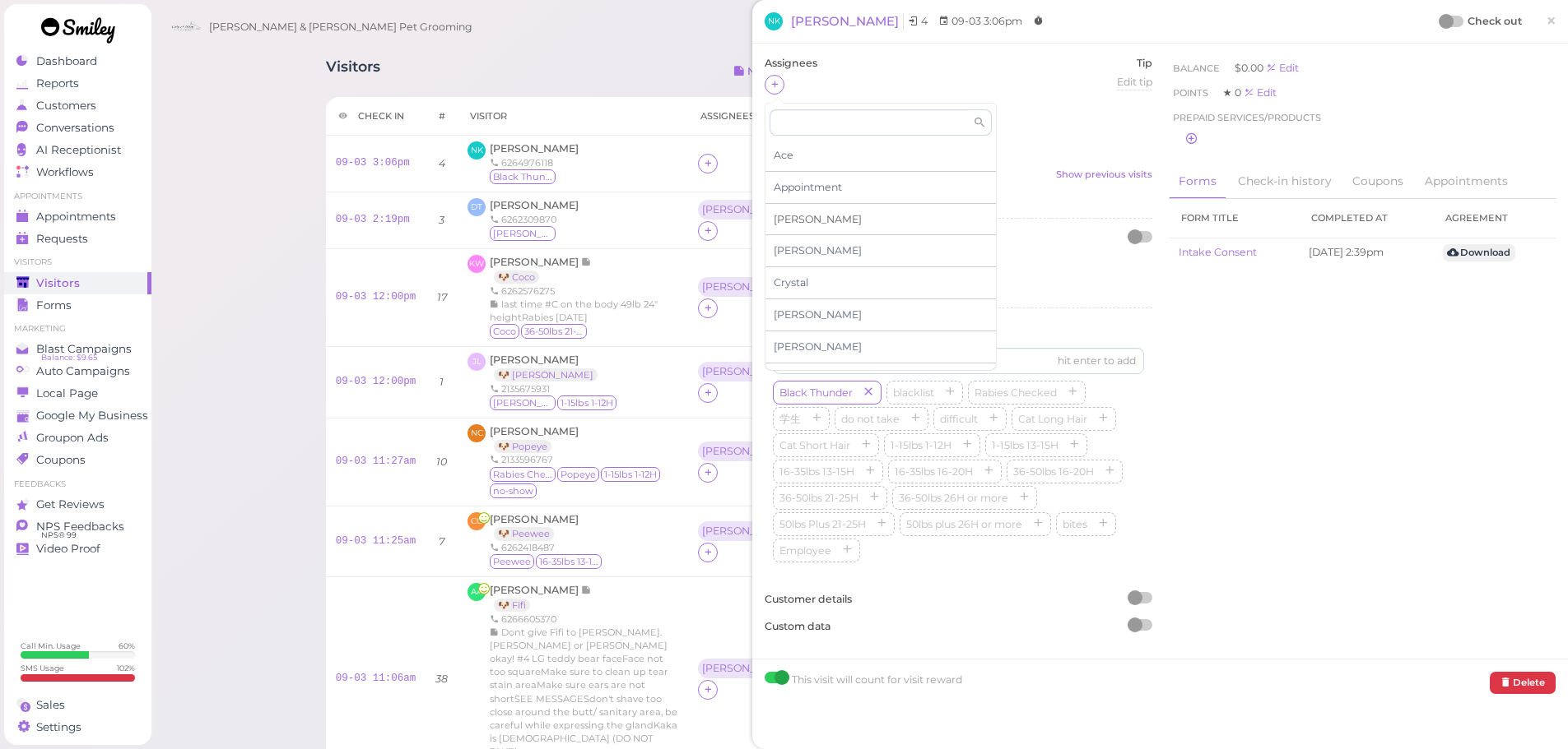
click at [833, 221] on div "[PERSON_NAME]" at bounding box center [880, 219] width 231 height 32
click at [1438, 24] on div at bounding box center [1445, 21] width 14 height 14
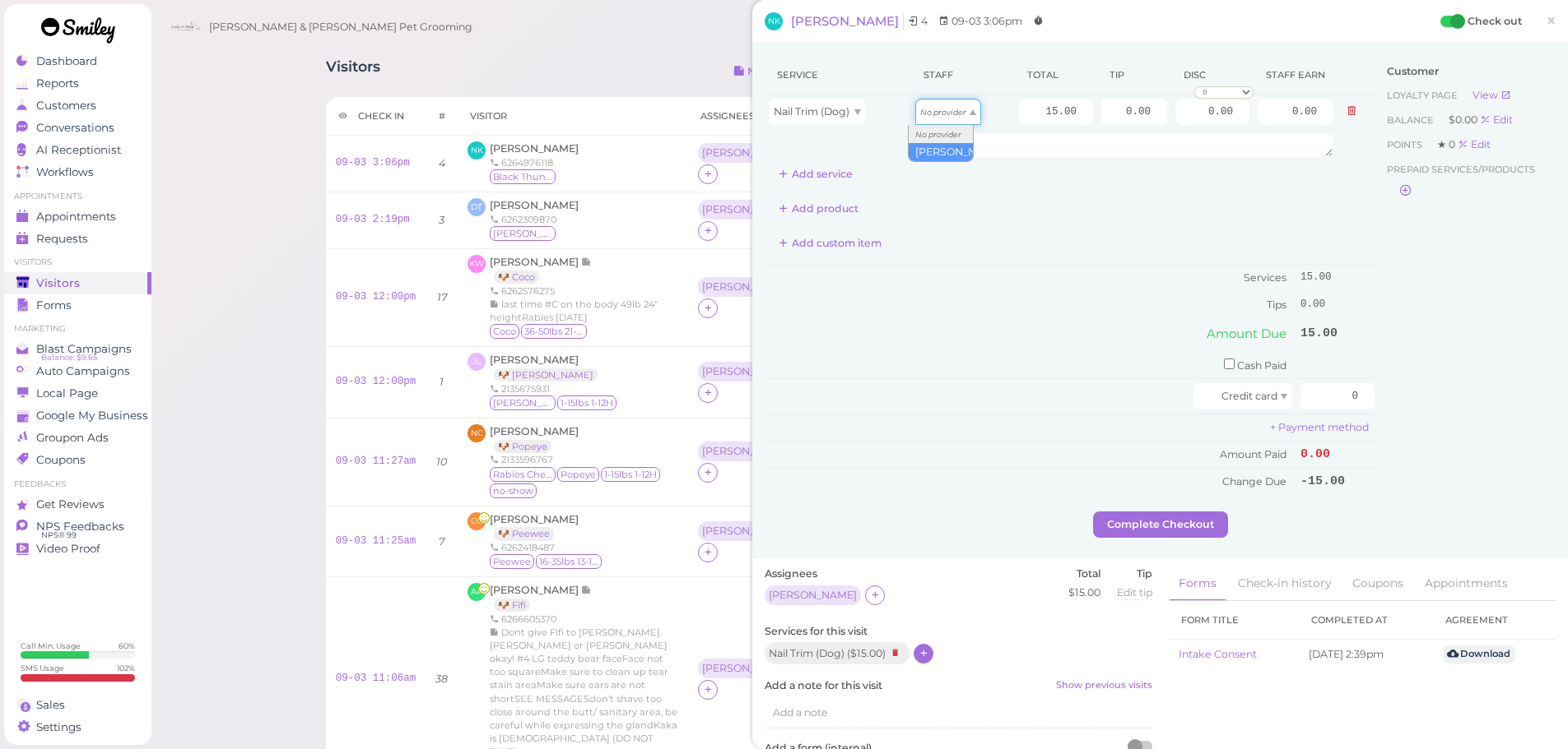
drag, startPoint x: 954, startPoint y: 111, endPoint x: 948, endPoint y: 153, distance: 42.4
type input "7.80"
drag, startPoint x: 1324, startPoint y: 386, endPoint x: 1387, endPoint y: 404, distance: 65.5
click at [1387, 404] on div "Service Staff Total Tip Disc Staff earn Nail Trim (Dog) Asa 15.00 0.00 0.00 0 1…" at bounding box center [1160, 283] width 791 height 455
click at [1224, 364] on input "checkbox" at bounding box center [1229, 363] width 11 height 11
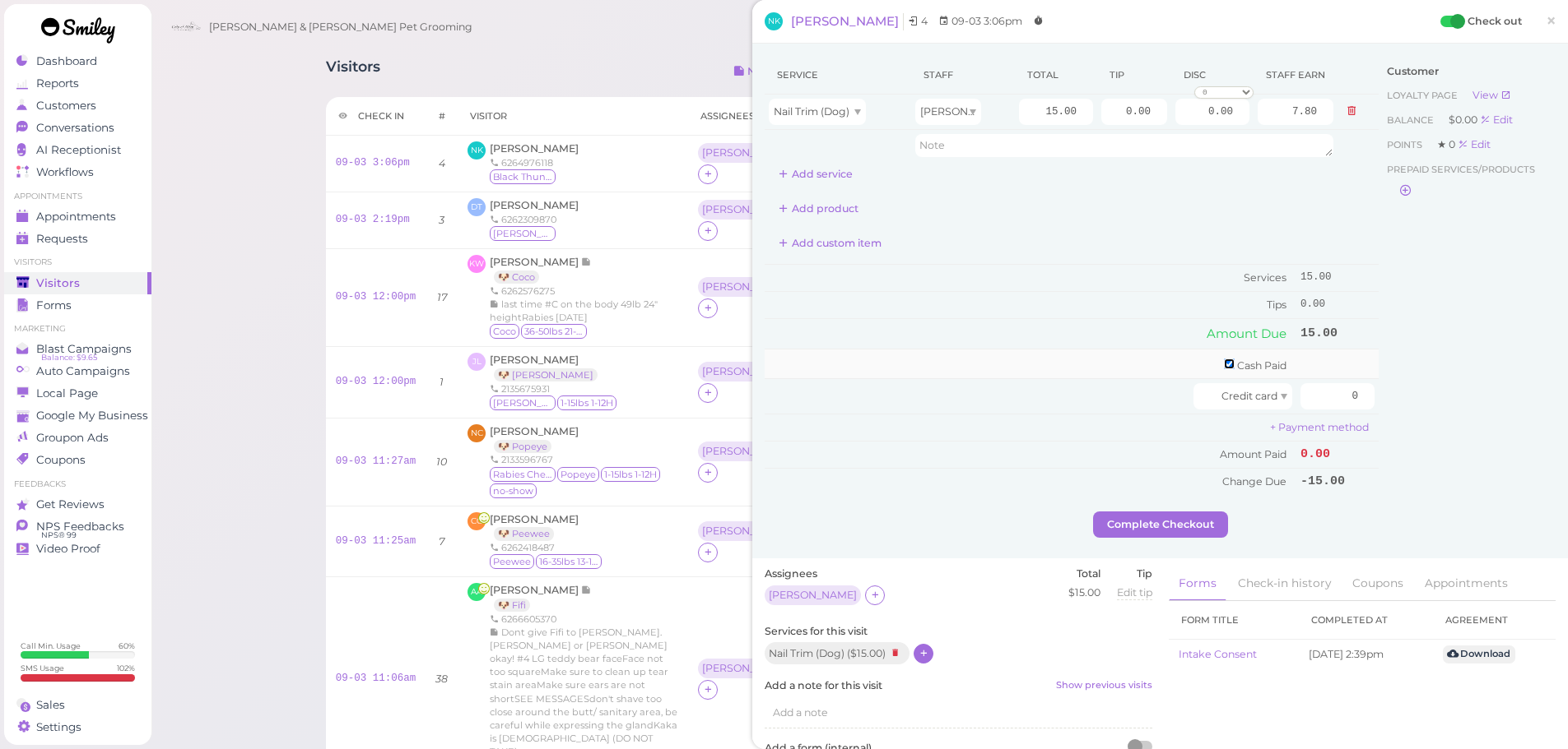
checkbox input "true"
drag, startPoint x: 1310, startPoint y: 376, endPoint x: 1421, endPoint y: 388, distance: 111.6
click at [1390, 376] on div "Service Staff Total Tip Disc Staff earn Nail Trim (Dog) Asa 15.00 0.00 0.00 0 1…" at bounding box center [1160, 286] width 791 height 461
type input "15"
click at [1425, 402] on div "Customer Loyalty page View Balance $0.00 Edit Points ★ 0 Edit Prepaid services/…" at bounding box center [1467, 286] width 177 height 461
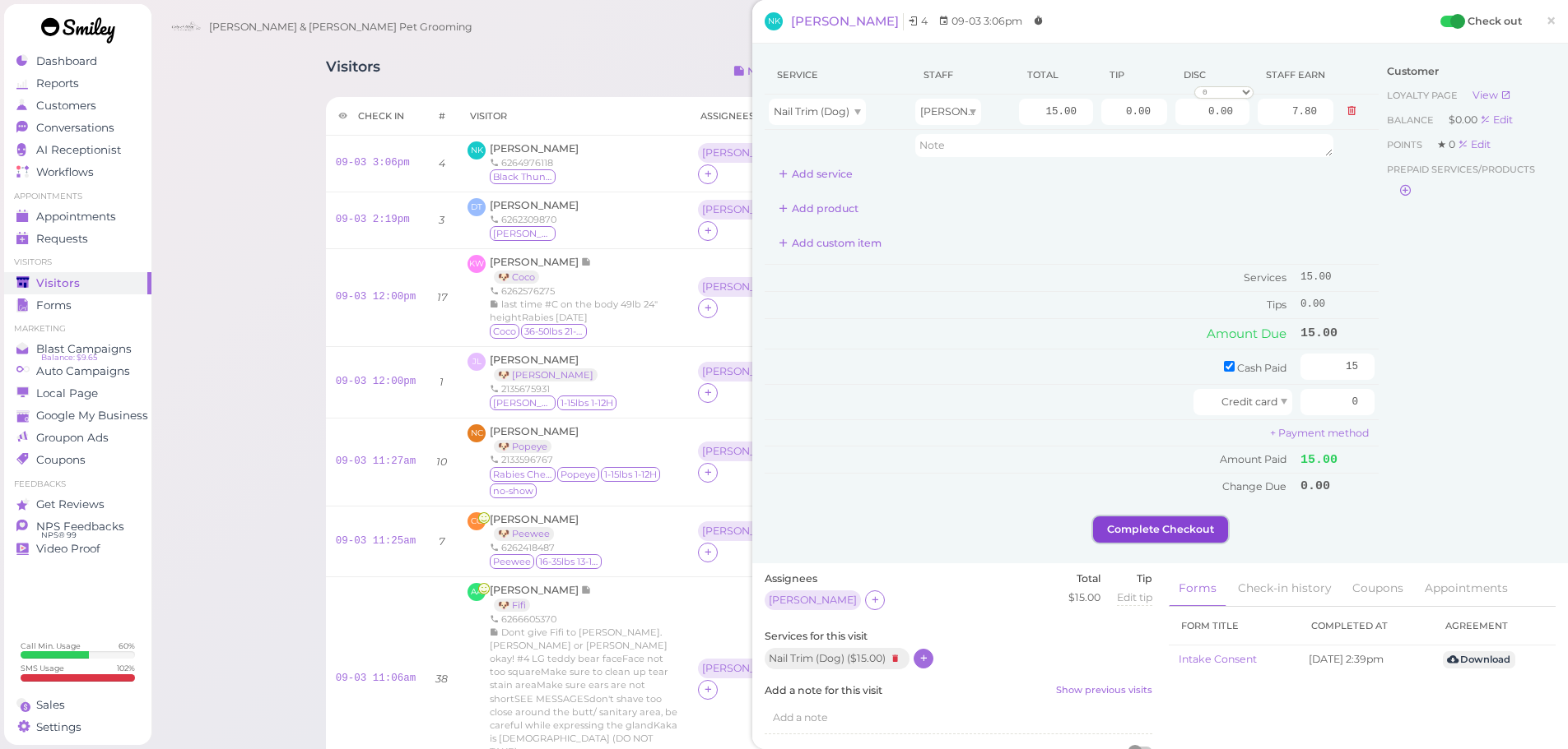
click at [1197, 524] on button "Complete Checkout" at bounding box center [1160, 529] width 135 height 26
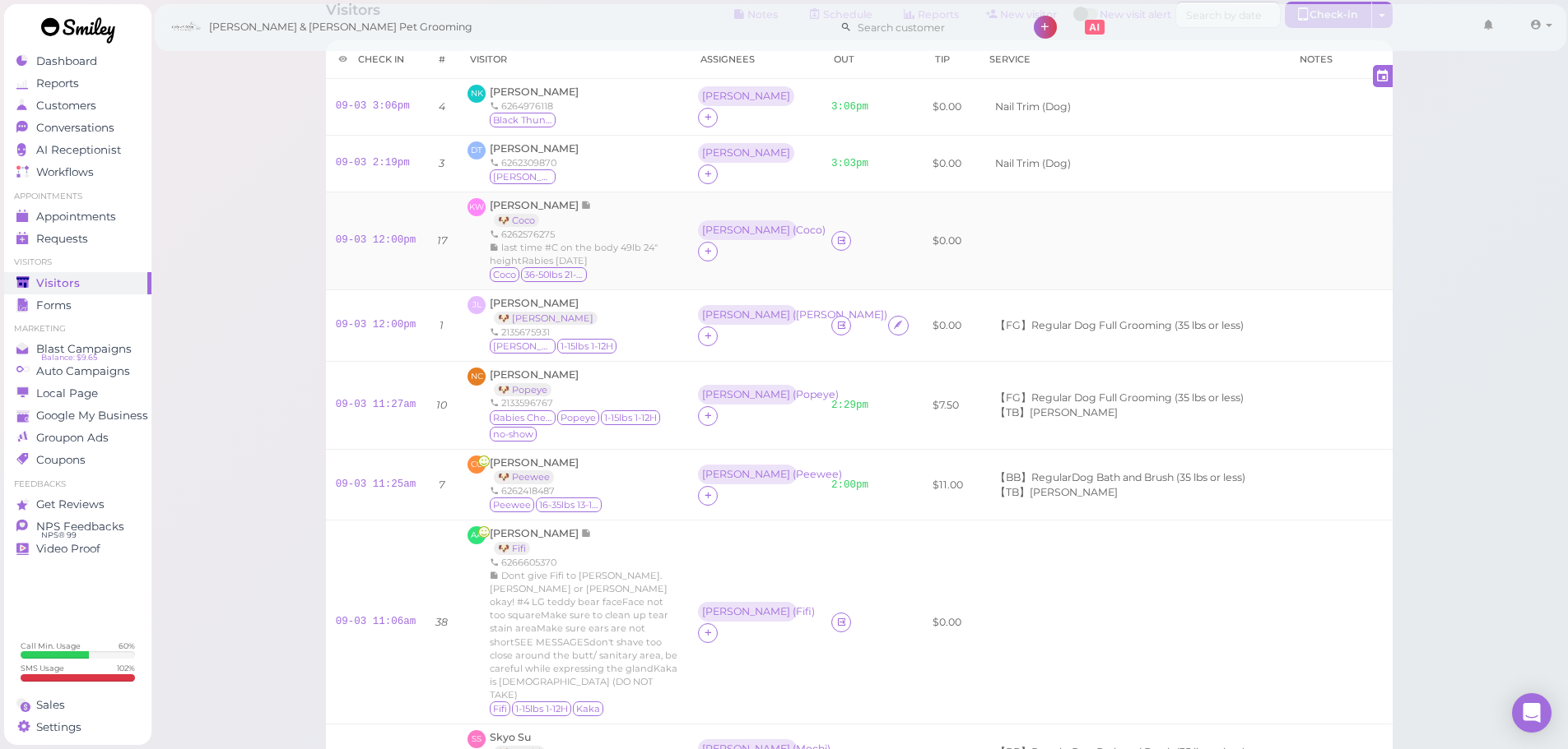
scroll to position [56, 0]
click at [505, 318] on link "🐶 [PERSON_NAME]" at bounding box center [546, 319] width 104 height 13
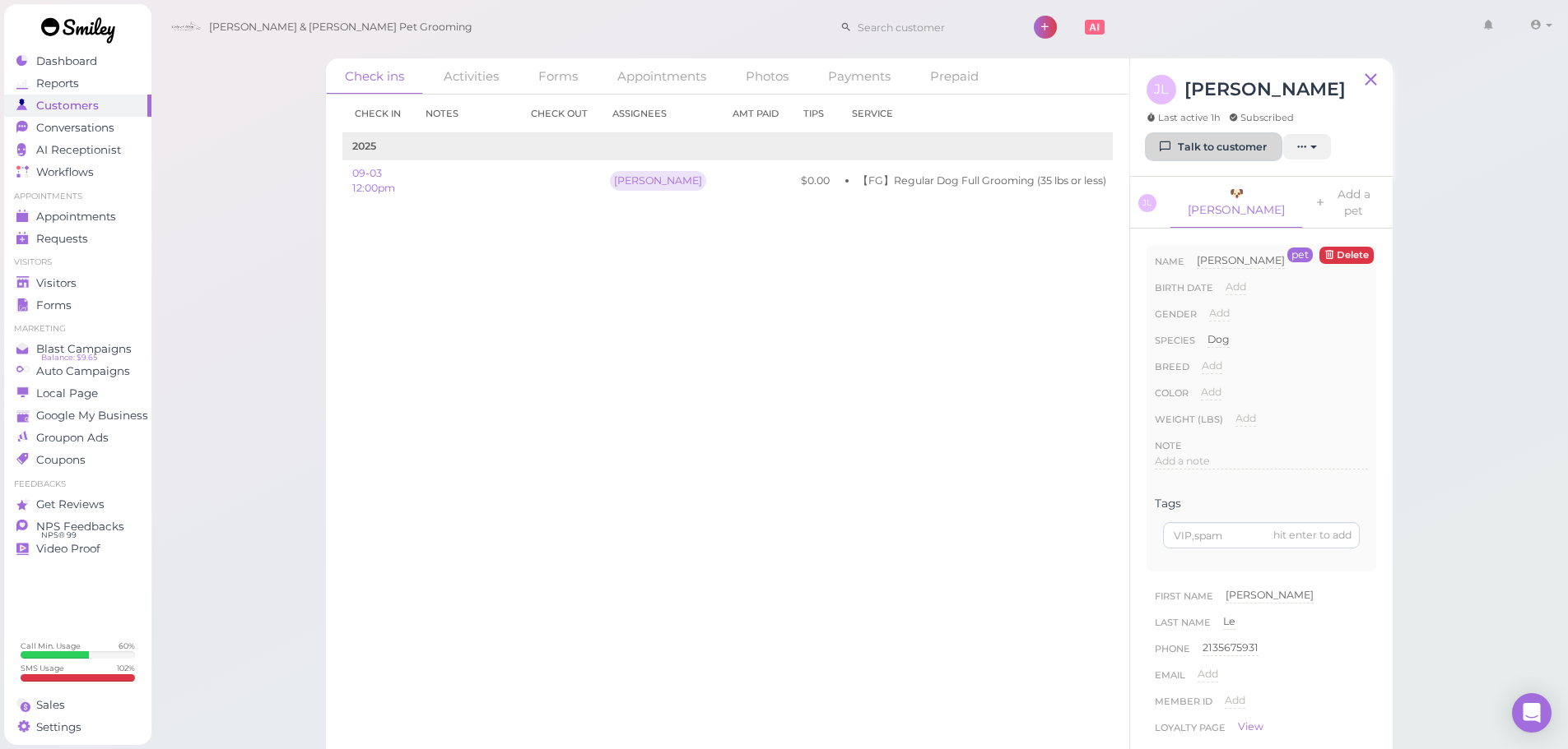
click at [1239, 148] on link "Talk to customer" at bounding box center [1213, 147] width 135 height 26
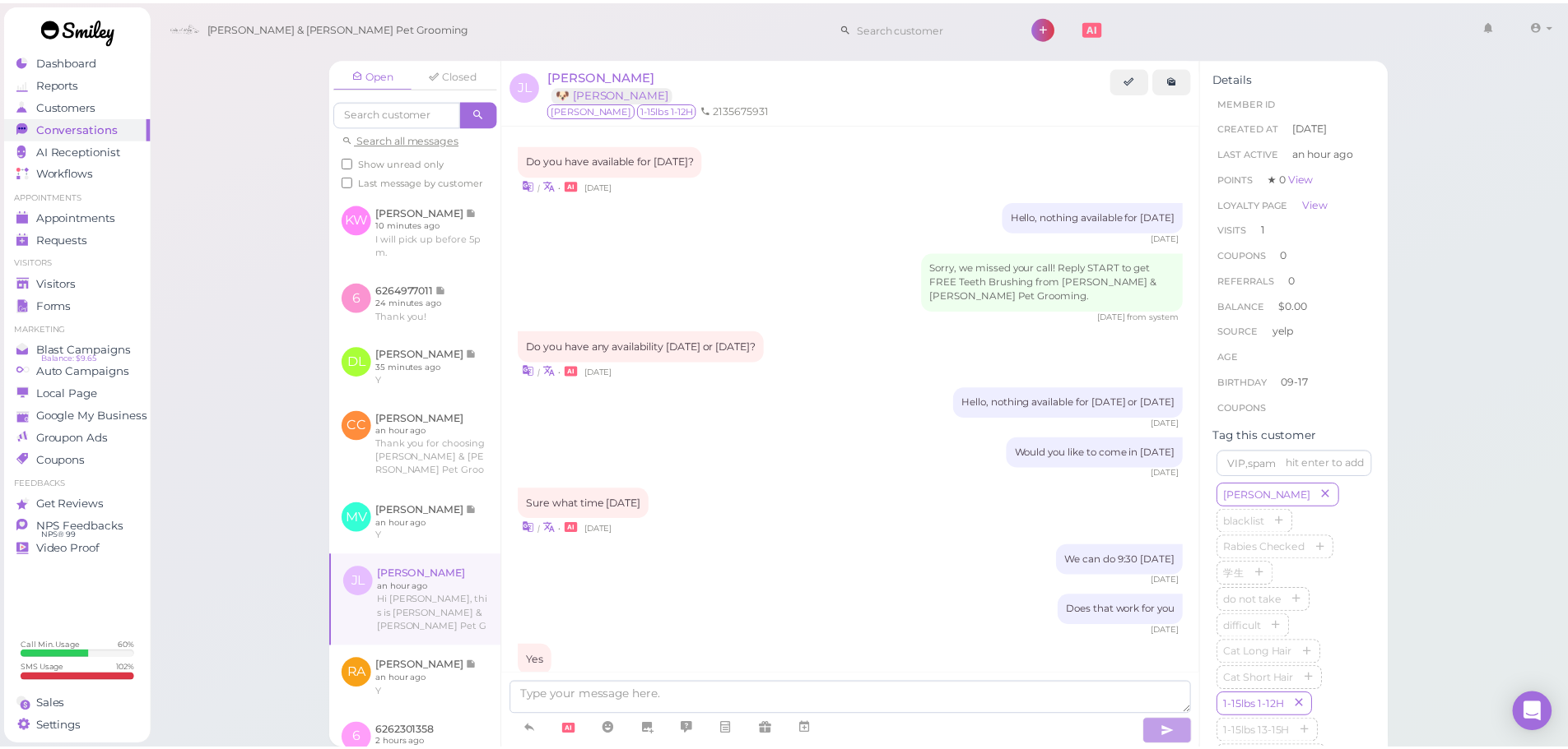
scroll to position [513, 0]
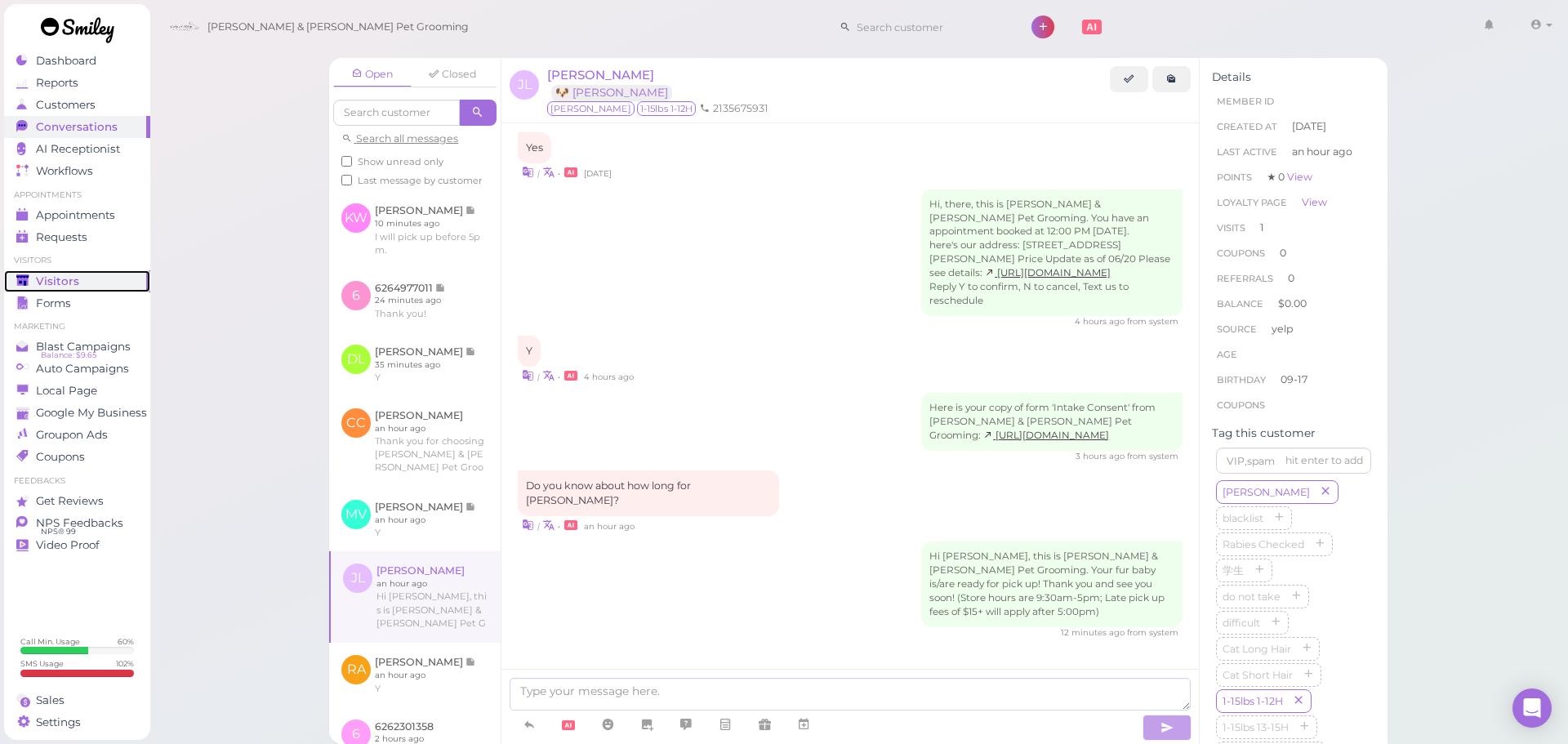
click at [43, 276] on span "Visitors" at bounding box center [57, 281] width 43 height 14
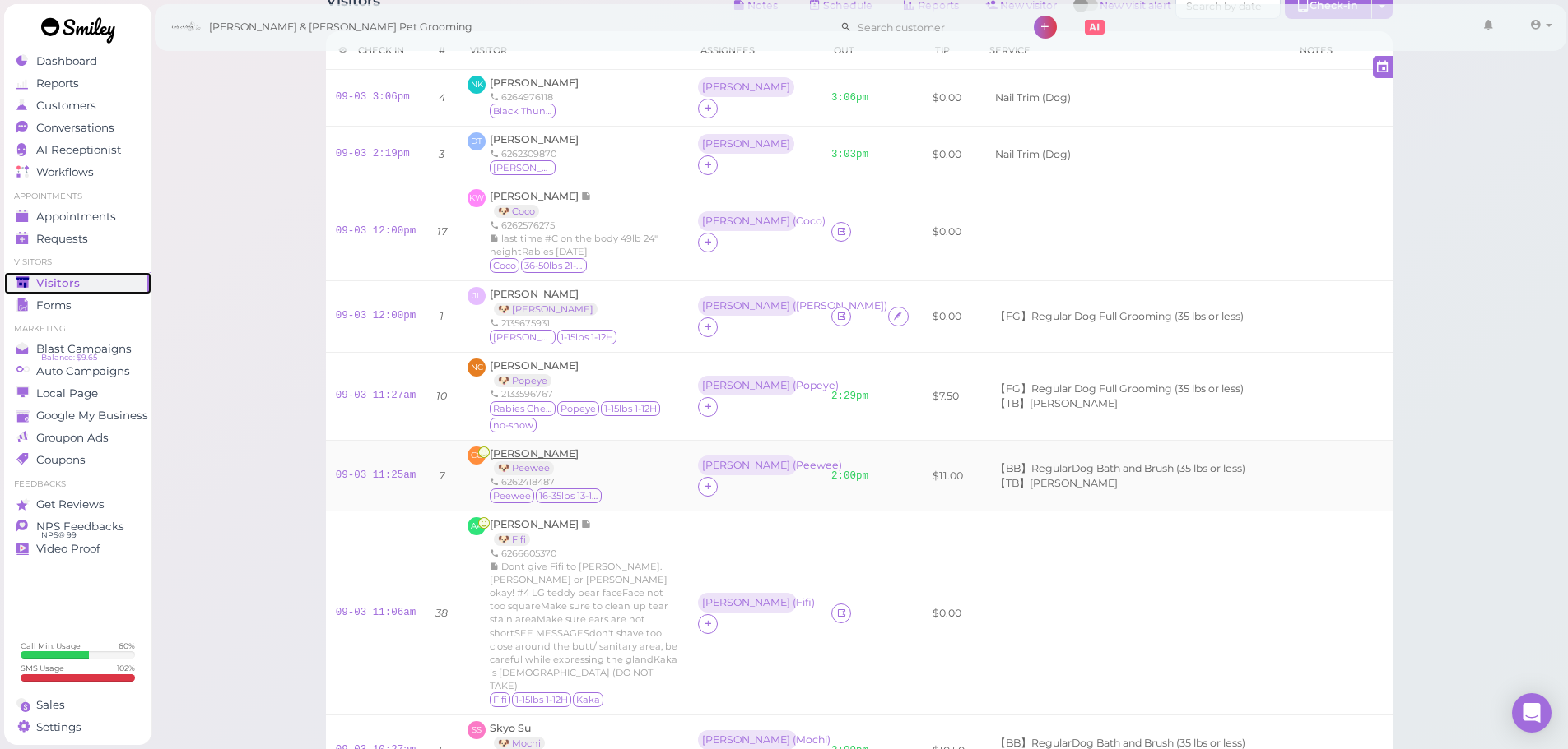
scroll to position [83, 0]
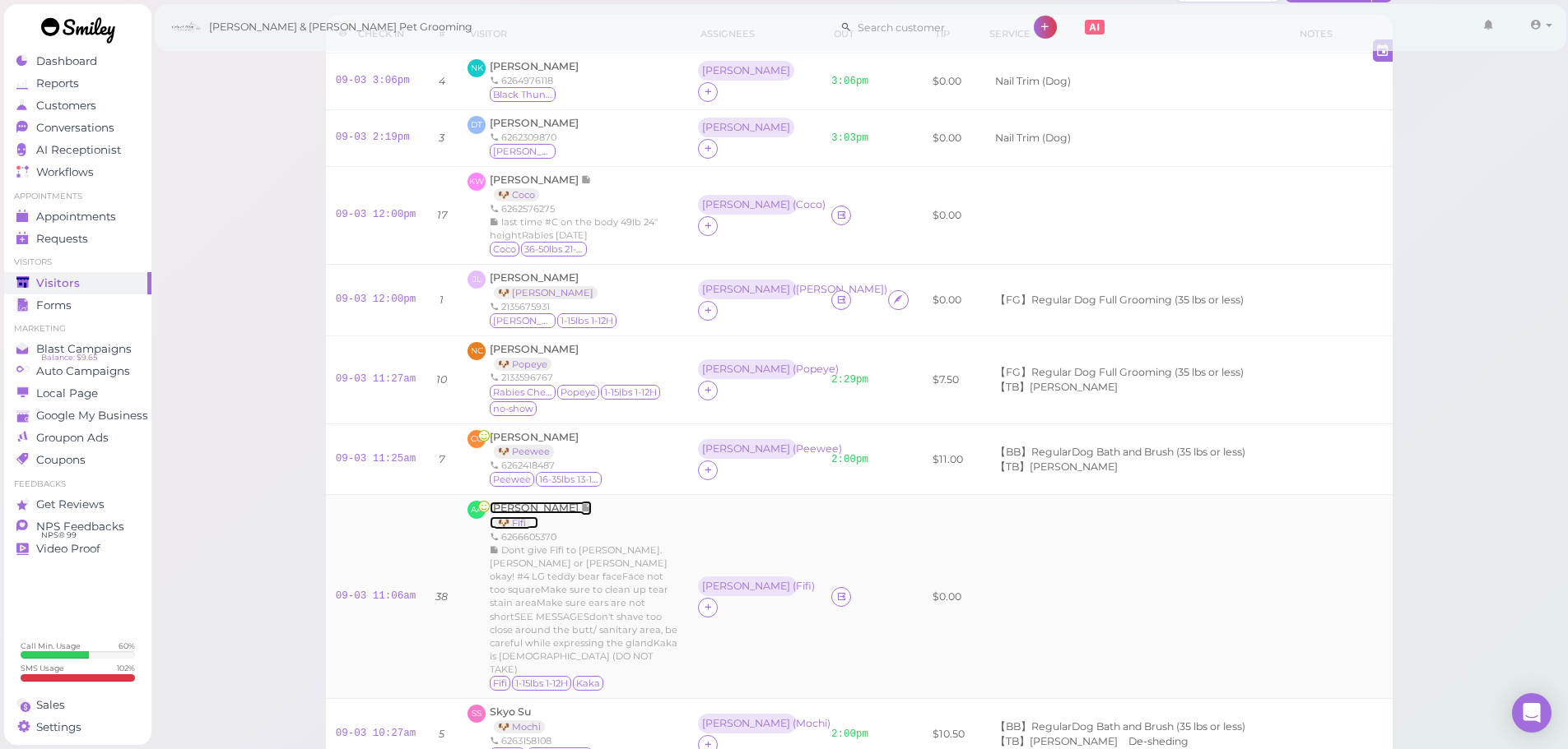
click at [507, 509] on span "[PERSON_NAME]" at bounding box center [535, 507] width 91 height 12
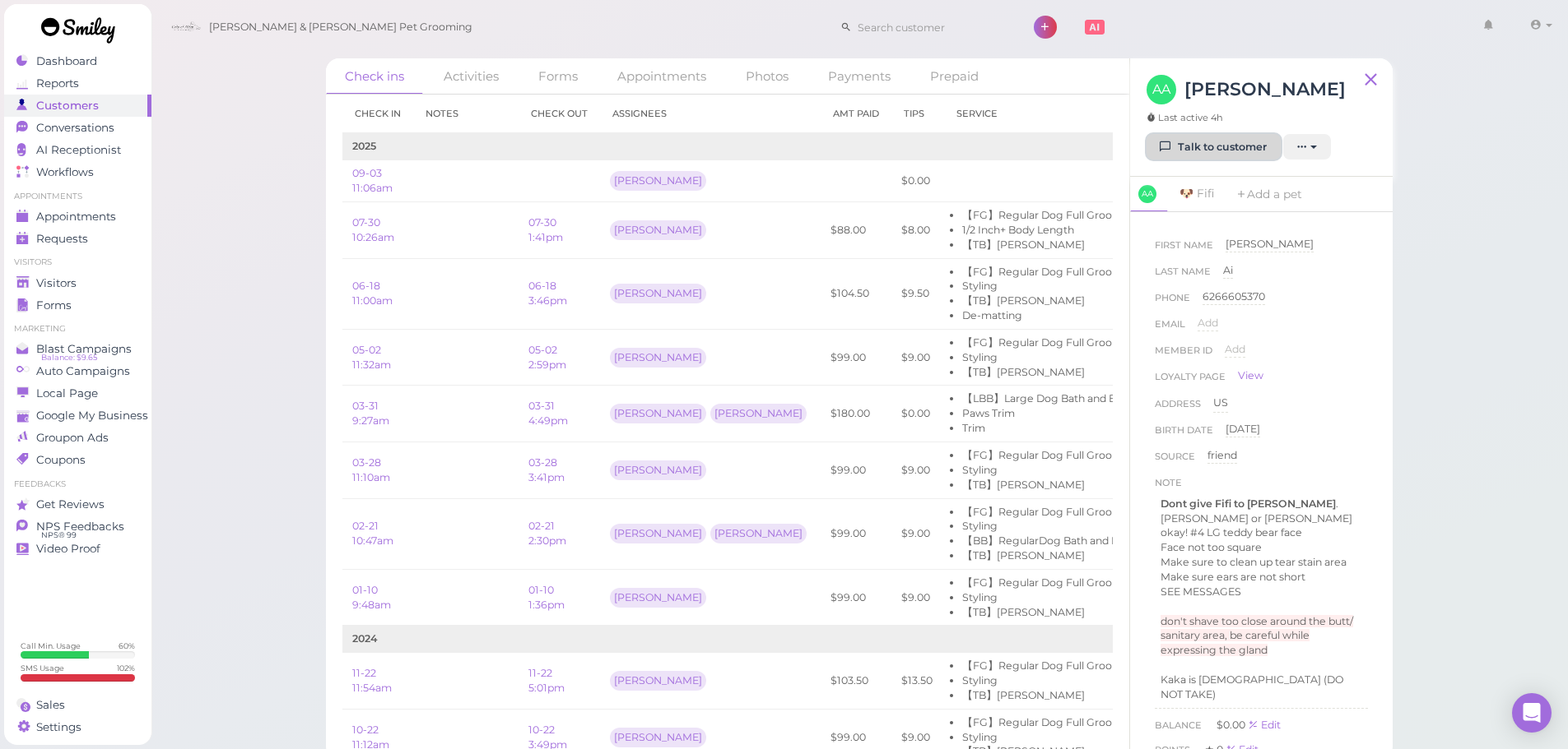
click at [1207, 146] on link "Talk to customer" at bounding box center [1213, 147] width 135 height 26
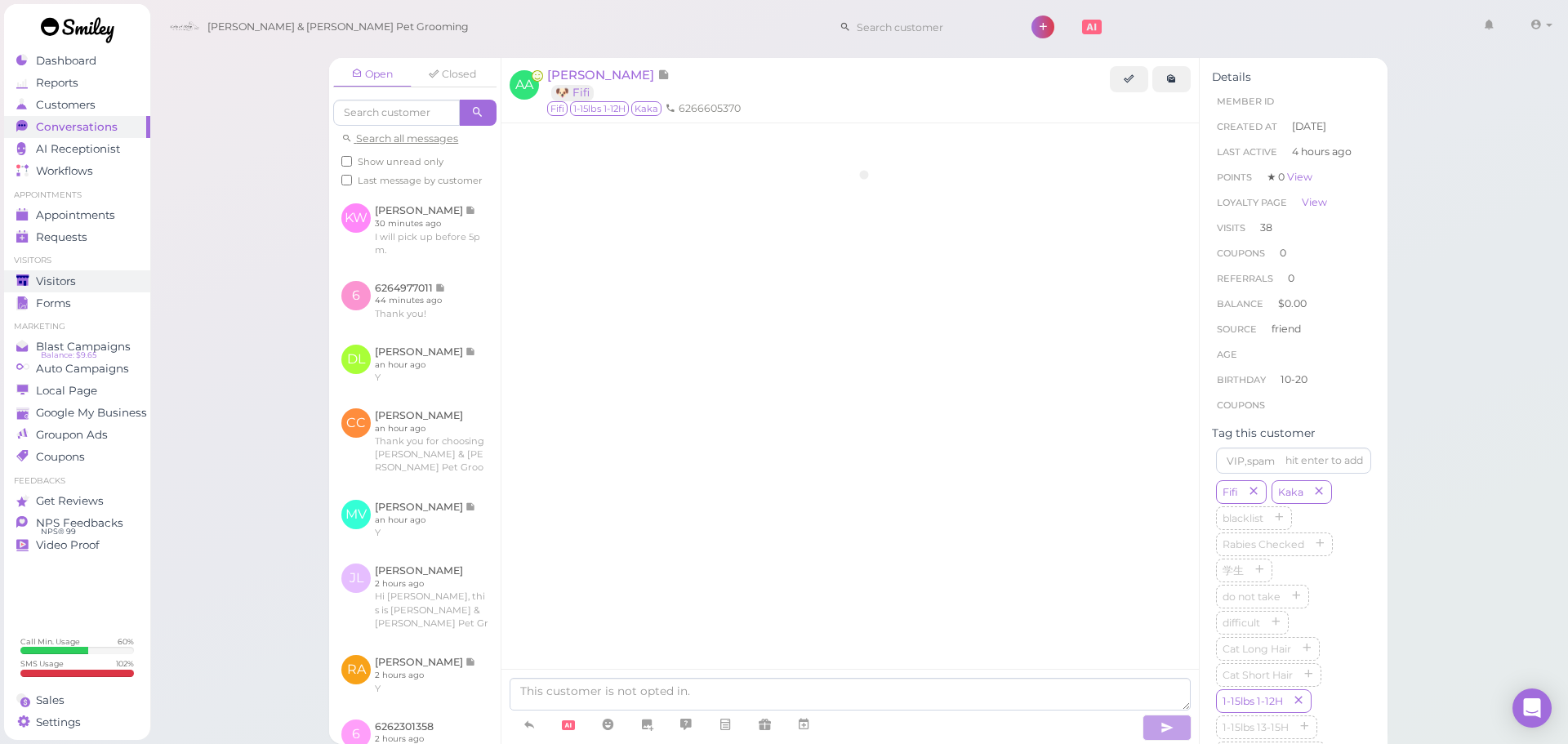
scroll to position [3201, 0]
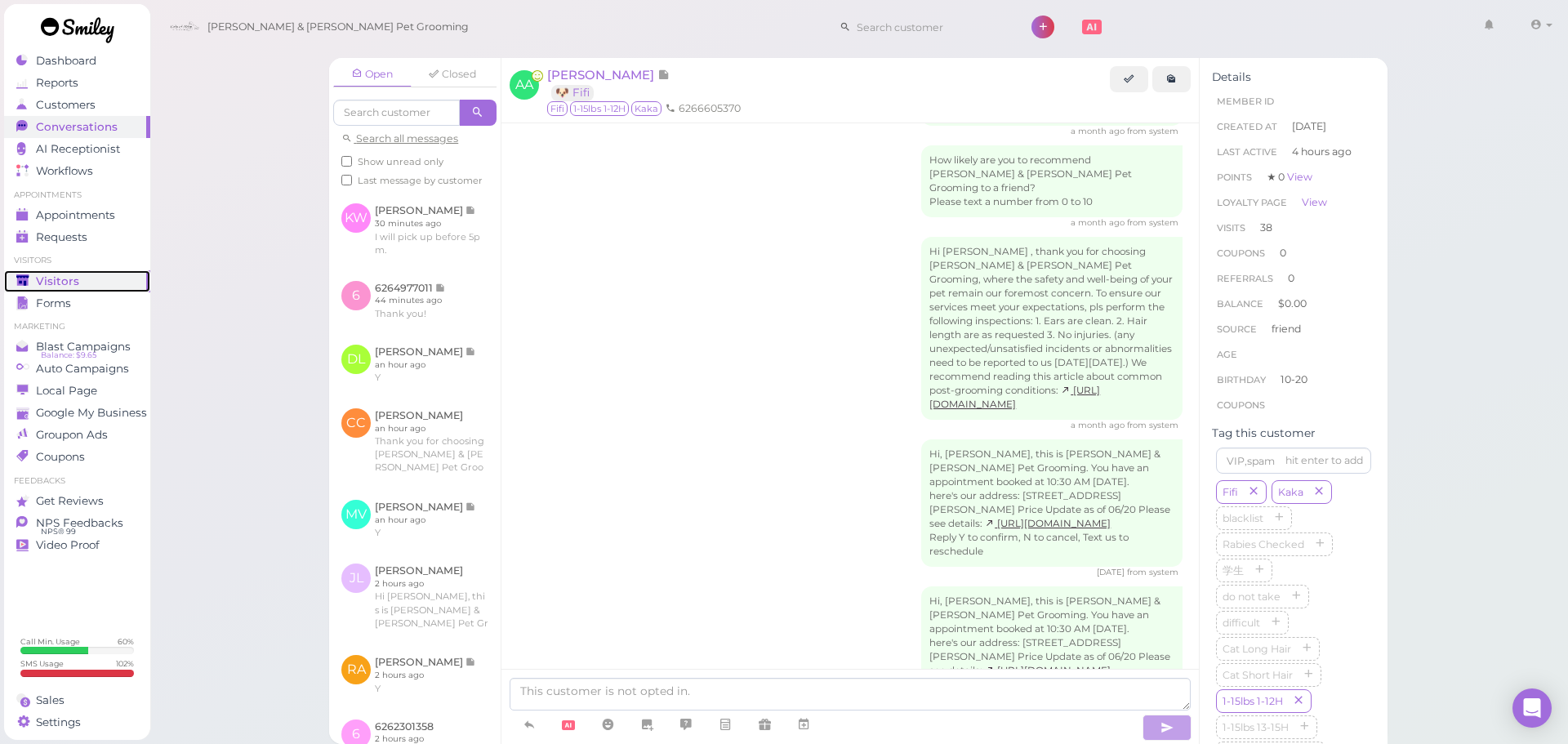
click at [87, 279] on div "Visitors" at bounding box center [74, 281] width 117 height 14
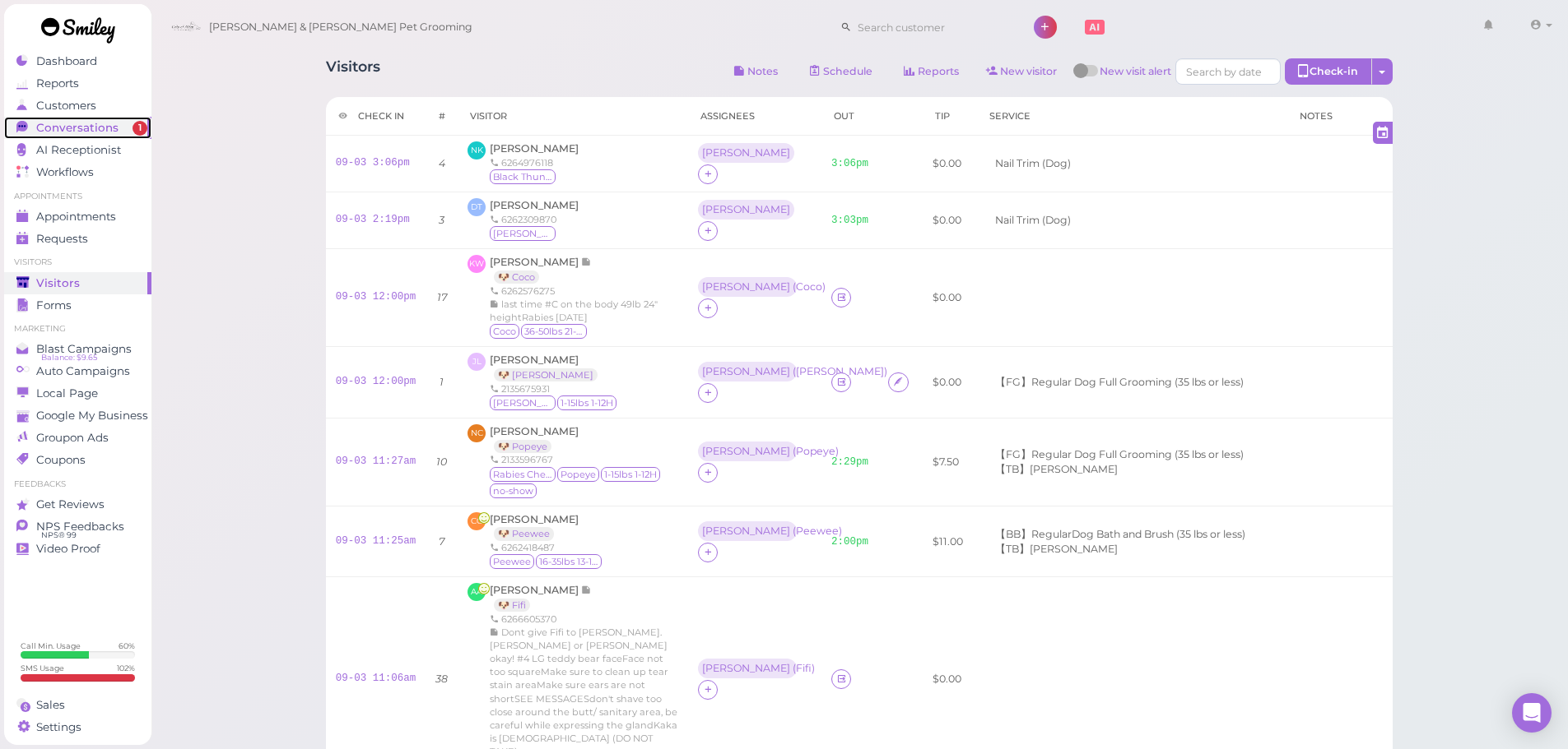
click at [108, 133] on span "Conversations" at bounding box center [78, 128] width 83 height 14
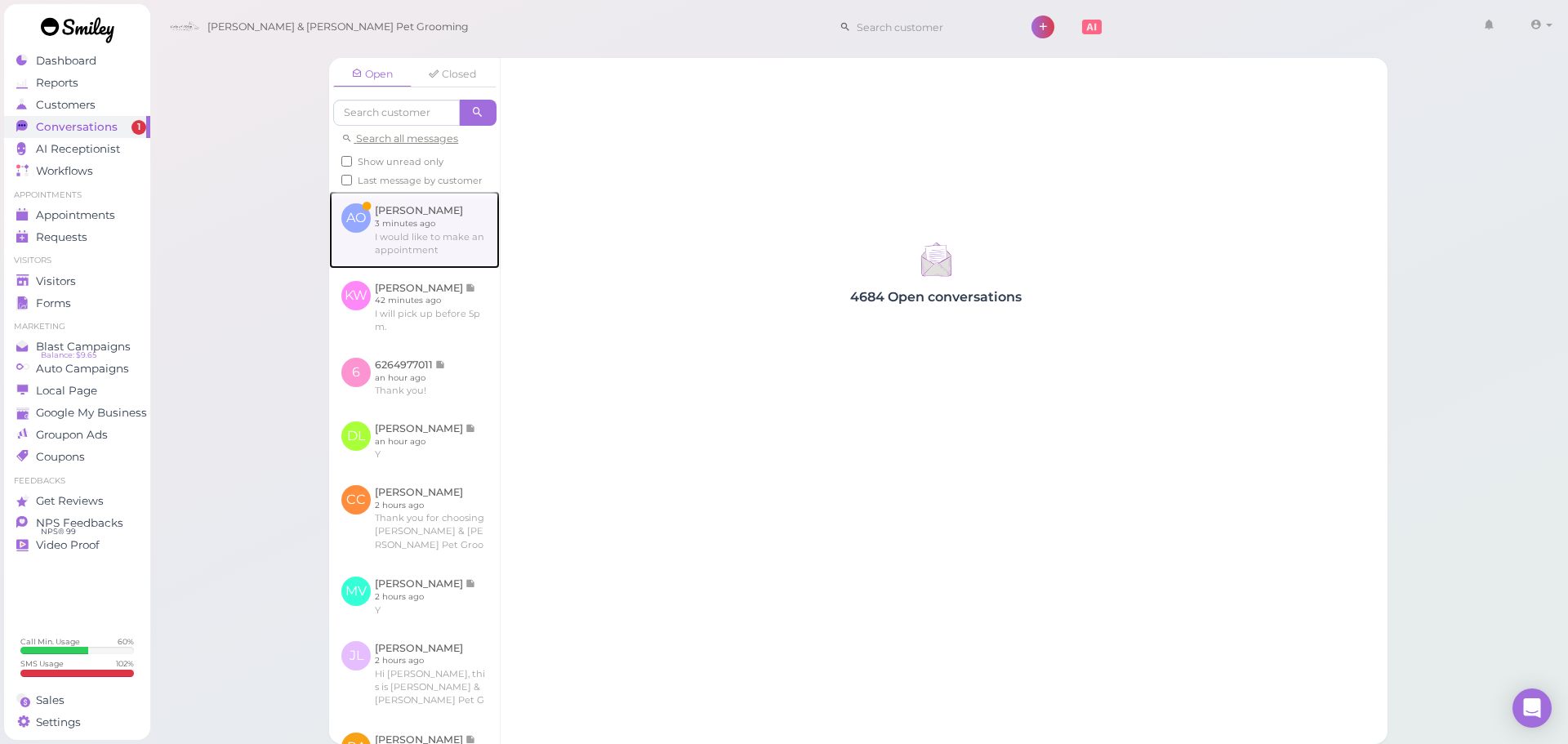
click at [411, 231] on link at bounding box center [414, 229] width 171 height 77
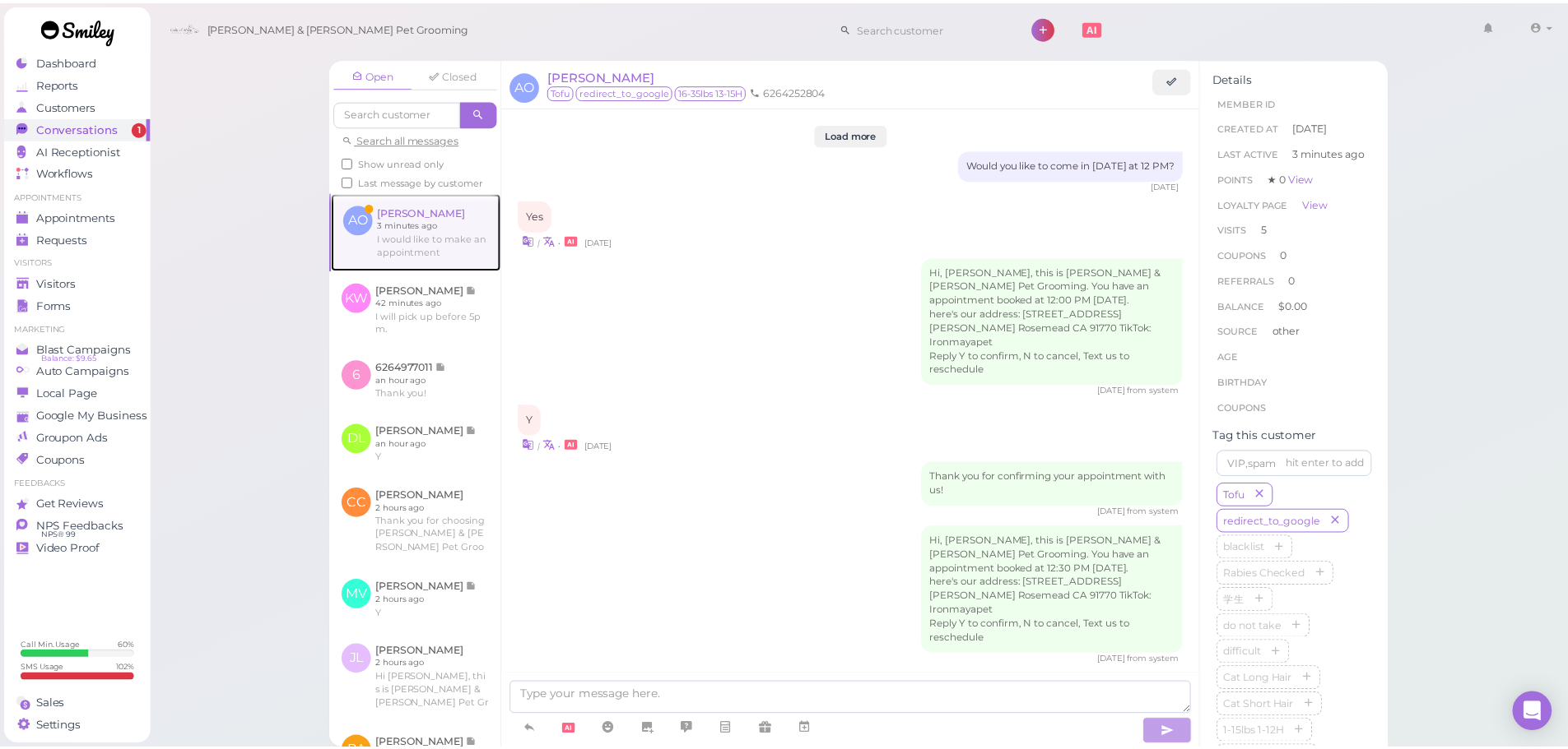
scroll to position [2153, 0]
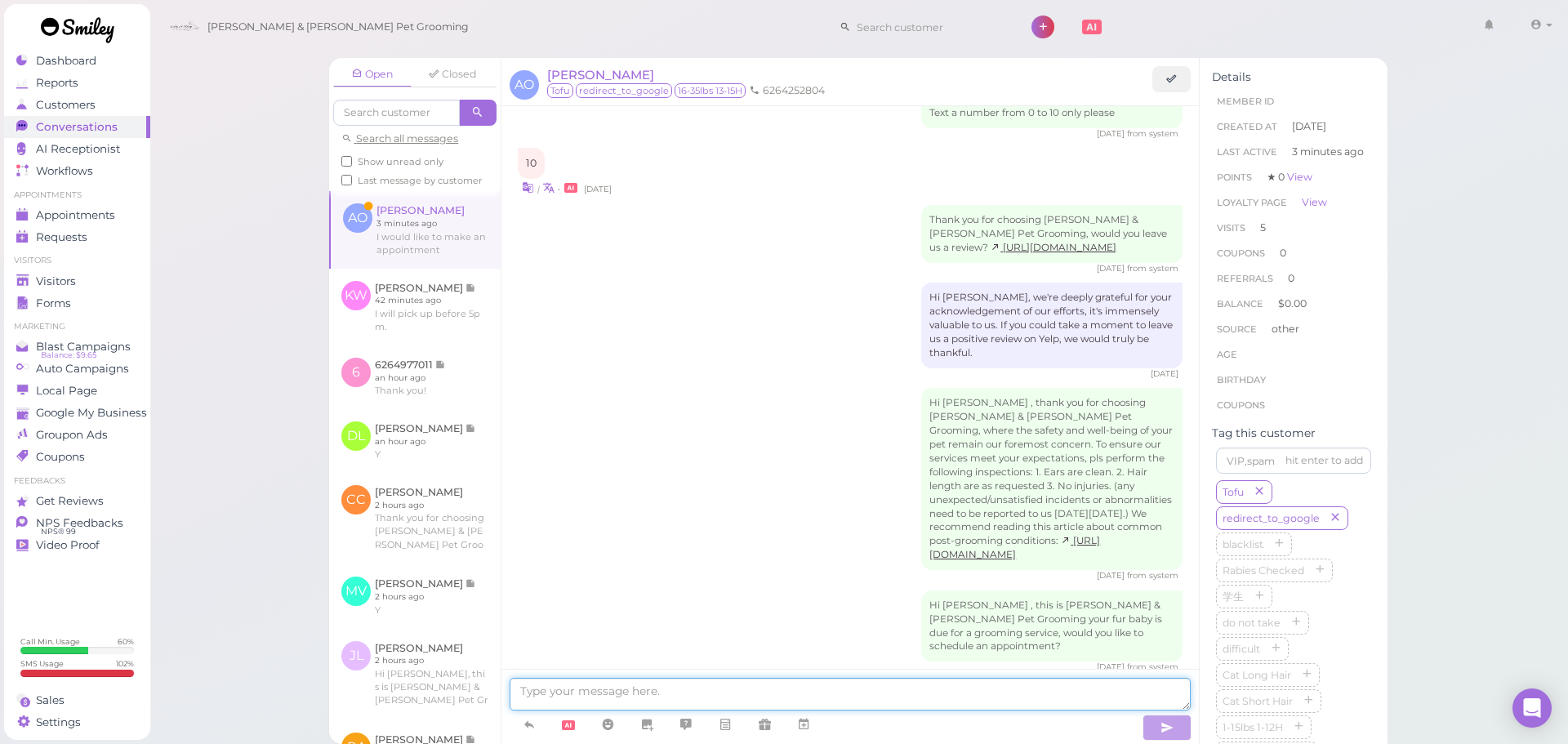
click at [634, 685] on textarea at bounding box center [850, 694] width 681 height 32
click at [691, 697] on textarea at bounding box center [850, 694] width 681 height 32
click at [571, 77] on span "[PERSON_NAME]" at bounding box center [601, 74] width 107 height 15
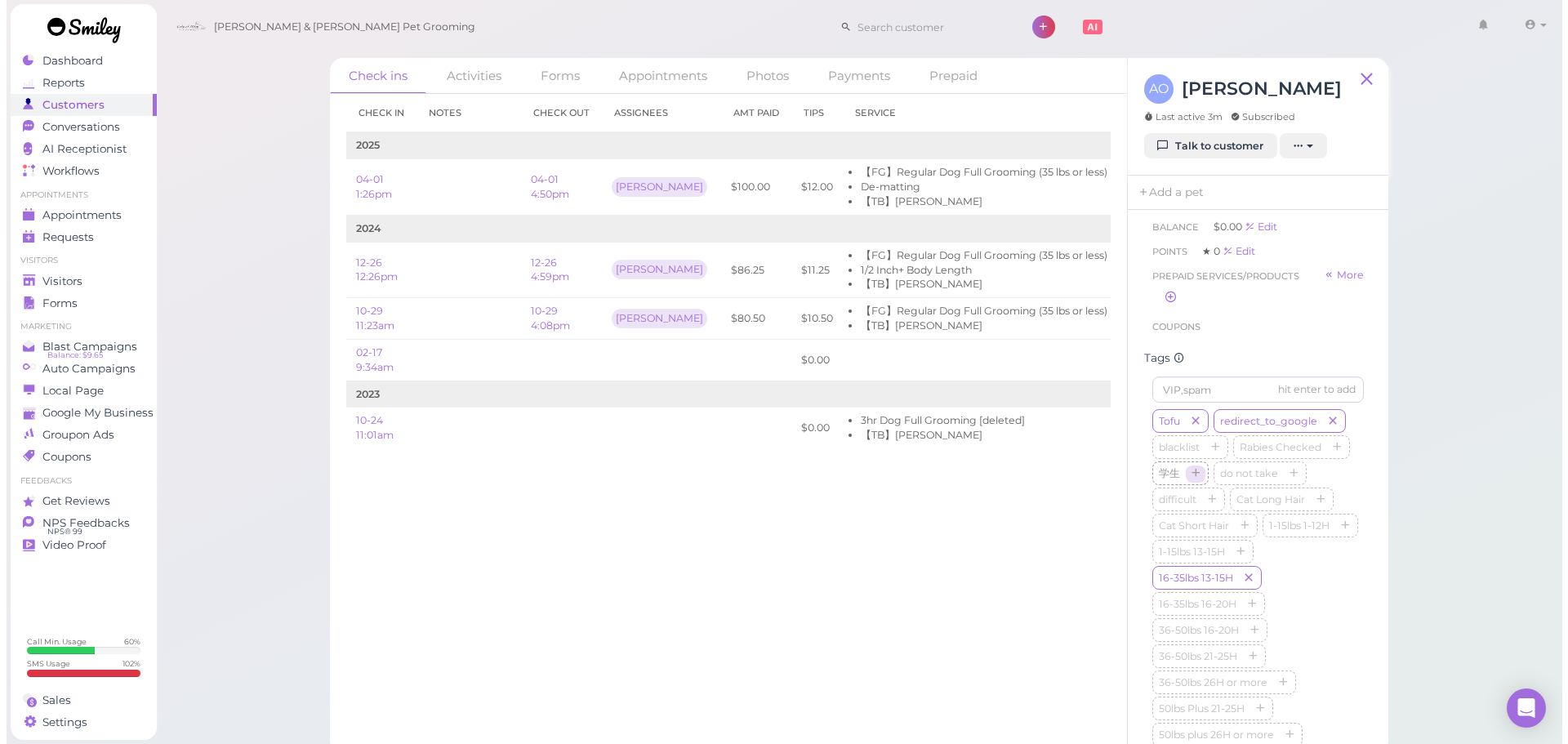
scroll to position [57, 0]
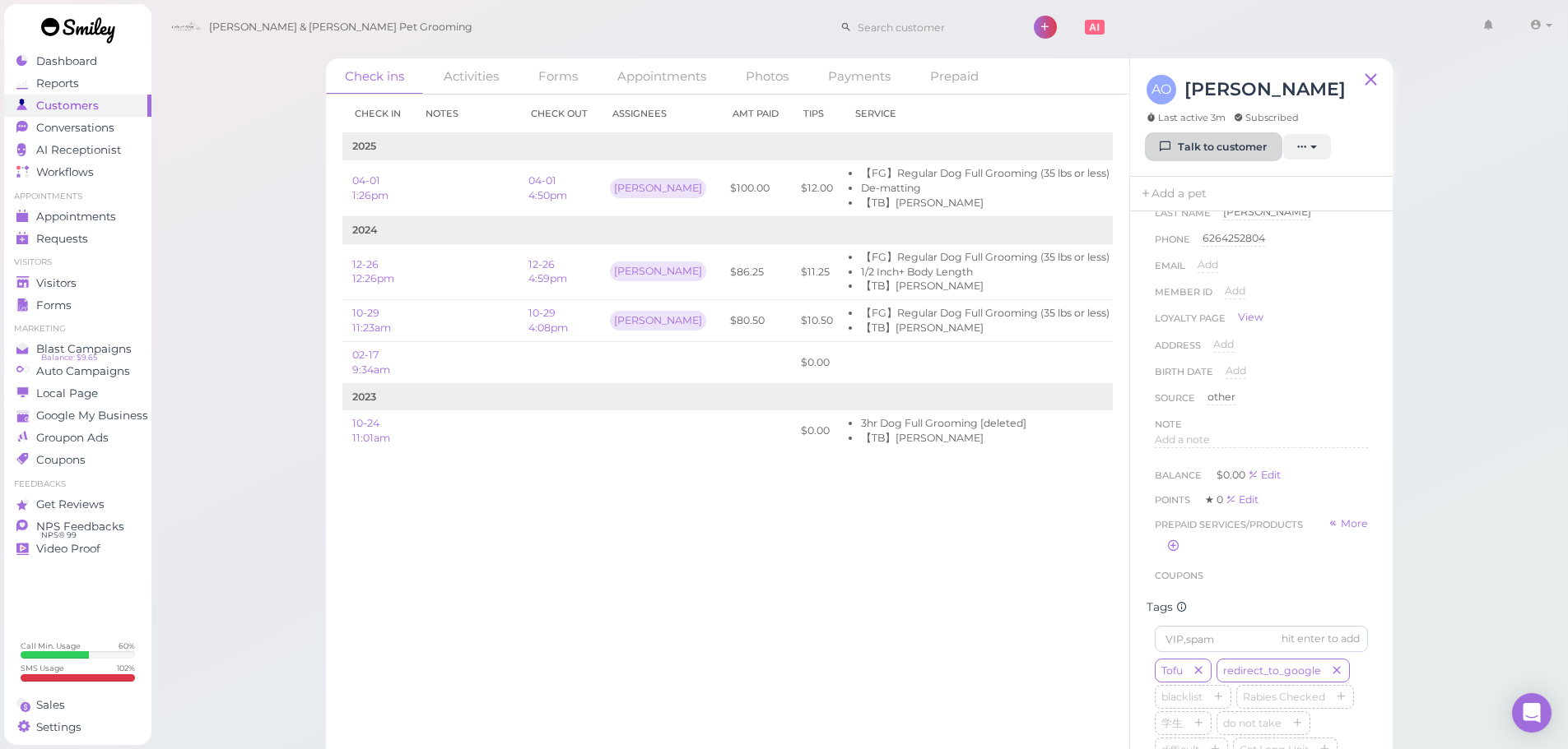
click at [1197, 136] on link "Talk to customer" at bounding box center [1213, 147] width 135 height 26
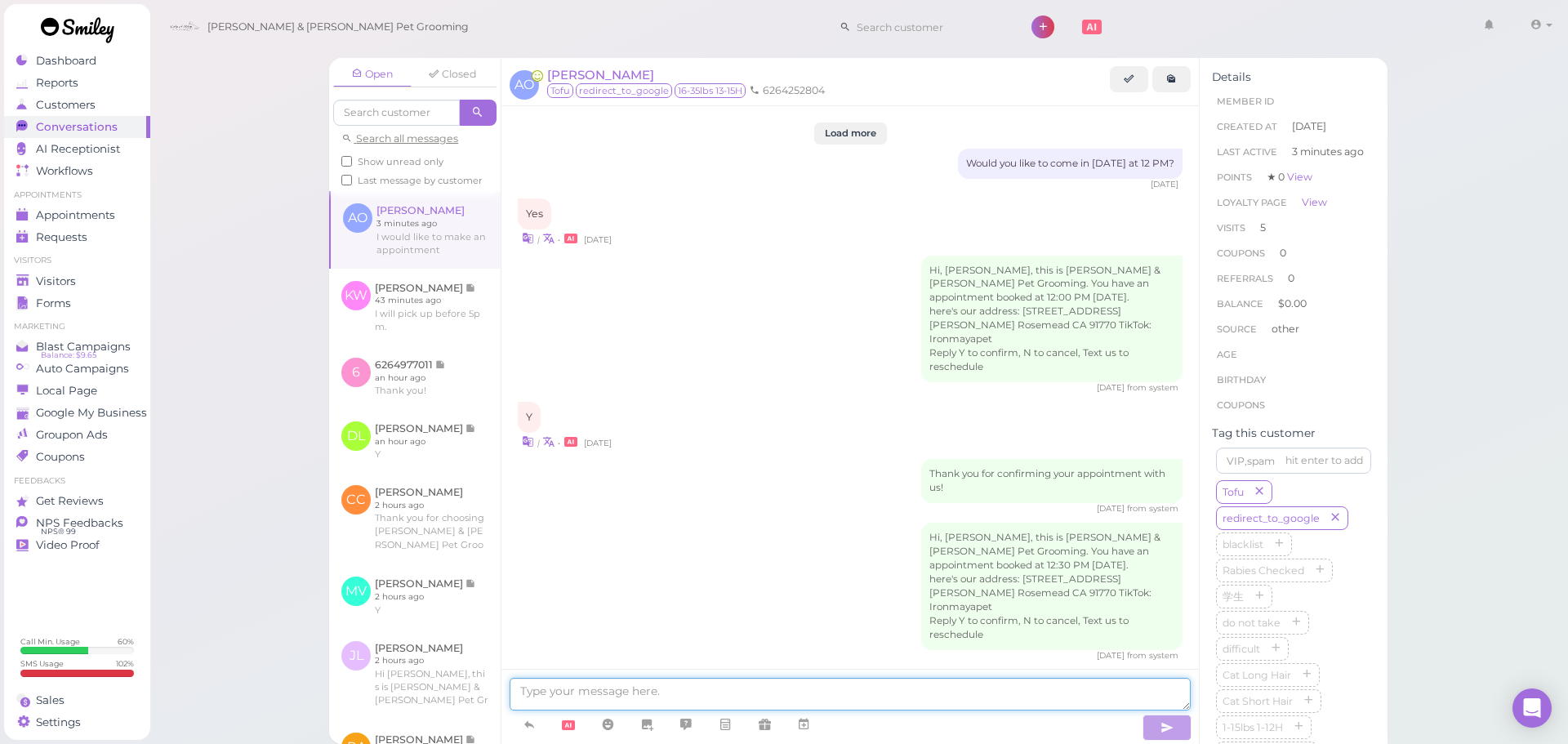
click at [777, 692] on textarea at bounding box center [850, 694] width 681 height 32
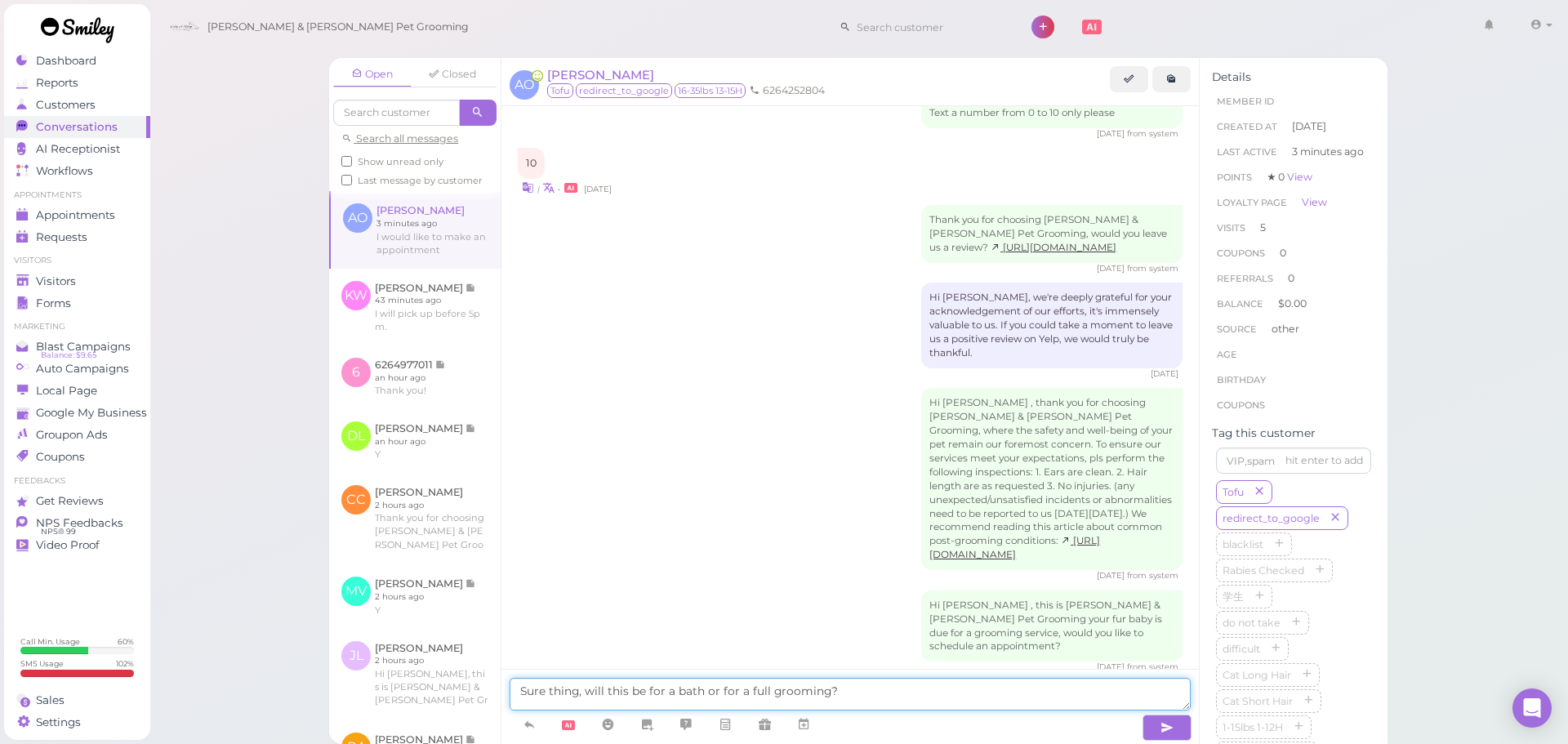
type textarea "Sure thing, will this be for a bath or for a full grooming?"
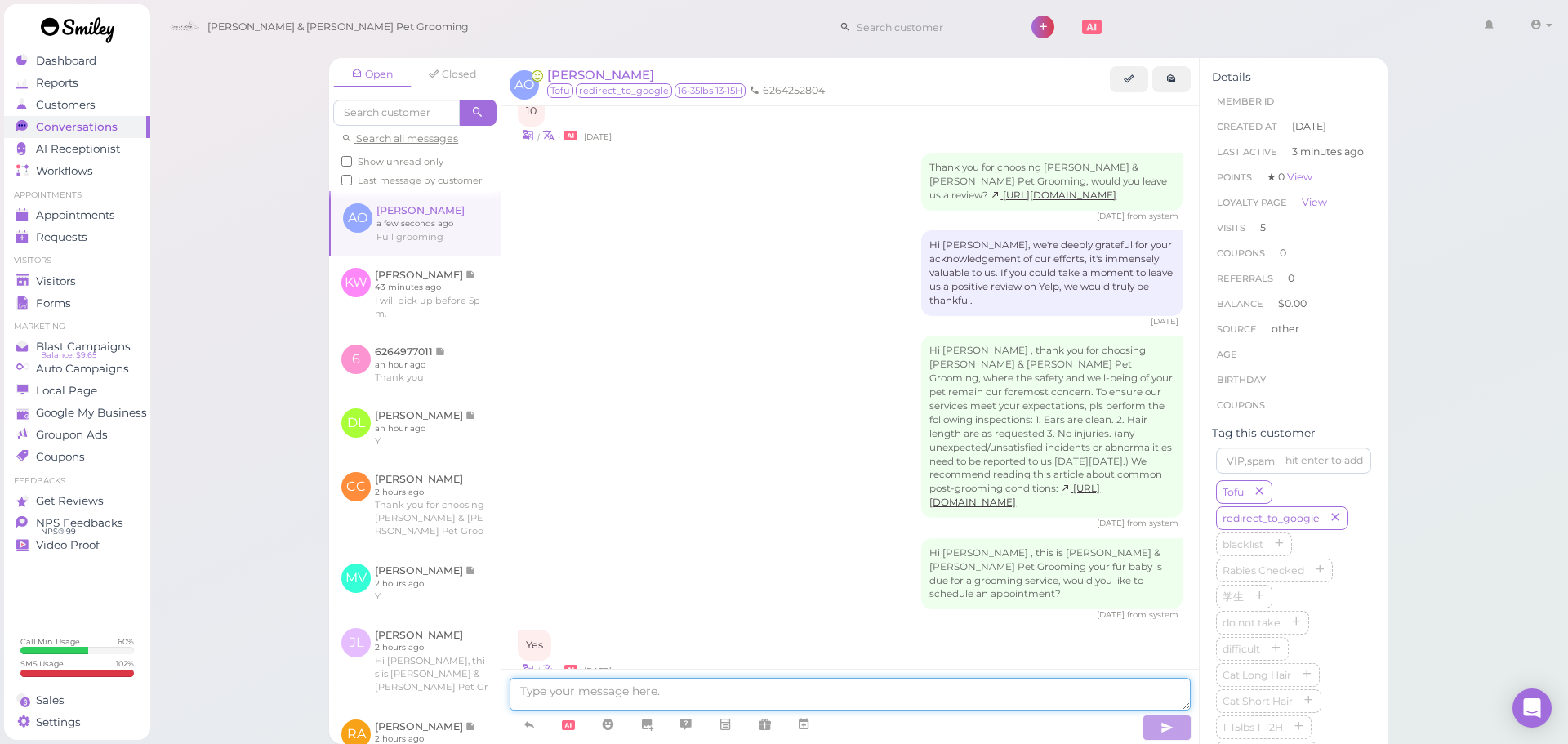
scroll to position [2316, 0]
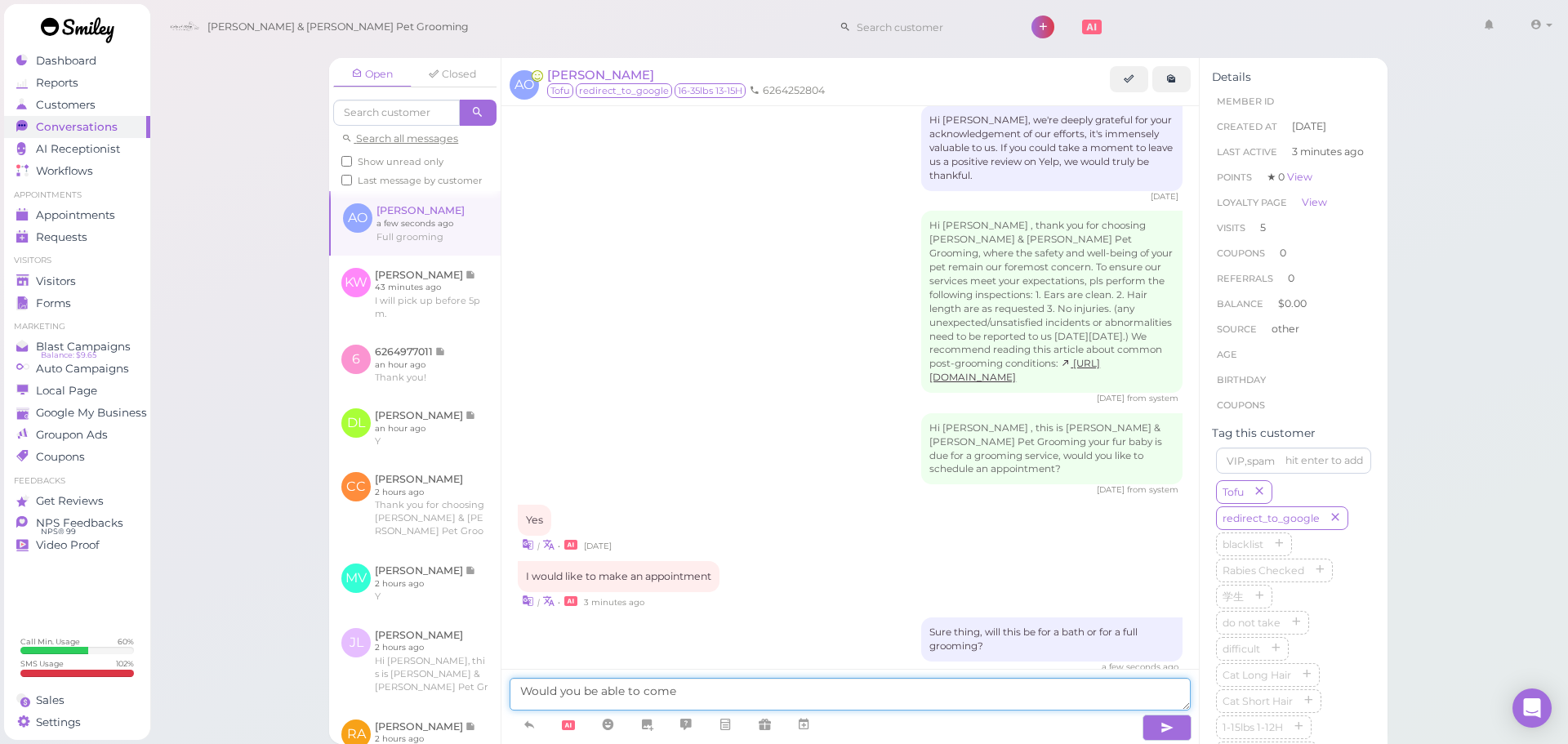
type textarea "Would you be able to come"
type textarea "This is for a small dog right? Can you come in [DATE] at 1:30?"
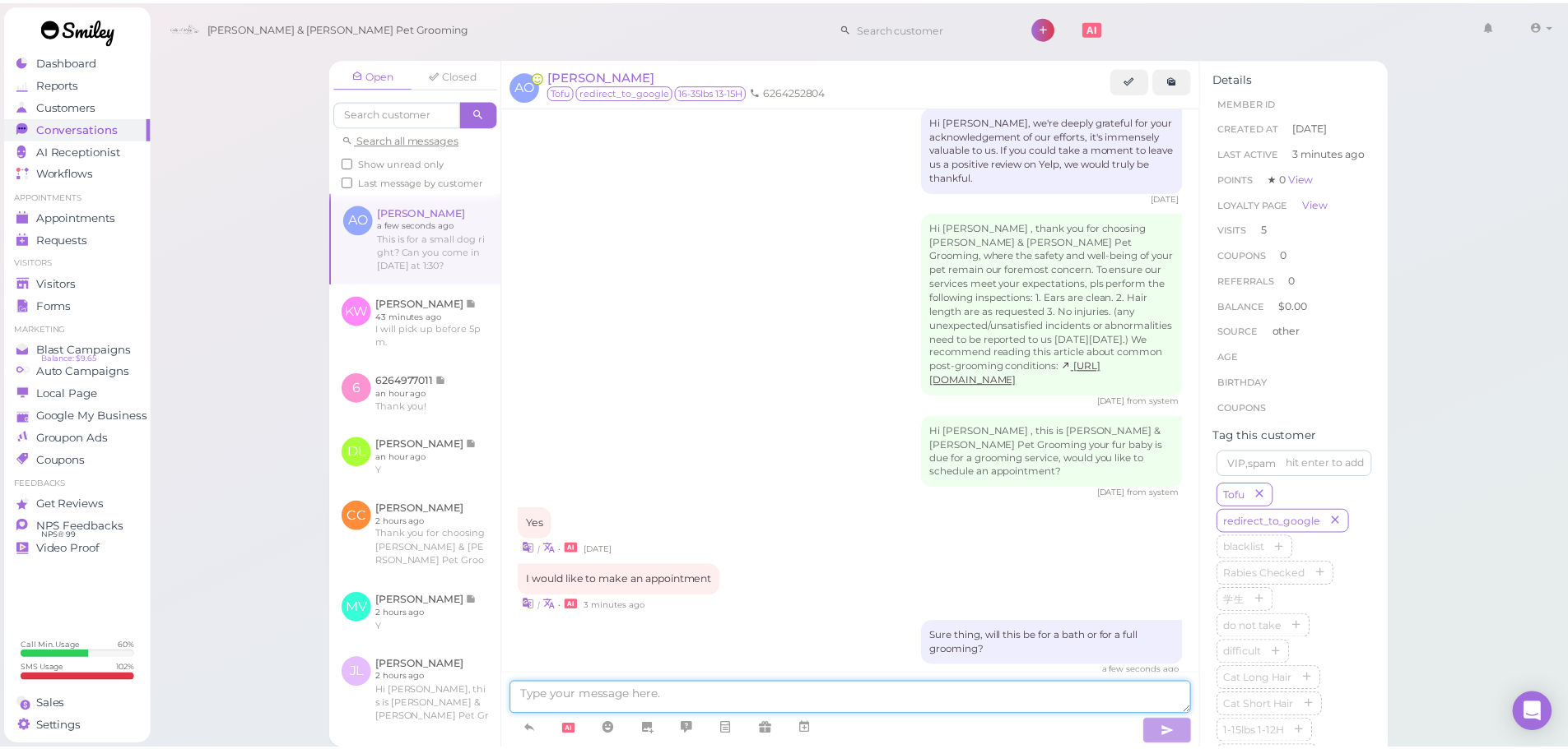
scroll to position [2384, 0]
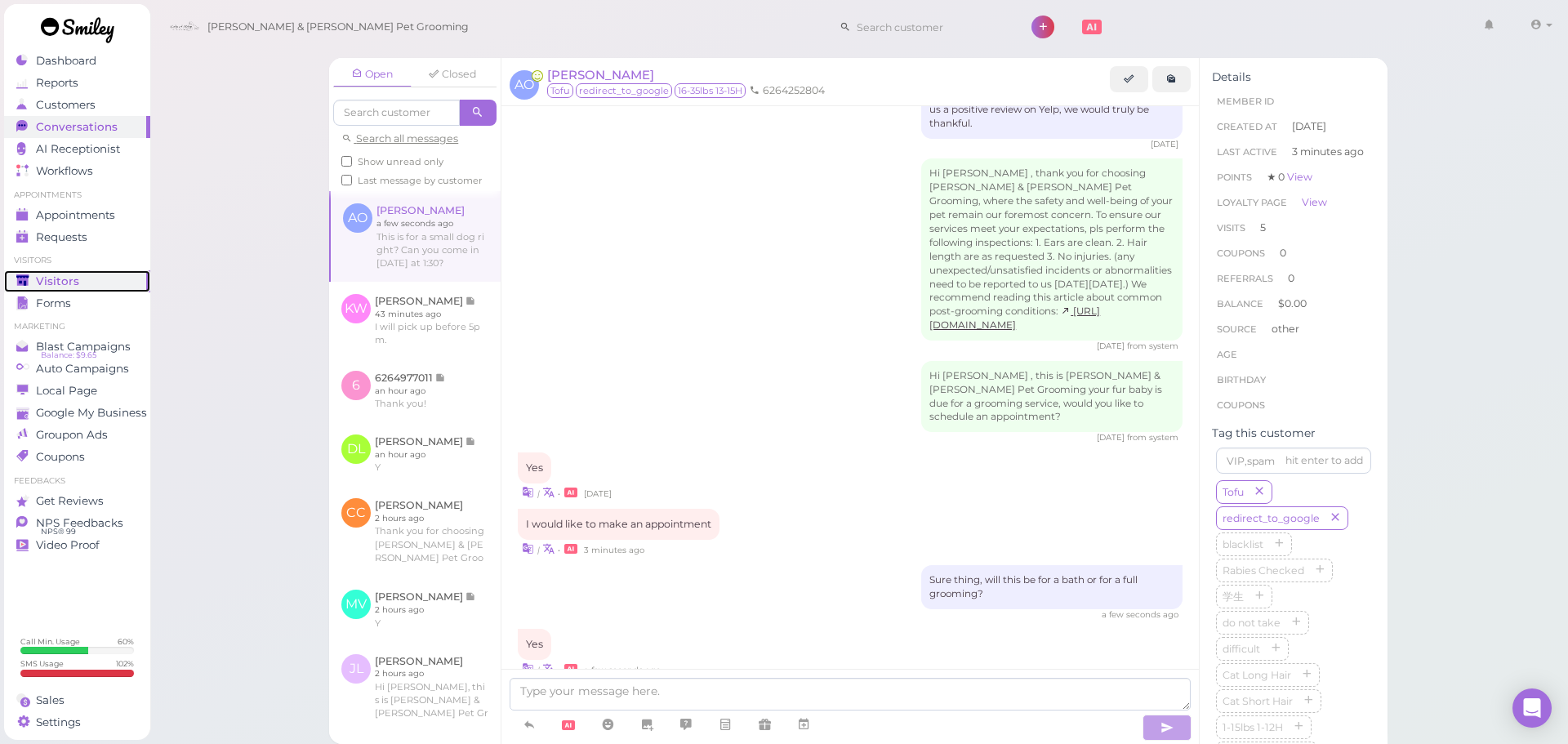
click at [96, 283] on div "Visitors" at bounding box center [74, 281] width 117 height 14
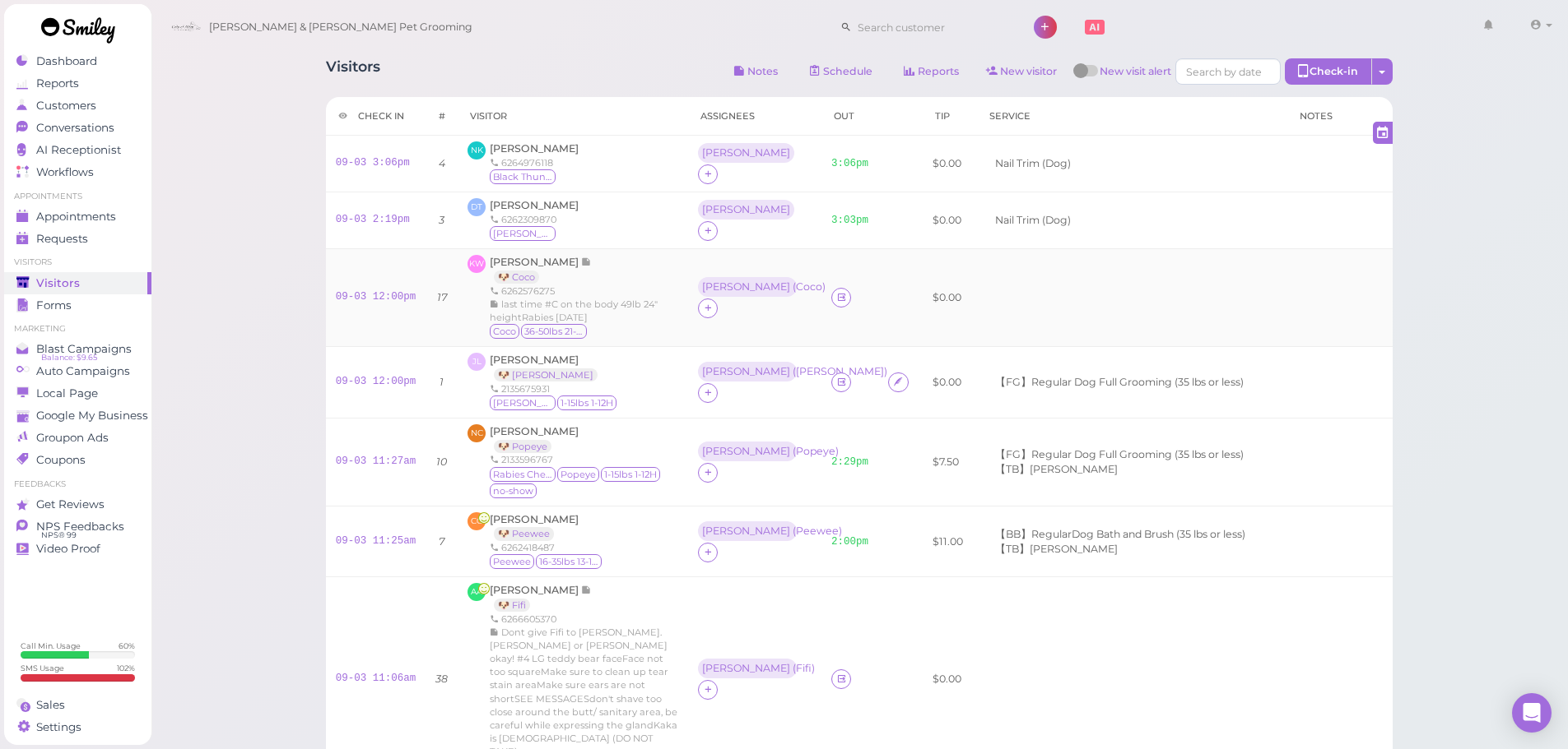
click at [860, 312] on td at bounding box center [849, 299] width 57 height 98
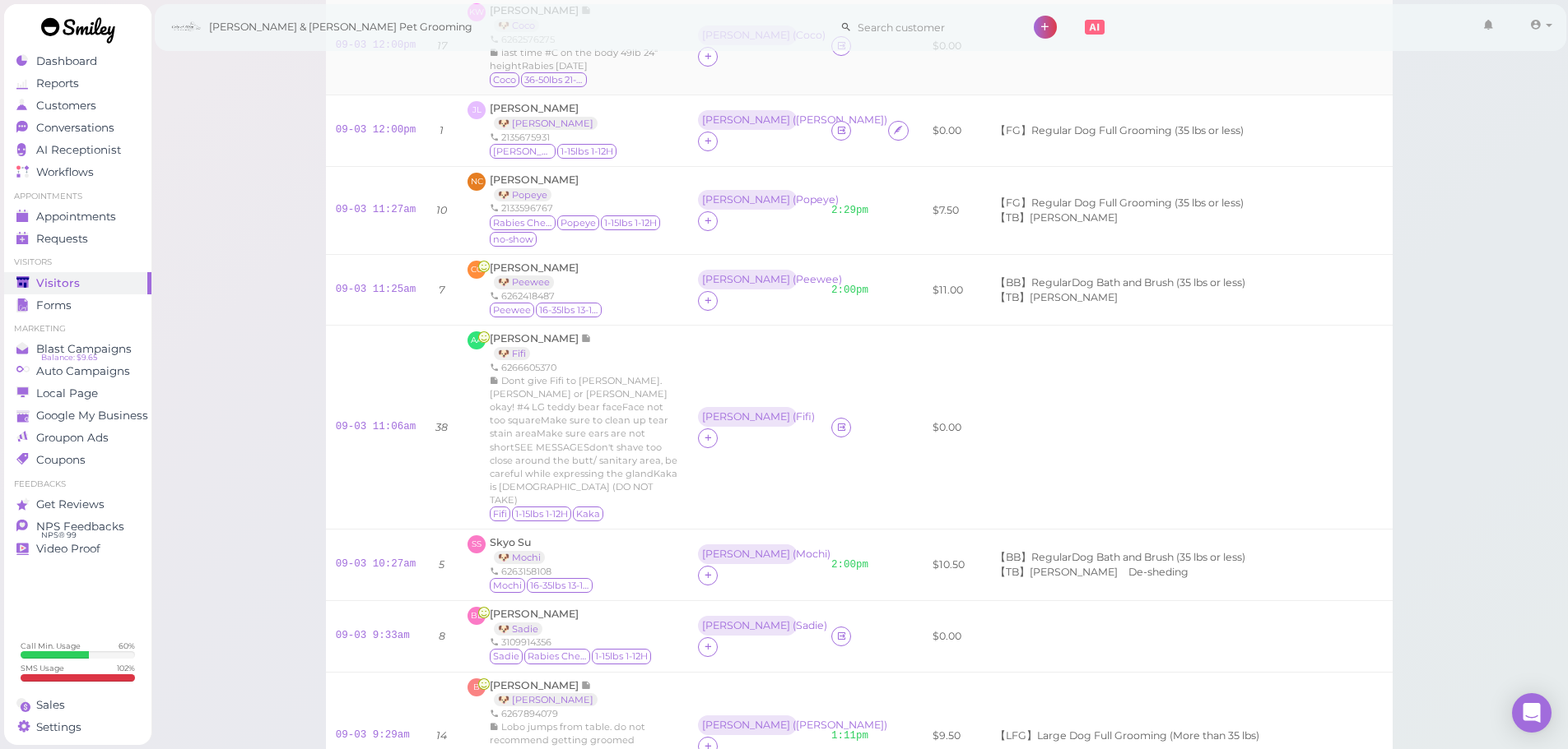
scroll to position [329, 0]
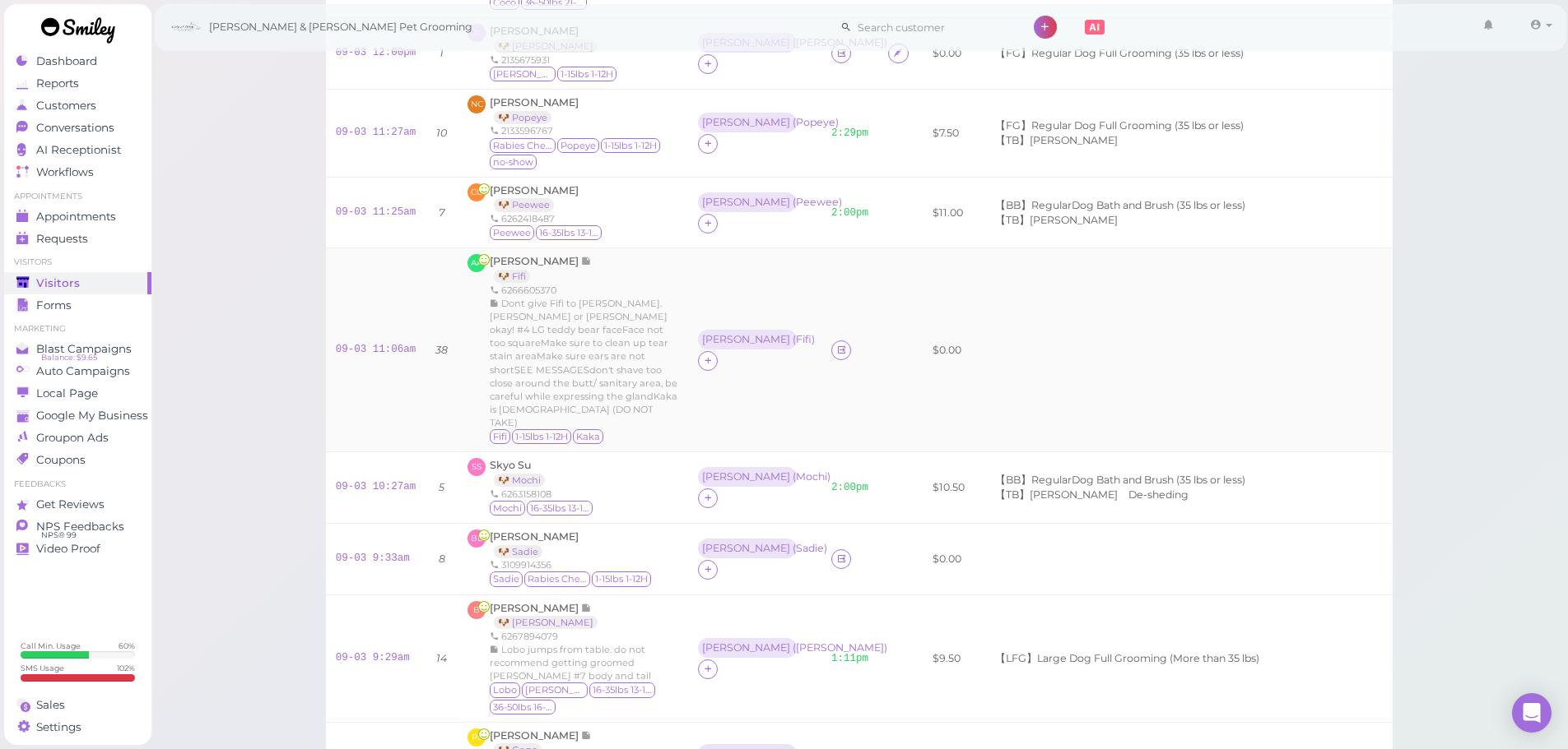
click at [377, 344] on div "09-03 11:06am" at bounding box center [376, 350] width 81 height 14
click at [417, 335] on td "09-03 11:06am" at bounding box center [376, 350] width 100 height 204
click at [396, 344] on link "09-03 11:06am" at bounding box center [376, 350] width 81 height 12
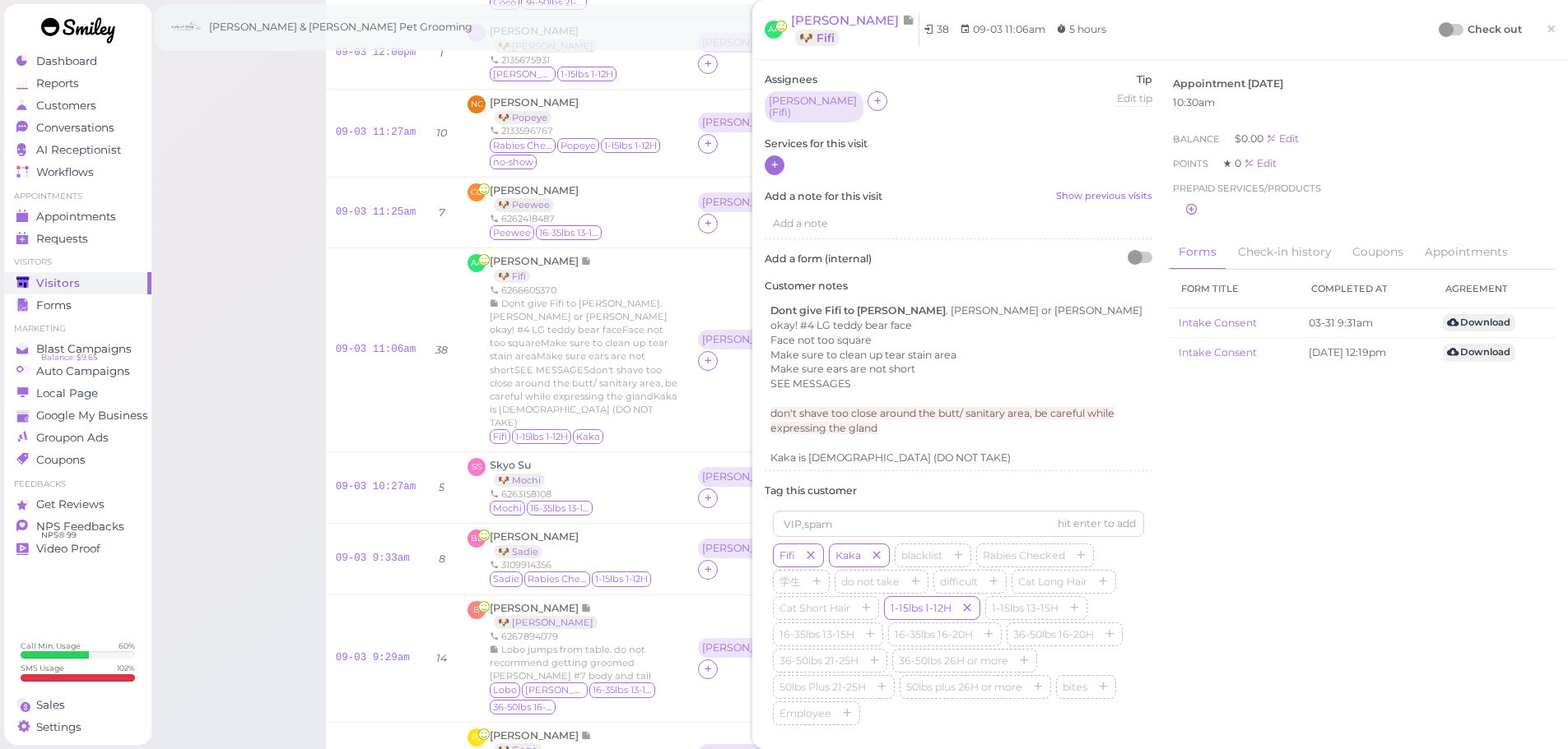
click at [776, 158] on icon at bounding box center [774, 164] width 11 height 12
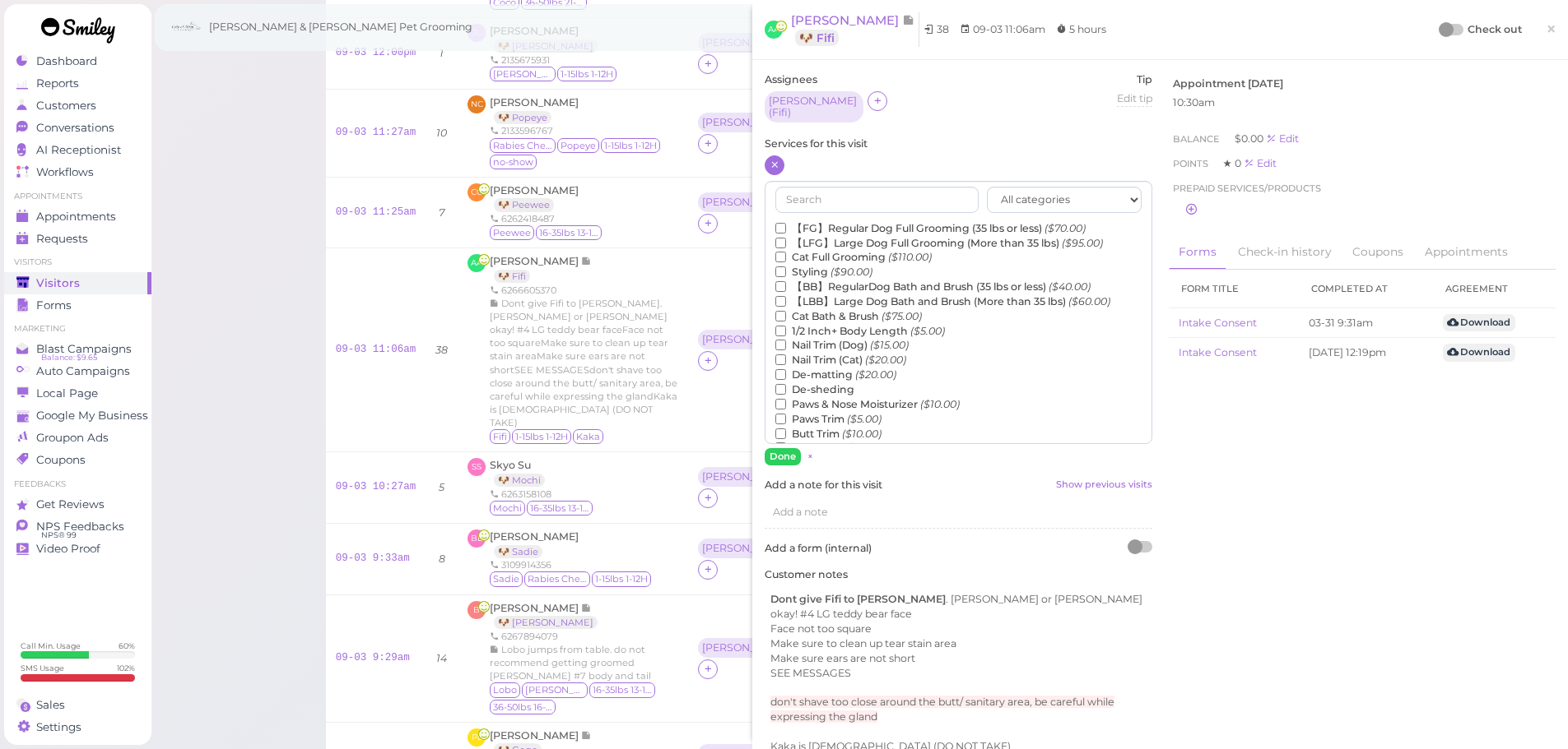
click at [804, 221] on label "【FG】Regular Dog Full Grooming (35 lbs or less) ($70.00)" at bounding box center [930, 228] width 310 height 14
click at [786, 223] on input "【FG】Regular Dog Full Grooming (35 lbs or less) ($70.00)" at bounding box center [780, 228] width 11 height 11
click at [830, 268] on icon "($90.00)" at bounding box center [851, 272] width 42 height 12
click at [786, 268] on input "Styling ($90.00)" at bounding box center [780, 271] width 11 height 11
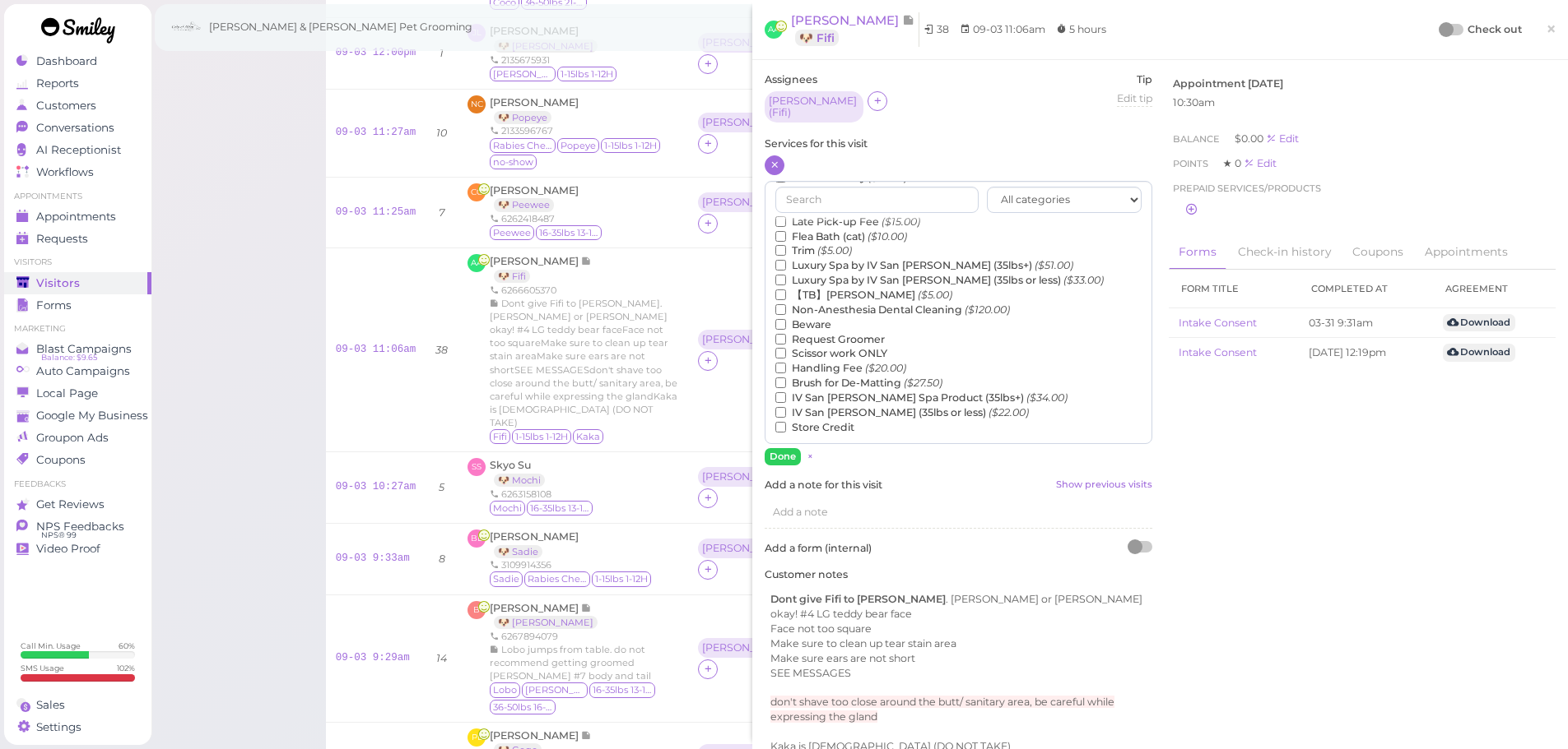
click at [822, 289] on label "【TB】Teeth Brushing ($5.00)" at bounding box center [864, 295] width 177 height 14
click at [786, 289] on input "【TB】Teeth Brushing ($5.00)" at bounding box center [780, 294] width 11 height 11
click at [773, 448] on button "Done" at bounding box center [783, 457] width 37 height 17
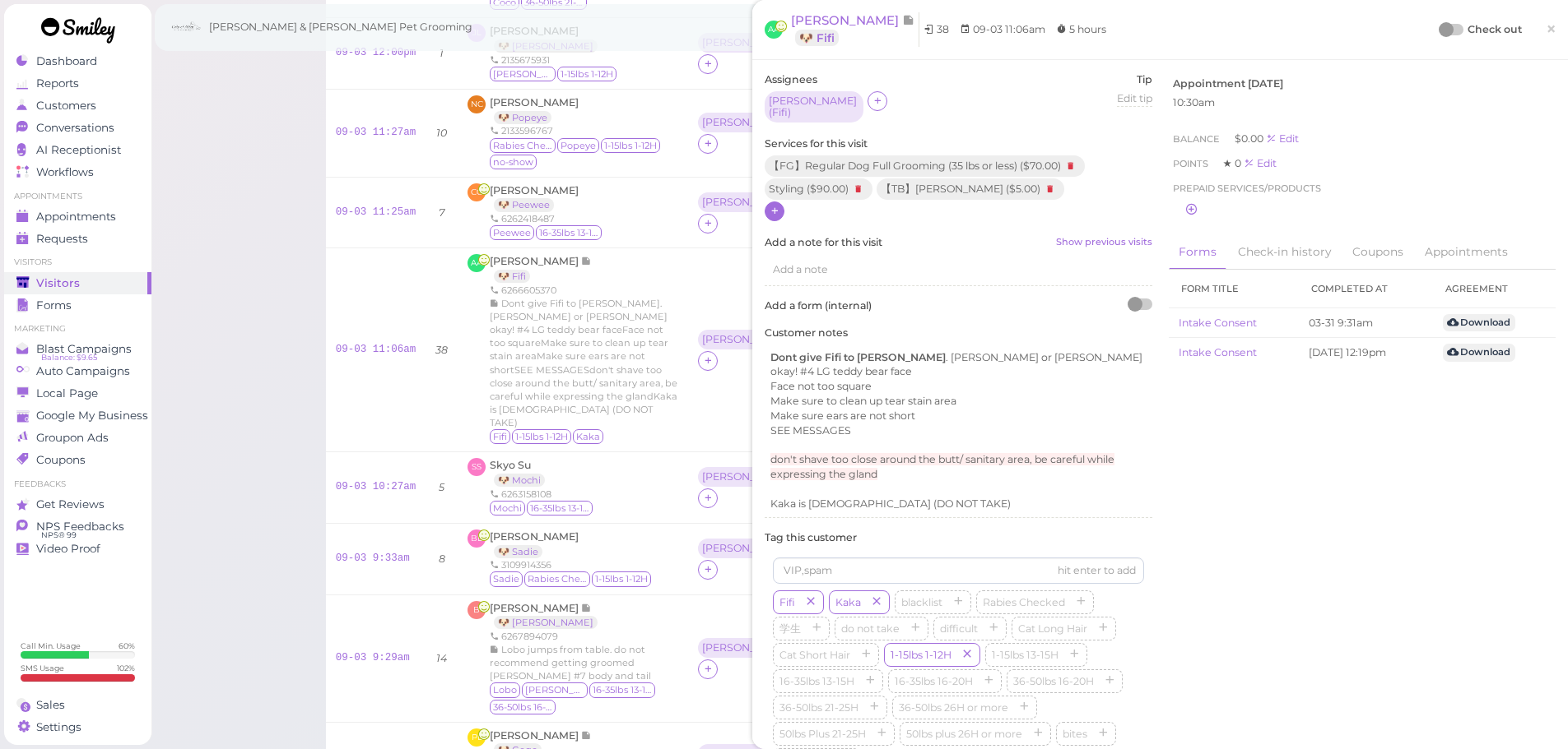
click at [1438, 29] on div at bounding box center [1445, 29] width 14 height 14
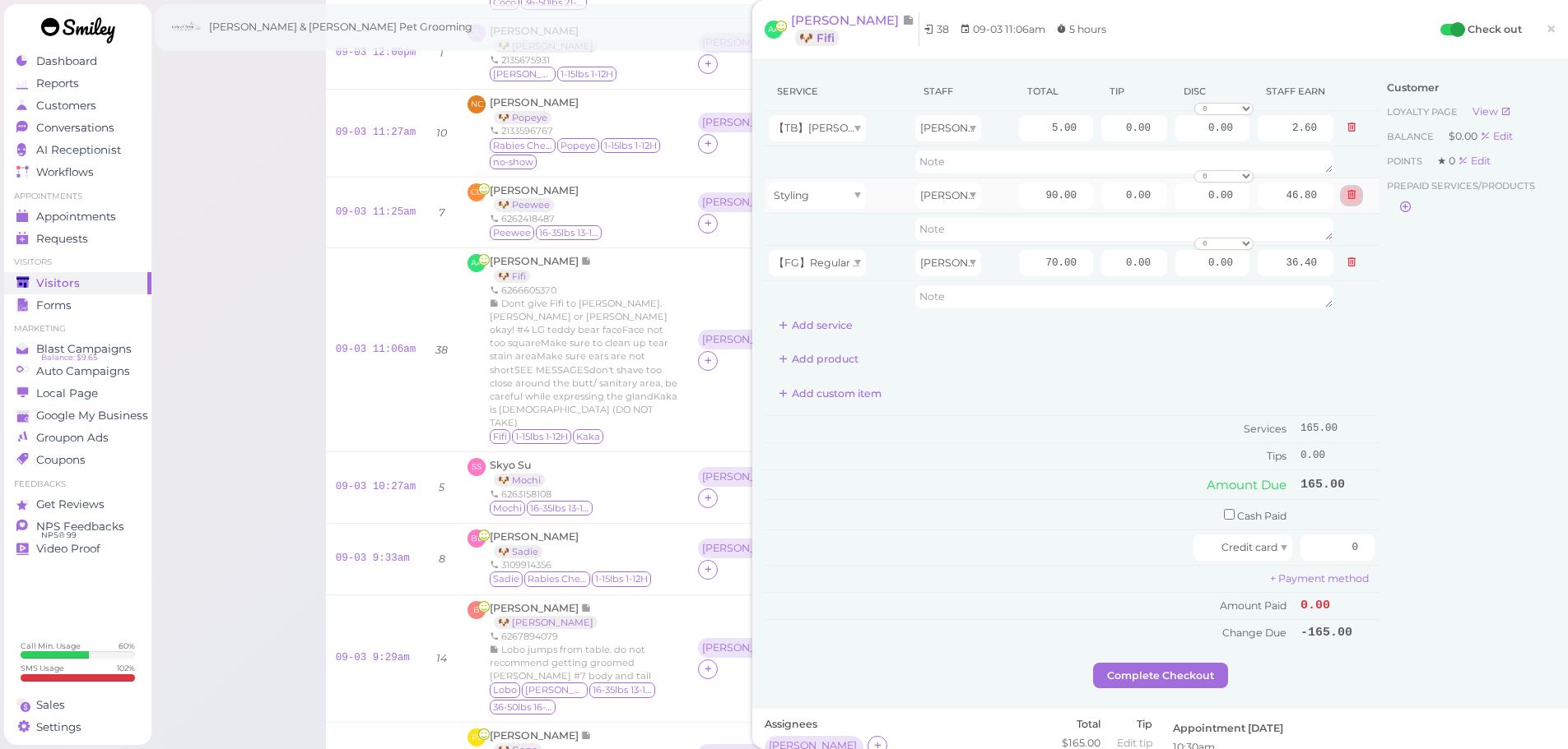
click at [1344, 203] on button at bounding box center [1351, 195] width 20 height 17
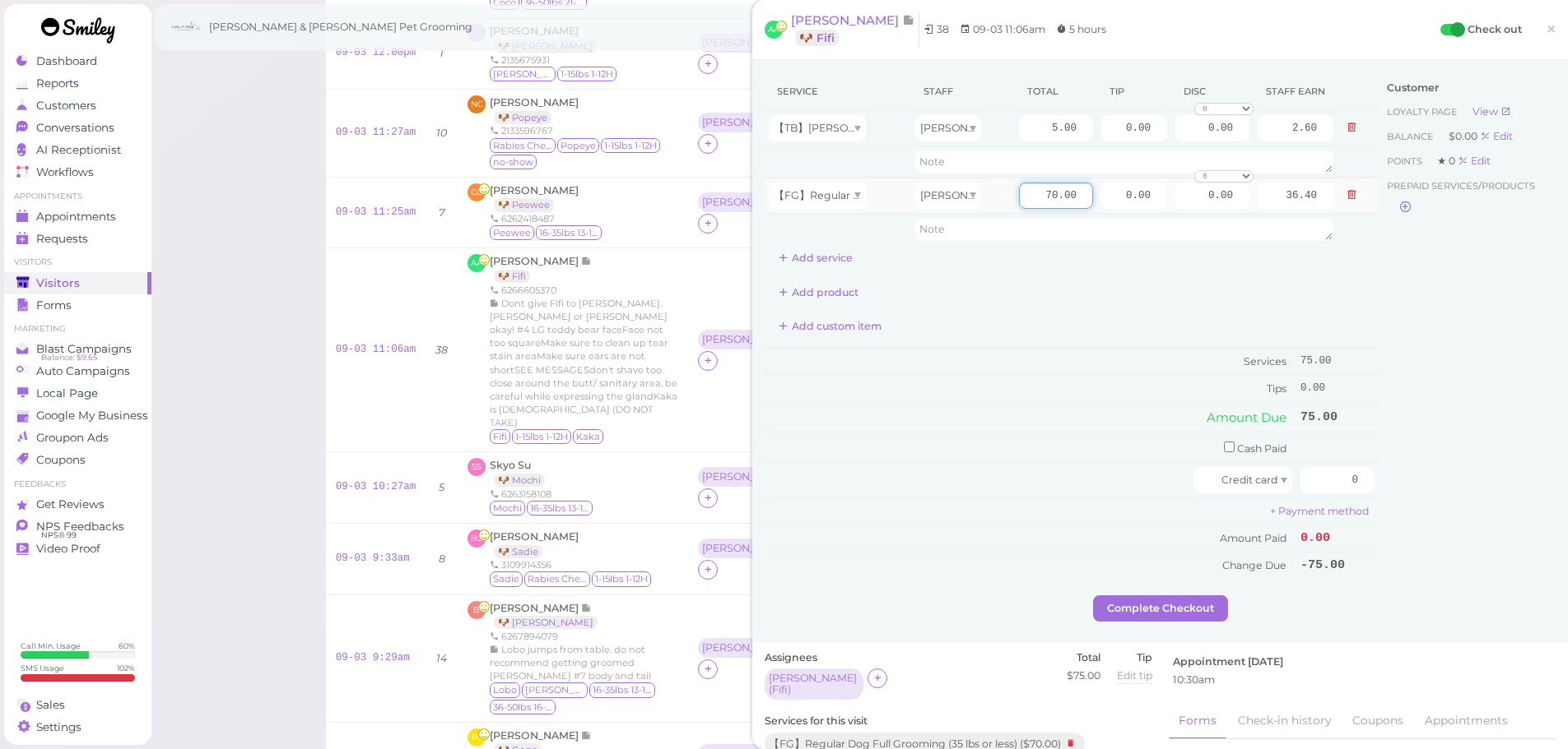
click at [1018, 192] on input "70.00" at bounding box center [1055, 195] width 74 height 26
type input "90.00"
type input "46.80"
drag, startPoint x: 1103, startPoint y: 195, endPoint x: 1312, endPoint y: 283, distance: 226.8
click at [1277, 231] on tbody "【TB】[PERSON_NAME] Asa 5.00 0.00 0.00 0 10% off 15% off 20% off 25% off 30% off …" at bounding box center [1071, 179] width 614 height 134
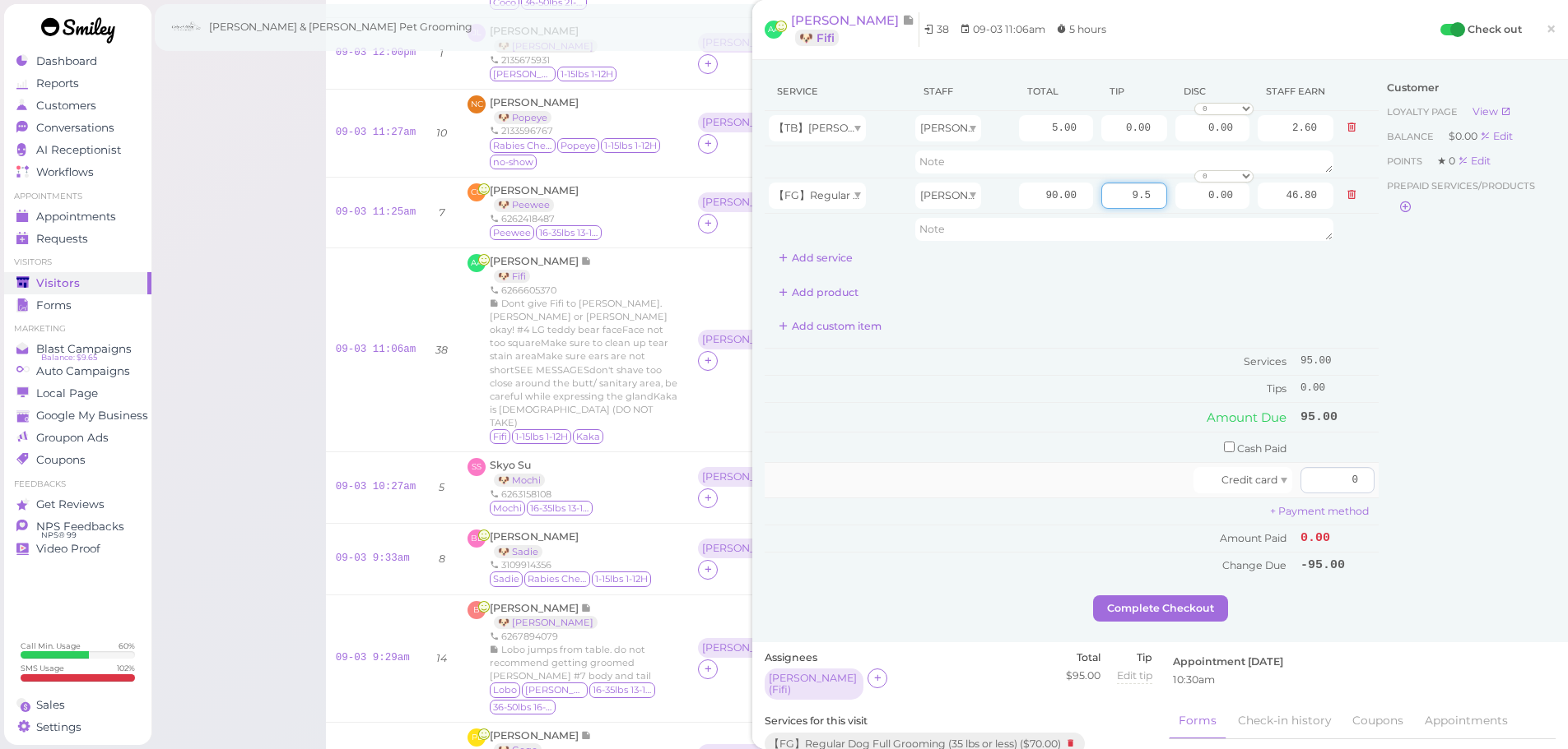
type input "9.5"
drag, startPoint x: 1303, startPoint y: 484, endPoint x: 1504, endPoint y: 511, distance: 202.8
click at [1504, 511] on div "Service Staff Total Tip Disc Staff earn 【TB】Teeth Brushing Asa 5.00 0.00 0.00 0…" at bounding box center [1160, 333] width 791 height 523
type input "104.5"
click at [1465, 506] on div "Customer Loyalty page View Balance $0.00 Edit Points ★ 0 Edit Prepaid services/…" at bounding box center [1467, 333] width 177 height 523
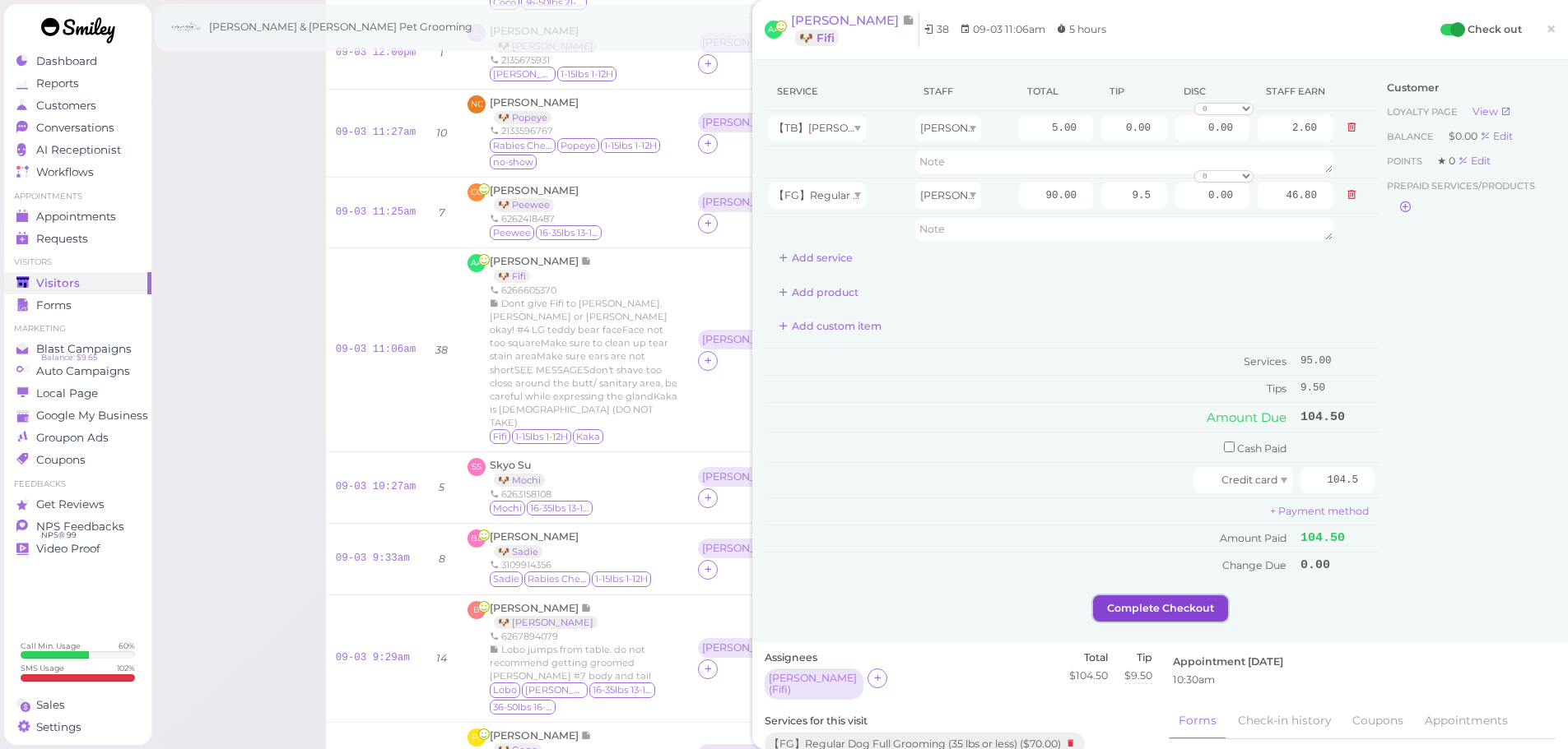
click at [1165, 610] on button "Complete Checkout" at bounding box center [1160, 608] width 135 height 26
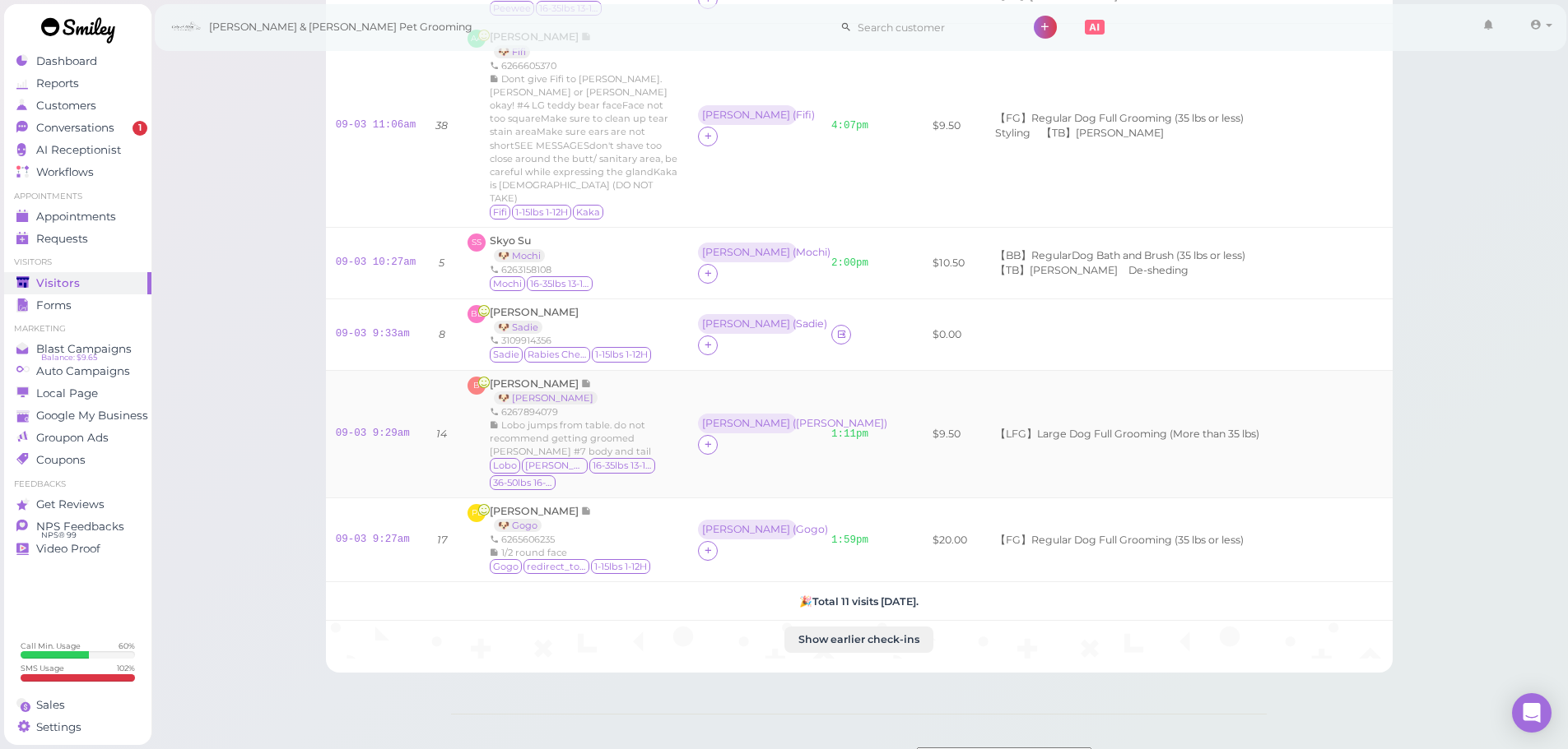
scroll to position [416, 0]
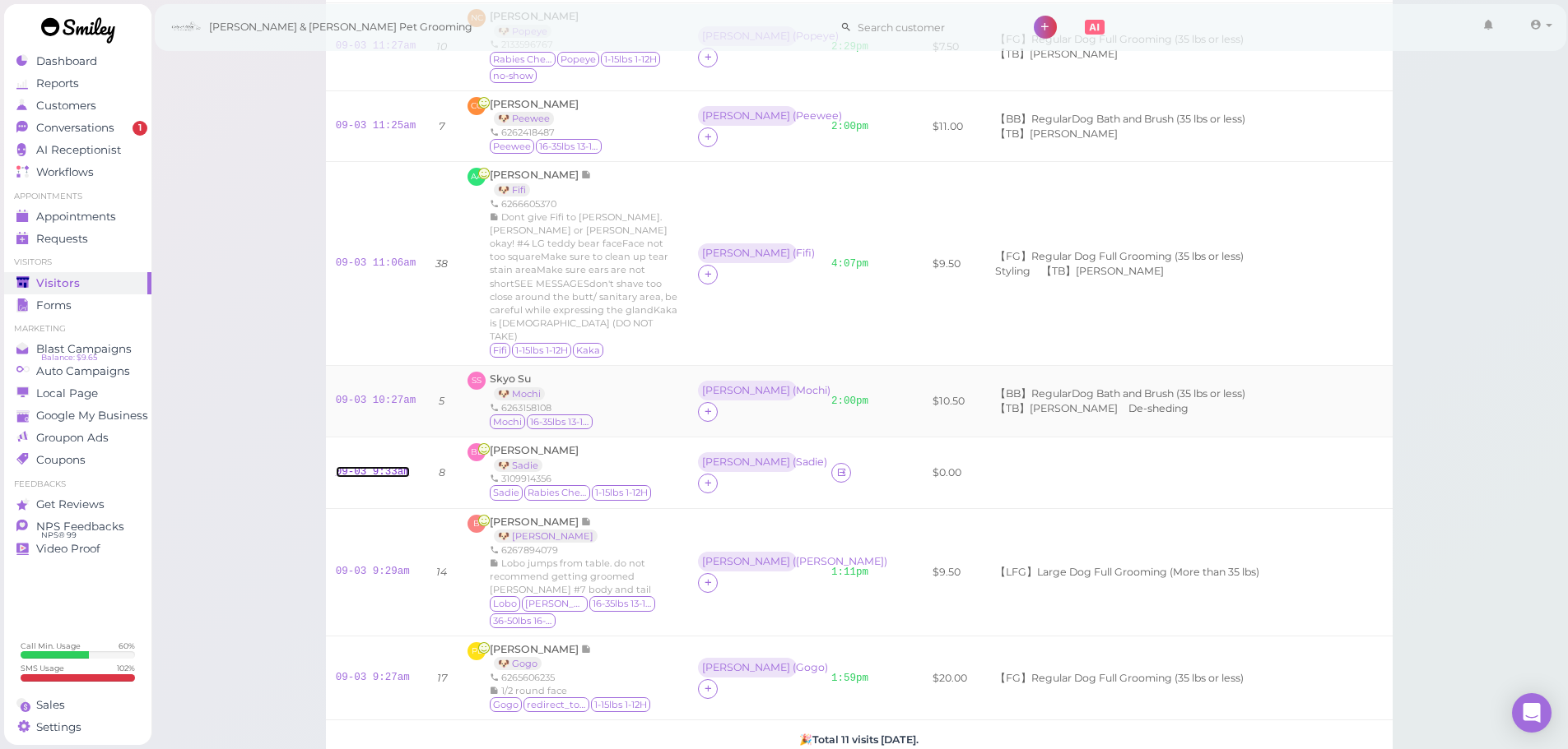
drag, startPoint x: 393, startPoint y: 441, endPoint x: 432, endPoint y: 380, distance: 72.4
click at [393, 467] on link "09-03 9:33am" at bounding box center [372, 472] width 74 height 12
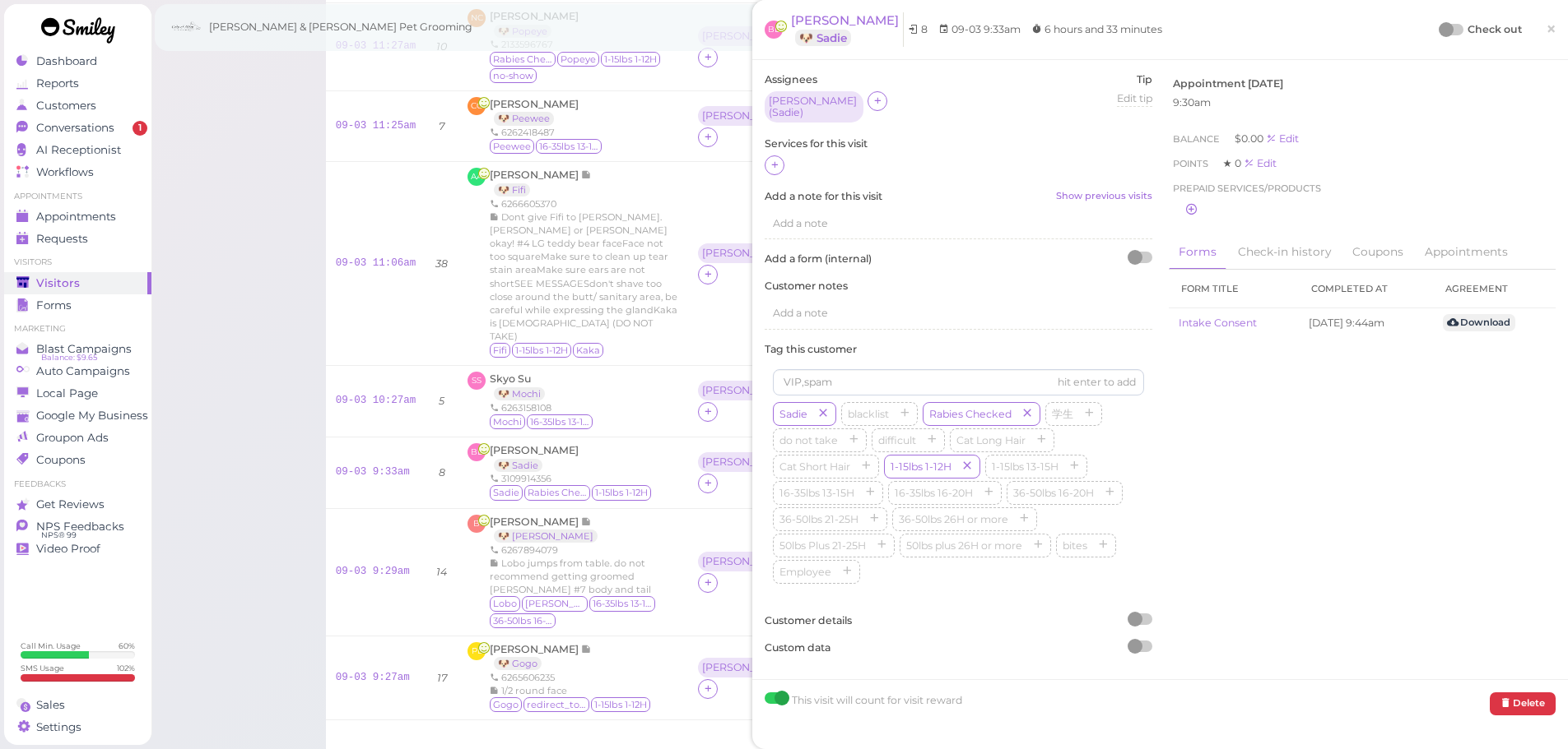
drag, startPoint x: 778, startPoint y: 152, endPoint x: 791, endPoint y: 167, distance: 19.8
click at [778, 159] on icon at bounding box center [774, 164] width 11 height 12
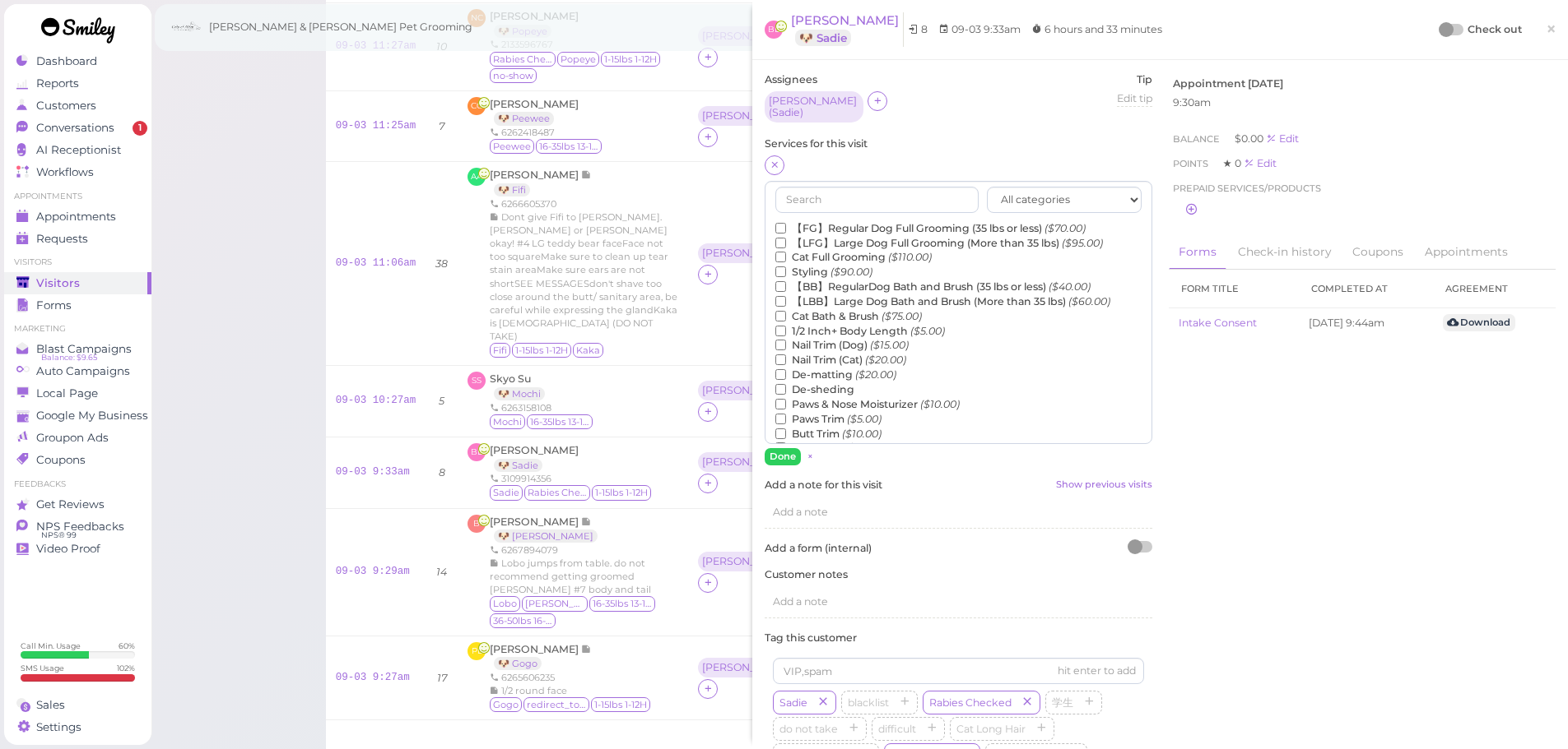
click at [822, 221] on label "【FG】Regular Dog Full Grooming (35 lbs or less) ($70.00)" at bounding box center [930, 228] width 310 height 14
click at [786, 223] on input "【FG】Regular Dog Full Grooming (35 lbs or less) ($70.00)" at bounding box center [780, 228] width 11 height 11
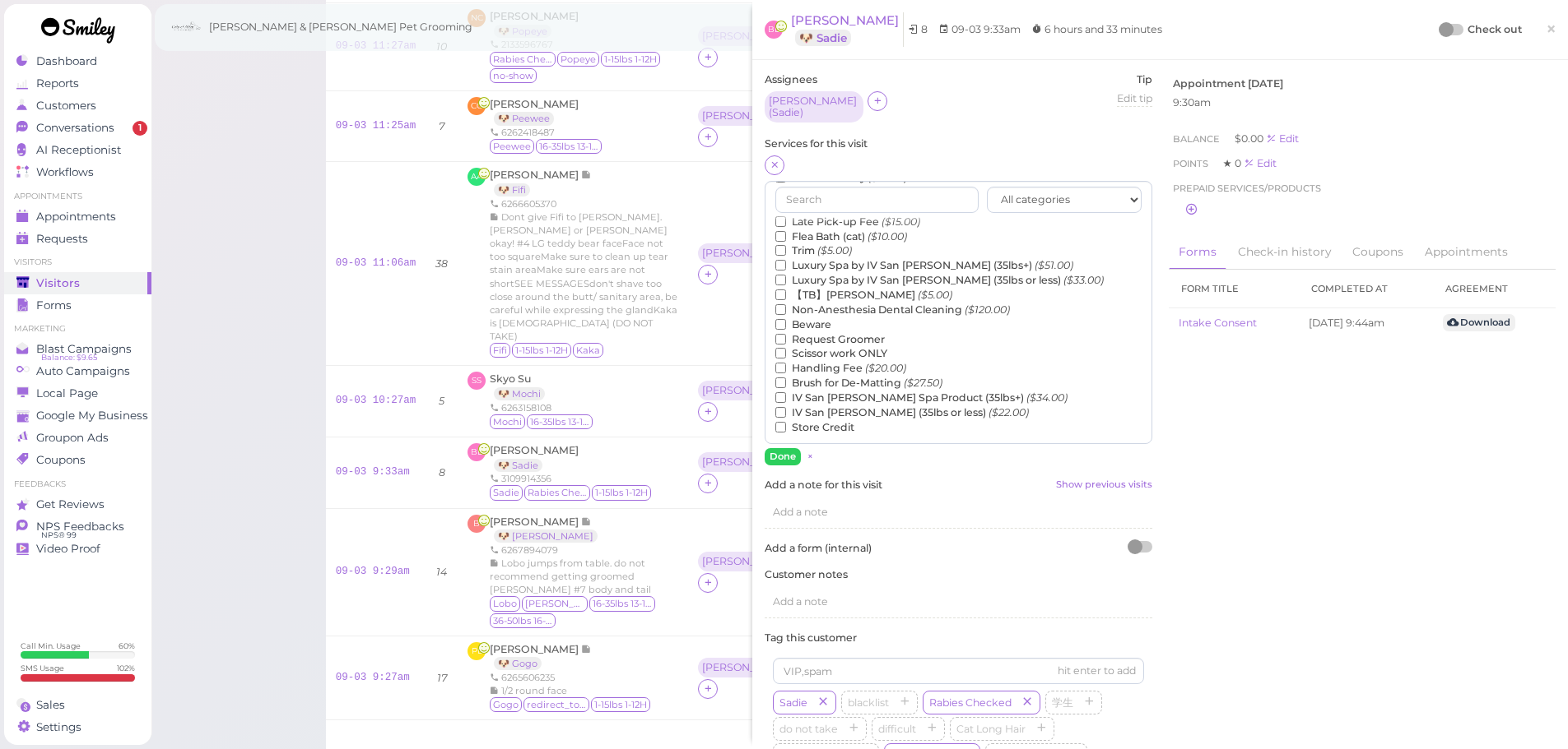
click at [822, 294] on label "【TB】Teeth Brushing ($5.00)" at bounding box center [864, 295] width 177 height 14
click at [786, 294] on input "【TB】Teeth Brushing ($5.00)" at bounding box center [780, 294] width 11 height 11
click at [784, 448] on button "Done" at bounding box center [783, 457] width 37 height 17
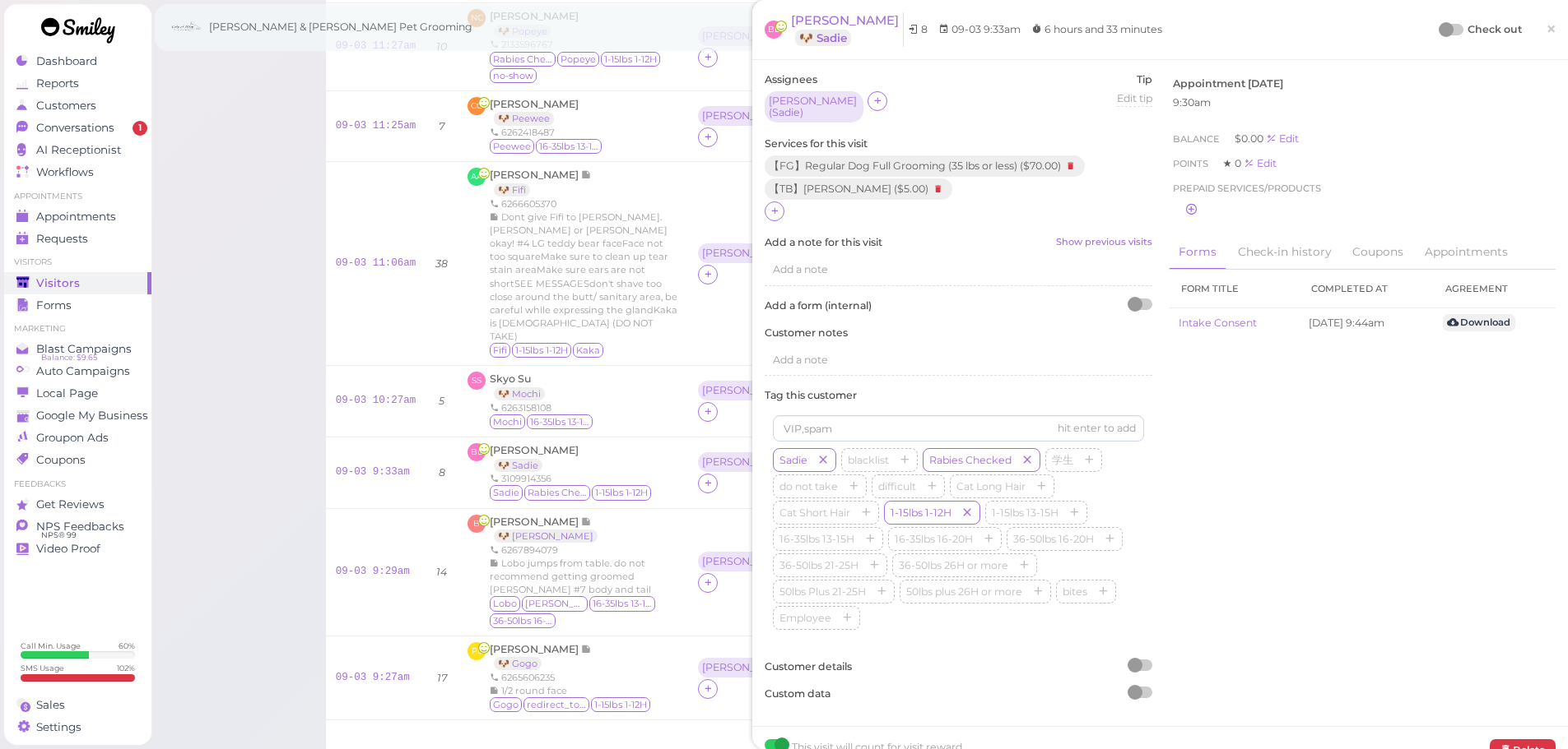
click at [1443, 43] on div "Check out ×" at bounding box center [1498, 30] width 115 height 35
click at [1438, 34] on div at bounding box center [1445, 29] width 14 height 14
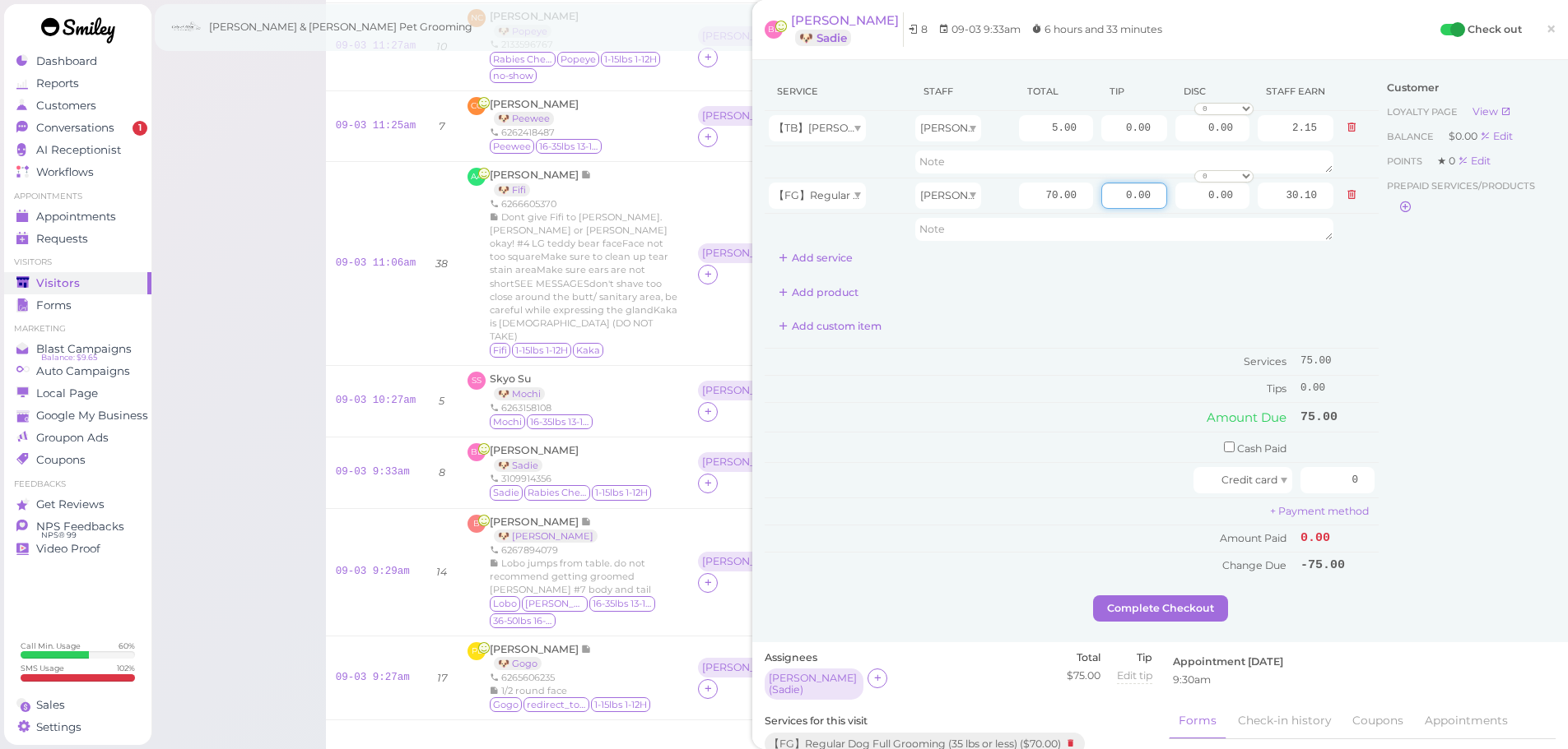
drag, startPoint x: 1105, startPoint y: 196, endPoint x: 1371, endPoint y: 299, distance: 285.2
click at [1281, 232] on tbody "【TB】[PERSON_NAME] [PERSON_NAME] 5.00 0.00 0.00 0 10% off 15% off 20% off 25% of…" at bounding box center [1071, 179] width 614 height 134
type input "7.5"
drag, startPoint x: 1324, startPoint y: 484, endPoint x: 1492, endPoint y: 494, distance: 168.3
click at [1455, 490] on div "Service Staff Total Tip Disc Staff earn 【TB】Teeth Brushing [PERSON_NAME] 5.00 0…" at bounding box center [1160, 333] width 791 height 523
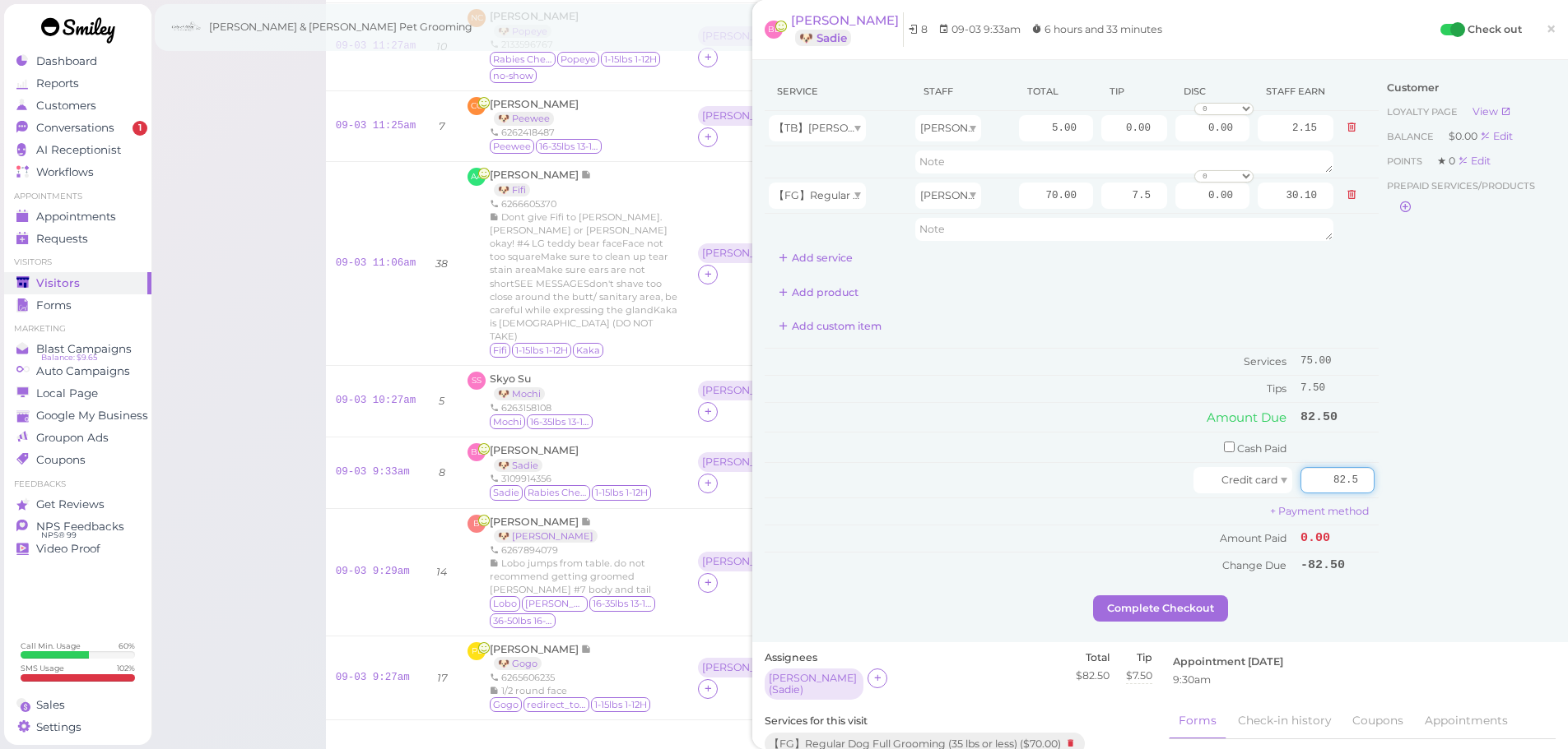
type input "82.5"
click at [1412, 480] on div "Customer Loyalty page View Balance $0.00 Edit Points ★ 0 Edit Prepaid services/…" at bounding box center [1467, 333] width 177 height 523
click at [1164, 616] on button "Complete Checkout" at bounding box center [1160, 608] width 135 height 26
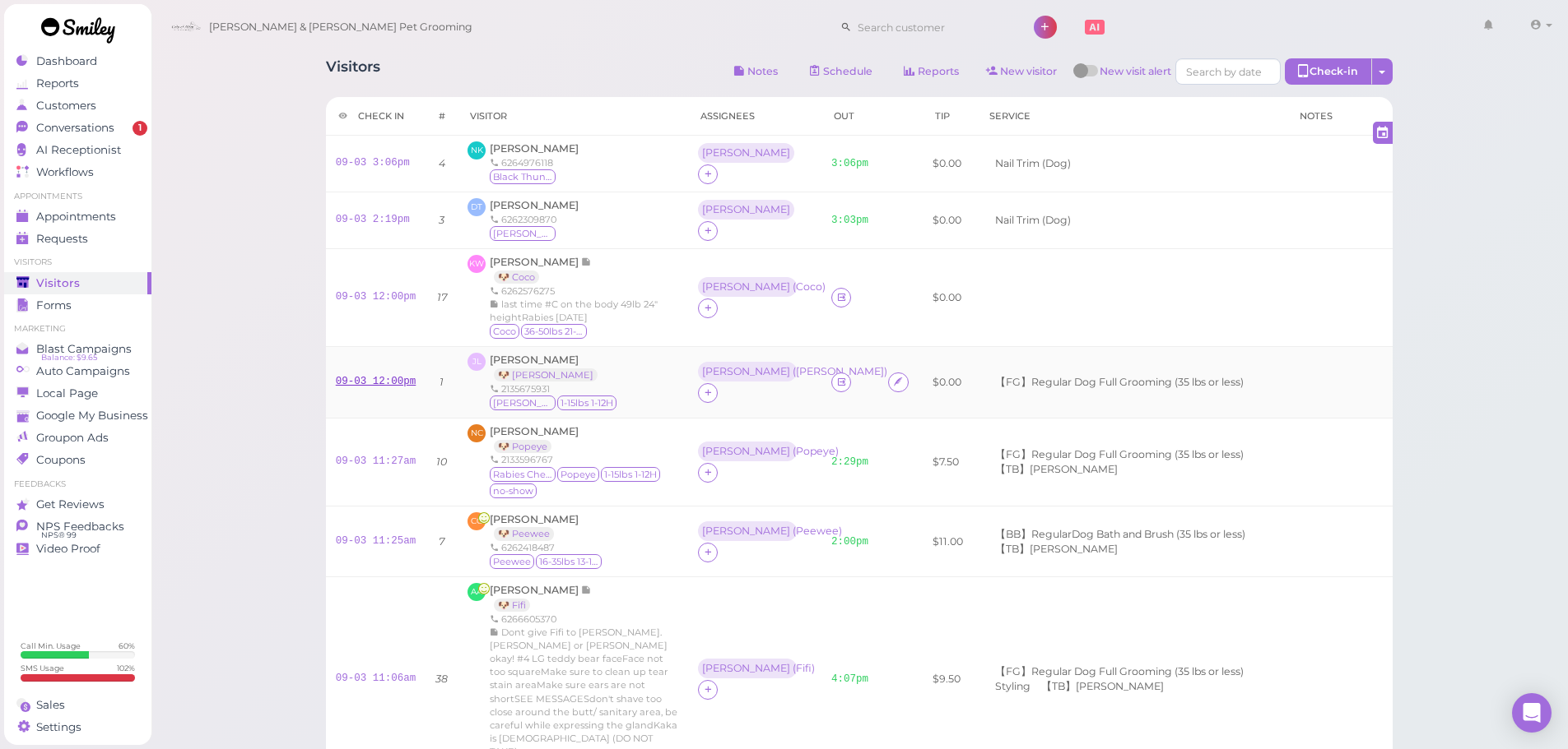
click at [361, 372] on td "09-03 12:00pm" at bounding box center [376, 382] width 100 height 72
click at [358, 378] on link "09-03 12:00pm" at bounding box center [376, 381] width 81 height 12
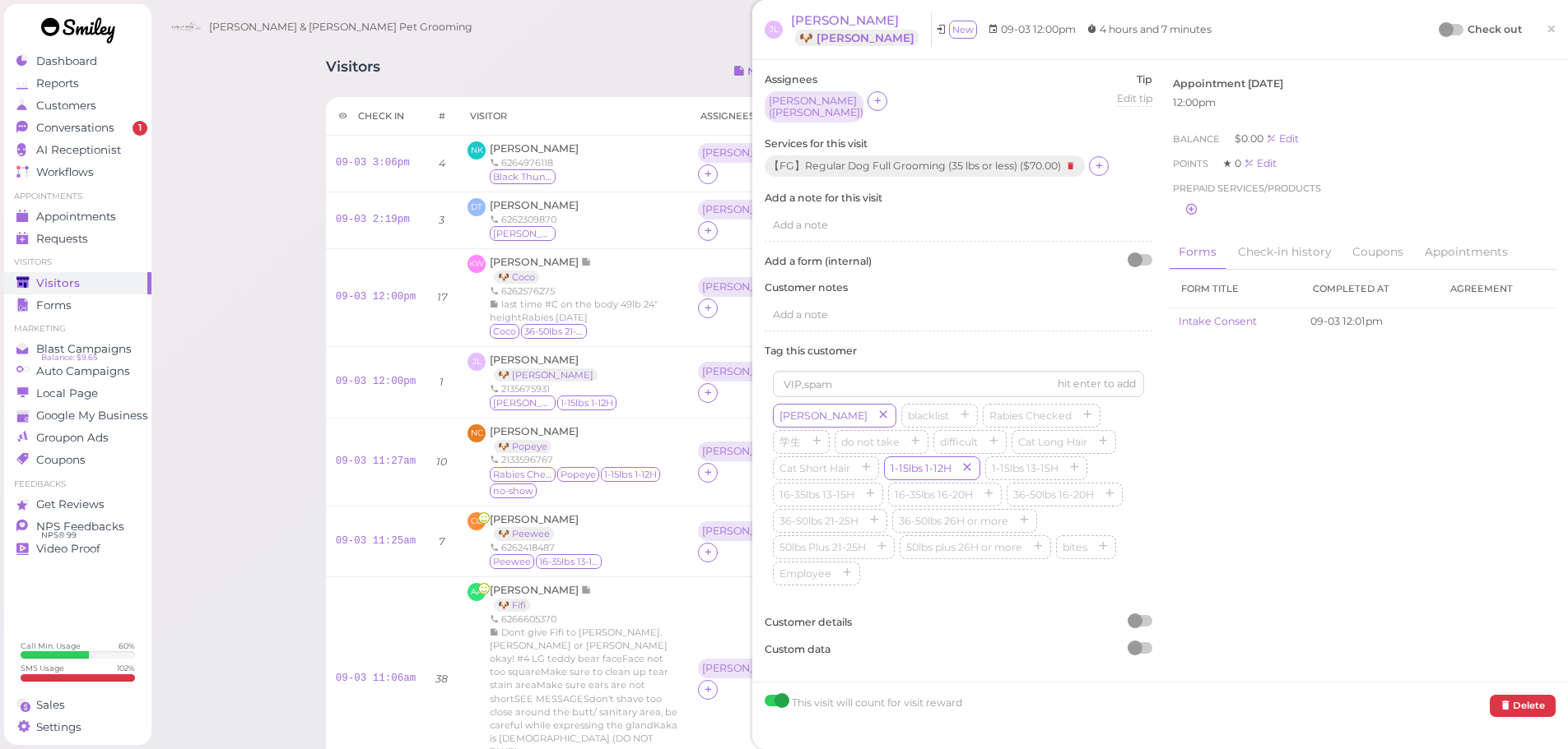
click at [1444, 32] on div at bounding box center [1452, 30] width 23 height 12
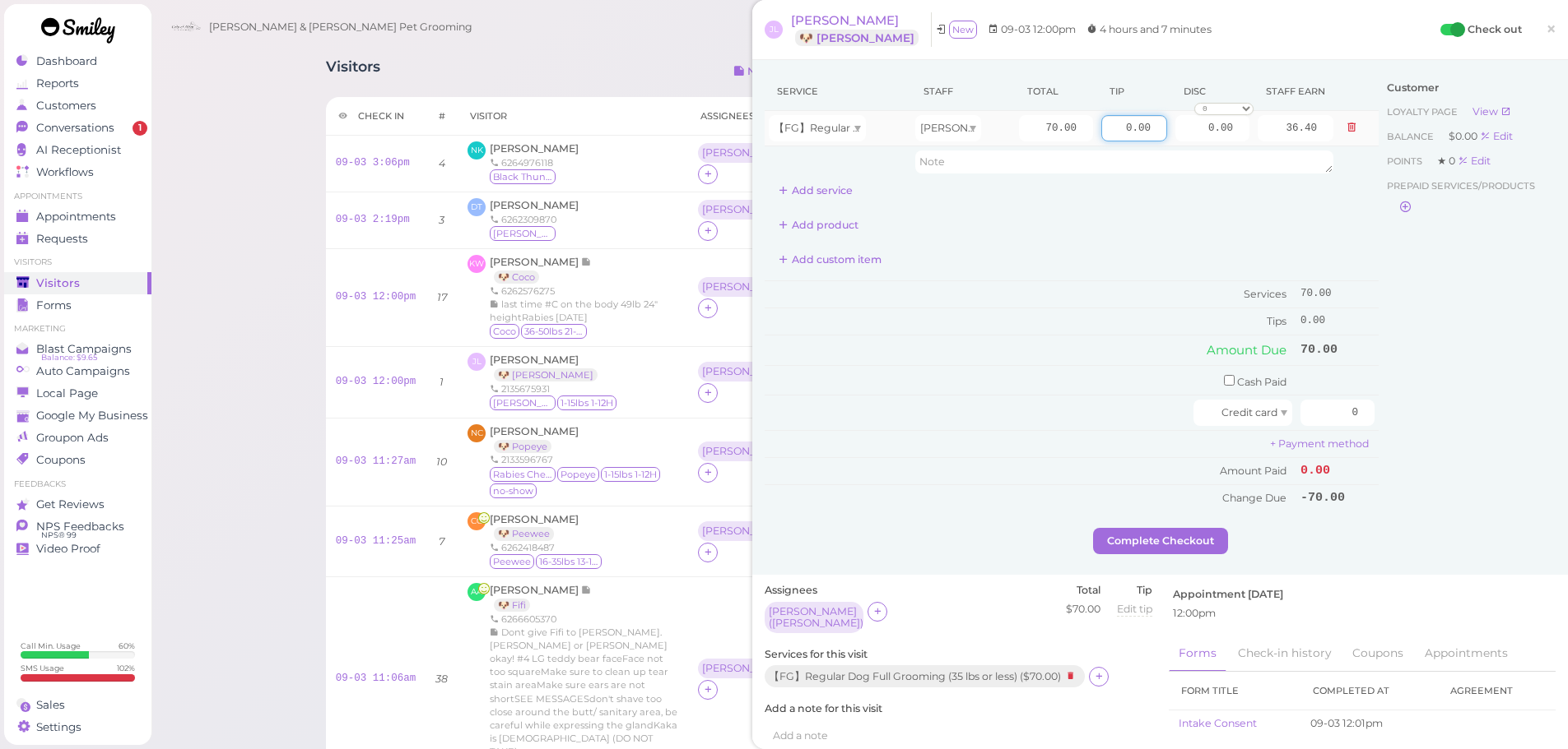
click at [1103, 132] on input "0.00" at bounding box center [1134, 128] width 66 height 26
type input "10.00"
click at [1224, 381] on input "checkbox" at bounding box center [1229, 380] width 11 height 11
checkbox input "true"
click at [1304, 390] on input "0" at bounding box center [1336, 382] width 74 height 26
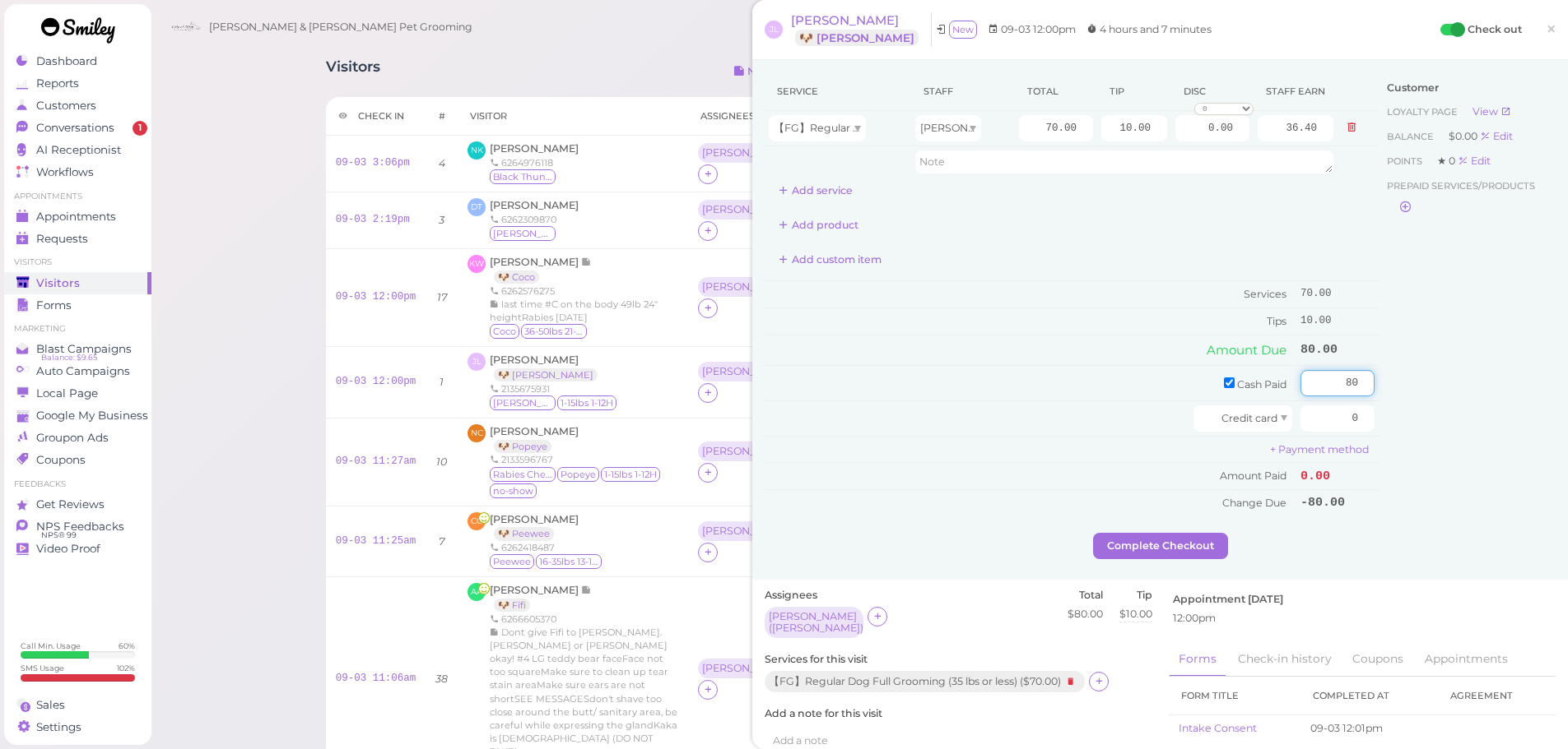
type input "80"
click at [1408, 423] on div "Customer Loyalty page View Balance $0.00 Edit Points ★ 0 Edit Prepaid services/…" at bounding box center [1467, 302] width 177 height 461
click at [1143, 548] on button "Complete Checkout" at bounding box center [1160, 545] width 135 height 26
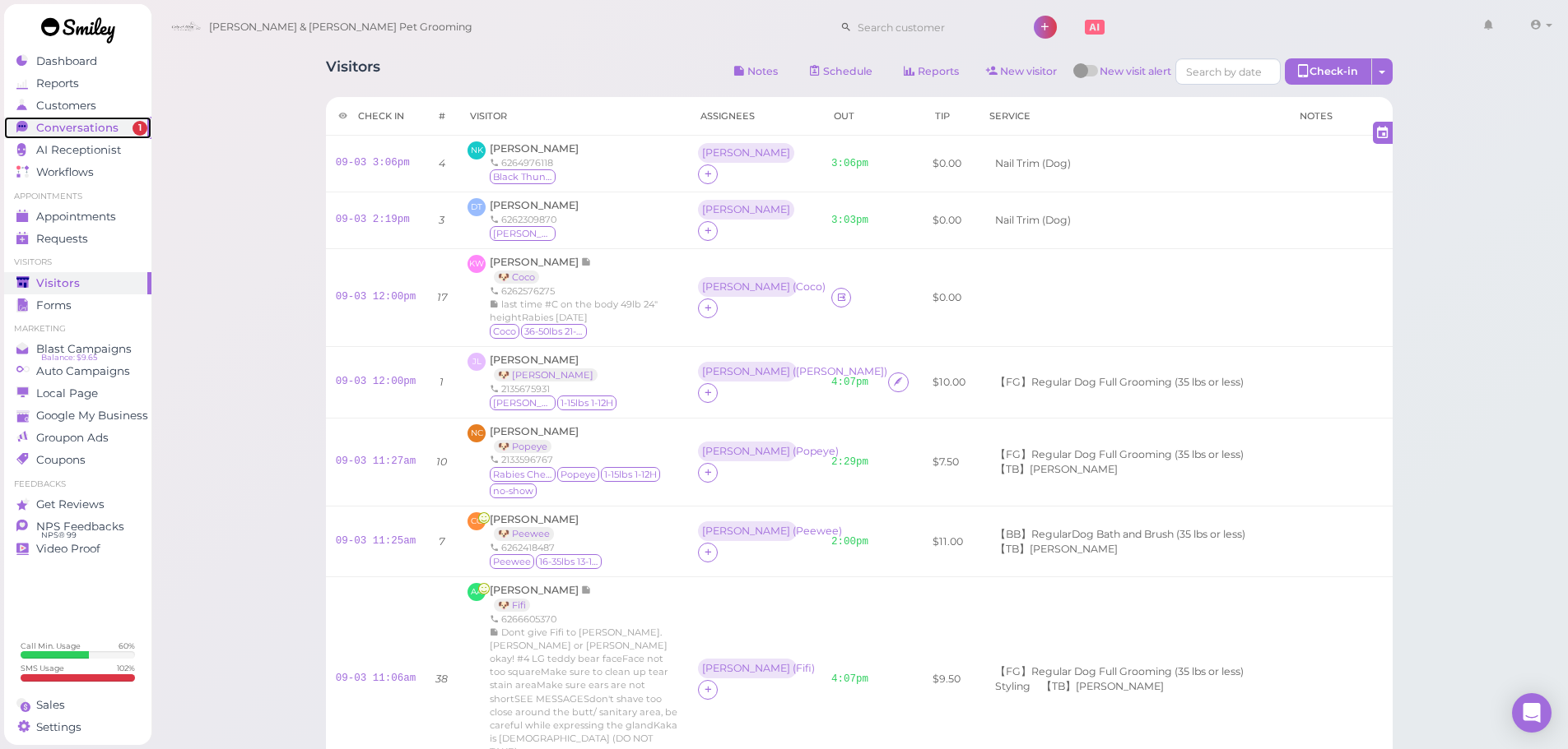
click at [130, 130] on div "Conversations" at bounding box center [75, 128] width 118 height 14
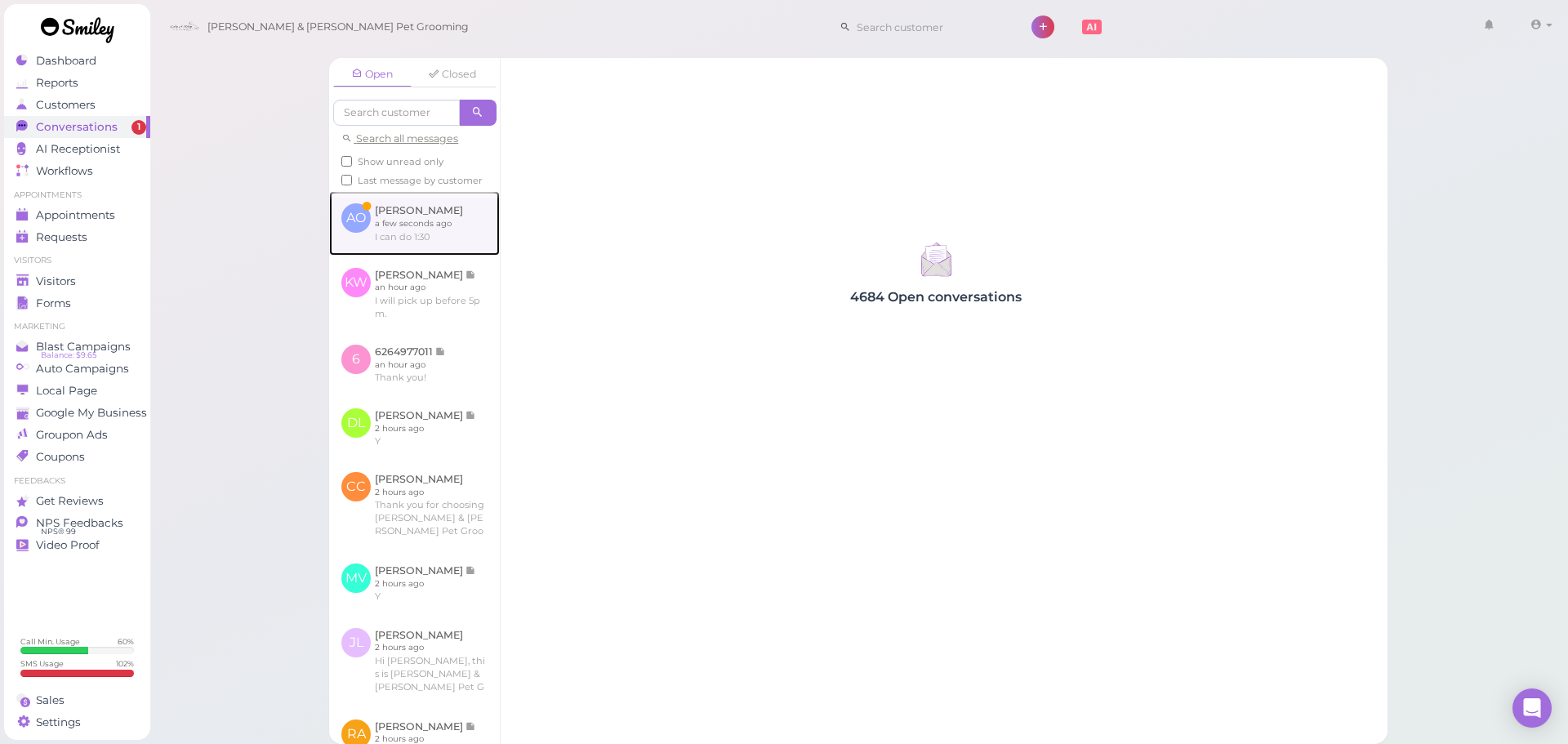
click at [367, 242] on link at bounding box center [414, 222] width 171 height 64
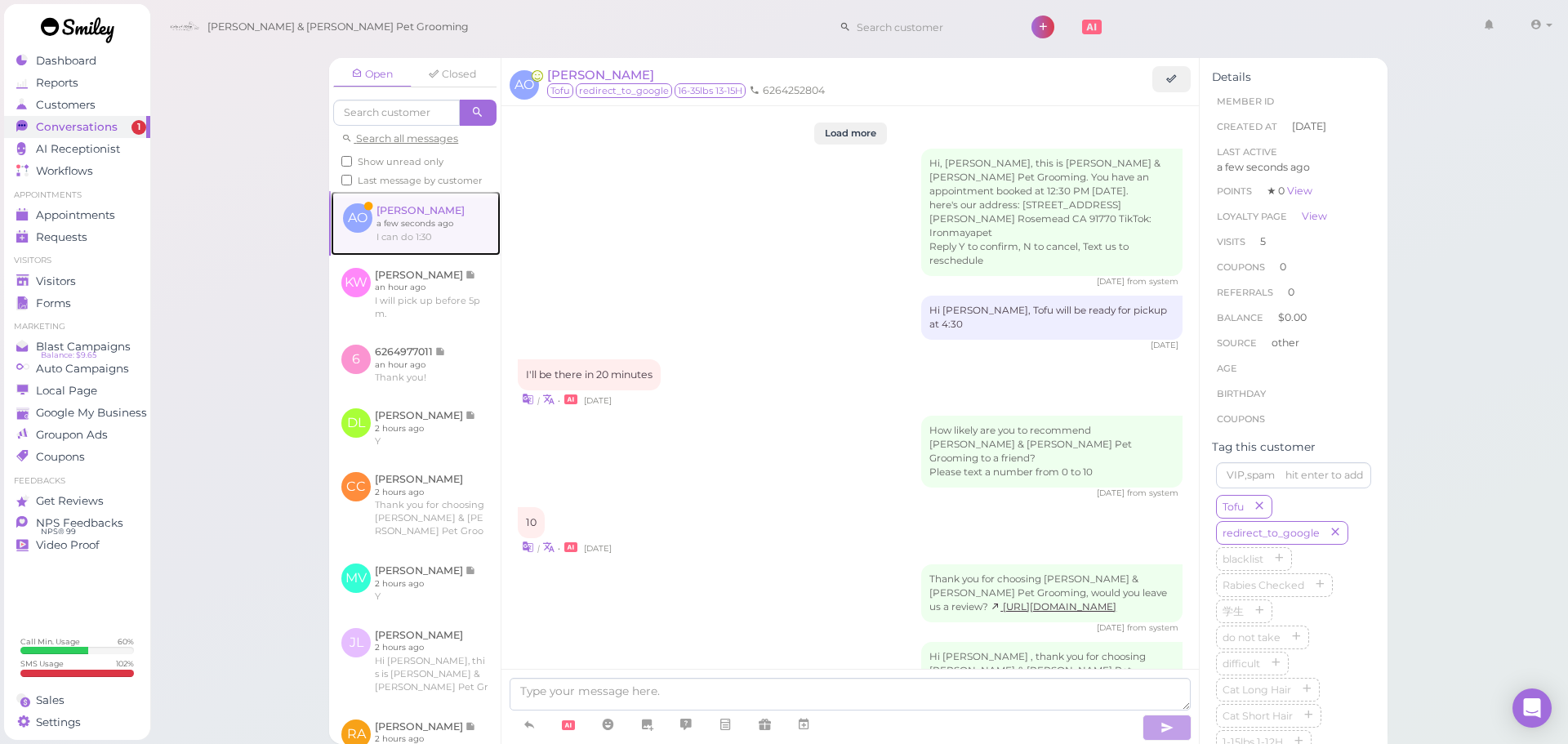
scroll to position [2014, 0]
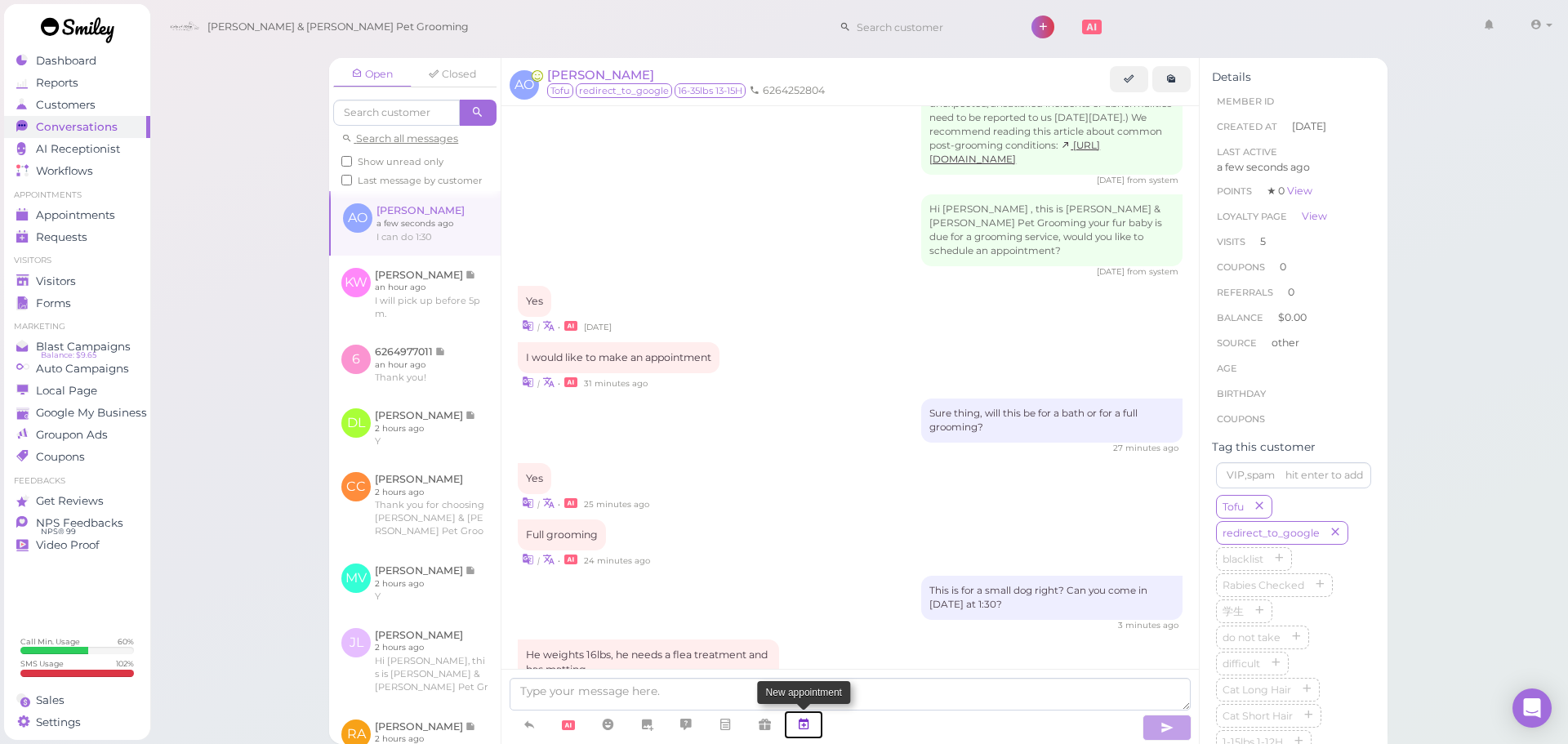
click at [798, 720] on icon at bounding box center [804, 724] width 13 height 16
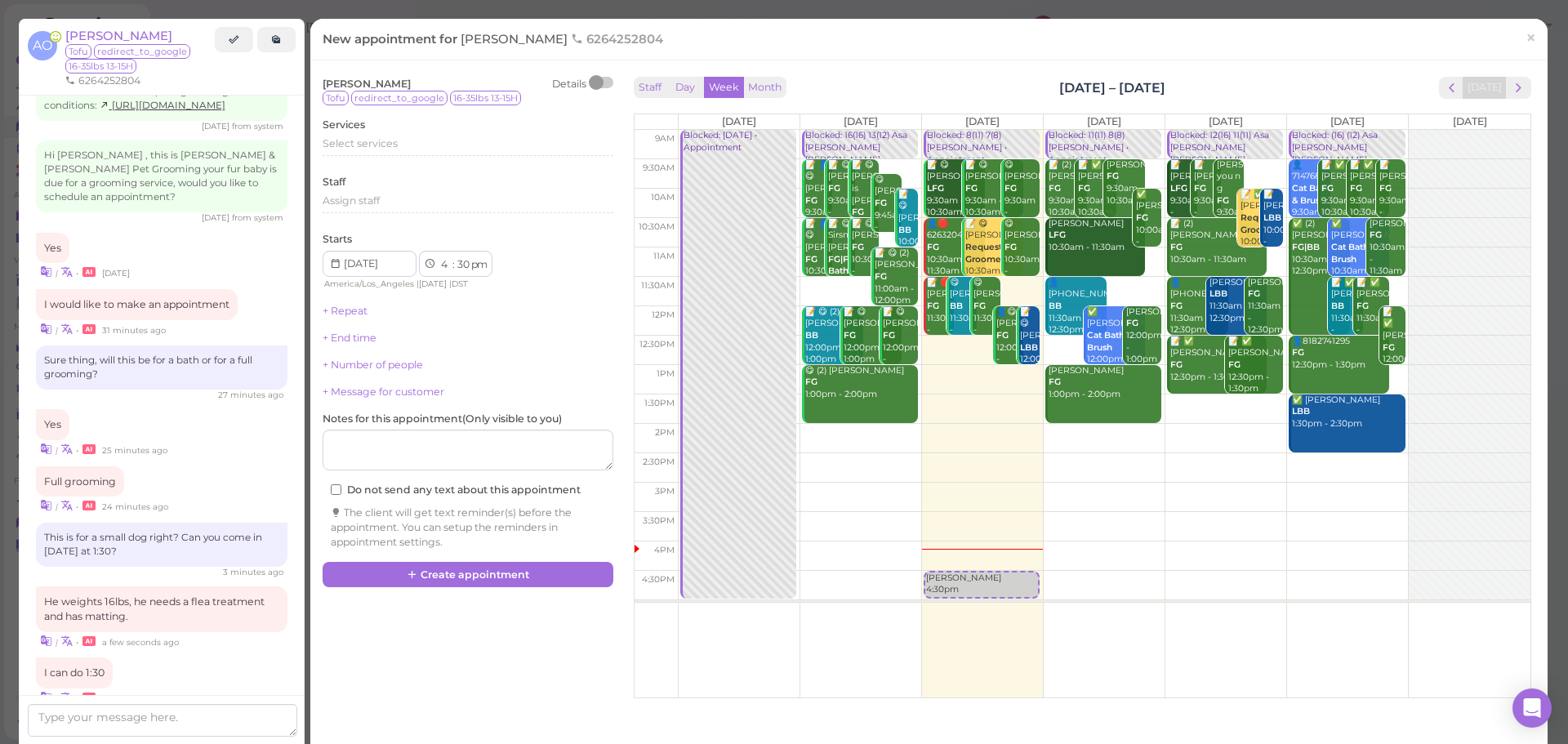
click at [1323, 474] on td at bounding box center [1104, 467] width 853 height 30
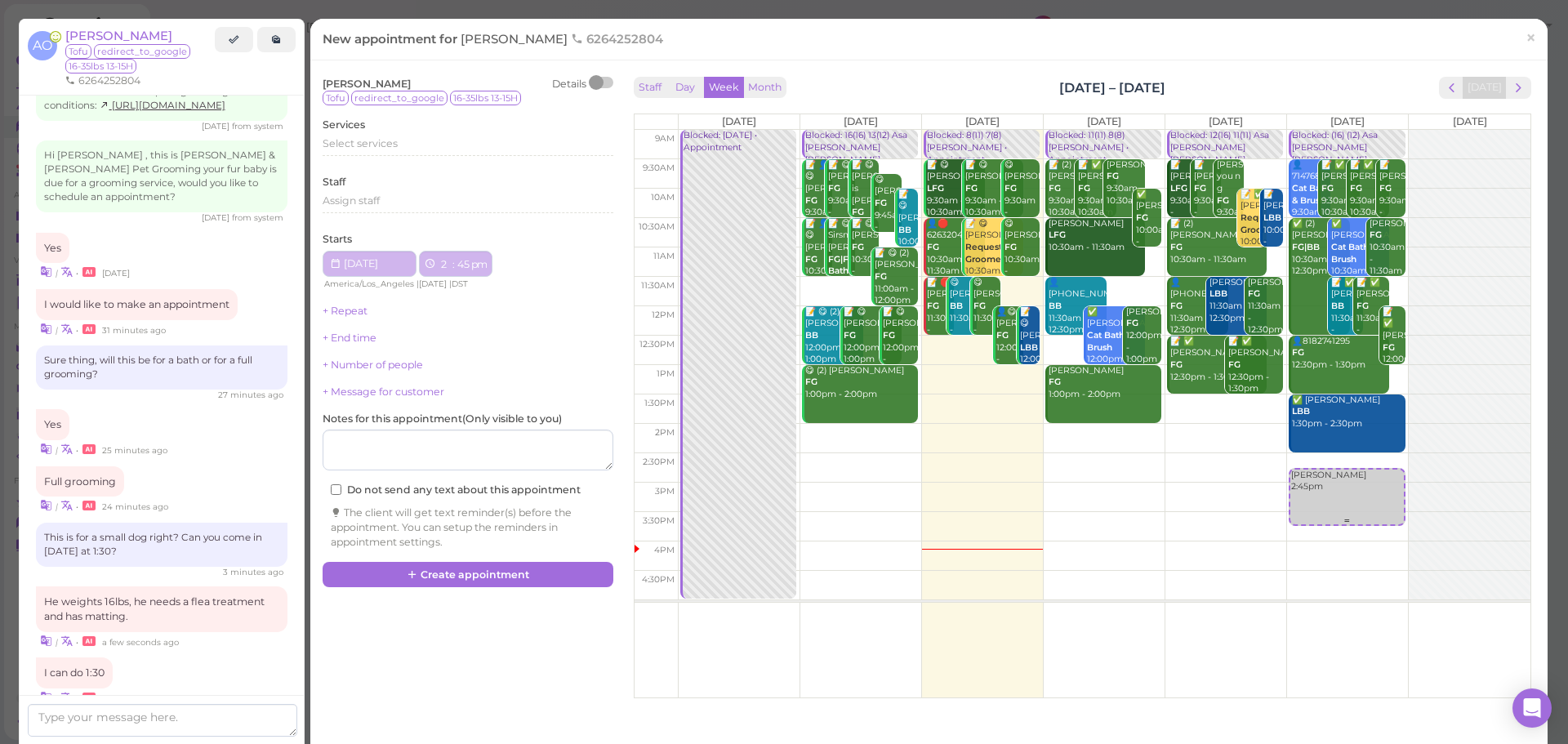
type input "[DATE]"
select select "2"
select select "45"
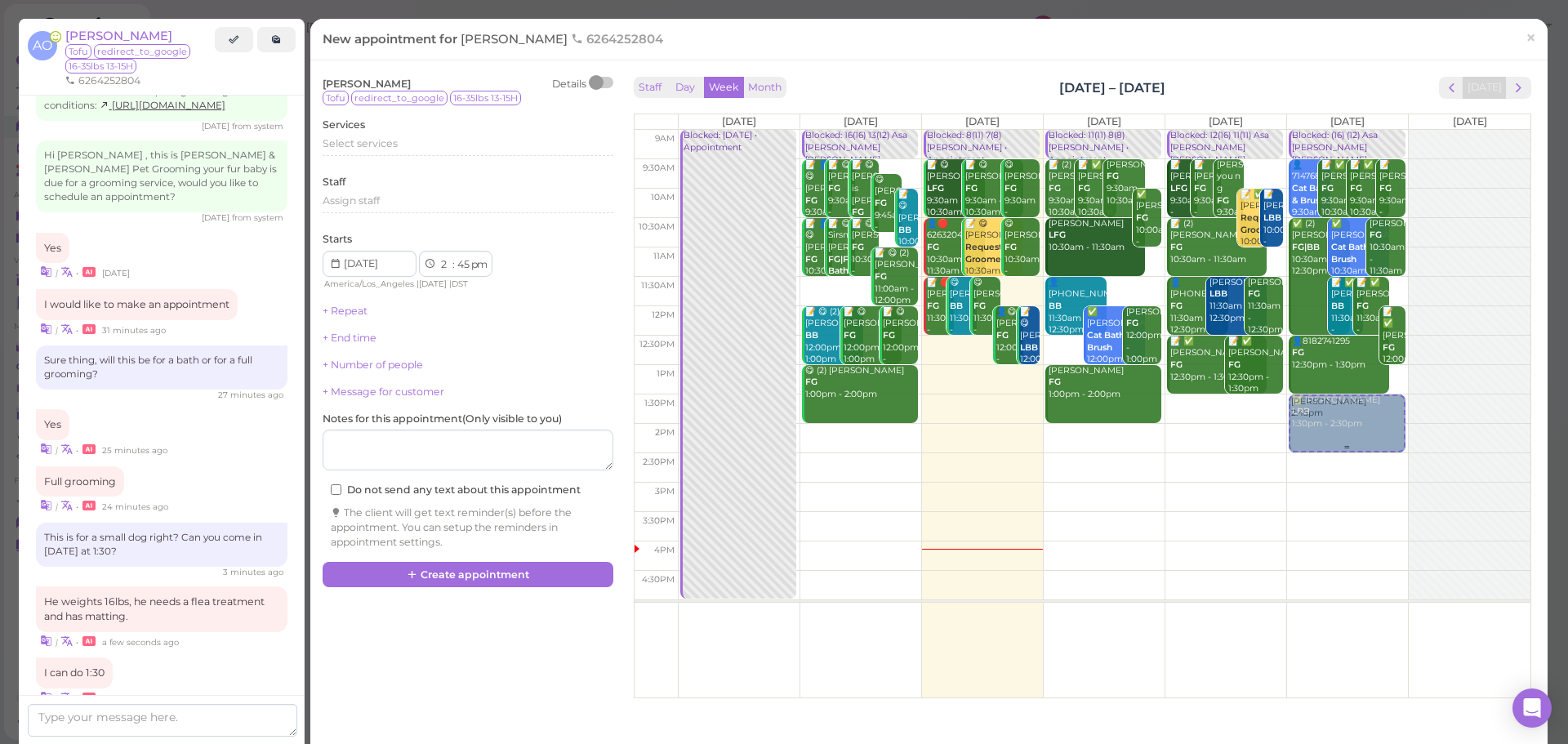
click at [1309, 130] on div "[PERSON_NAME] 2:45pm Blocked: (16) (12) Asa [PERSON_NAME] [PERSON_NAME] • Appoi…" at bounding box center [1348, 130] width 121 height 0
select select "1"
select select "30"
click at [474, 149] on div "Select services" at bounding box center [467, 143] width 291 height 14
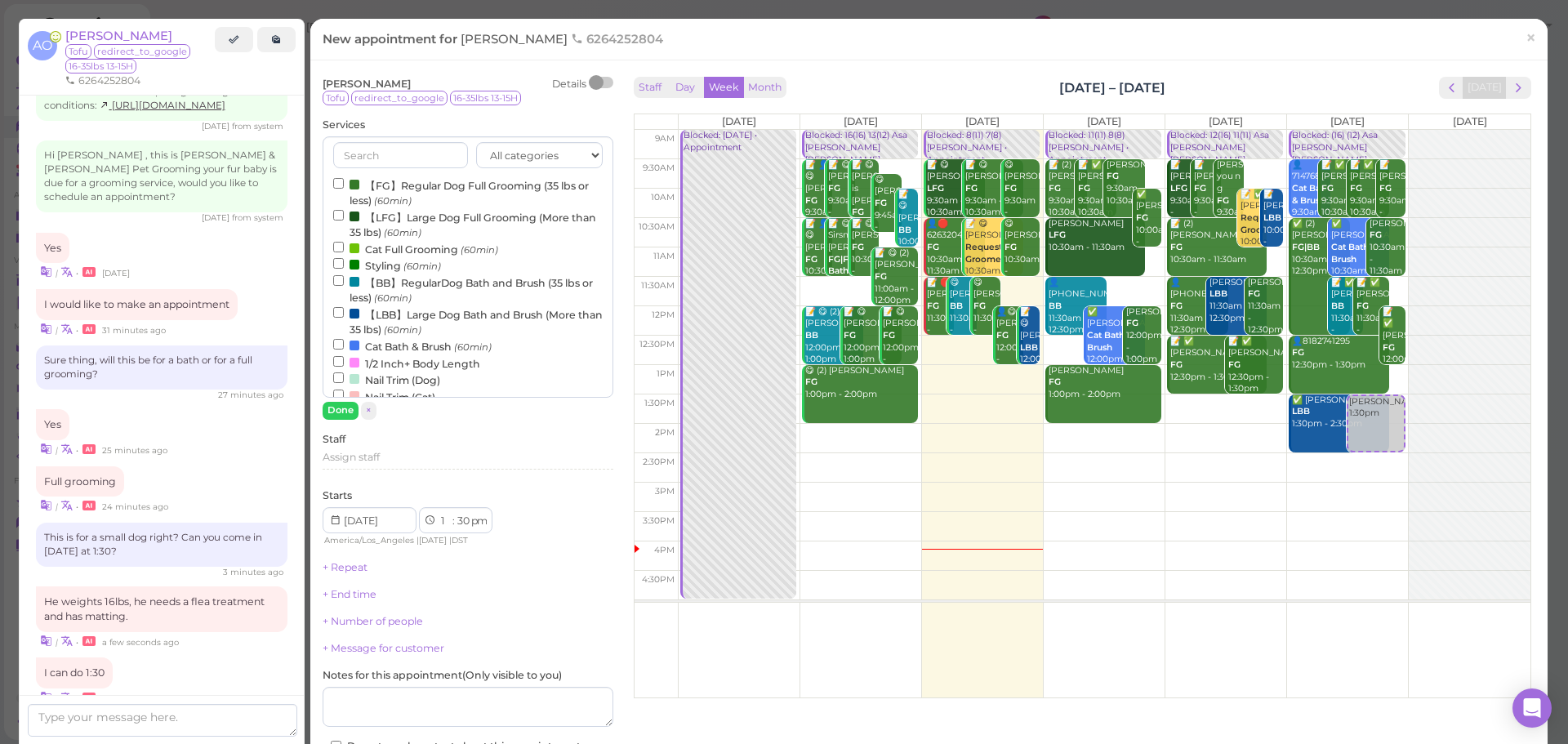
click at [435, 190] on label "【FG】Regular Dog Full Grooming (35 lbs or less) (60min)" at bounding box center [467, 192] width 270 height 31
click at [344, 189] on input "【FG】Regular Dog Full Grooming (35 lbs or less) (60min)" at bounding box center [338, 183] width 10 height 10
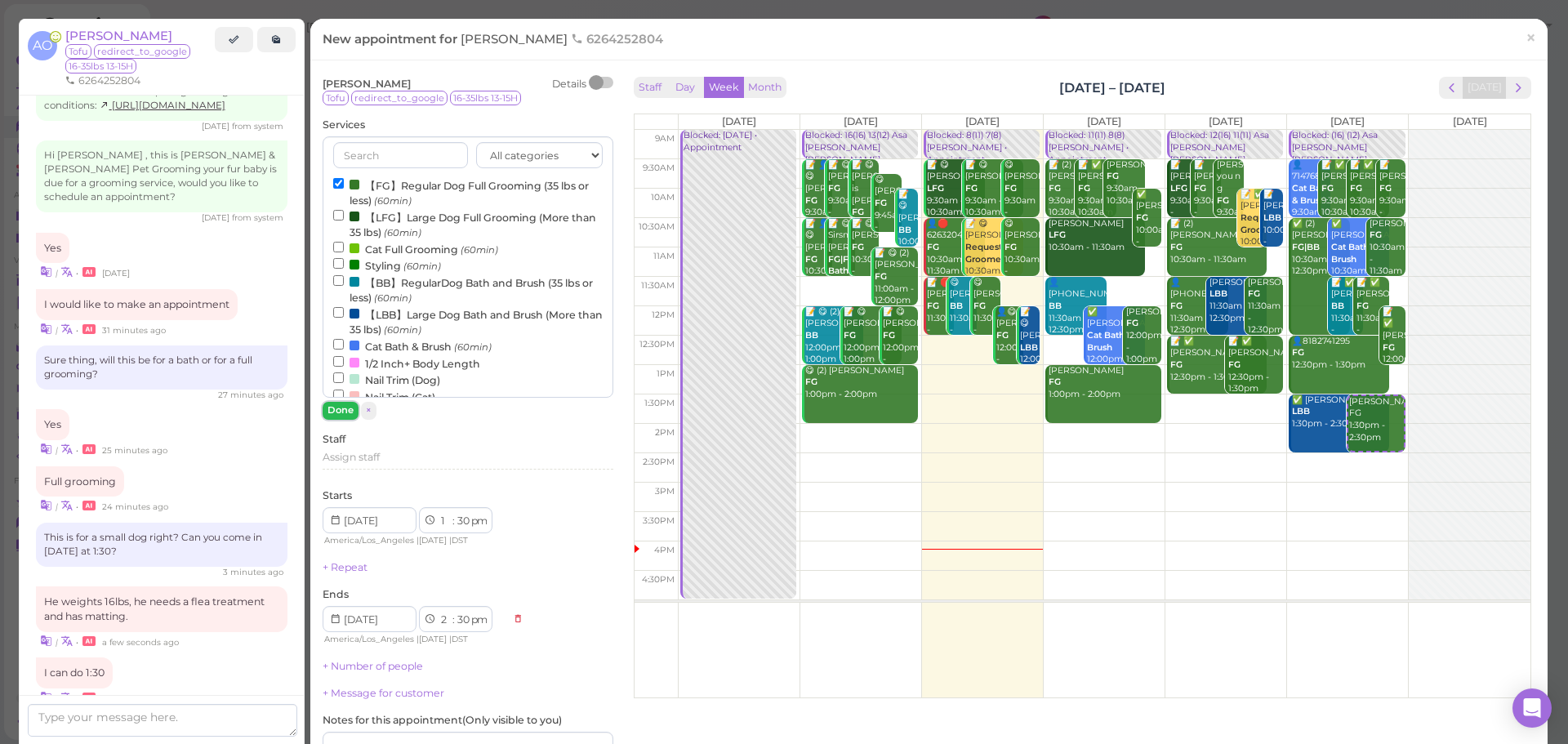
click at [332, 410] on button "Done" at bounding box center [340, 410] width 36 height 17
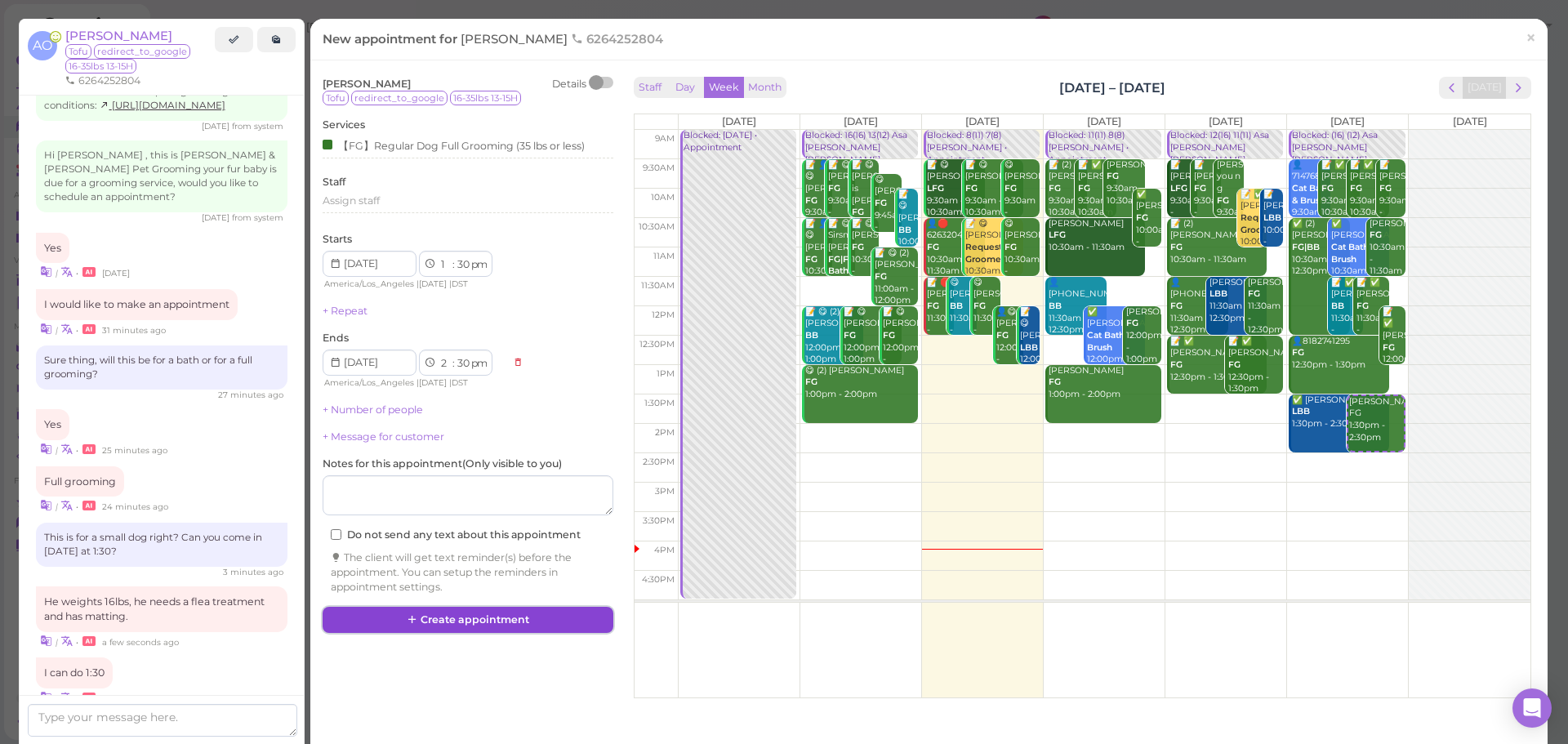
click at [554, 616] on button "Create appointment" at bounding box center [467, 619] width 291 height 26
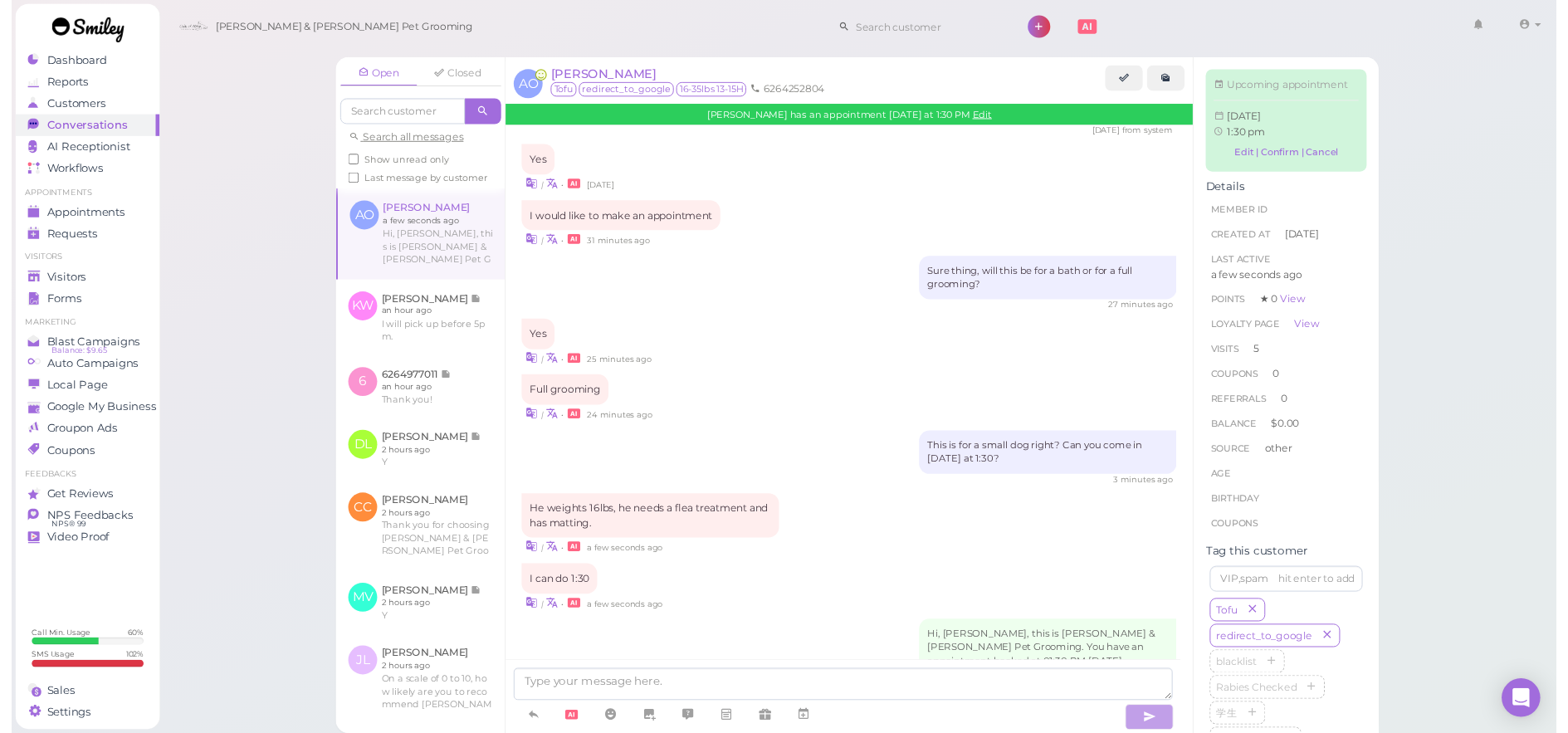
scroll to position [2269, 0]
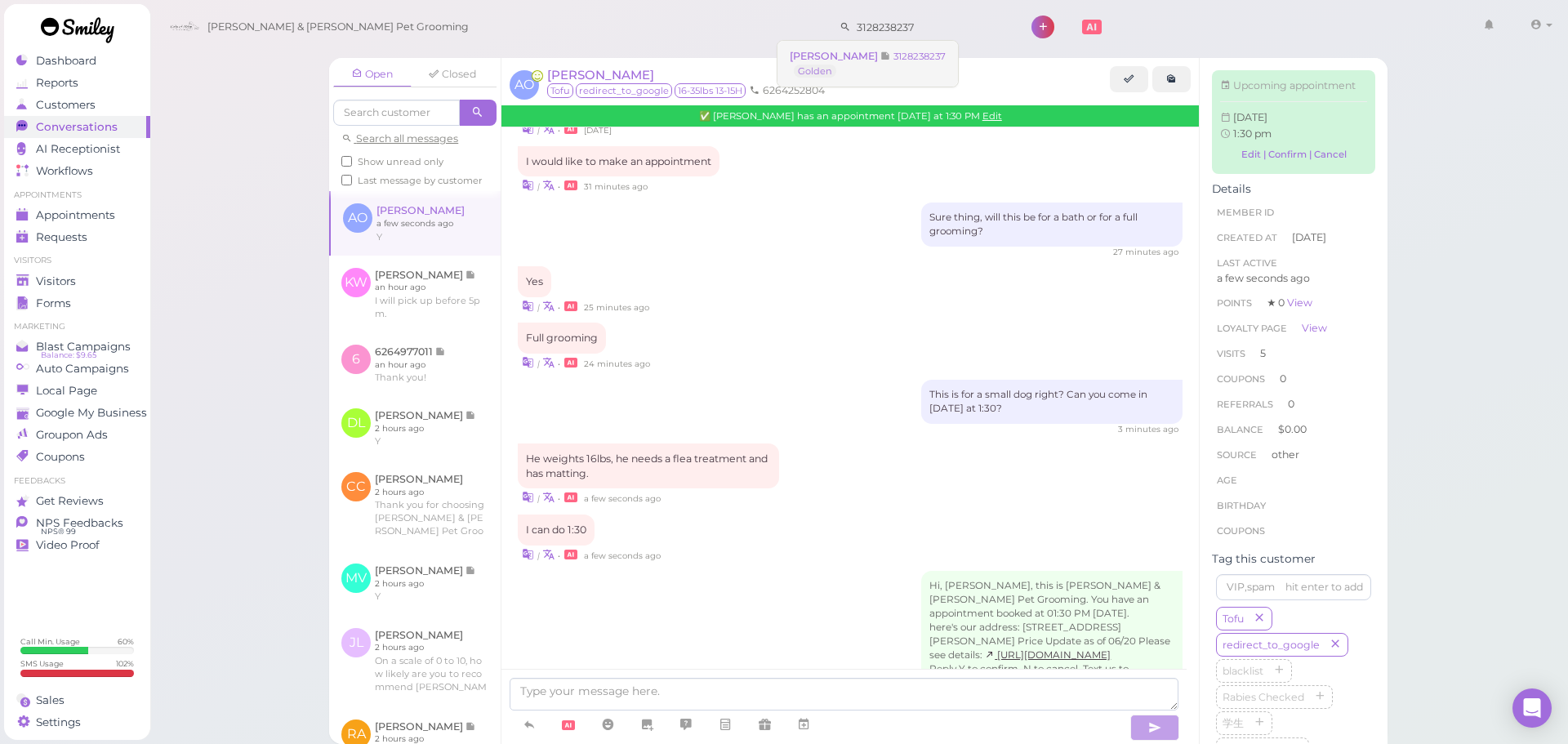
type input "3128238237"
click at [894, 61] on small "3128238237" at bounding box center [919, 56] width 52 height 11
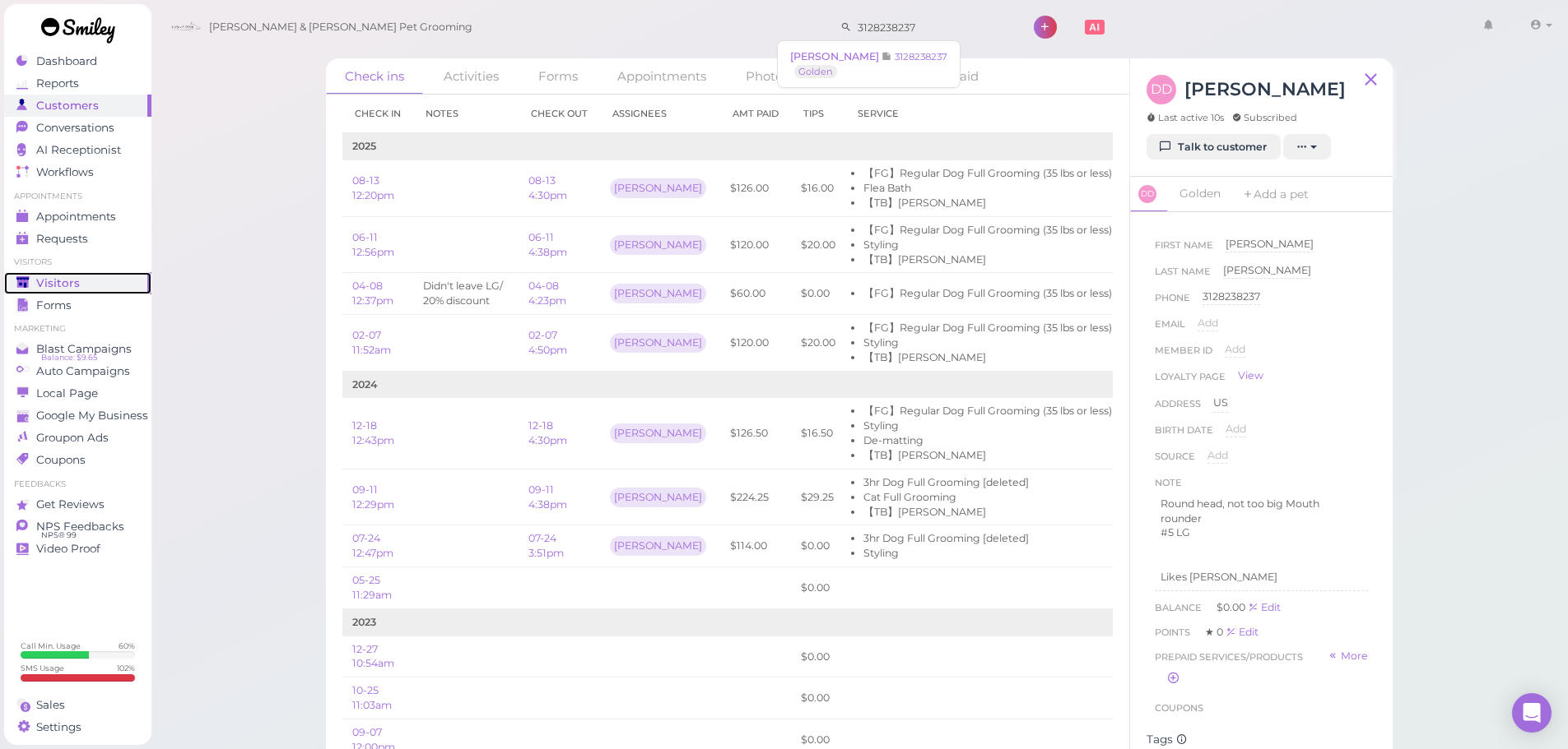
click at [42, 277] on span "Visitors" at bounding box center [58, 283] width 43 height 14
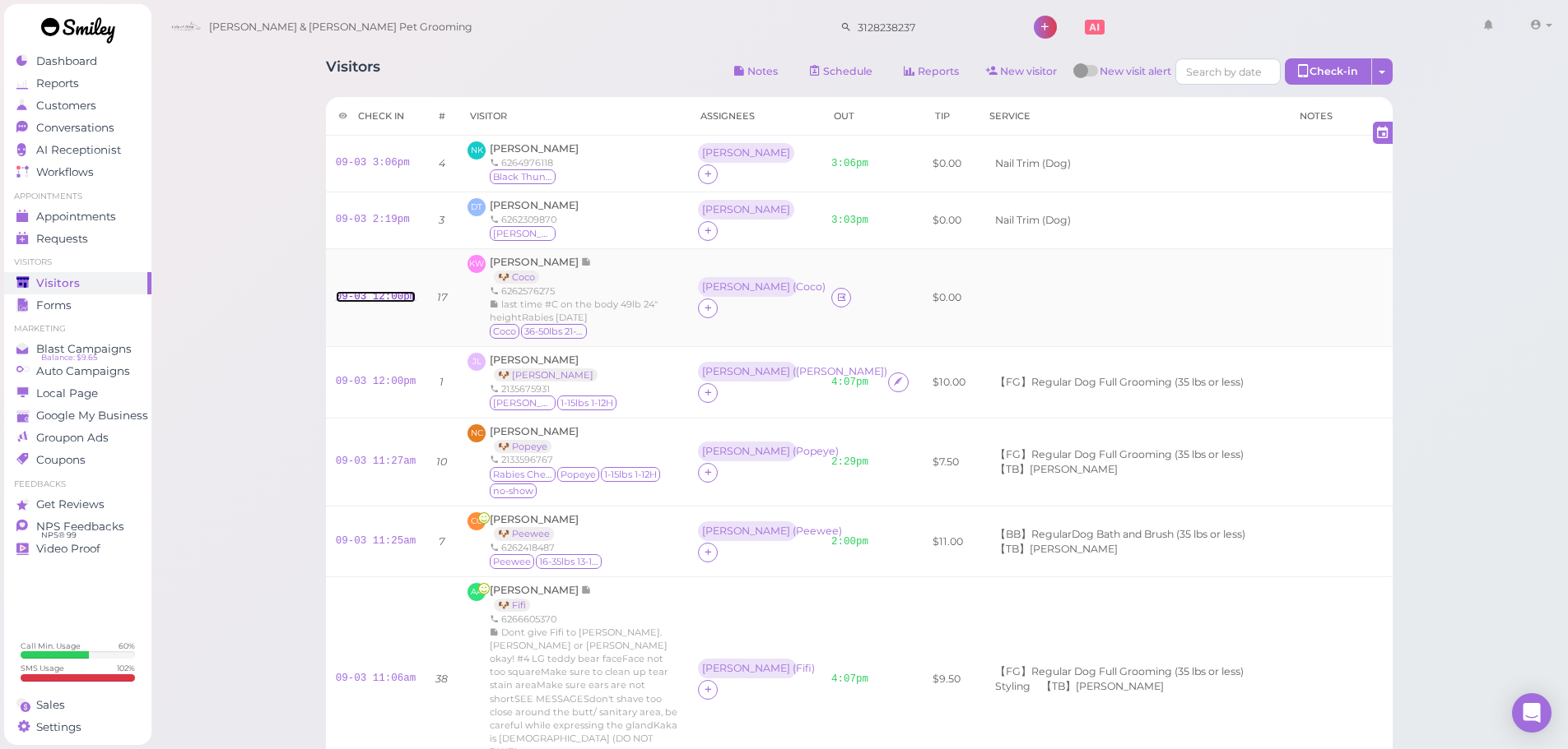
click at [371, 302] on link "09-03 12:00pm" at bounding box center [376, 297] width 81 height 12
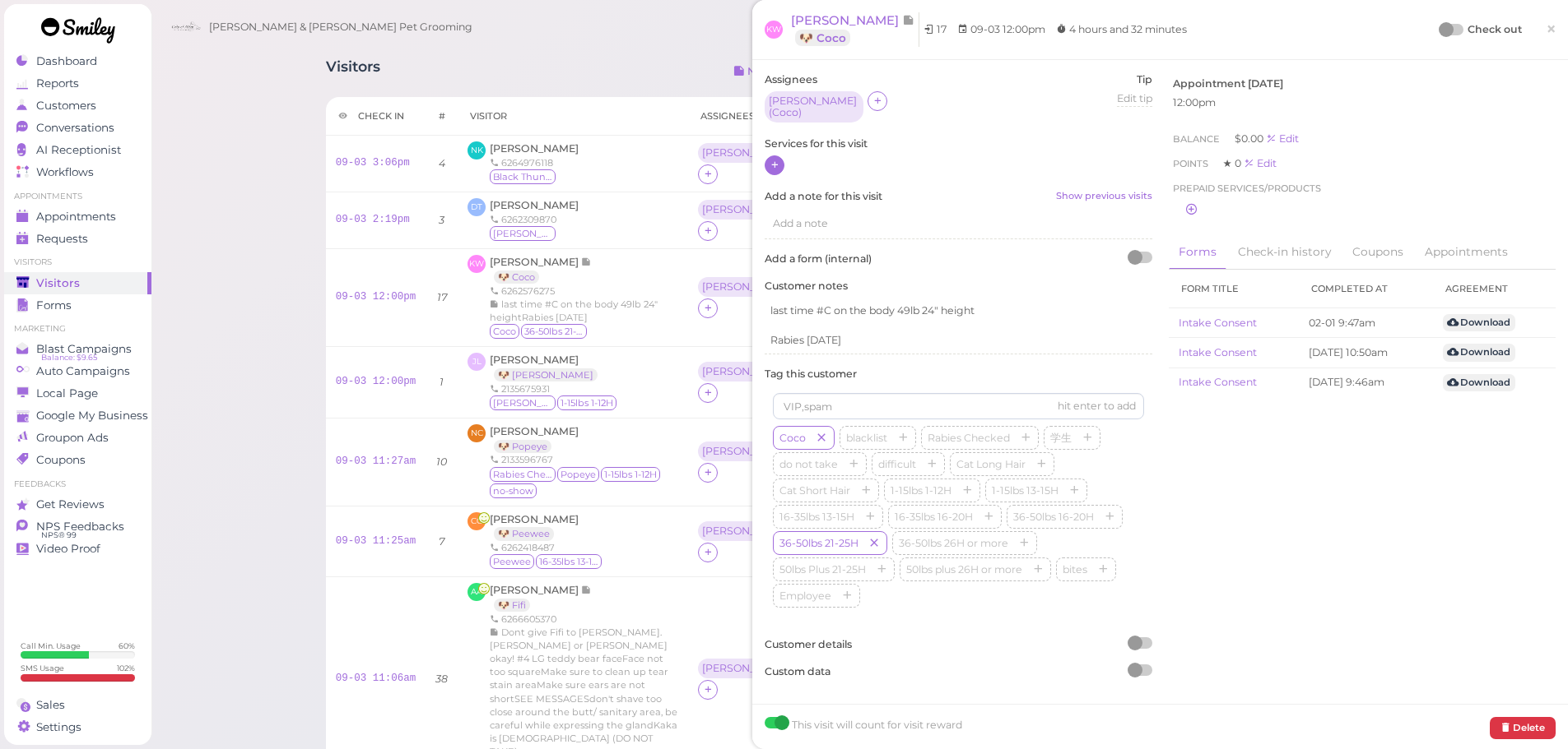
click at [780, 156] on div at bounding box center [774, 165] width 20 height 20
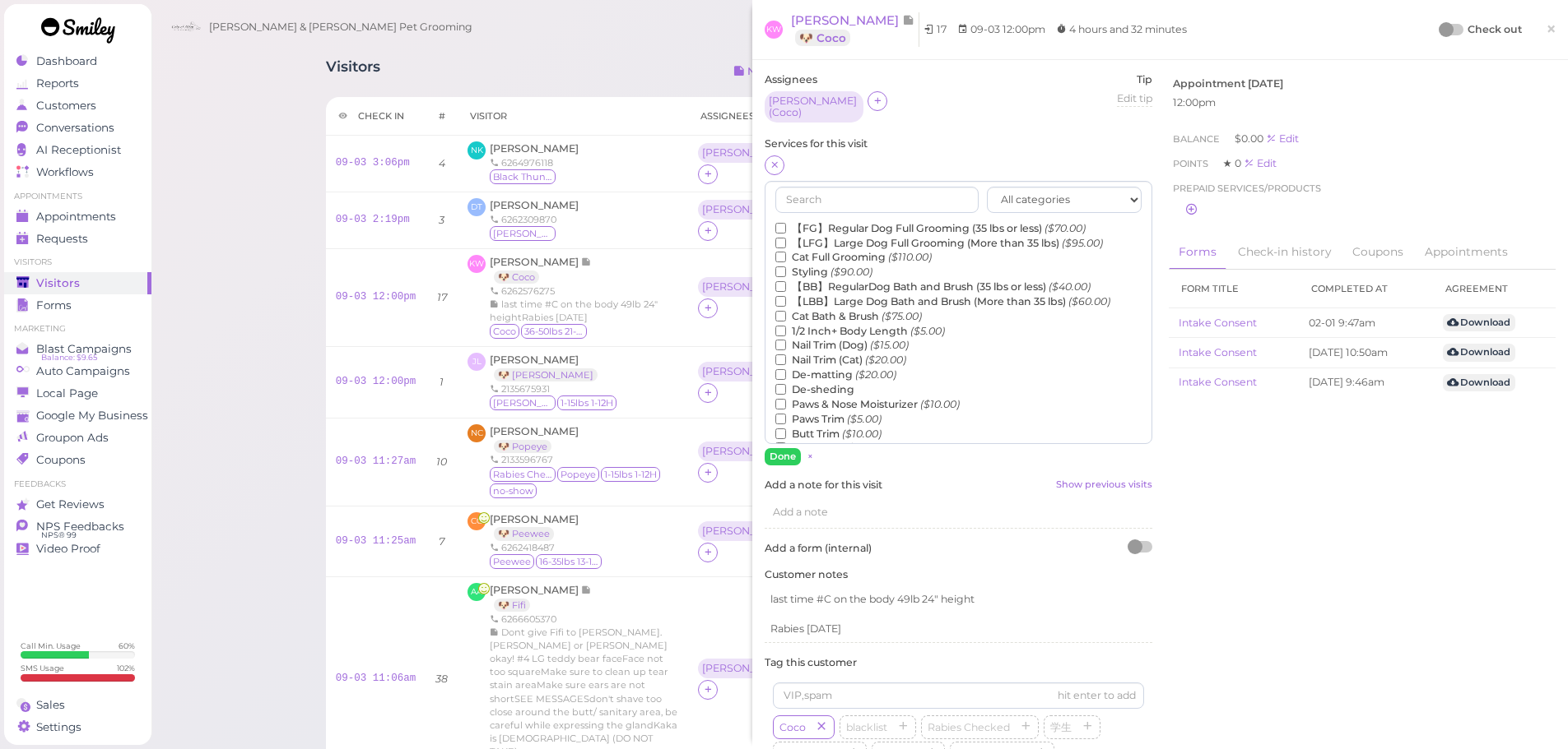
click at [891, 295] on label "【LBB】Large Dog Bath and Brush (More than 35 lbs) ($60.00)" at bounding box center [943, 302] width 335 height 14
click at [786, 296] on input "【LBB】Large Dog Bath and Brush (More than 35 lbs) ($60.00)" at bounding box center [780, 301] width 11 height 11
click at [793, 448] on button "Done" at bounding box center [783, 457] width 37 height 17
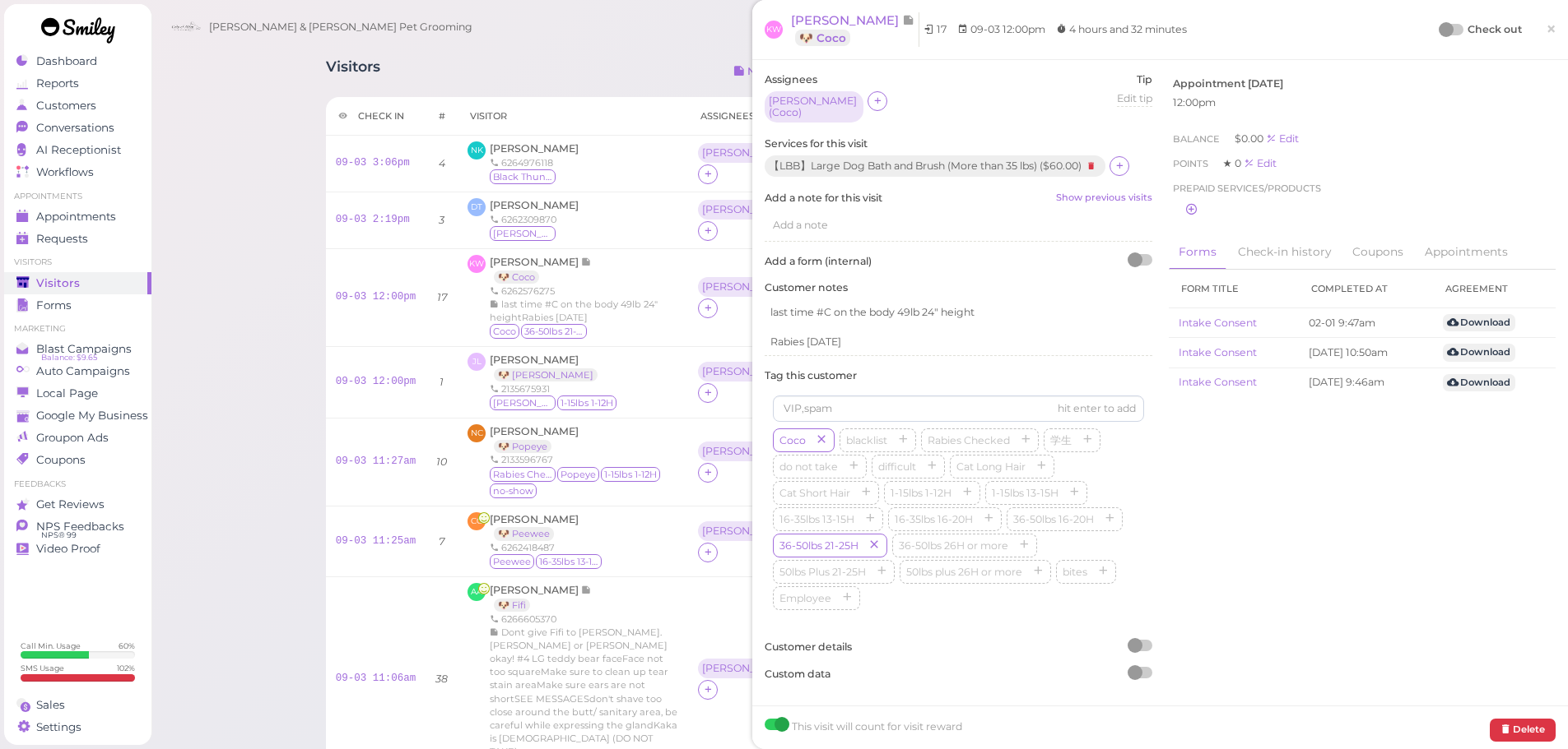
click at [1446, 26] on div at bounding box center [1452, 30] width 23 height 12
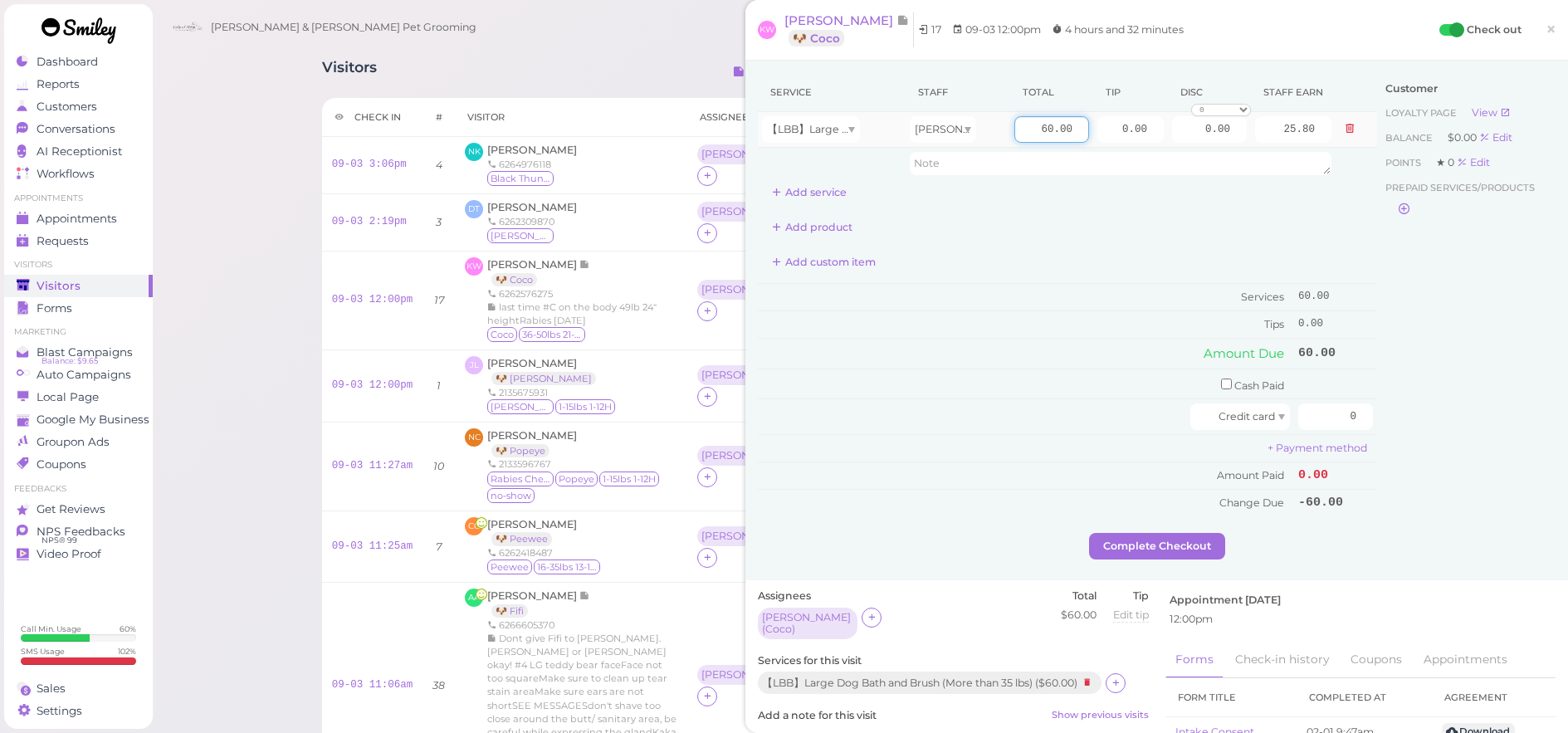
click at [1023, 130] on input "60.00" at bounding box center [1051, 129] width 75 height 26
type input "90.00"
type input "38.70"
drag, startPoint x: 1094, startPoint y: 130, endPoint x: 1170, endPoint y: 129, distance: 76.0
click at [1170, 129] on tr "【LBB】Large Dog Bath and Brush (More than 35 lbs) [PERSON_NAME] 90.00 0.00 0.00 …" at bounding box center [1067, 130] width 619 height 36
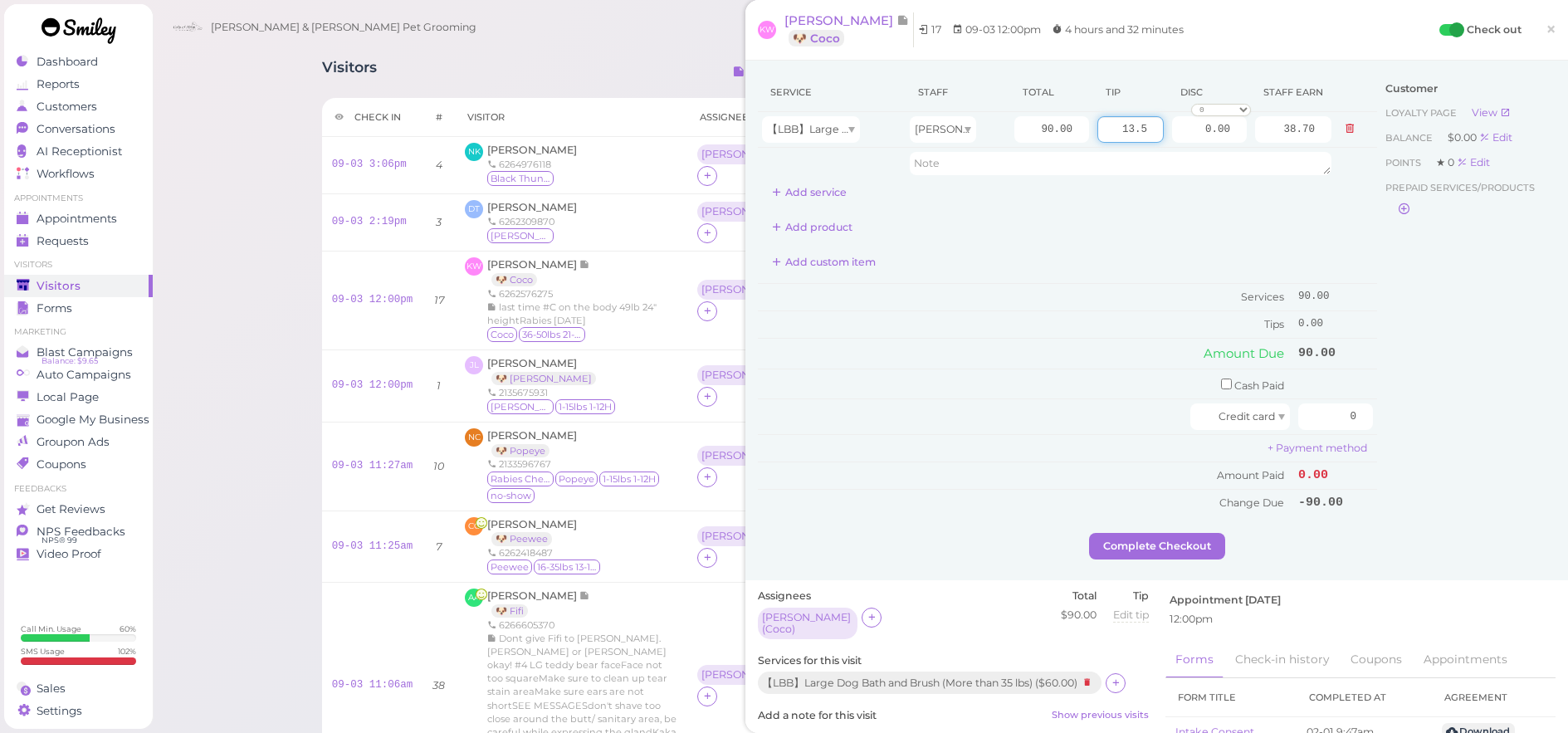
type input "13.5"
click at [1439, 354] on div "Customer Loyalty page View Balance $0.00 Edit Points ★ 0 Edit Prepaid services/…" at bounding box center [1466, 303] width 178 height 460
drag, startPoint x: 1294, startPoint y: 424, endPoint x: 1455, endPoint y: 439, distance: 161.7
click at [1455, 439] on div "Service Staff Total Tip Disc Staff earn 【LBB】Large Dog Bath and Brush (More tha…" at bounding box center [1156, 303] width 798 height 460
type input "103.5"
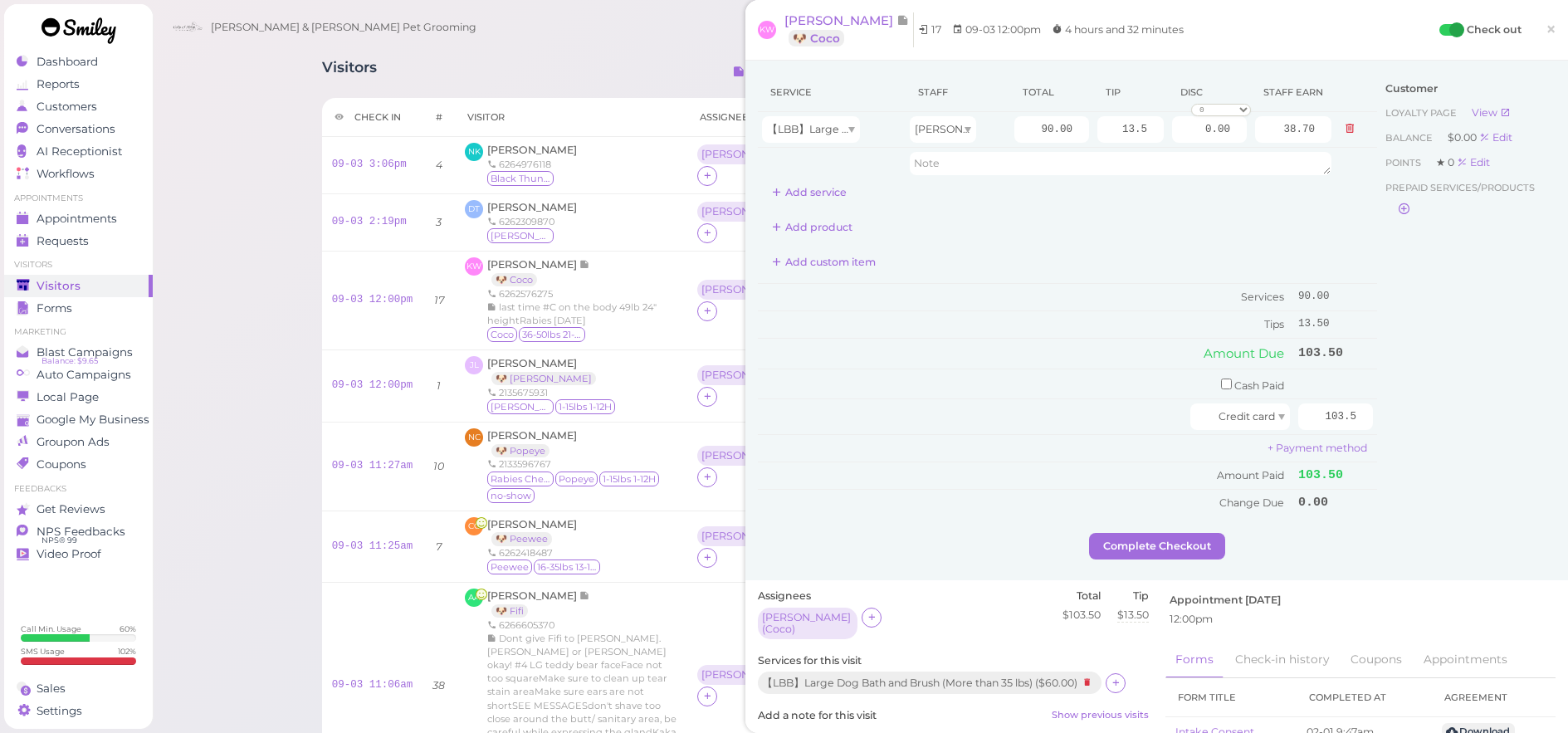
click at [1439, 437] on div "Customer Loyalty page View Balance $0.00 Edit Points ★ 0 Edit Prepaid services/…" at bounding box center [1466, 303] width 178 height 460
click at [1186, 546] on button "Complete Checkout" at bounding box center [1157, 546] width 136 height 26
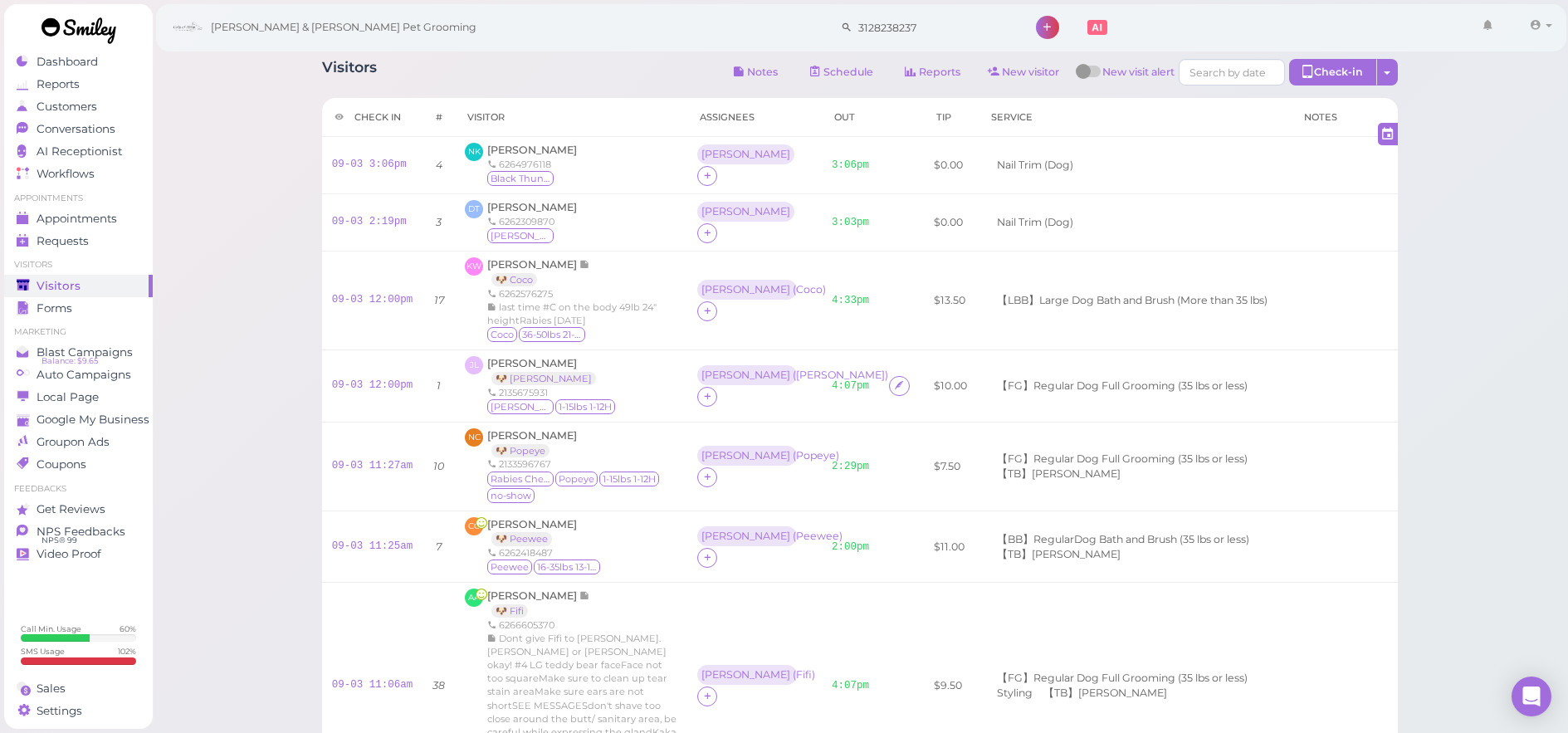
scroll to position [691, 0]
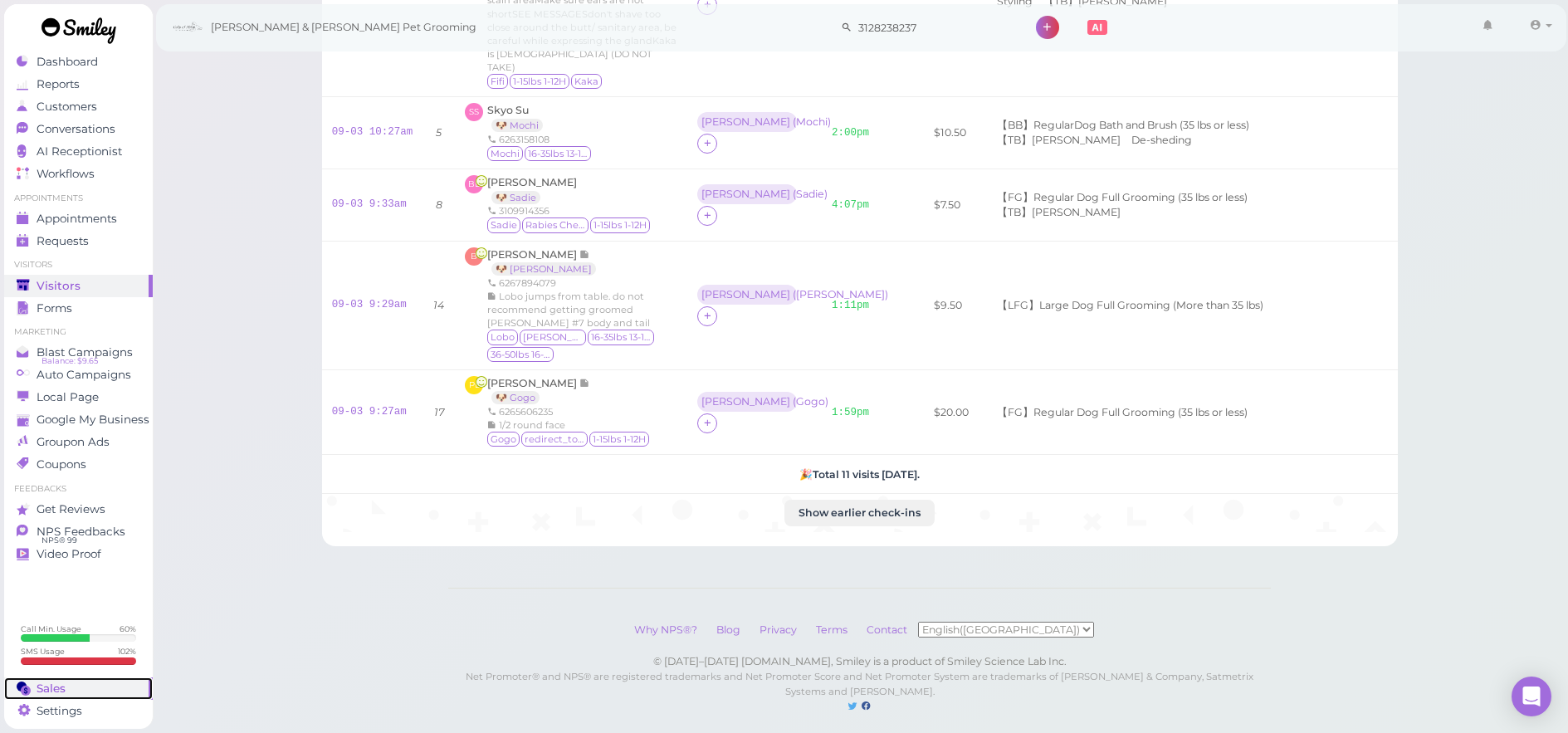
click at [48, 697] on link "Sales" at bounding box center [78, 688] width 148 height 22
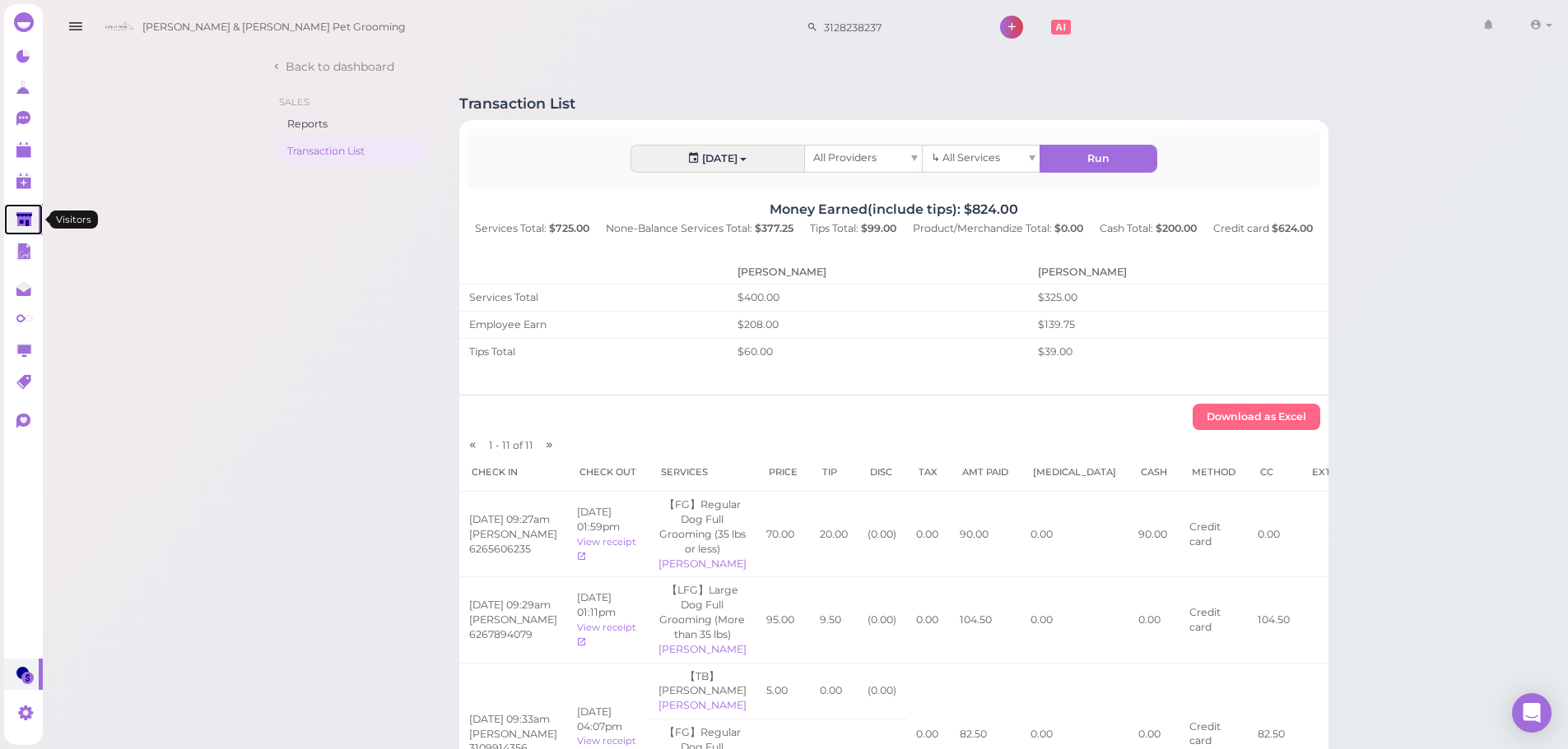
click at [11, 205] on link at bounding box center [23, 219] width 38 height 32
